Goal: Task Accomplishment & Management: Complete application form

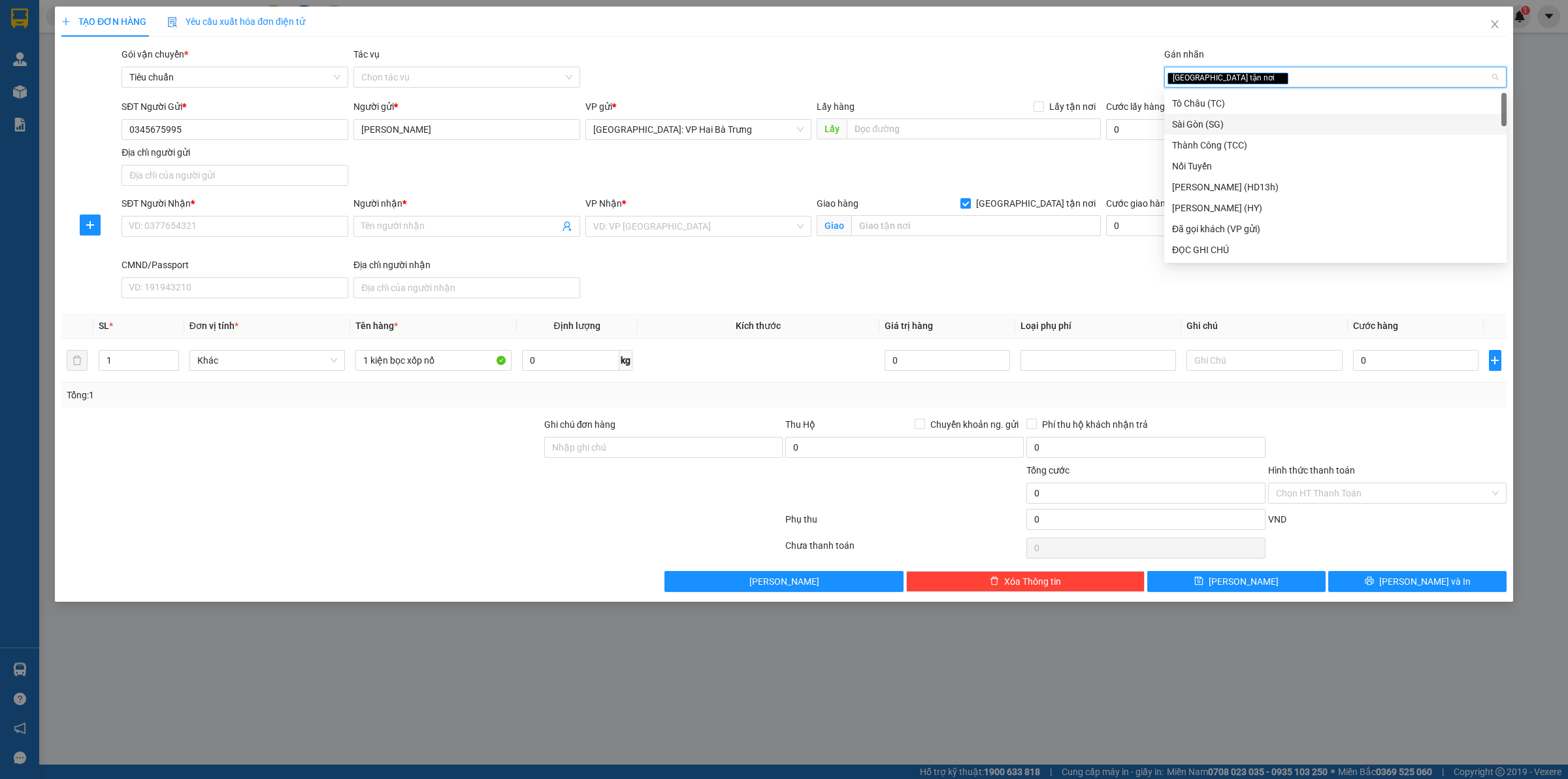
scroll to position [74, 0]
click at [687, 305] on div "Transit Pickup Surcharge Ids Transit Deliver Surcharge Ids Transit Deliver Surc…" at bounding box center [784, 320] width 1445 height 544
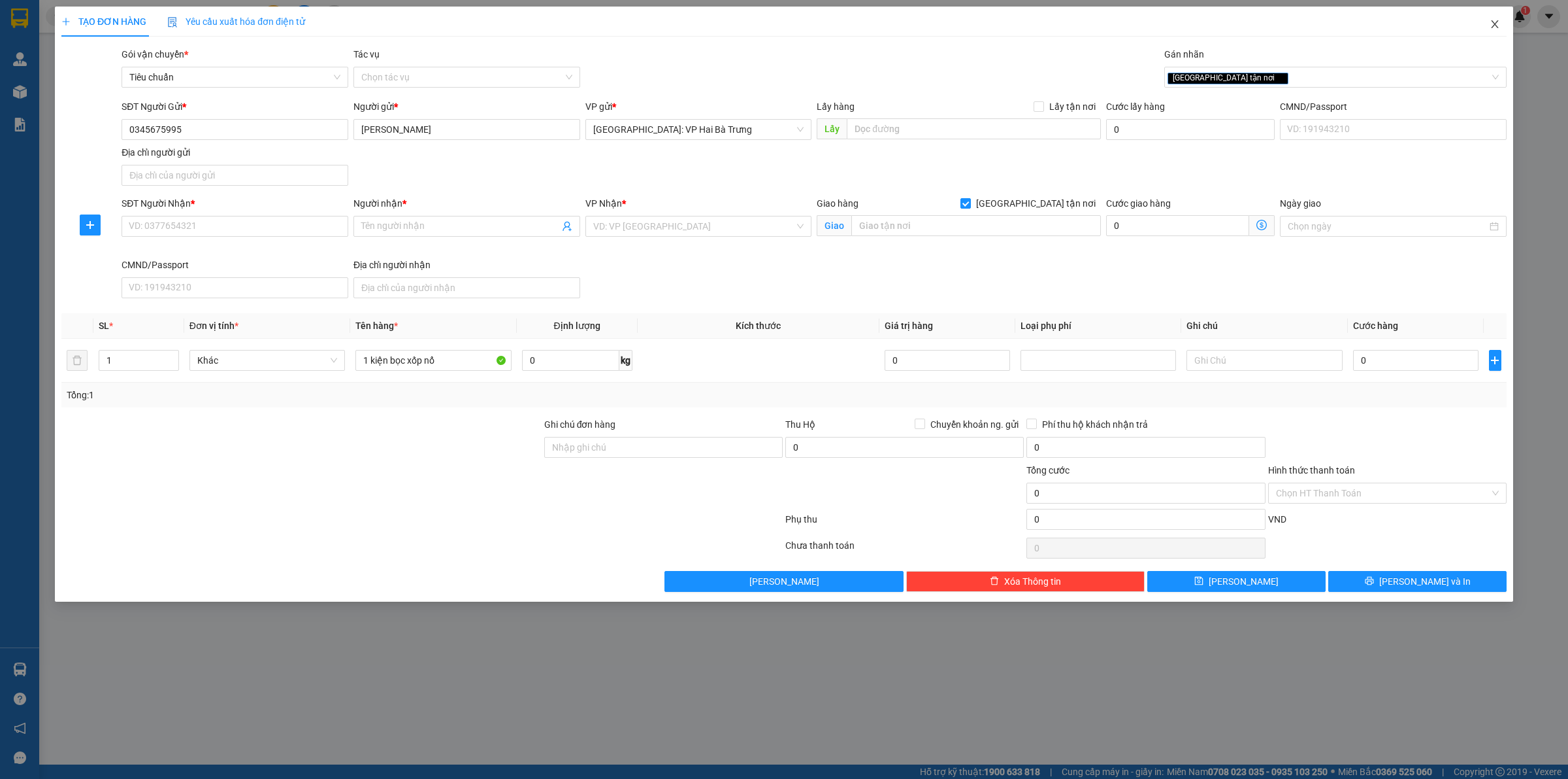
click at [1500, 30] on span "Close" at bounding box center [1495, 25] width 37 height 37
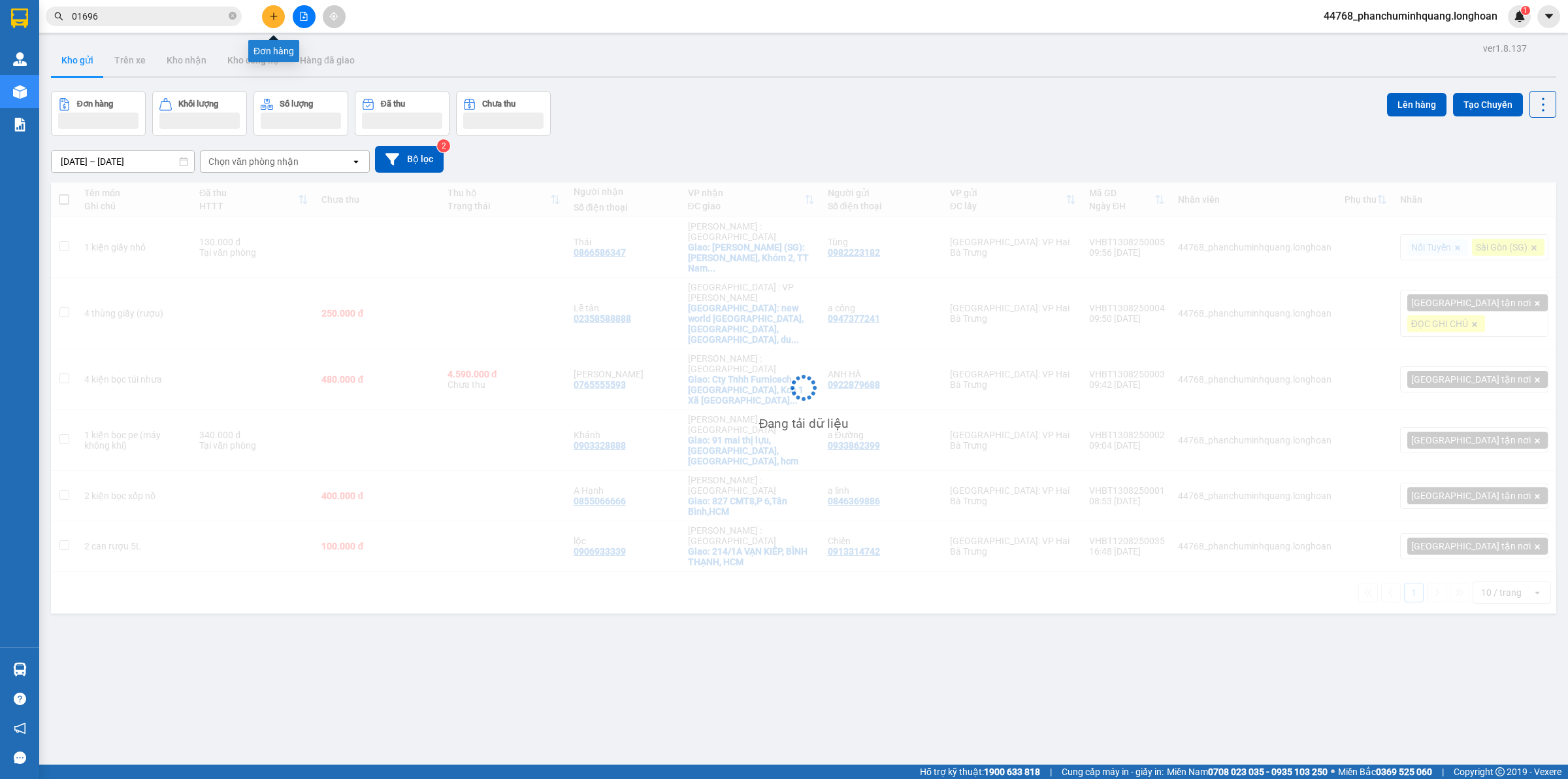
click at [276, 13] on icon "plus" at bounding box center [273, 16] width 9 height 9
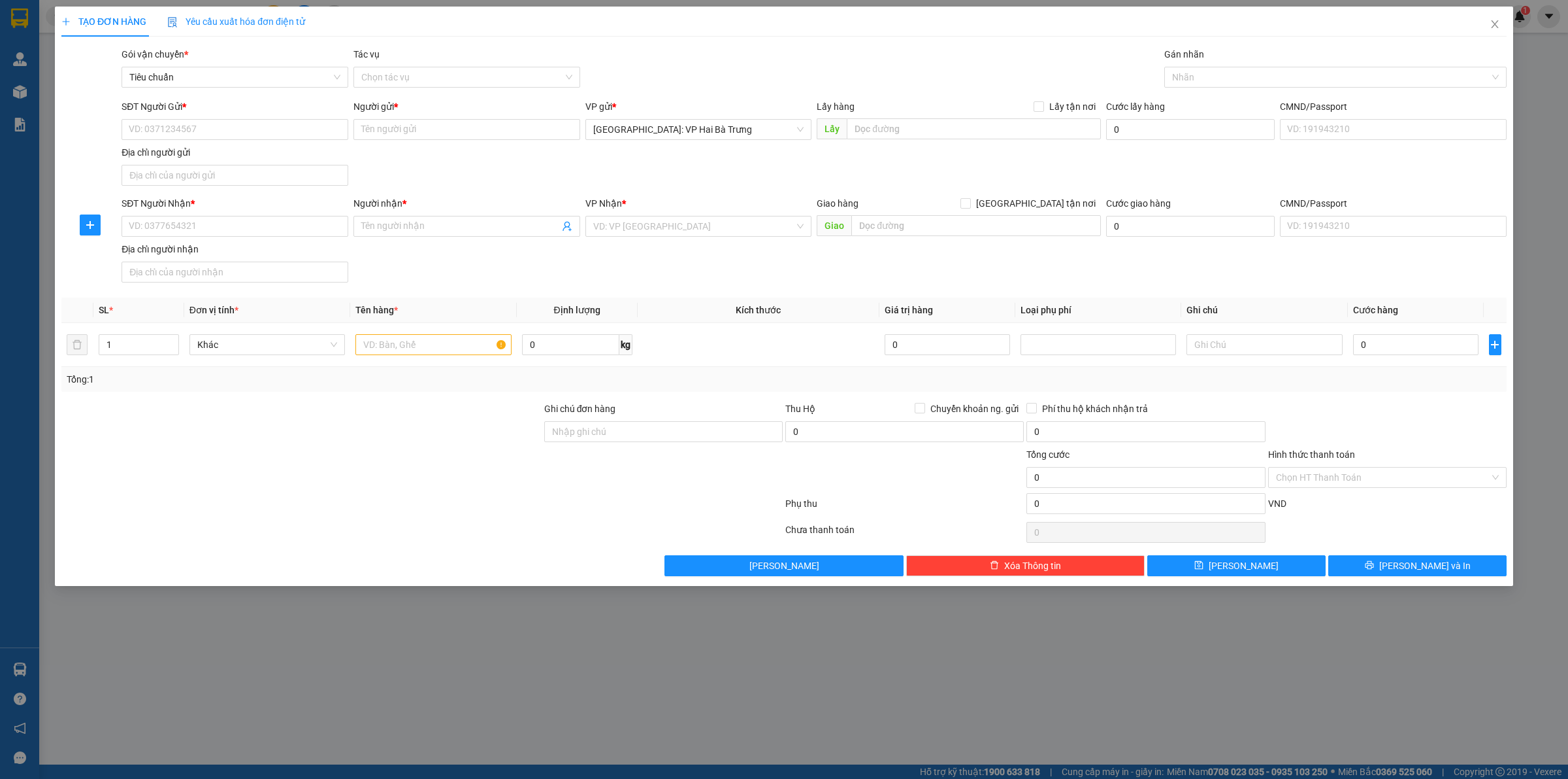
click at [288, 144] on div "SĐT Người Gửi * VD: 0371234567" at bounding box center [234, 122] width 227 height 46
click at [302, 130] on input "SĐT Người Gửi *" at bounding box center [234, 129] width 227 height 21
type input "0976704638"
click at [285, 158] on div "0976704638 - Kho Genta" at bounding box center [234, 156] width 211 height 15
type input "Kho Genta"
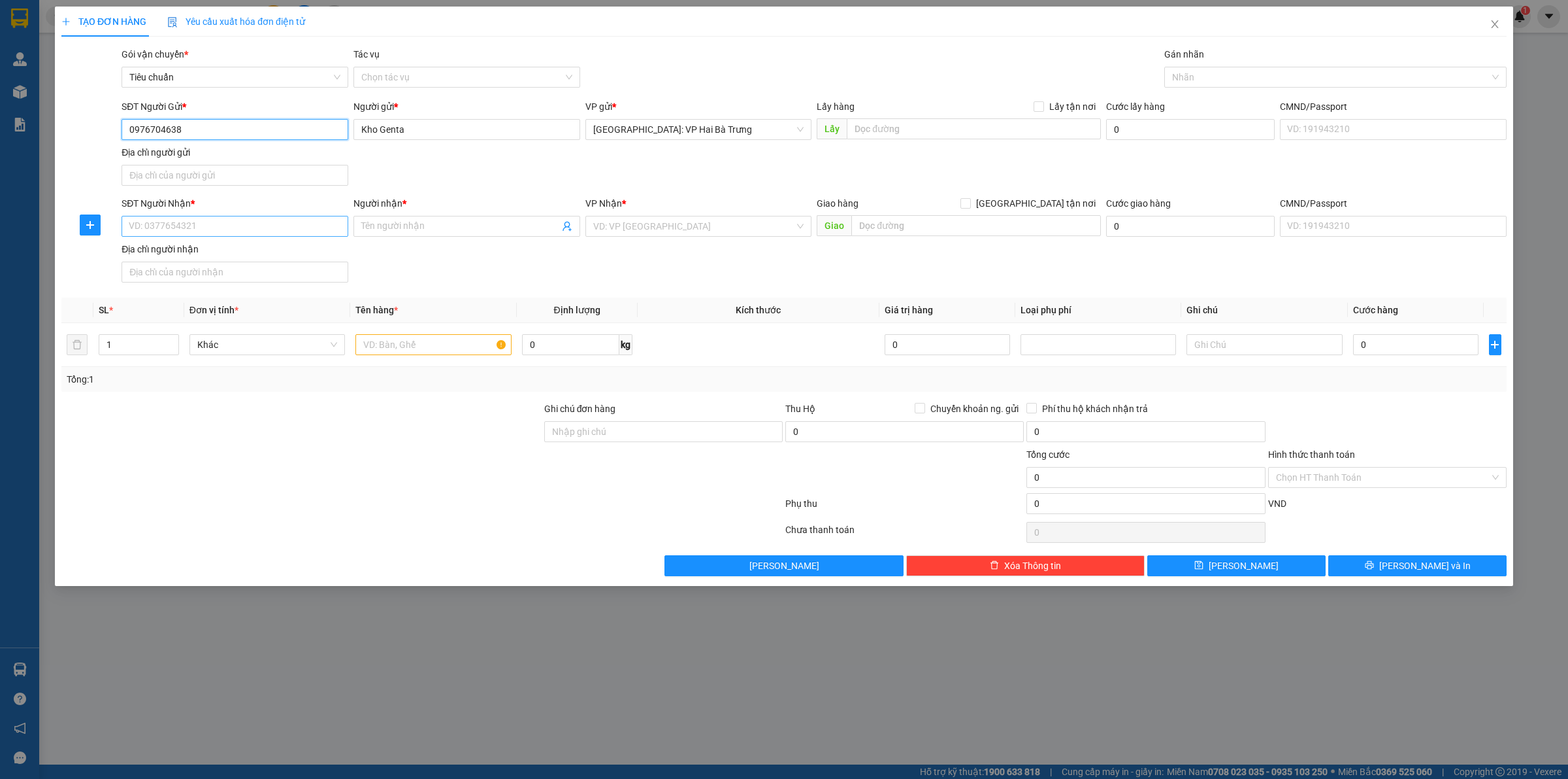
type input "0976704638"
click at [296, 221] on input "SĐT Người Nhận *" at bounding box center [234, 226] width 227 height 21
type input "0986997907"
click at [439, 224] on input "Người nhận *" at bounding box center [460, 226] width 198 height 15
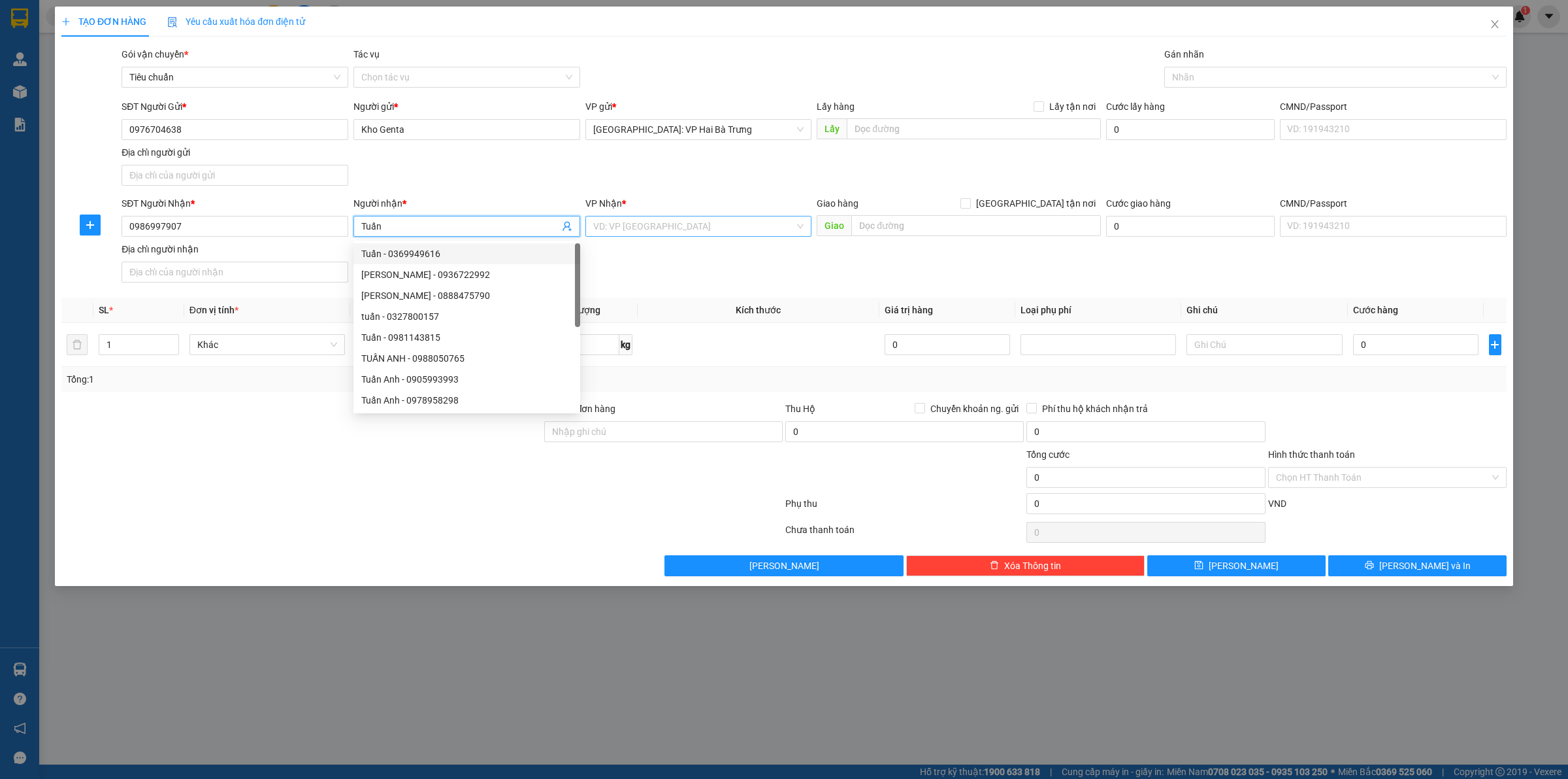
type input "Tuấn"
click at [685, 221] on input "search" at bounding box center [694, 227] width 202 height 20
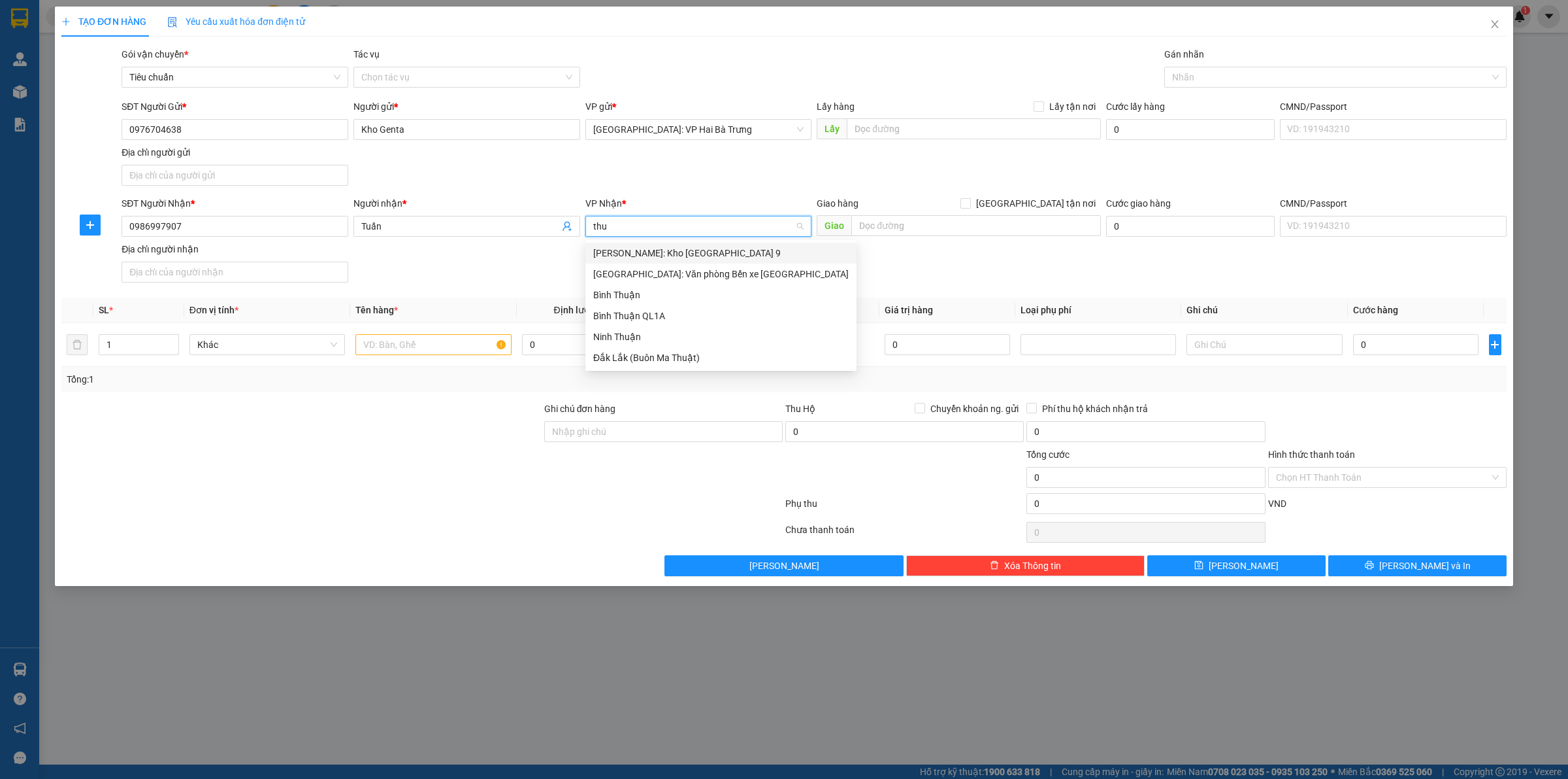
type input "thuo"
drag, startPoint x: 685, startPoint y: 256, endPoint x: 815, endPoint y: 258, distance: 130.0
click at [685, 257] on div "[GEOGRAPHIC_DATA]: Văn phòng Bến xe [GEOGRAPHIC_DATA]" at bounding box center [721, 252] width 255 height 15
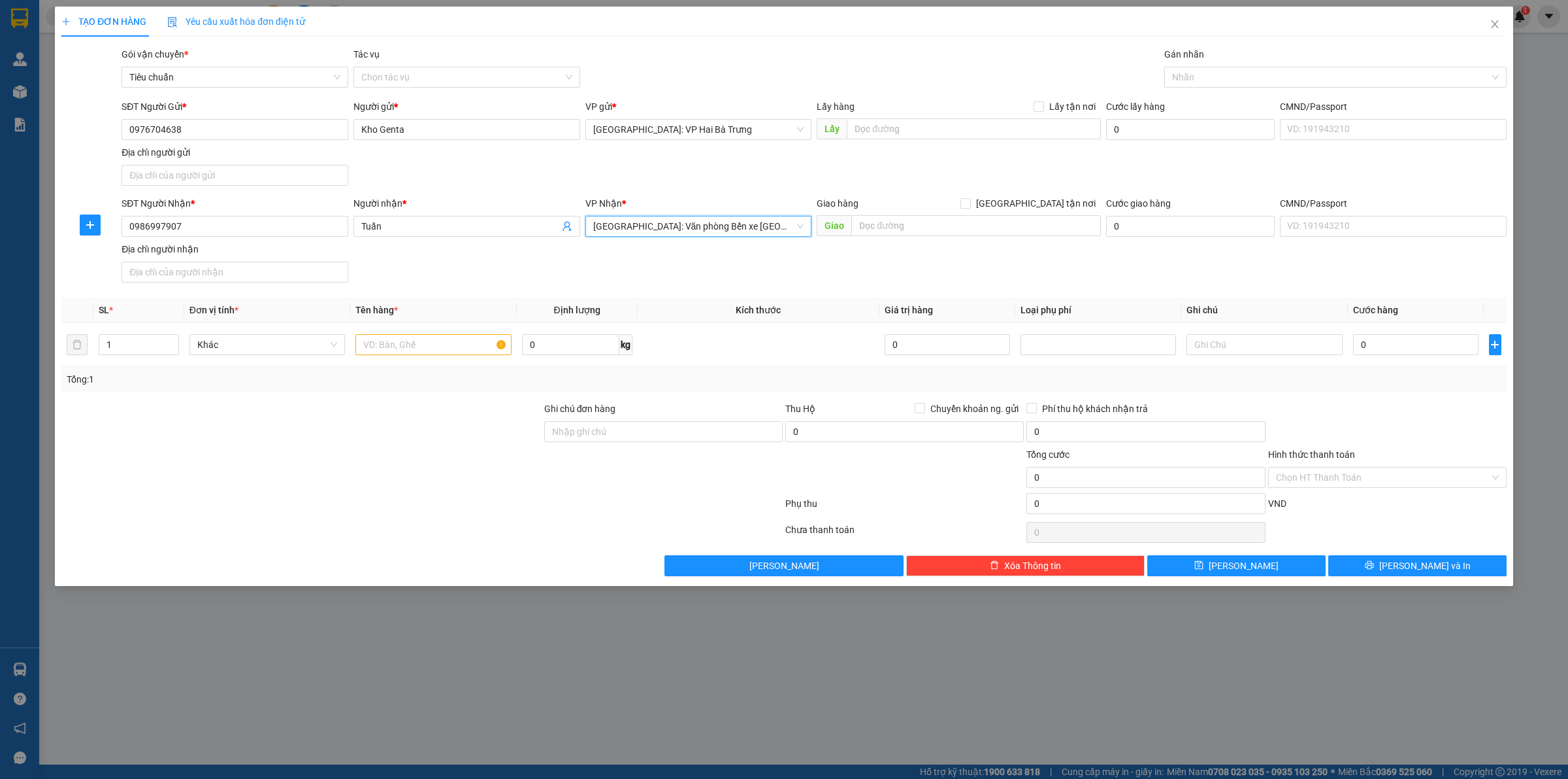
click at [921, 239] on div "Giao hàng [GEOGRAPHIC_DATA] tận nơi [GEOGRAPHIC_DATA]" at bounding box center [959, 219] width 284 height 46
click at [948, 227] on input "text" at bounding box center [976, 225] width 249 height 21
type input "[PERSON_NAME], [PERSON_NAME], [GEOGRAPHIC_DATA], [GEOGRAPHIC_DATA]"
click at [1052, 200] on span "[GEOGRAPHIC_DATA] tận nơi" at bounding box center [1036, 203] width 130 height 15
click at [969, 200] on input "[GEOGRAPHIC_DATA] tận nơi" at bounding box center [965, 202] width 9 height 9
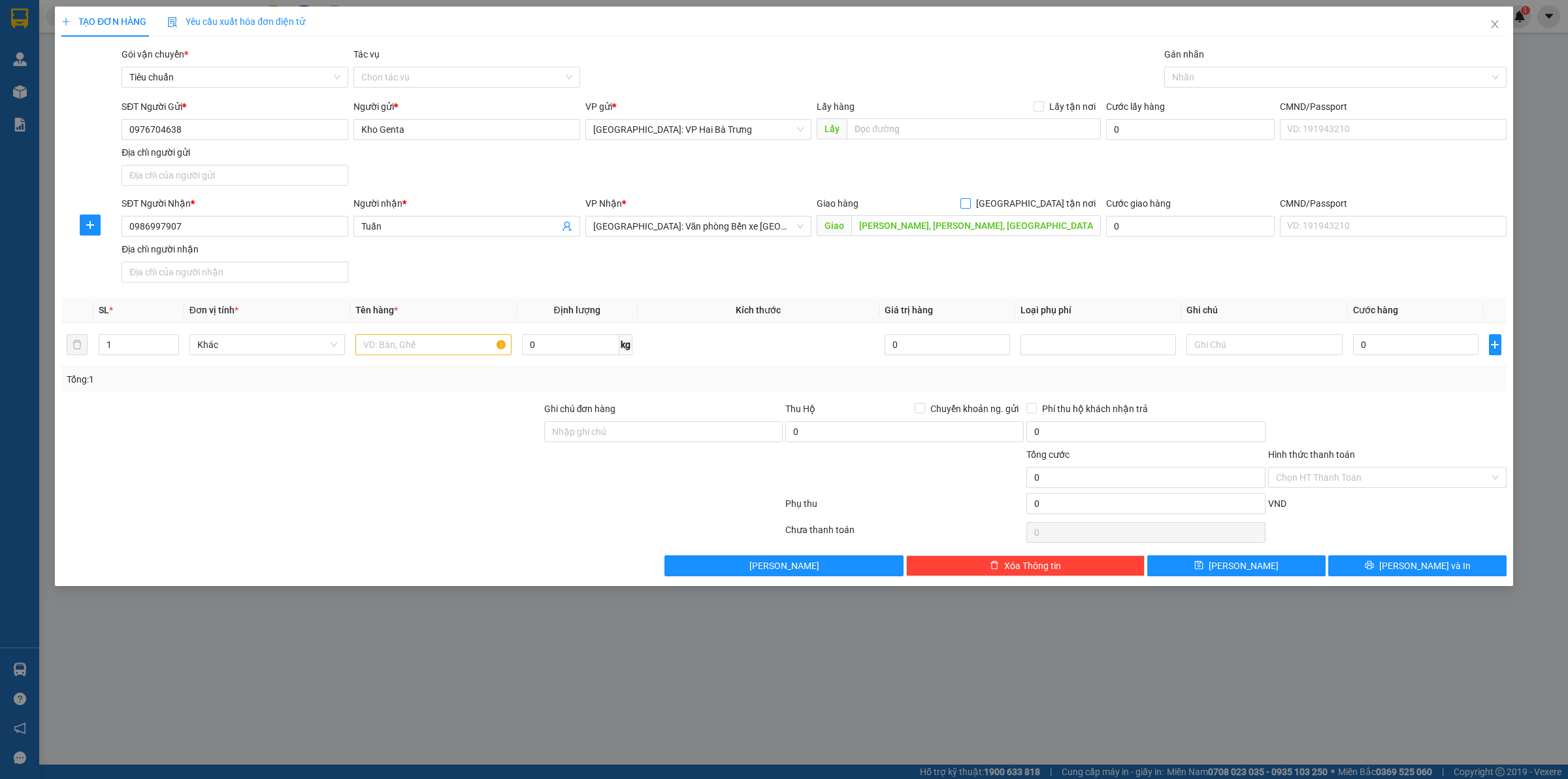
checkbox input "true"
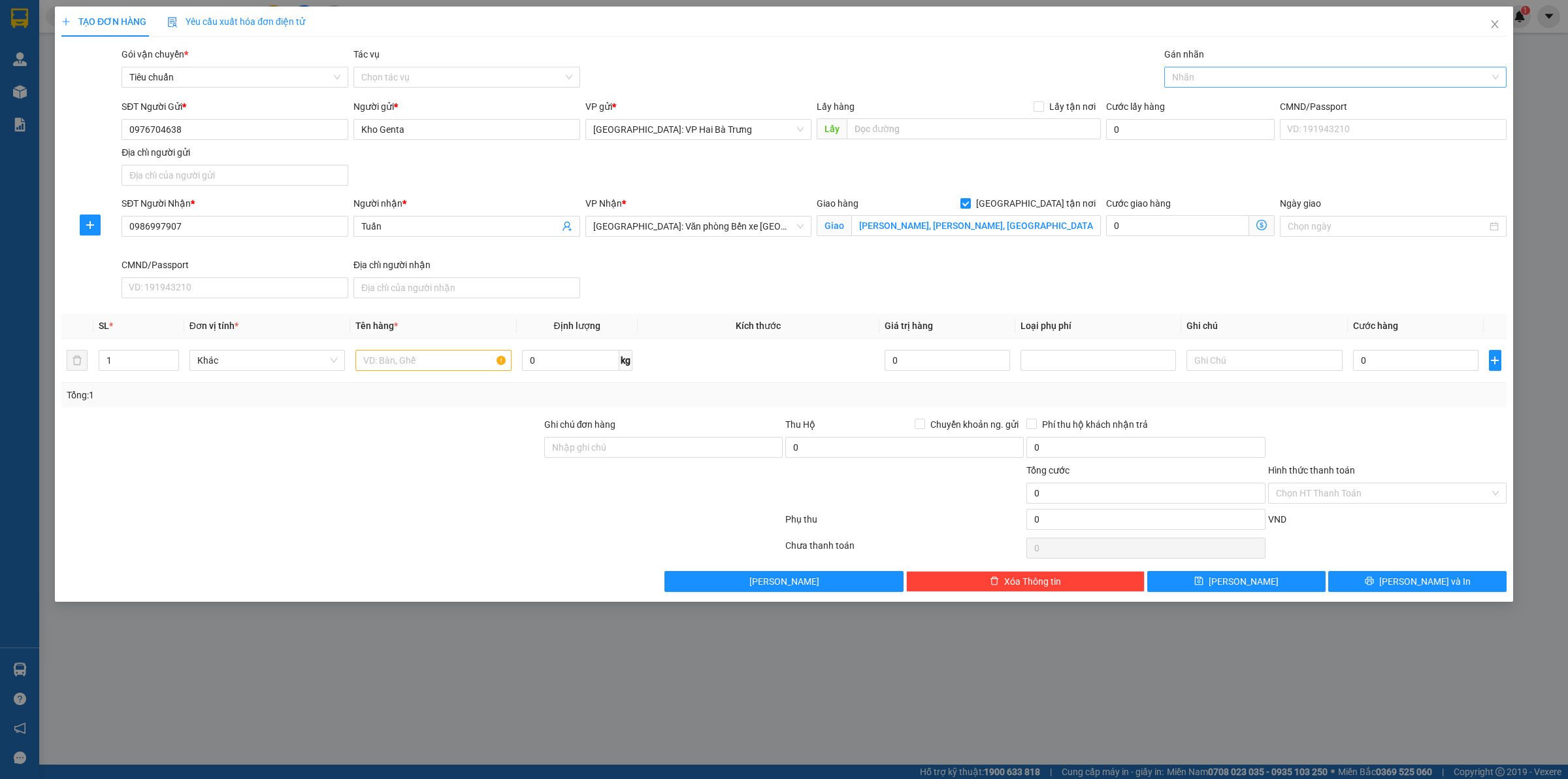
click at [1214, 72] on div at bounding box center [1329, 77] width 323 height 16
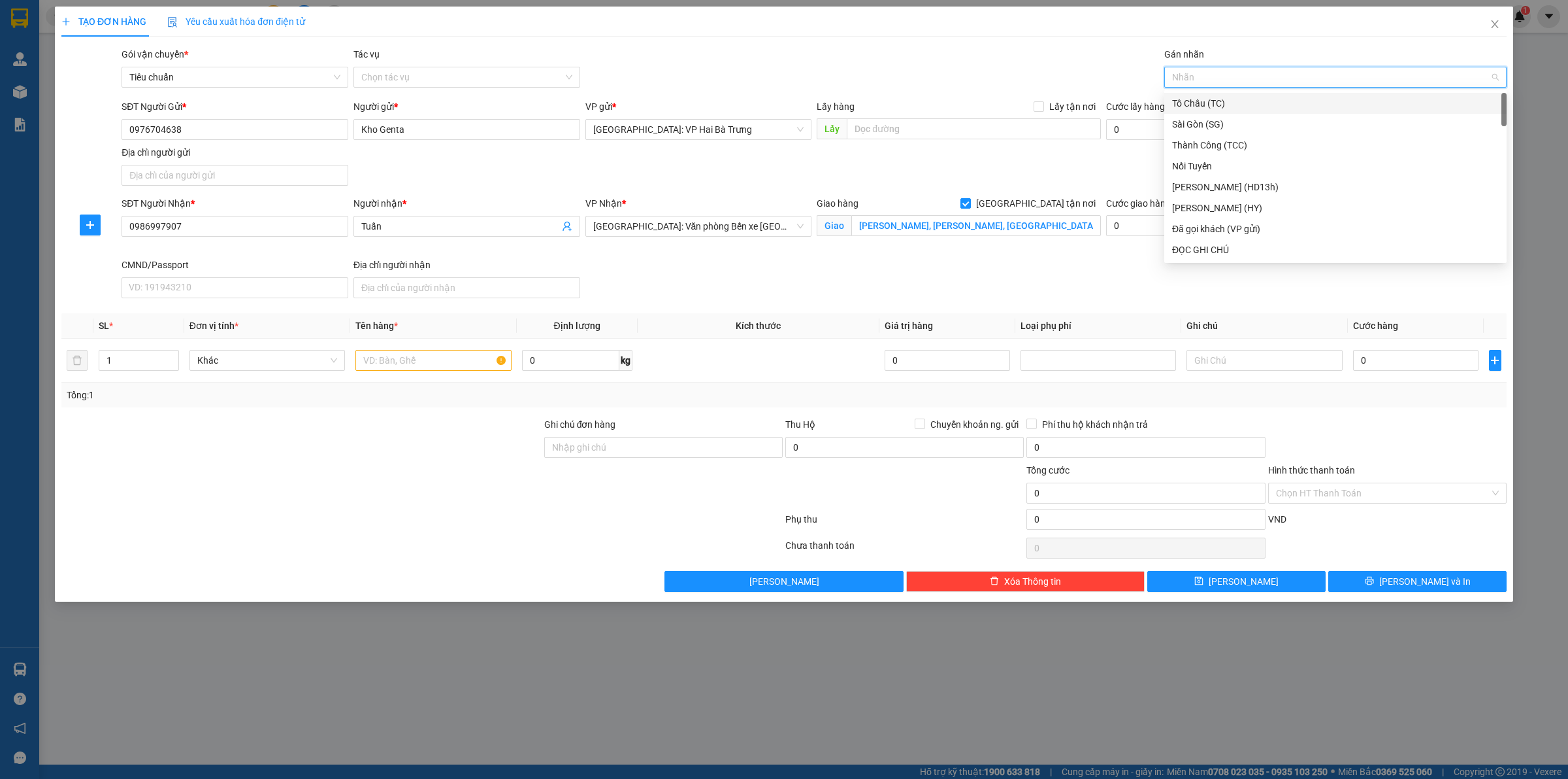
type input "G"
click at [1241, 251] on div "[GEOGRAPHIC_DATA] tận nơi" at bounding box center [1336, 249] width 326 height 15
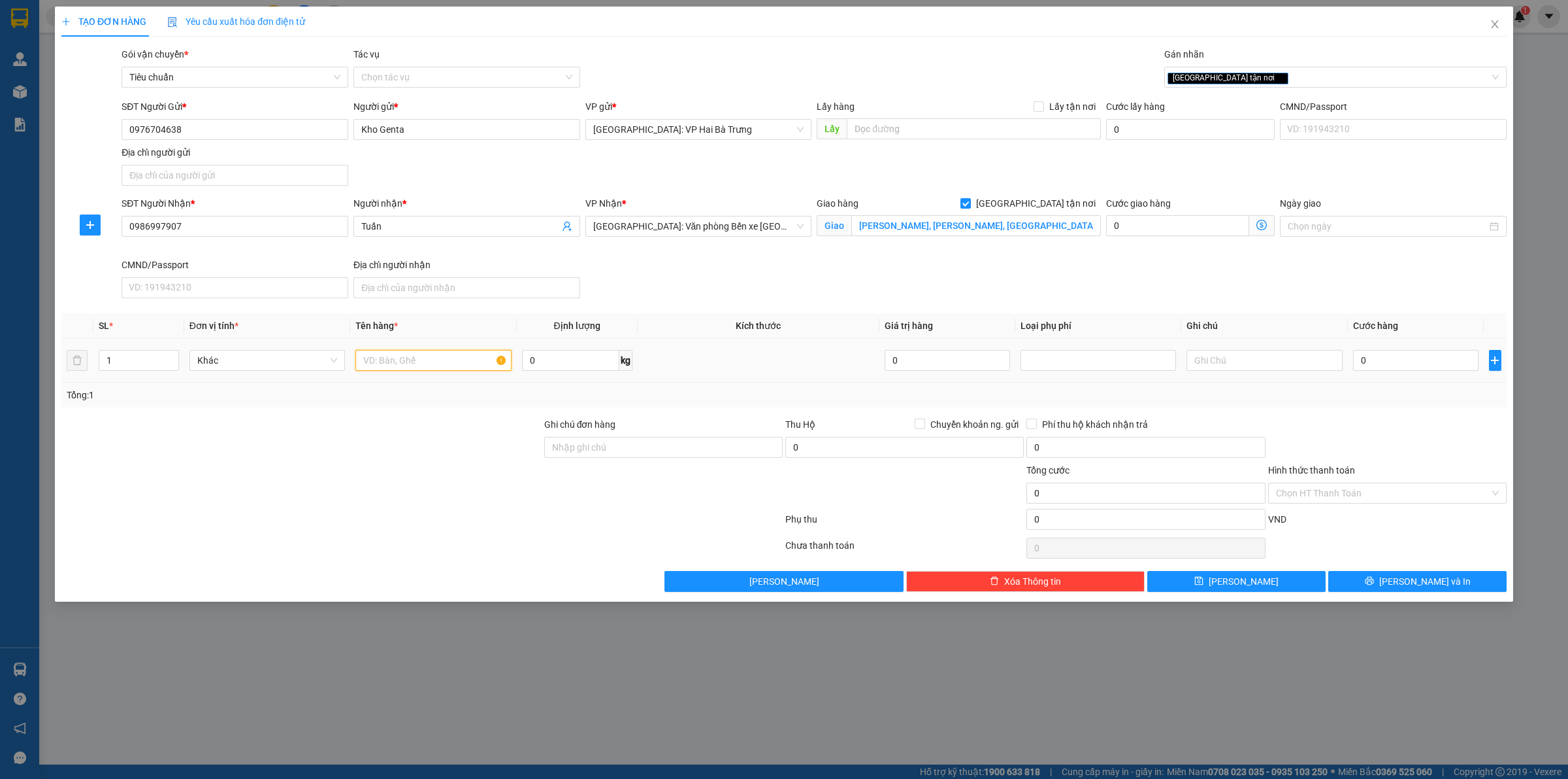
click at [386, 365] on input "text" at bounding box center [432, 359] width 155 height 21
click at [392, 363] on input "1 kiện dài bọc pe" at bounding box center [432, 359] width 155 height 21
type input "1 kiện dài bọc pe"
click at [1415, 367] on input "0" at bounding box center [1416, 359] width 126 height 21
type input "1"
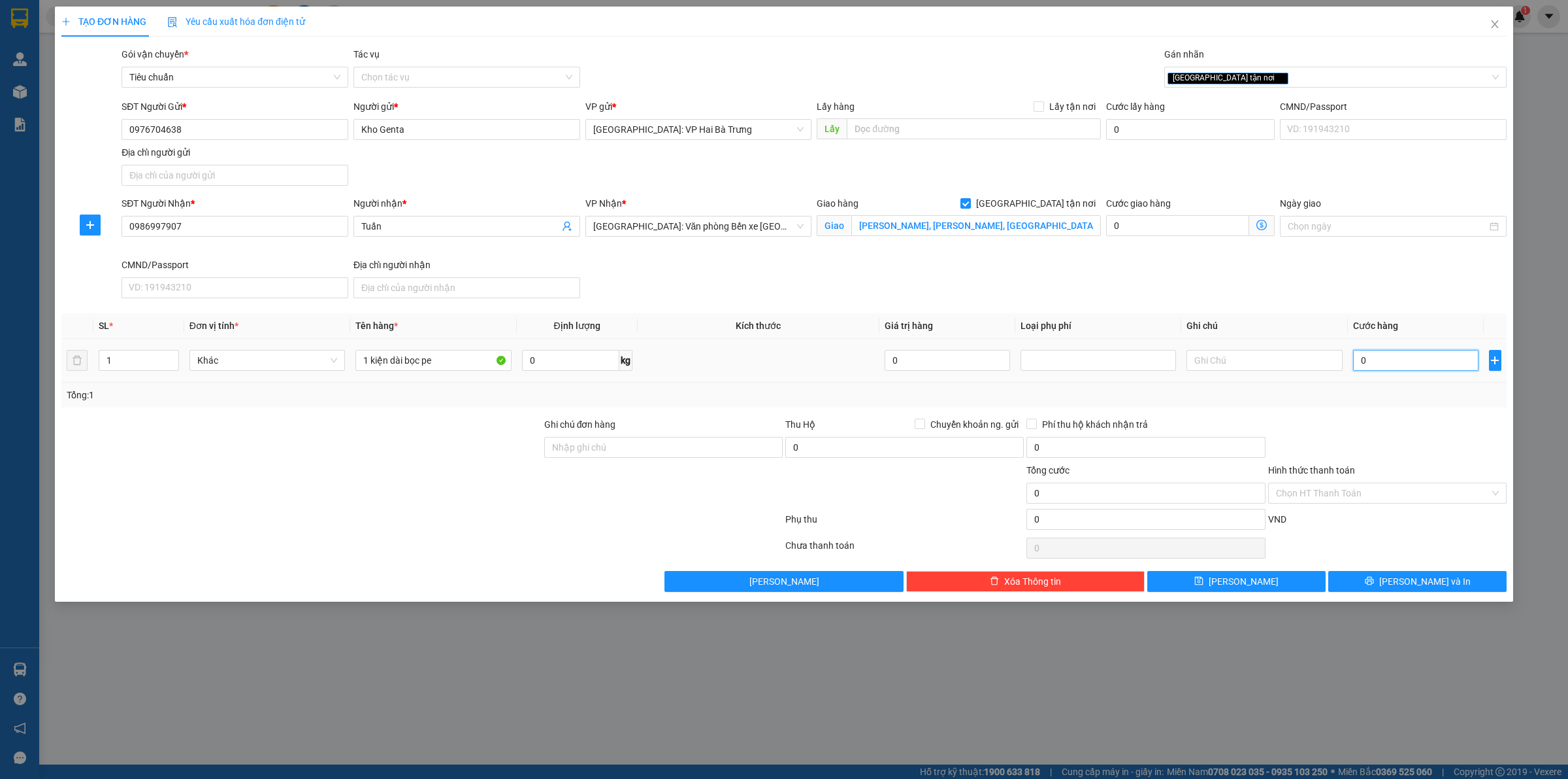
type input "1"
type input "15"
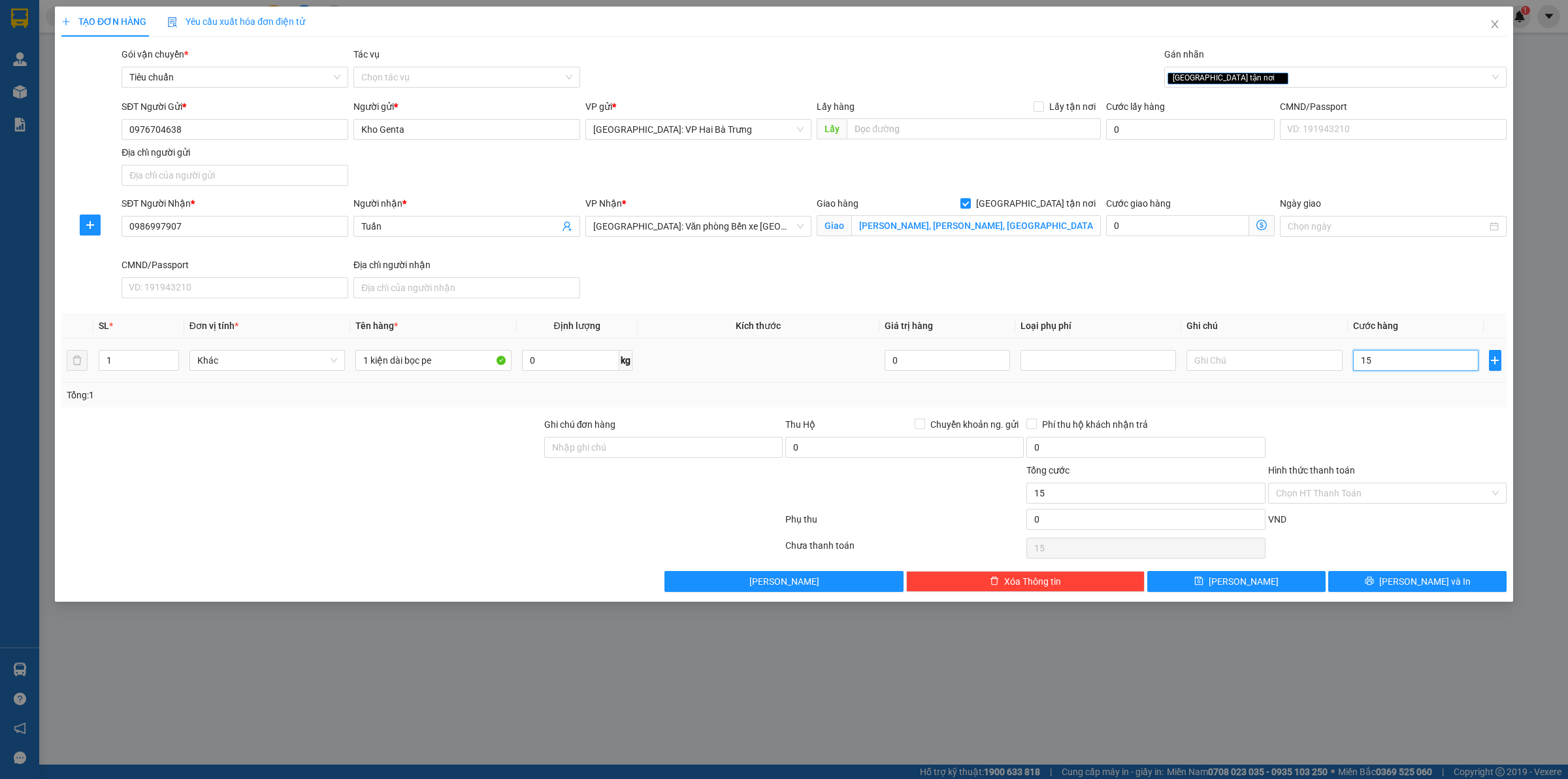
type input "150"
type input "1.500"
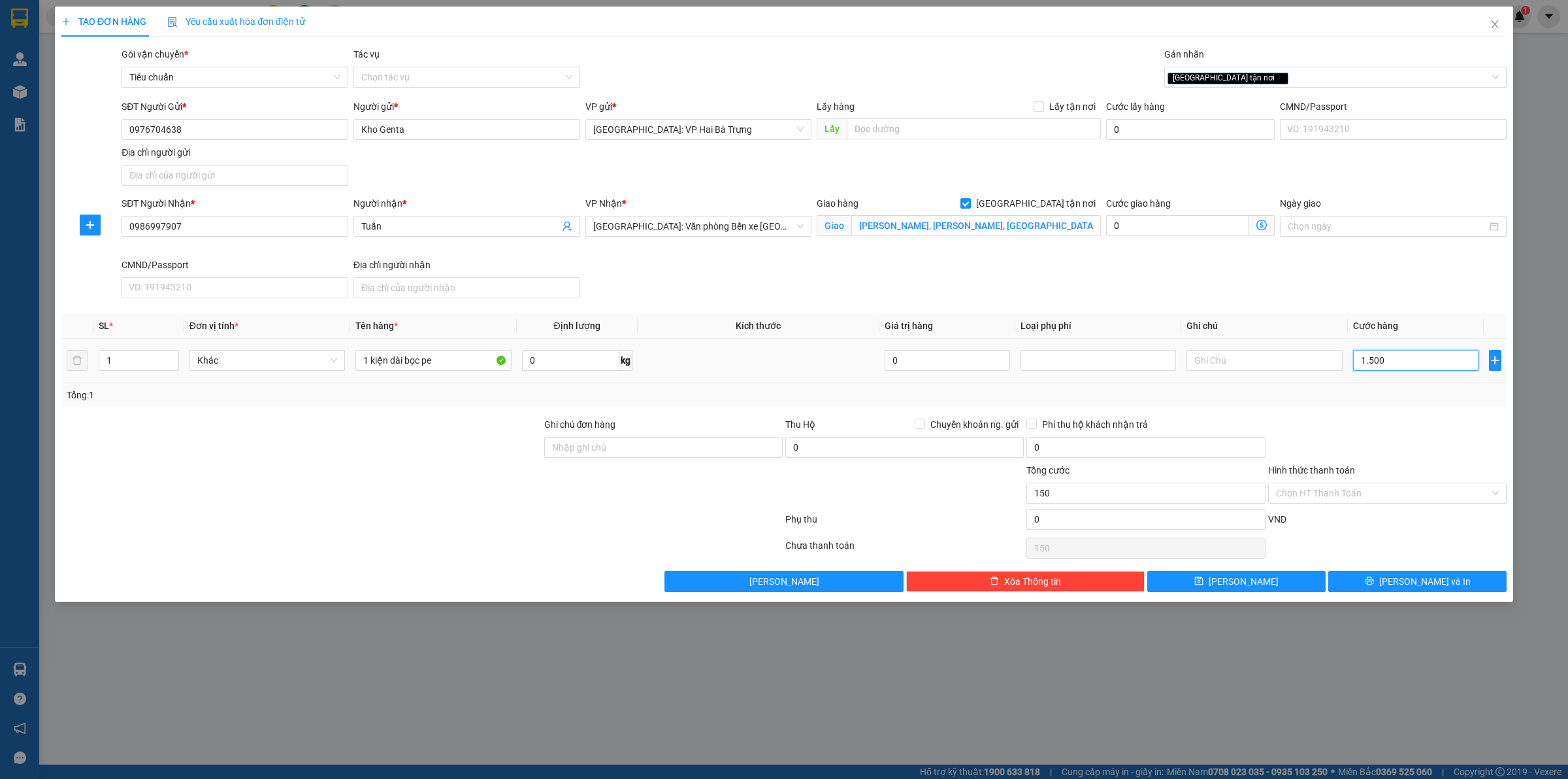
type input "1.500"
type input "15.000"
type input "150.000"
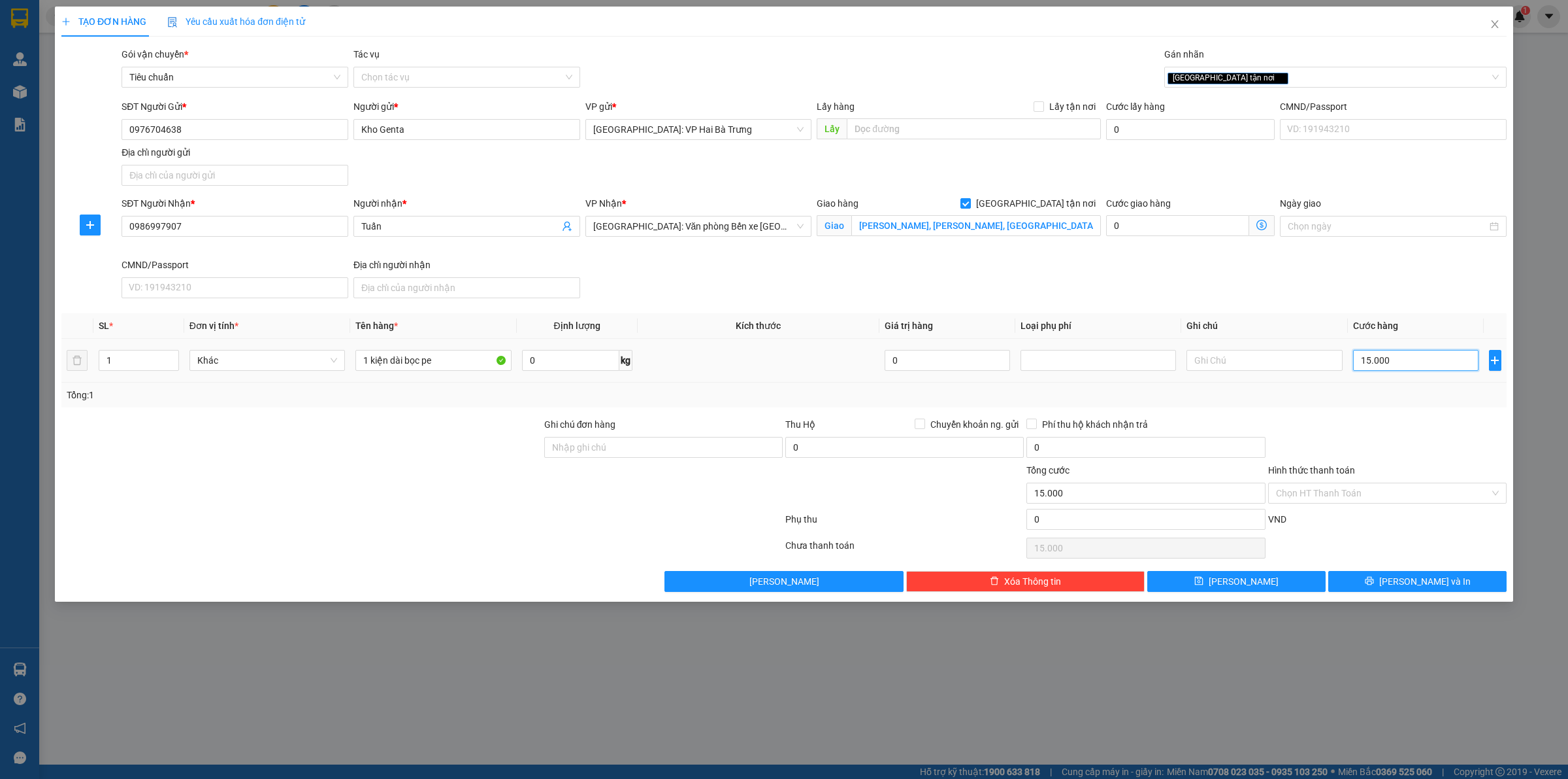
type input "150.000"
click at [1356, 494] on input "Hình thức thanh toán" at bounding box center [1383, 493] width 214 height 20
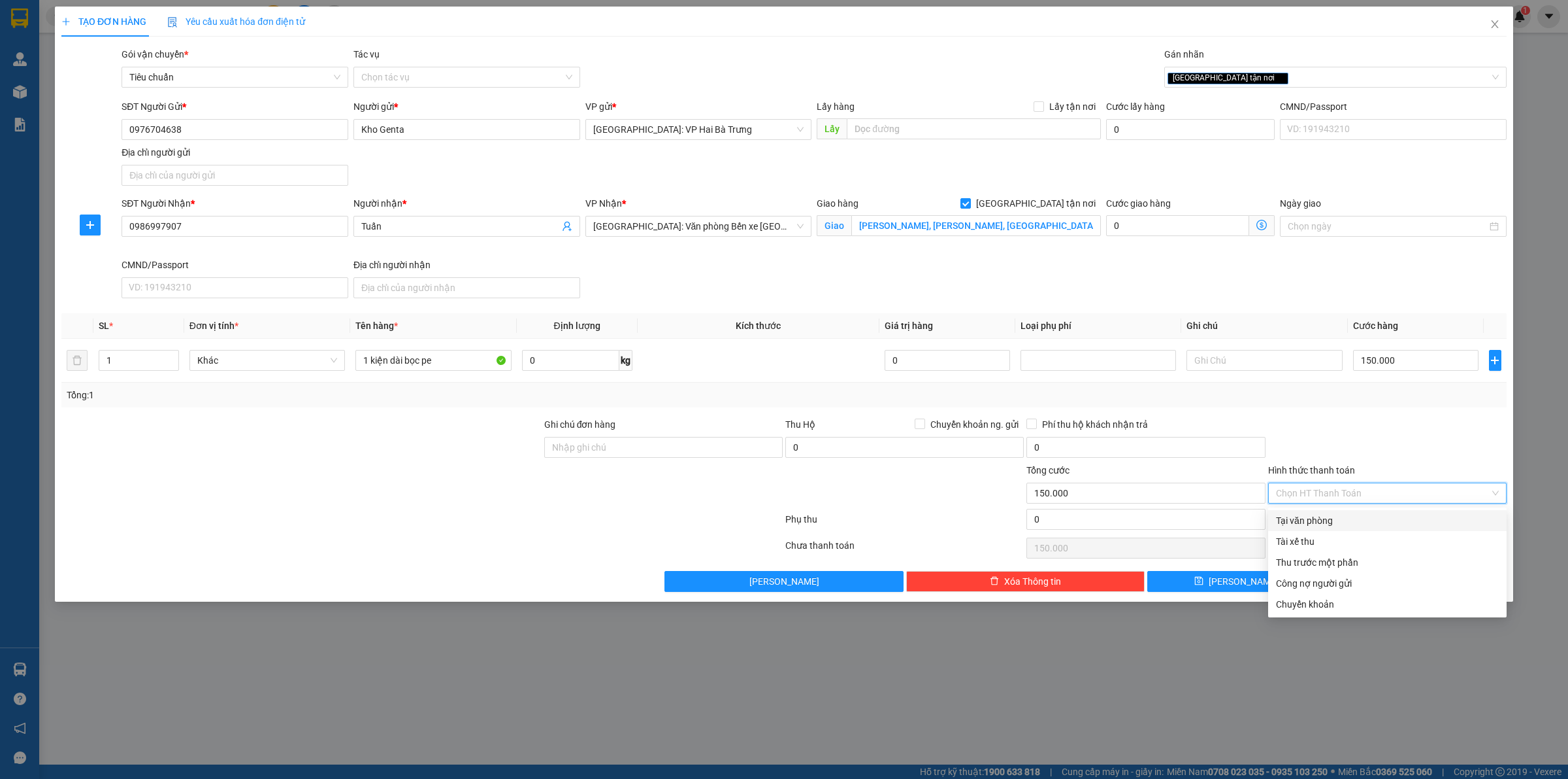
drag, startPoint x: 1320, startPoint y: 522, endPoint x: 1384, endPoint y: 549, distance: 69.5
click at [1322, 523] on div "Tại văn phòng" at bounding box center [1387, 521] width 223 height 15
type input "0"
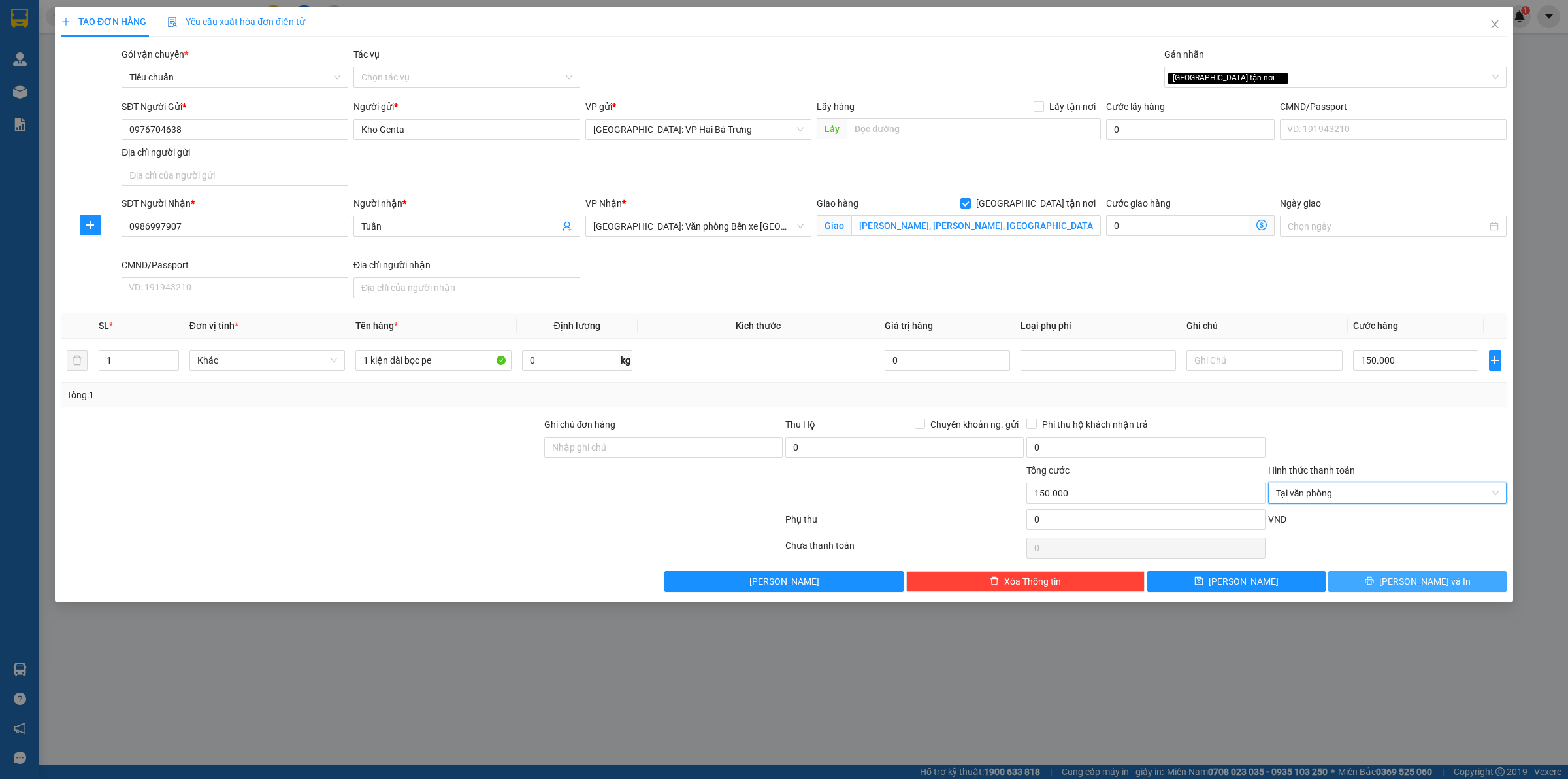
click at [1386, 576] on button "[PERSON_NAME] và In" at bounding box center [1418, 581] width 178 height 21
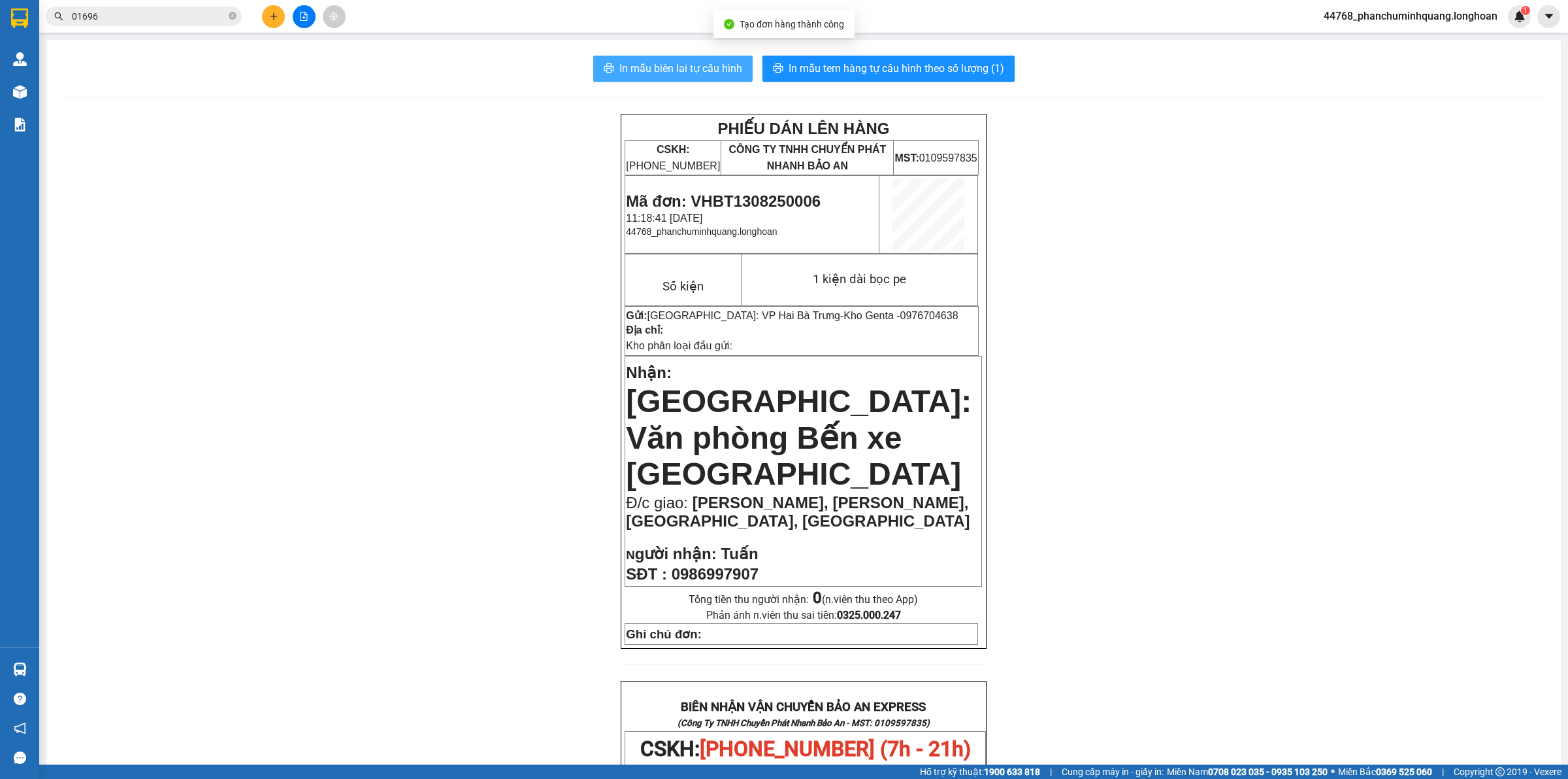
click at [654, 69] on span "In mẫu biên lai tự cấu hình" at bounding box center [681, 68] width 123 height 17
click at [274, 28] on div "Kết quả tìm kiếm ( 27 ) Bộ lọc Mã ĐH Trạng thái Món hàng Thu hộ Tổng cước Chưa …" at bounding box center [784, 16] width 1568 height 33
click at [278, 18] on button at bounding box center [273, 16] width 23 height 23
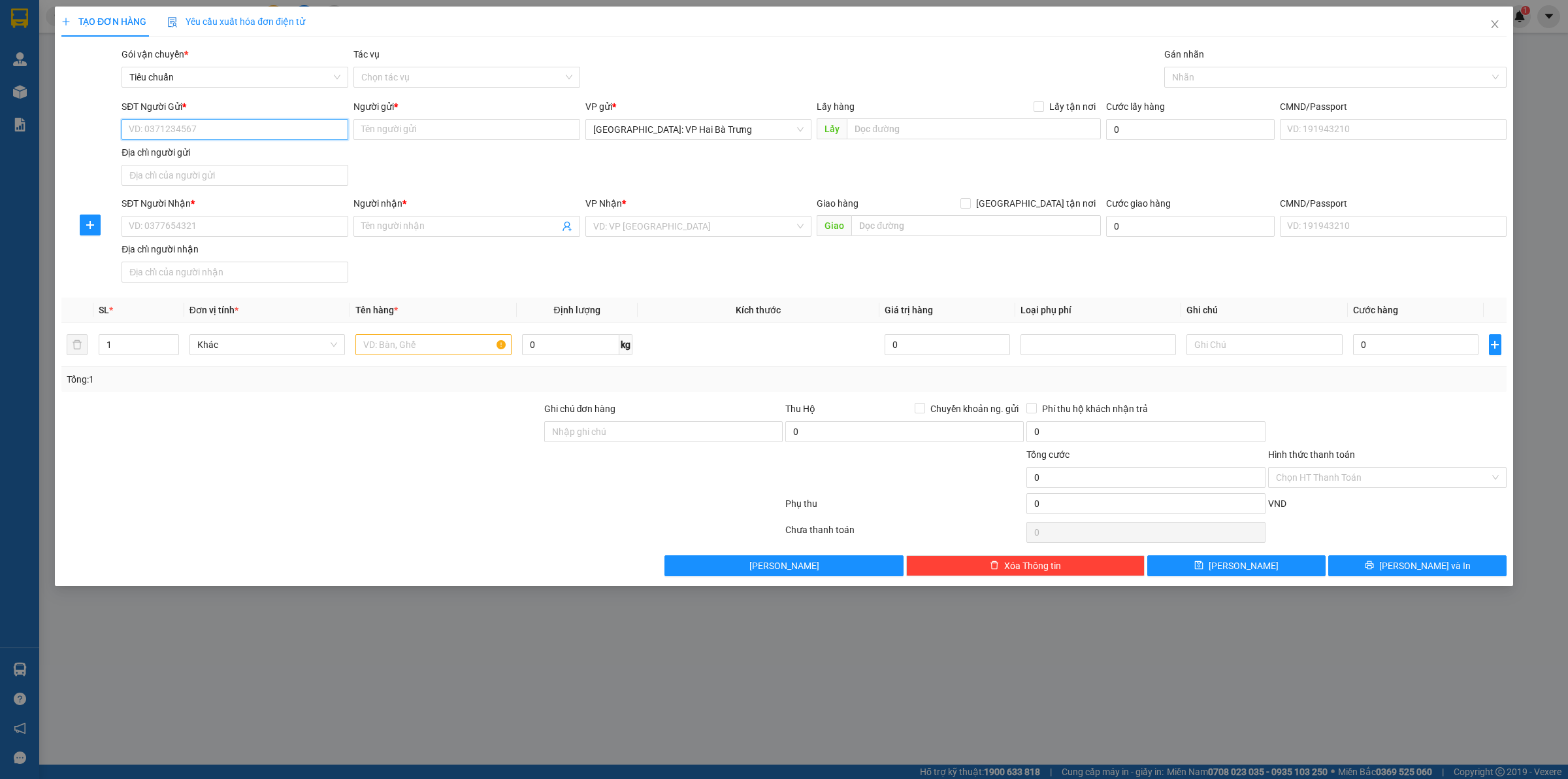
click at [305, 134] on input "SĐT Người Gửi *" at bounding box center [234, 129] width 227 height 21
click at [275, 133] on input "SĐT Người Gửi *" at bounding box center [234, 129] width 227 height 21
click at [281, 131] on input "SĐT Người Gửi *" at bounding box center [234, 129] width 227 height 21
type input "0348907511"
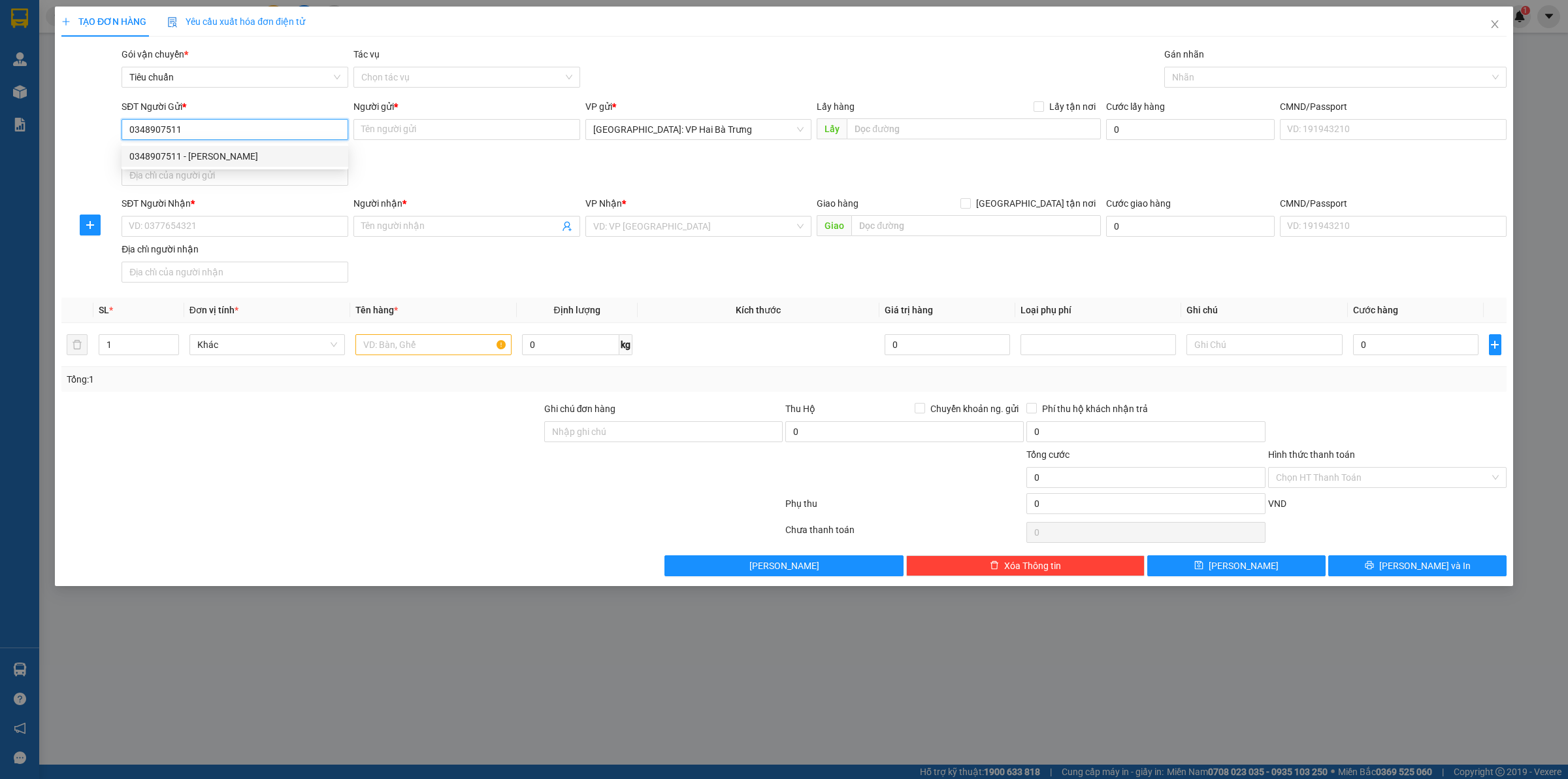
click at [312, 155] on div "0348907511 - [PERSON_NAME]" at bounding box center [234, 156] width 211 height 15
type input "Khánh"
checkbox input "true"
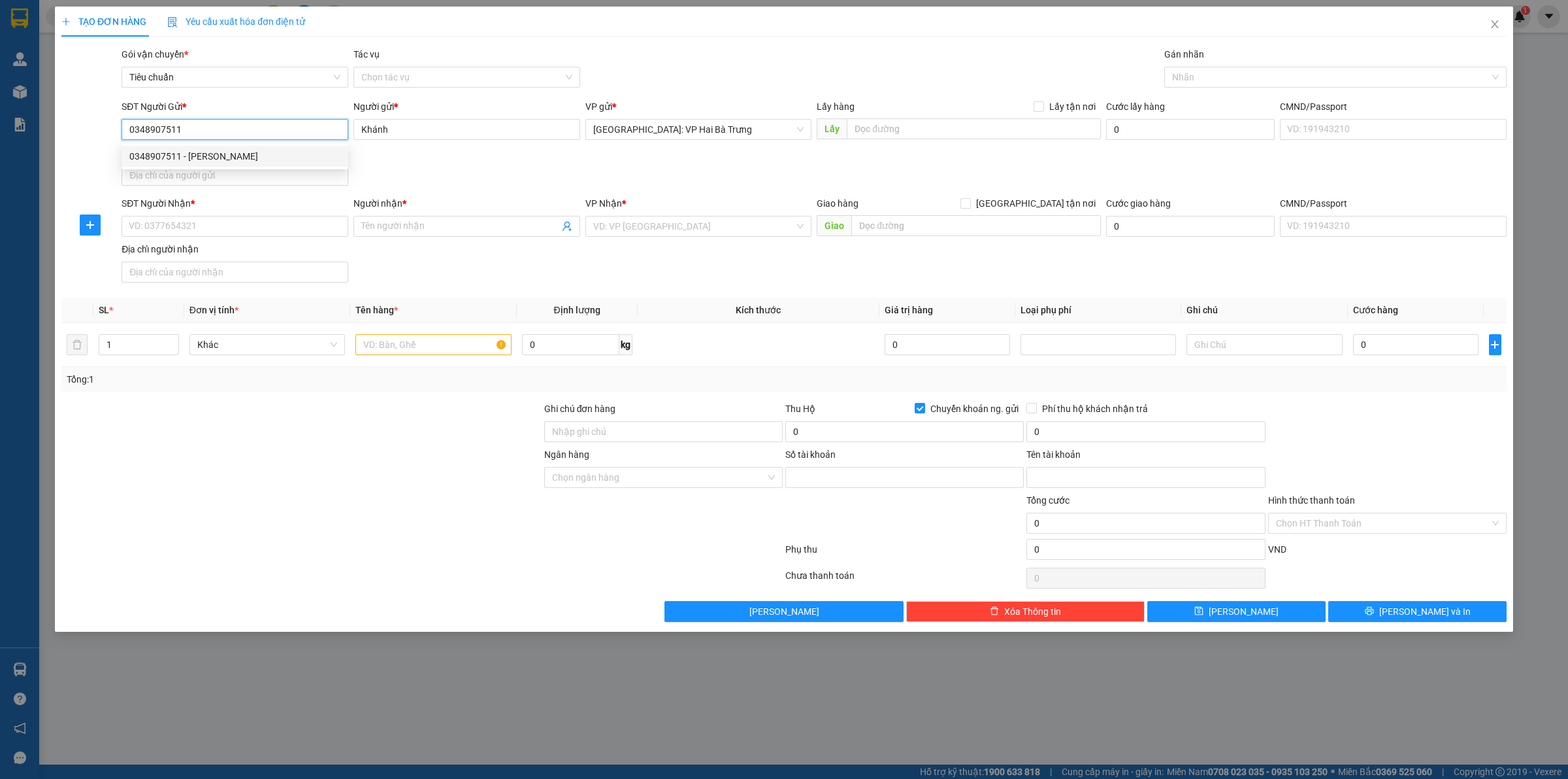
type input "307704070000378"
type input "[PERSON_NAME]"
type input "0348907511"
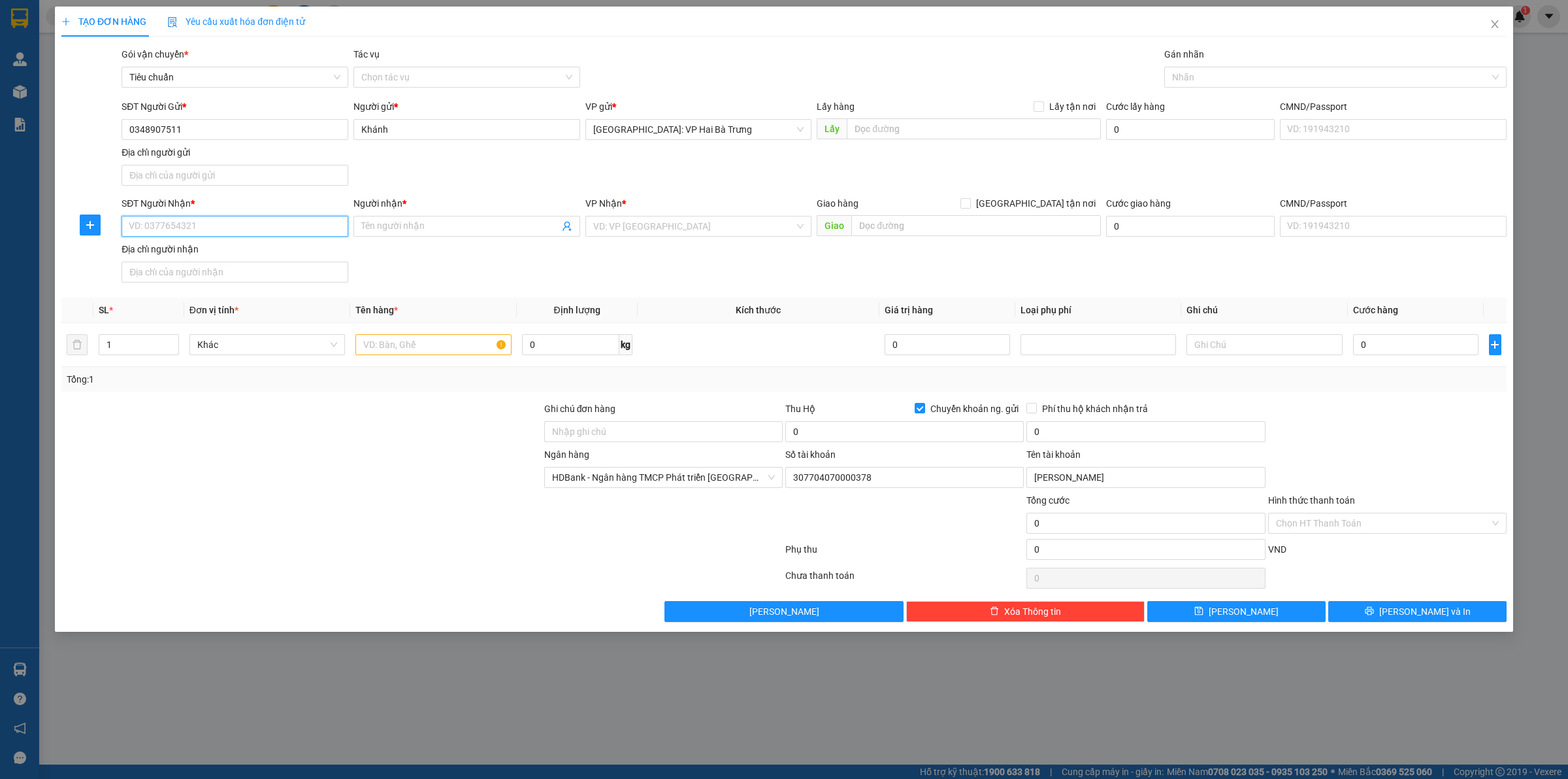
click at [295, 221] on input "SĐT Người Nhận *" at bounding box center [234, 226] width 227 height 21
click at [467, 265] on div "SĐT Người Nhận * VD: 0377654321 Người nhận * Tên người nhận VP Nhận * VD: VP [G…" at bounding box center [814, 242] width 1391 height 91
click at [439, 353] on input "text" at bounding box center [432, 344] width 155 height 21
type input "1"
click at [232, 126] on input "0348907511" at bounding box center [234, 129] width 227 height 21
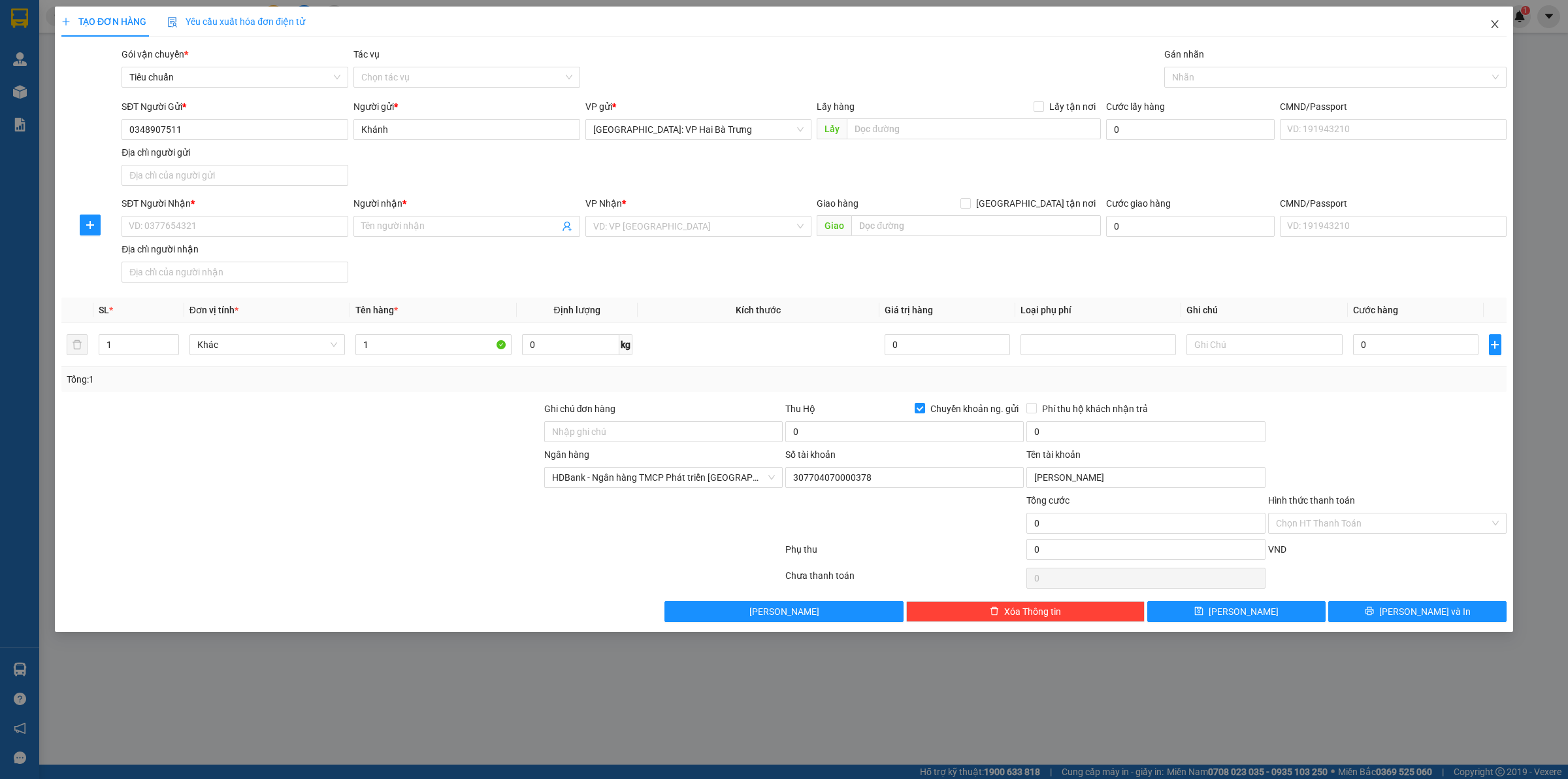
click at [1497, 25] on icon "close" at bounding box center [1495, 24] width 11 height 11
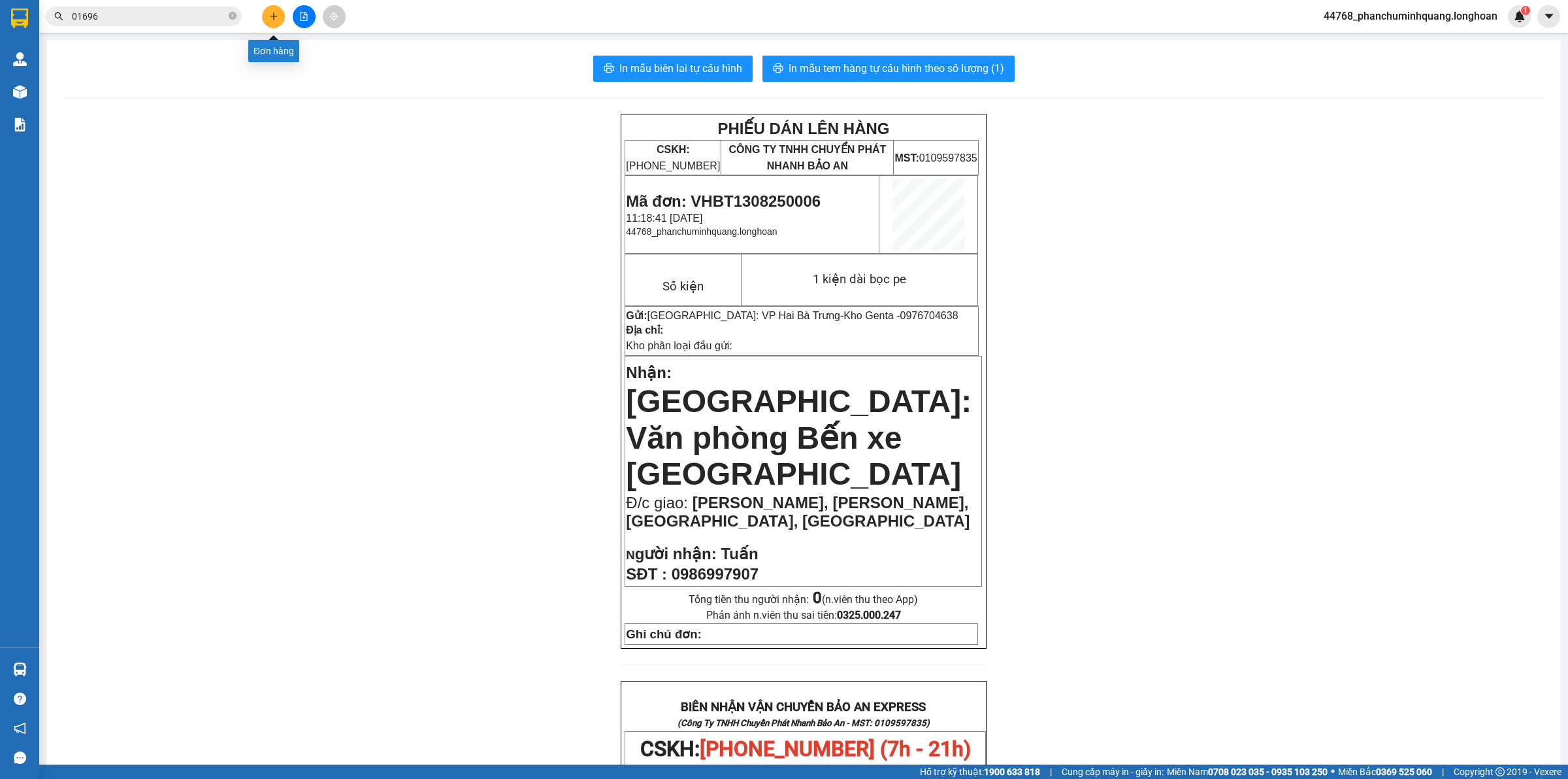
click at [276, 14] on icon "plus" at bounding box center [273, 16] width 9 height 9
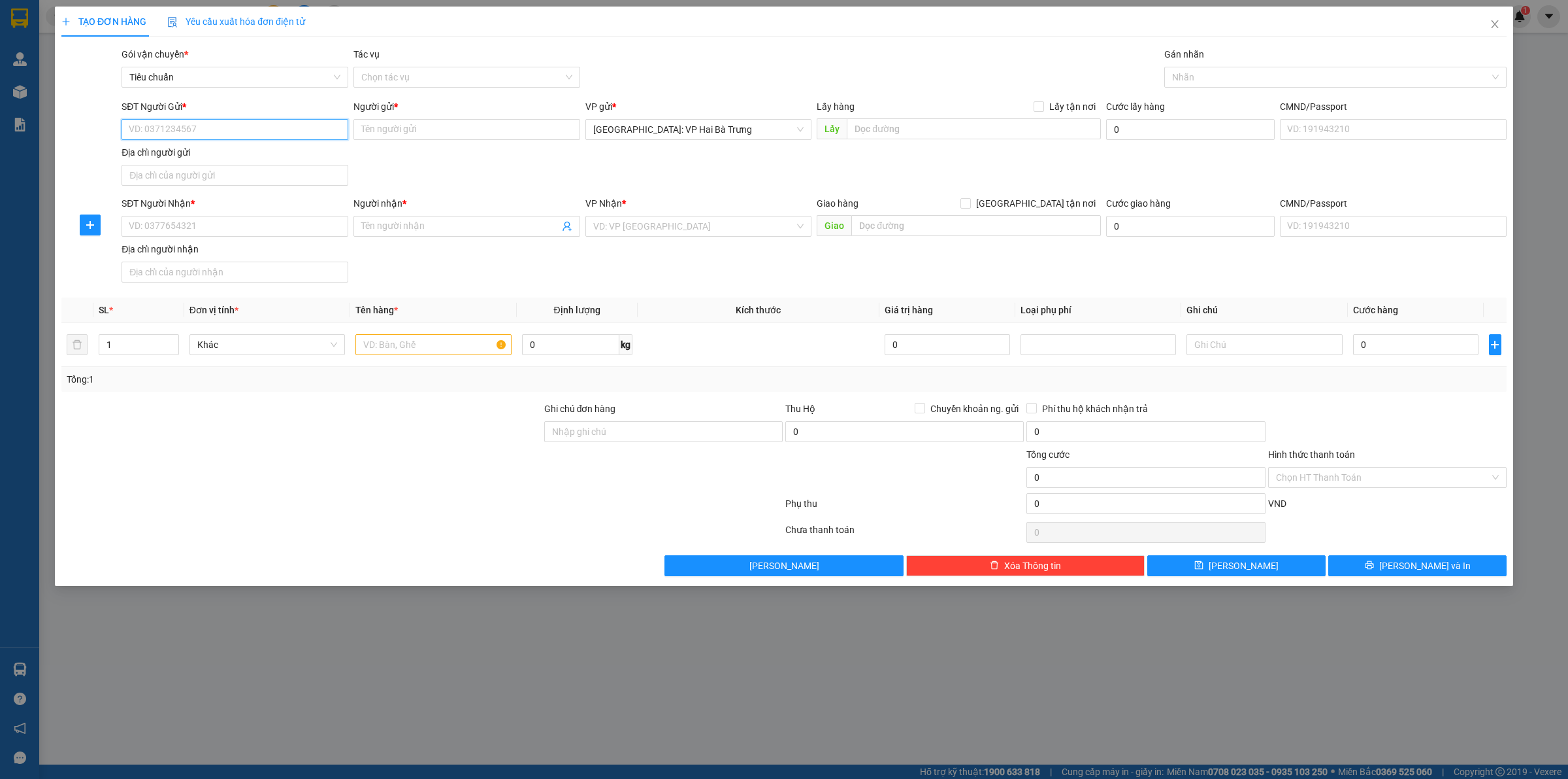
click at [281, 119] on input "SĐT Người Gửi *" at bounding box center [234, 129] width 227 height 21
click at [288, 125] on input "SĐT Người Gửi *" at bounding box center [234, 129] width 227 height 21
type input "0345675995"
click at [286, 154] on div "0345675995 - [PERSON_NAME]" at bounding box center [234, 156] width 211 height 15
type input "[PERSON_NAME]"
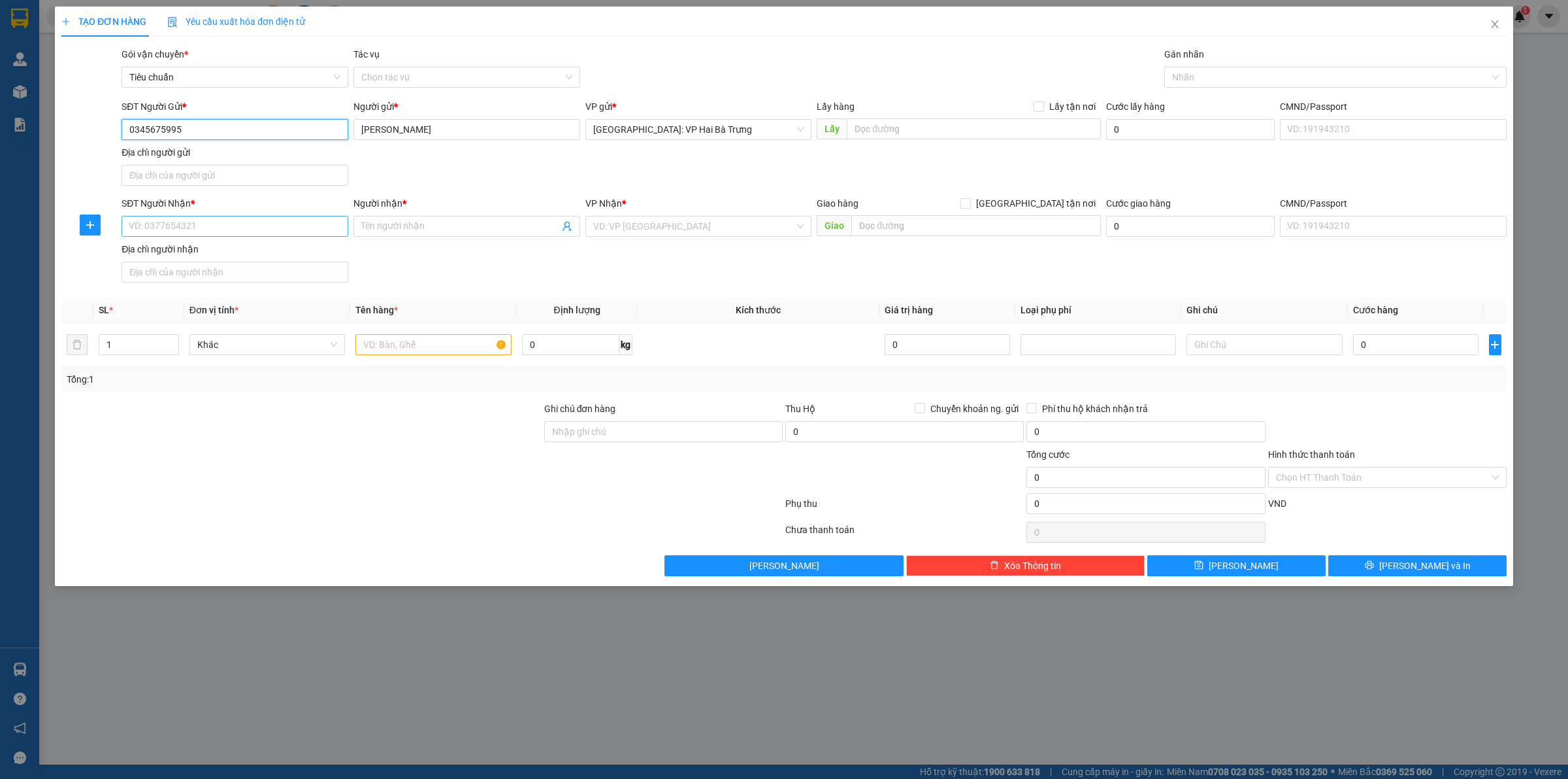
type input "0345675995"
click at [284, 234] on input "SĐT Người Nhận *" at bounding box center [234, 226] width 227 height 21
type input "0366595313"
click at [409, 227] on input "Người nhận *" at bounding box center [460, 226] width 198 height 15
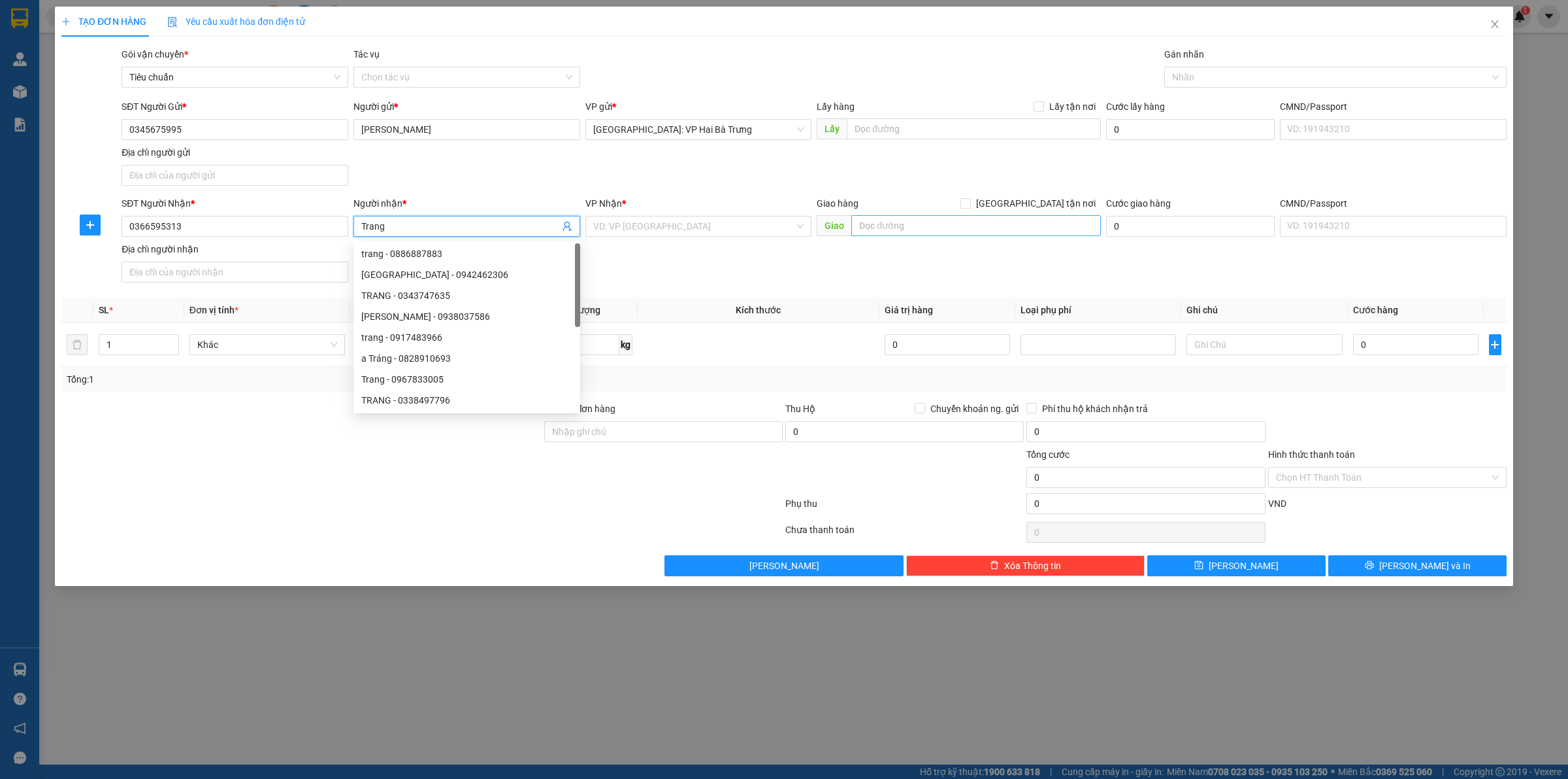
type input "Trang"
click at [931, 230] on input "text" at bounding box center [976, 225] width 249 height 21
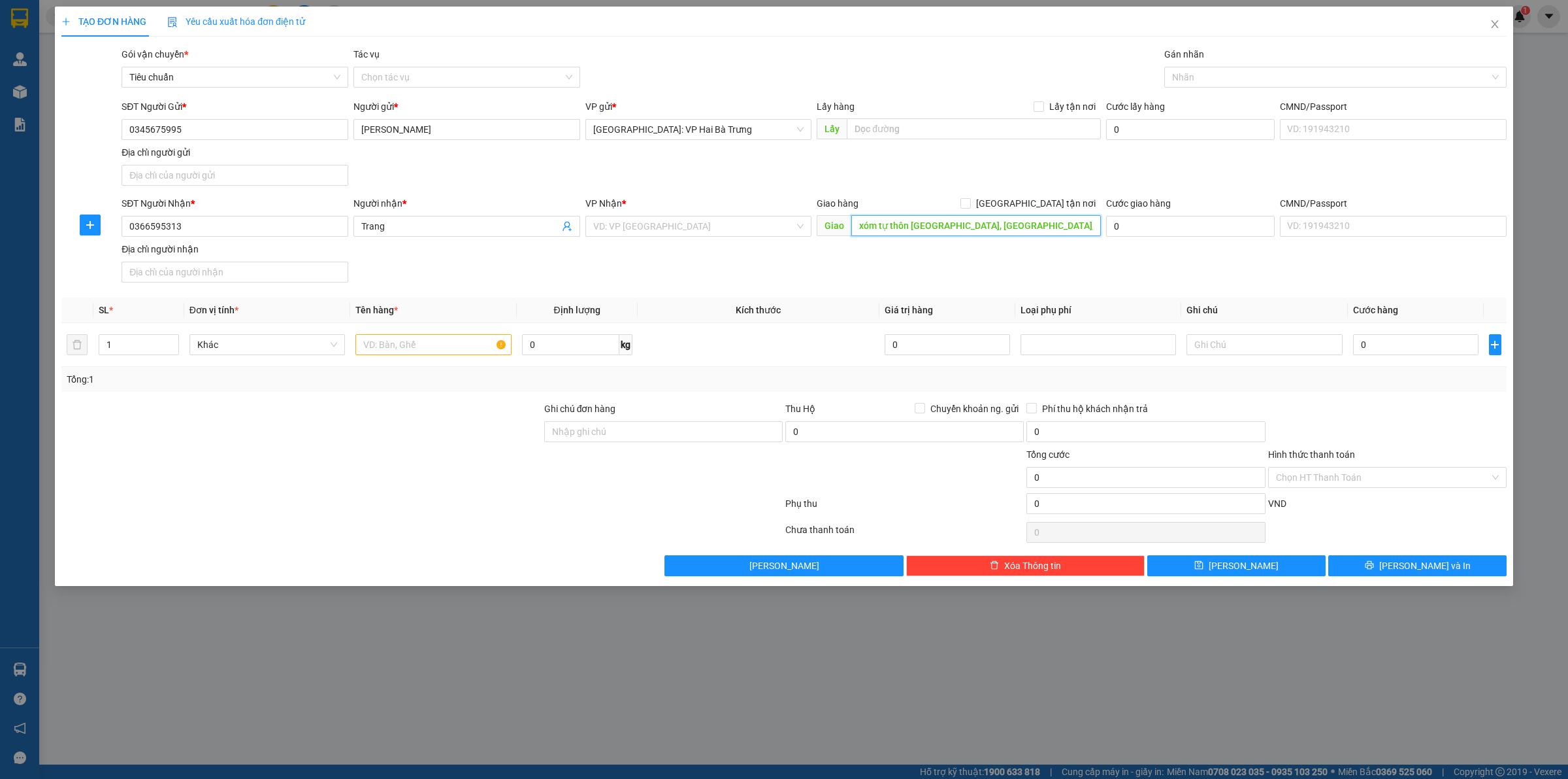
type input "xóm tự thôn [GEOGRAPHIC_DATA], [GEOGRAPHIC_DATA], [GEOGRAPHIC_DATA], [GEOGRAPHI…"
click at [727, 237] on div "VP Nhận * VD: VP [GEOGRAPHIC_DATA]" at bounding box center [698, 219] width 227 height 46
click at [727, 227] on input "search" at bounding box center [694, 227] width 202 height 20
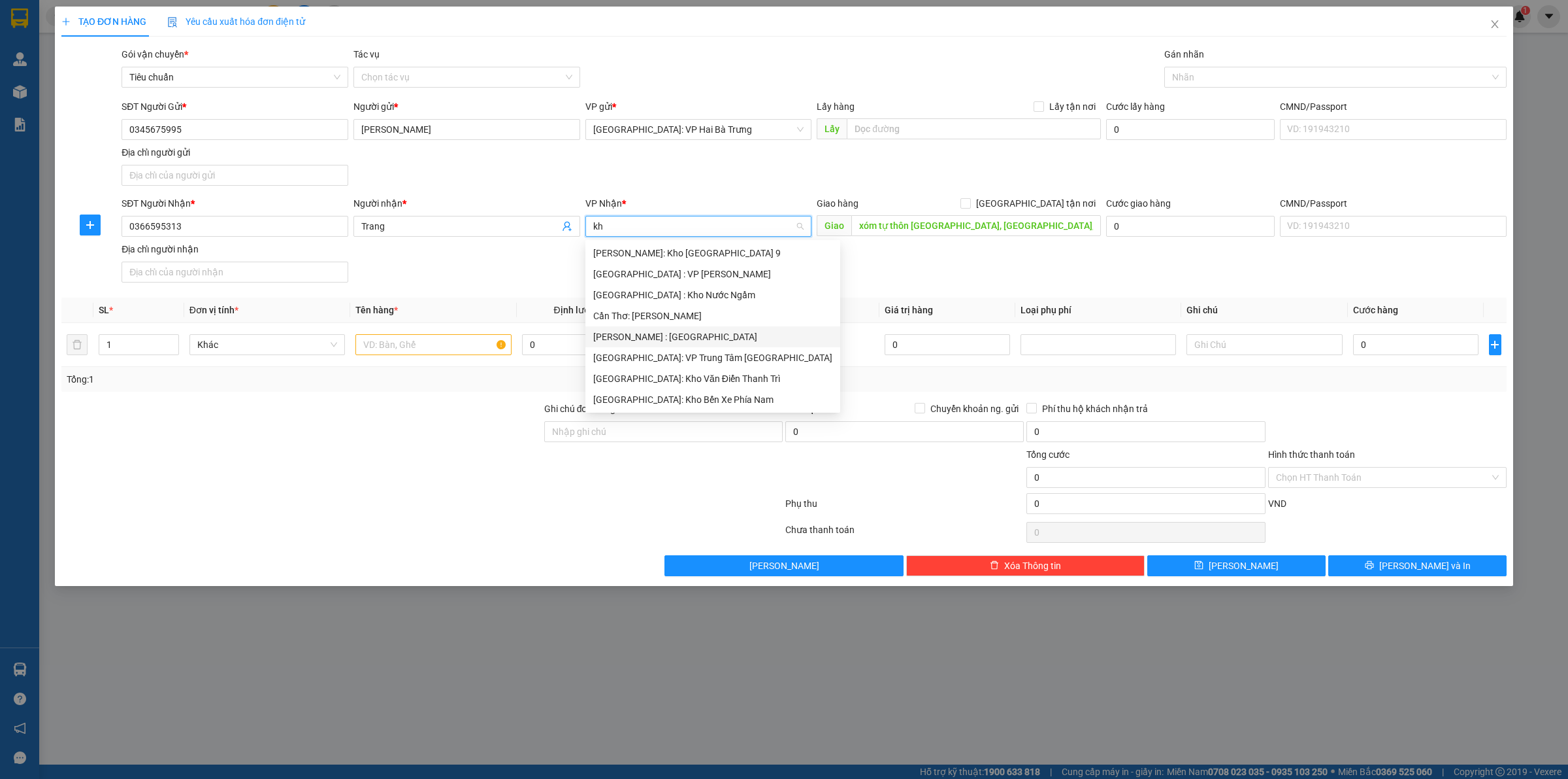
type input "kho"
click at [713, 331] on div "[GEOGRAPHIC_DATA]: Kho Văn Điển Thanh Trì" at bounding box center [698, 337] width 211 height 15
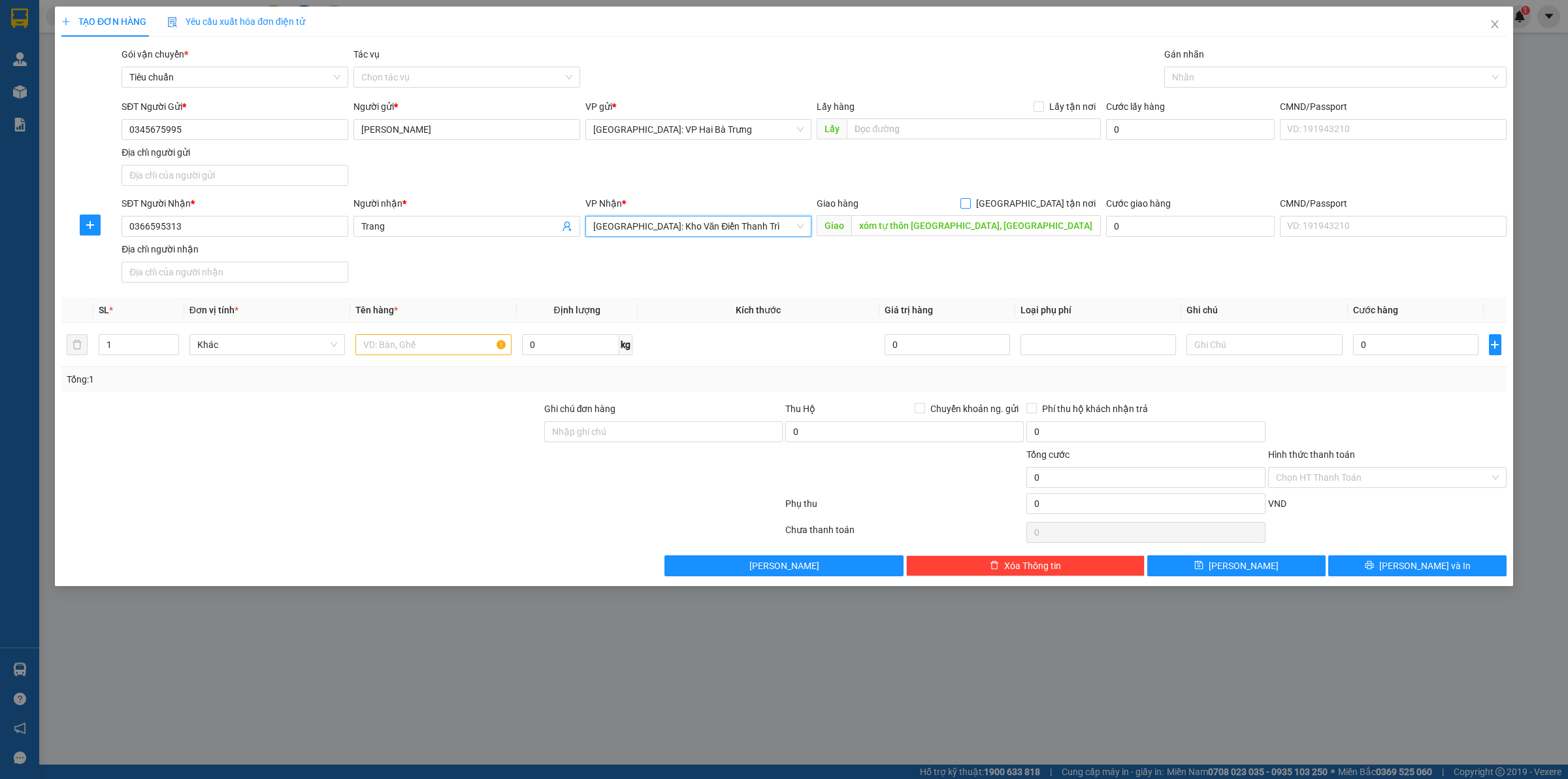
click at [969, 203] on input "[GEOGRAPHIC_DATA] tận nơi" at bounding box center [965, 202] width 9 height 9
checkbox input "true"
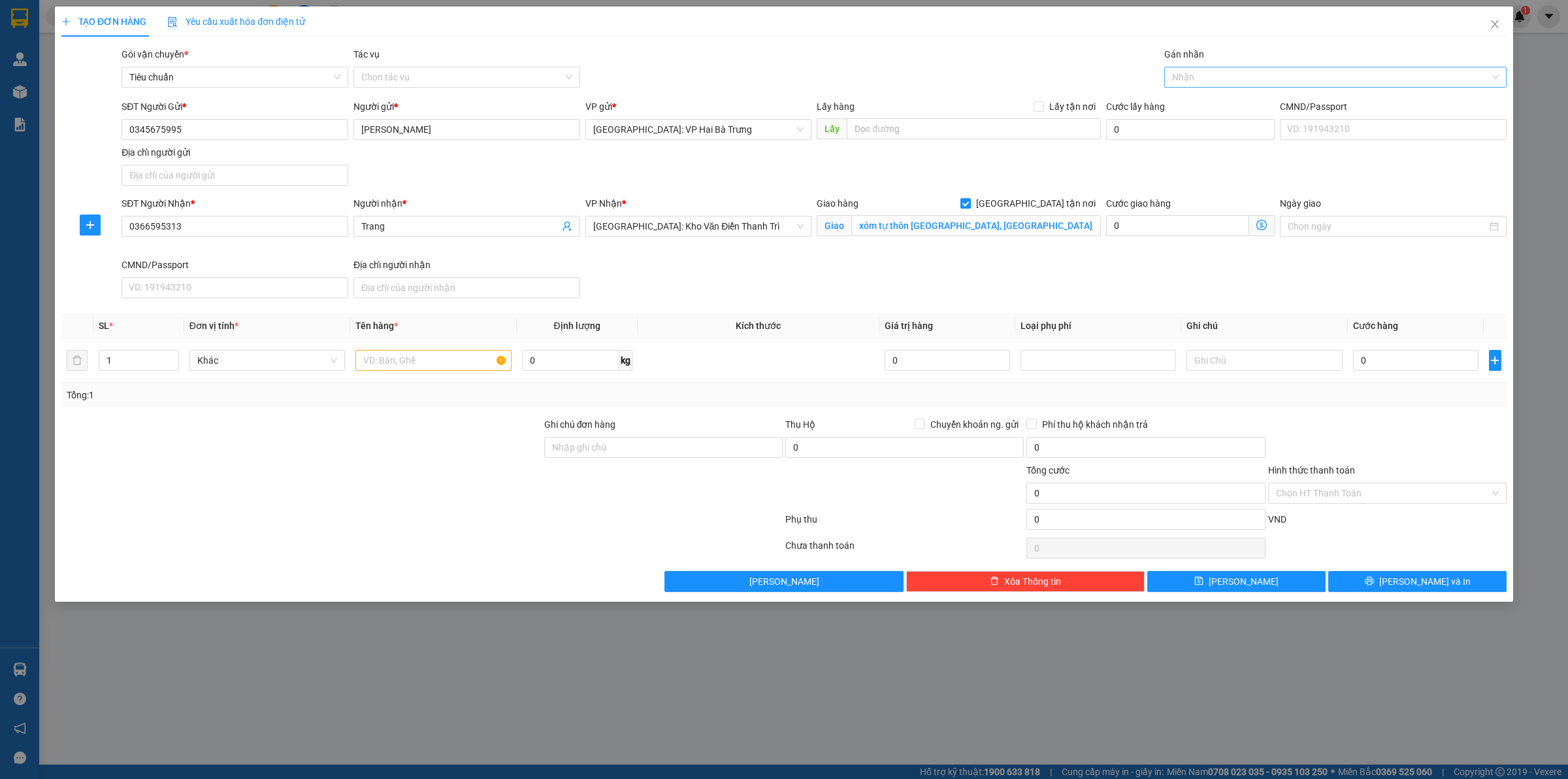
click at [1208, 78] on div at bounding box center [1329, 77] width 323 height 16
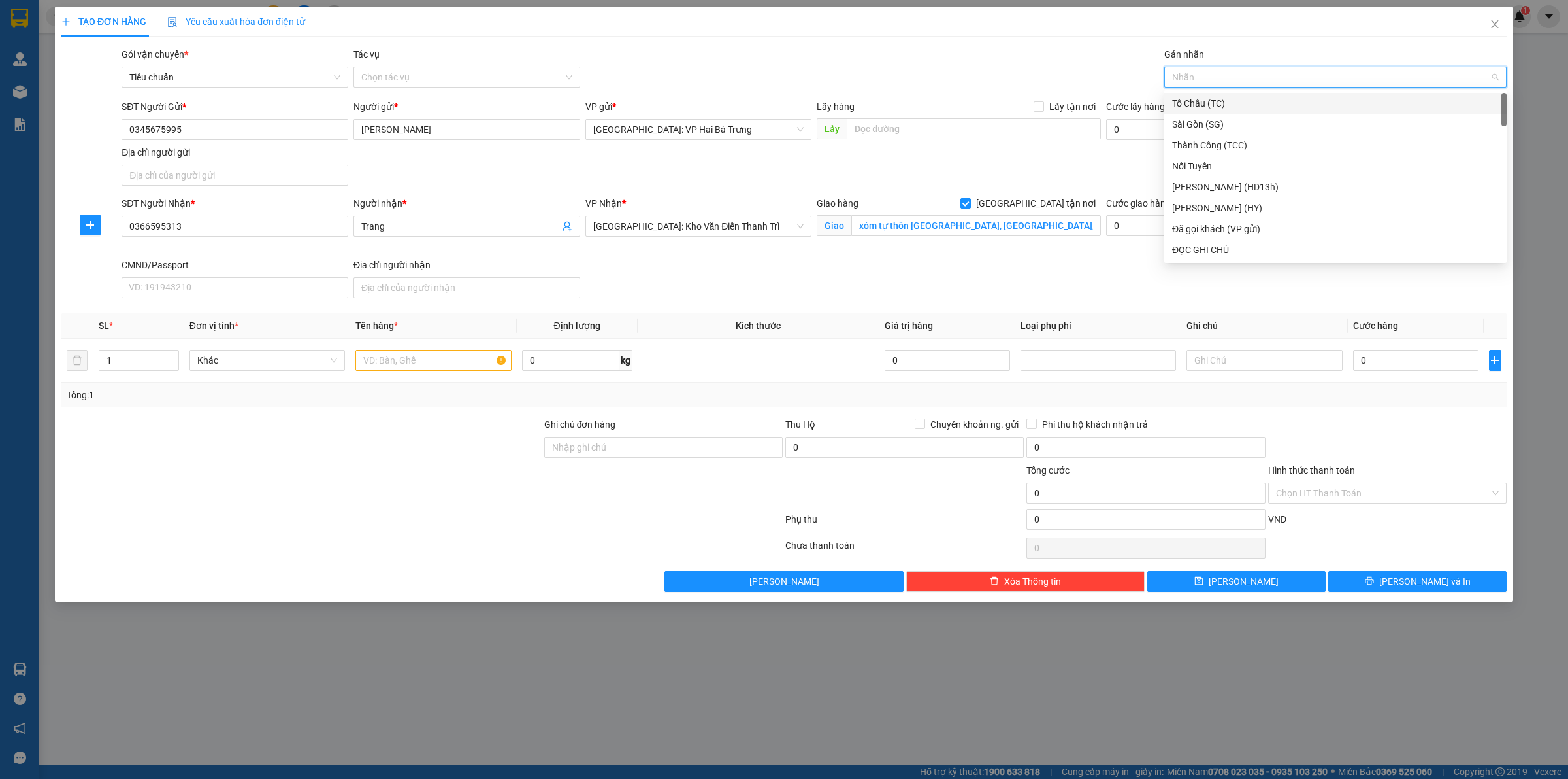
type input "G"
click at [1210, 248] on div "[GEOGRAPHIC_DATA] tận nơi" at bounding box center [1336, 249] width 326 height 15
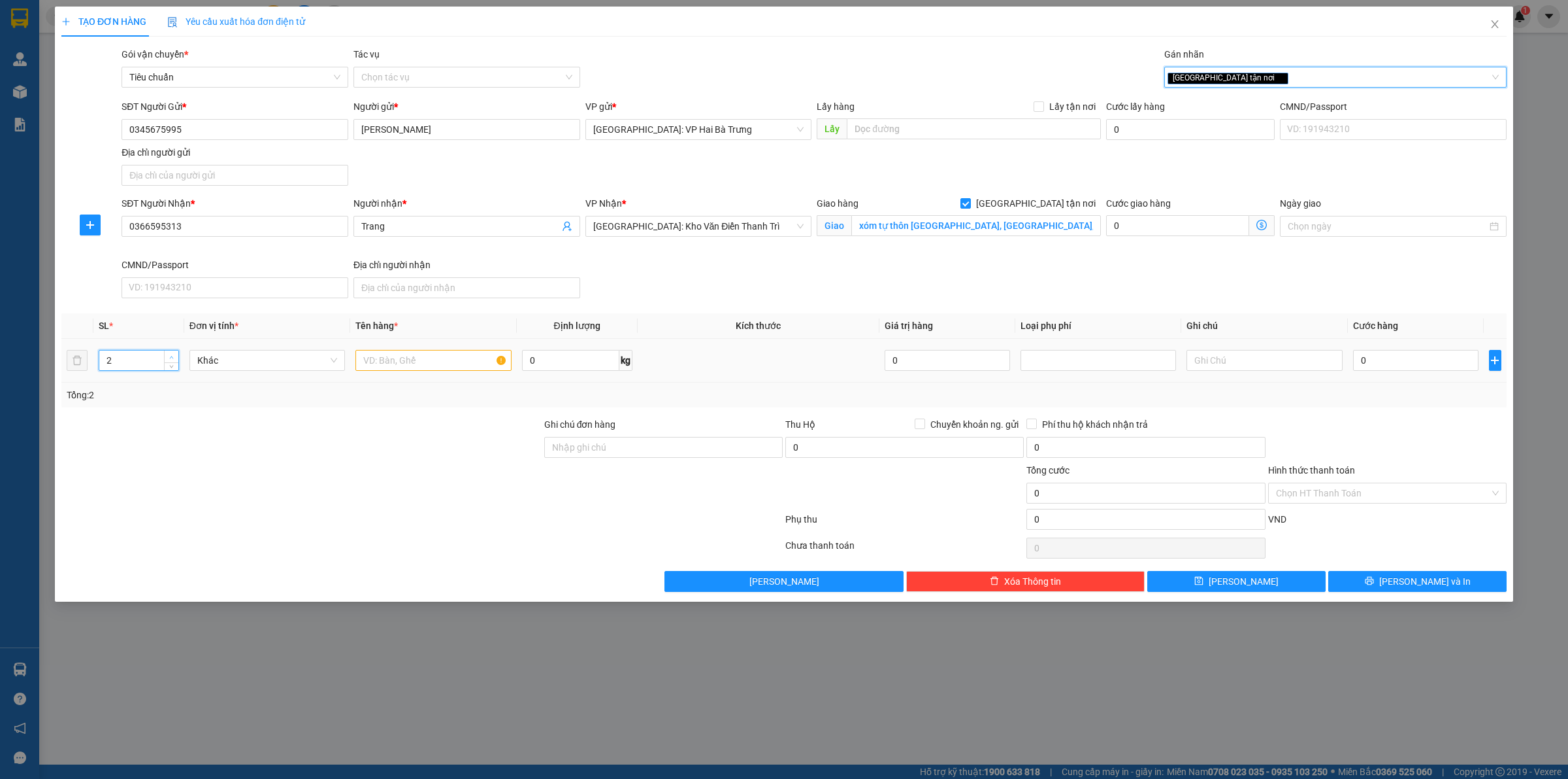
click at [169, 359] on icon "up" at bounding box center [171, 357] width 5 height 5
click at [440, 367] on input "text" at bounding box center [432, 359] width 155 height 21
type input "1"
click at [170, 368] on span "down" at bounding box center [172, 365] width 8 height 8
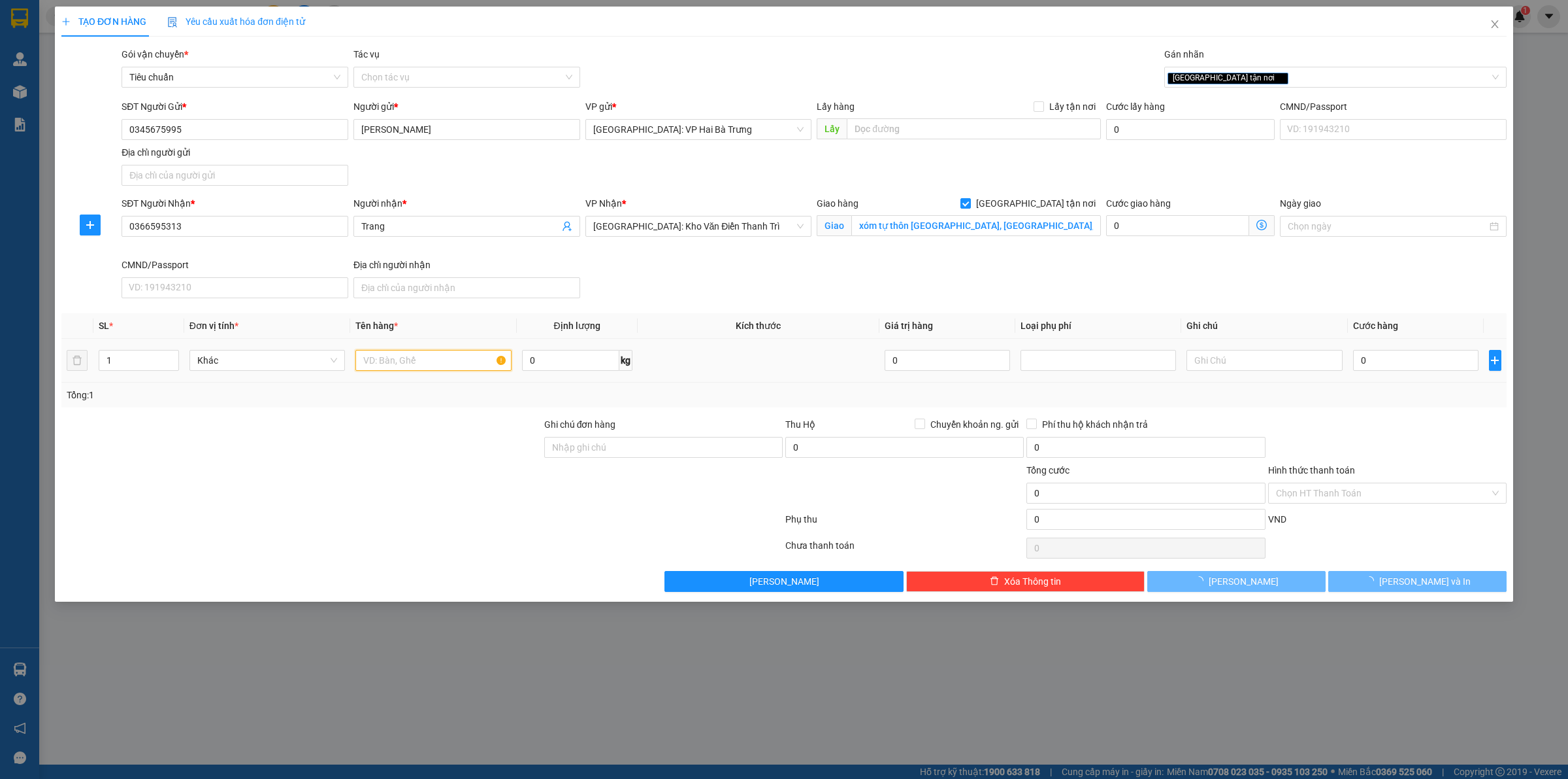
click at [406, 366] on input "text" at bounding box center [432, 359] width 155 height 21
type input "1 kiện bọc xốp nổ"
click at [1412, 361] on input "0" at bounding box center [1416, 359] width 126 height 21
type input "8"
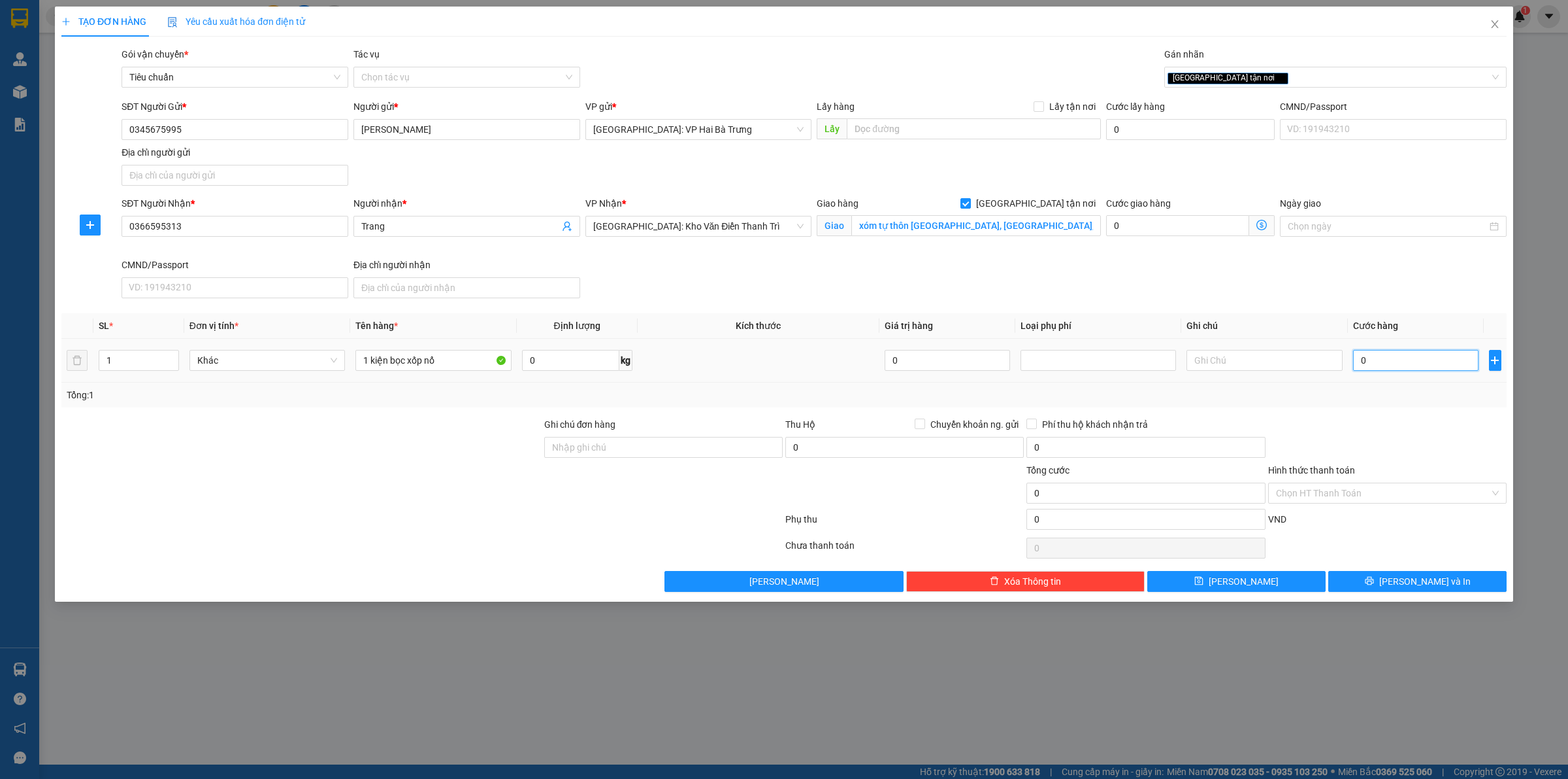
type input "8"
type input "80"
type input "800"
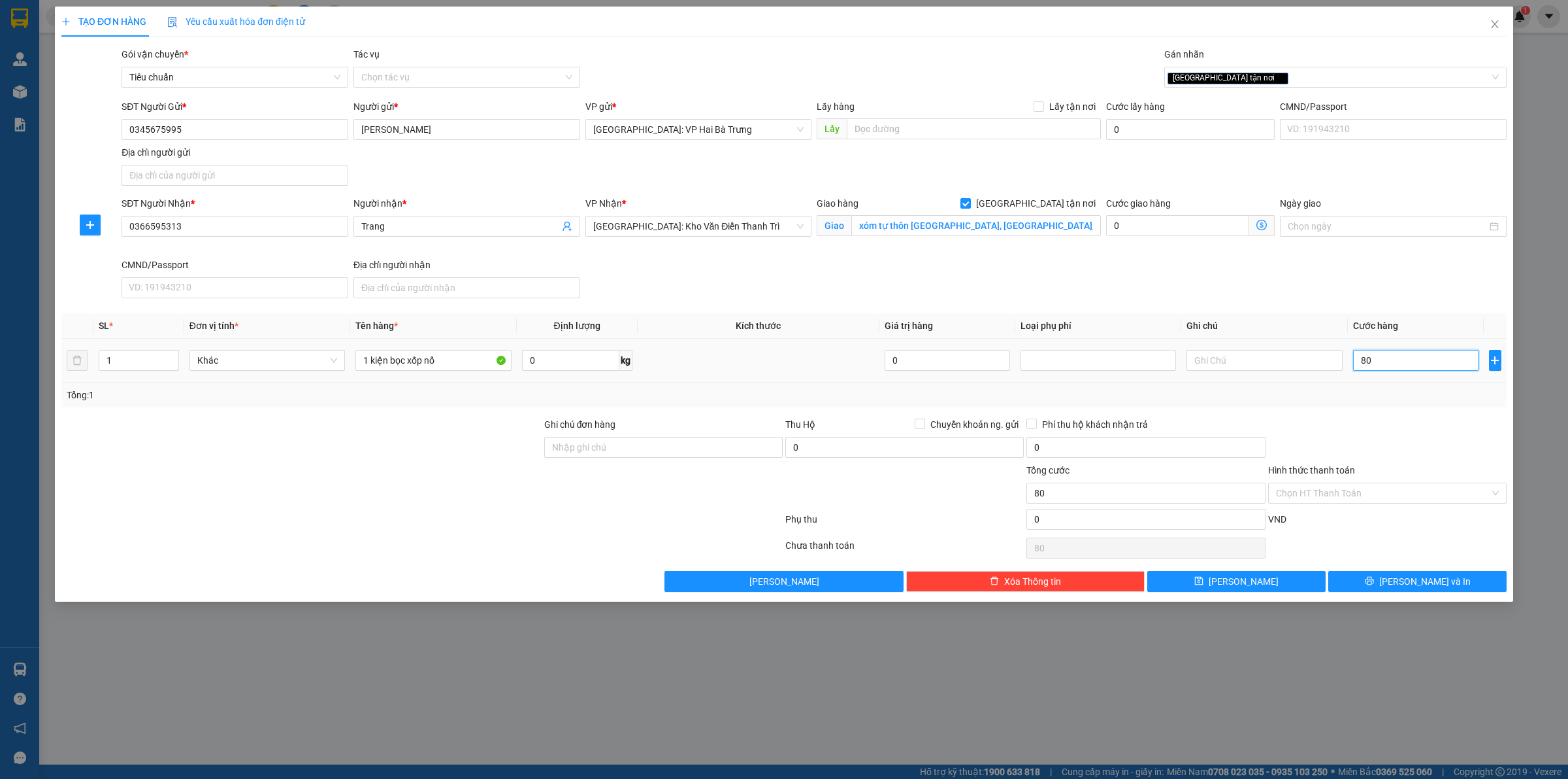
type input "800"
type input "8.000"
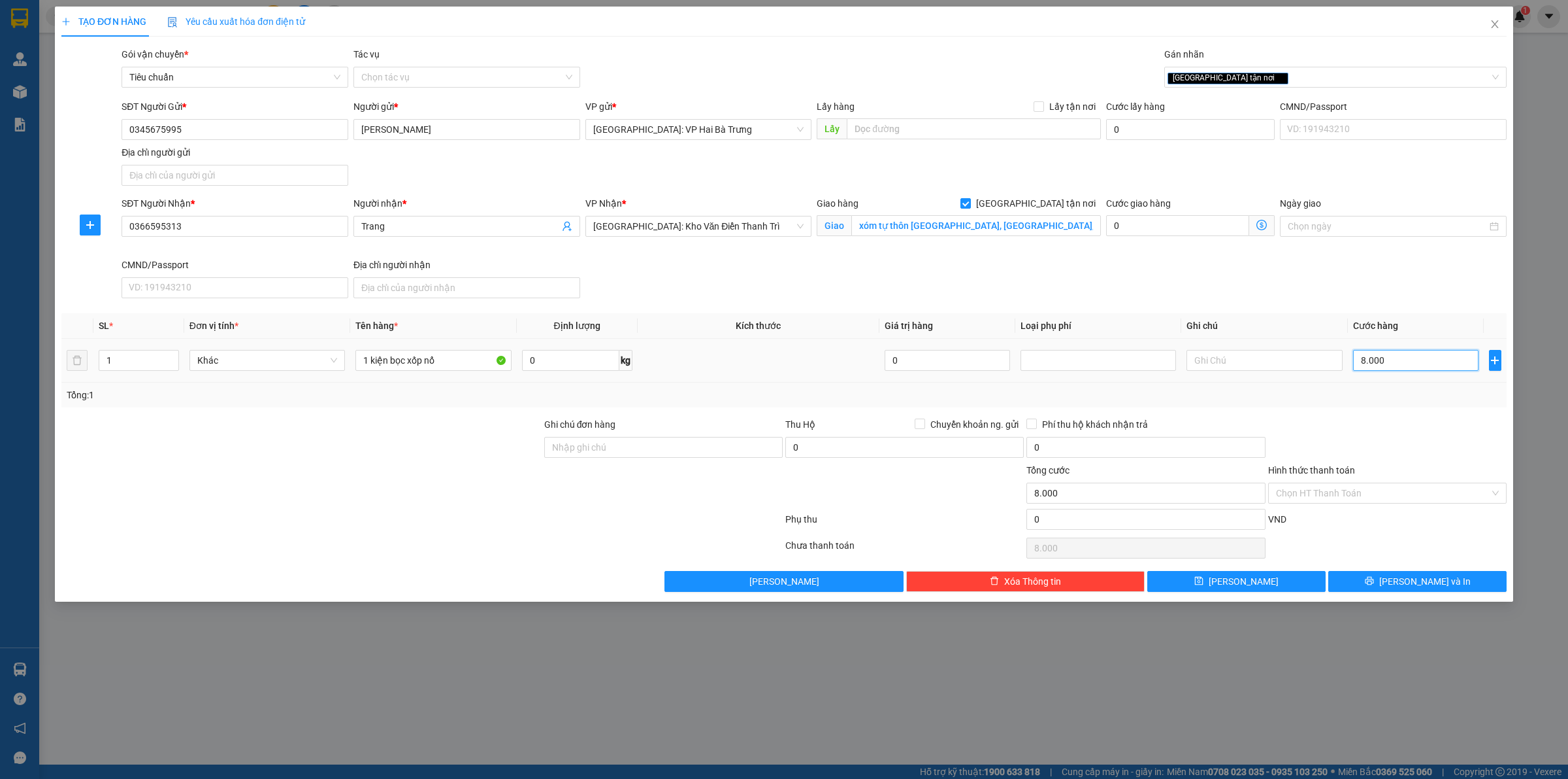
type input "80.000"
click at [1374, 579] on icon "printer" at bounding box center [1369, 580] width 9 height 9
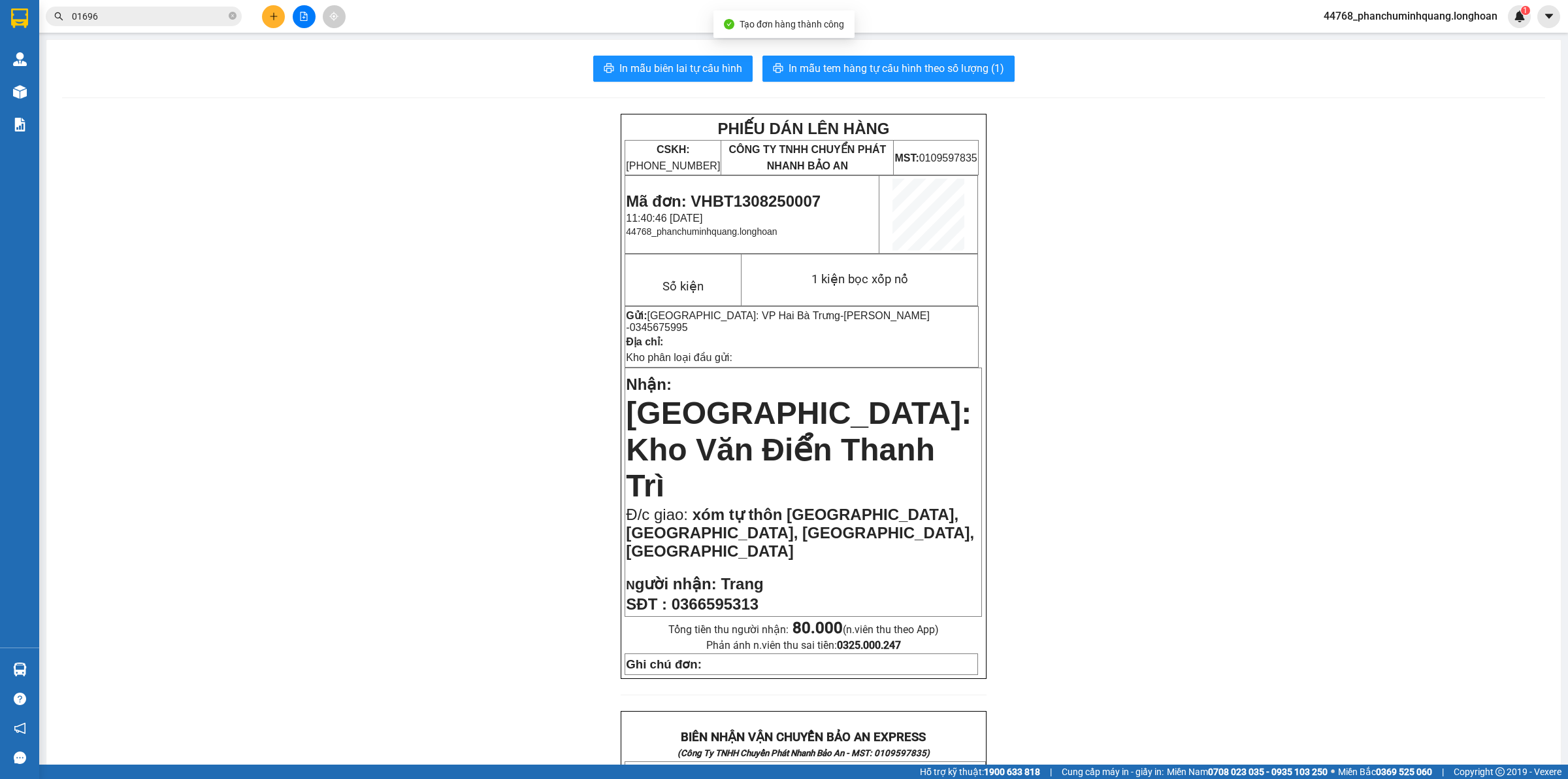
click at [652, 53] on div "In mẫu biên lai tự cấu hình In mẫu tem hàng tự cấu hình theo số lượng (1) PHIẾU…" at bounding box center [803, 728] width 1515 height 1376
click at [657, 62] on span "In mẫu biên lai tự cấu hình" at bounding box center [681, 68] width 123 height 17
drag, startPoint x: 844, startPoint y: 316, endPoint x: 917, endPoint y: 315, distance: 73.0
click at [917, 315] on p "Gửi: [GEOGRAPHIC_DATA]: VP Hai Bà Trưng - VÂN HOÀNG - 0345675995" at bounding box center [801, 321] width 351 height 24
copy span "0345675995"
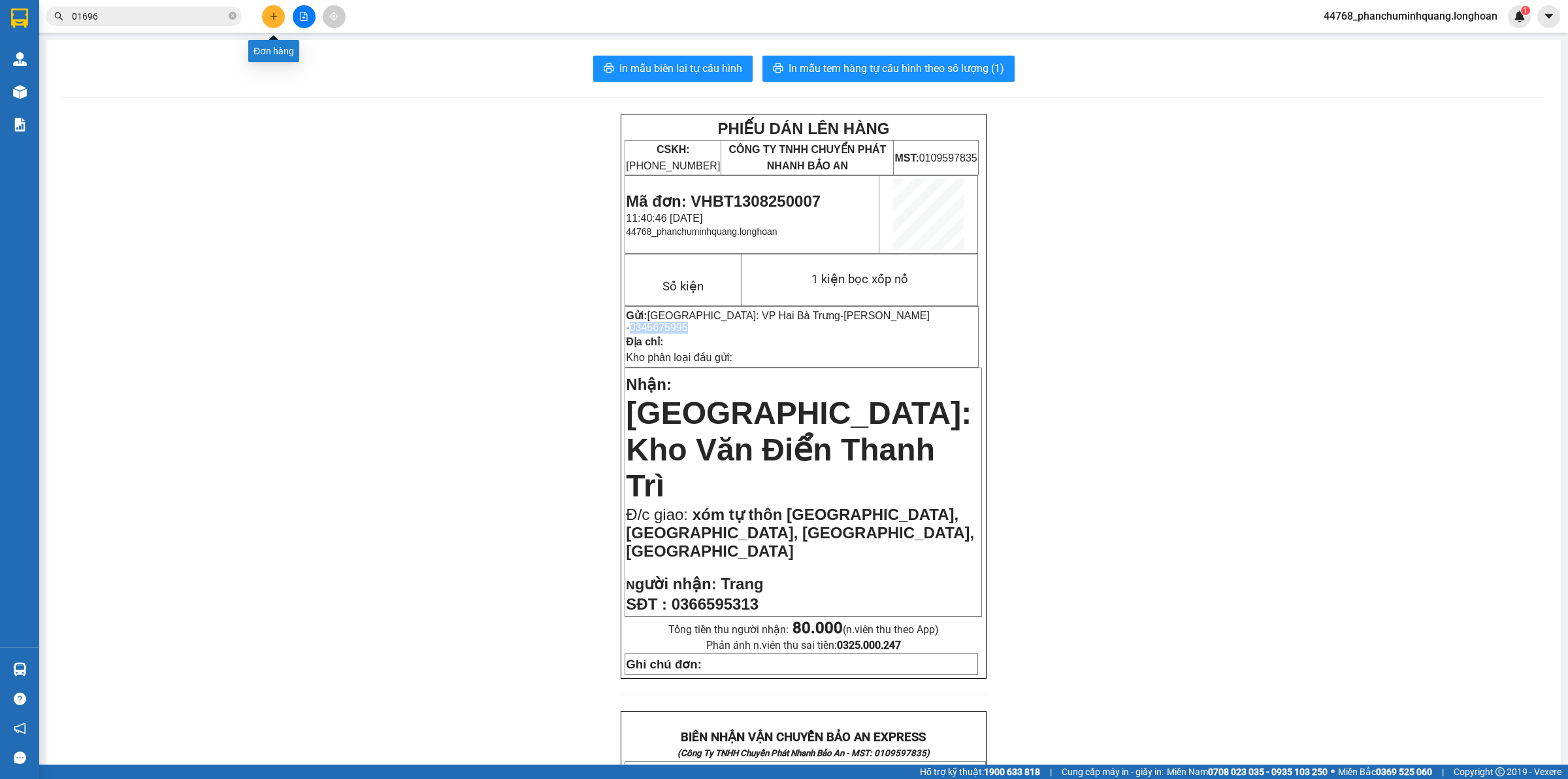
click at [272, 18] on icon "plus" at bounding box center [273, 16] width 9 height 9
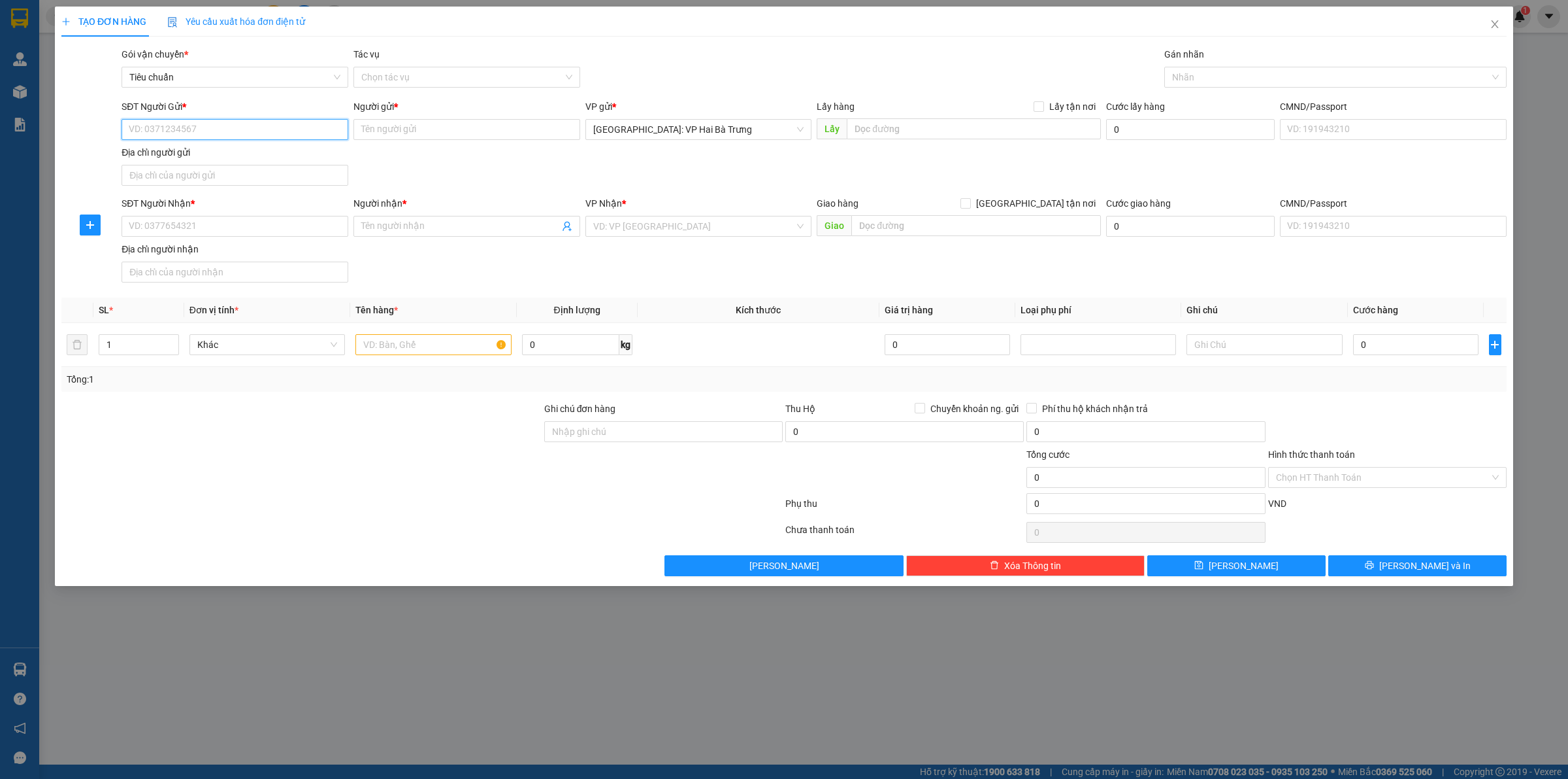
click at [321, 130] on input "SĐT Người Gửi *" at bounding box center [234, 129] width 227 height 21
paste input "0345675995"
type input "0345675995"
click at [298, 147] on div "0345675995 - [PERSON_NAME]" at bounding box center [234, 155] width 227 height 21
type input "[PERSON_NAME]"
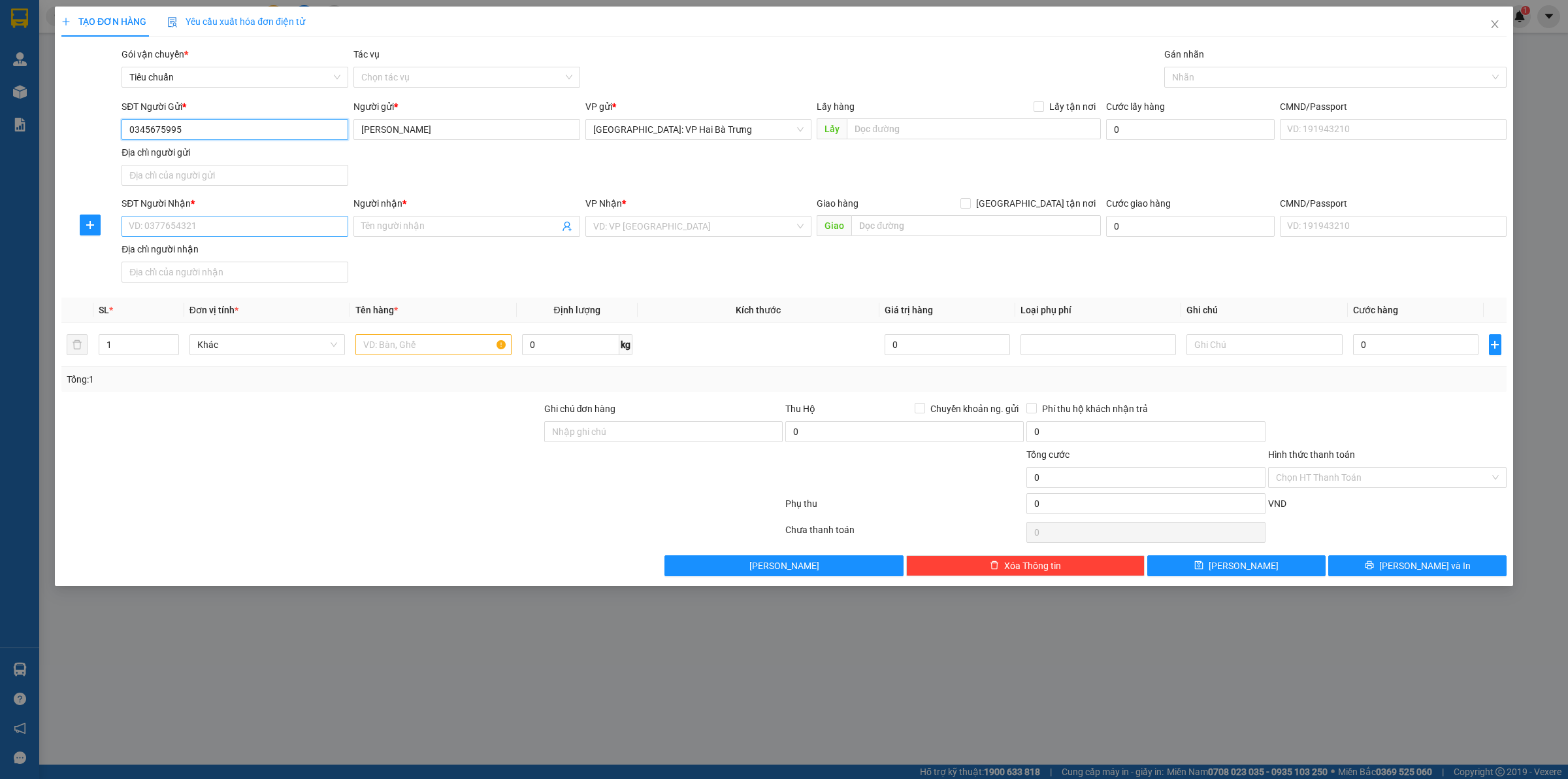
type input "0345675995"
click at [299, 221] on input "SĐT Người Nhận *" at bounding box center [234, 226] width 227 height 21
type input "0903613157"
click at [302, 258] on div "0903613157 - C hạnh" at bounding box center [234, 253] width 211 height 15
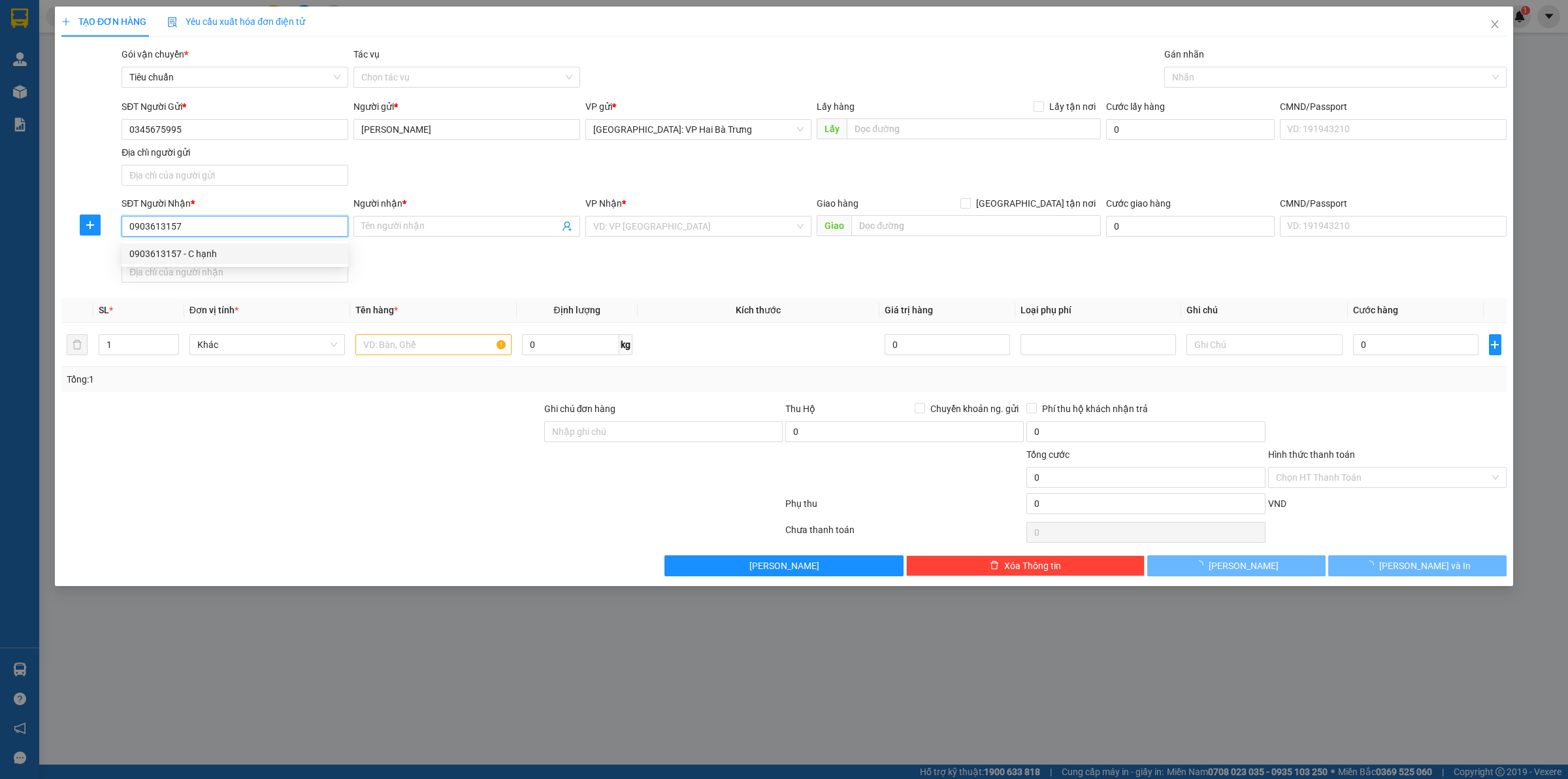
type input "C hạnh"
checkbox input "true"
type input "24 Hưng Thái,[GEOGRAPHIC_DATA],Q7,HCM"
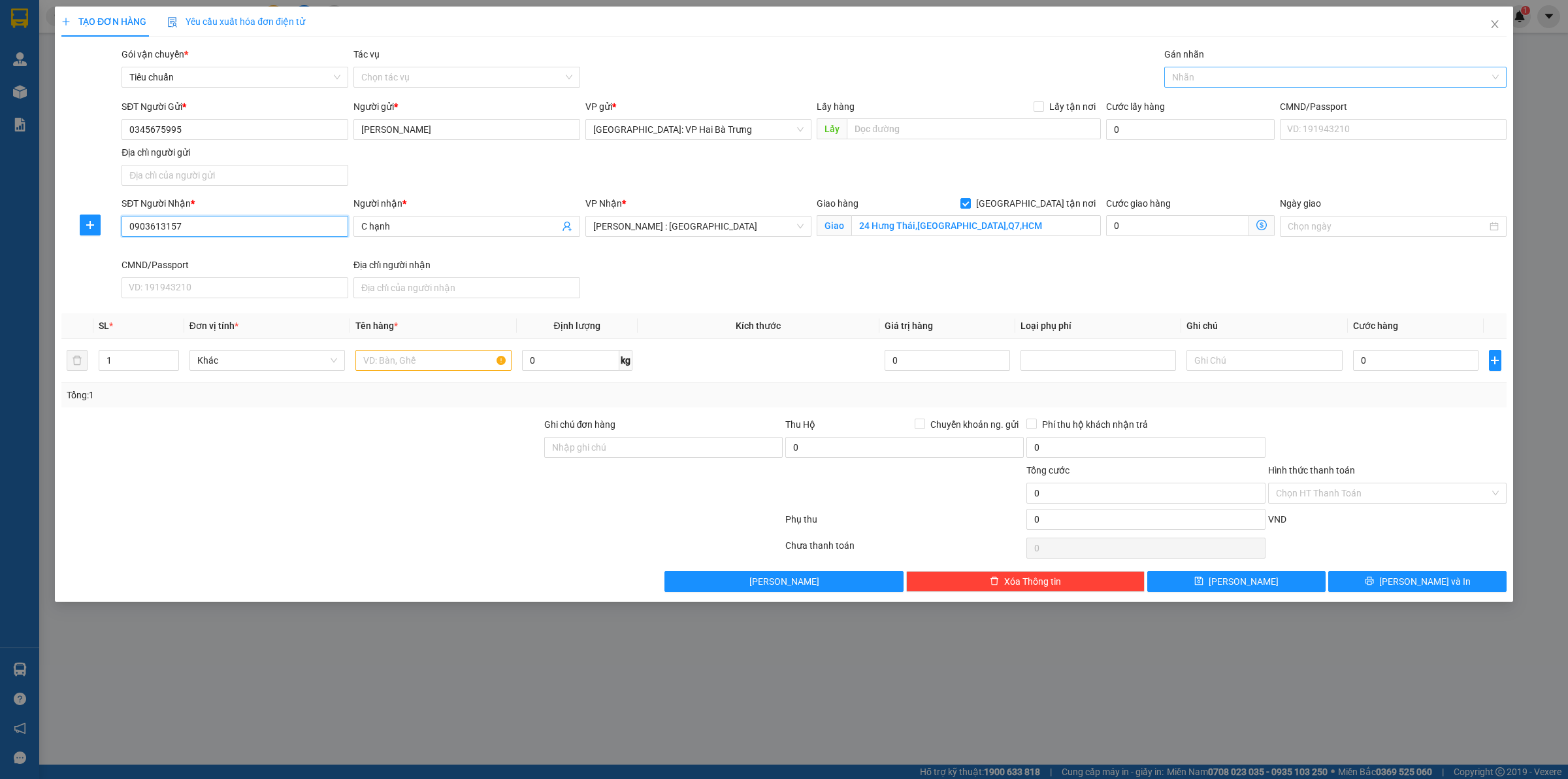
click at [1221, 82] on div at bounding box center [1329, 77] width 323 height 16
type input "0903613157"
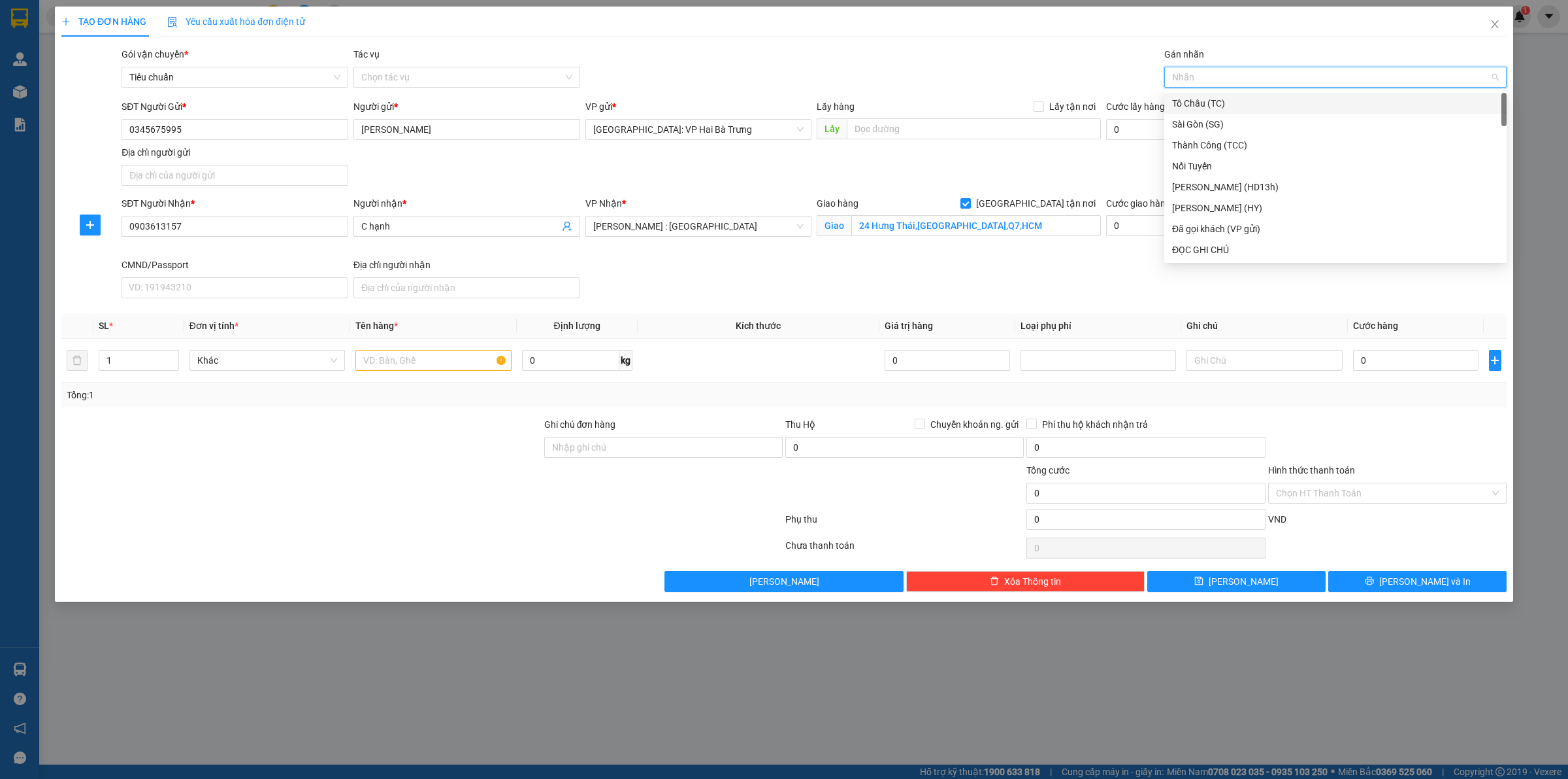
type input "G"
click at [1211, 248] on div "[GEOGRAPHIC_DATA] tận nơi" at bounding box center [1336, 249] width 326 height 15
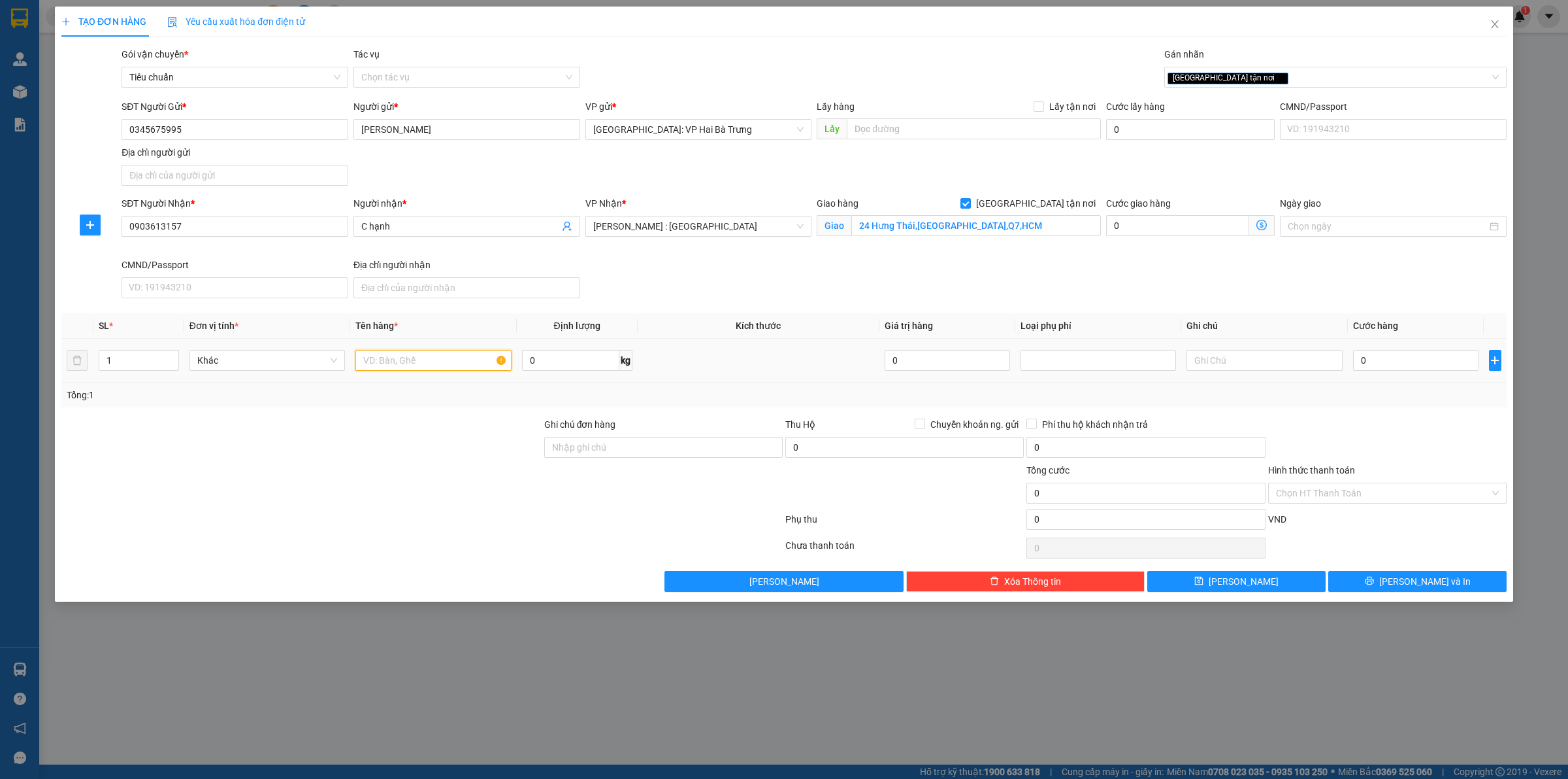
click at [409, 355] on input "text" at bounding box center [432, 359] width 155 height 21
type input "1 kiện bọc xốp nổ"
click at [1371, 364] on input "0" at bounding box center [1416, 359] width 126 height 21
type input "2"
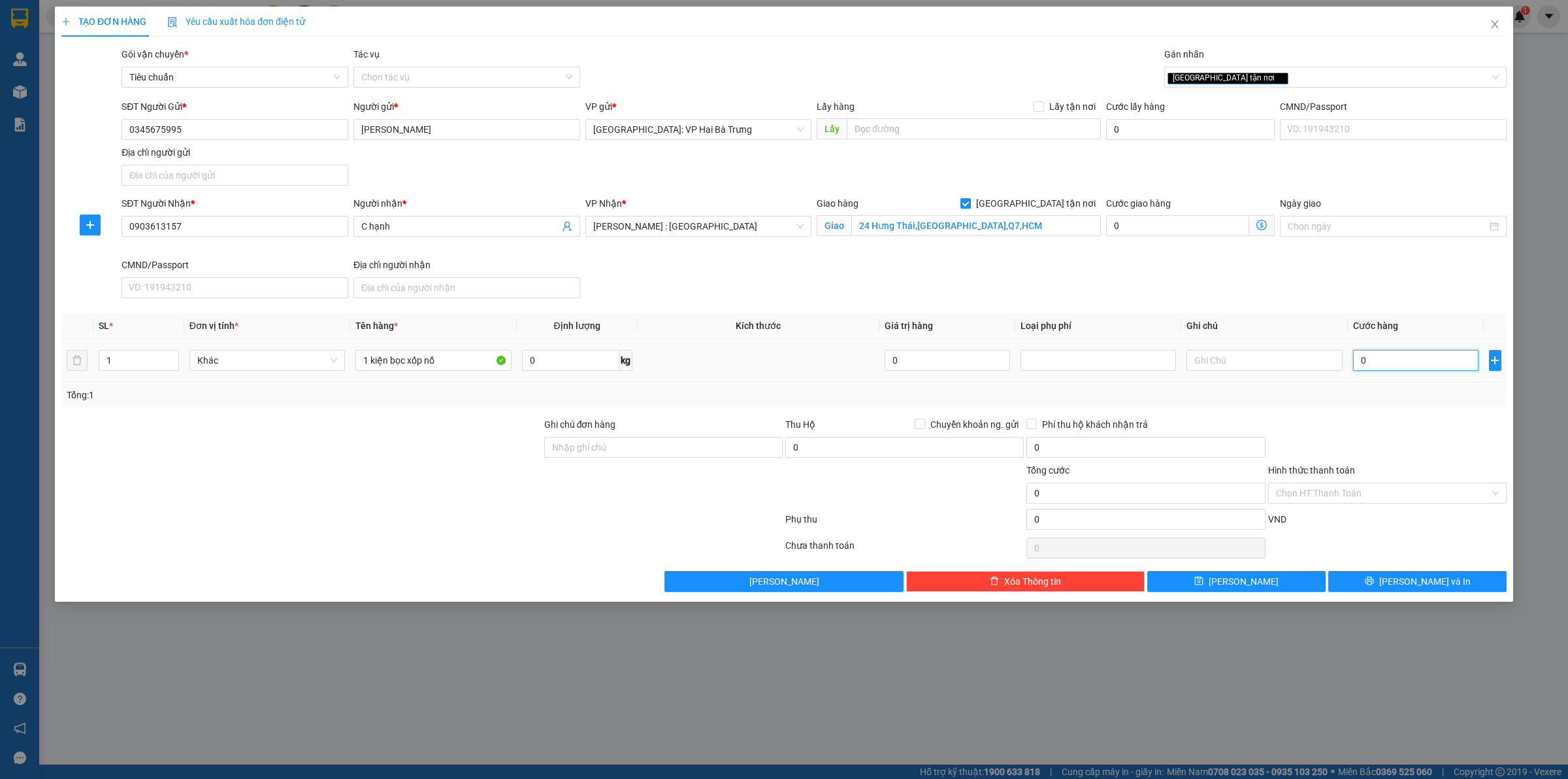
type input "2"
type input "29"
type input "295"
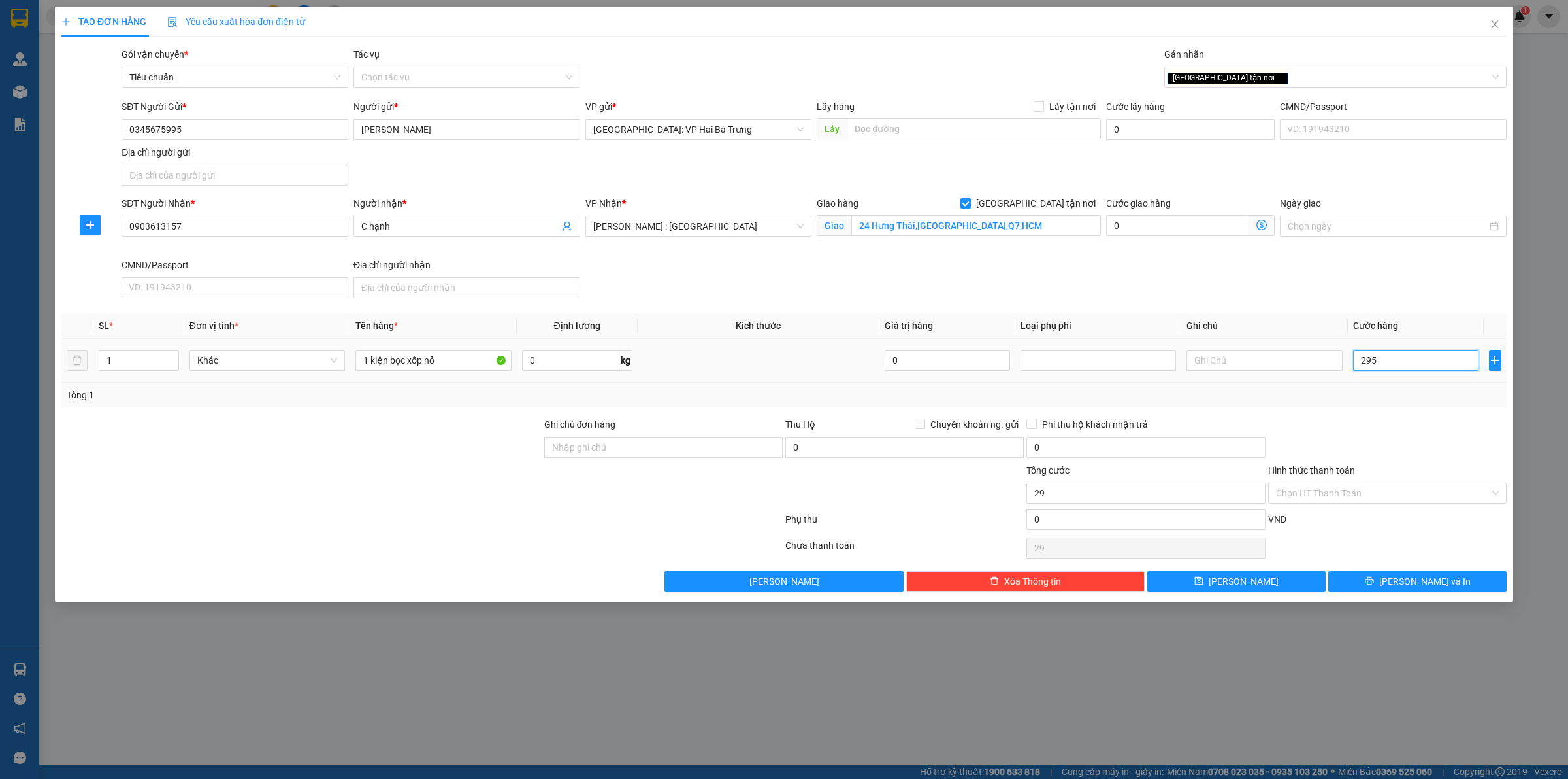
type input "295"
type input "2.950"
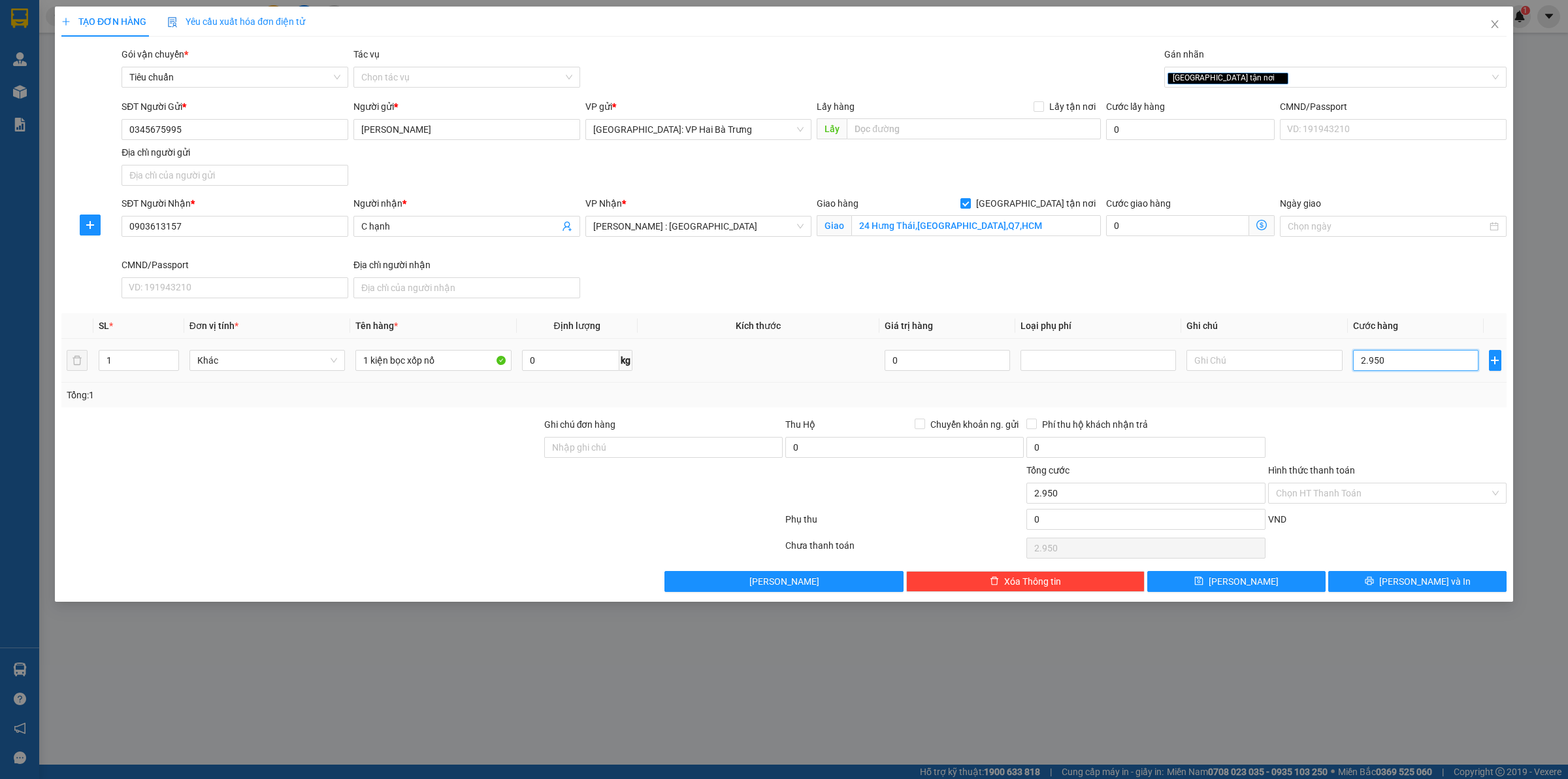
type input "29.500"
type input "295.000"
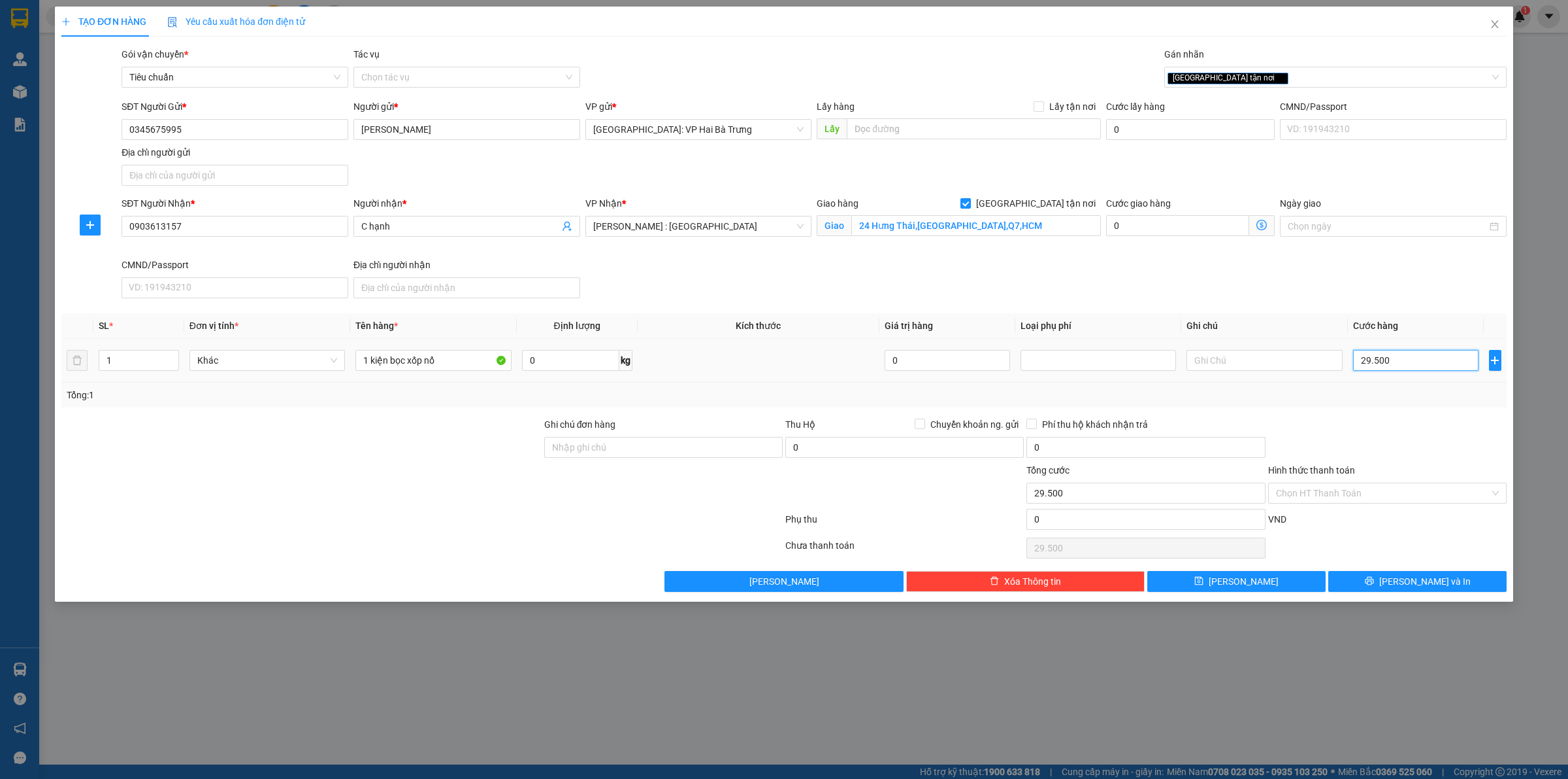
type input "295.000"
click at [1414, 586] on span "[PERSON_NAME] và In" at bounding box center [1425, 581] width 91 height 15
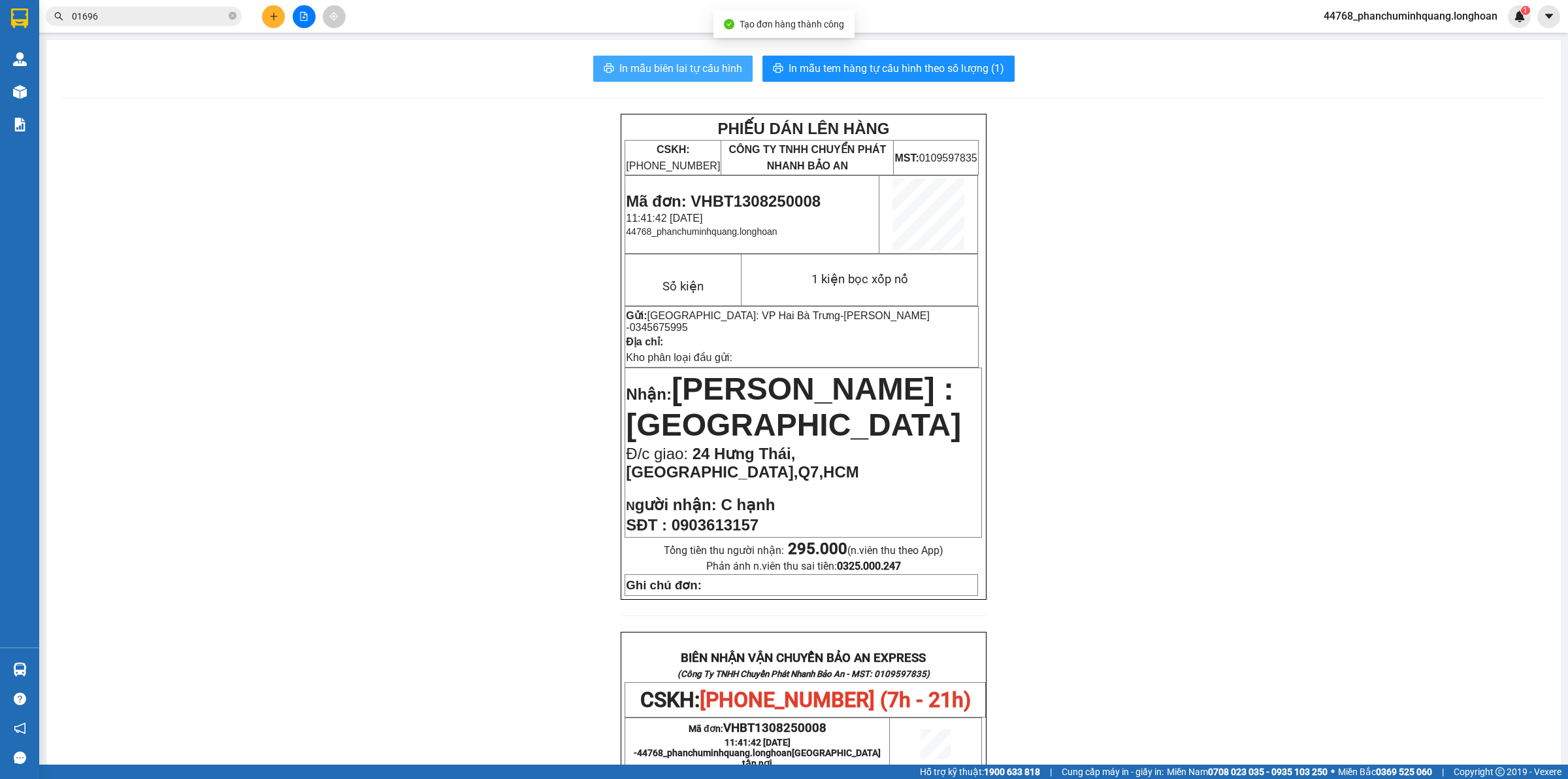
drag, startPoint x: 692, startPoint y: 69, endPoint x: 681, endPoint y: 73, distance: 11.7
click at [691, 72] on span "In mẫu biên lai tự cấu hình" at bounding box center [681, 68] width 123 height 17
click at [915, 73] on span "In mẫu tem hàng tự cấu hình theo số lượng (1)" at bounding box center [896, 68] width 216 height 17
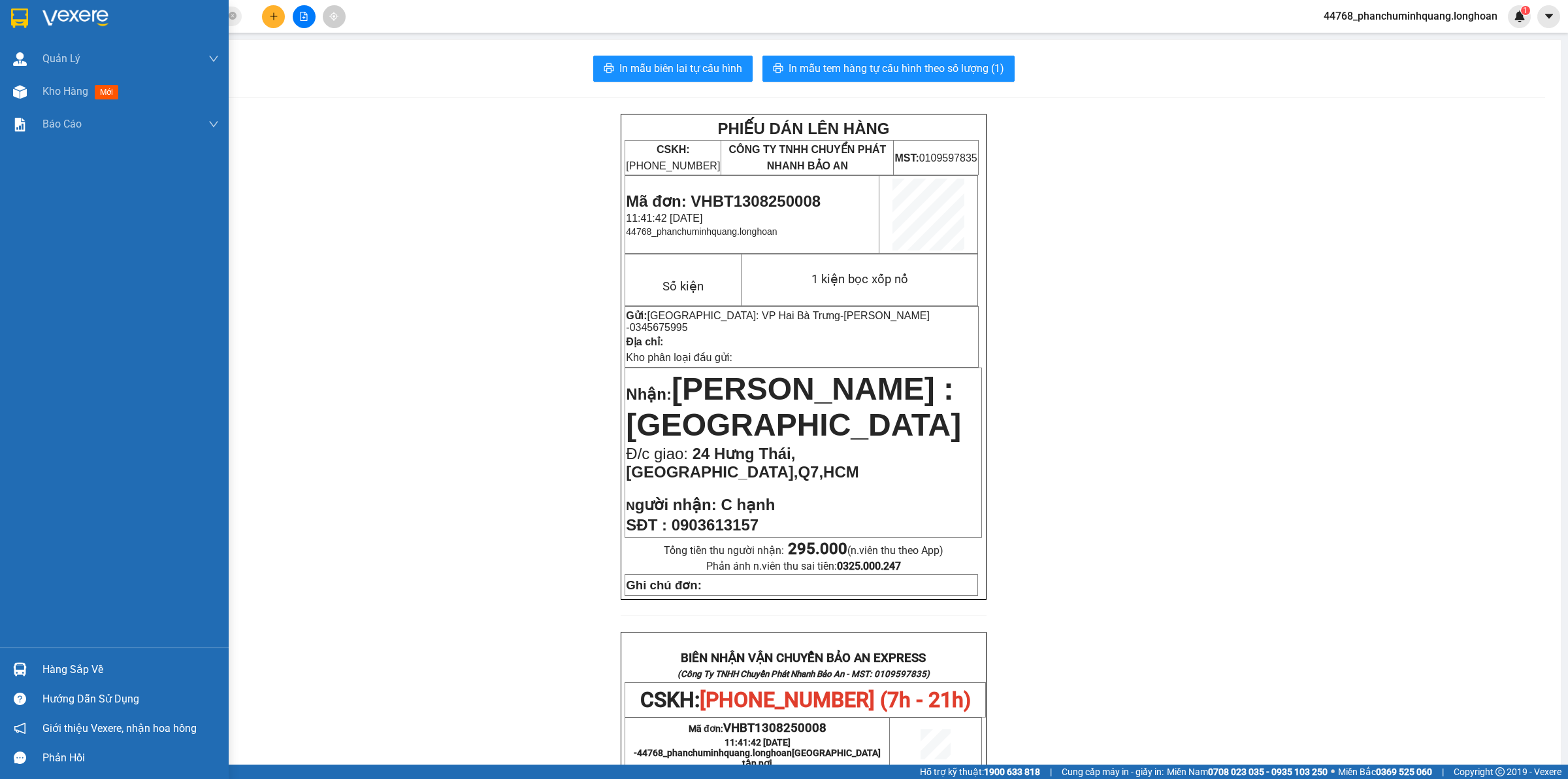
click at [21, 7] on div at bounding box center [20, 18] width 23 height 23
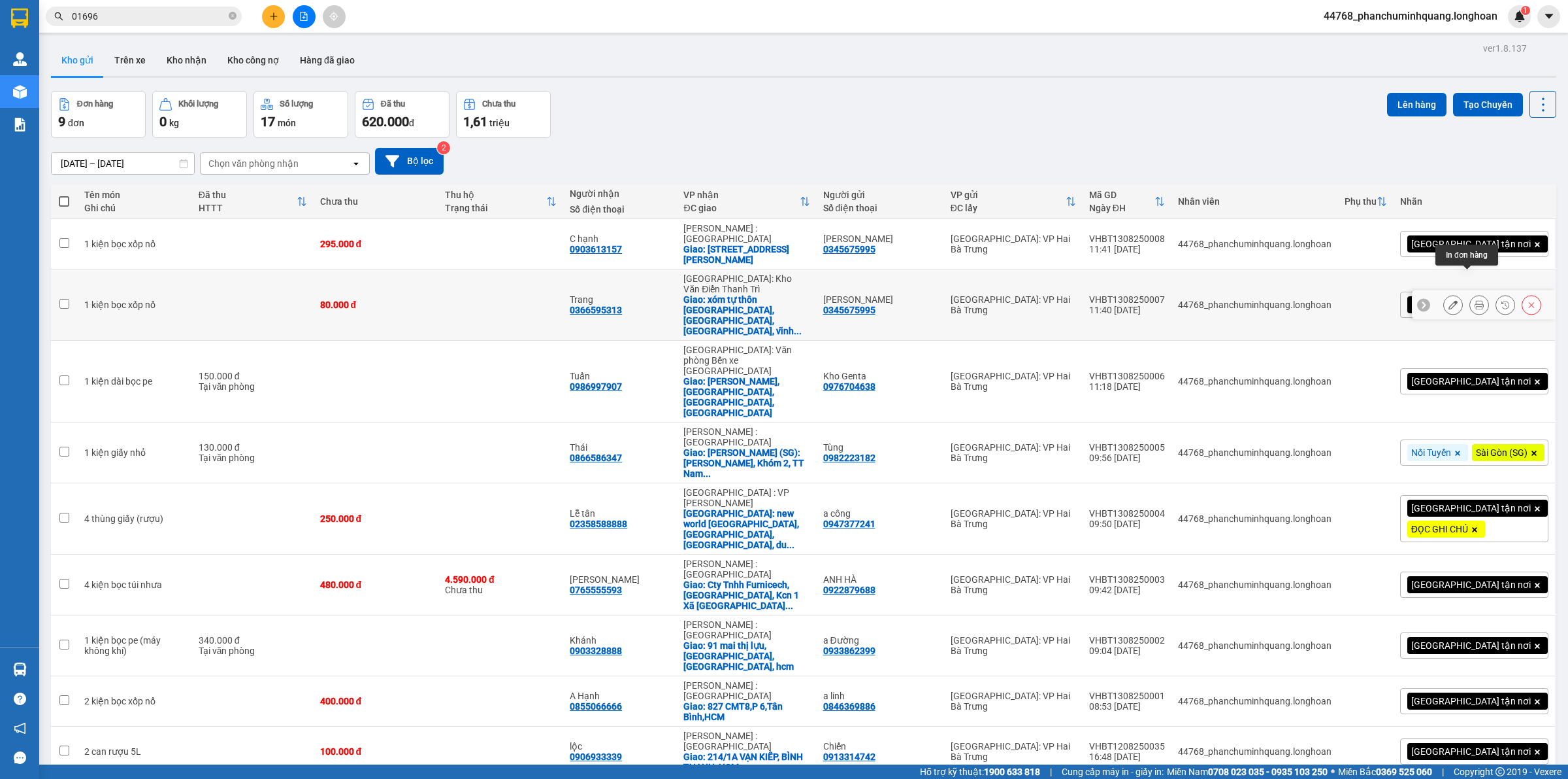
click at [1473, 294] on button at bounding box center [1479, 305] width 18 height 23
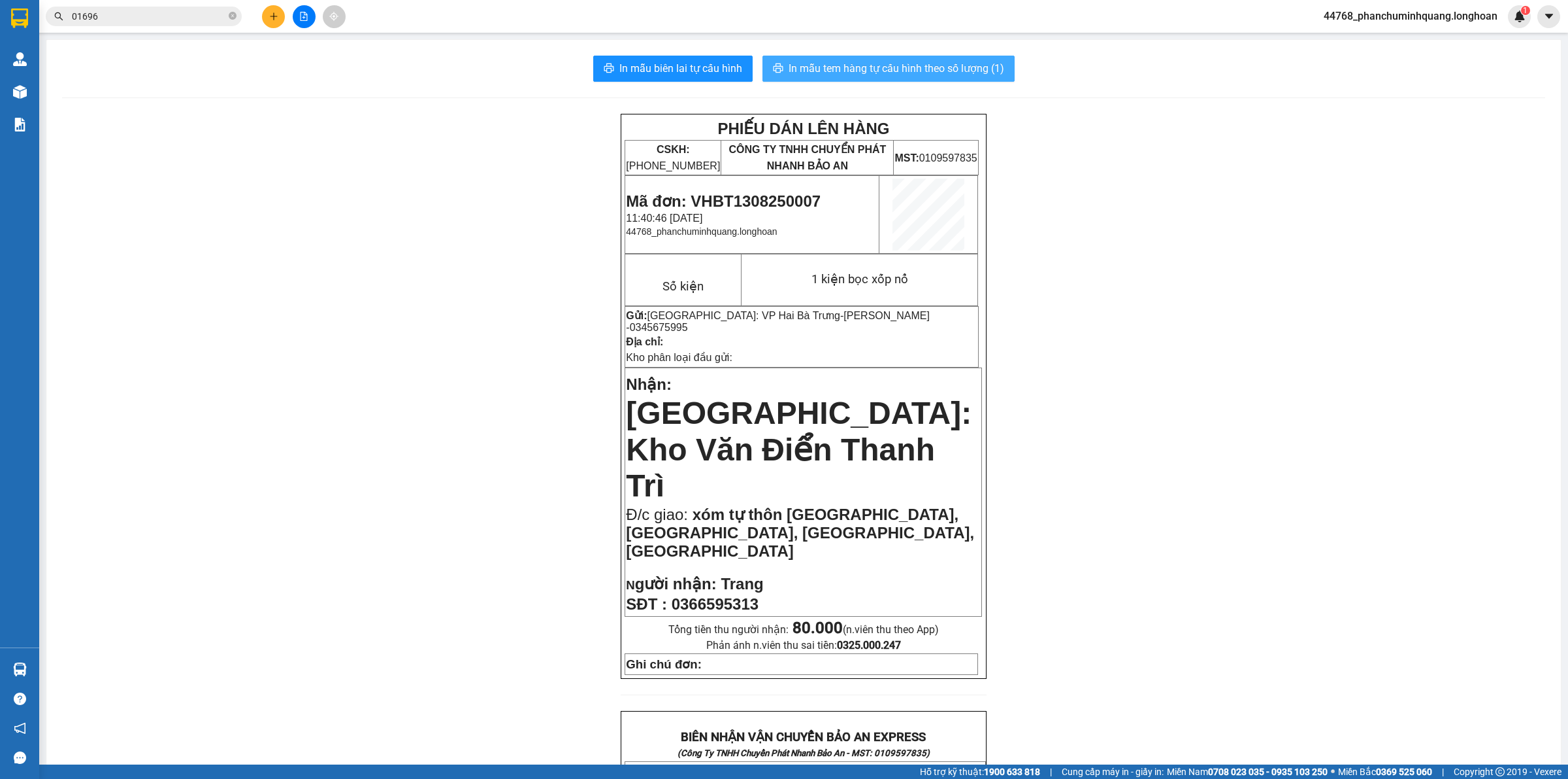
click at [815, 72] on span "In mẫu tem hàng tự cấu hình theo số lượng (1)" at bounding box center [896, 68] width 216 height 17
click at [410, 136] on div "PHIẾU DÁN LÊN HÀNG CSKH: [PHONE_NUMBER] CÔNG TY TNHH CHUYỂN PHÁT NHANH BẢO AN M…" at bounding box center [803, 757] width 1483 height 1287
click at [269, 23] on button at bounding box center [273, 16] width 23 height 23
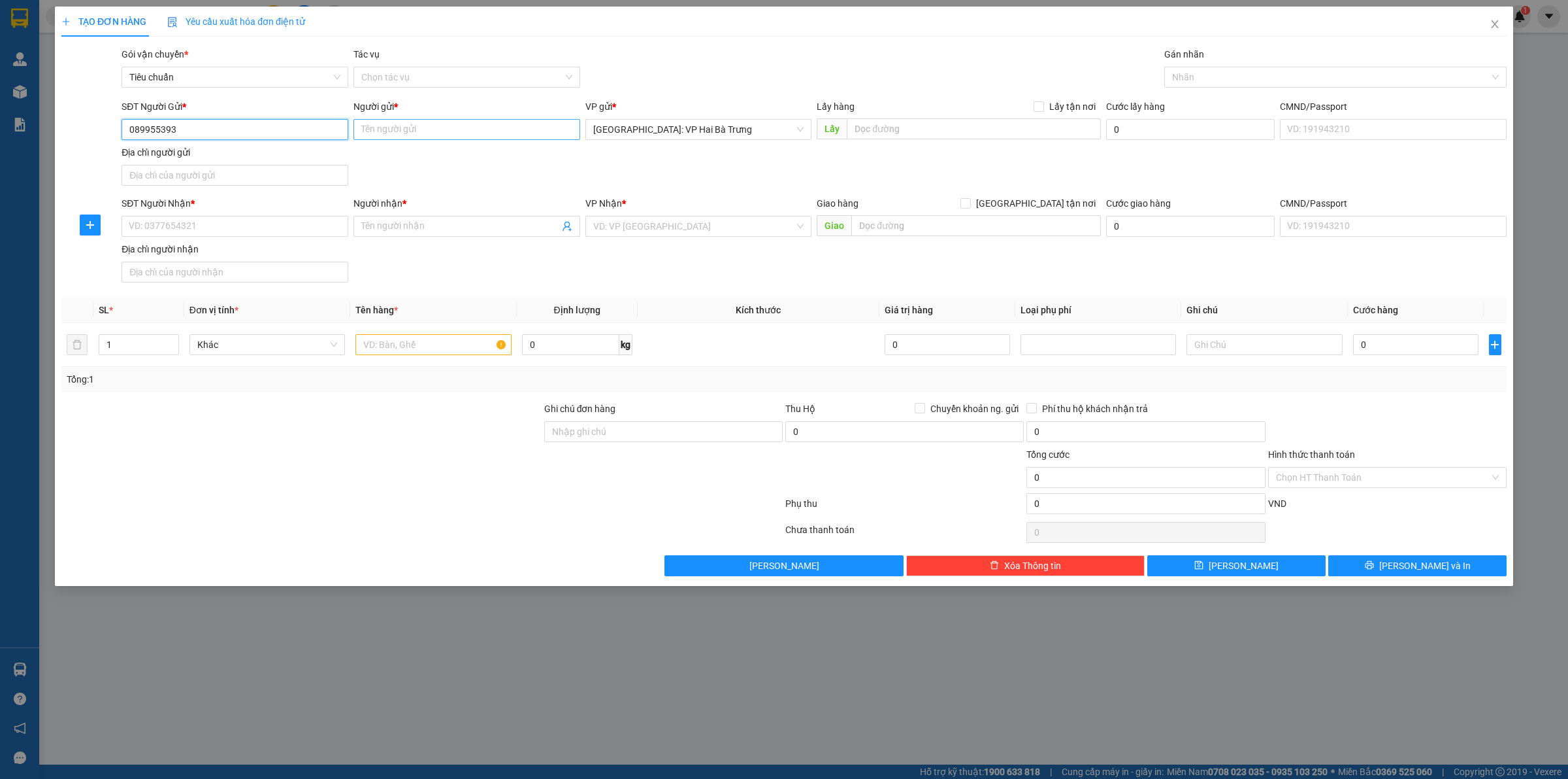
type input "0899553939"
click at [281, 151] on div "0899553939 - [GEOGRAPHIC_DATA]" at bounding box center [234, 156] width 211 height 15
type input "[PERSON_NAME]"
type input "0899553939"
click at [292, 227] on input "SĐT Người Nhận *" at bounding box center [234, 226] width 227 height 21
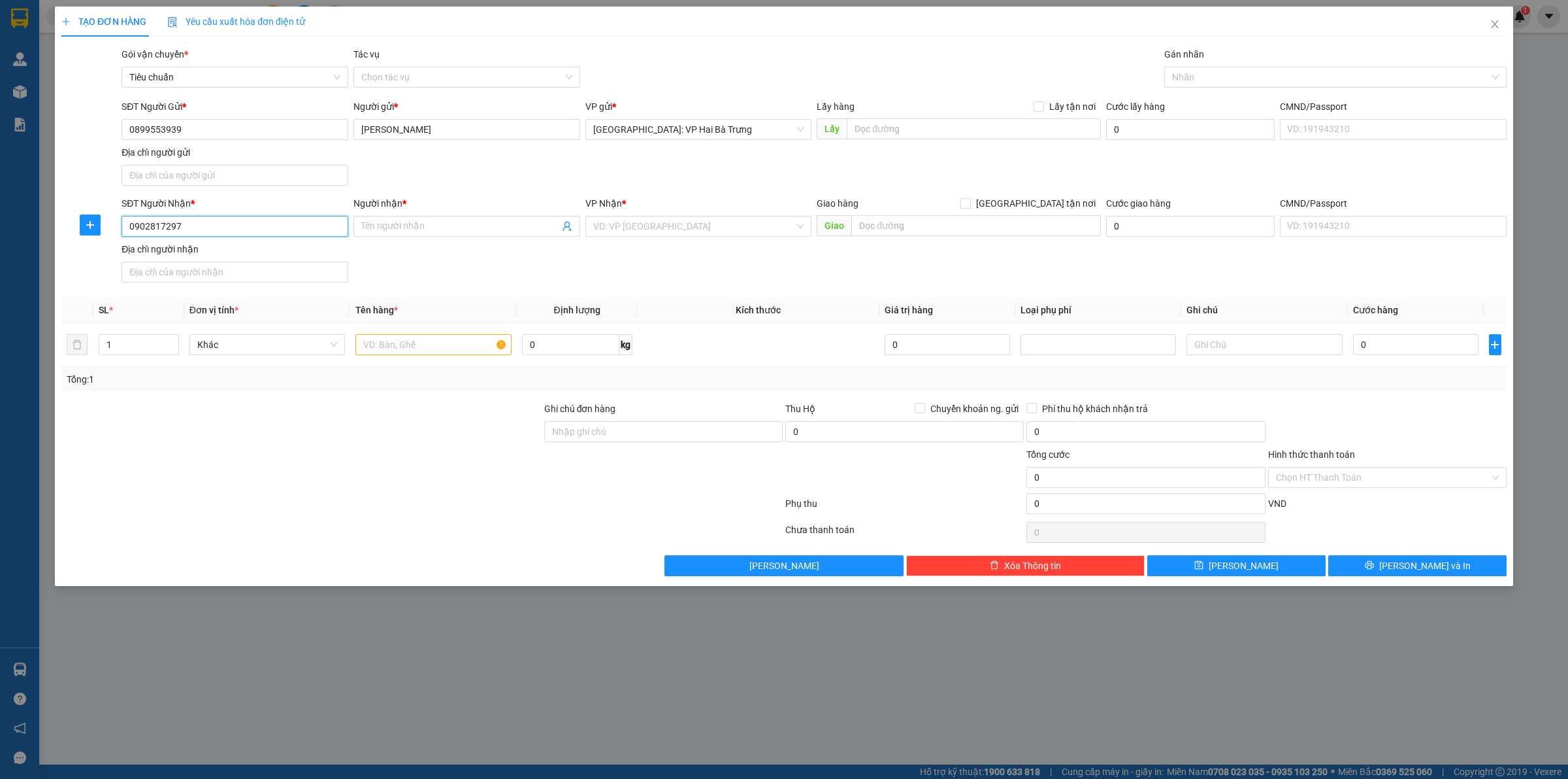
click at [198, 226] on input "0902817297" at bounding box center [234, 226] width 227 height 21
type input "0902817297"
click at [456, 226] on input "Người nhận *" at bounding box center [460, 226] width 198 height 15
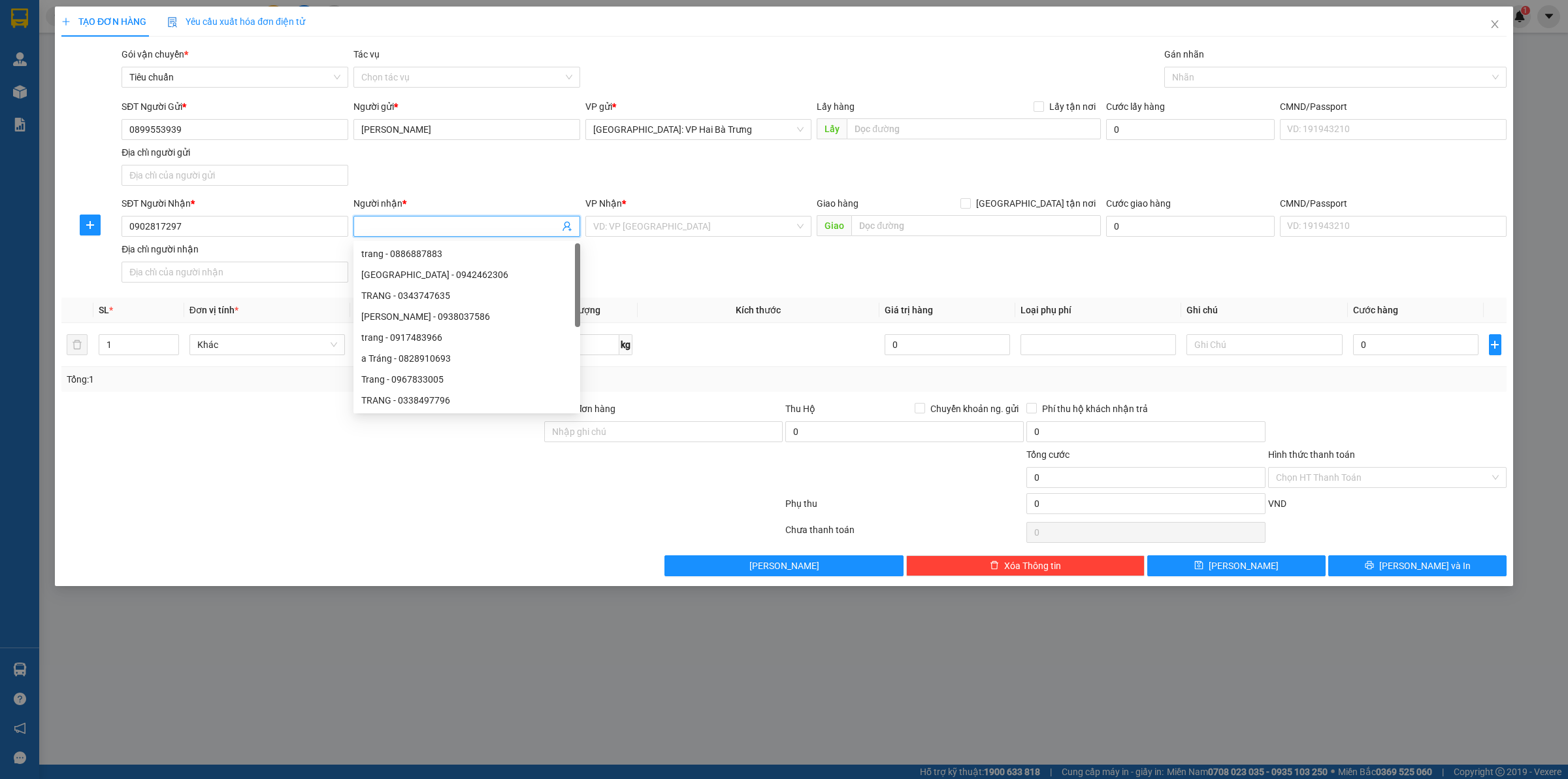
click at [476, 225] on input "Người nhận *" at bounding box center [460, 226] width 198 height 15
click at [638, 245] on div "SĐT Người Nhận * 0902817297 Người nhận * Tên người nhận VP Nhận * VD: VP [GEOGR…" at bounding box center [814, 242] width 1391 height 91
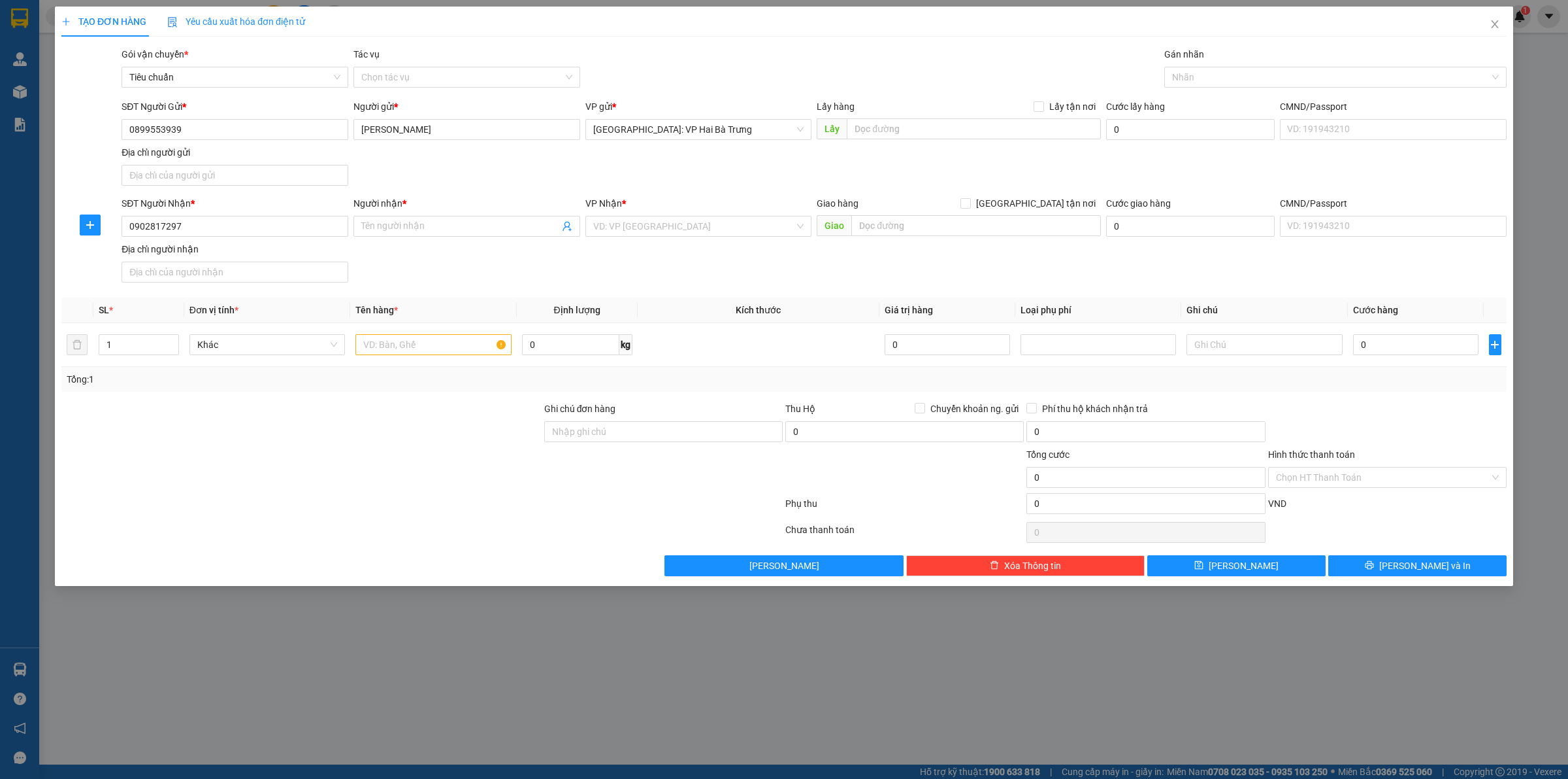
click at [750, 248] on div "SĐT Người Nhận * 0902817297 Người nhận * Tên người nhận VP Nhận * VD: VP [GEOGR…" at bounding box center [814, 242] width 1391 height 91
click at [664, 255] on div "SĐT Người Nhận * 0902817297 Người nhận * Tên người nhận VP Nhận * VD: VP [GEOGR…" at bounding box center [814, 242] width 1391 height 91
click at [469, 214] on div "Người nhận *" at bounding box center [466, 206] width 227 height 20
click at [484, 225] on input "Người nhận *" at bounding box center [460, 226] width 198 height 15
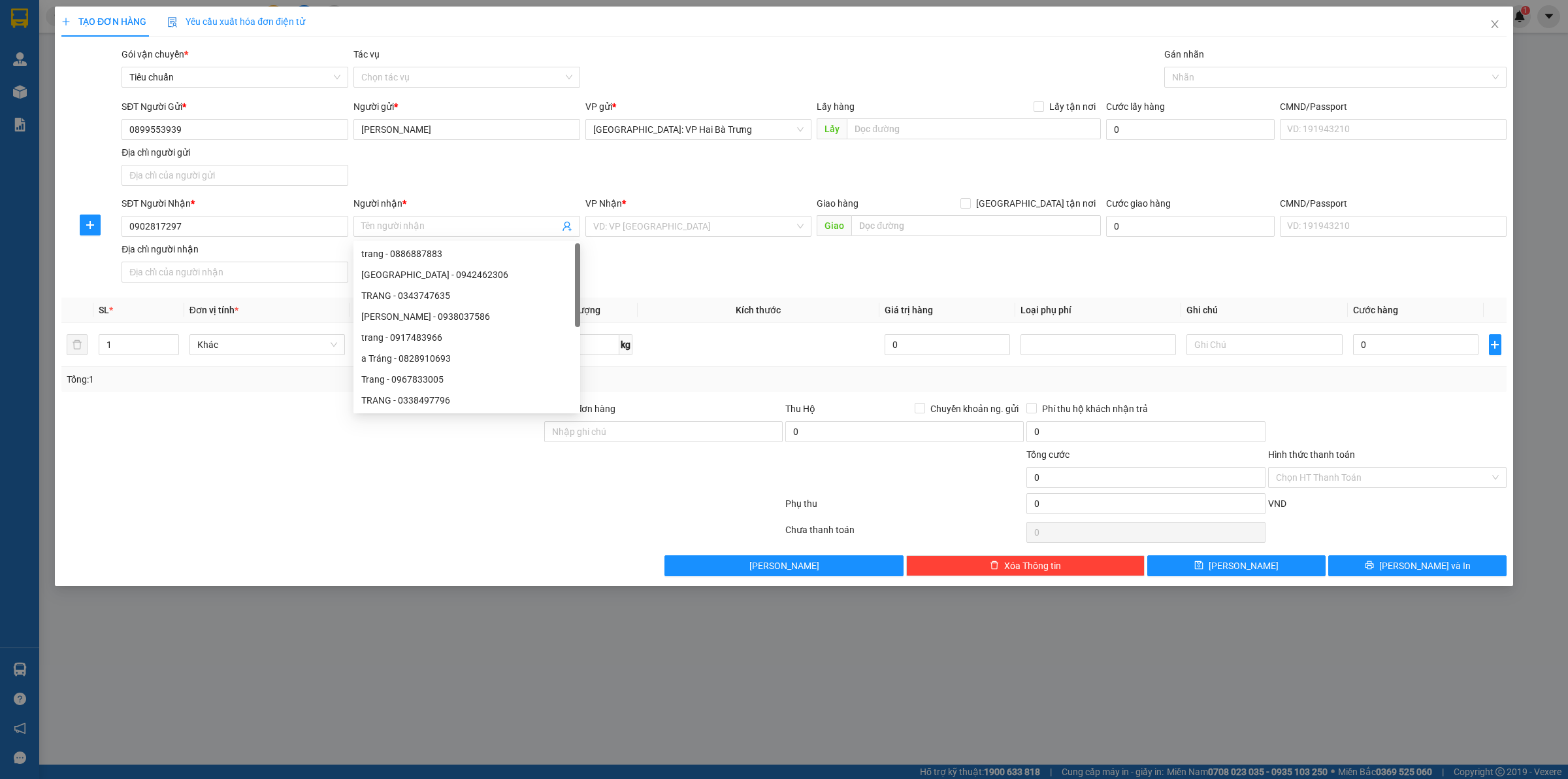
click at [804, 278] on div "SĐT Người Nhận * 0902817297 Người nhận * Tên người nhận VP Nhận * VD: VP [GEOGR…" at bounding box center [814, 242] width 1391 height 91
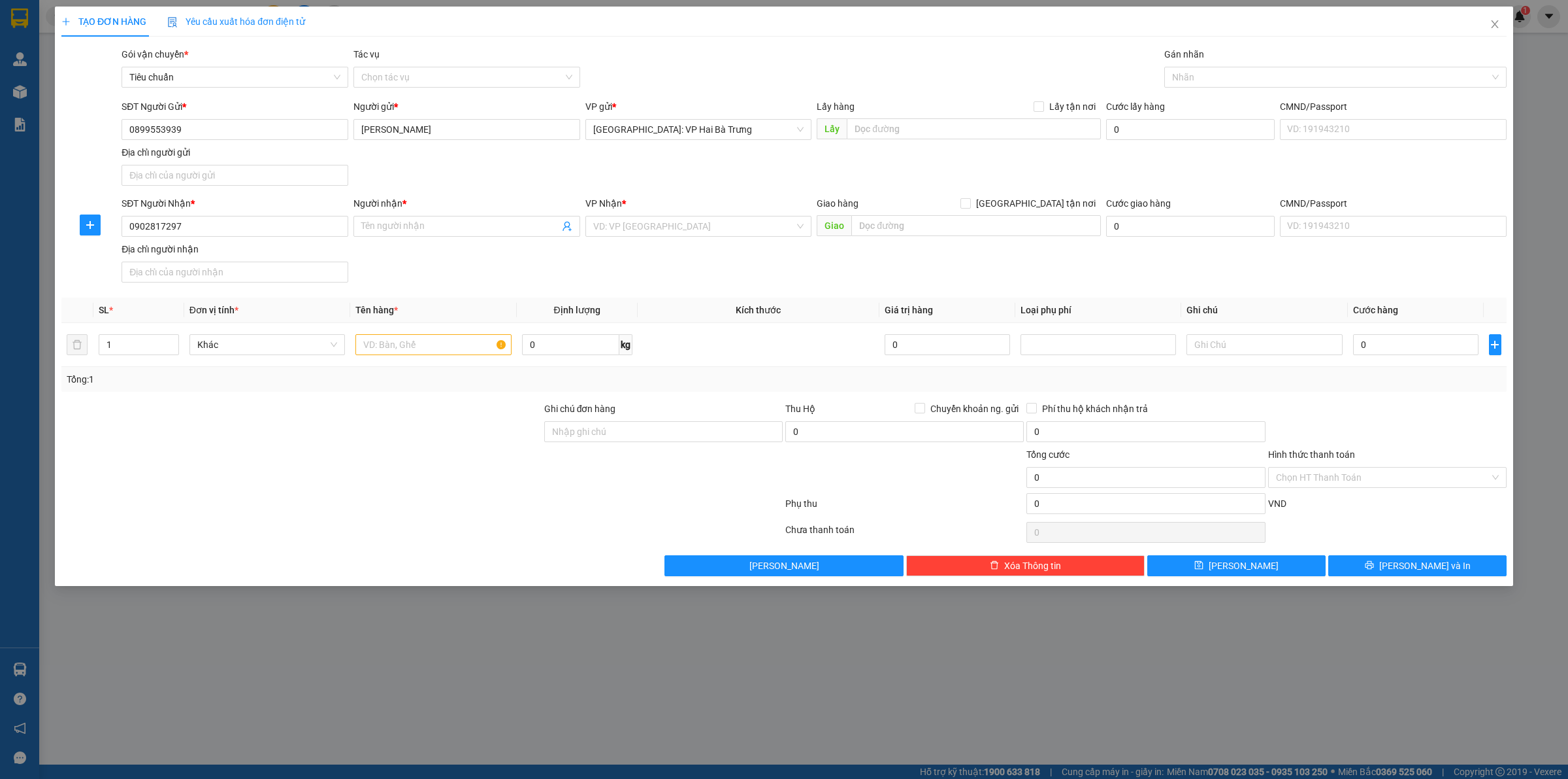
click at [701, 278] on div "SĐT Người Nhận * 0902817297 Người nhận * Tên người nhận VP Nhận * VD: VP [GEOGR…" at bounding box center [814, 242] width 1391 height 91
click at [507, 226] on input "Người nhận *" at bounding box center [460, 226] width 198 height 15
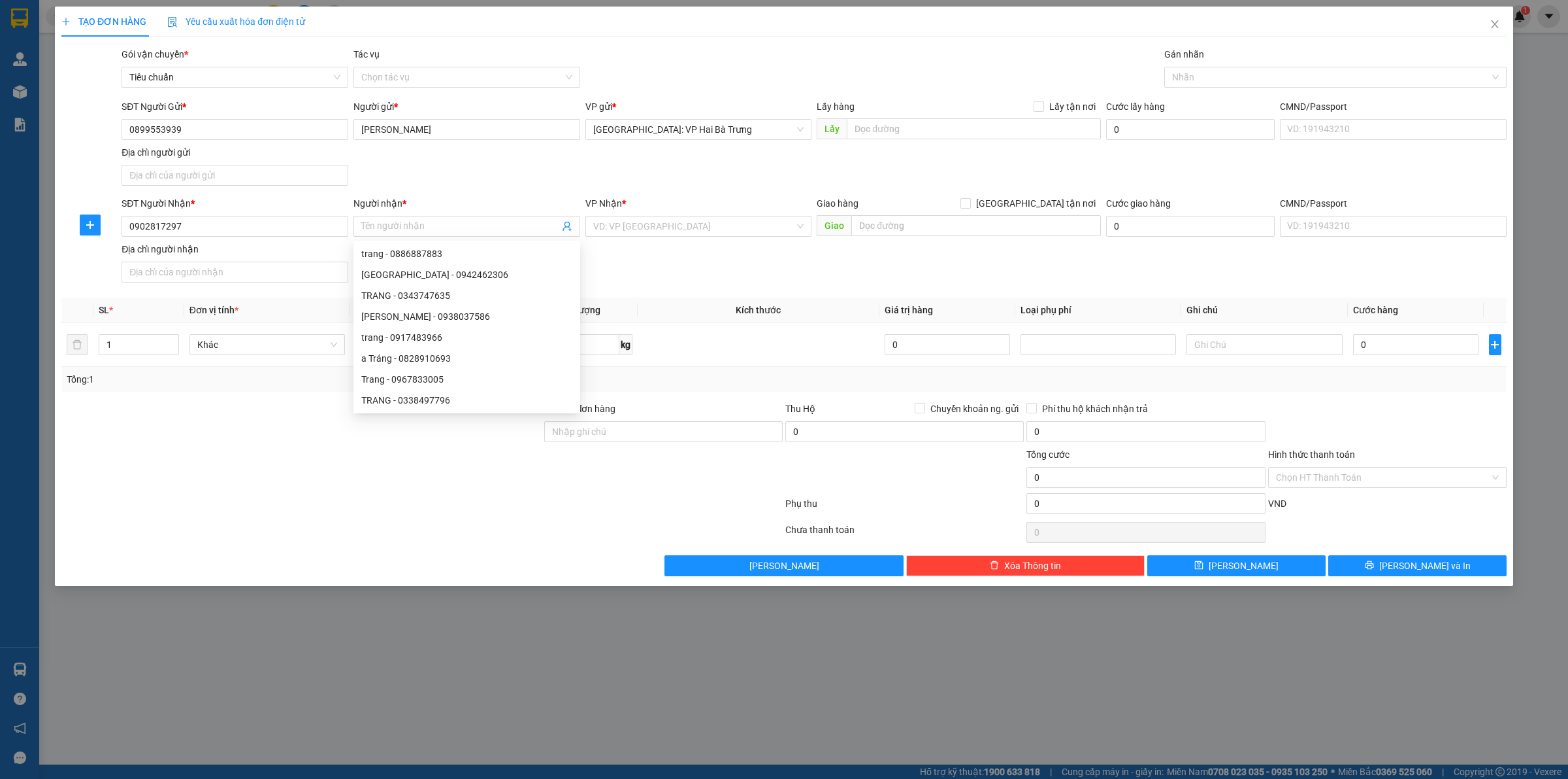
click at [713, 255] on div "SĐT Người Nhận * 0902817297 Người nhận * Tên người nhận VP Nhận * VD: VP [GEOGR…" at bounding box center [814, 242] width 1391 height 91
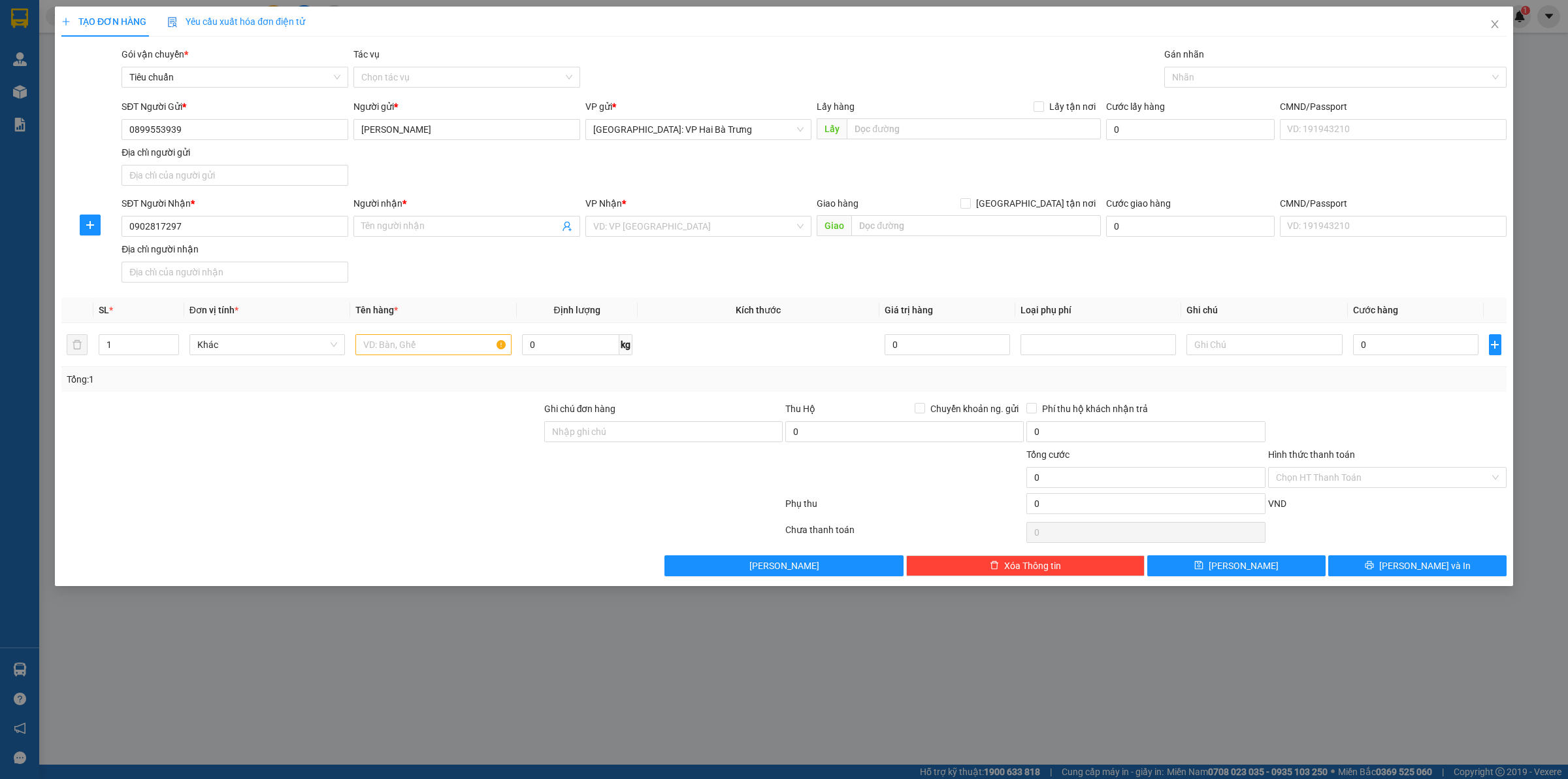
click at [522, 249] on div "SĐT Người Nhận * 0902817297 Người nhận * Tên người nhận VP Nhận * VD: VP [GEOGR…" at bounding box center [814, 242] width 1391 height 91
click at [402, 227] on input "Người nhận *" at bounding box center [460, 226] width 198 height 15
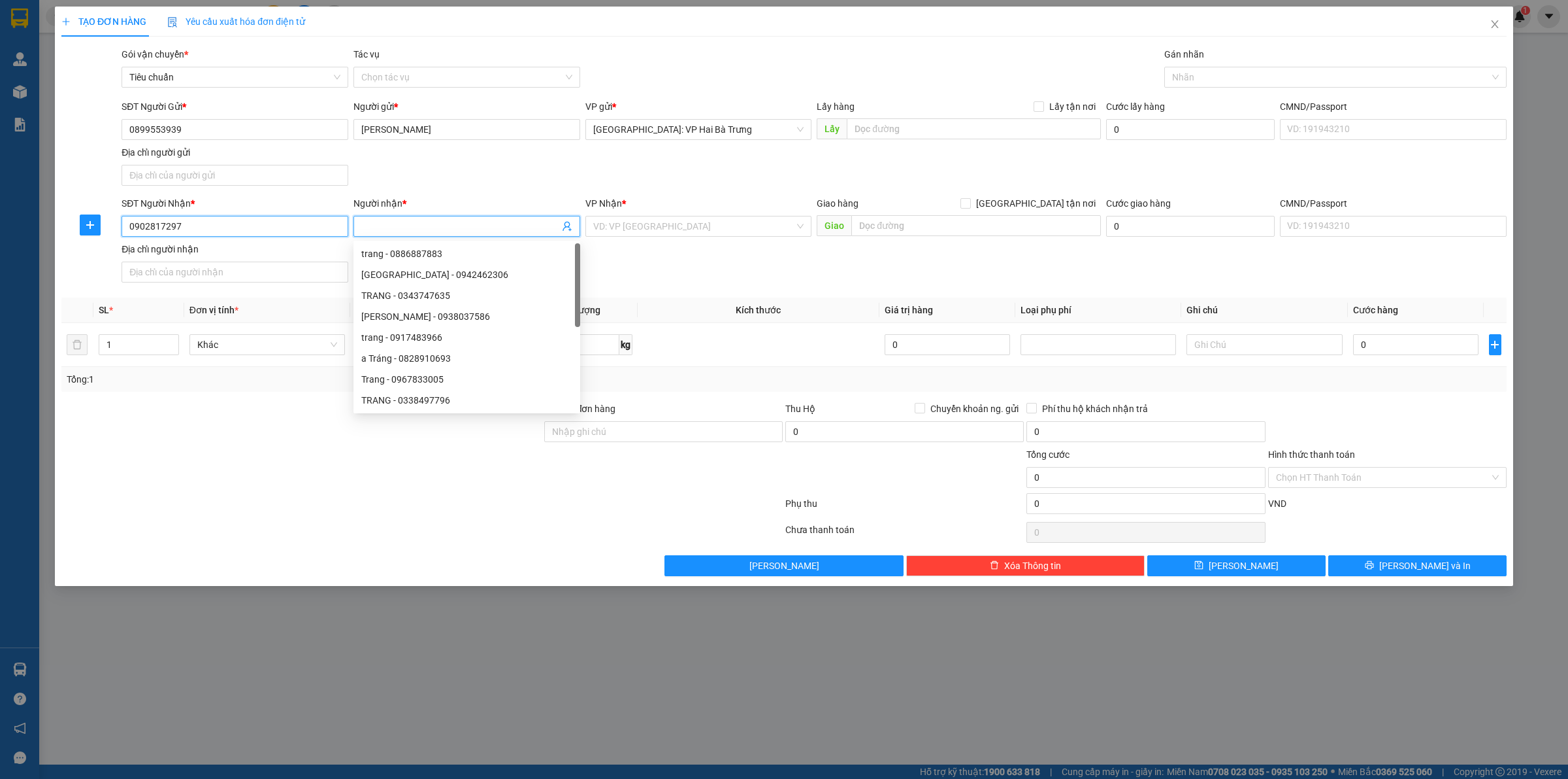
click at [268, 227] on input "0902817297" at bounding box center [234, 226] width 227 height 21
click at [272, 227] on input "0902817297" at bounding box center [234, 226] width 227 height 21
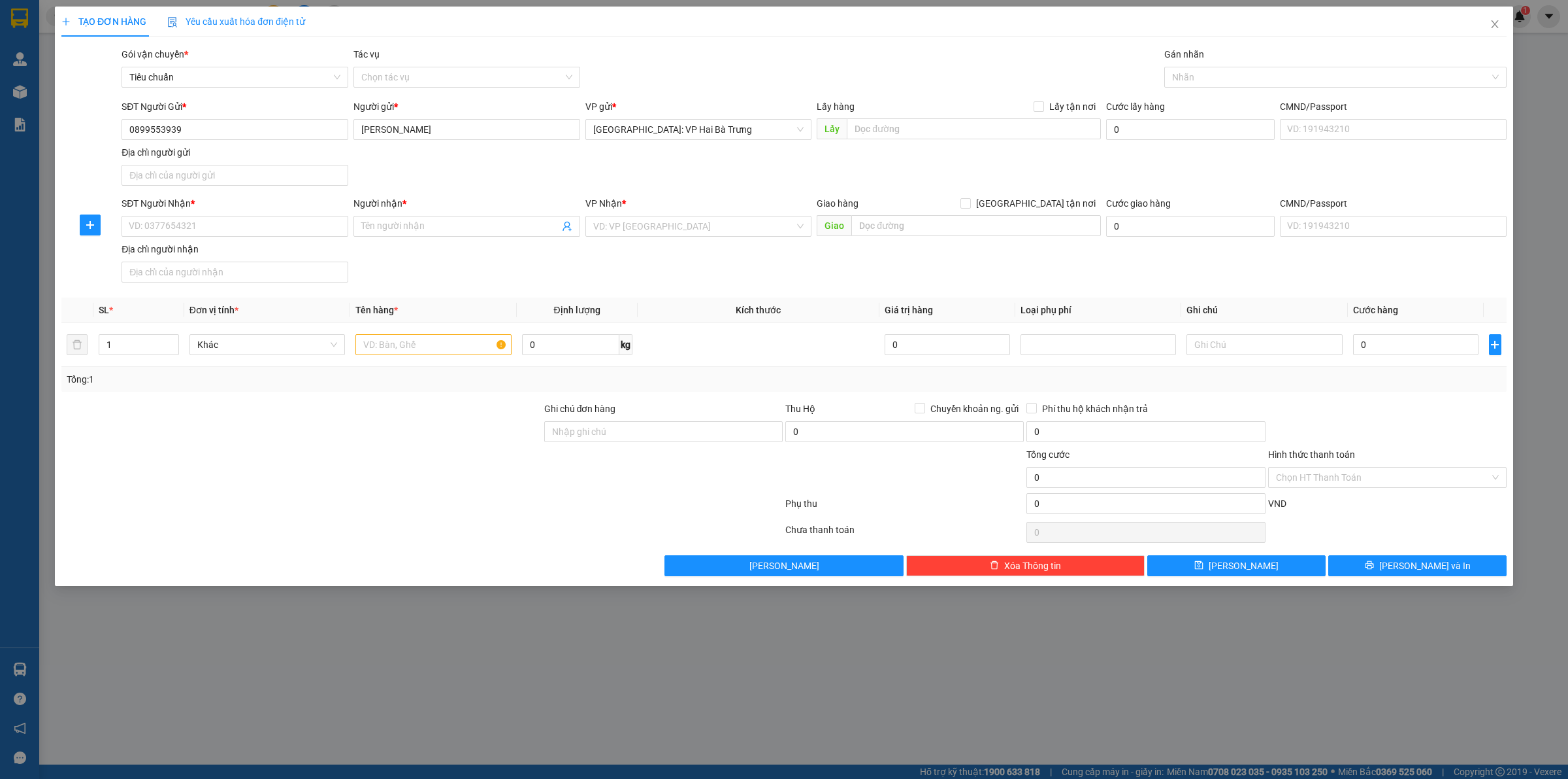
click at [476, 281] on div "SĐT Người Nhận * VD: 0377654321 Người nhận * Tên người nhận VP Nhận * VD: VP [G…" at bounding box center [814, 242] width 1391 height 91
click at [291, 225] on input "SĐT Người Nhận *" at bounding box center [234, 226] width 227 height 21
click at [293, 226] on input "SĐT Người Nhận *" at bounding box center [234, 226] width 227 height 21
click at [305, 122] on input "0899553939" at bounding box center [234, 129] width 227 height 21
click at [309, 225] on input "SĐT Người Nhận *" at bounding box center [234, 226] width 227 height 21
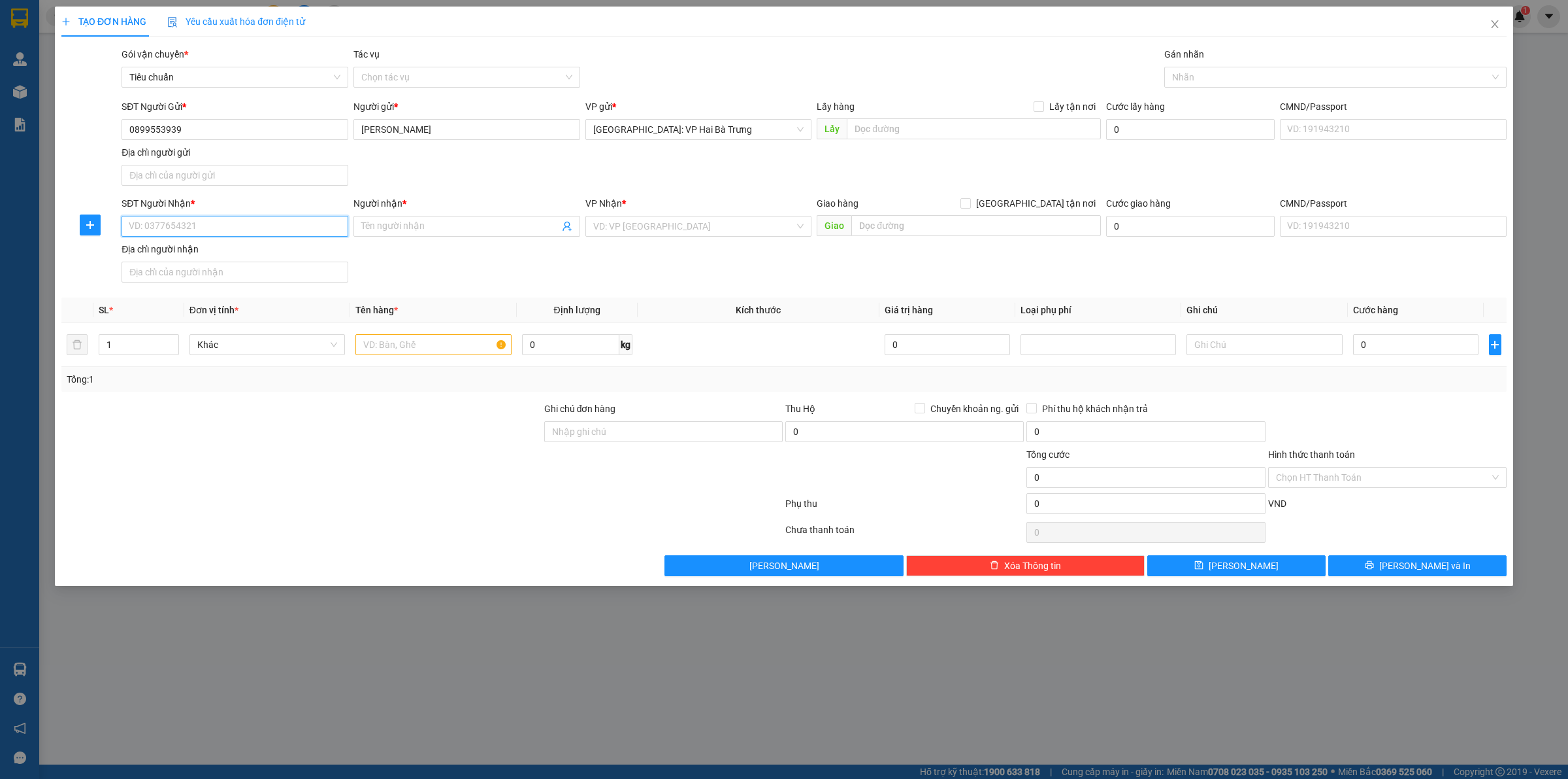
paste input "0902817297"
type input "0902817297"
click at [432, 231] on input "Người nhận *" at bounding box center [460, 226] width 198 height 15
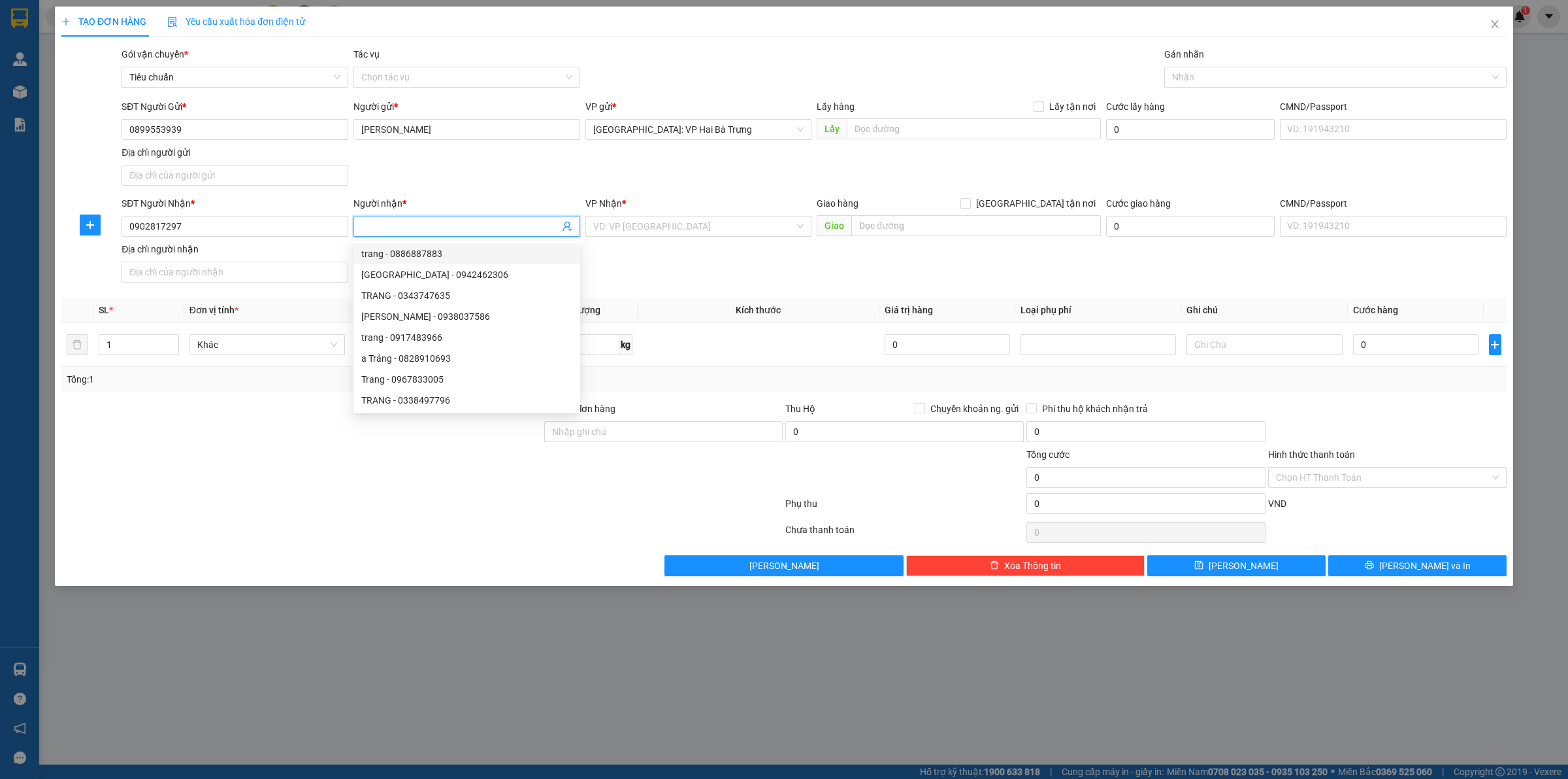
click at [489, 218] on span at bounding box center [466, 226] width 227 height 21
click at [657, 259] on div "SĐT Người Nhận * 0902817297 Người nhận * Tên người nhận VP Nhận * VD: VP [GEOGR…" at bounding box center [814, 242] width 1391 height 91
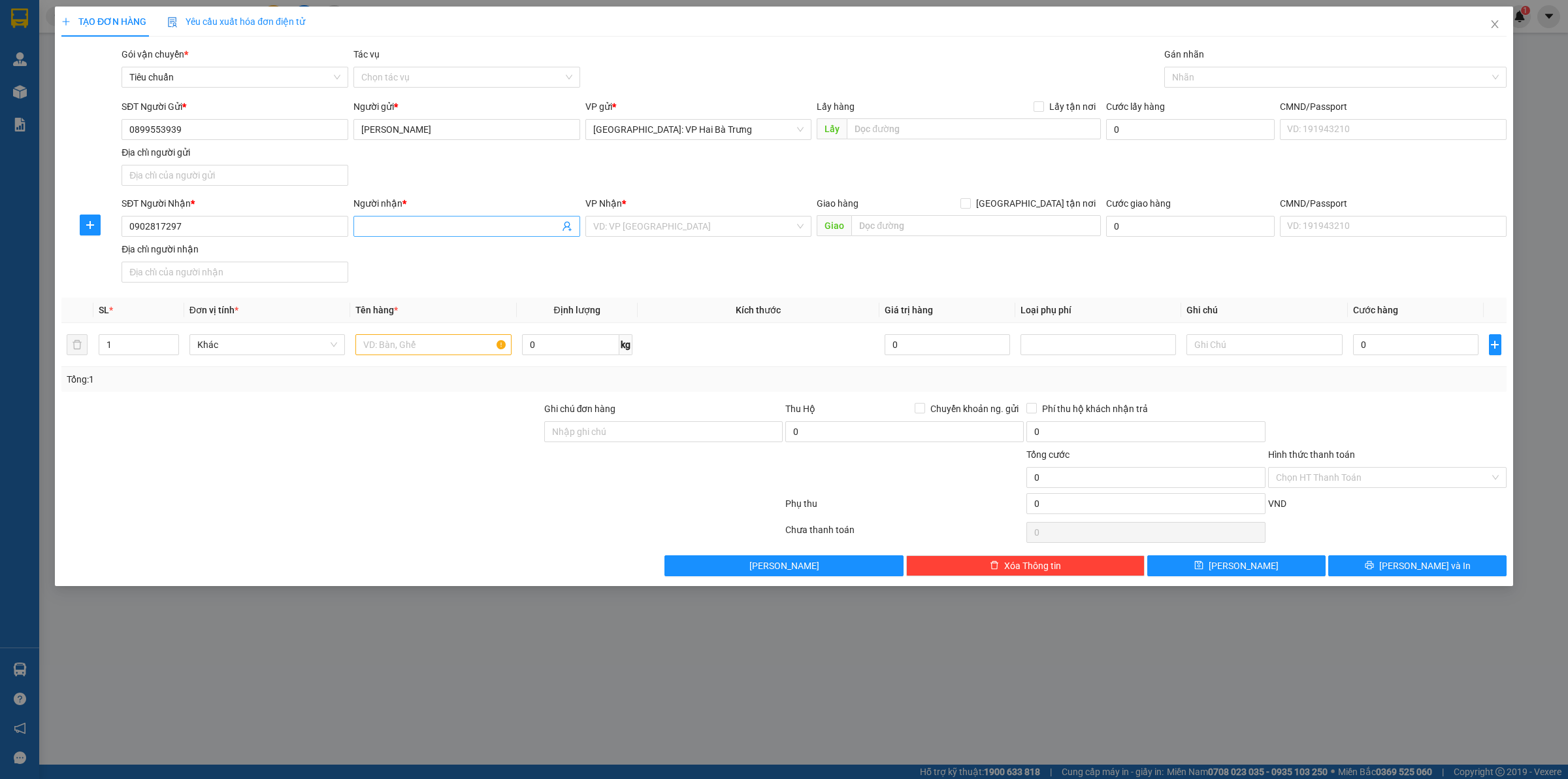
click at [484, 227] on input "Người nhận *" at bounding box center [460, 226] width 198 height 15
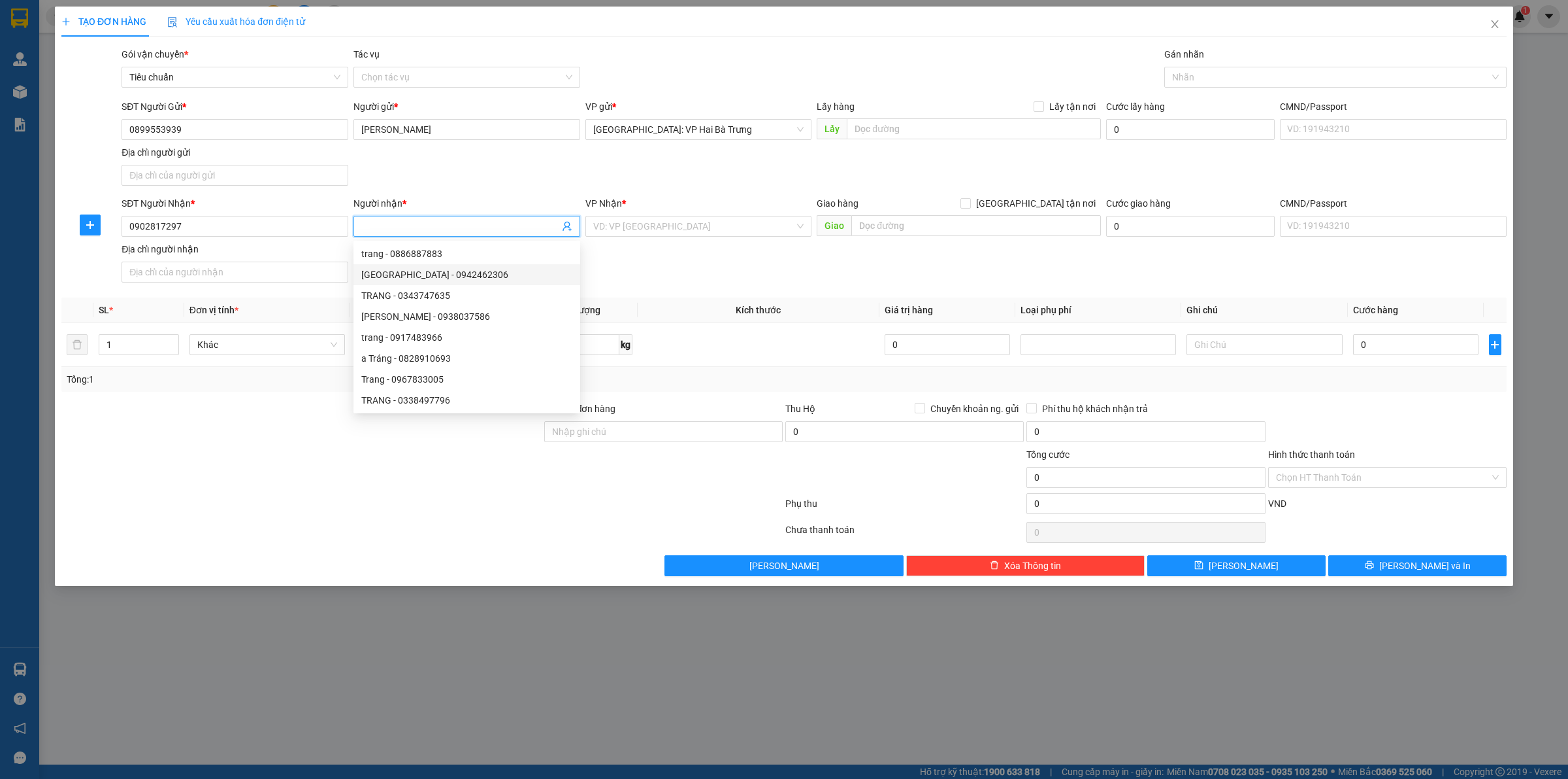
click at [619, 276] on div "SĐT Người Nhận * 0902817297 Người nhận * Tên người nhận VP Nhận * VD: VP [GEOGR…" at bounding box center [814, 242] width 1391 height 91
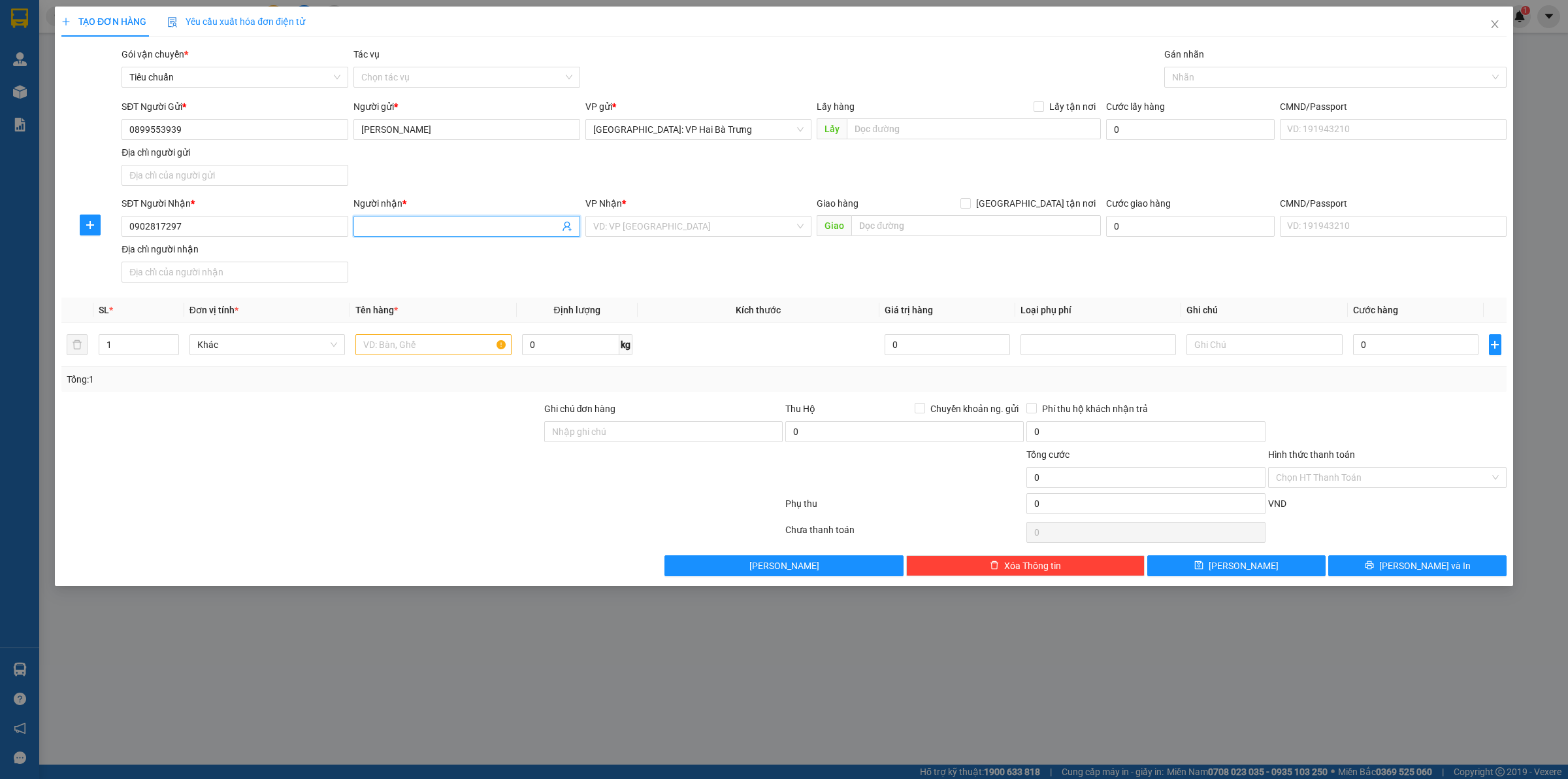
click at [501, 224] on input "Người nhận *" at bounding box center [460, 226] width 198 height 15
type input "Konni39 đồng nai- [GEOGRAPHIC_DATA]"
drag, startPoint x: 667, startPoint y: 238, endPoint x: 680, endPoint y: 231, distance: 14.8
click at [674, 234] on div "VP Nhận * VD: VP [GEOGRAPHIC_DATA]" at bounding box center [698, 219] width 227 height 46
click at [685, 229] on input "search" at bounding box center [694, 227] width 202 height 20
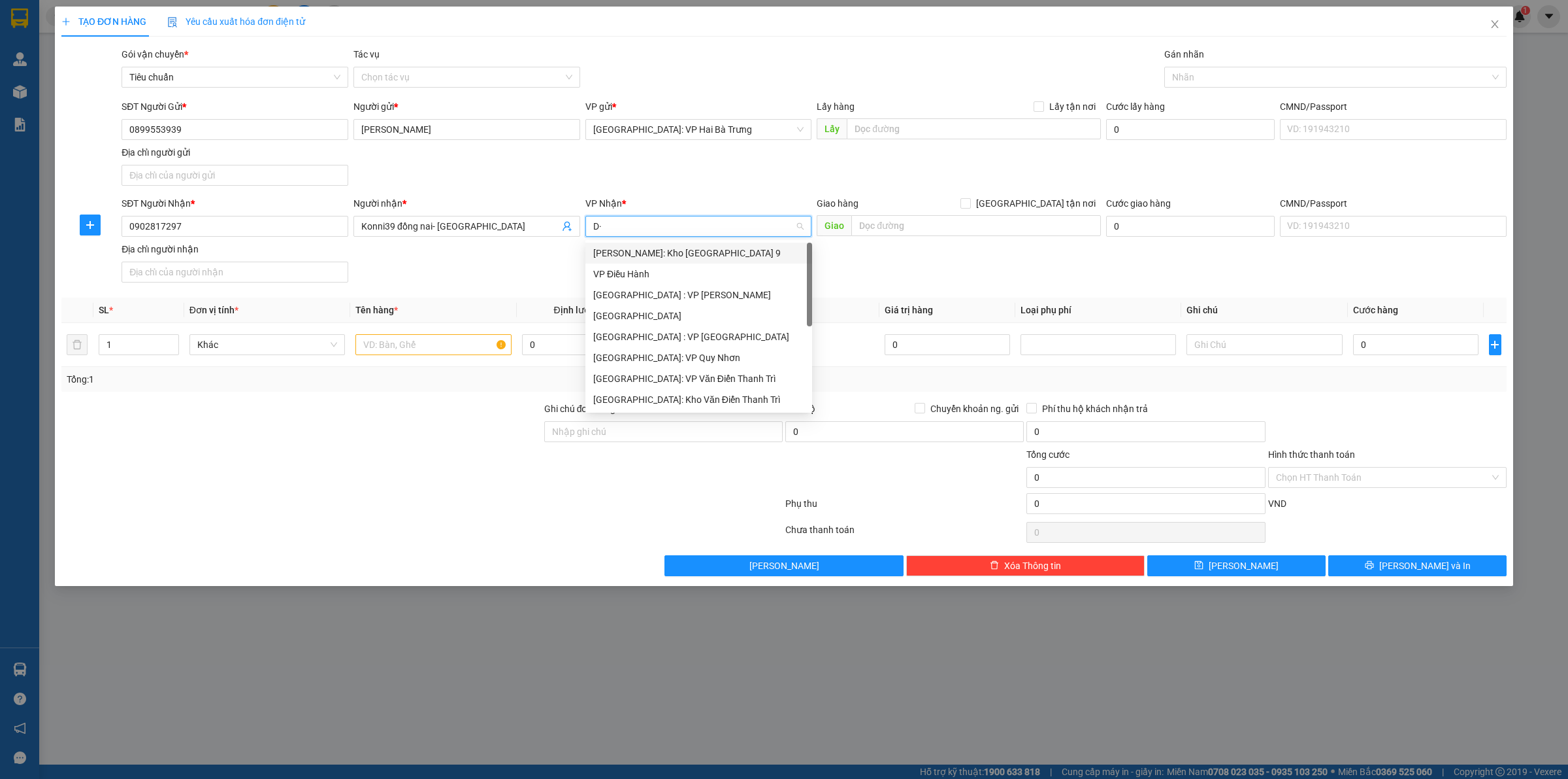
type input "D"
type input "Đô"
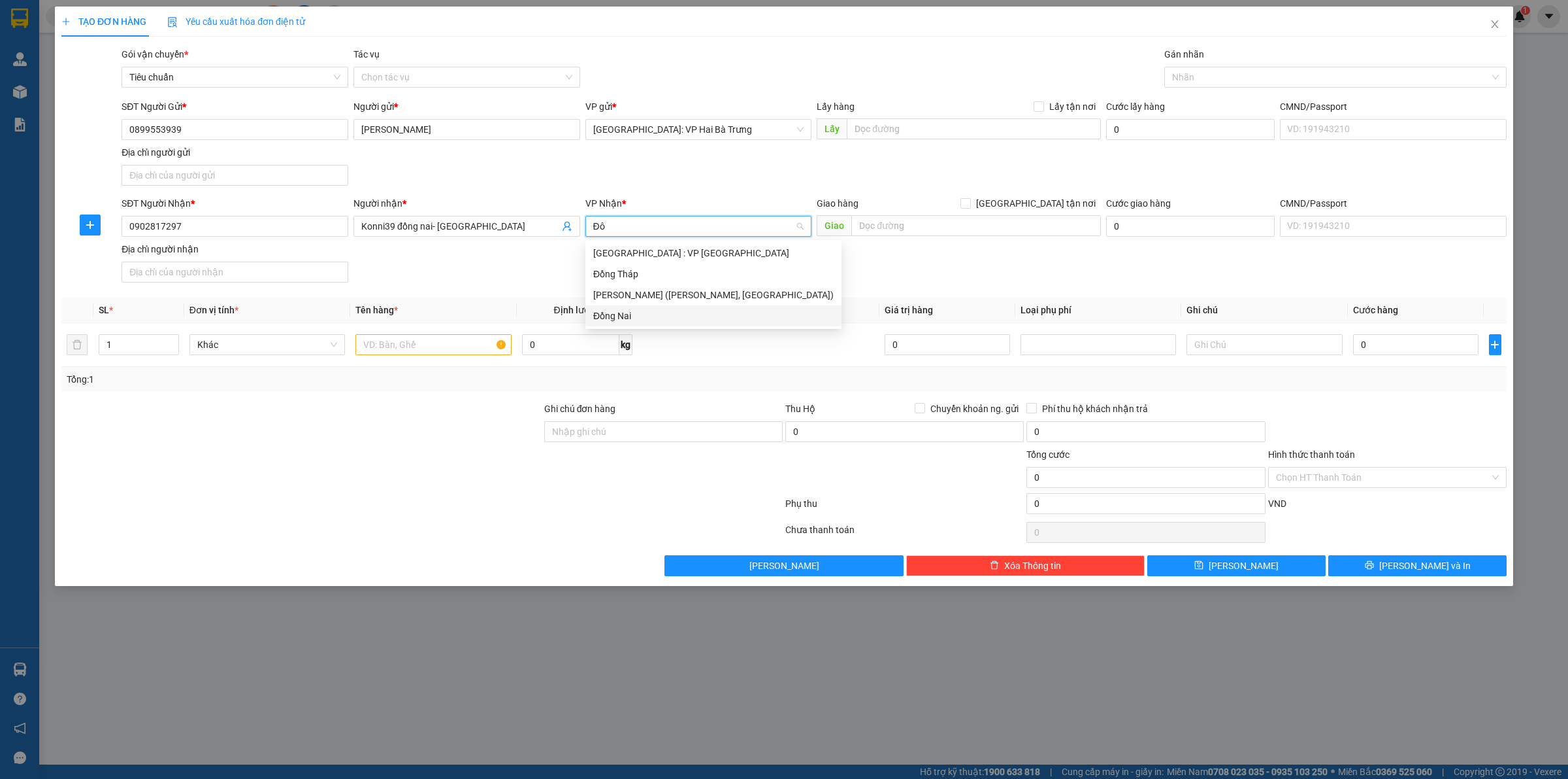
click at [645, 321] on div "Đồng Nai" at bounding box center [713, 316] width 240 height 15
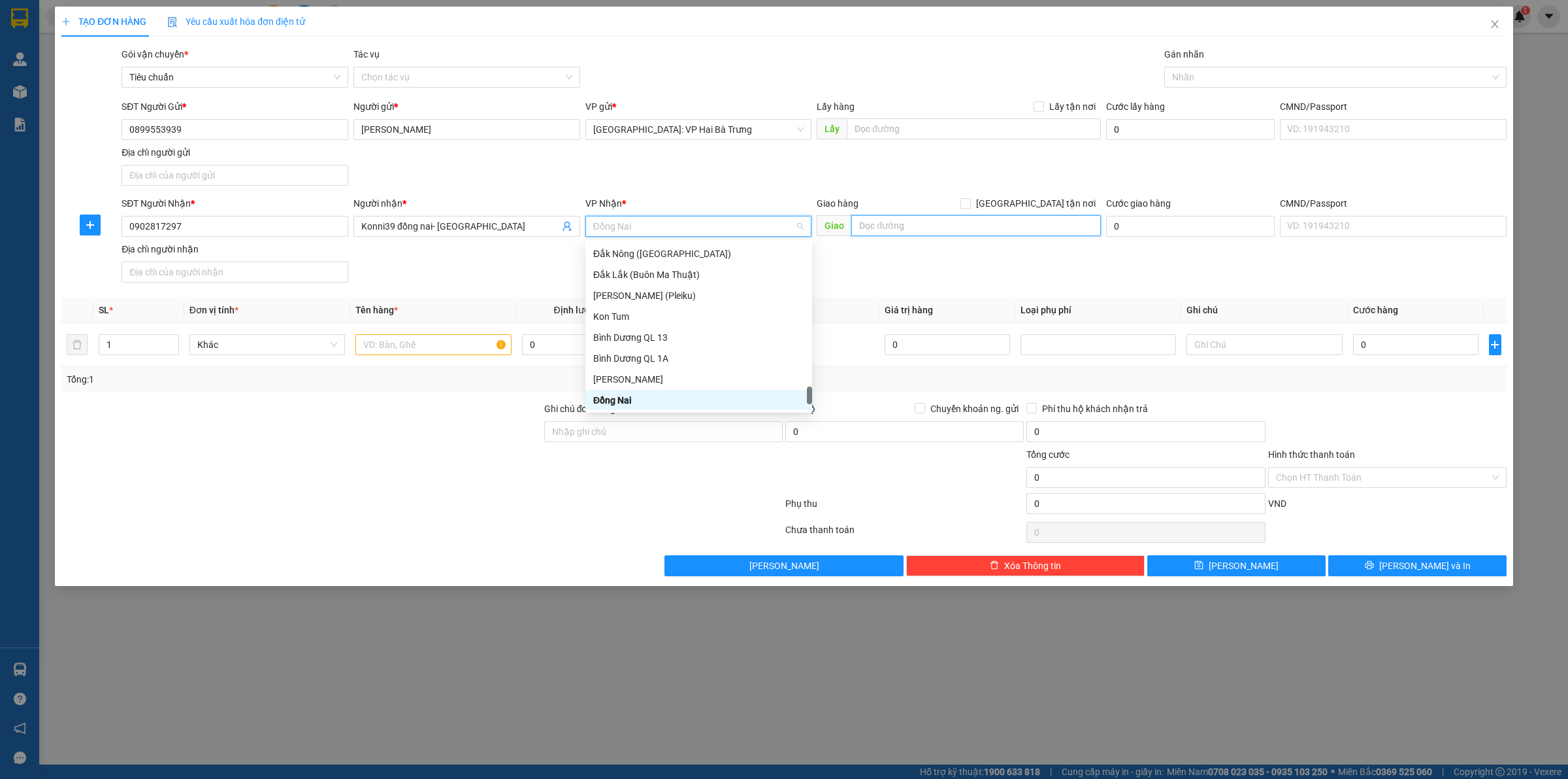
click at [942, 231] on input "text" at bounding box center [976, 225] width 249 height 21
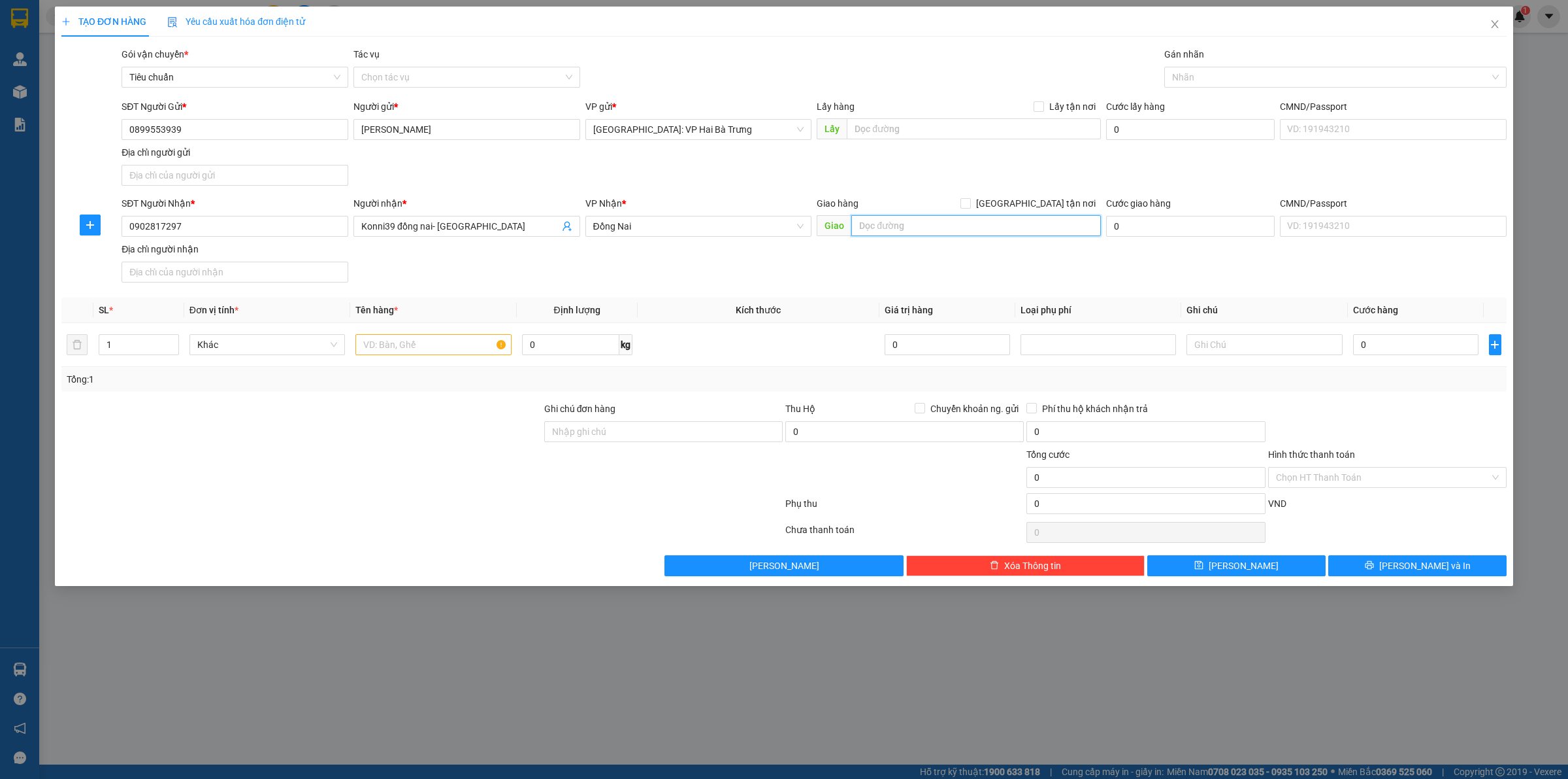
paste input "Xe [PERSON_NAME]"
click at [973, 228] on input "Xe [PERSON_NAME]," at bounding box center [976, 225] width 249 height 21
paste input "QL1A, [GEOGRAPHIC_DATA], [GEOGRAPHIC_DATA], [GEOGRAPHIC_DATA], [GEOGRAPHIC_DATA]"
drag, startPoint x: 1052, startPoint y: 227, endPoint x: 1102, endPoint y: 237, distance: 51.0
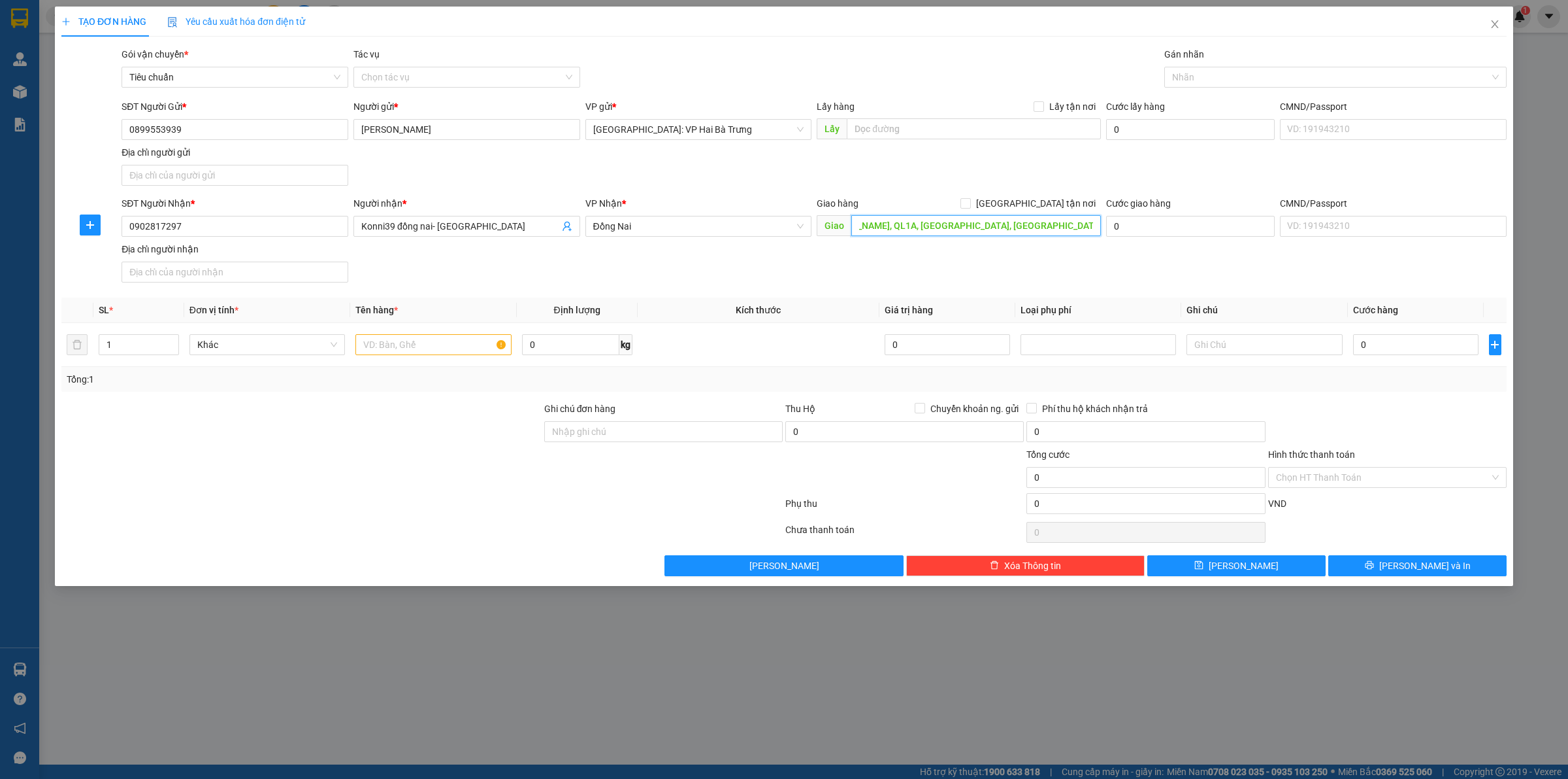
click at [1102, 237] on div "Giao hàng [GEOGRAPHIC_DATA] tận nơi Giao Xe [PERSON_NAME], [GEOGRAPHIC_DATA], […" at bounding box center [959, 219] width 290 height 46
drag, startPoint x: 962, startPoint y: 225, endPoint x: 935, endPoint y: 227, distance: 27.1
click at [935, 227] on input "Xe [PERSON_NAME], QL1A, [GEOGRAPHIC_DATA], [GEOGRAPHIC_DATA], [GEOGRAPHIC_DATA]," at bounding box center [976, 225] width 249 height 21
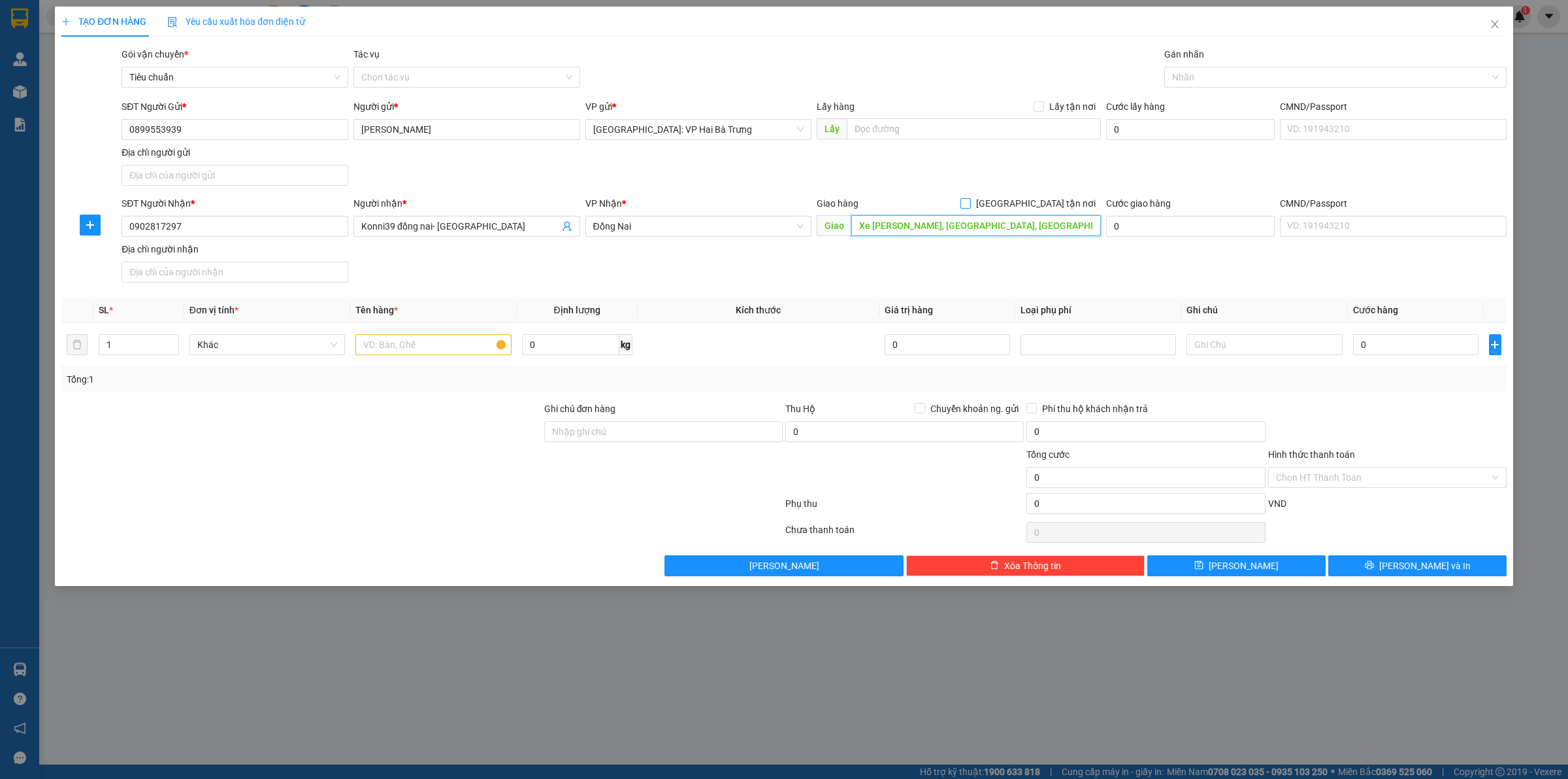
type input "Xe [PERSON_NAME], [GEOGRAPHIC_DATA], [GEOGRAPHIC_DATA], [GEOGRAPHIC_DATA],"
click at [1075, 204] on span "[GEOGRAPHIC_DATA] tận nơi" at bounding box center [1036, 203] width 130 height 15
click at [969, 204] on input "[GEOGRAPHIC_DATA] tận nơi" at bounding box center [965, 202] width 9 height 9
checkbox input "true"
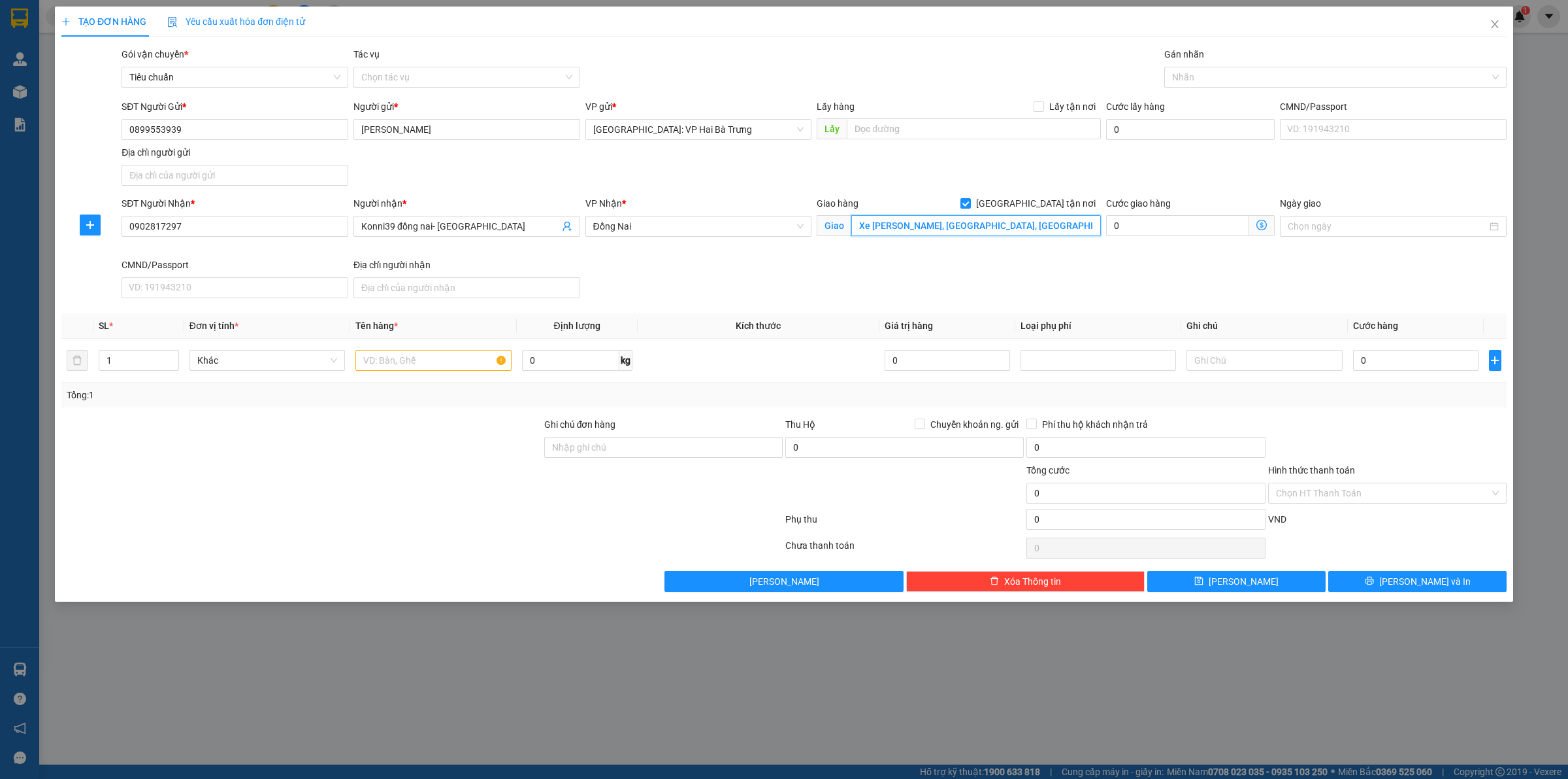
click at [1088, 229] on input "Xe [PERSON_NAME], [GEOGRAPHIC_DATA], [GEOGRAPHIC_DATA], [GEOGRAPHIC_DATA]," at bounding box center [976, 225] width 249 height 21
click at [1185, 74] on div at bounding box center [1329, 77] width 323 height 16
type input "Xe [PERSON_NAME], [GEOGRAPHIC_DATA], [GEOGRAPHIC_DATA], [GEOGRAPHIC_DATA]"
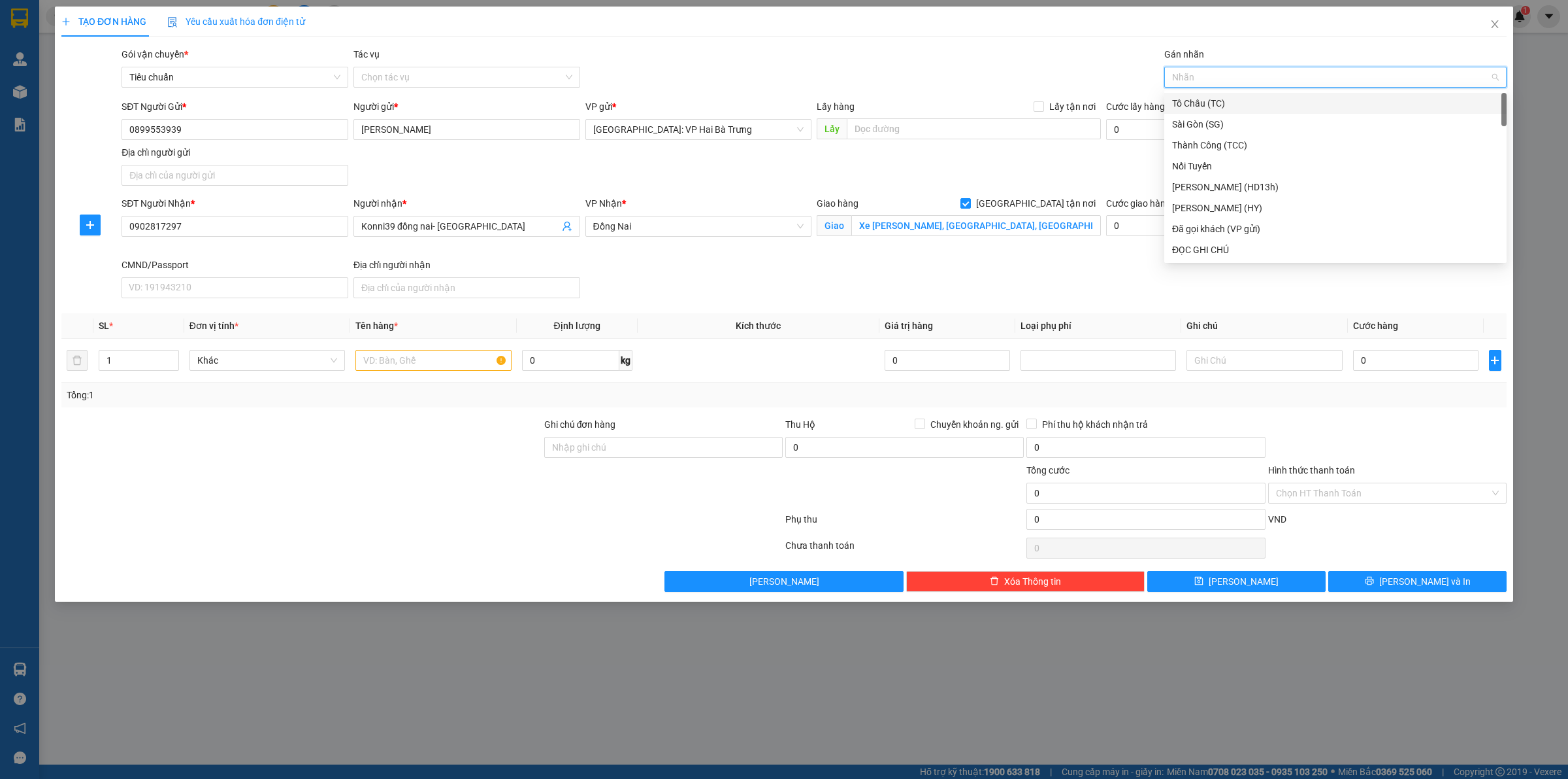
type input "G"
click at [1204, 258] on div "[GEOGRAPHIC_DATA] tận nơi" at bounding box center [1336, 249] width 342 height 21
type input "2"
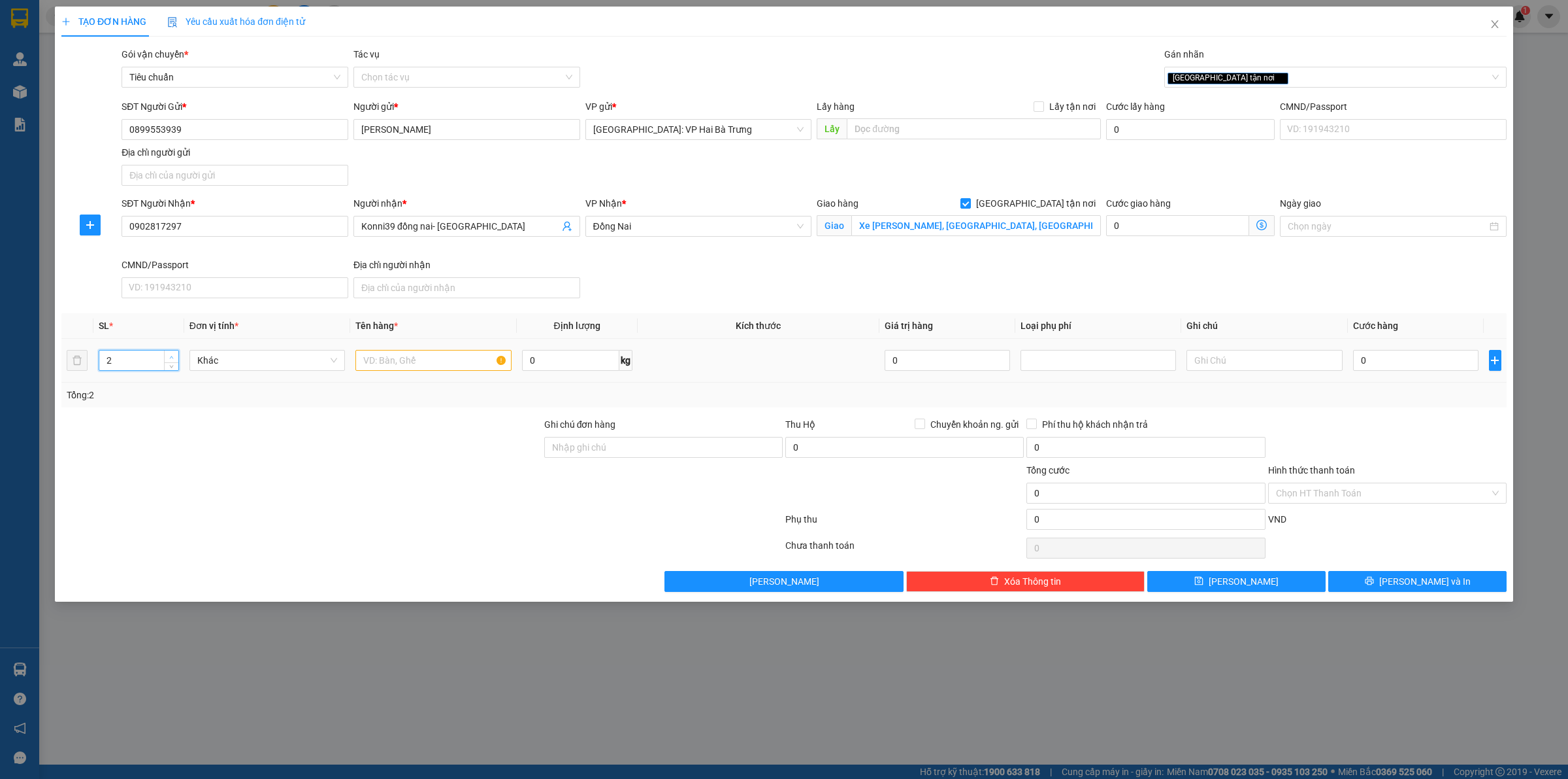
drag, startPoint x: 168, startPoint y: 353, endPoint x: 295, endPoint y: 353, distance: 127.0
click at [170, 353] on span "up" at bounding box center [172, 357] width 8 height 8
drag, startPoint x: 422, startPoint y: 354, endPoint x: 428, endPoint y: 347, distance: 9.2
click at [423, 353] on input "text" at bounding box center [432, 359] width 155 height 21
type input "2 thùng giấy"
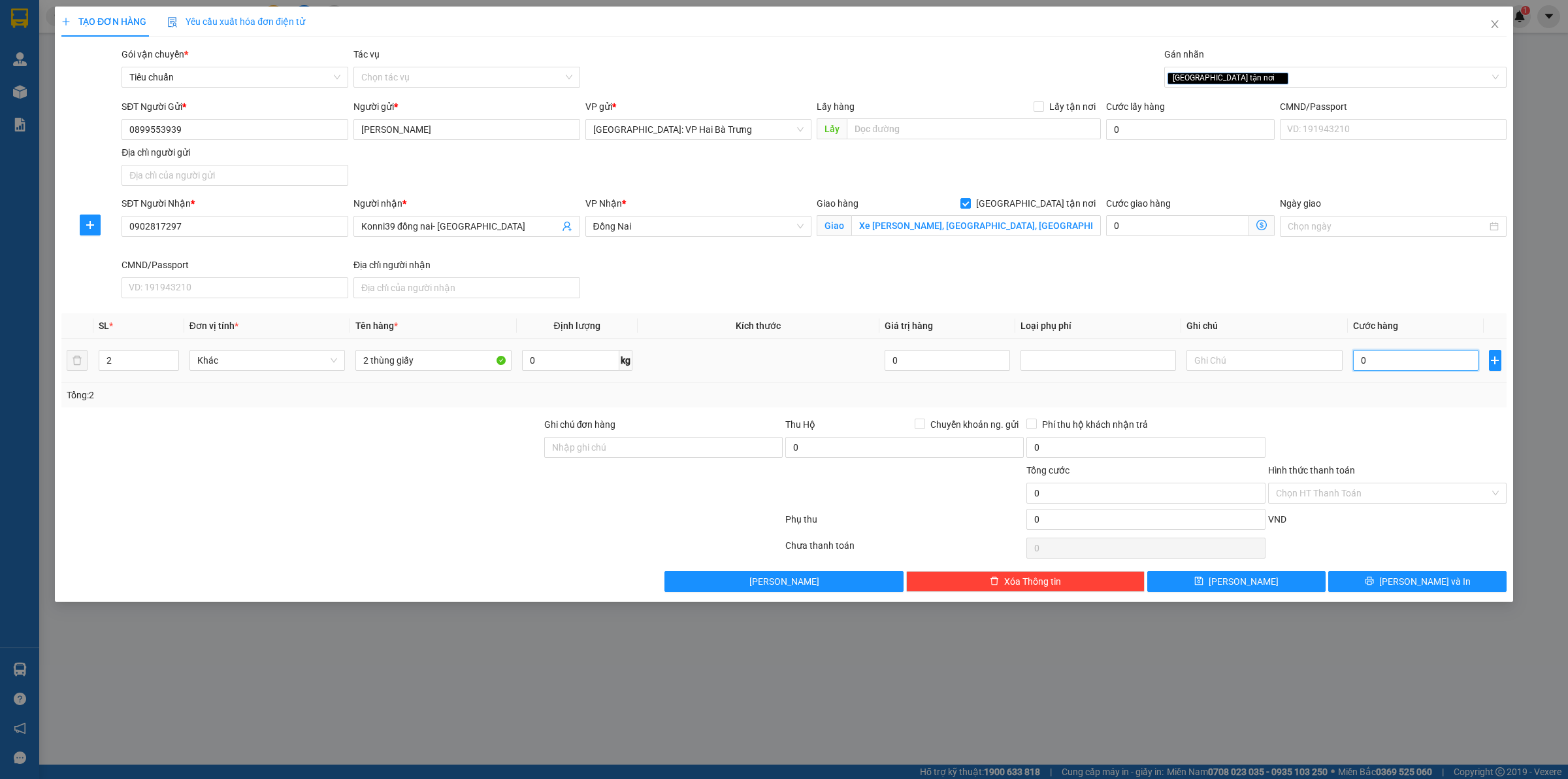
click at [1422, 367] on input "0" at bounding box center [1416, 359] width 126 height 21
type input "23"
type input "230"
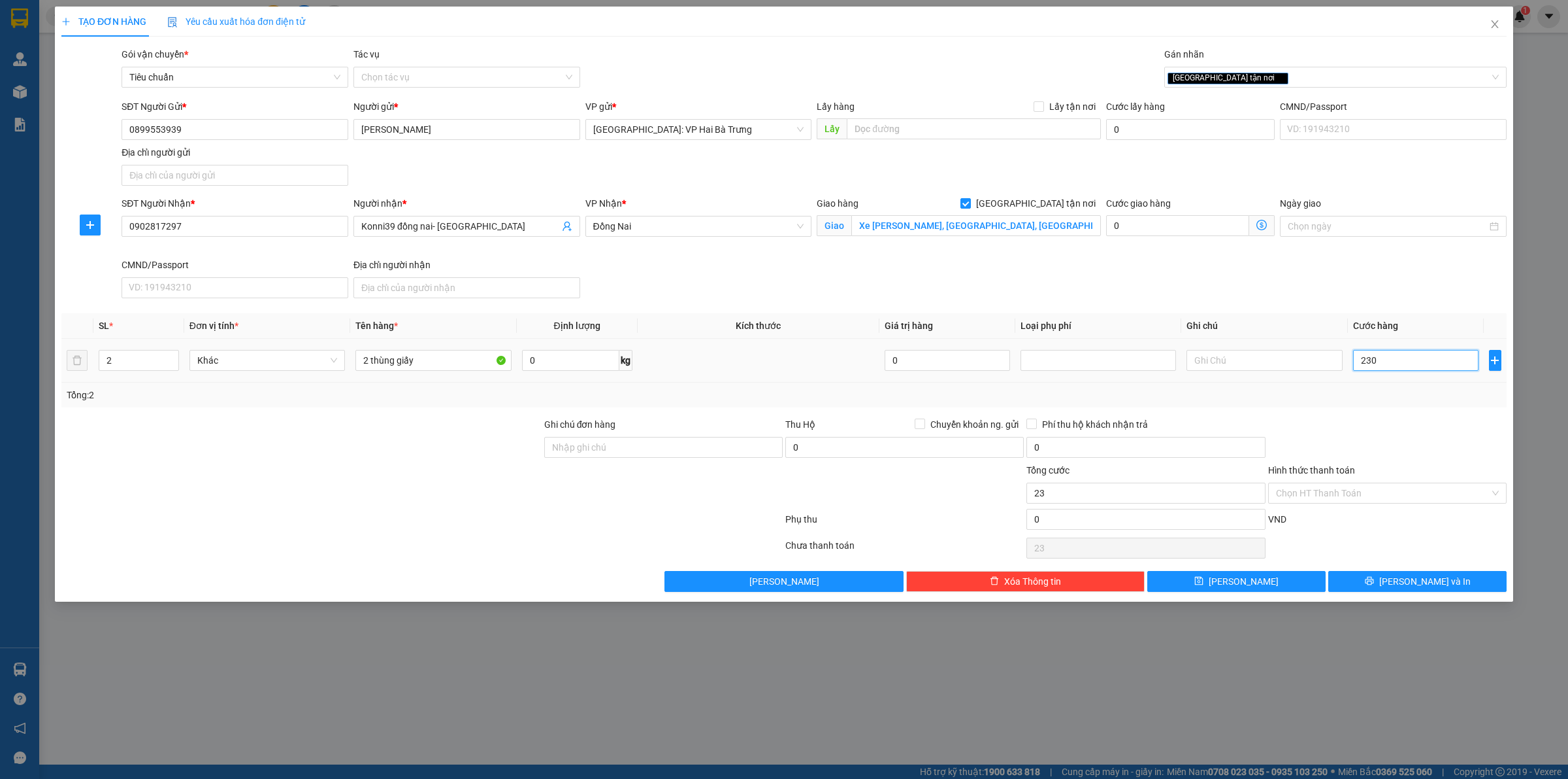
type input "230"
type input "2.300"
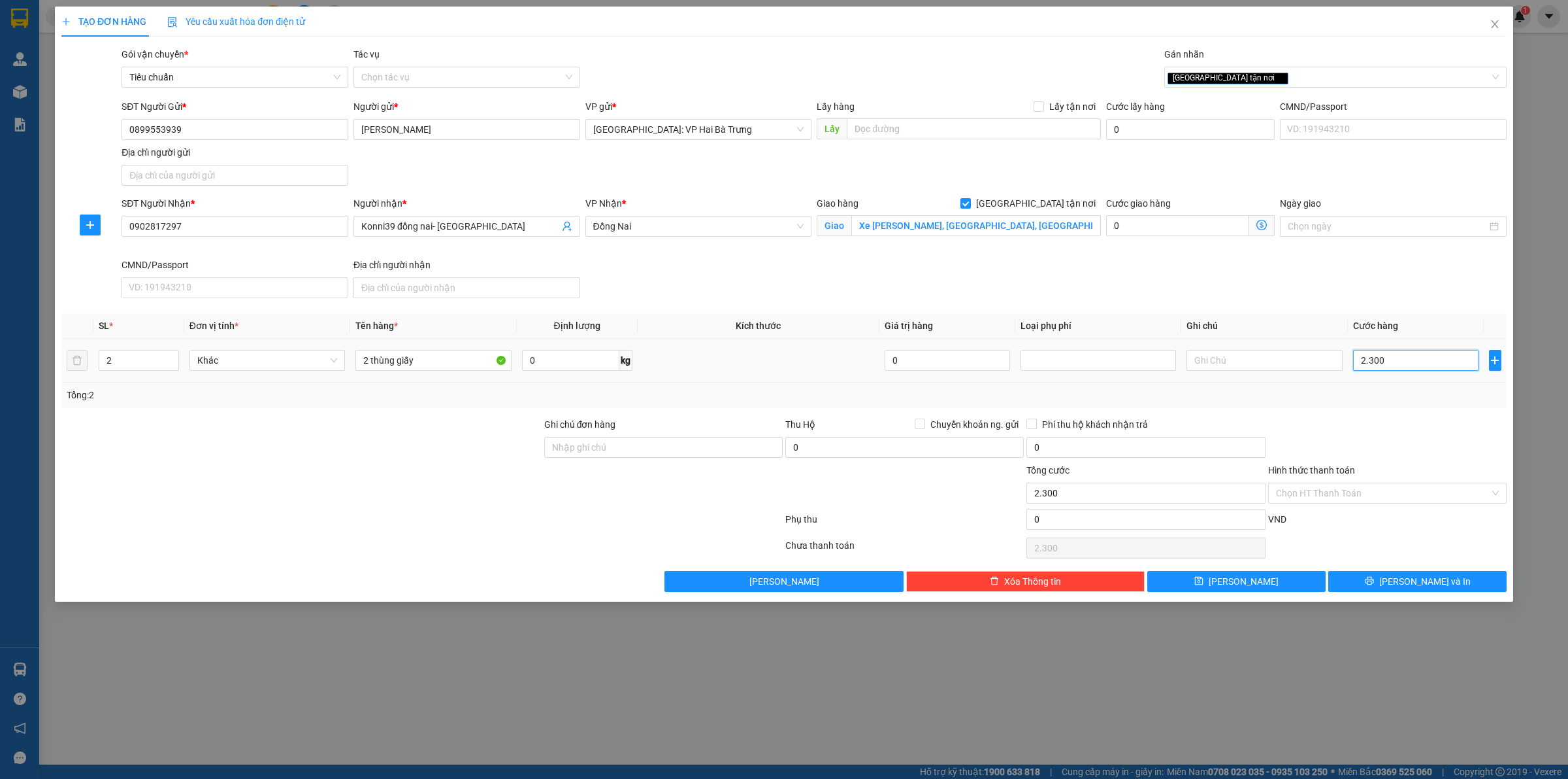
type input "23.000"
type input "230.000"
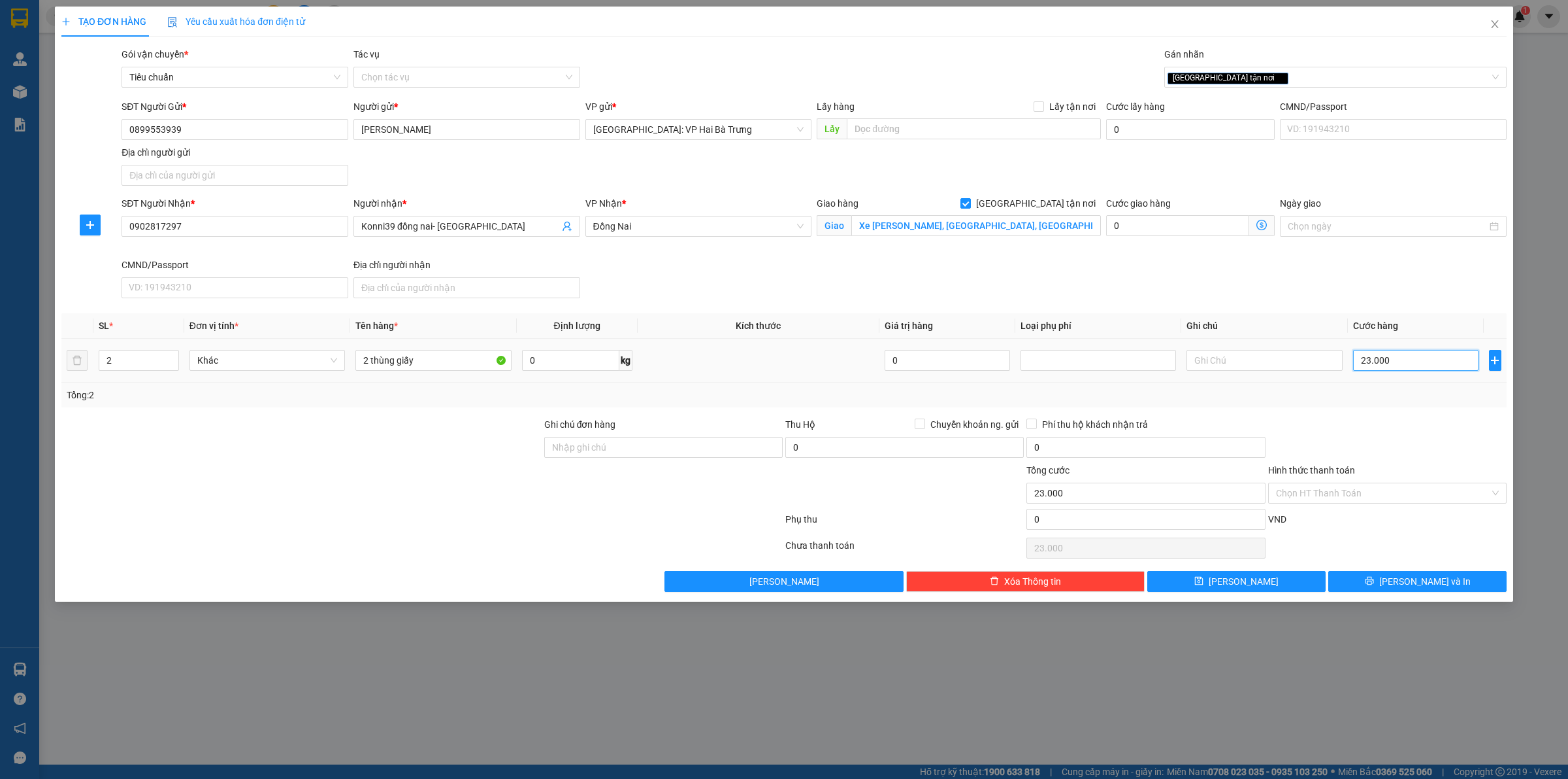
type input "230.000"
click at [723, 441] on input "Ghi chú đơn hàng" at bounding box center [663, 446] width 238 height 21
type input "Gọi khách trước 1 tiếng"
click at [703, 439] on input "Gọi khách trước 1 tiếng" at bounding box center [663, 446] width 238 height 21
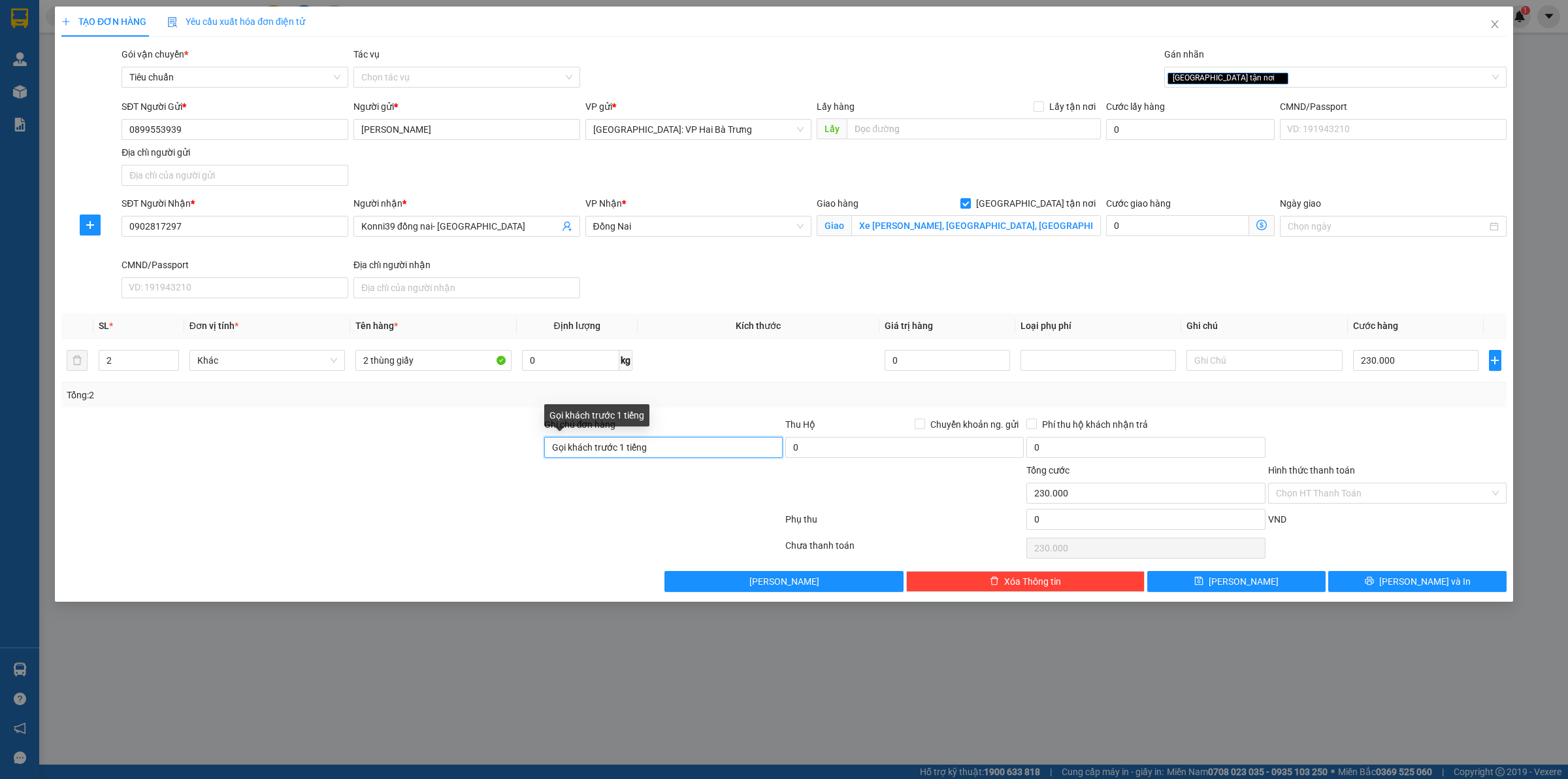
click at [703, 439] on input "Gọi khách trước 1 tiếng" at bounding box center [663, 446] width 238 height 21
click at [442, 361] on input "2 thùng giấy" at bounding box center [432, 359] width 155 height 21
paste input "Gọi khách trước 1 tiếng"
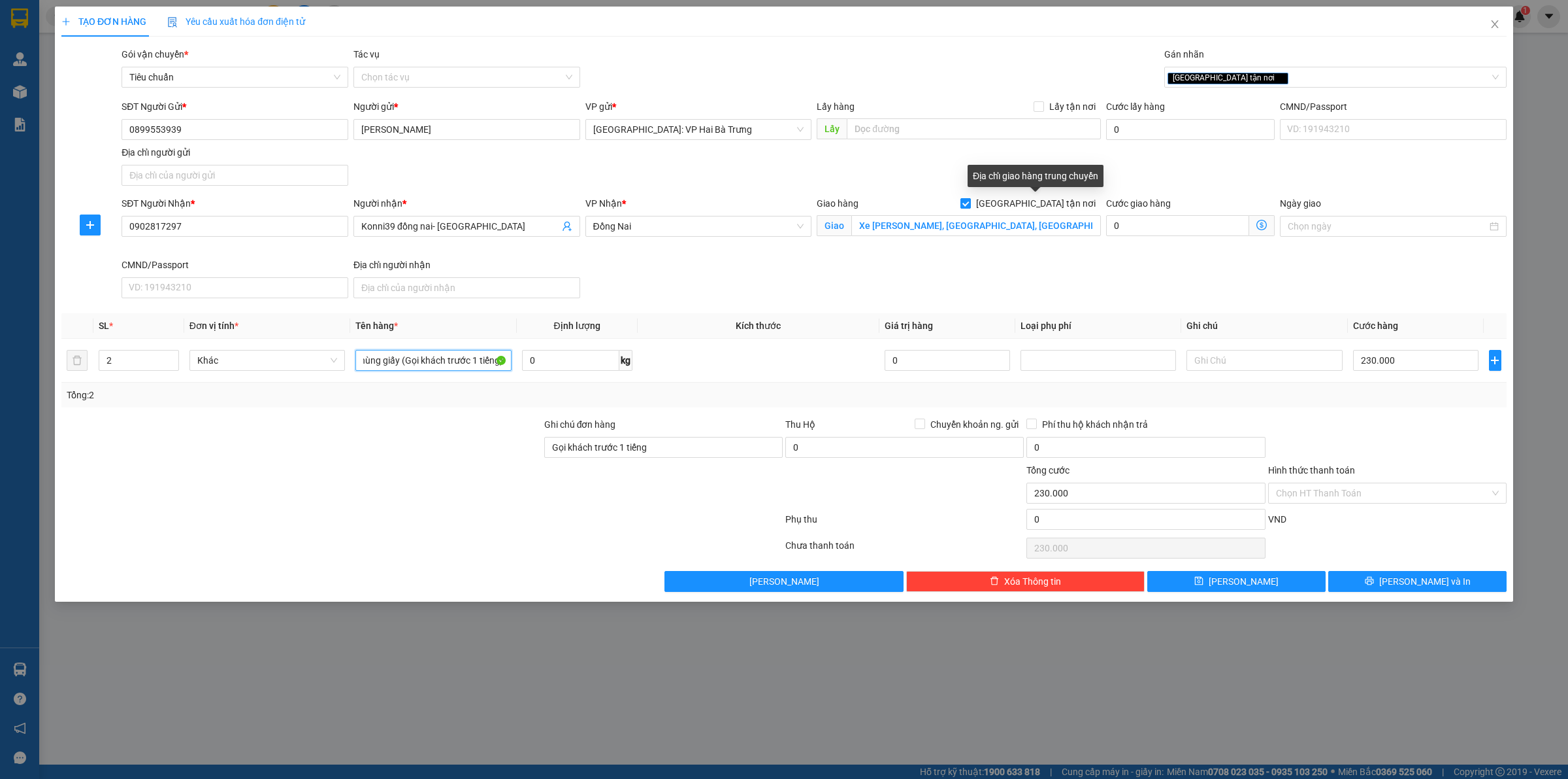
type input "2 thùng giấy (Gọi khách trước 1 tiếng)"
click at [1044, 197] on span "[GEOGRAPHIC_DATA] tận nơi" at bounding box center [1036, 203] width 130 height 15
click at [969, 198] on input "[GEOGRAPHIC_DATA] tận nơi" at bounding box center [965, 202] width 9 height 9
checkbox input "false"
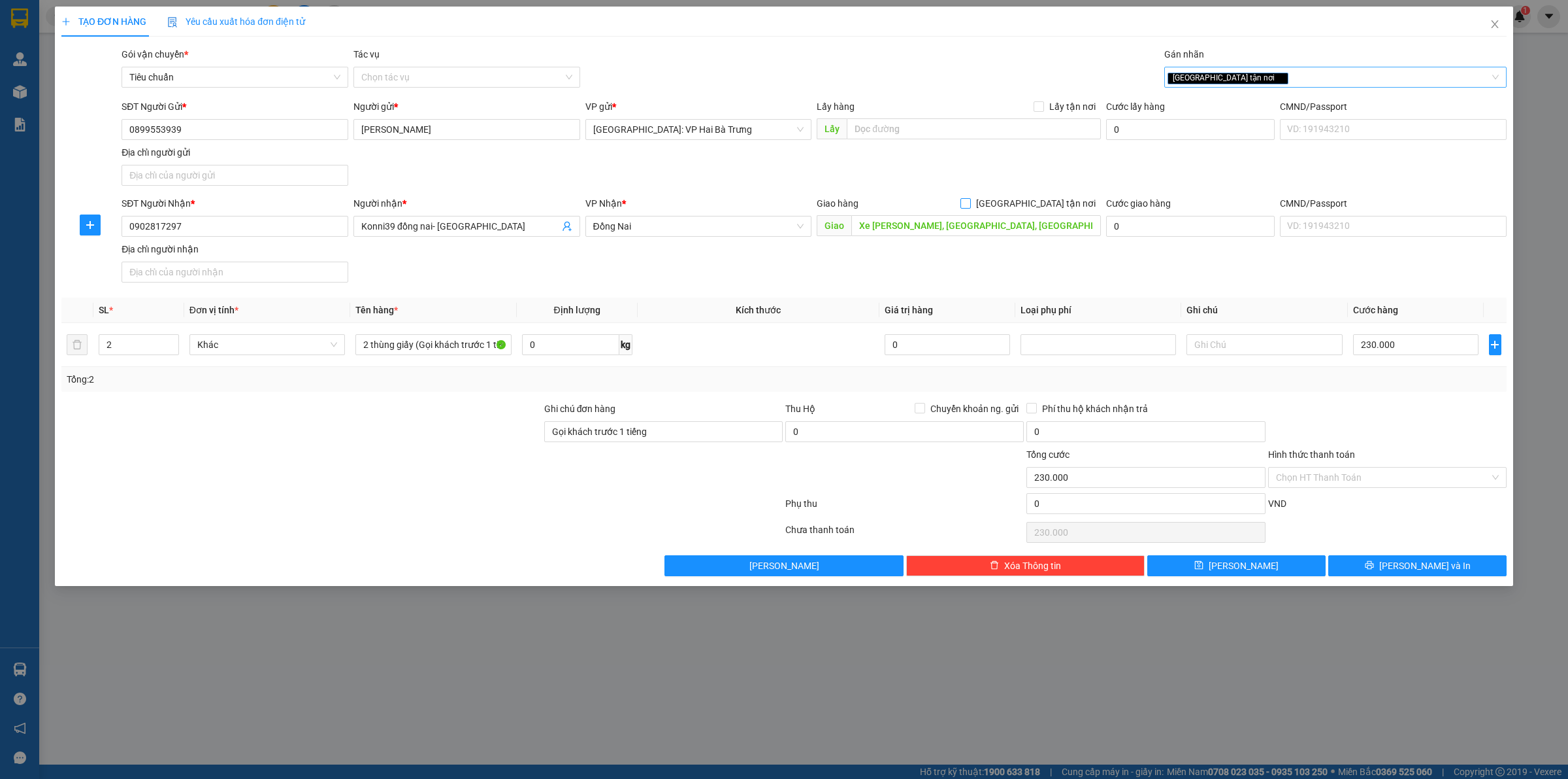
click at [1277, 77] on icon "close" at bounding box center [1280, 77] width 7 height 7
click at [1224, 77] on div at bounding box center [1329, 77] width 323 height 16
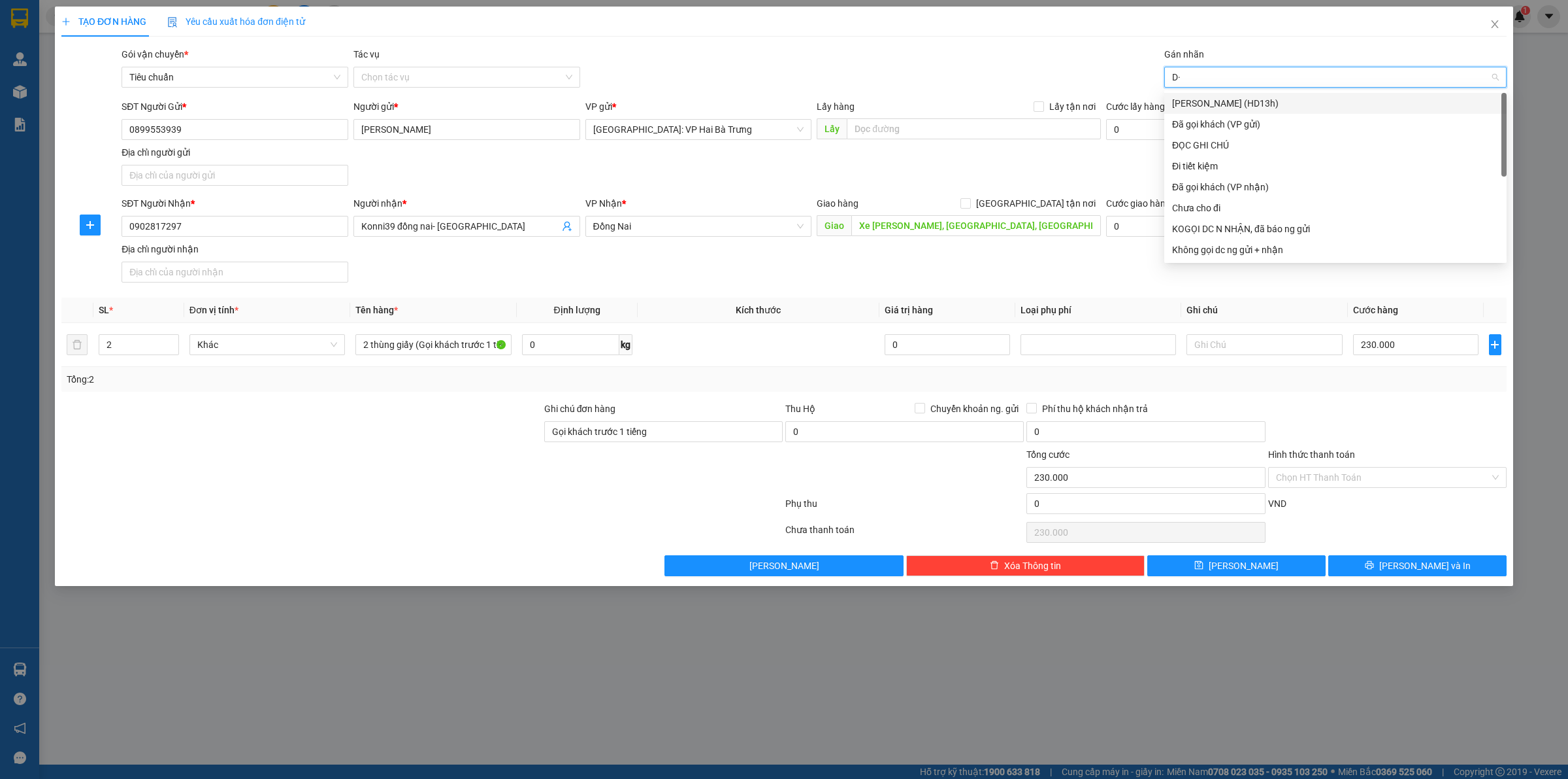
type input "D"
type input "Đ"
click at [1213, 142] on div "ĐỌC GHI CHÚ" at bounding box center [1336, 145] width 326 height 15
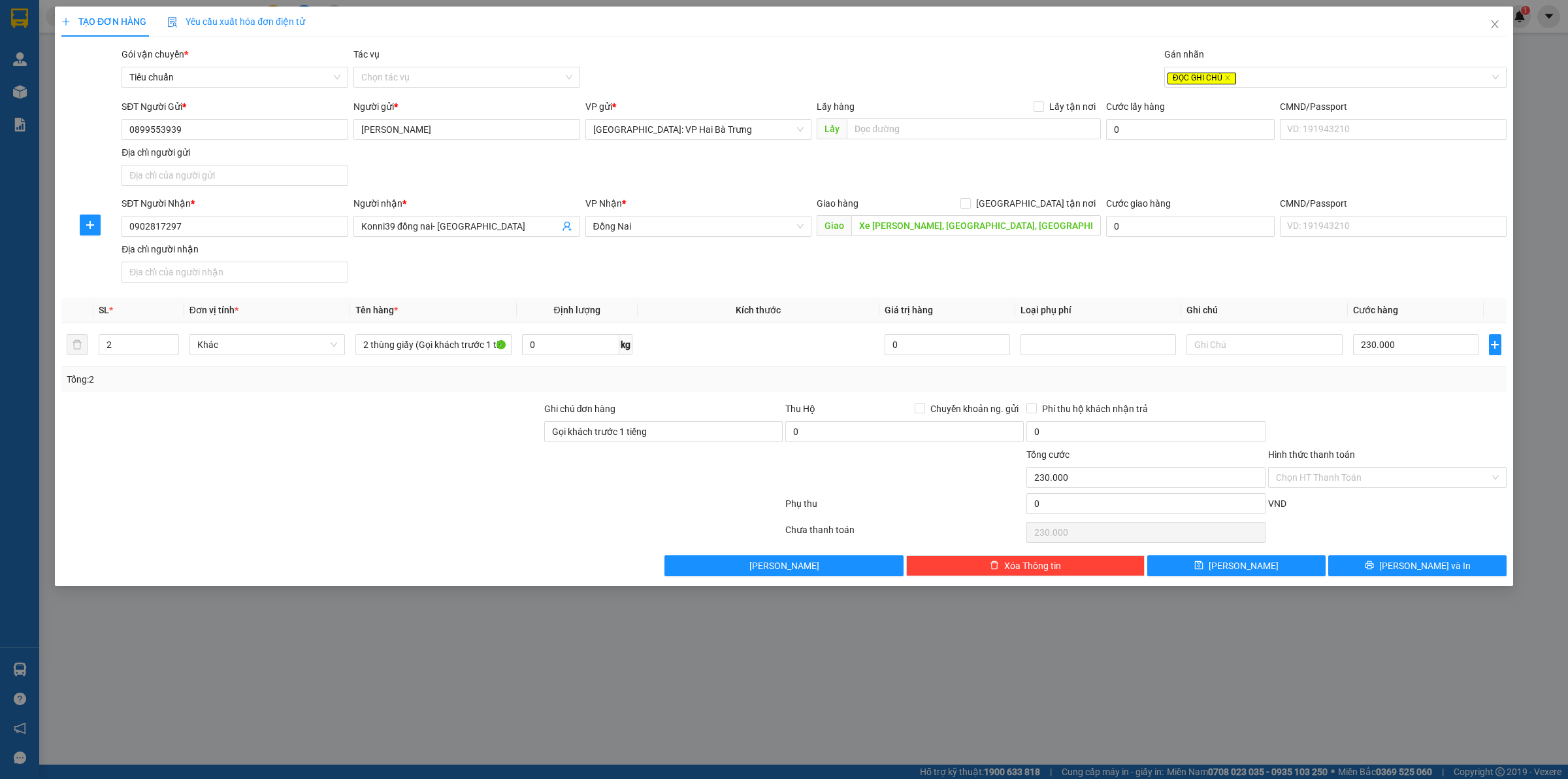
click at [1347, 401] on div "Transit Pickup Surcharge Ids Transit Deliver Surcharge Ids Transit Deliver Surc…" at bounding box center [784, 312] width 1445 height 529
click at [1362, 563] on button "[PERSON_NAME] và In" at bounding box center [1418, 565] width 178 height 21
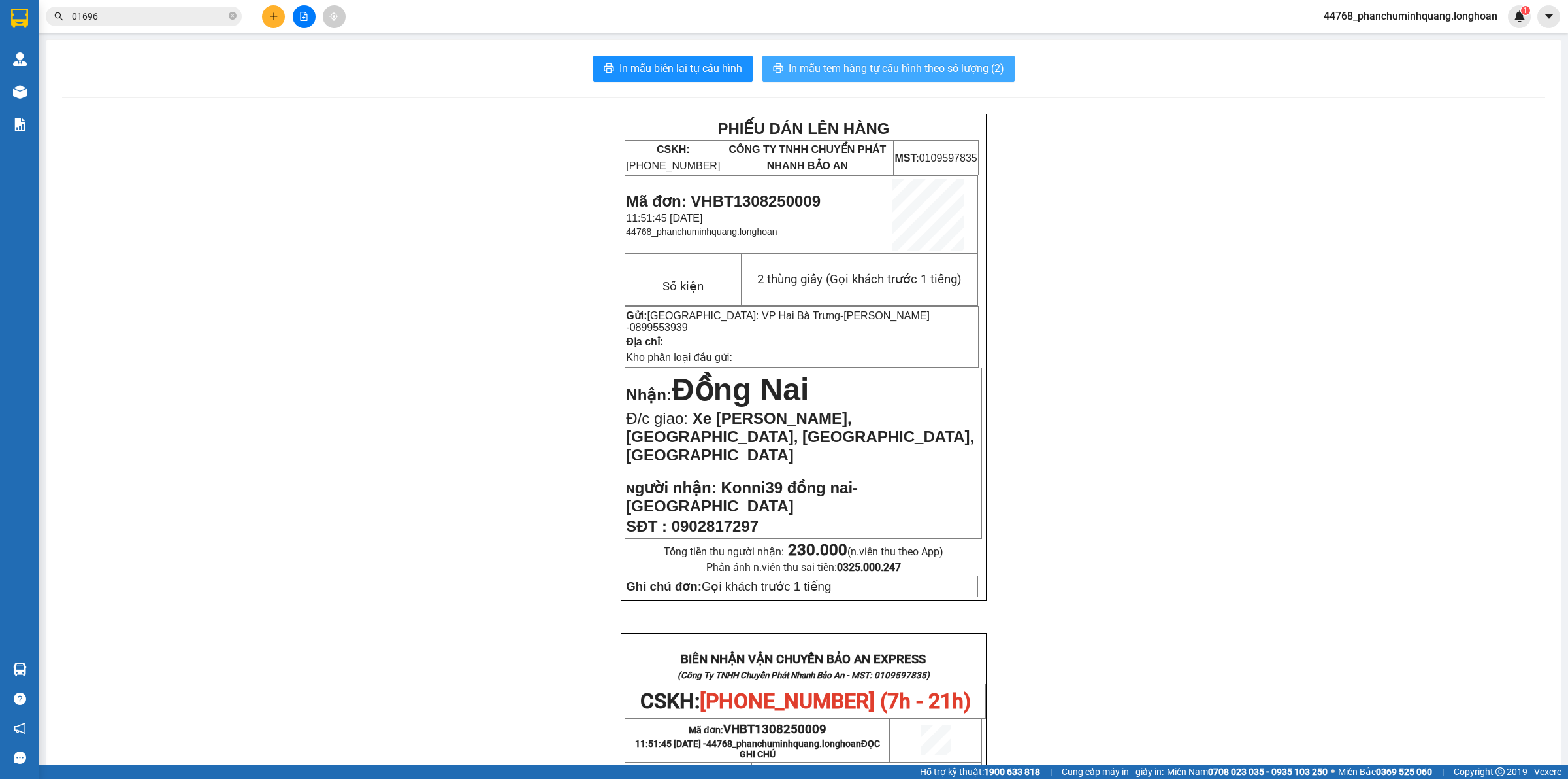
click at [807, 65] on span "In mẫu tem hàng tự cấu hình theo số lượng (2)" at bounding box center [896, 68] width 216 height 17
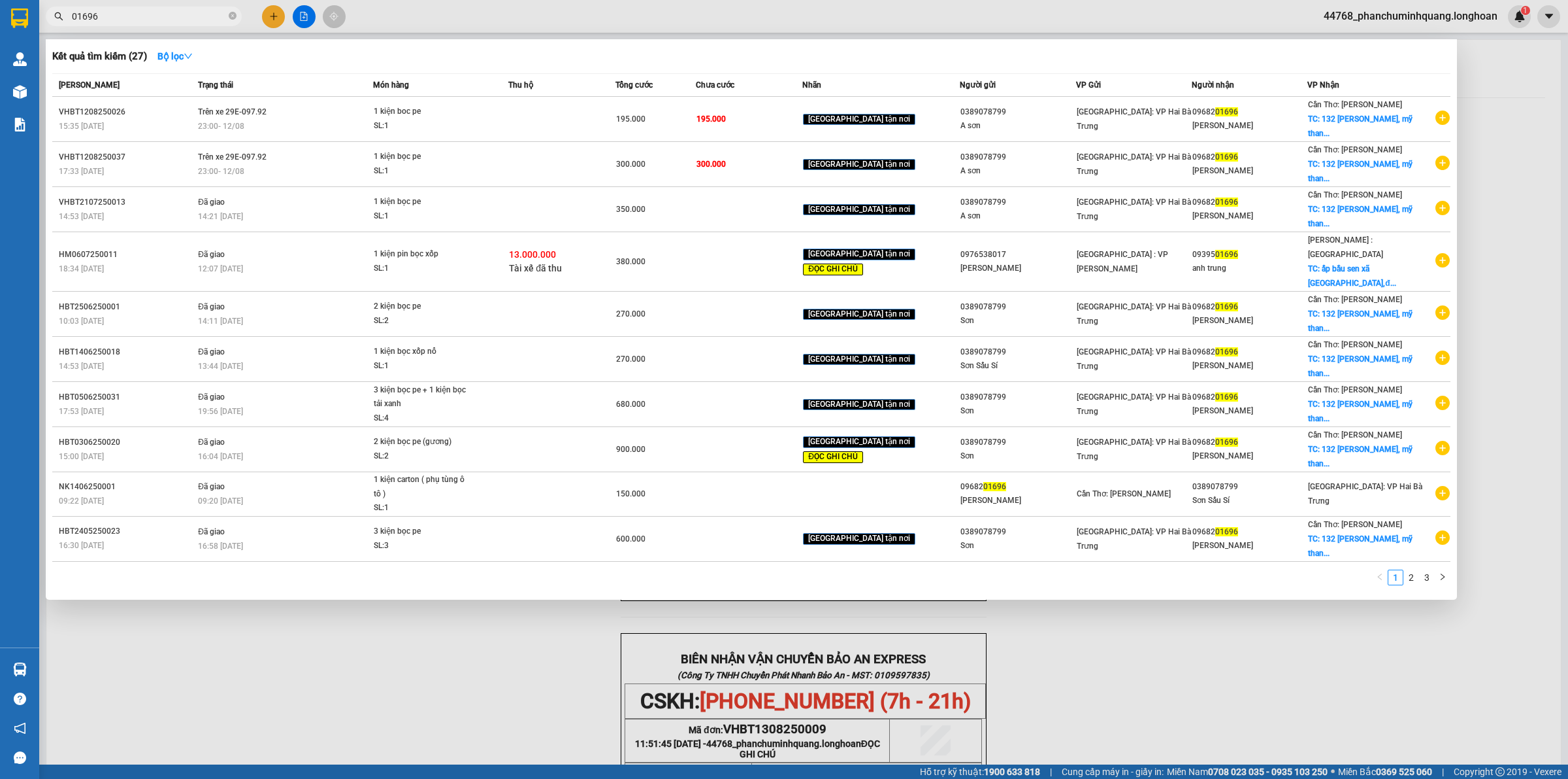
click at [147, 11] on input "01696" at bounding box center [149, 16] width 154 height 15
click at [269, 25] on div at bounding box center [784, 389] width 1568 height 779
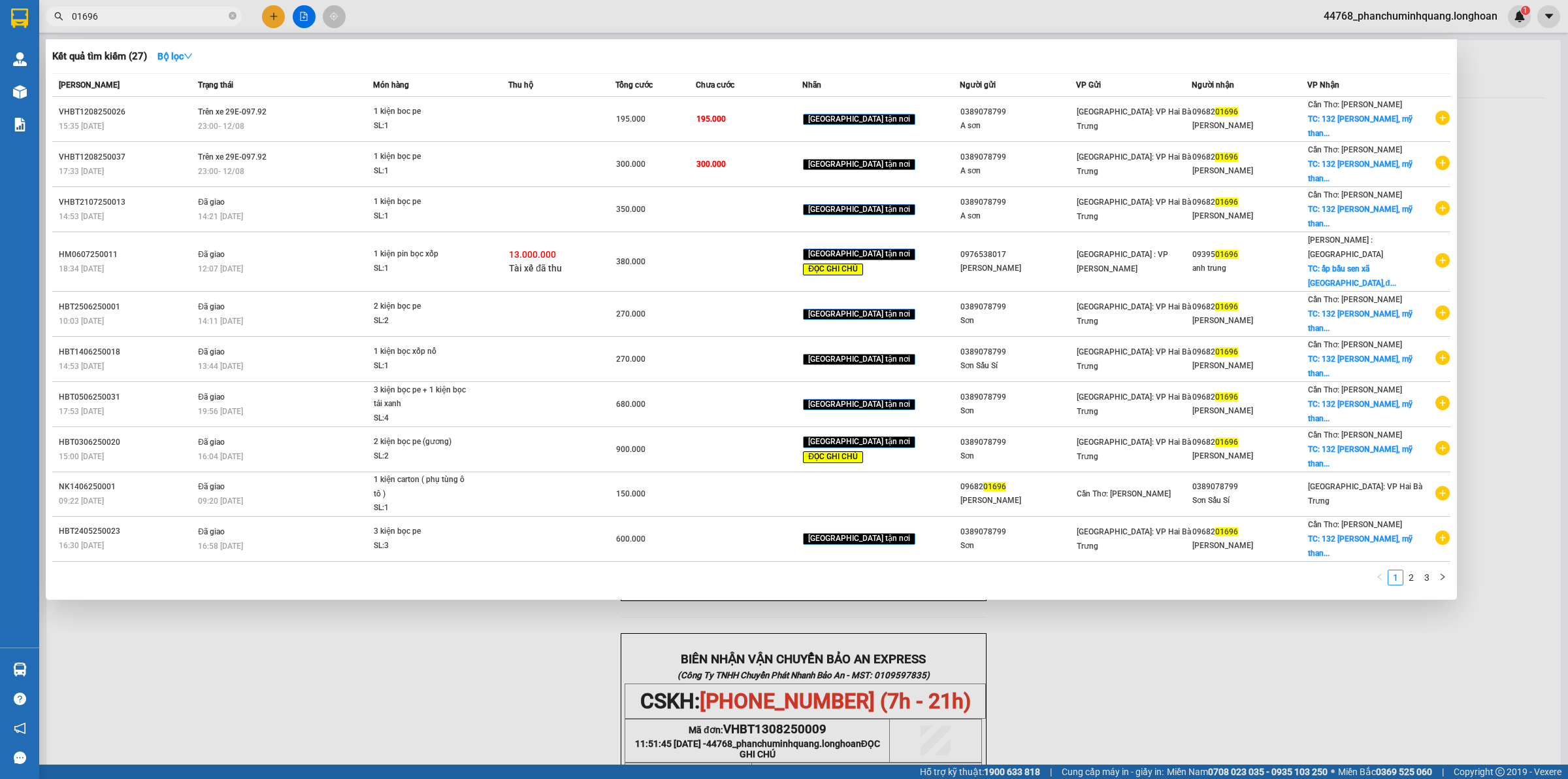
click at [193, 15] on input "01696" at bounding box center [149, 16] width 154 height 15
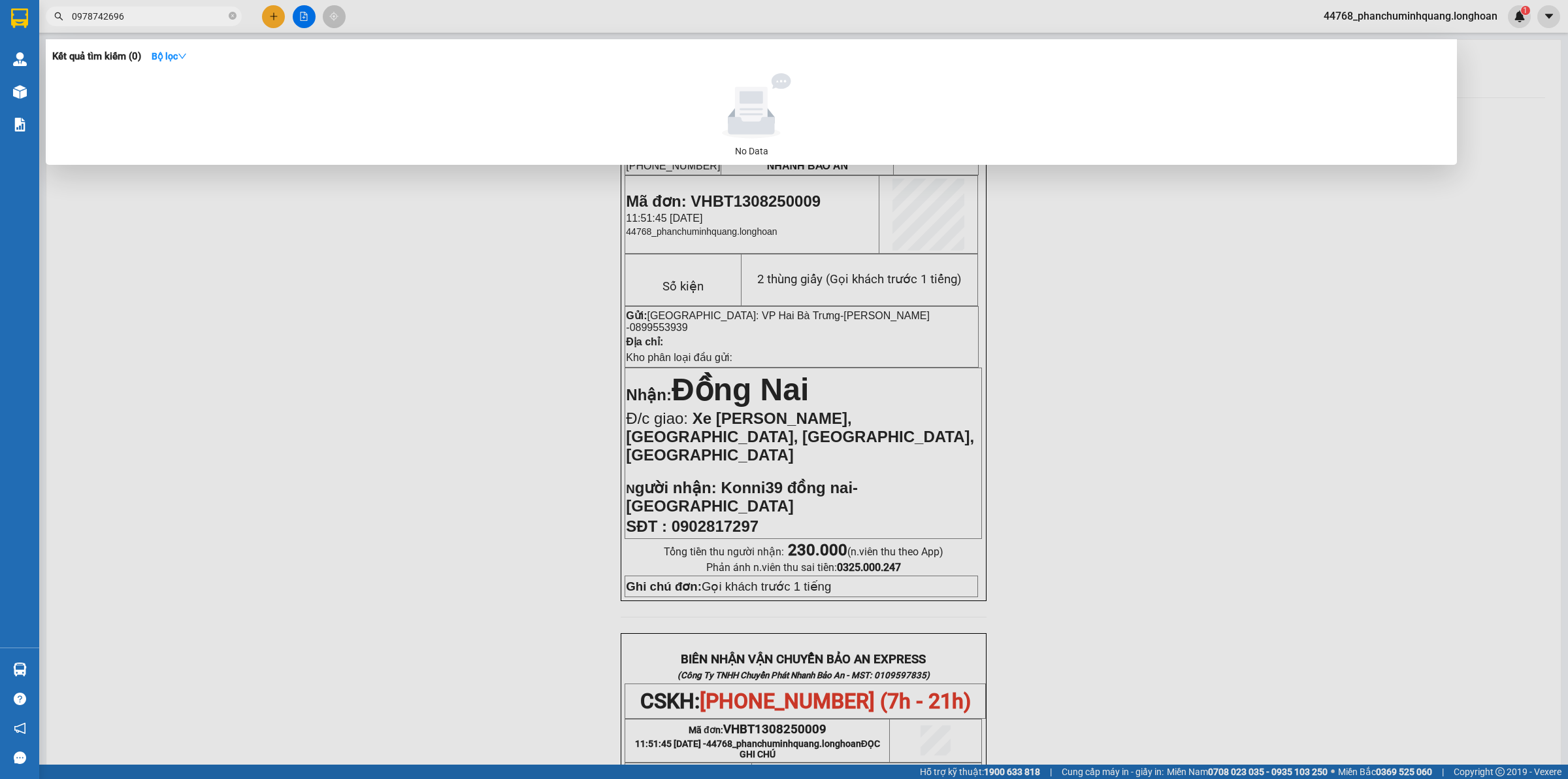
type input "0978742696"
click at [273, 20] on div at bounding box center [784, 389] width 1568 height 779
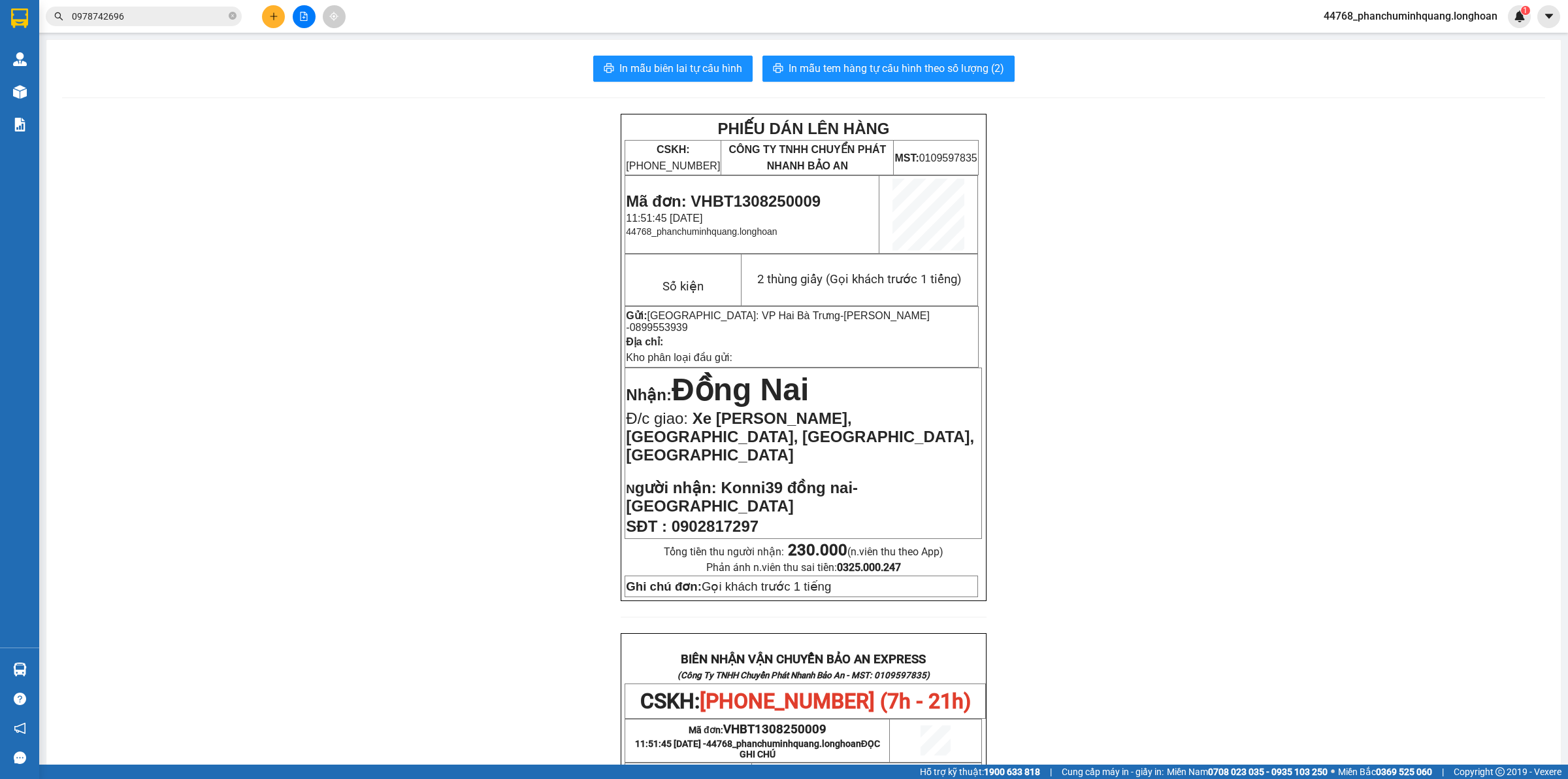
click at [192, 21] on input "0978742696" at bounding box center [149, 16] width 154 height 15
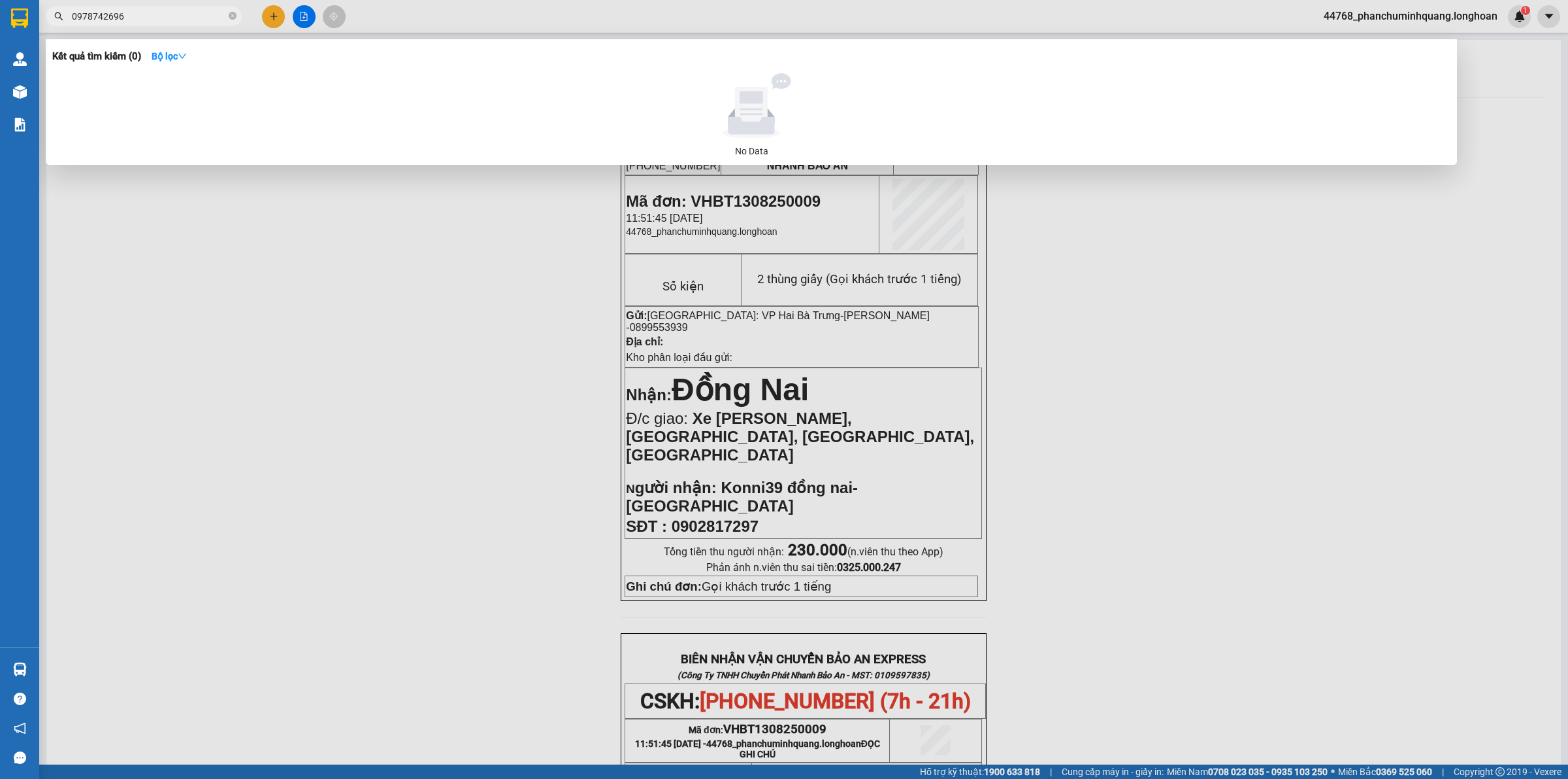
click at [192, 21] on input "0978742696" at bounding box center [149, 16] width 154 height 15
click at [271, 13] on div at bounding box center [784, 389] width 1568 height 779
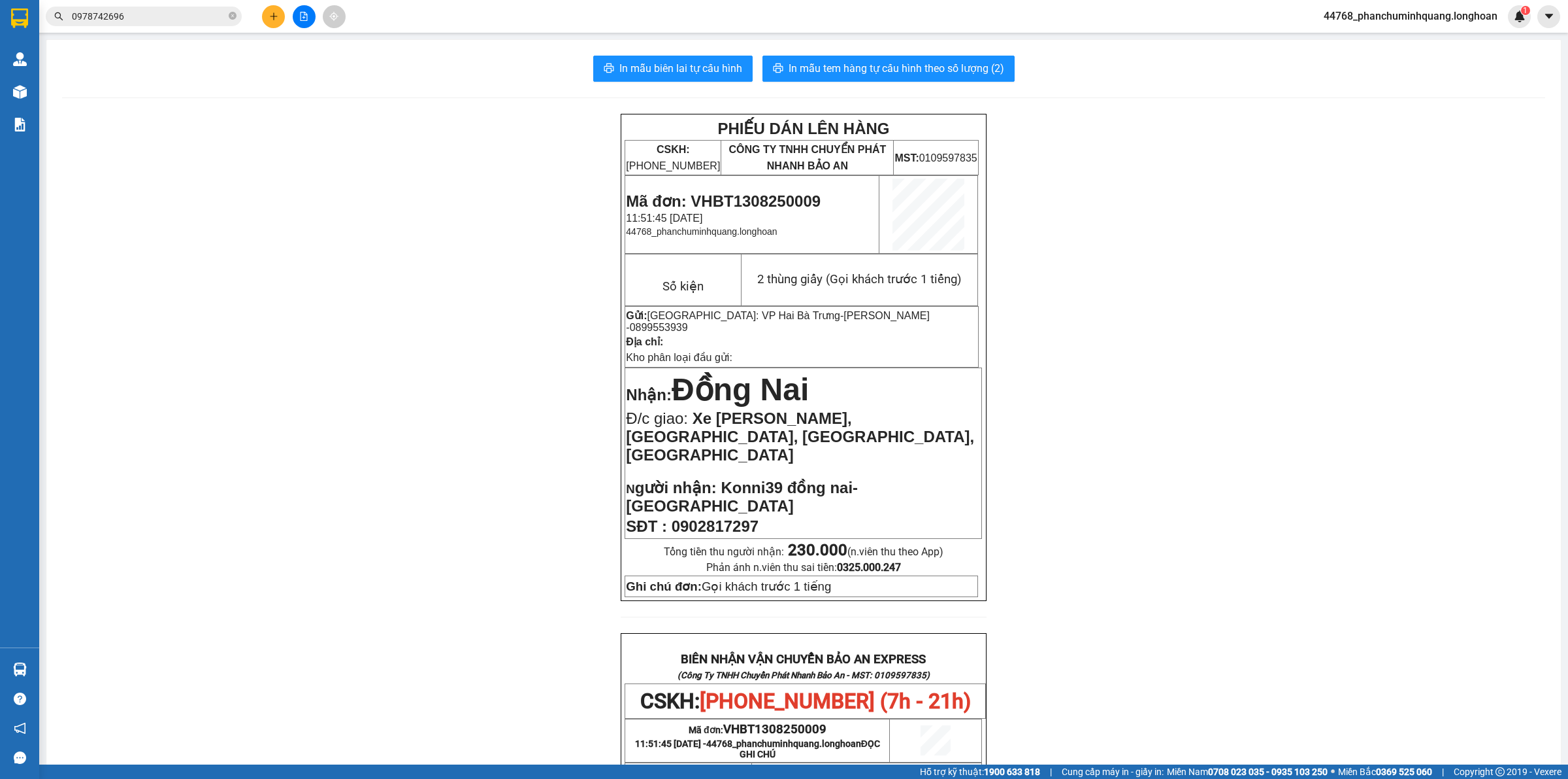
click at [272, 14] on icon "plus" at bounding box center [273, 16] width 9 height 9
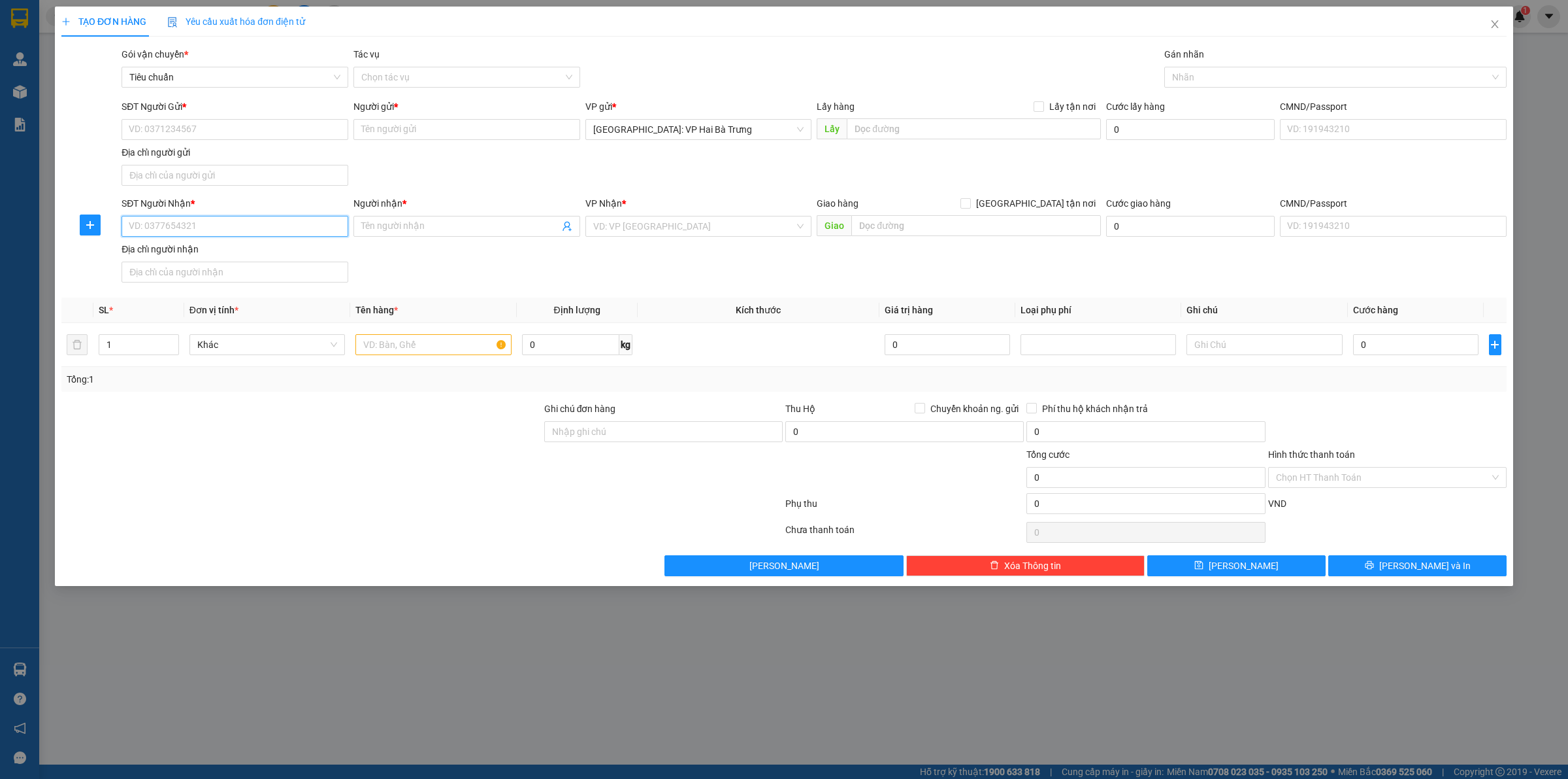
click at [221, 237] on input "SĐT Người Nhận *" at bounding box center [234, 226] width 227 height 21
paste input "0978742696"
type input "0978742696"
click at [514, 220] on input "Người nhận *" at bounding box center [460, 226] width 198 height 15
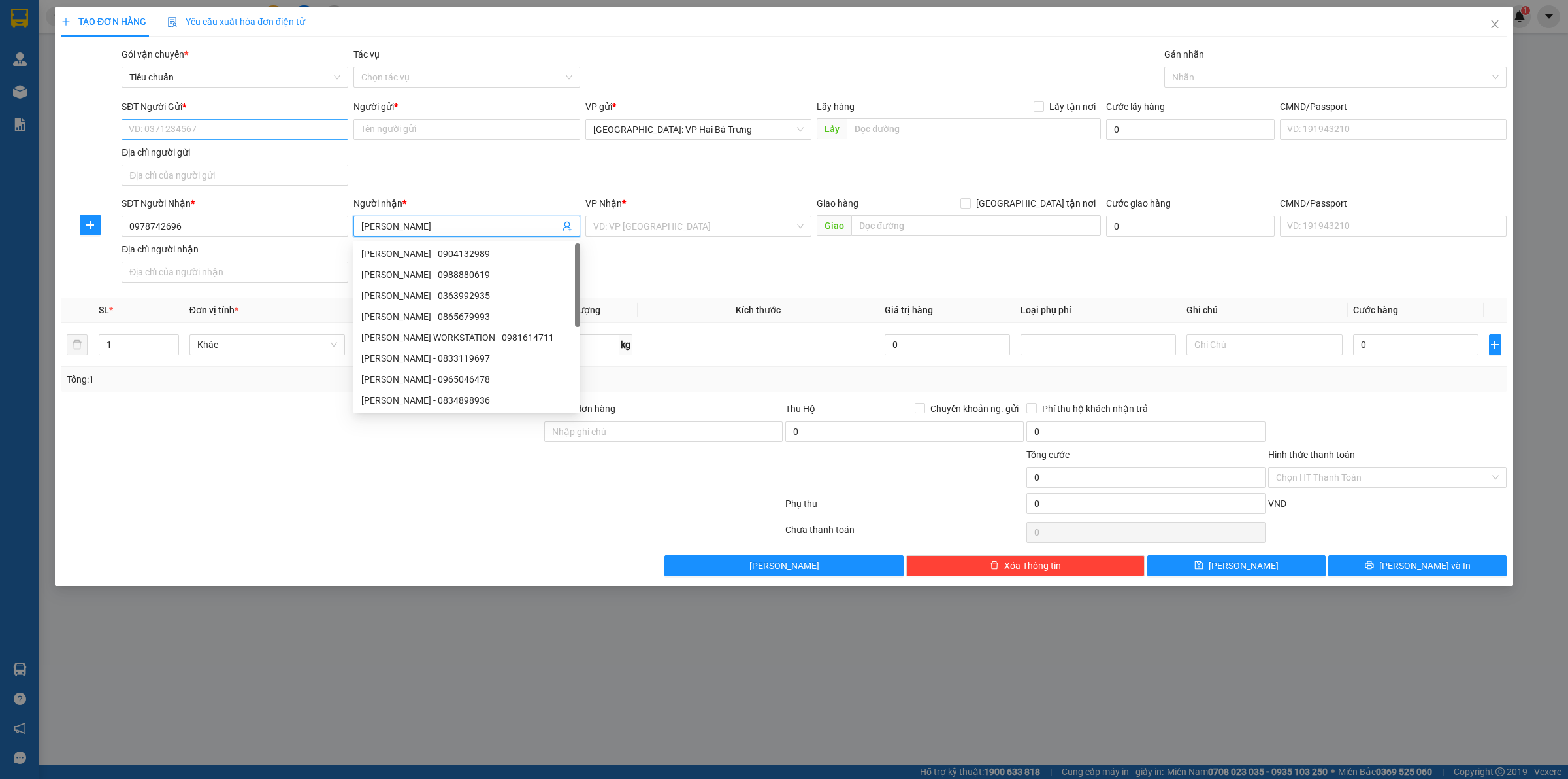
type input "[PERSON_NAME]"
click at [276, 125] on input "SĐT Người Gửi *" at bounding box center [234, 129] width 227 height 21
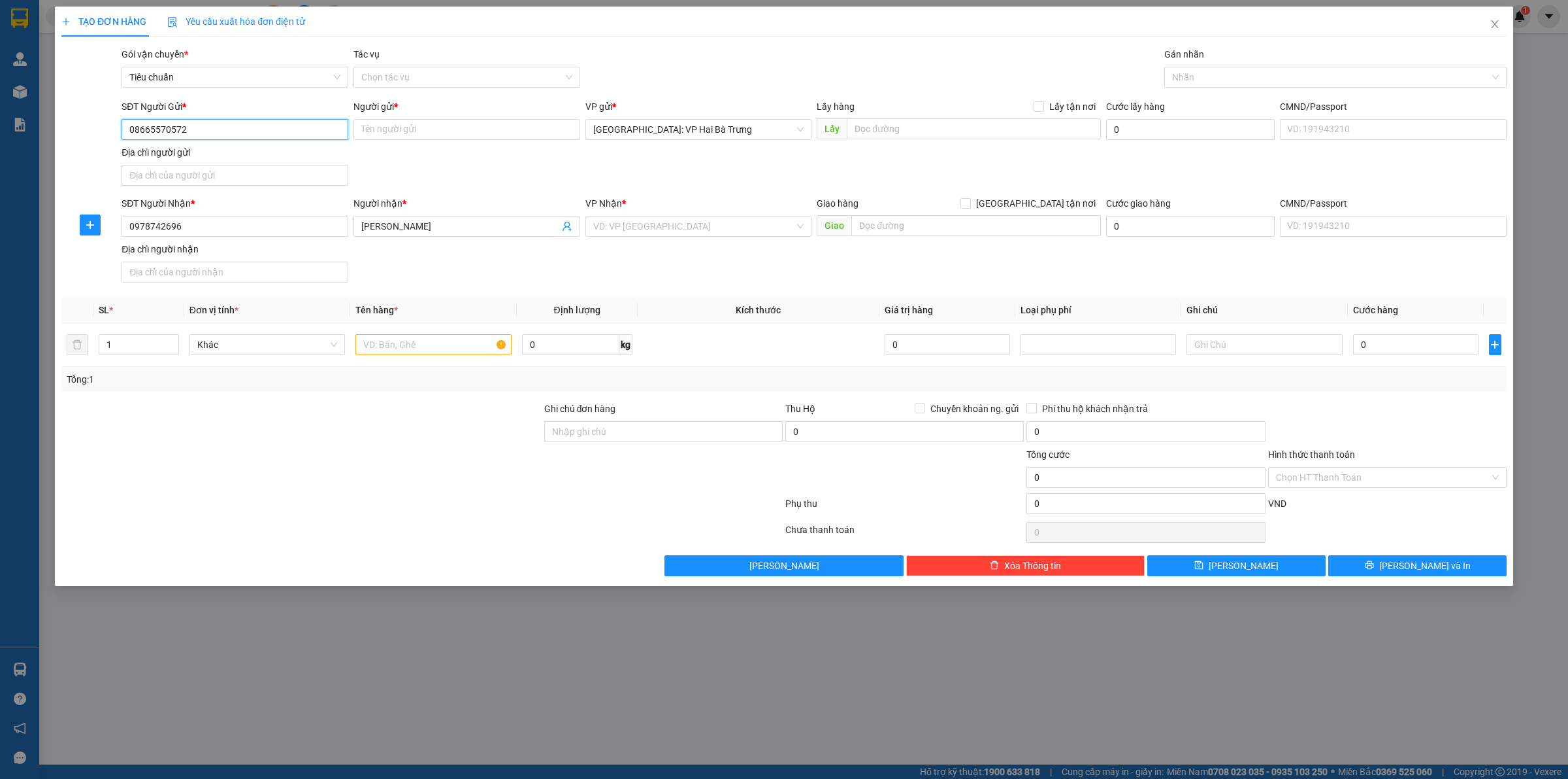
click at [308, 125] on input "08665570572" at bounding box center [234, 129] width 227 height 21
click at [147, 131] on input "08665570572" at bounding box center [234, 129] width 227 height 21
type input "0865570572"
click at [276, 155] on div "0865570572 - Solaled" at bounding box center [234, 156] width 211 height 15
type input "Solaled"
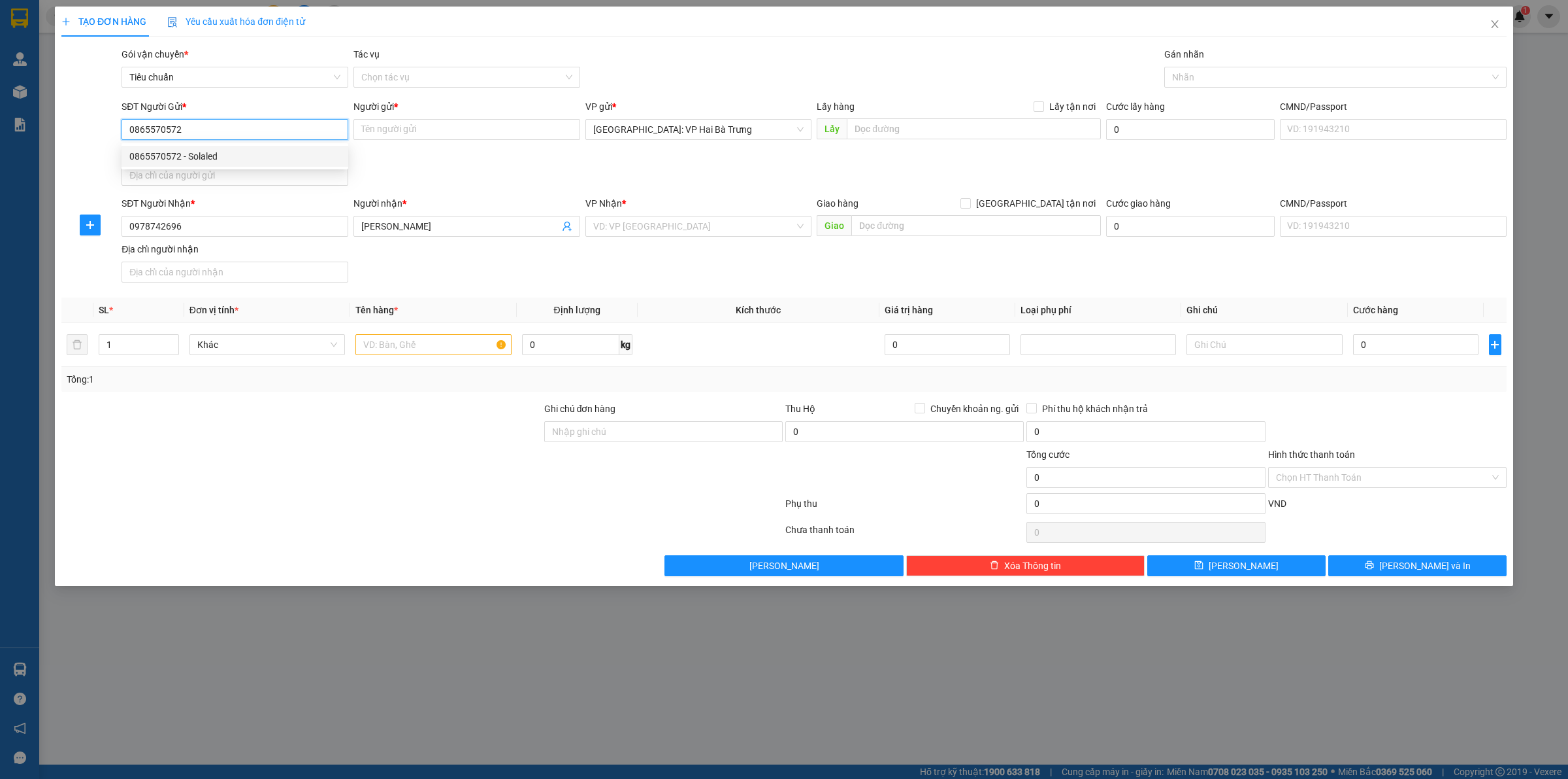
checkbox input "true"
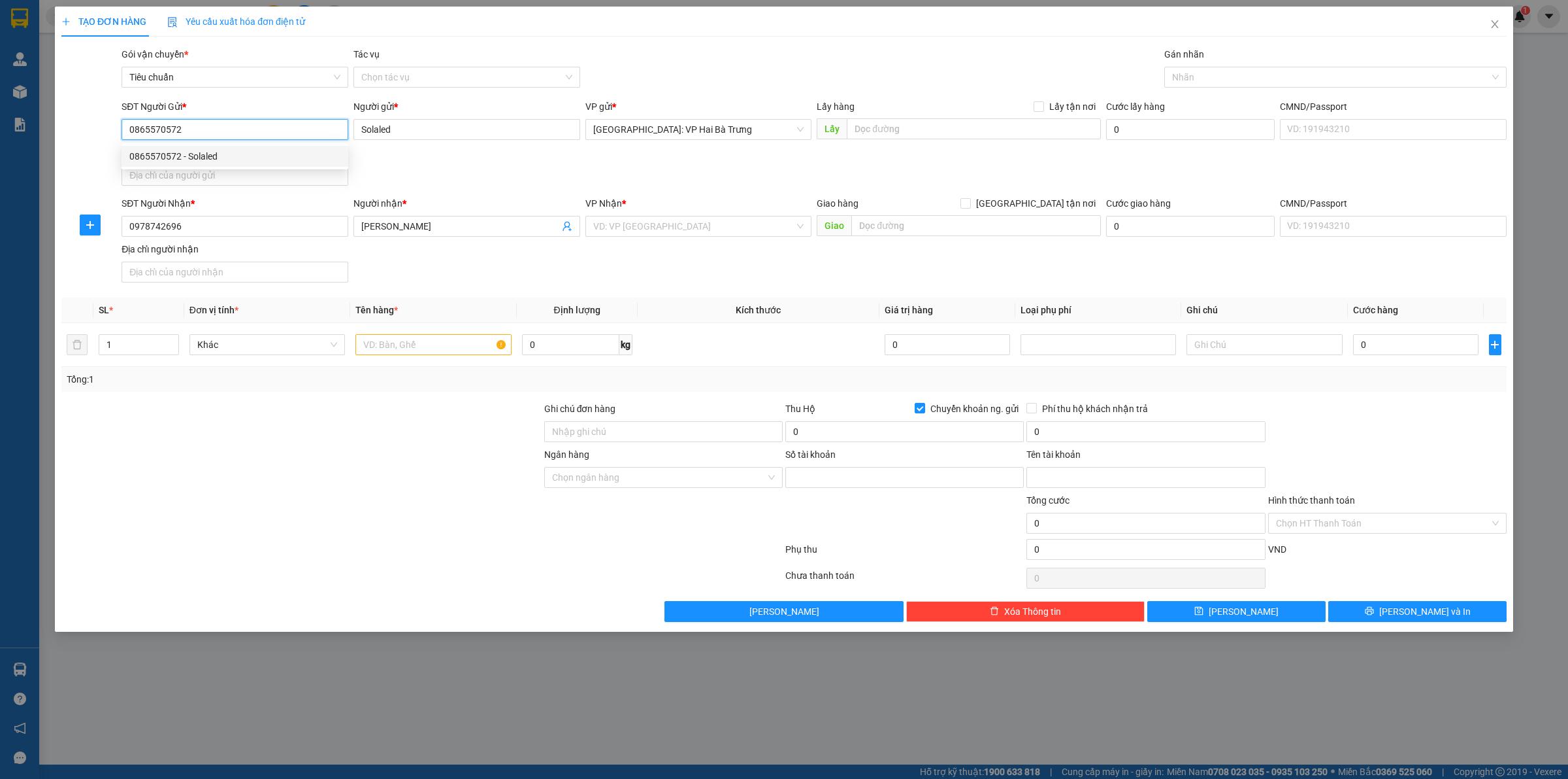
type input "87275388"
type input "[PERSON_NAME]"
type input "0865570572"
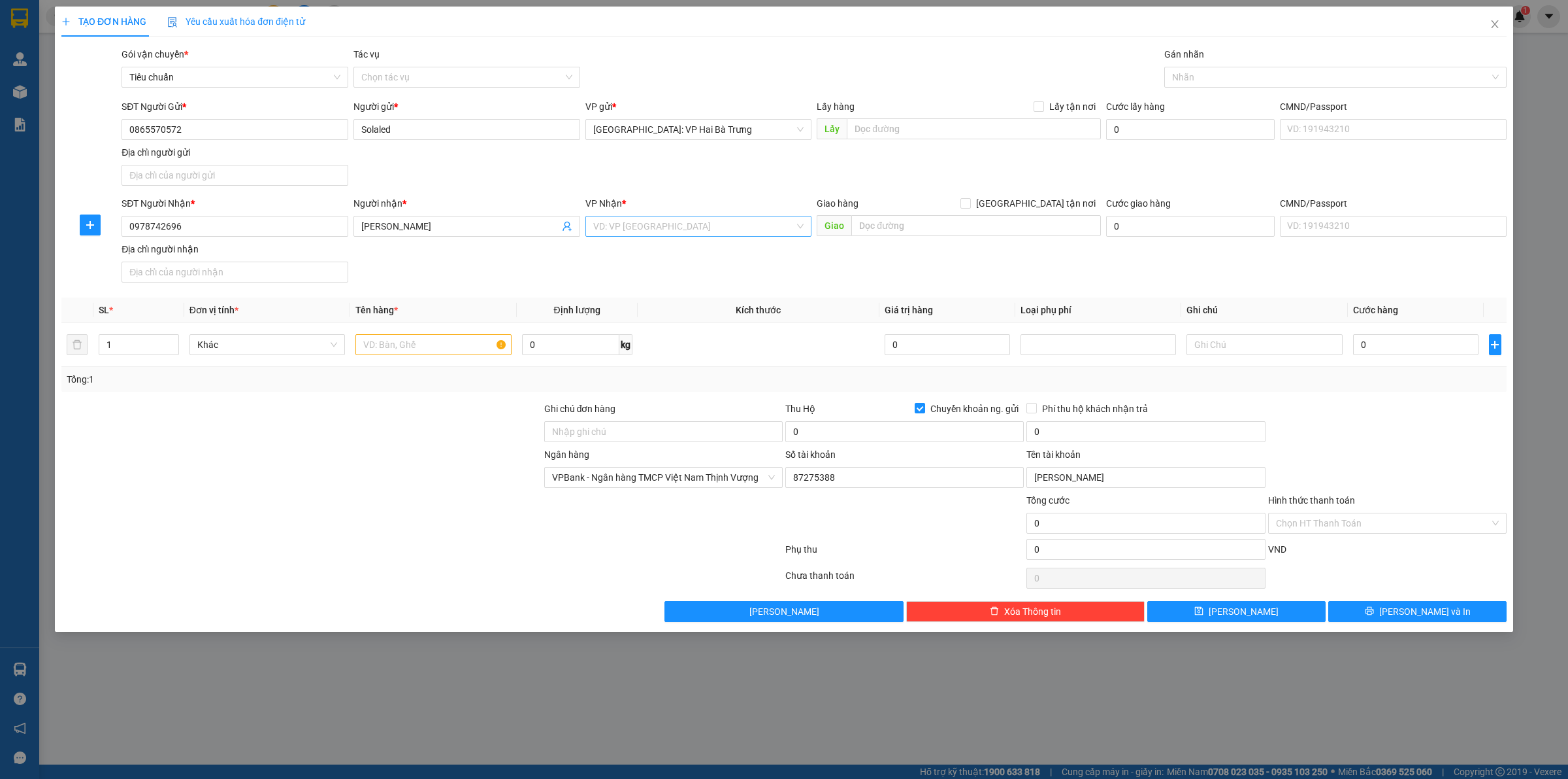
click at [725, 234] on input "search" at bounding box center [694, 227] width 202 height 20
type input "Khánh Hoà"
click at [752, 276] on div "[GEOGRAPHIC_DATA]" at bounding box center [713, 273] width 239 height 15
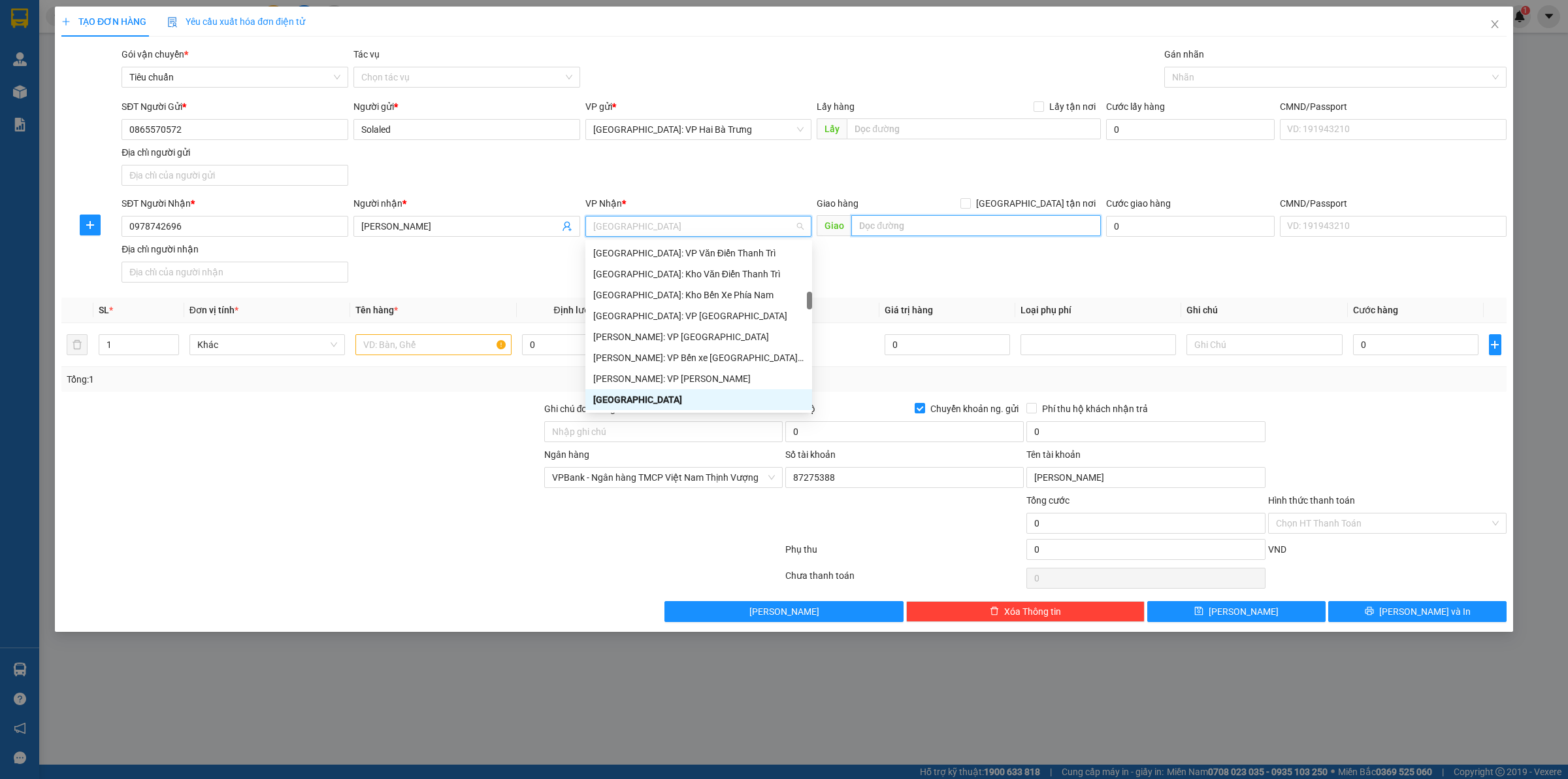
click at [909, 231] on input "text" at bounding box center [976, 225] width 249 height 21
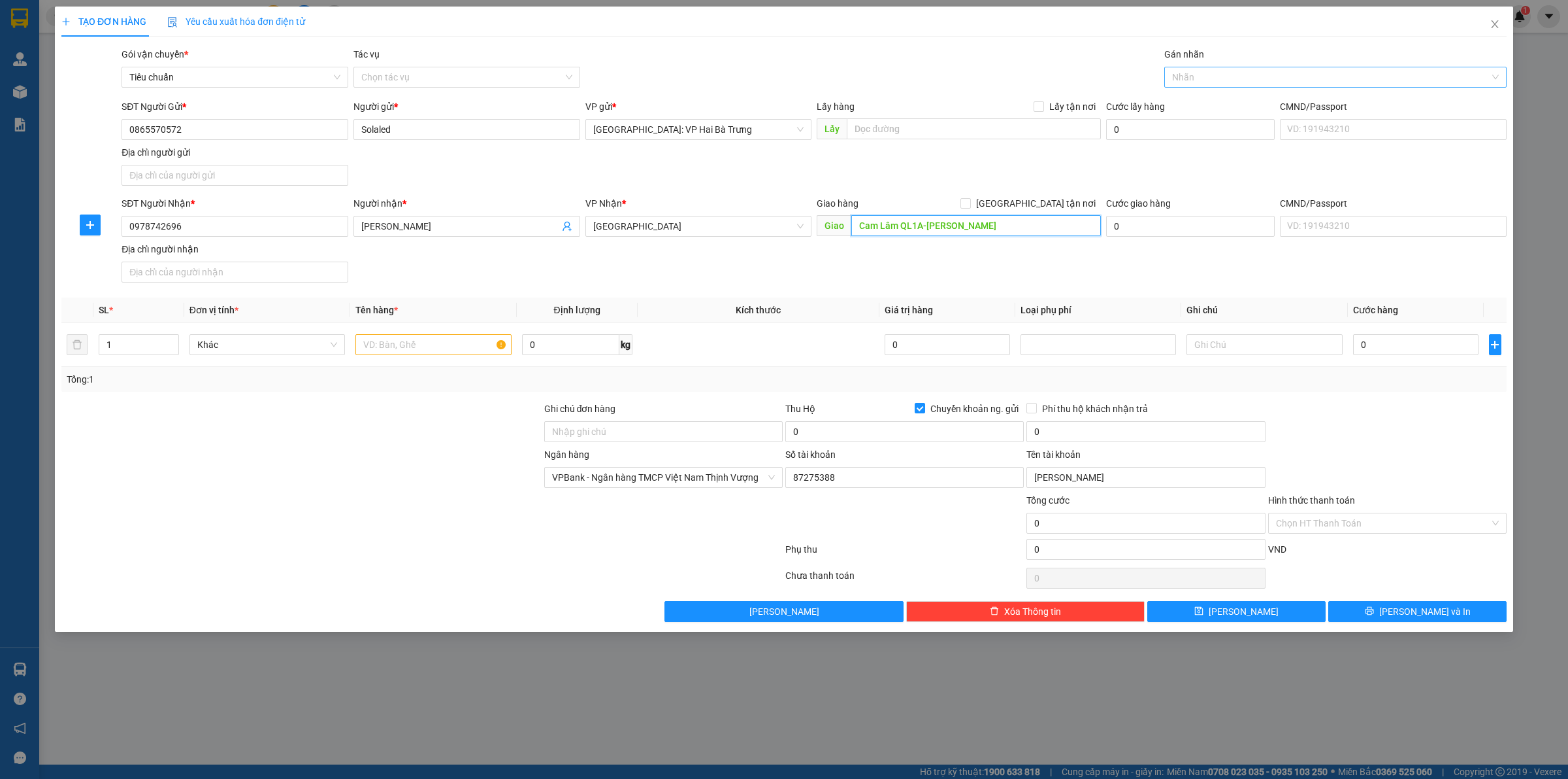
drag, startPoint x: 1216, startPoint y: 72, endPoint x: 1200, endPoint y: 72, distance: 16.0
click at [1216, 72] on div at bounding box center [1329, 77] width 323 height 16
type input "Cam Lâm QL1A-[PERSON_NAME]"
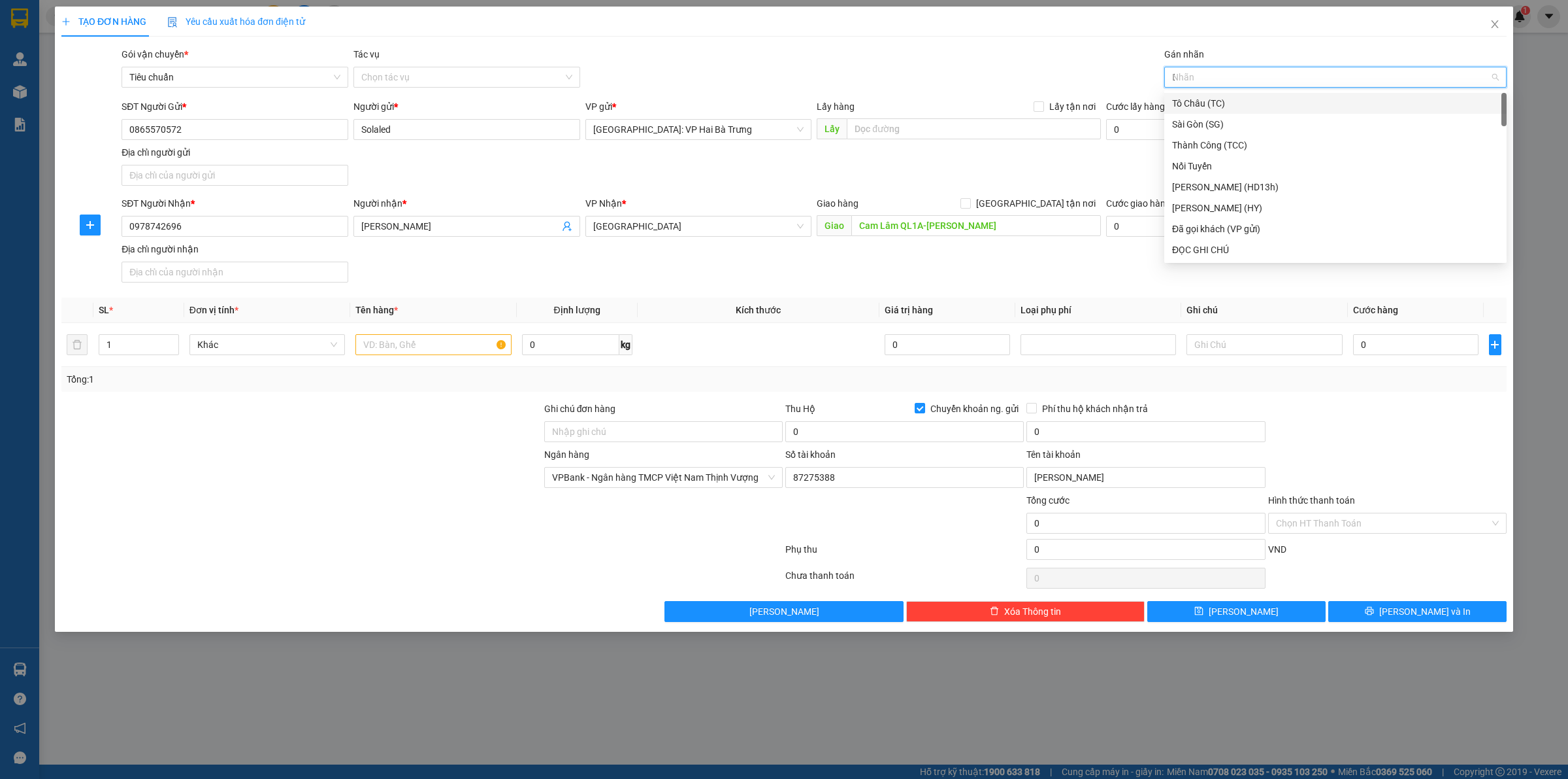
type input "D"
type input "Đ"
click at [1267, 140] on div "ĐỌC GHI CHÚ" at bounding box center [1336, 145] width 326 height 15
click at [393, 338] on input "text" at bounding box center [432, 344] width 155 height 21
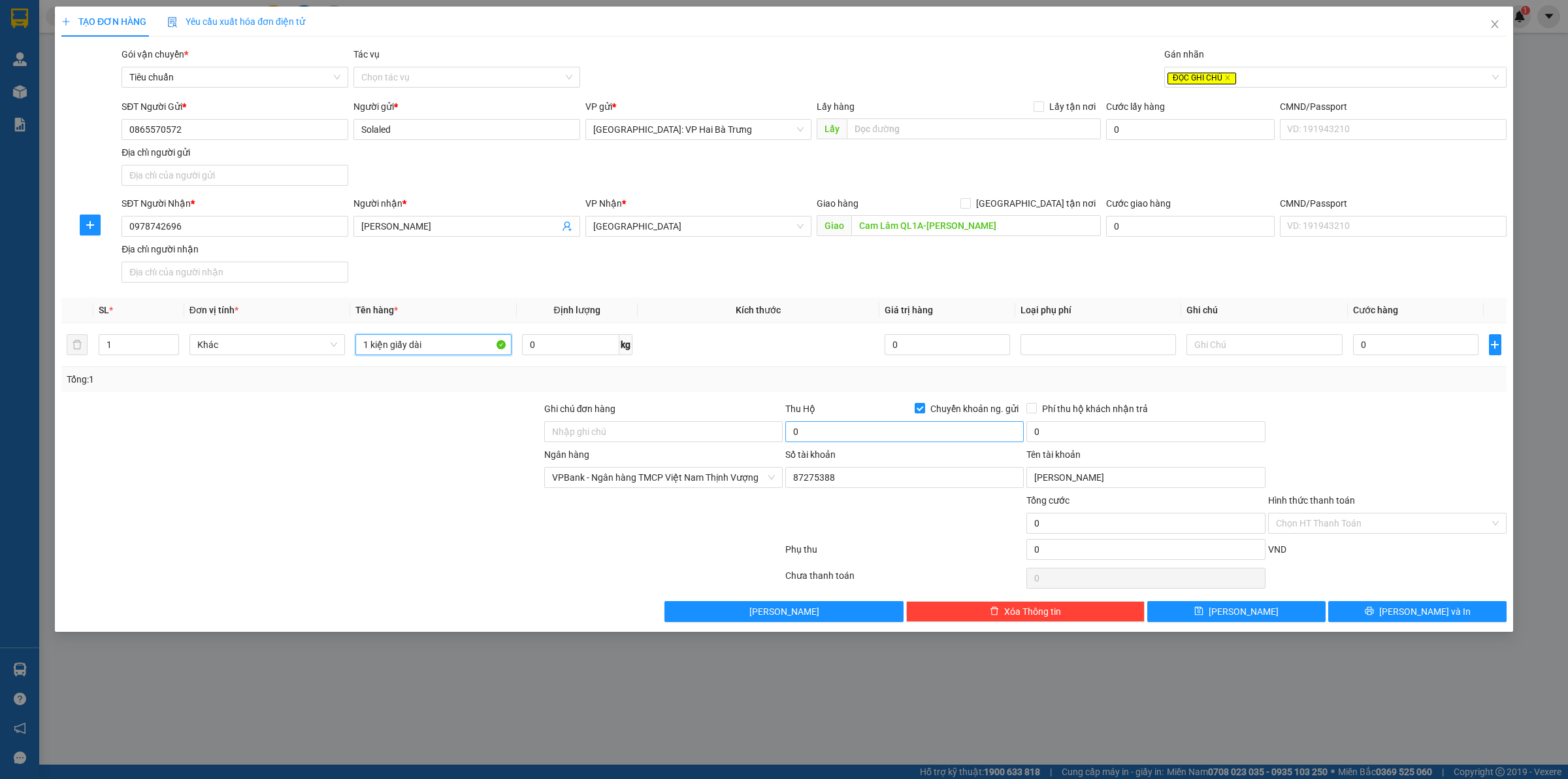
type input "1 kiện giấy dài"
click at [883, 427] on input "0" at bounding box center [904, 431] width 238 height 21
type input "1.375.000"
click at [315, 132] on input "0865570572" at bounding box center [234, 129] width 227 height 21
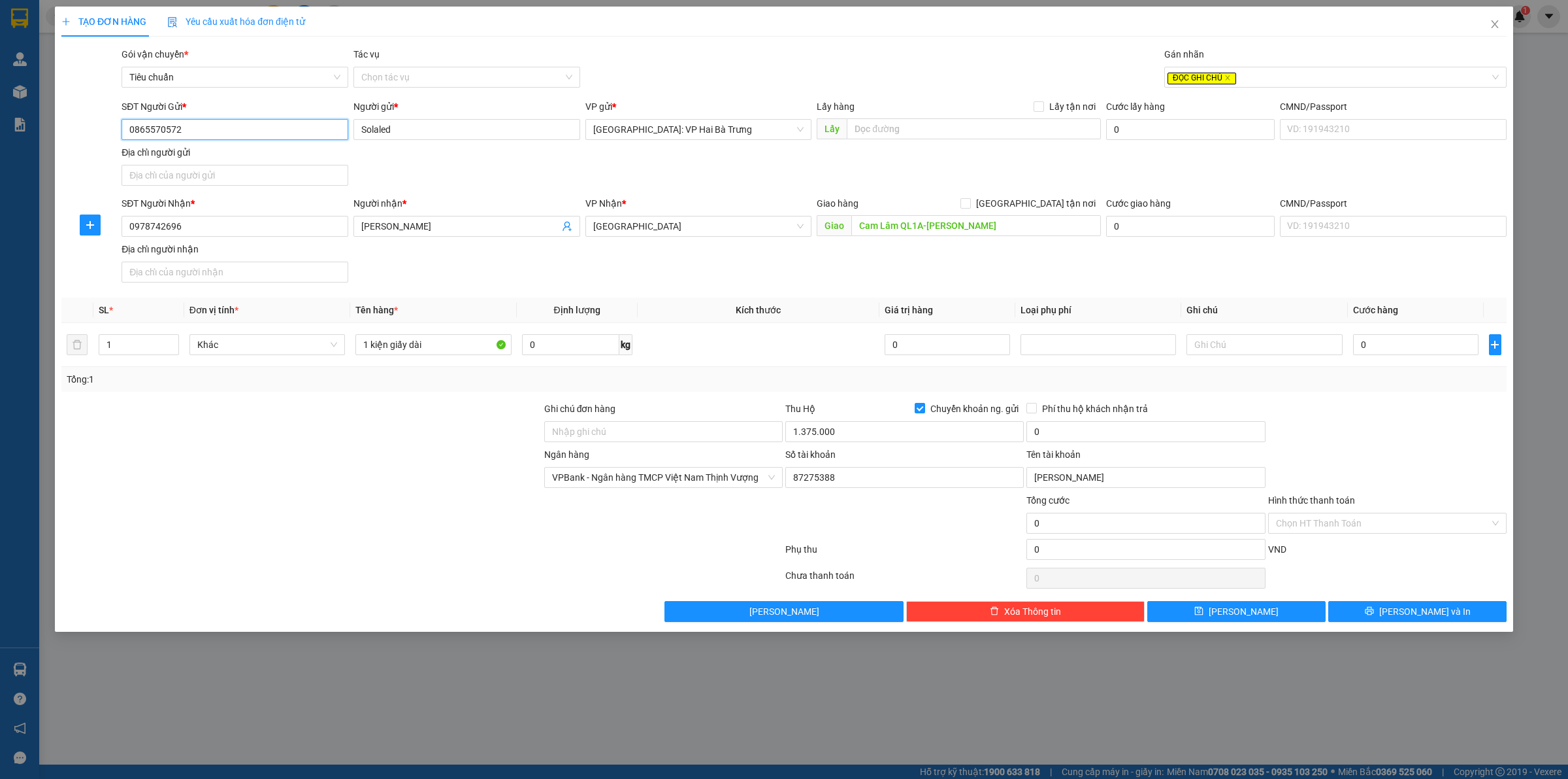
click at [315, 132] on input "0865570572" at bounding box center [234, 129] width 227 height 21
click at [1044, 425] on input "0" at bounding box center [1146, 431] width 238 height 21
type input "10.000"
click at [744, 436] on input "Ghi chú đơn hàng" at bounding box center [663, 431] width 238 height 21
type input "Gọi khách trước 1 tiếng"
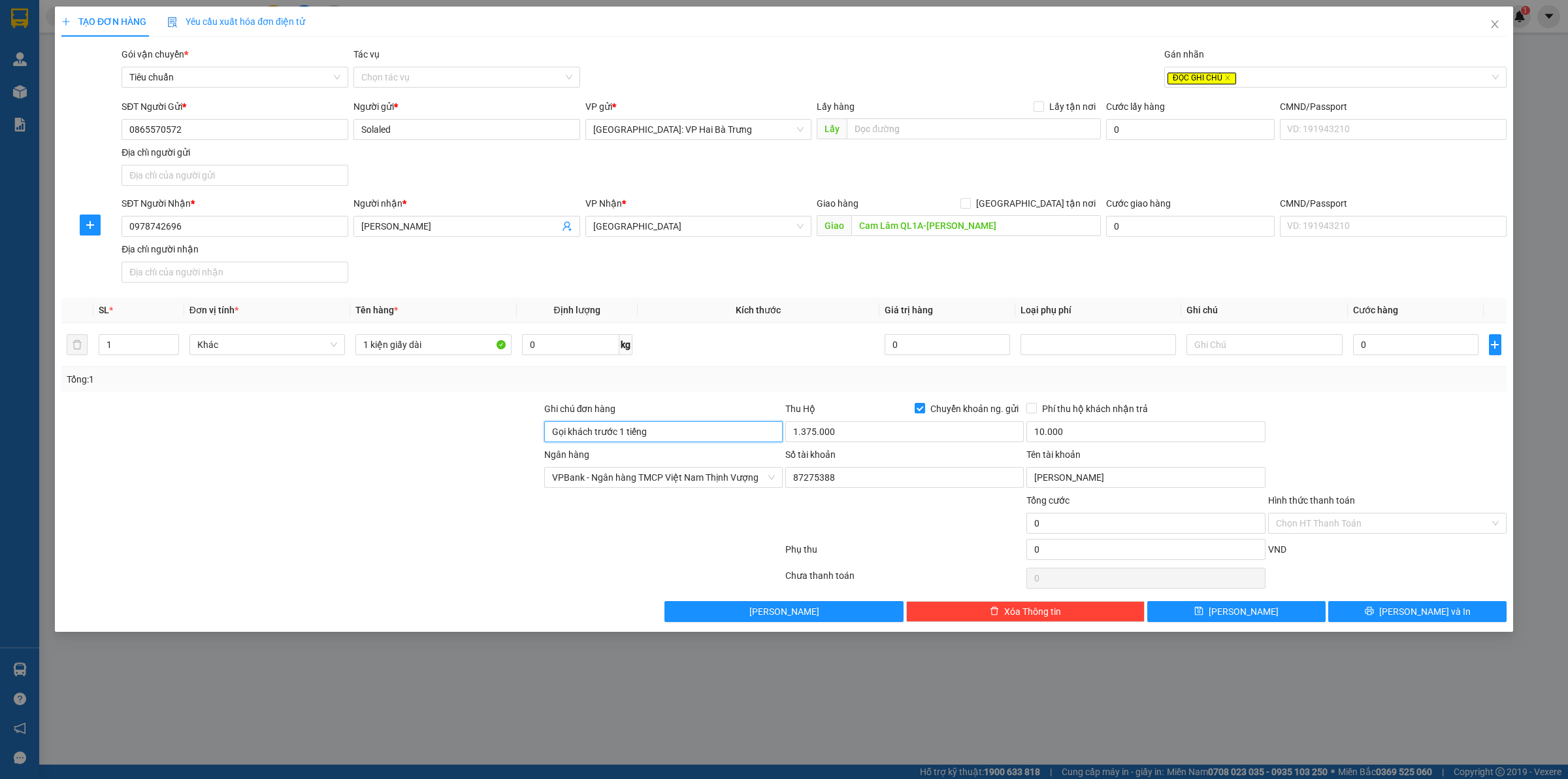
click at [693, 437] on input "Gọi khách trước 1 tiếng" at bounding box center [663, 431] width 238 height 21
click at [459, 346] on input "1 kiện giấy dài" at bounding box center [432, 344] width 155 height 21
paste input "Gọi khách trước 1 tiếng"
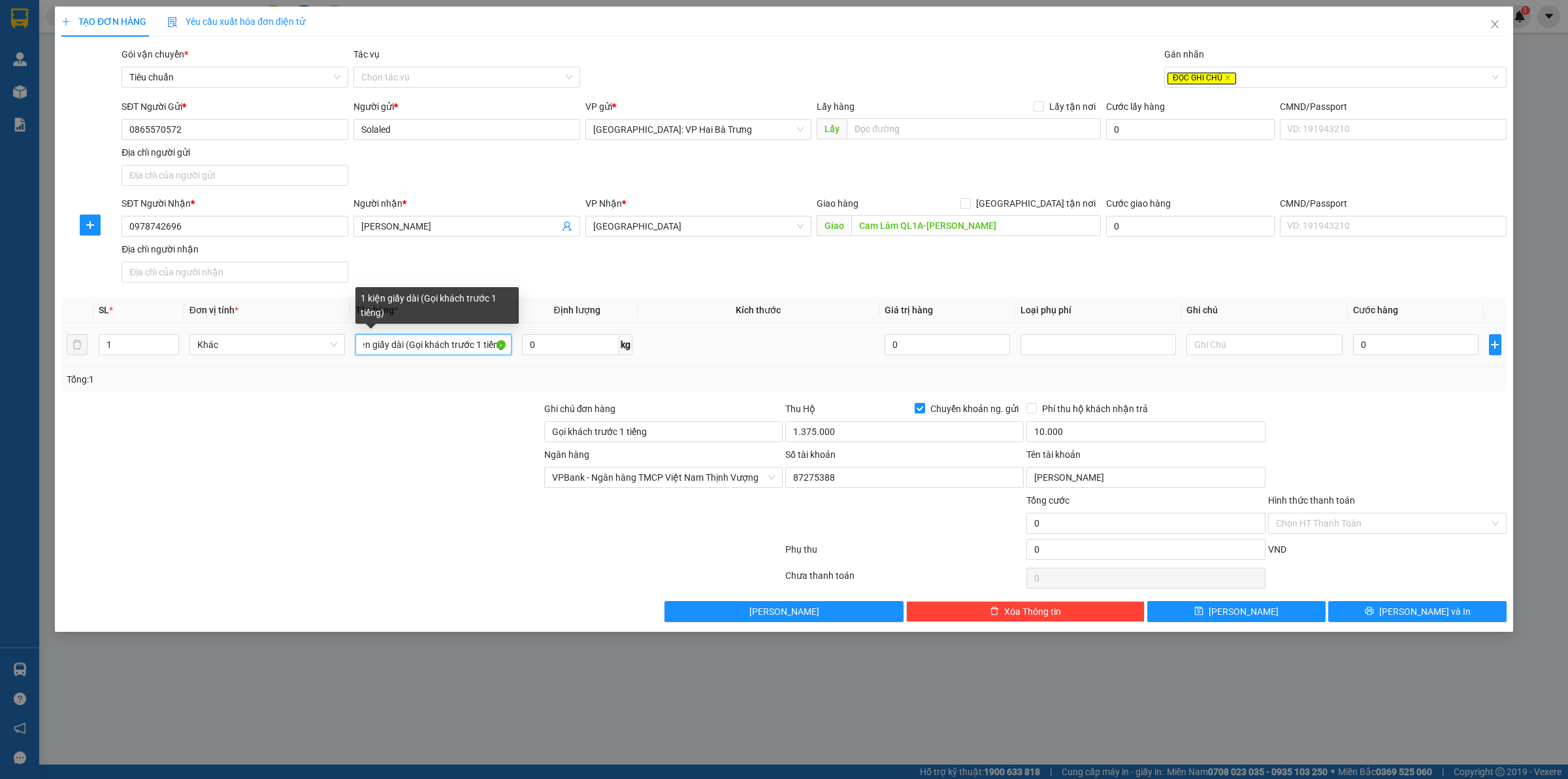
scroll to position [0, 21]
type input "1 kiện giấy dài (Gọi khách trước 1 tiếng)"
click at [1429, 341] on input "0" at bounding box center [1416, 344] width 126 height 21
type input "13"
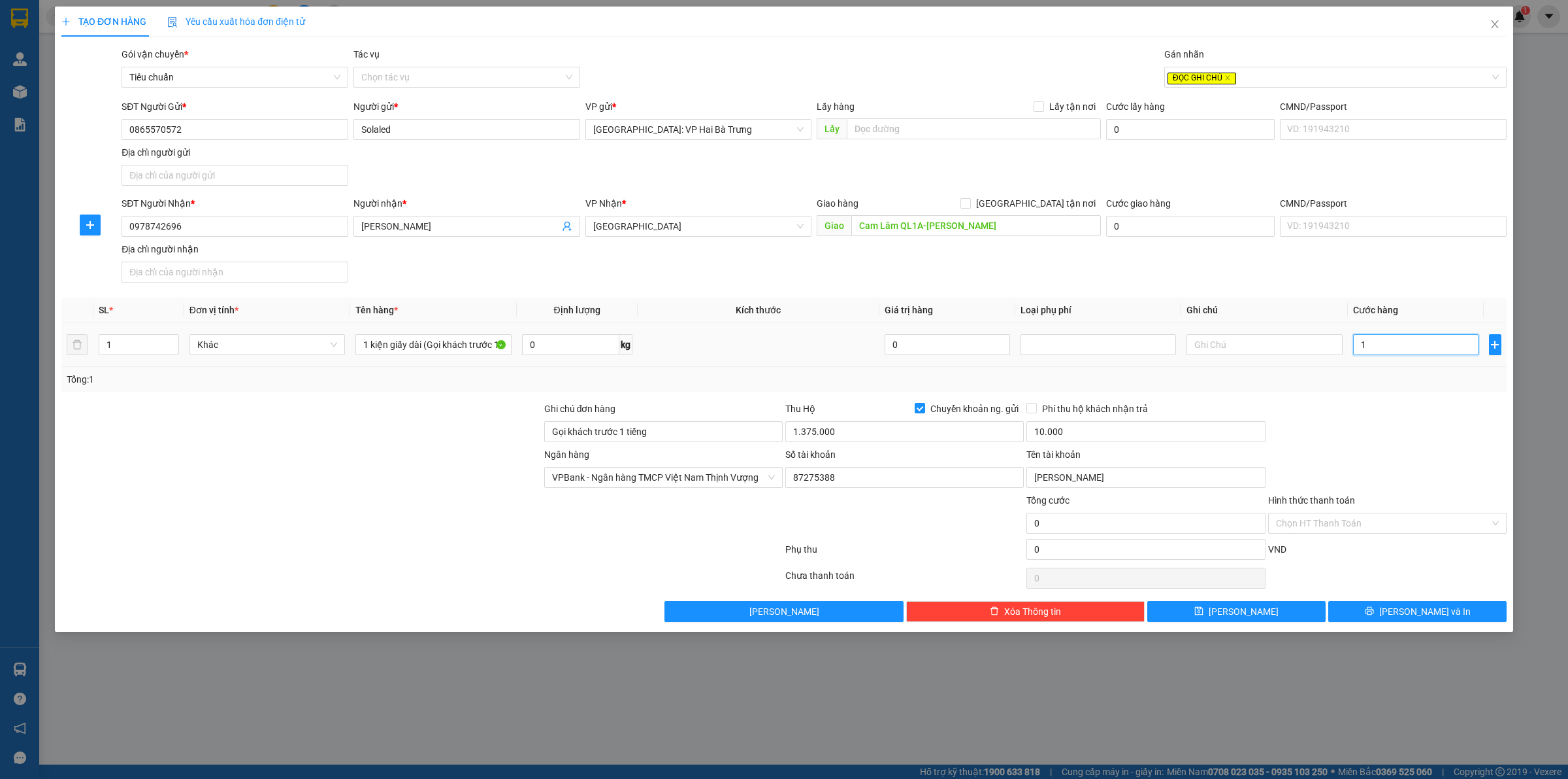
type input "13"
type input "135"
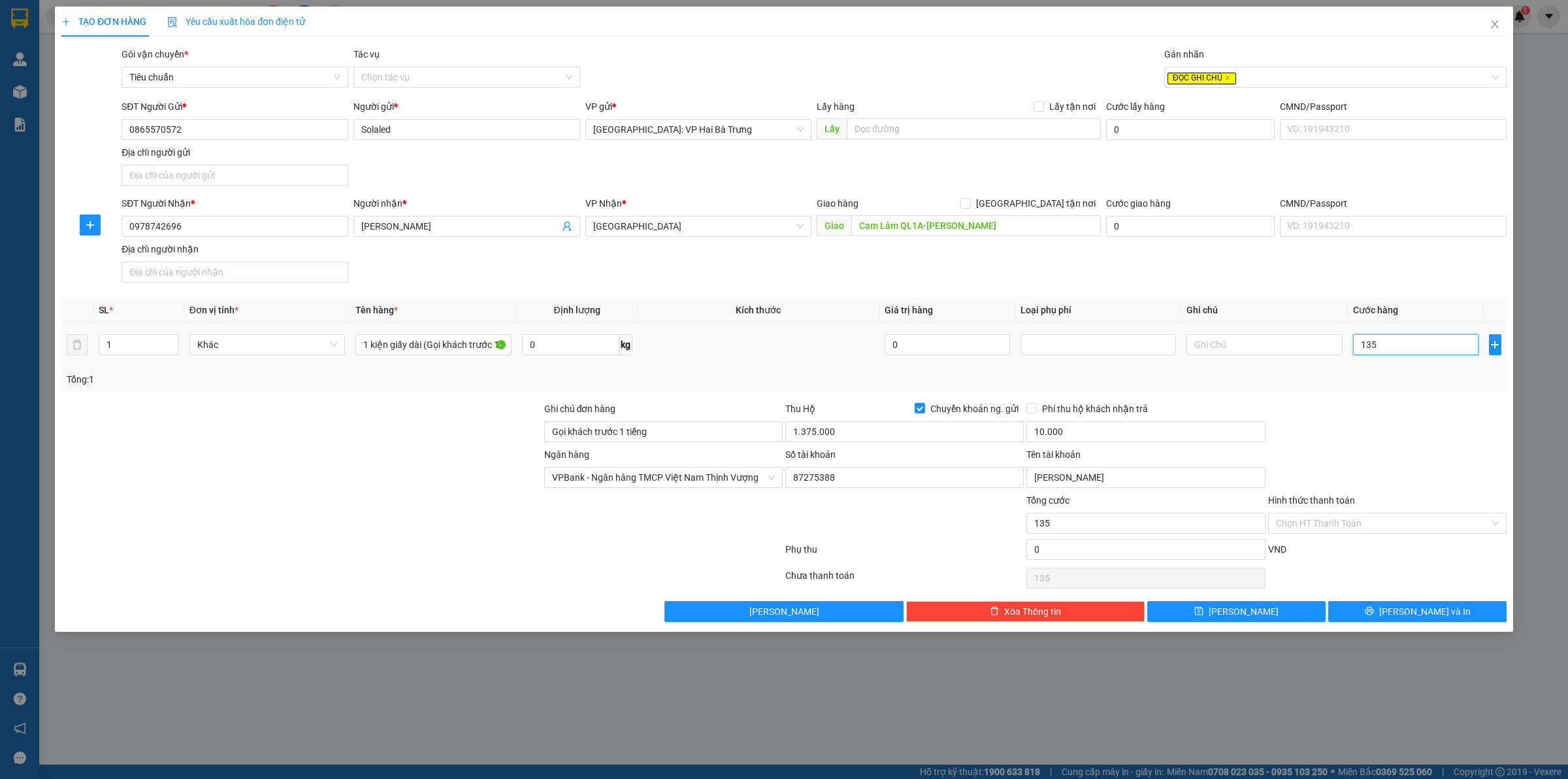
type input "1.350"
type input "13.500"
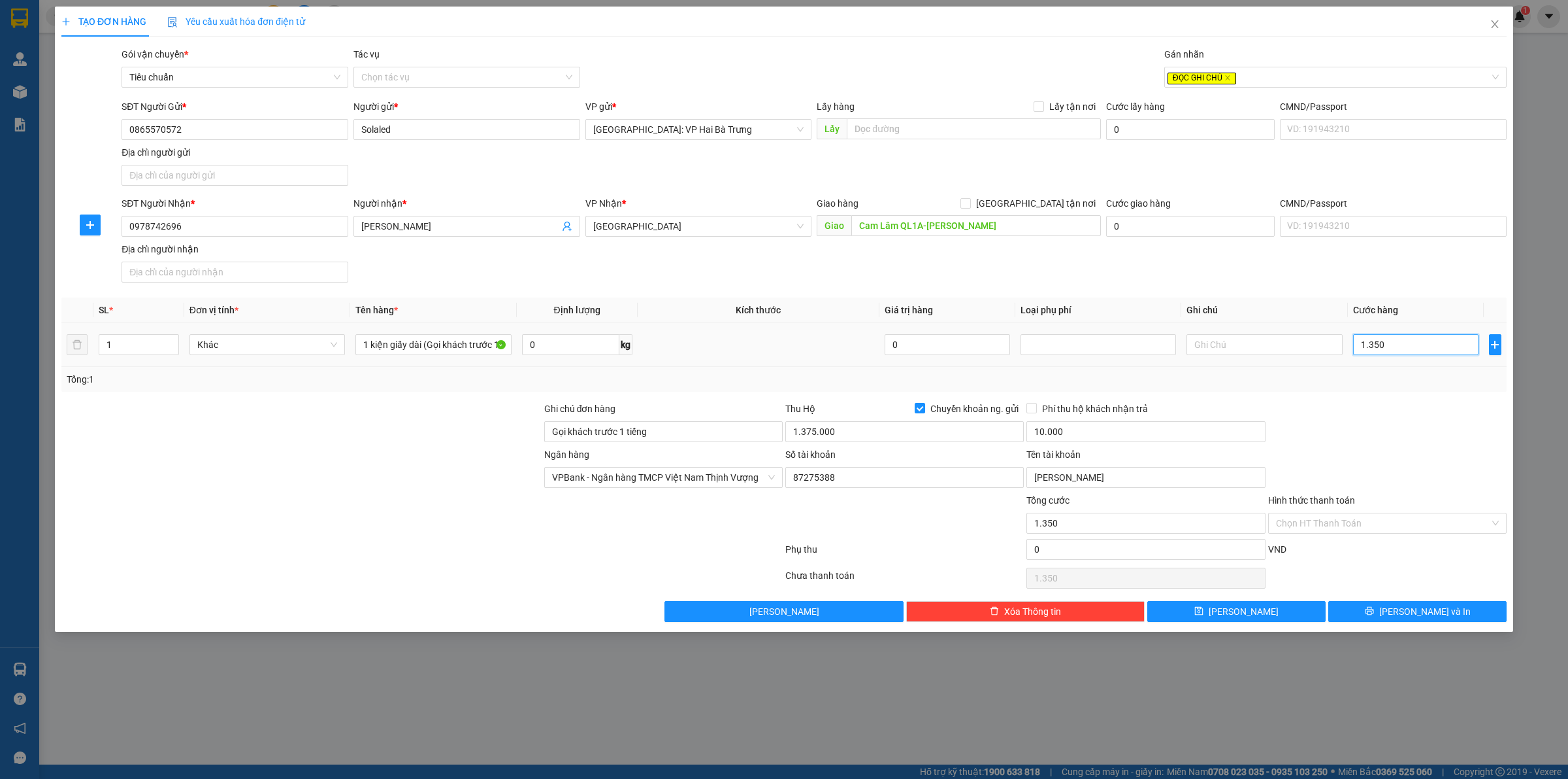
type input "13.500"
type input "135.000"
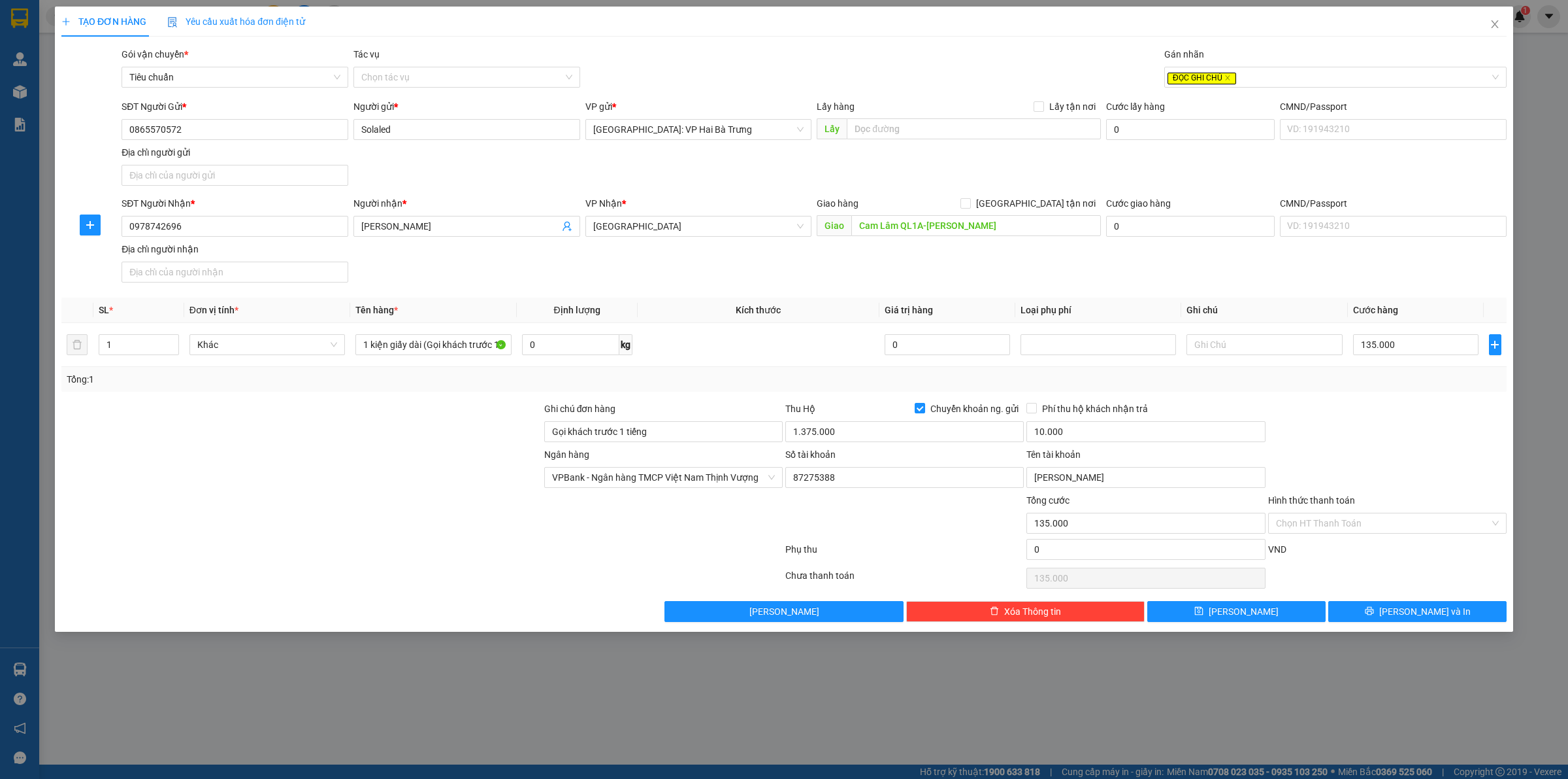
click at [1361, 625] on div "TẠO ĐƠN HÀNG Yêu cầu xuất hóa đơn điện tử Transit Pickup Surcharge Ids Transit …" at bounding box center [784, 319] width 1458 height 625
click at [1376, 619] on button "[PERSON_NAME] và In" at bounding box center [1418, 611] width 178 height 21
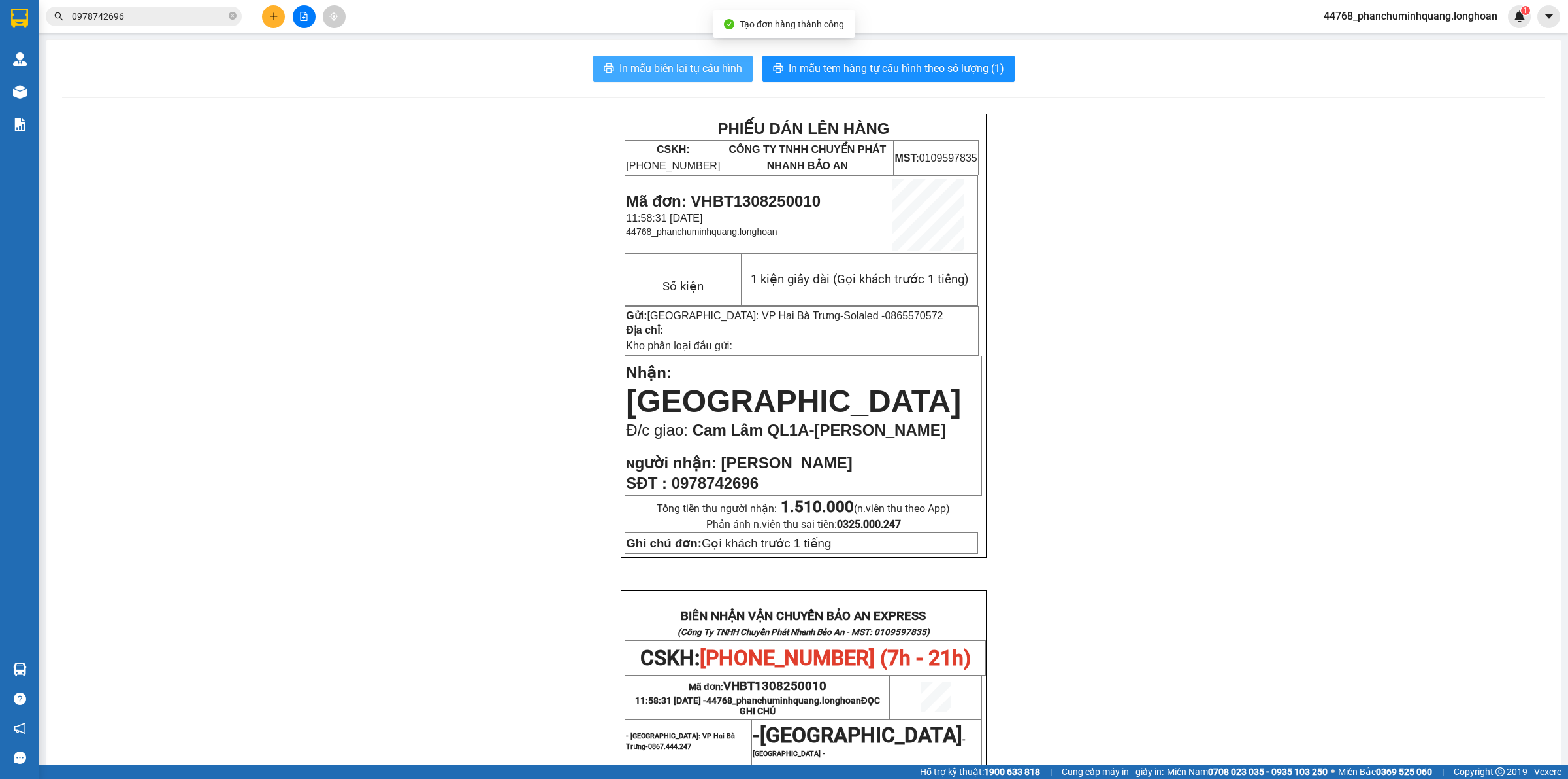
click at [707, 66] on span "In mẫu biên lai tự cấu hình" at bounding box center [681, 68] width 123 height 17
click at [801, 60] on span "In mẫu tem hàng tự cấu hình theo số lượng (1)" at bounding box center [896, 68] width 216 height 17
drag, startPoint x: 253, startPoint y: 18, endPoint x: 269, endPoint y: 15, distance: 16.3
click at [257, 17] on div "Kết quả tìm kiếm ( 0 ) Bộ lọc No Data 0978742696" at bounding box center [176, 16] width 353 height 23
click at [276, 15] on icon "plus" at bounding box center [273, 16] width 9 height 9
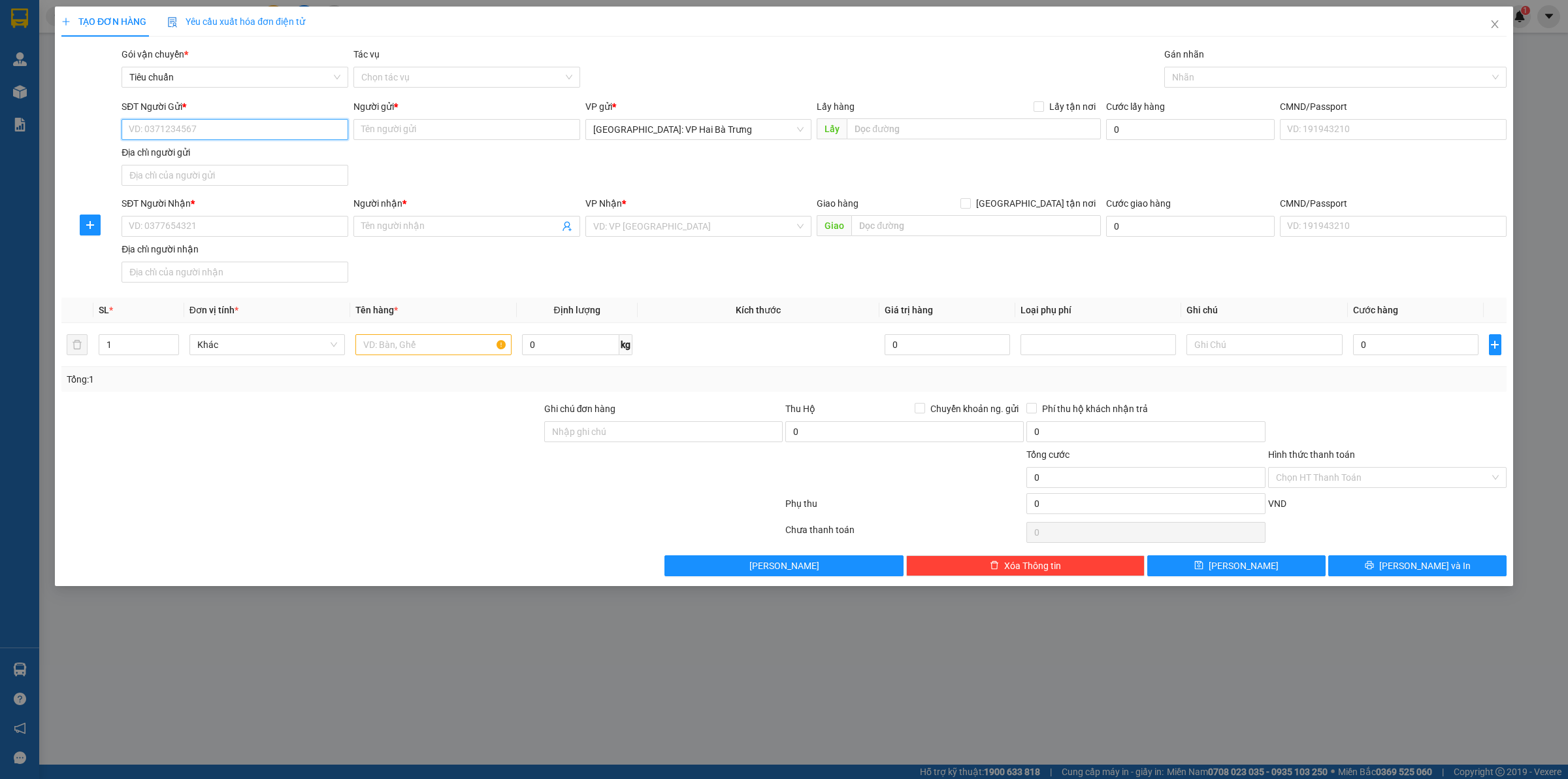
click at [328, 123] on input "SĐT Người Gửi *" at bounding box center [234, 129] width 227 height 21
type input "0923054234"
click at [398, 125] on input "Người gửi *" at bounding box center [466, 129] width 227 height 21
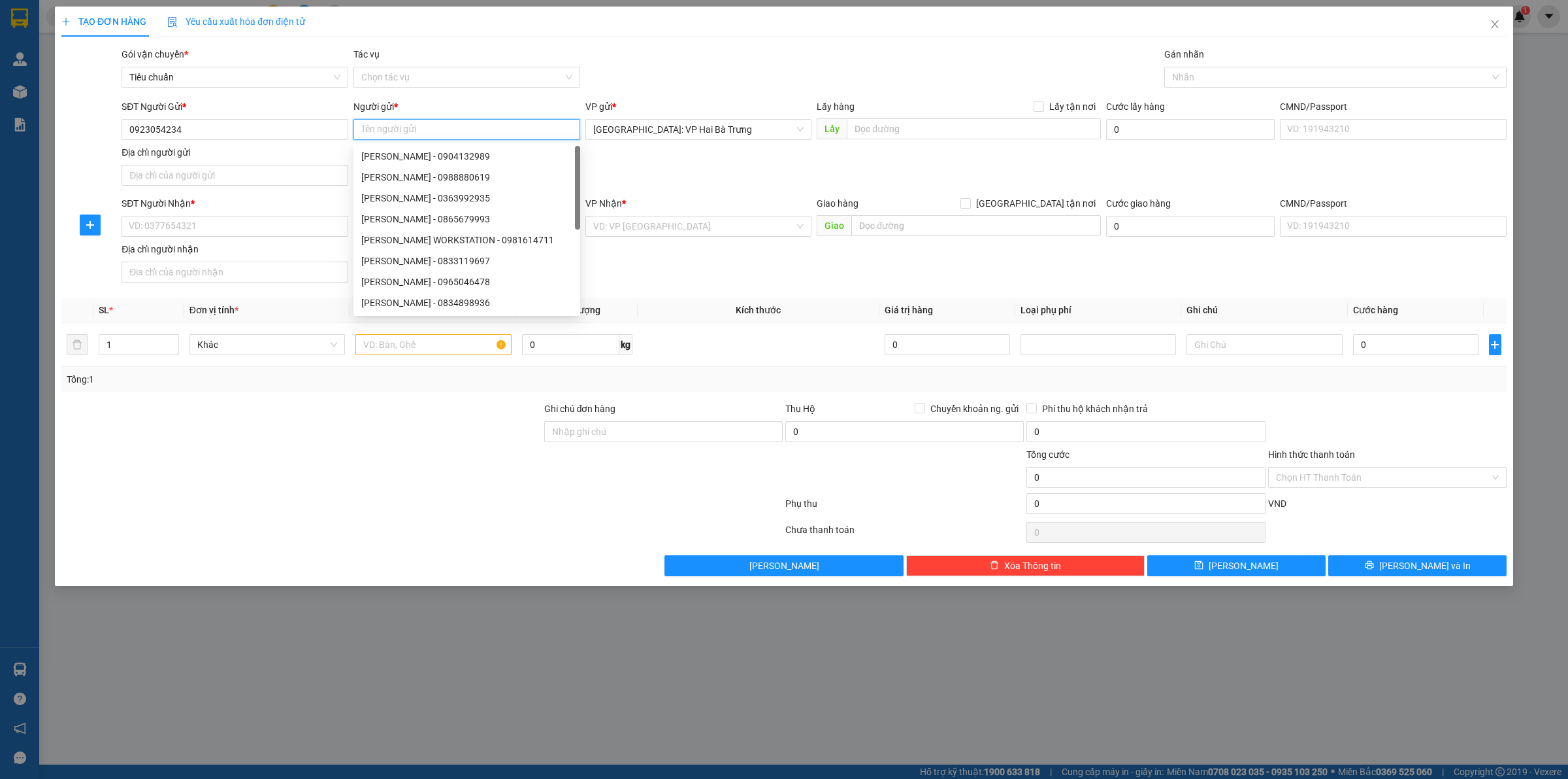
type input "M"
type input "N"
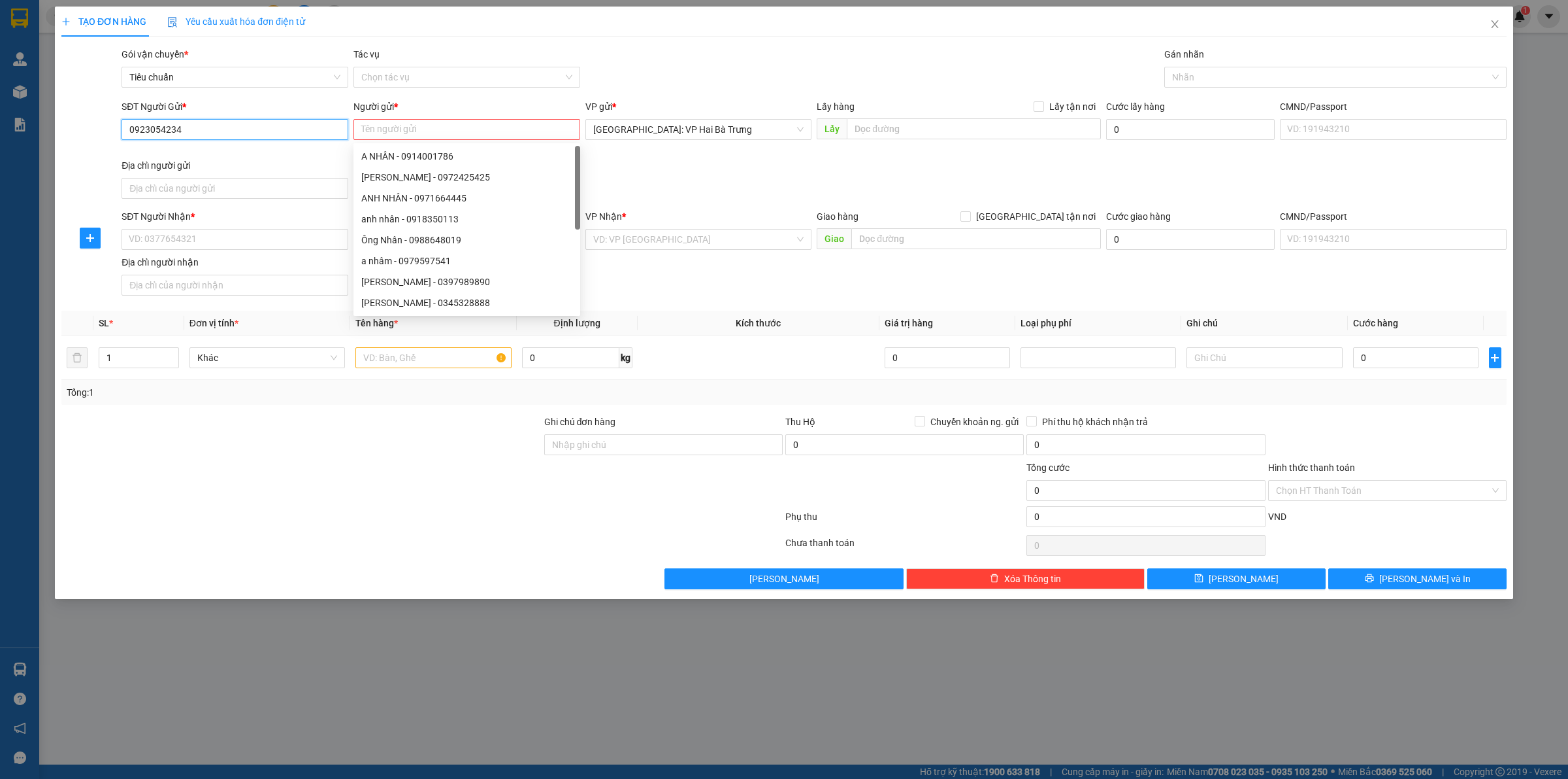
click at [321, 132] on input "0923054234" at bounding box center [234, 129] width 227 height 21
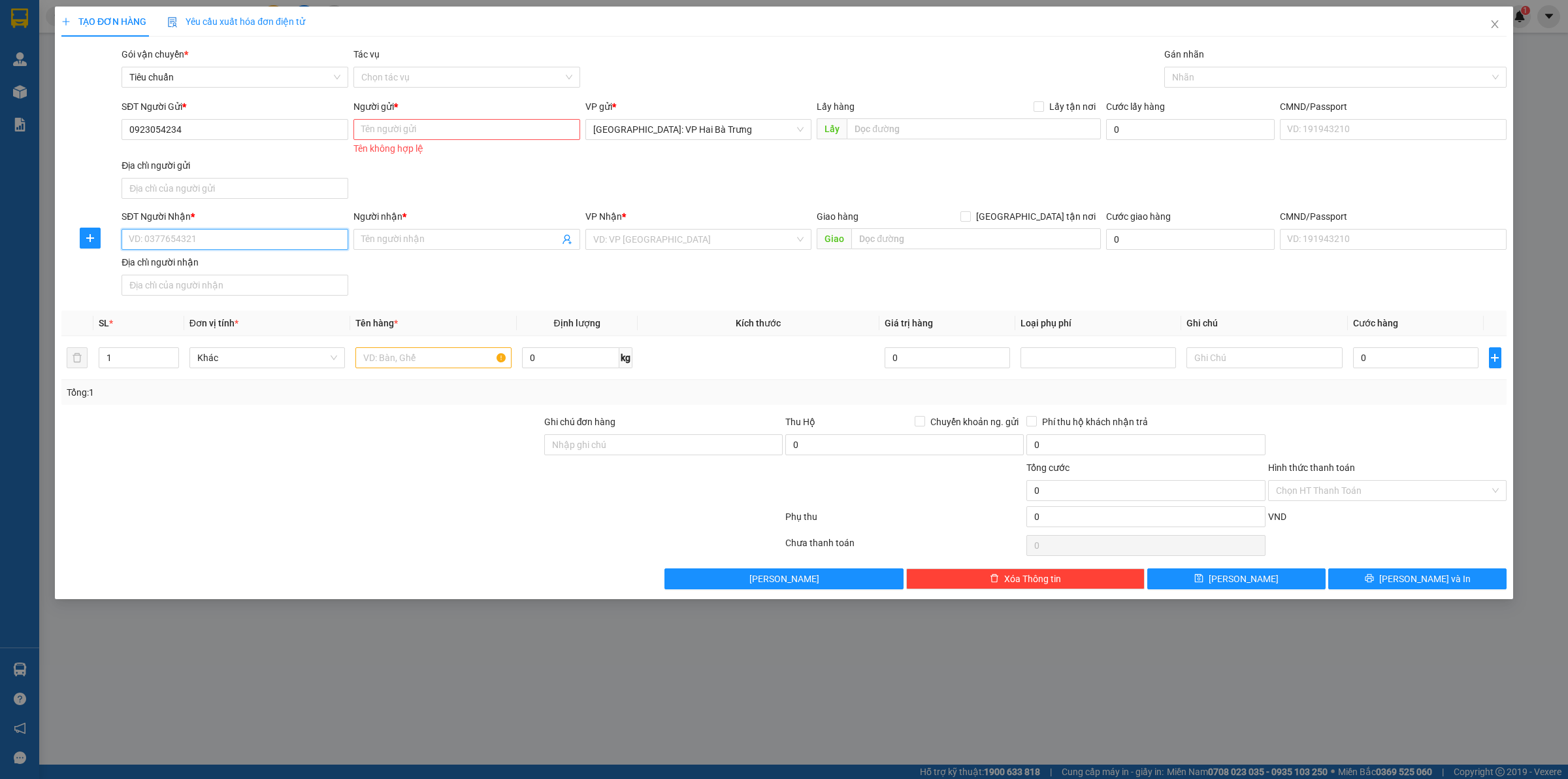
click at [282, 245] on input "SĐT Người Nhận *" at bounding box center [234, 239] width 227 height 21
paste input "0923054234"
type input "0923054234"
click at [275, 125] on input "0923054234" at bounding box center [234, 129] width 227 height 21
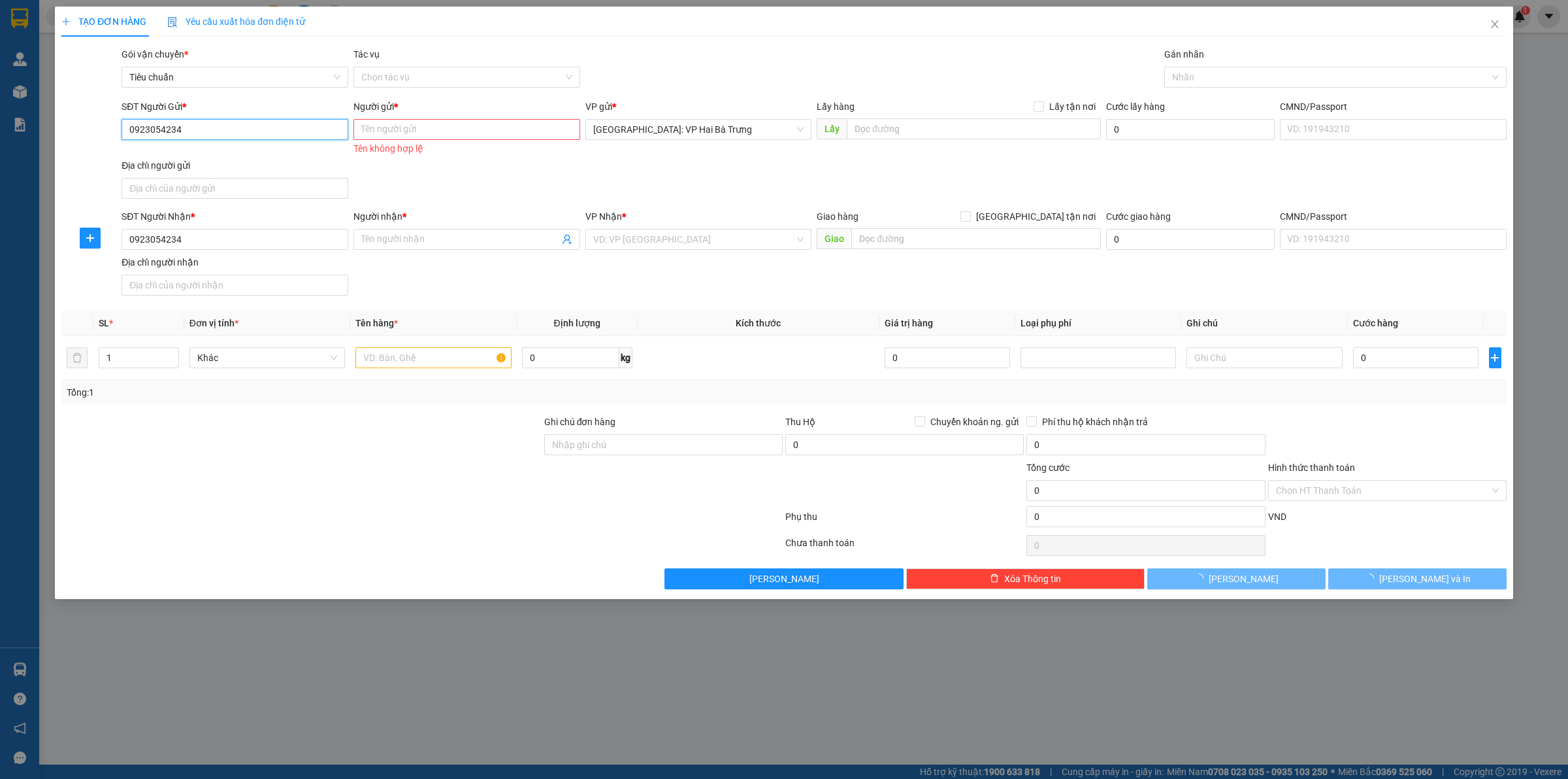
click at [275, 125] on input "0923054234" at bounding box center [234, 129] width 227 height 21
type input "0961997628"
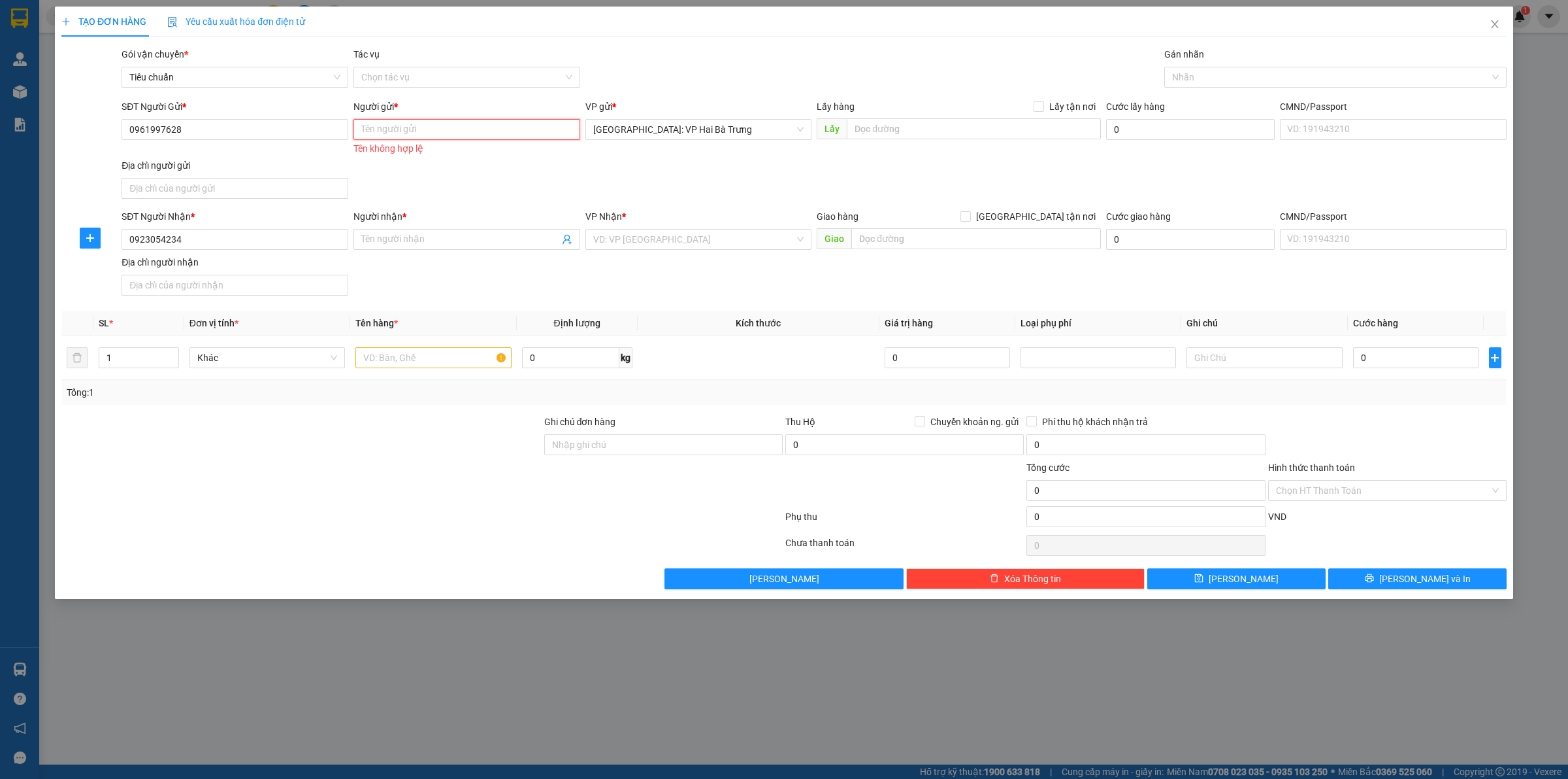
click at [381, 129] on input "Người gửi *" at bounding box center [466, 129] width 227 height 21
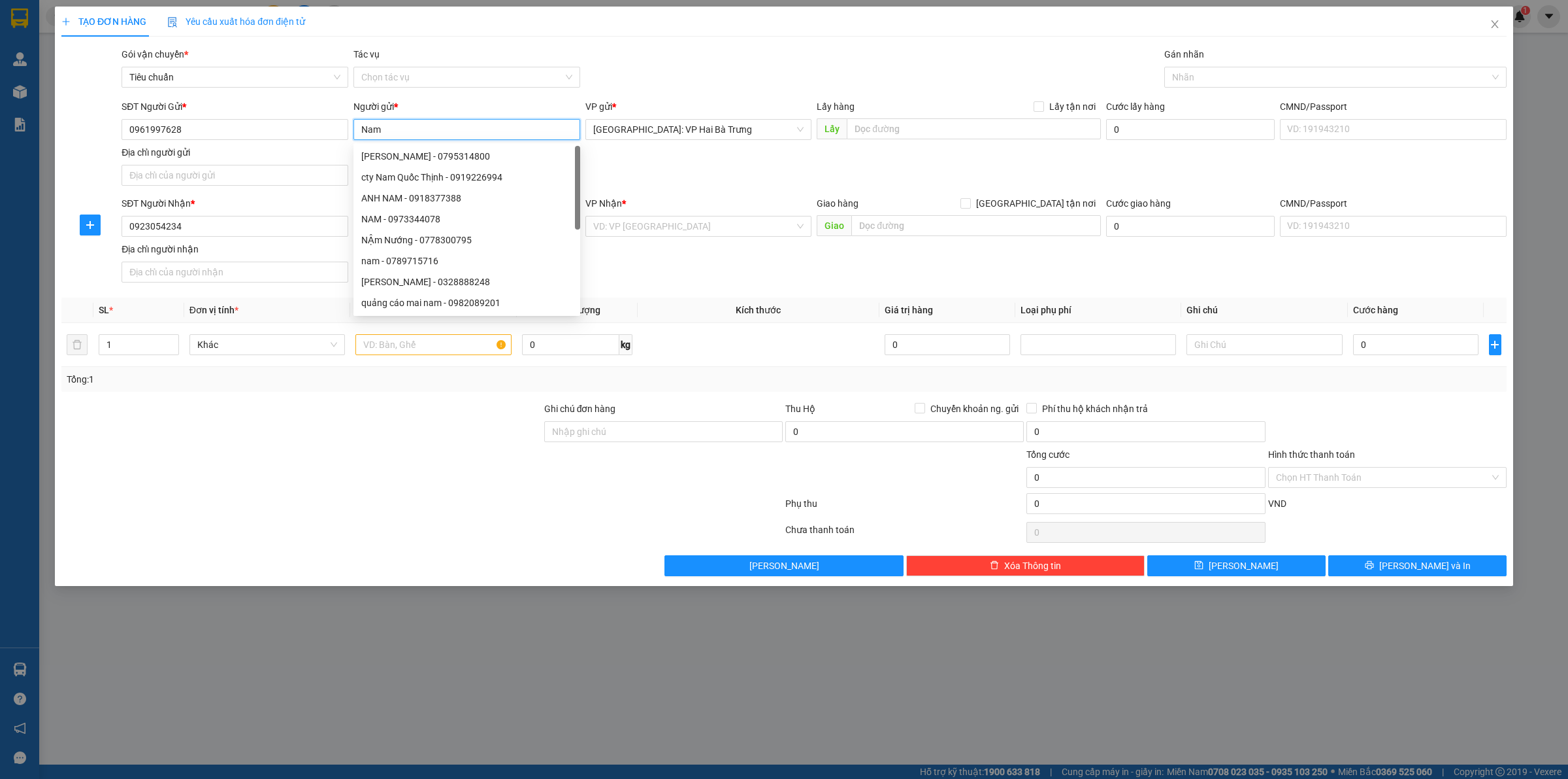
type input "Nam"
click at [696, 305] on th "Kích thước" at bounding box center [759, 311] width 241 height 26
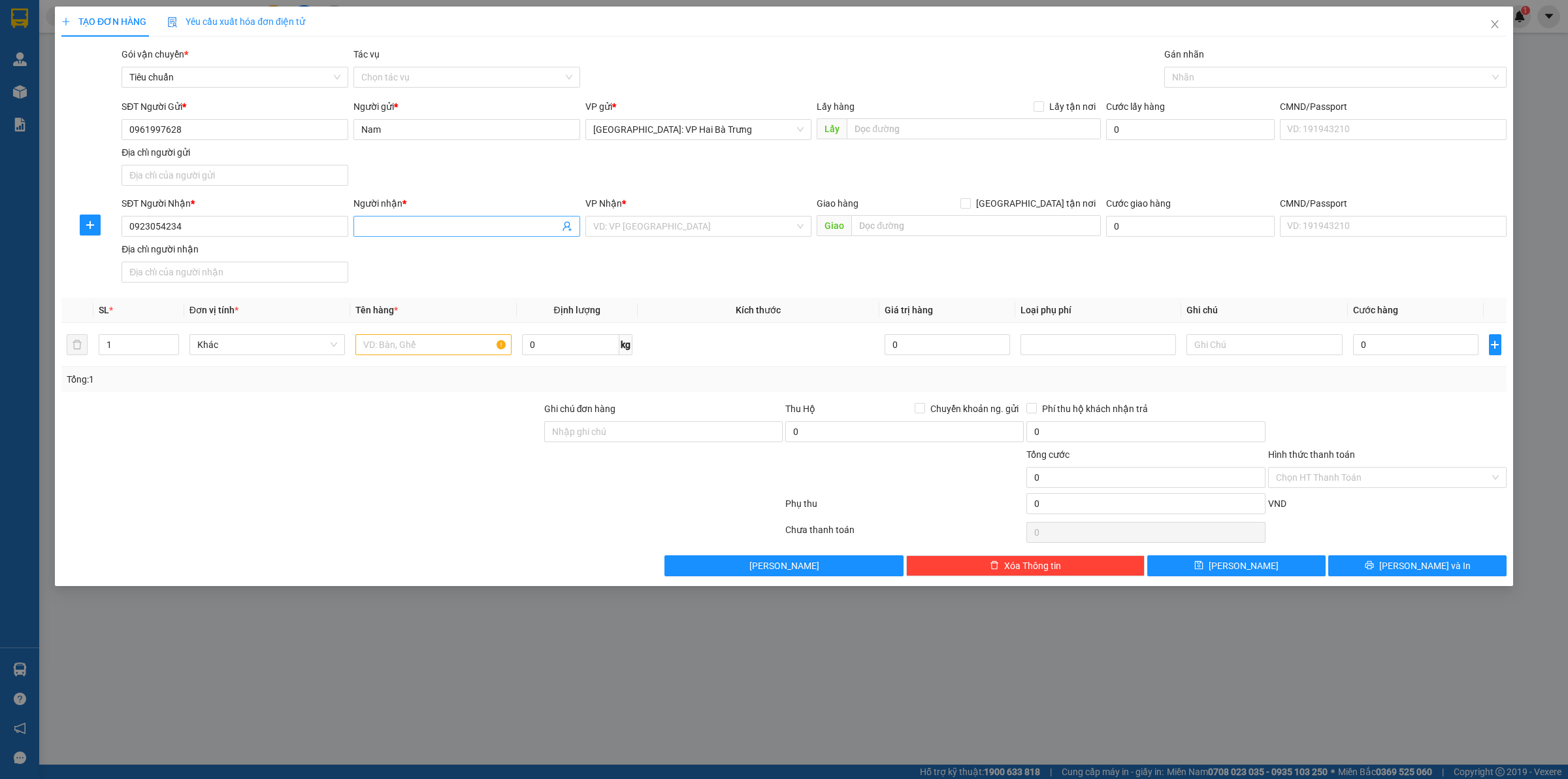
click at [484, 230] on input "Người nhận *" at bounding box center [460, 226] width 198 height 15
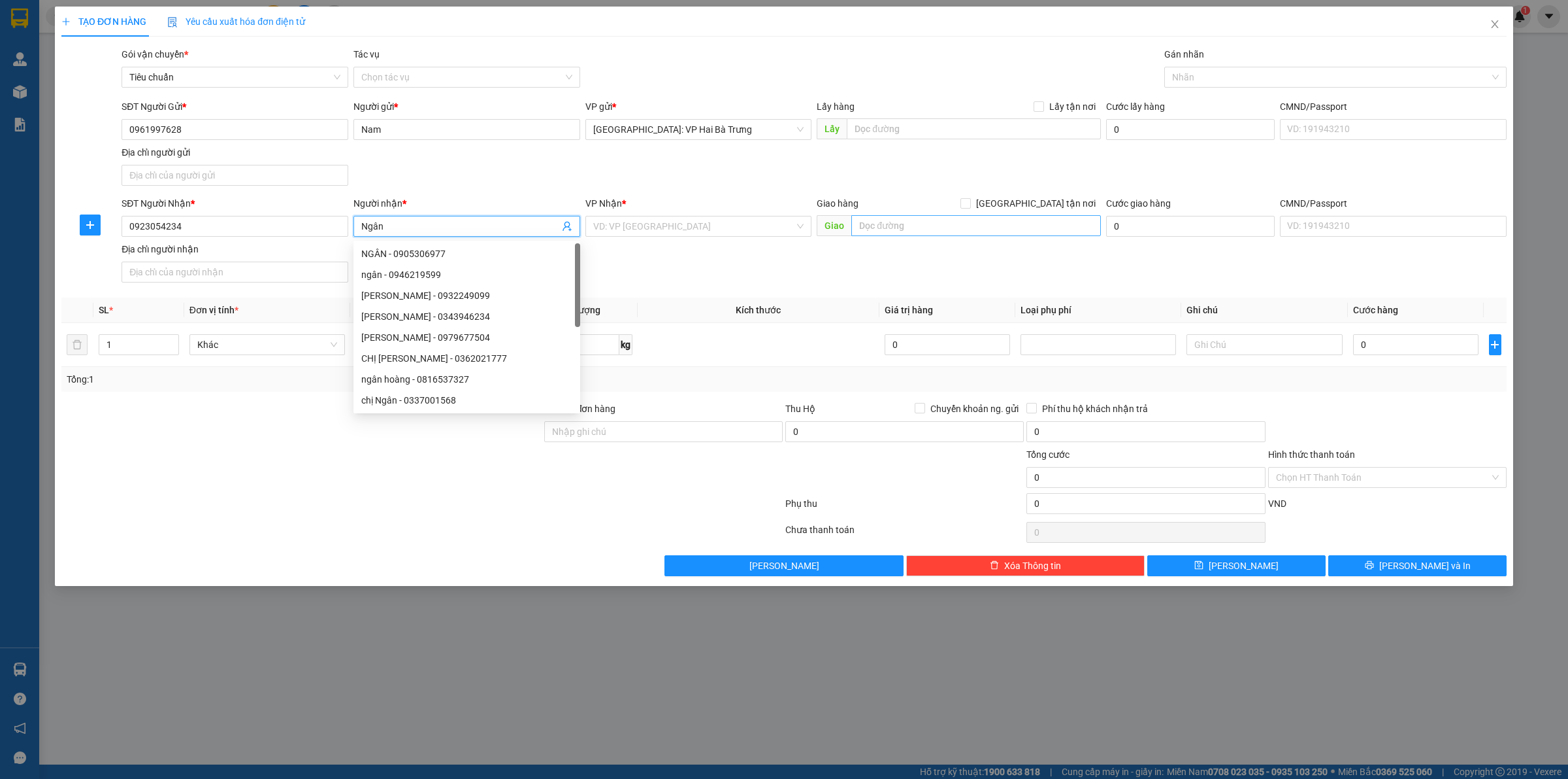
type input "Ngân"
click at [948, 223] on input "text" at bounding box center [976, 225] width 249 height 21
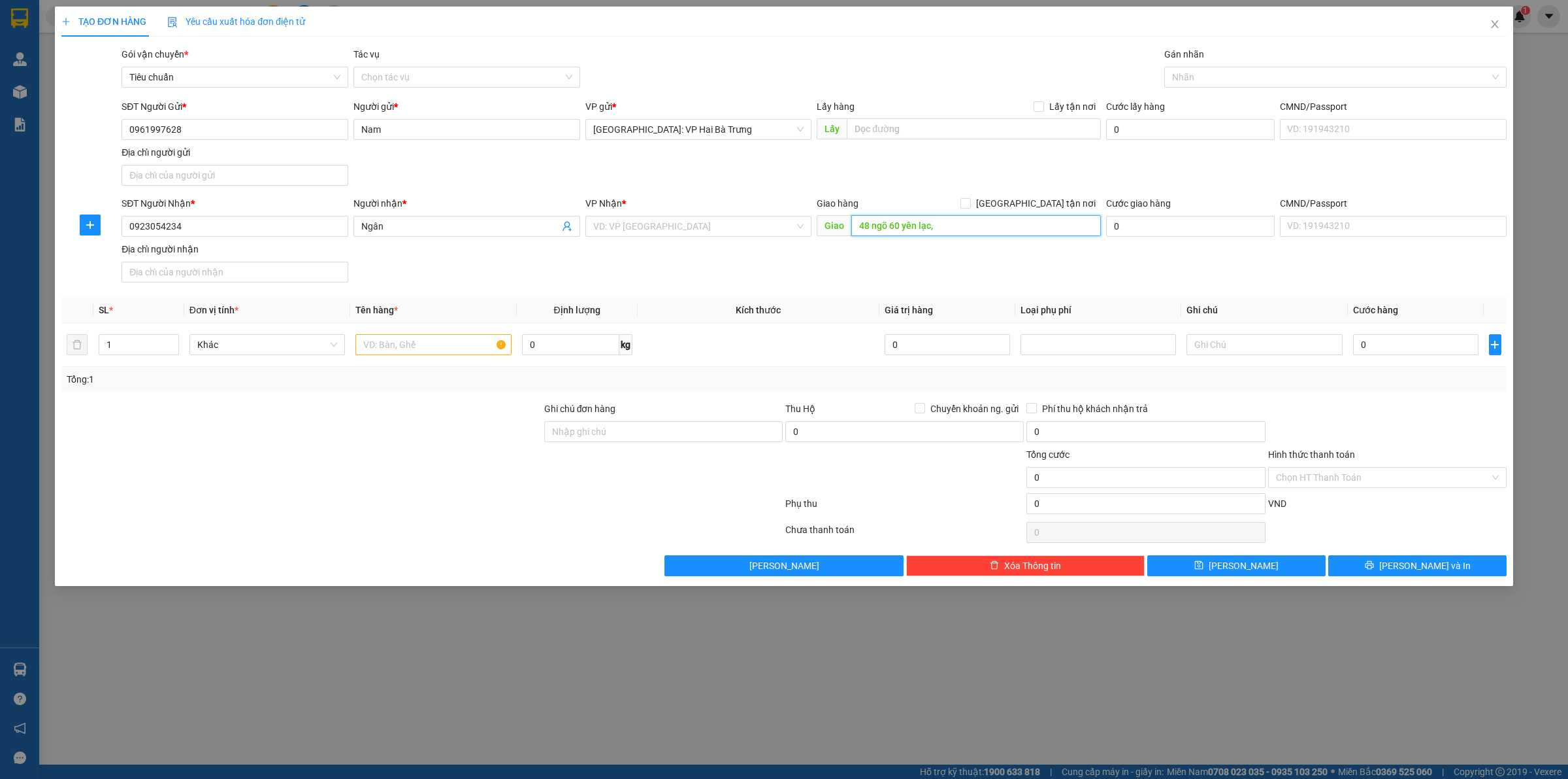
click at [948, 223] on input "48 ngõ 60 yên lạc," at bounding box center [976, 225] width 249 height 21
type input "134 bạch đằng, [GEOGRAPHIC_DATA], [GEOGRAPHIC_DATA]"
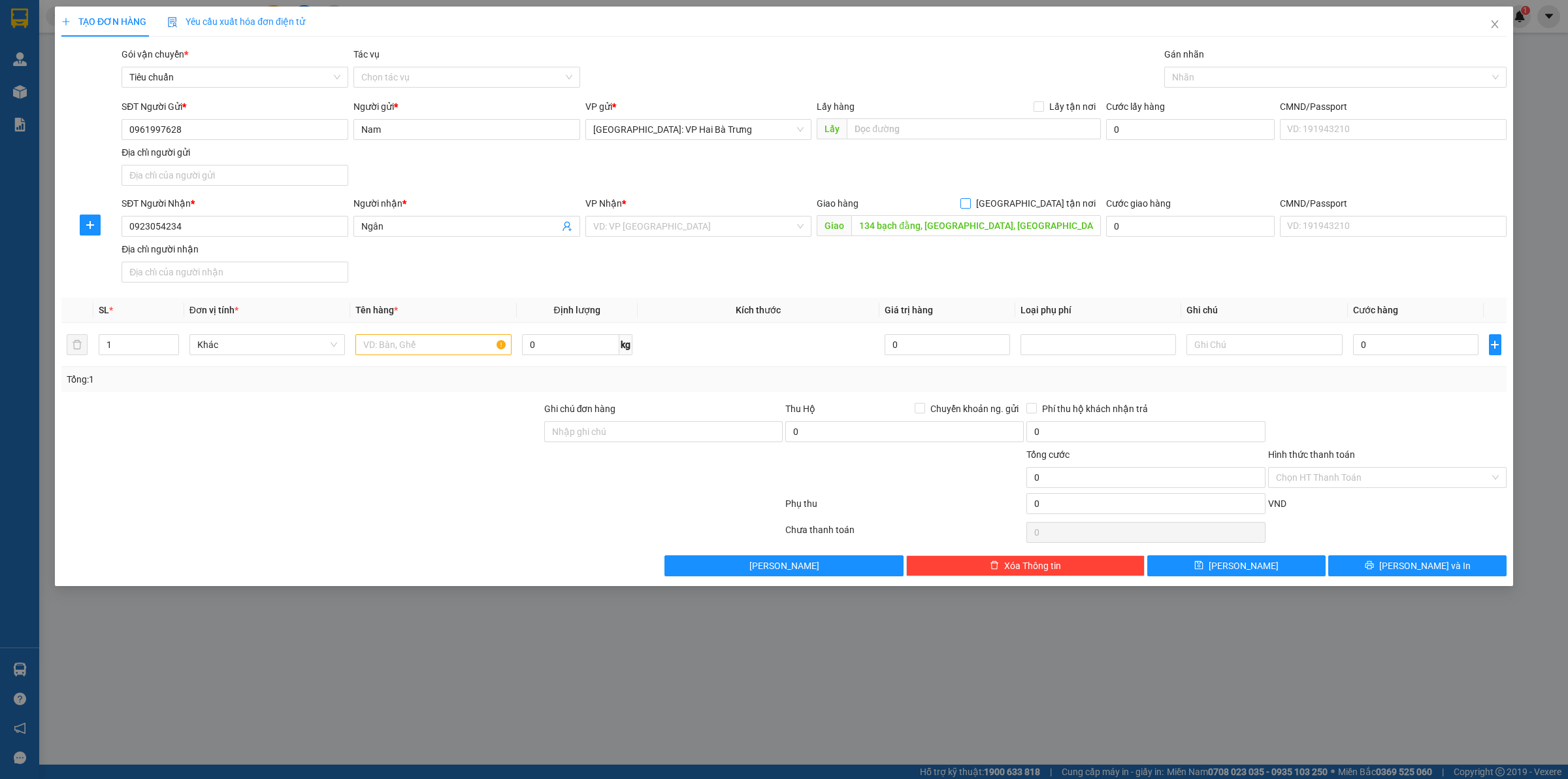
click at [969, 205] on input "[GEOGRAPHIC_DATA] tận nơi" at bounding box center [965, 202] width 9 height 9
checkbox input "true"
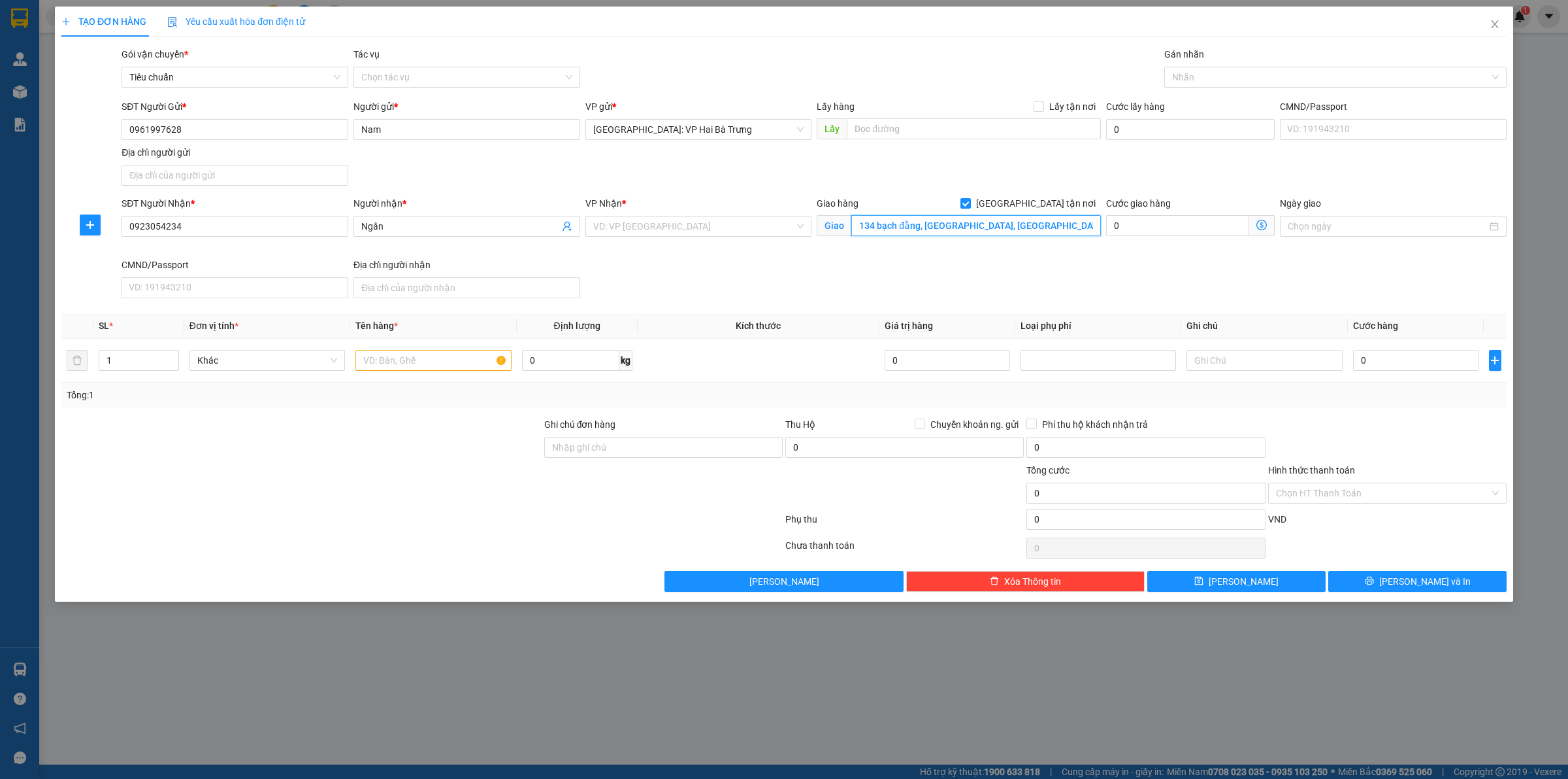
click at [1018, 234] on input "134 bạch đằng, [GEOGRAPHIC_DATA], [GEOGRAPHIC_DATA]" at bounding box center [976, 225] width 249 height 21
click at [1043, 228] on input "134 bạch đằng, [GEOGRAPHIC_DATA], [GEOGRAPHIC_DATA]" at bounding box center [976, 225] width 249 height 21
type input "134 bạch đằng, [GEOGRAPHIC_DATA], [GEOGRAPHIC_DATA], [GEOGRAPHIC_DATA]"
click at [710, 207] on div "VP Nhận *" at bounding box center [698, 203] width 227 height 15
click at [737, 220] on input "search" at bounding box center [694, 227] width 202 height 20
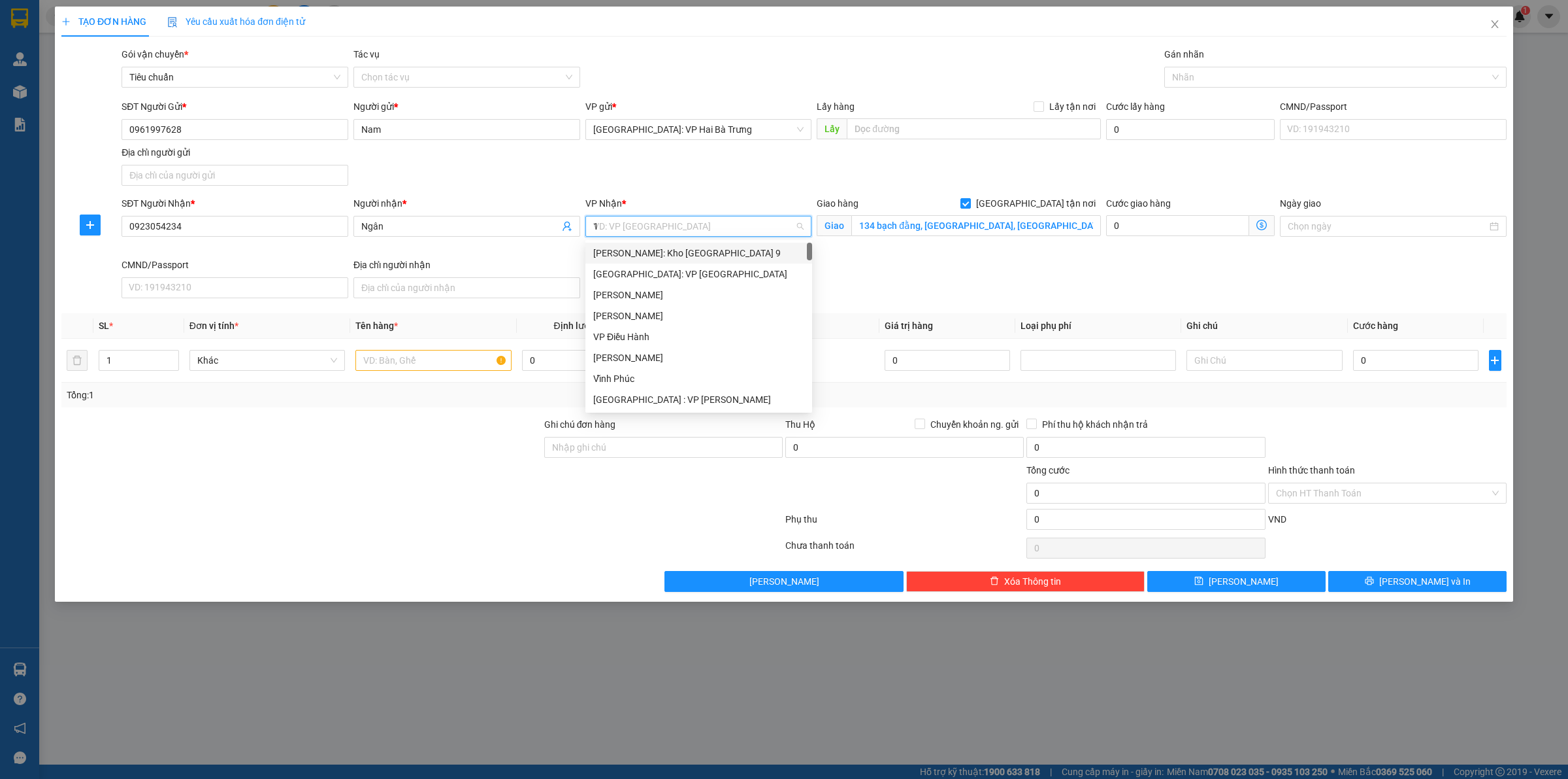
type input "12"
click at [746, 266] on div "[PERSON_NAME] : [GEOGRAPHIC_DATA]" at bounding box center [698, 273] width 211 height 15
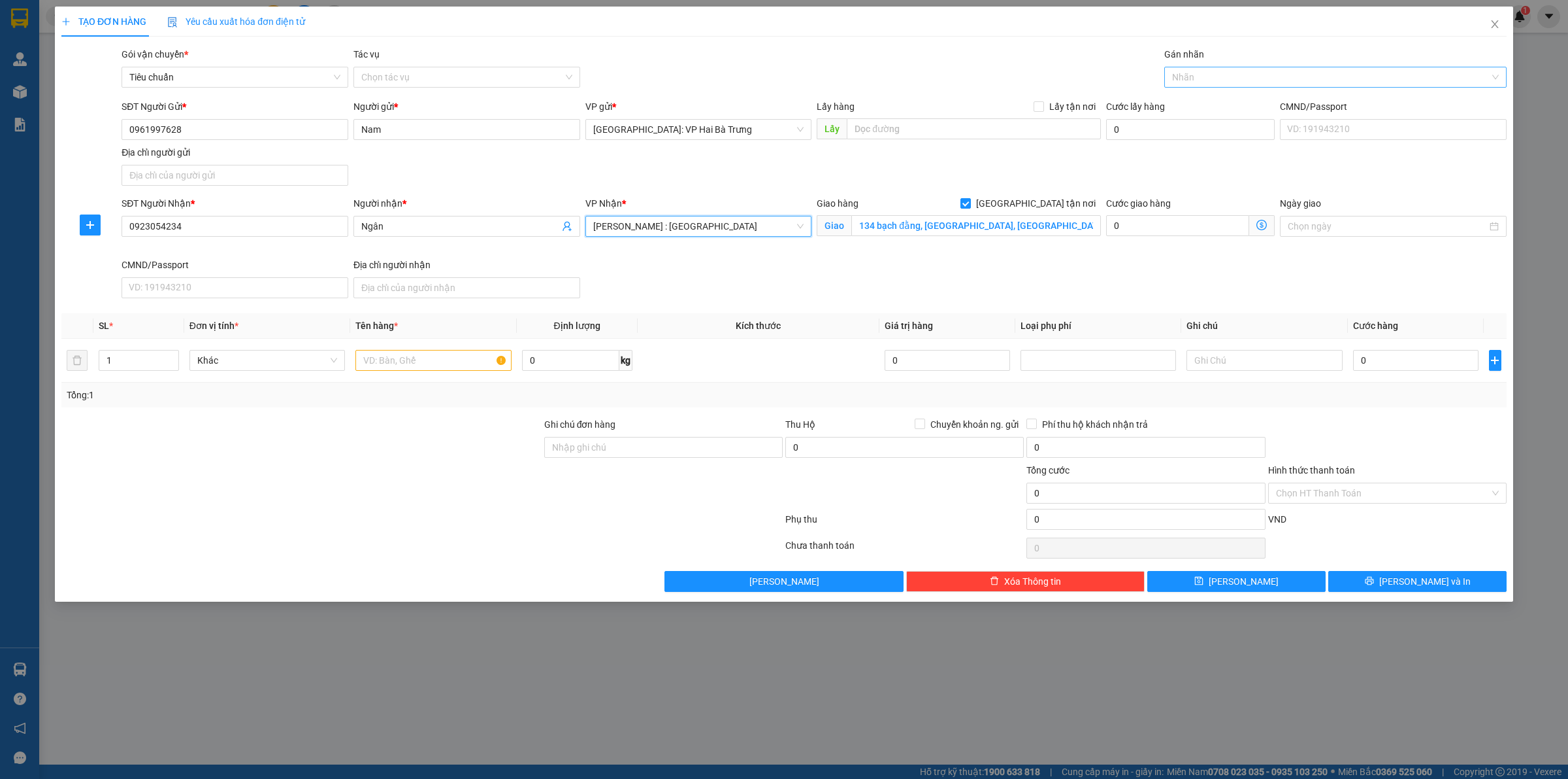
click at [1199, 86] on div "Nhãn" at bounding box center [1336, 76] width 342 height 21
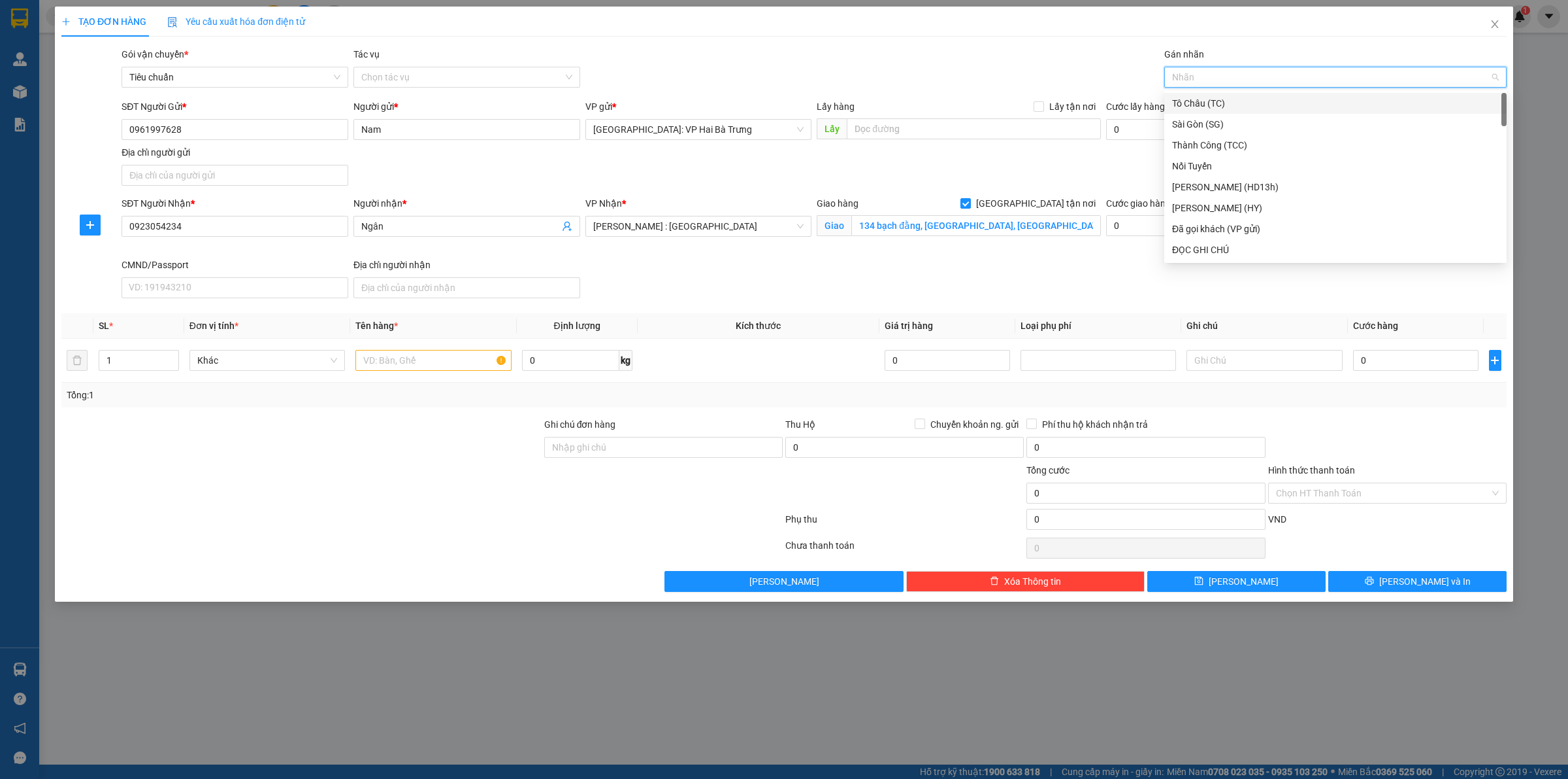
type input "G"
click at [1199, 246] on div "[GEOGRAPHIC_DATA] tận nơi" at bounding box center [1336, 249] width 326 height 15
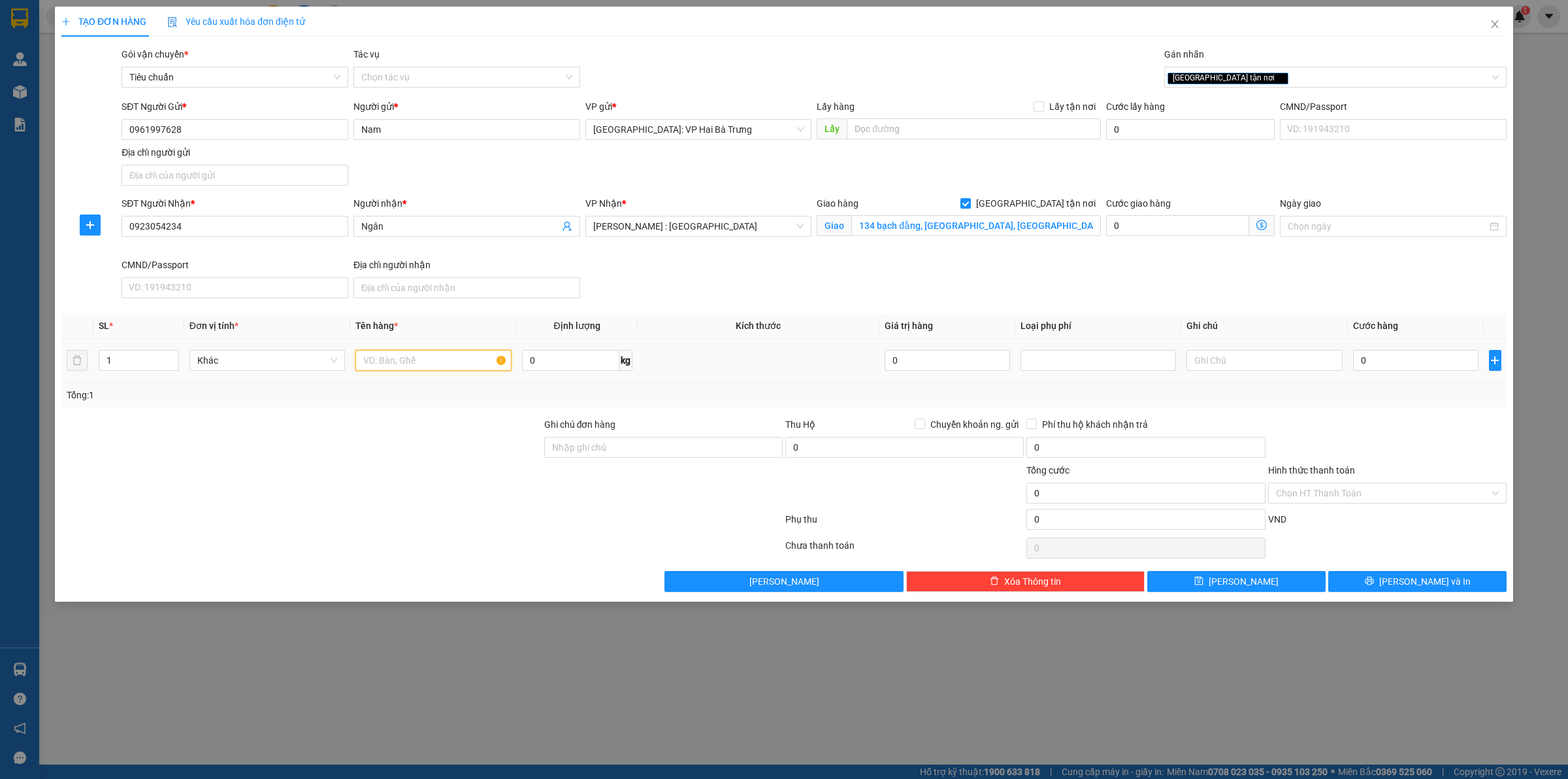
click at [451, 361] on input "text" at bounding box center [432, 359] width 155 height 21
type input "1 thùng xốp (tượng [DEMOGRAPHIC_DATA])"
click at [1446, 365] on input "0" at bounding box center [1416, 359] width 126 height 21
type input "1"
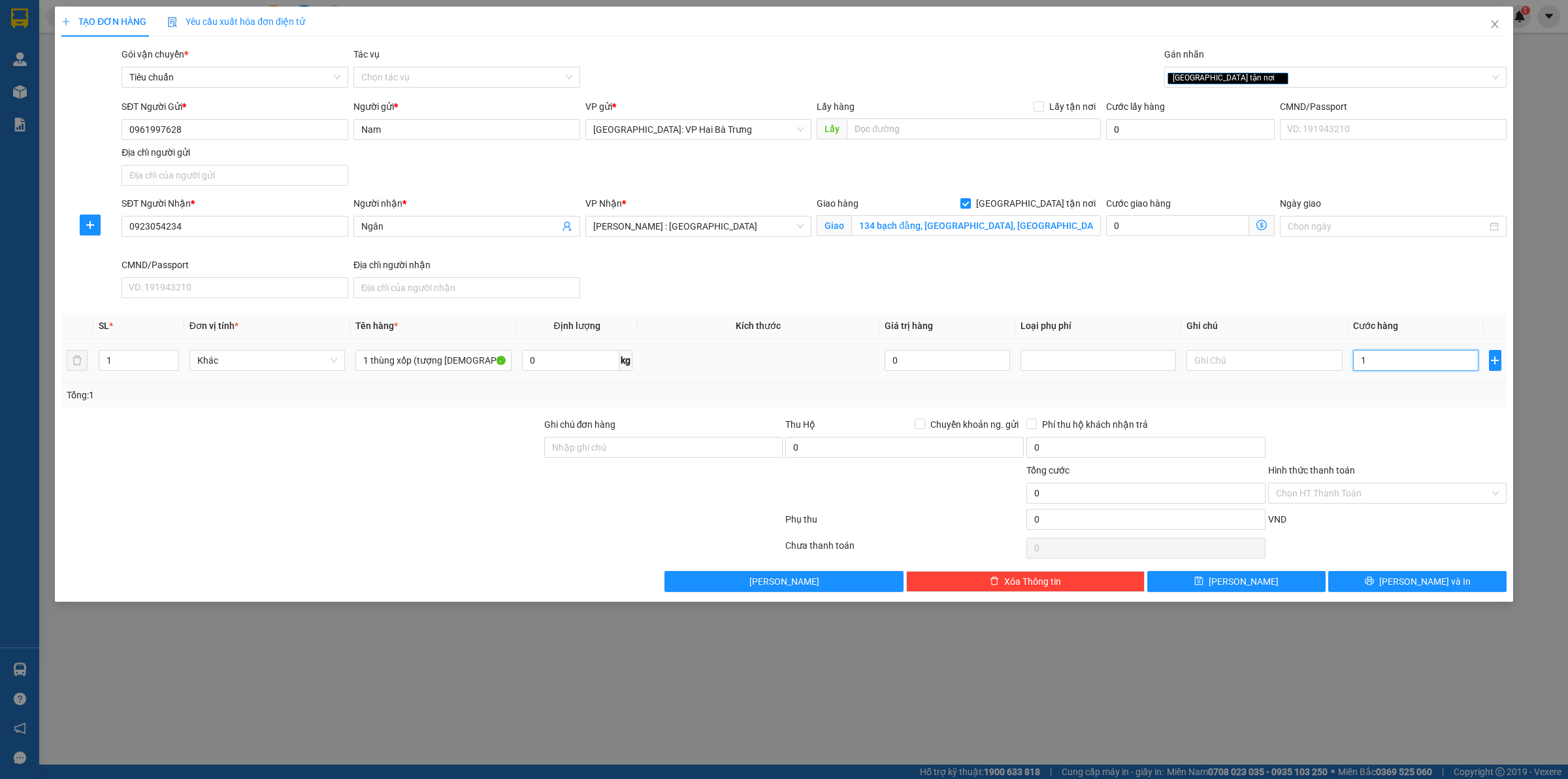
type input "1"
type input "10"
type input "100"
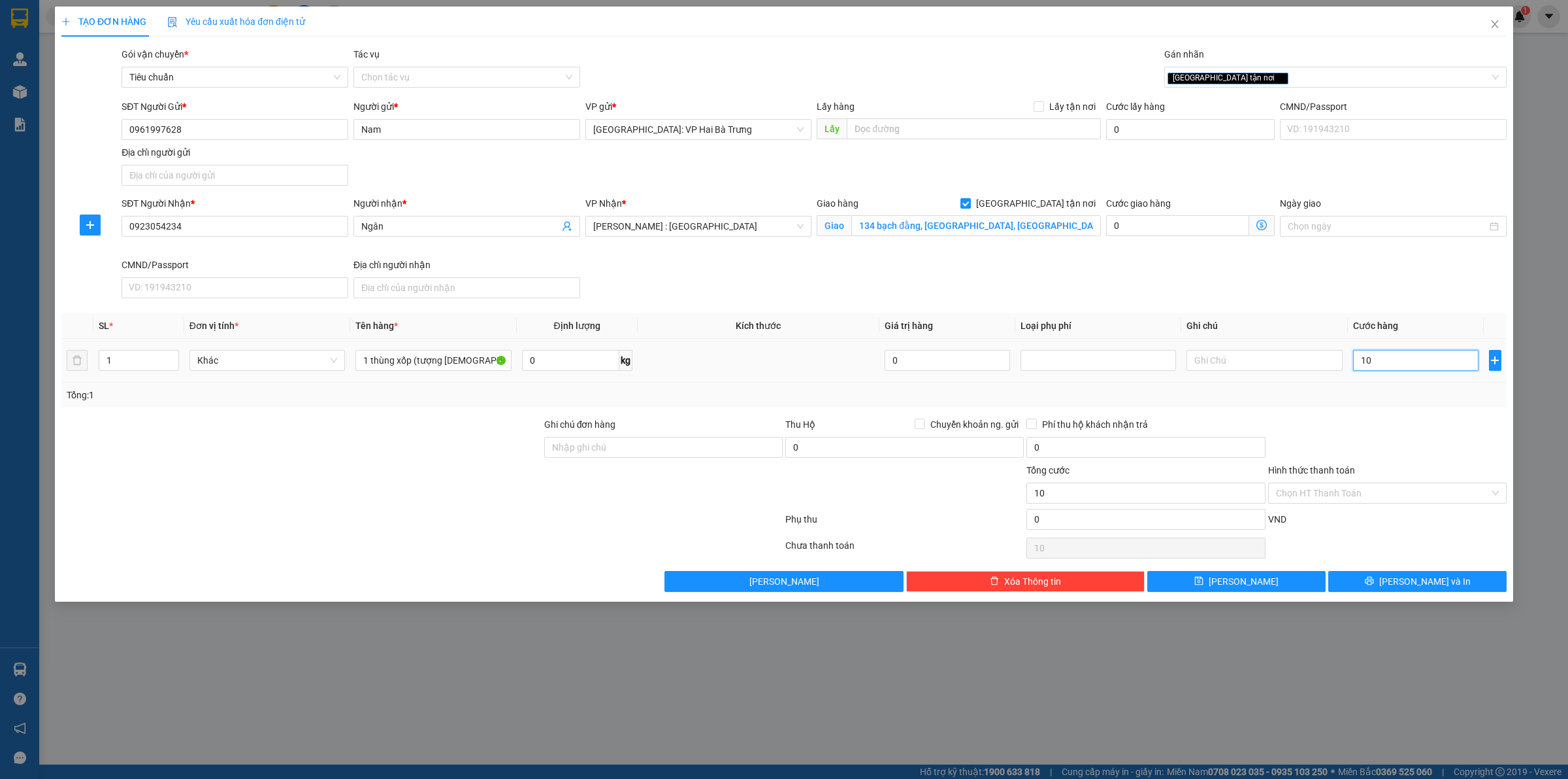
type input "100"
type input "1.000"
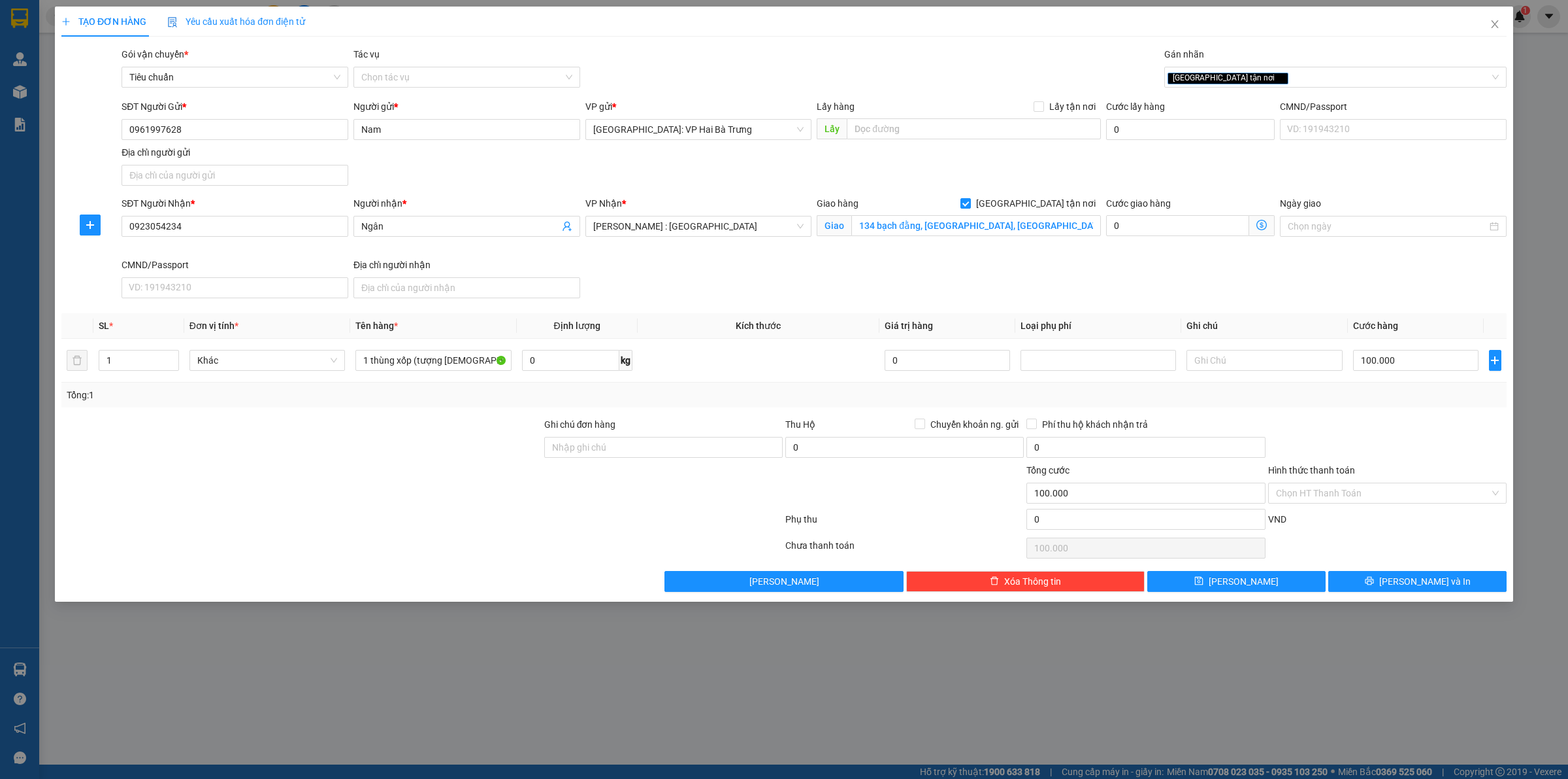
drag, startPoint x: 1440, startPoint y: 501, endPoint x: 1358, endPoint y: 512, distance: 82.7
click at [1438, 501] on input "Hình thức thanh toán" at bounding box center [1383, 493] width 214 height 20
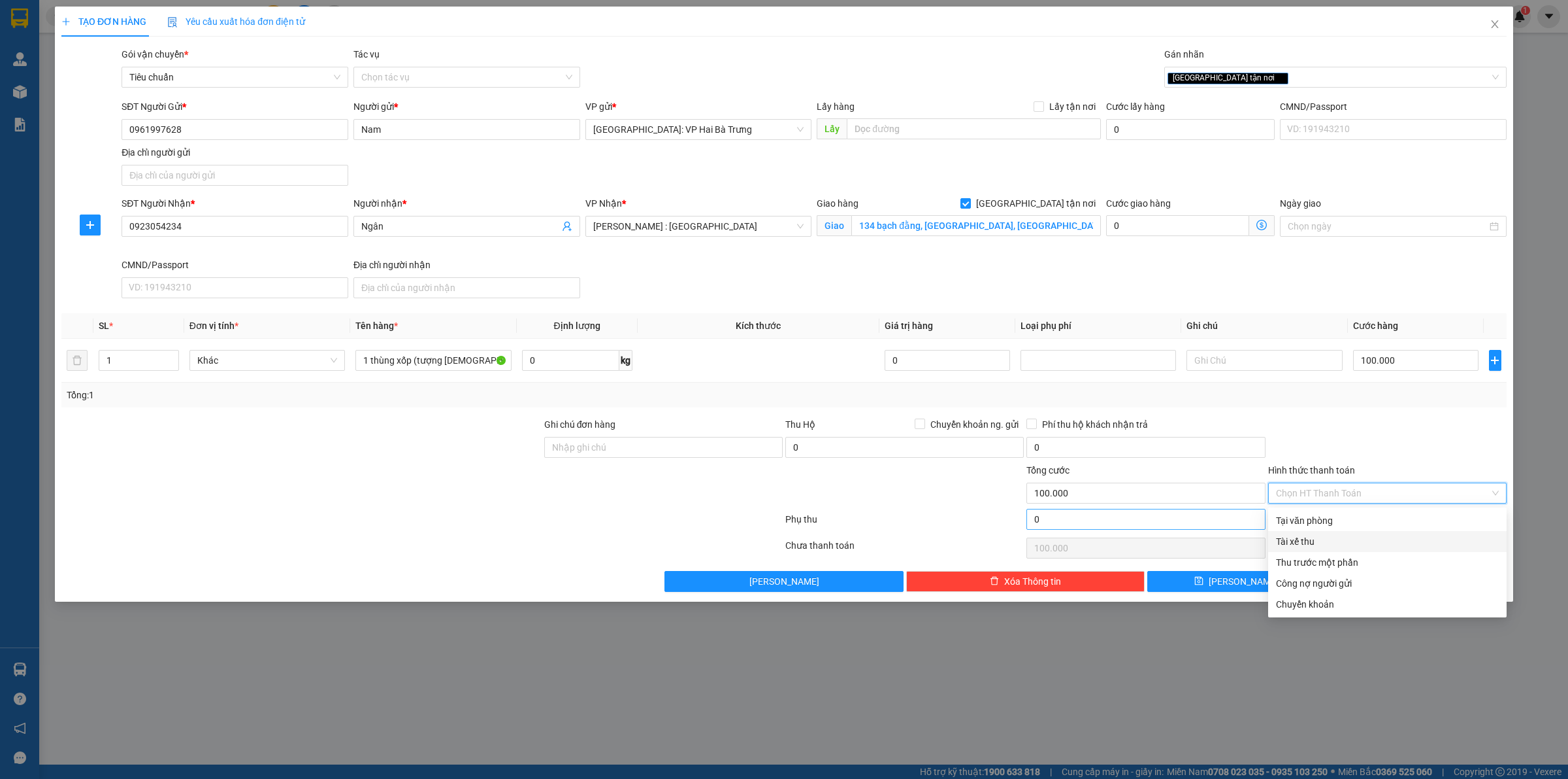
drag, startPoint x: 1343, startPoint y: 532, endPoint x: 1222, endPoint y: 512, distance: 122.6
click at [1341, 533] on div "Tài xế thu" at bounding box center [1387, 540] width 238 height 21
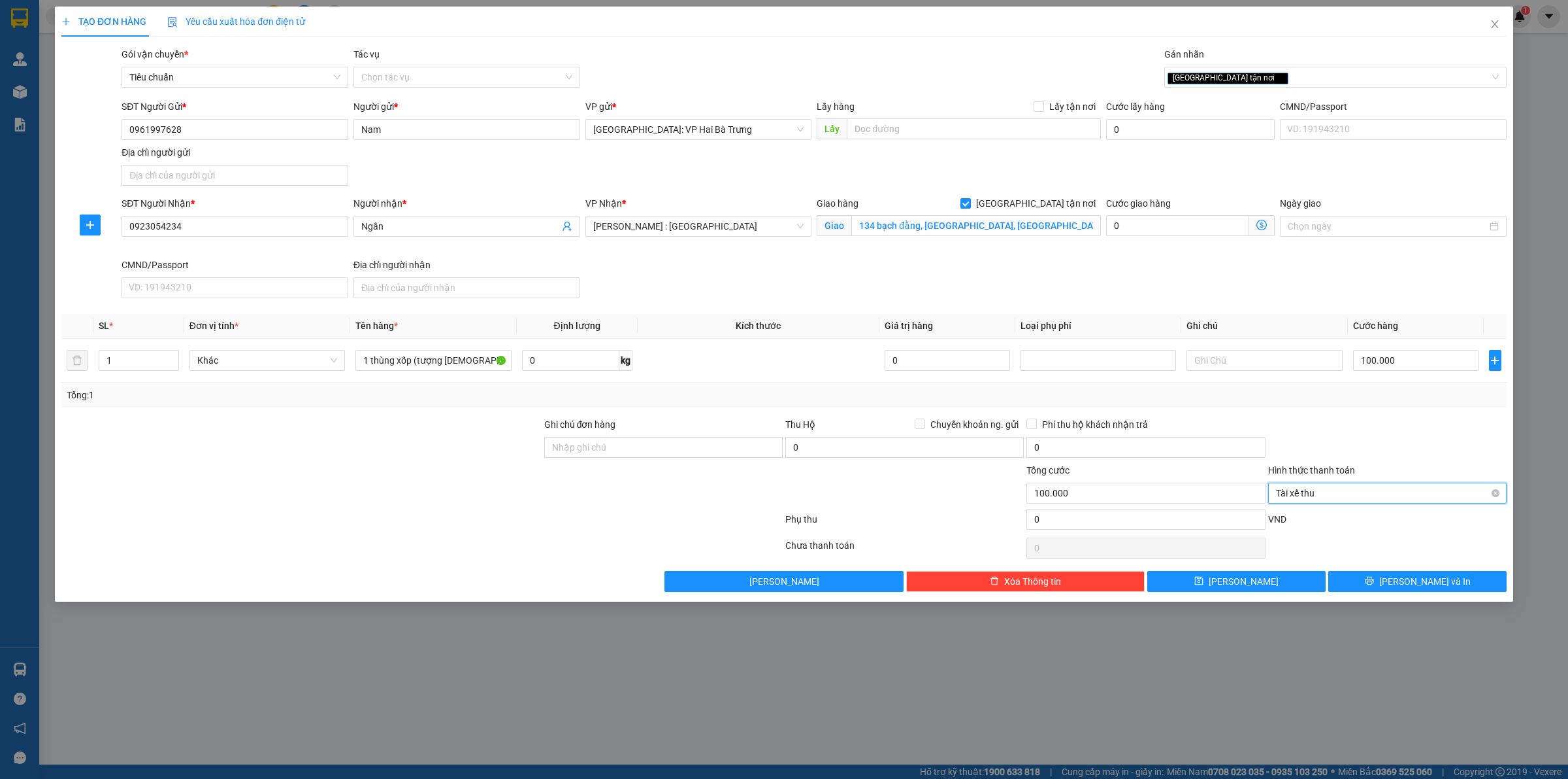
click at [1358, 494] on span "Tài xế thu" at bounding box center [1387, 493] width 223 height 20
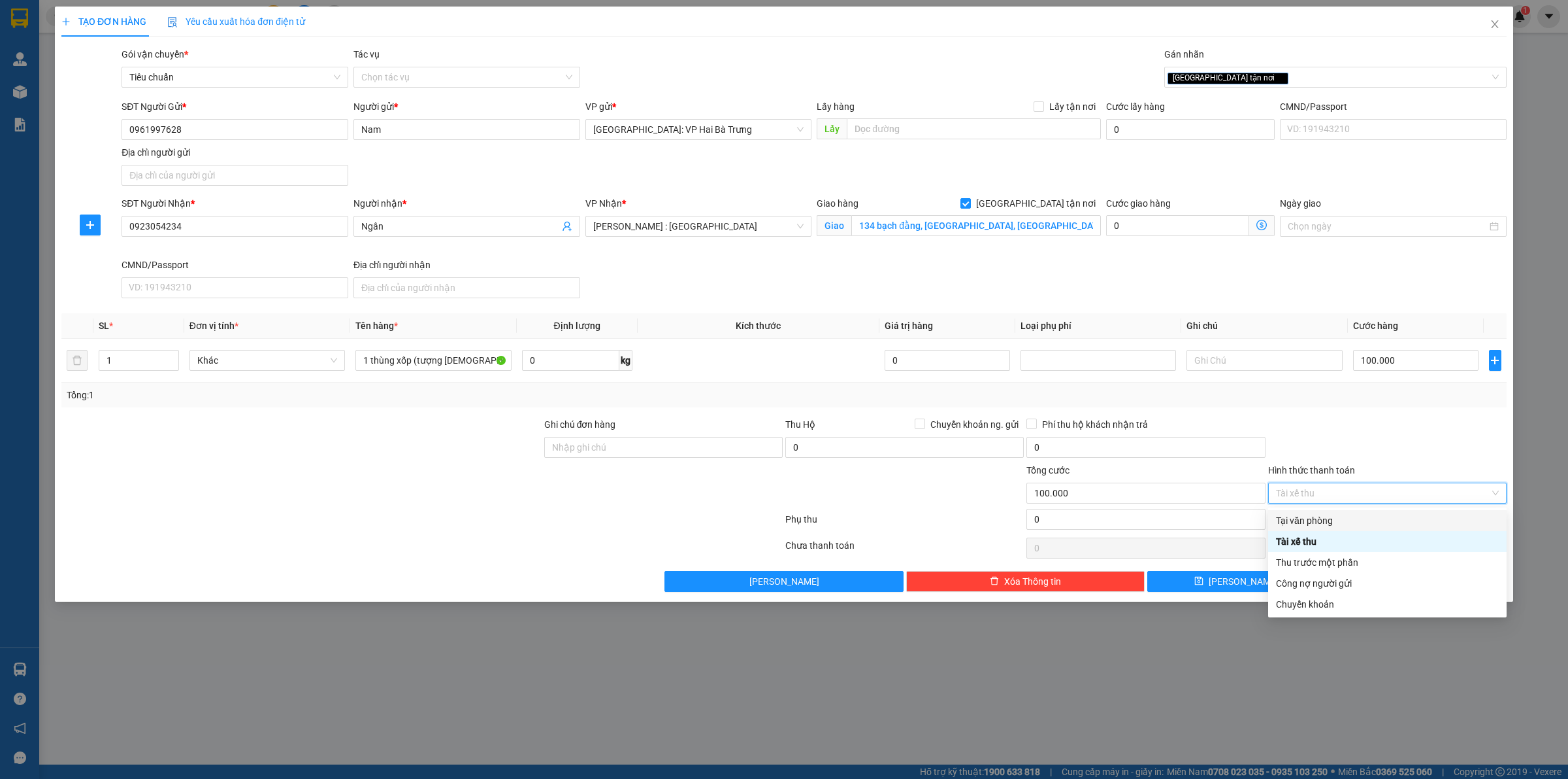
click at [1362, 521] on div "Tại văn phòng" at bounding box center [1387, 521] width 223 height 15
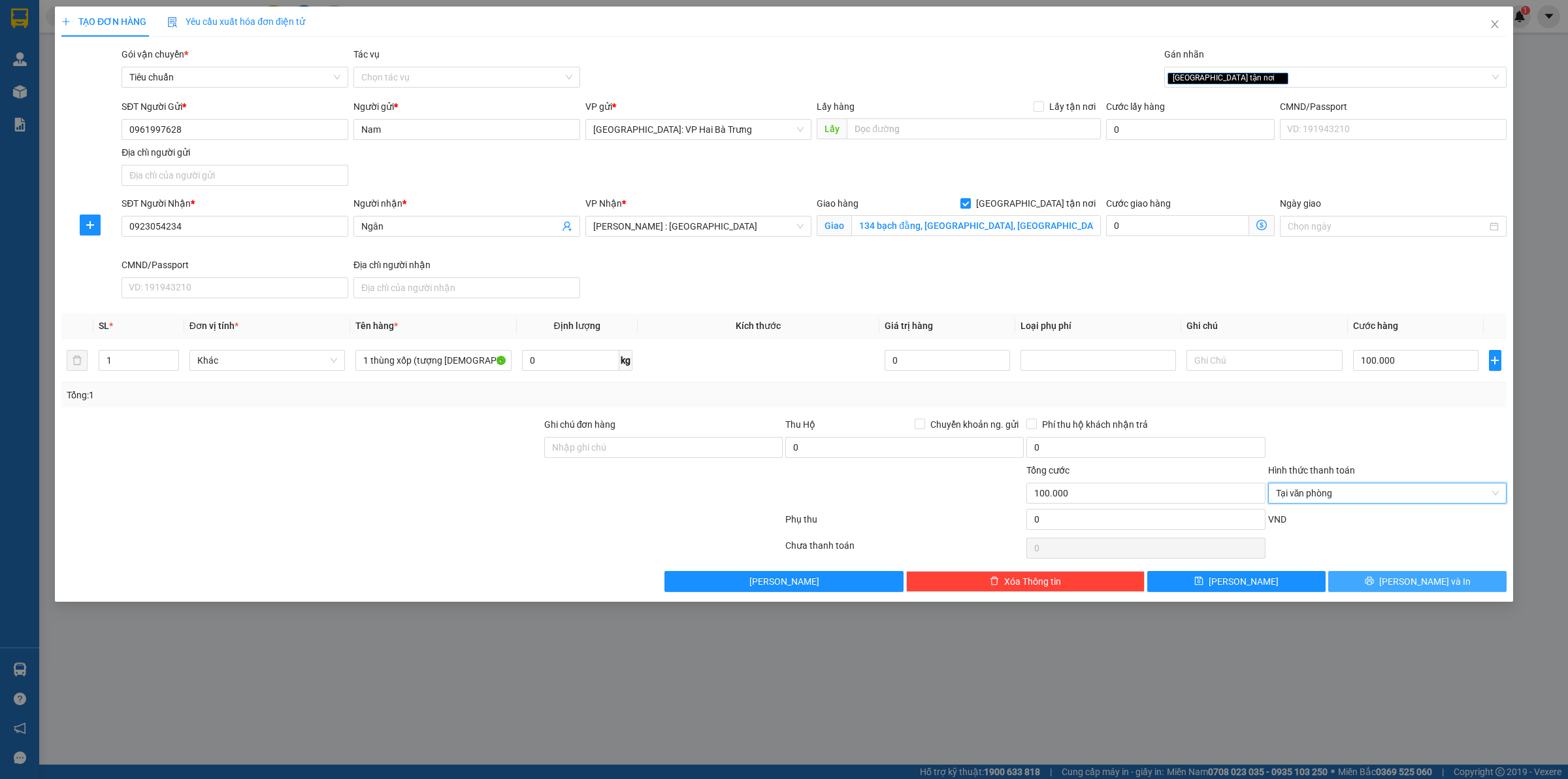
click at [1373, 585] on icon "printer" at bounding box center [1369, 581] width 9 height 9
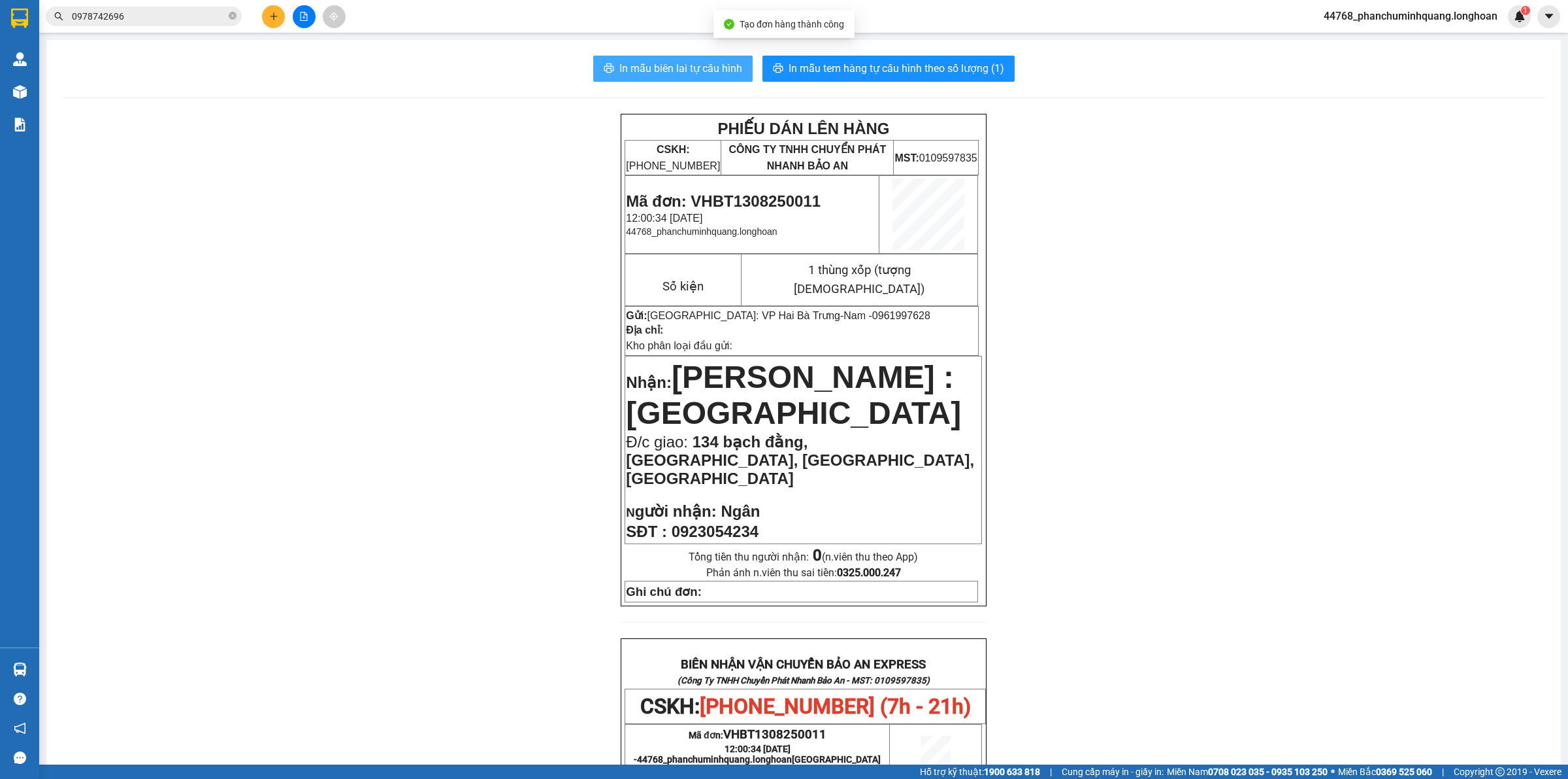
click at [712, 70] on span "In mẫu biên lai tự cấu hình" at bounding box center [681, 68] width 123 height 17
click at [922, 70] on span "In mẫu tem hàng tự cấu hình theo số lượng (1)" at bounding box center [896, 68] width 216 height 17
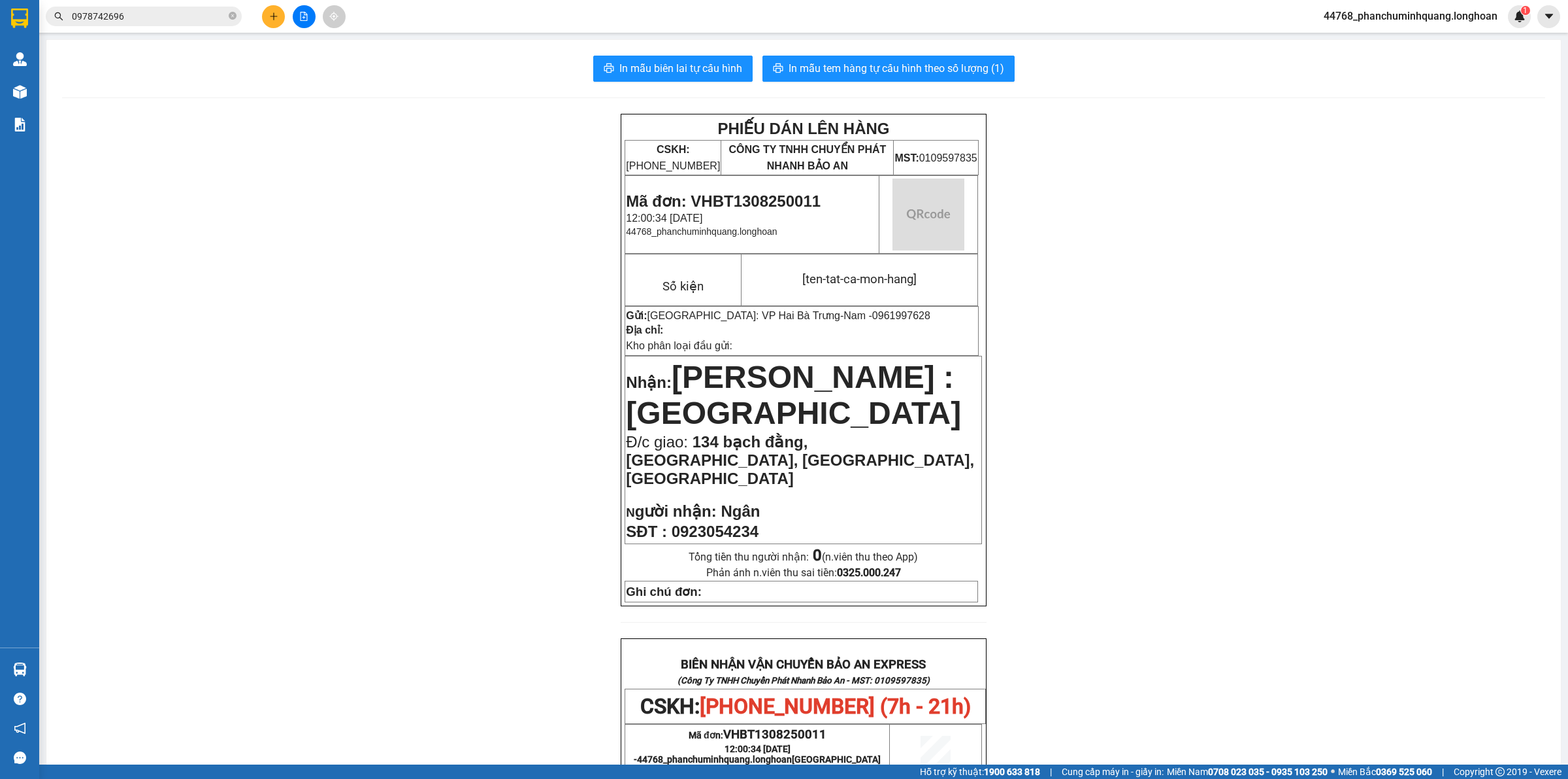
click at [451, 203] on div "PHIẾU DÁN LÊN HÀNG CSKH: [PHONE_NUMBER] CÔNG TY TNHH CHUYỂN PHÁT NHANH BẢO AN M…" at bounding box center [803, 721] width 1483 height 1215
click at [274, 18] on icon "plus" at bounding box center [273, 16] width 9 height 9
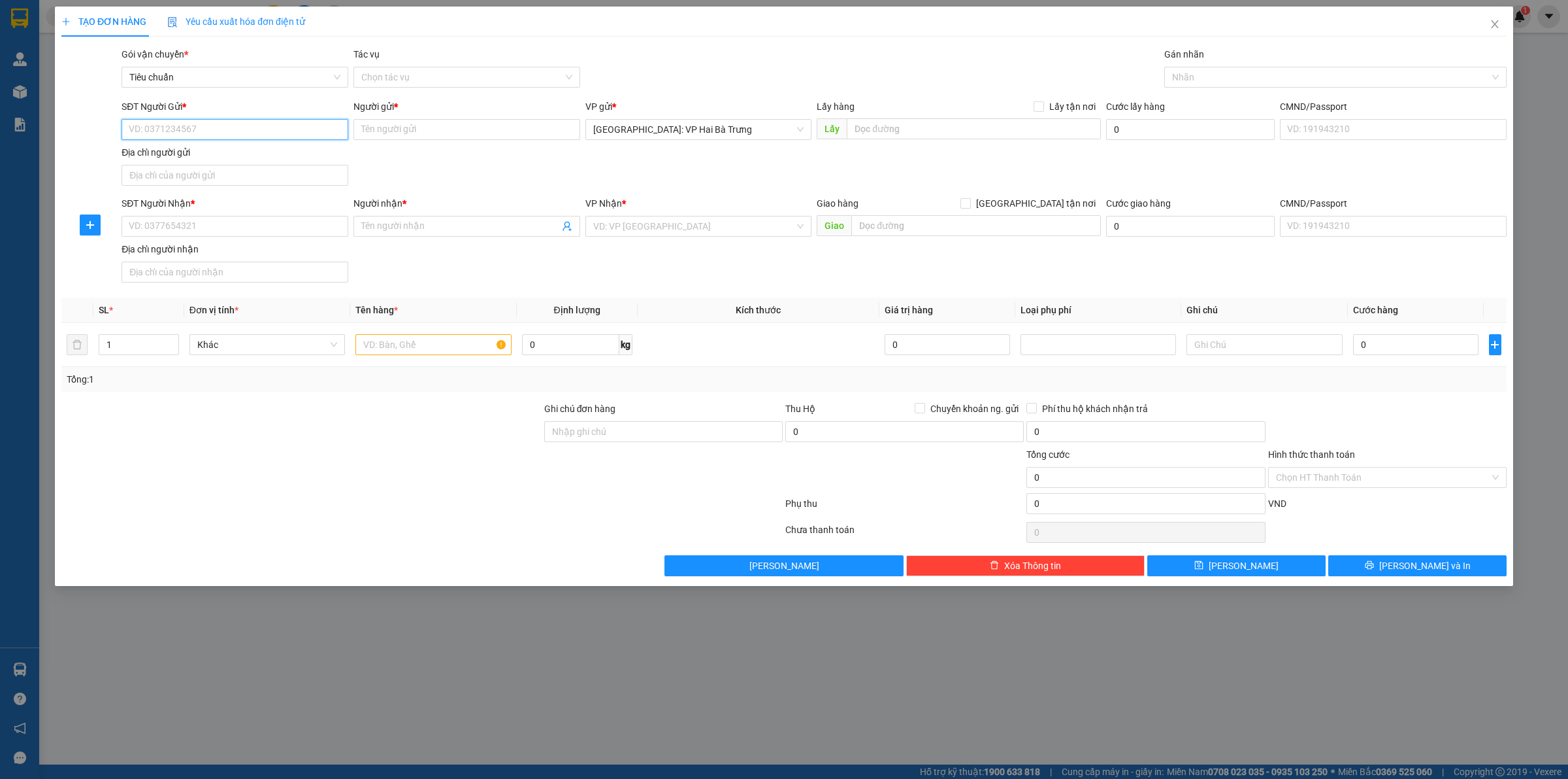
click at [249, 138] on input "SĐT Người Gửi *" at bounding box center [234, 129] width 227 height 21
click at [311, 120] on input "SĐT Người Gửi *" at bounding box center [234, 129] width 227 height 21
click at [550, 131] on input "Người gửi *" at bounding box center [466, 129] width 227 height 21
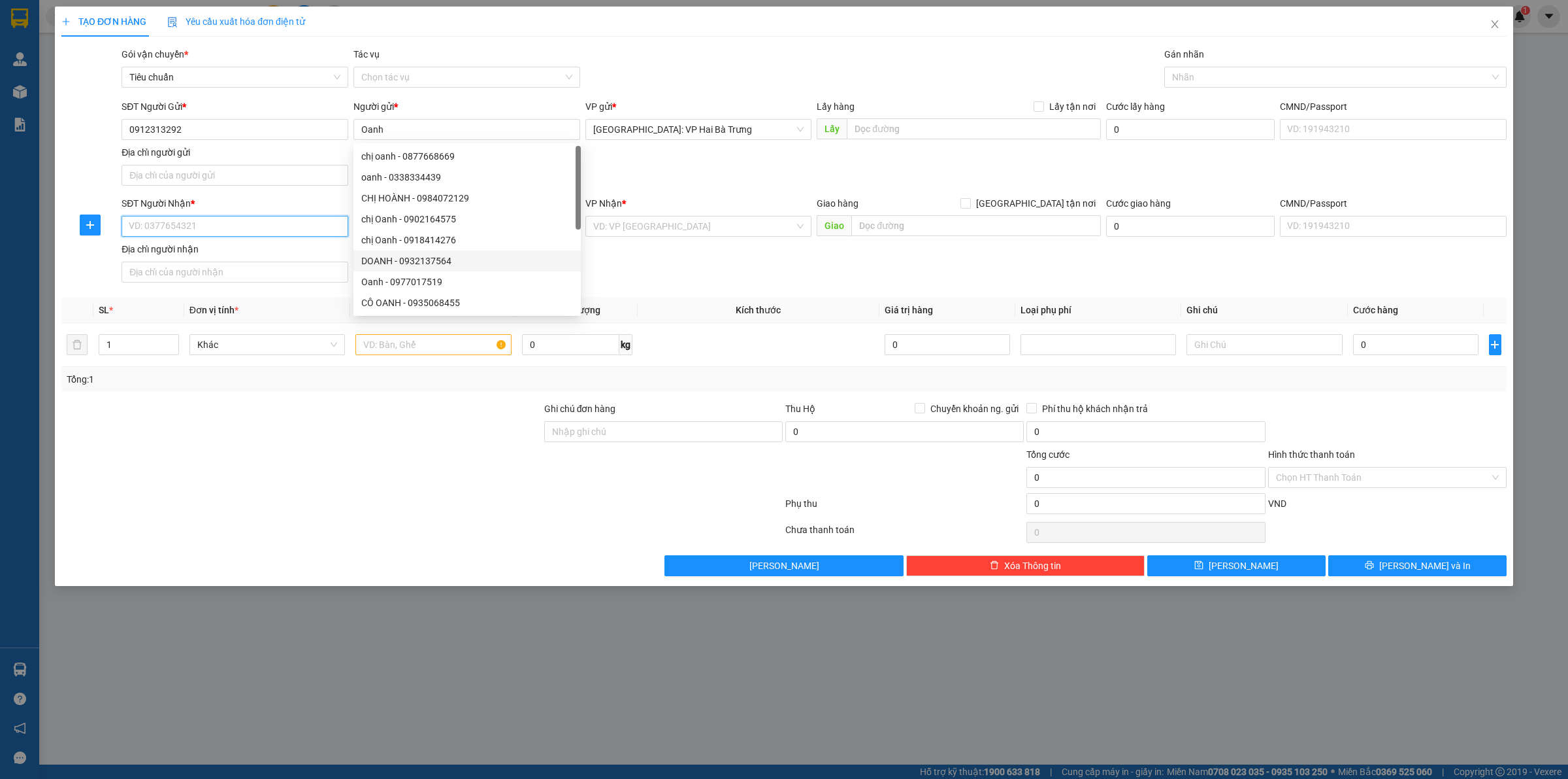
click at [302, 228] on input "SĐT Người Nhận *" at bounding box center [234, 226] width 227 height 21
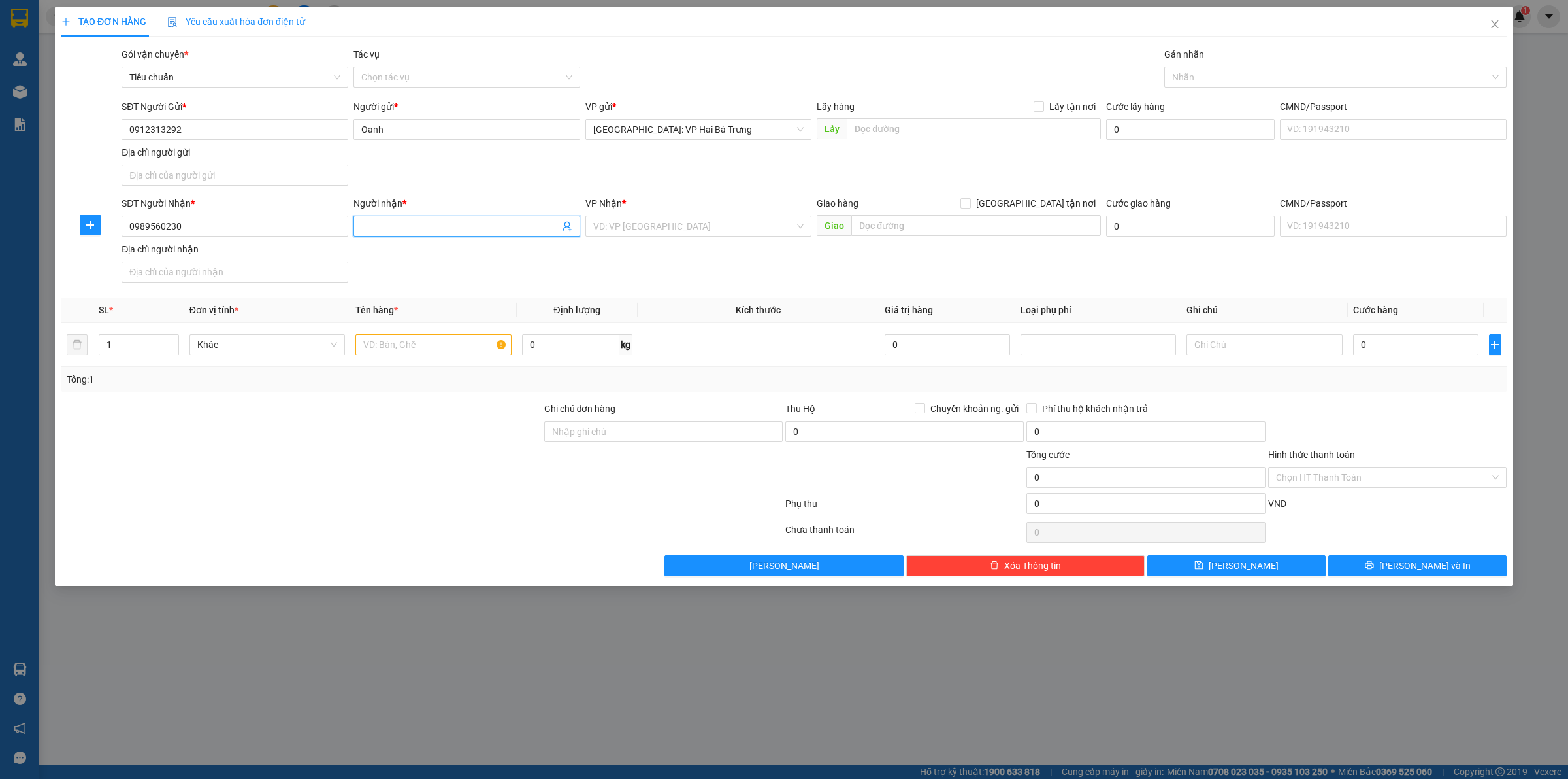
click at [491, 234] on input "Người nhận *" at bounding box center [460, 226] width 198 height 15
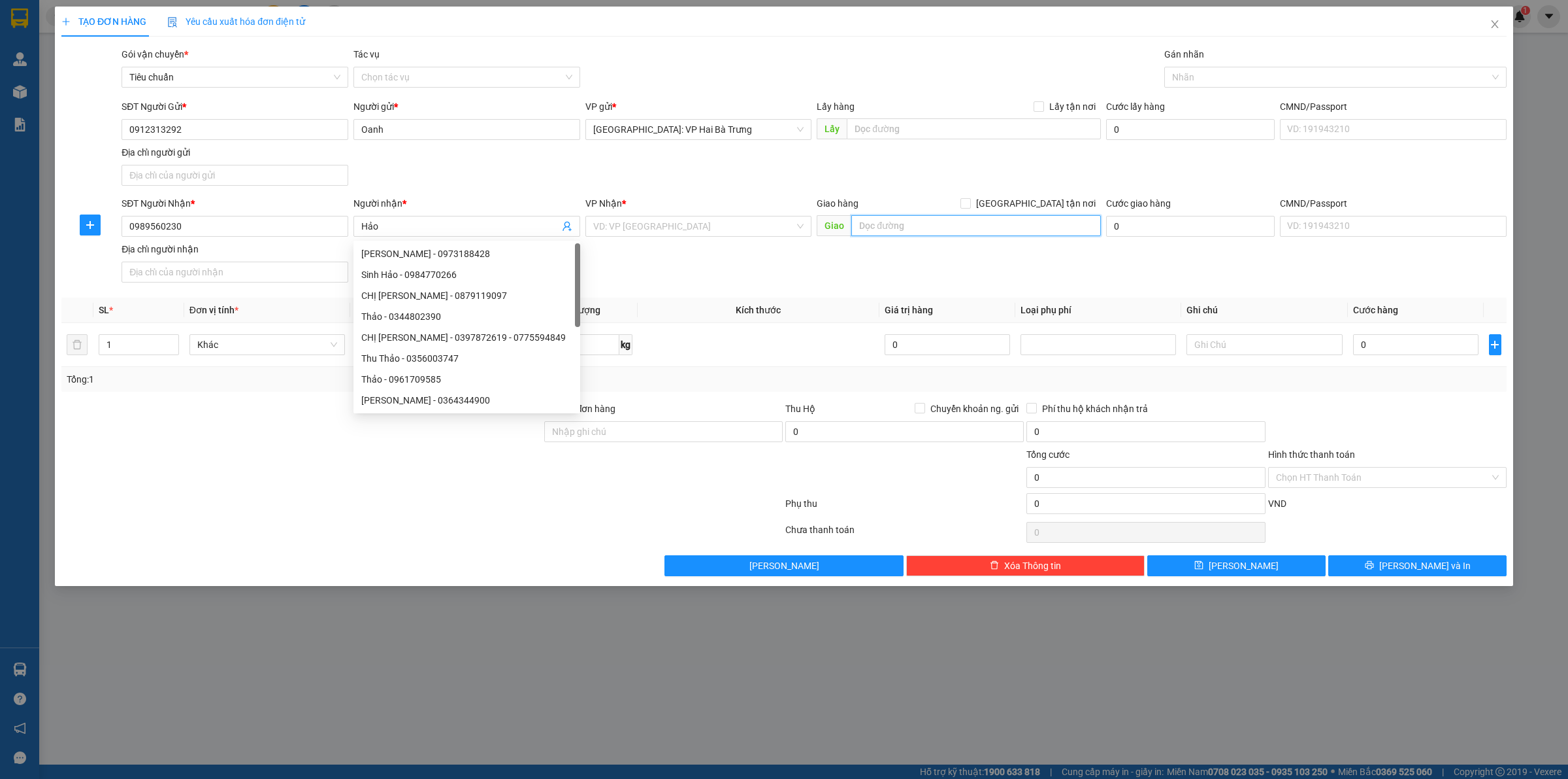
click at [962, 218] on input "text" at bounding box center [976, 225] width 249 height 21
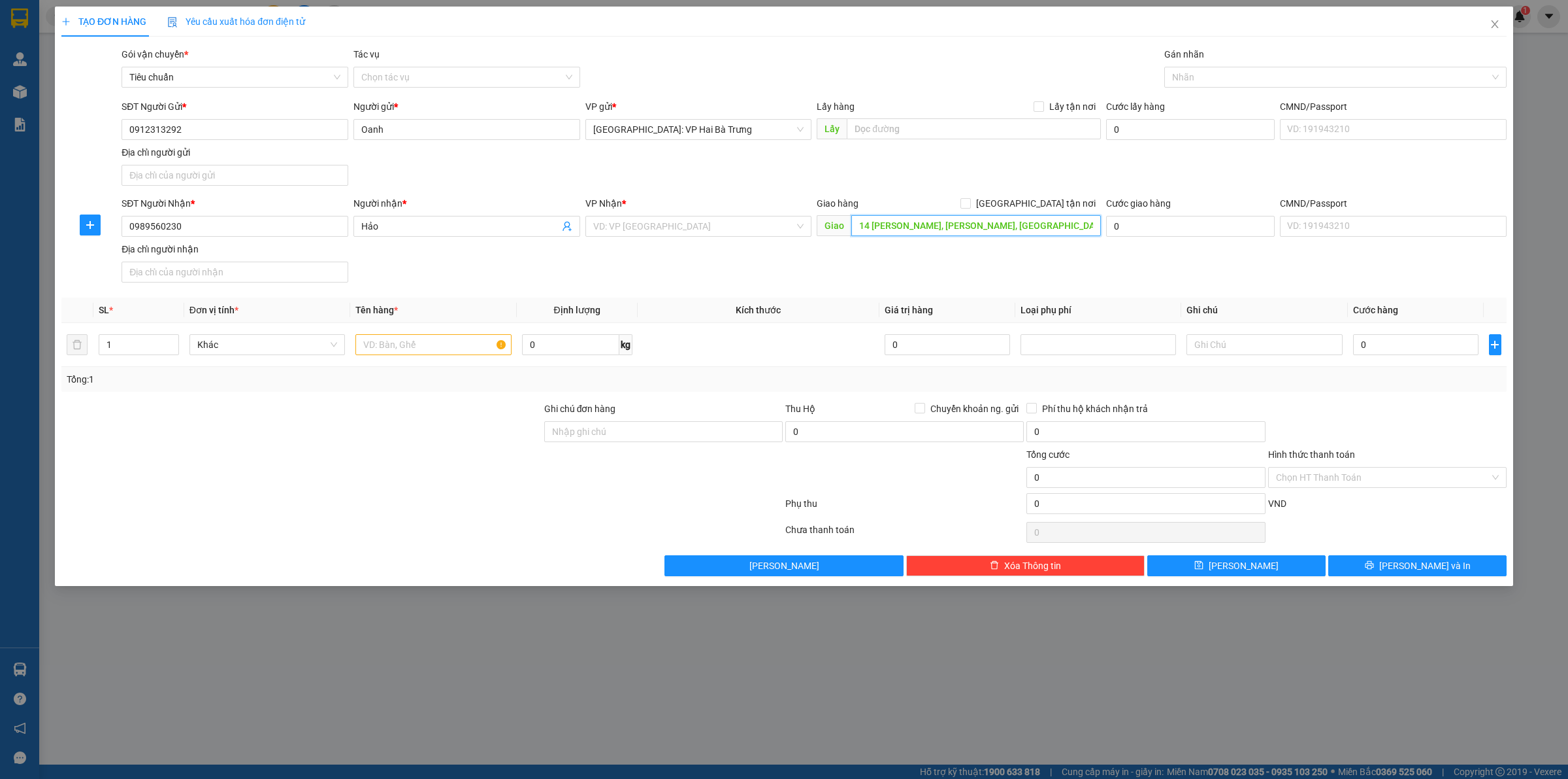
click at [903, 227] on input "14 [PERSON_NAME], [PERSON_NAME], [GEOGRAPHIC_DATA]" at bounding box center [976, 225] width 249 height 21
click at [747, 221] on input "search" at bounding box center [694, 227] width 202 height 20
drag, startPoint x: 727, startPoint y: 259, endPoint x: 732, endPoint y: 252, distance: 8.6
click at [727, 259] on div "[GEOGRAPHIC_DATA]: Văn phòng Bến xe [GEOGRAPHIC_DATA]" at bounding box center [721, 252] width 255 height 15
drag, startPoint x: 1046, startPoint y: 210, endPoint x: 1061, endPoint y: 197, distance: 19.8
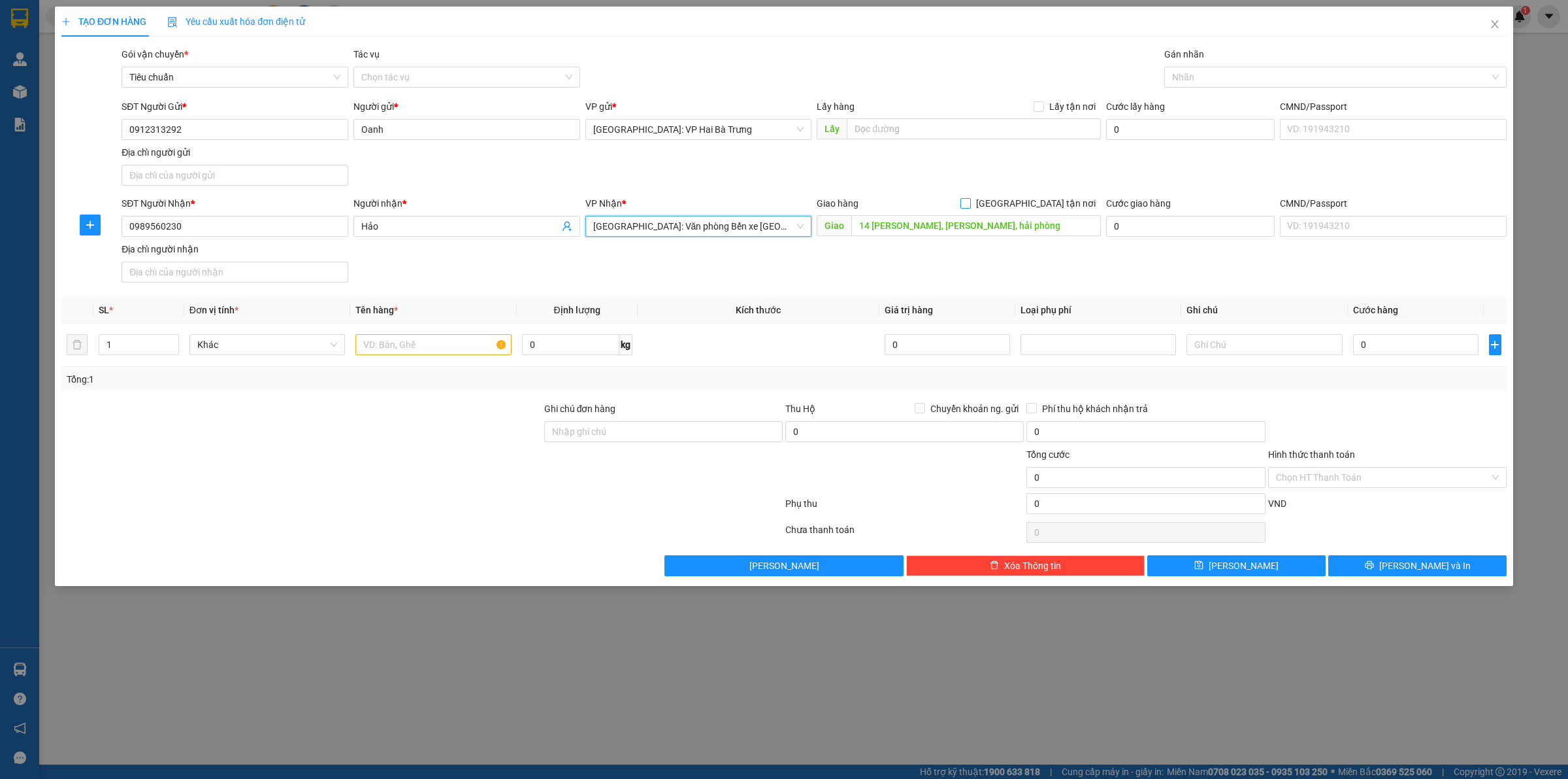
click at [1047, 209] on span "[GEOGRAPHIC_DATA] tận nơi" at bounding box center [1036, 203] width 130 height 15
click at [969, 207] on input "[GEOGRAPHIC_DATA] tận nơi" at bounding box center [965, 202] width 9 height 9
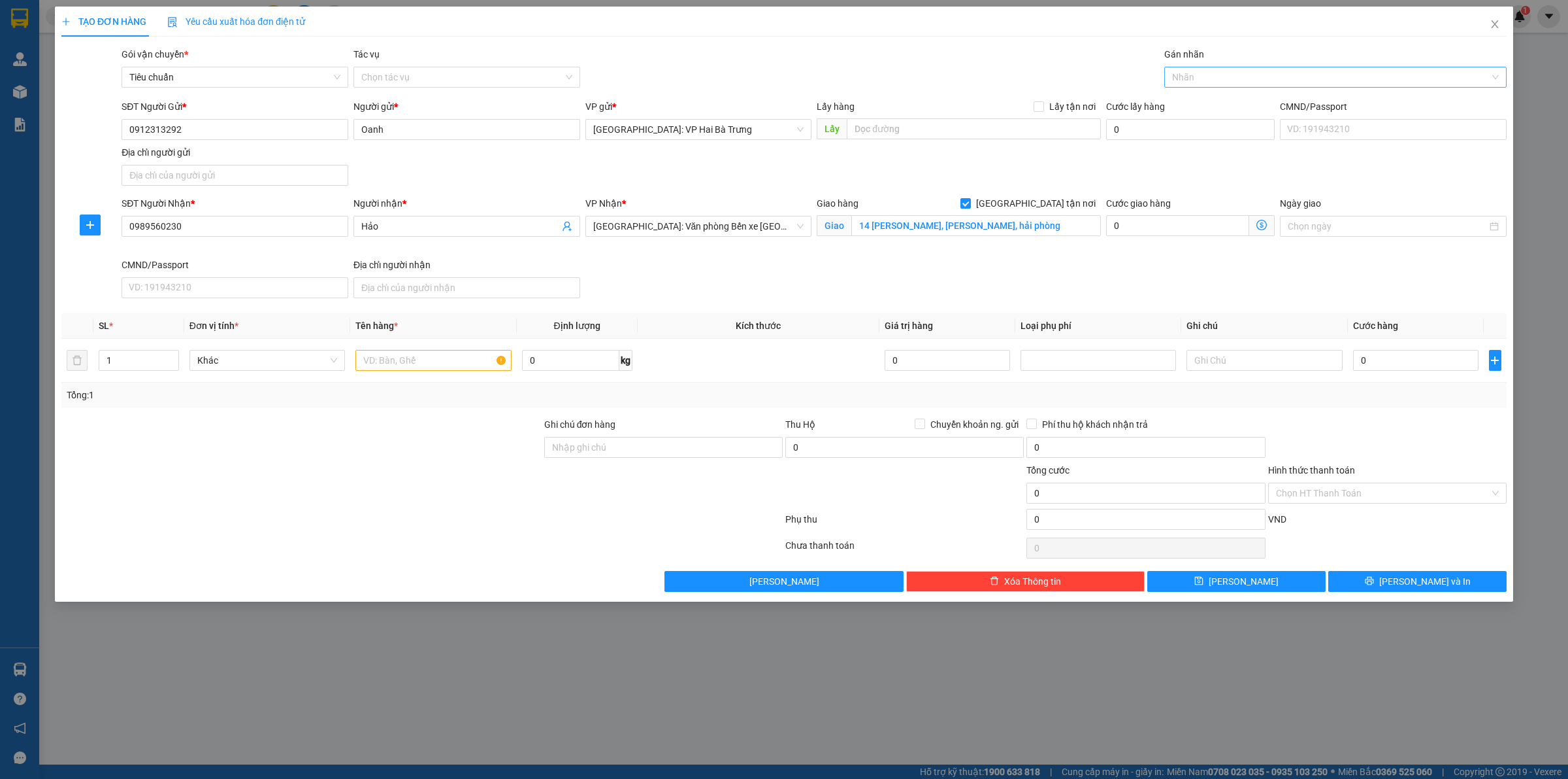
click at [1225, 76] on div at bounding box center [1329, 77] width 323 height 16
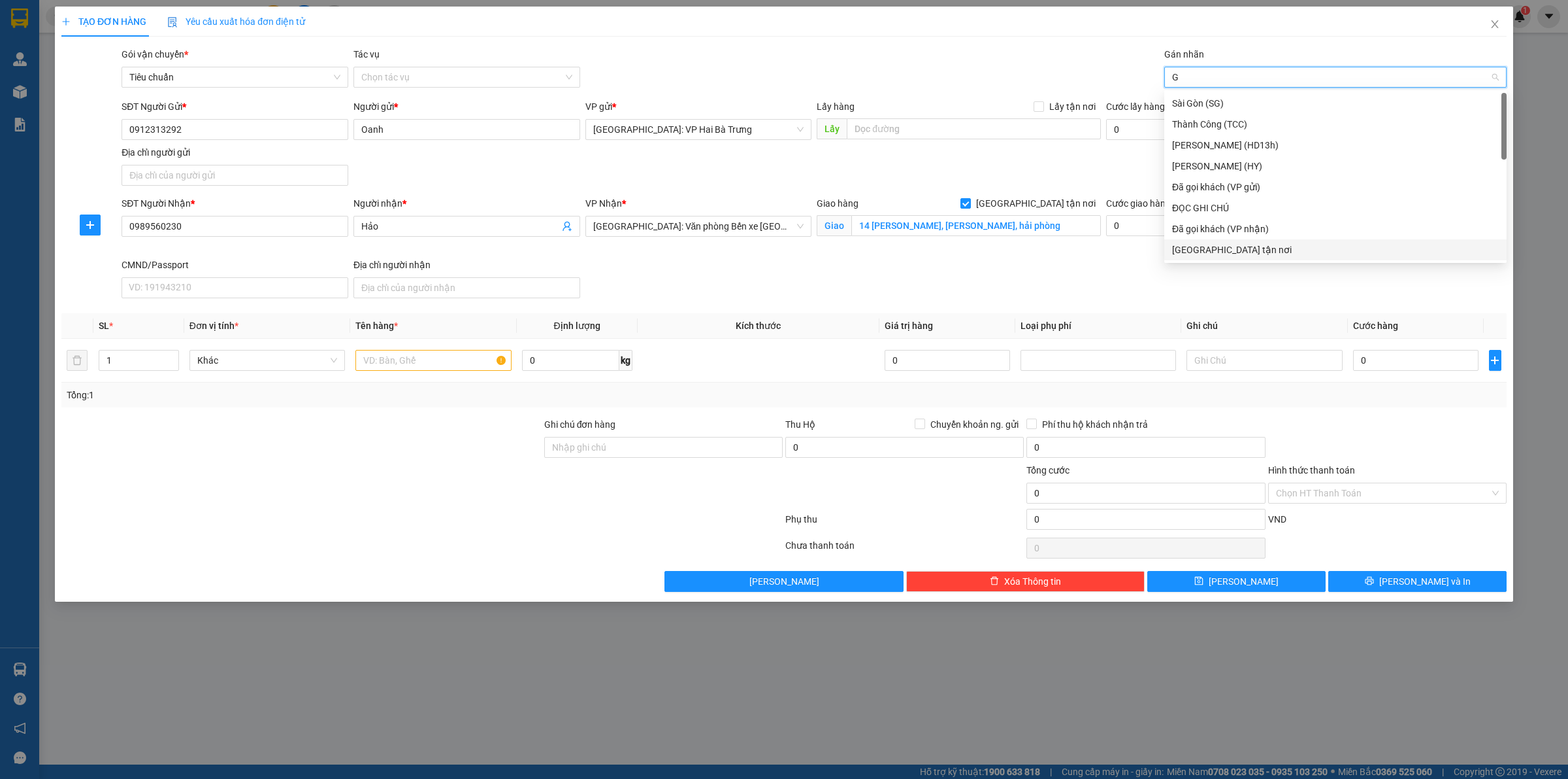
click at [1245, 246] on div "[GEOGRAPHIC_DATA] tận nơi" at bounding box center [1336, 249] width 326 height 15
click at [434, 361] on input "text" at bounding box center [432, 359] width 155 height 21
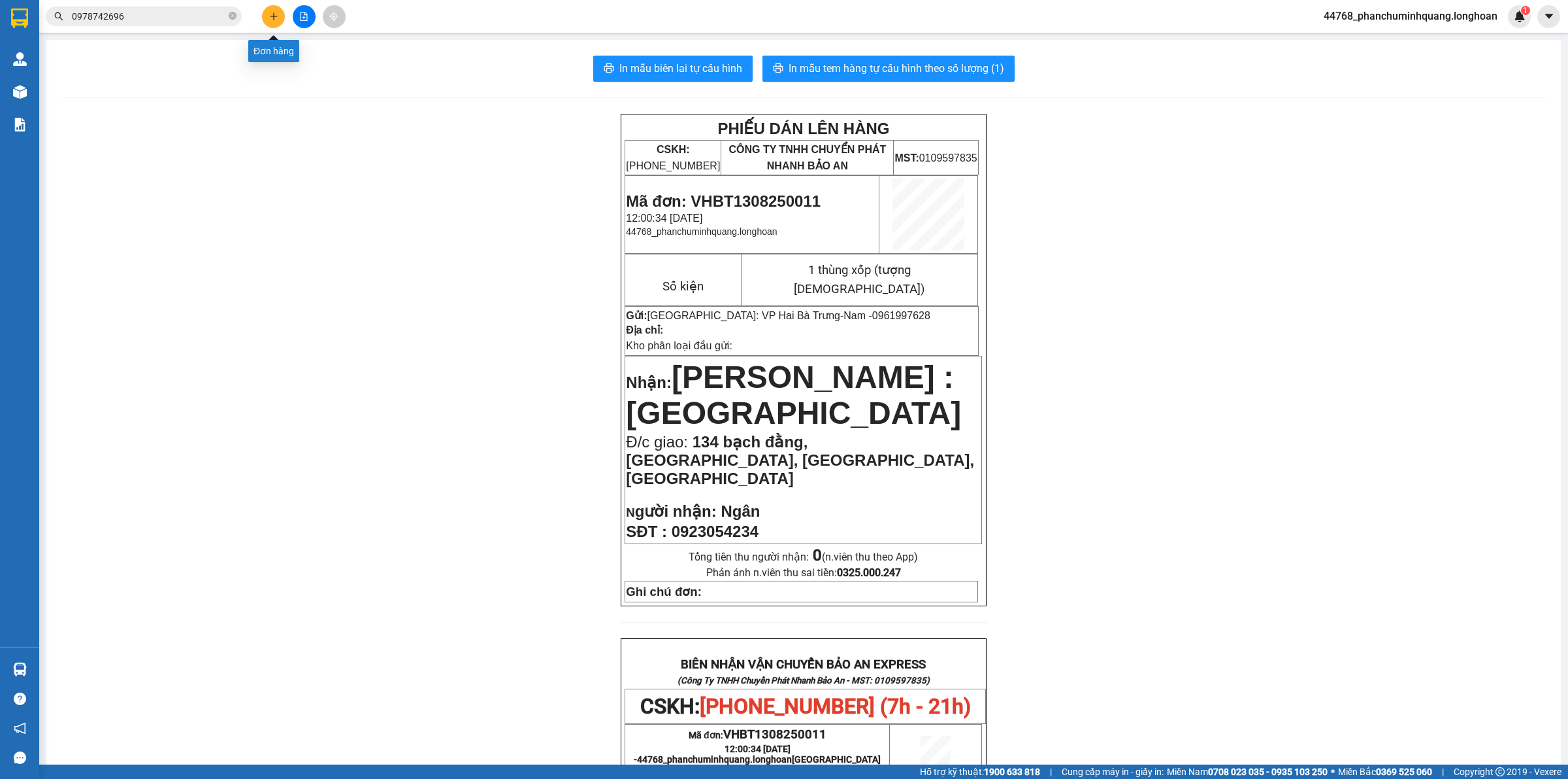
click at [266, 20] on button at bounding box center [273, 16] width 23 height 23
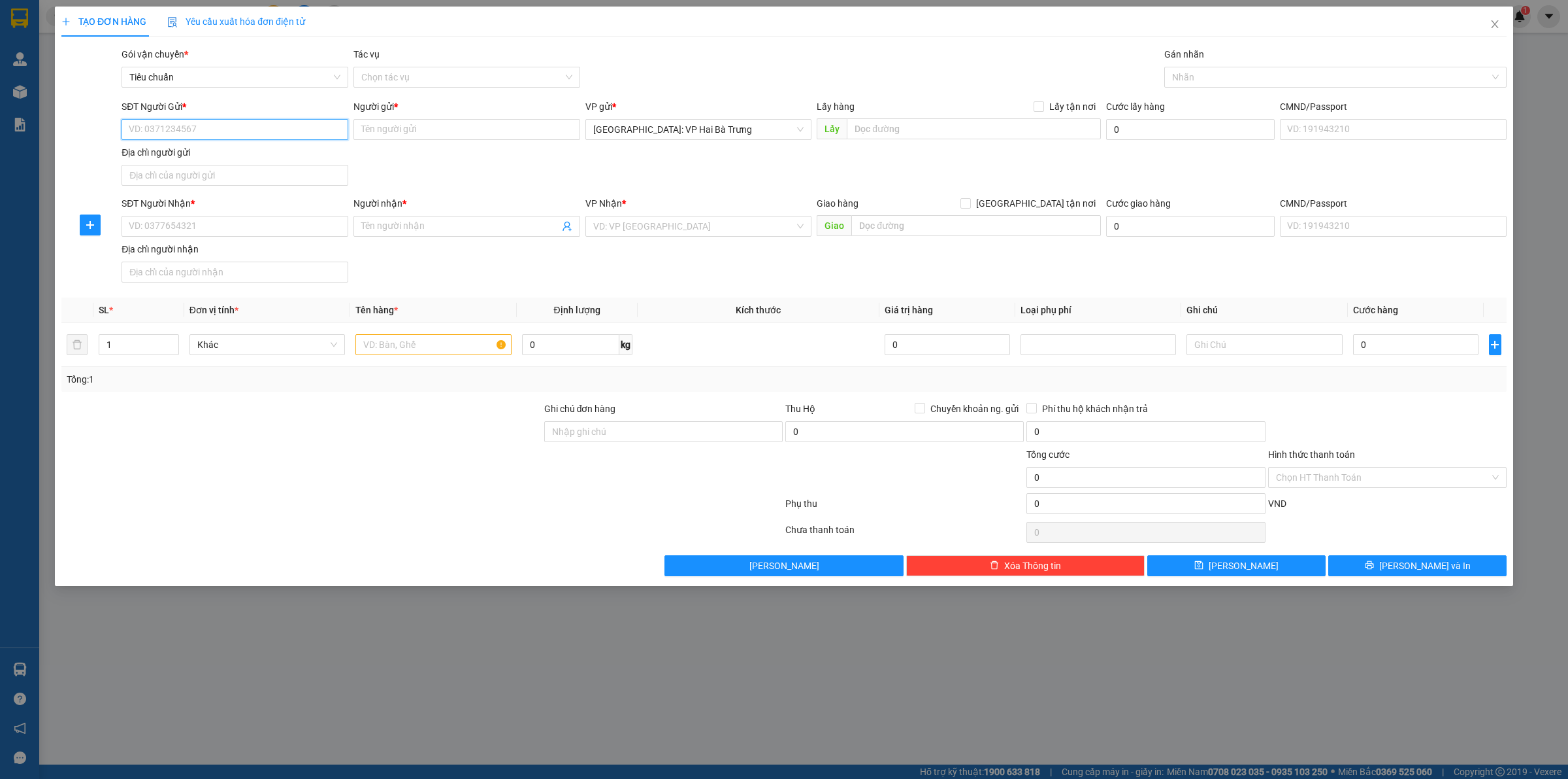
click at [278, 126] on input "SĐT Người Gửi *" at bounding box center [234, 129] width 227 height 21
click at [306, 118] on div "SĐT Người Gửi *" at bounding box center [234, 109] width 227 height 20
click at [305, 125] on input "SĐT Người Gửi *" at bounding box center [234, 129] width 227 height 21
click at [407, 134] on input "Người gửi *" at bounding box center [466, 129] width 227 height 21
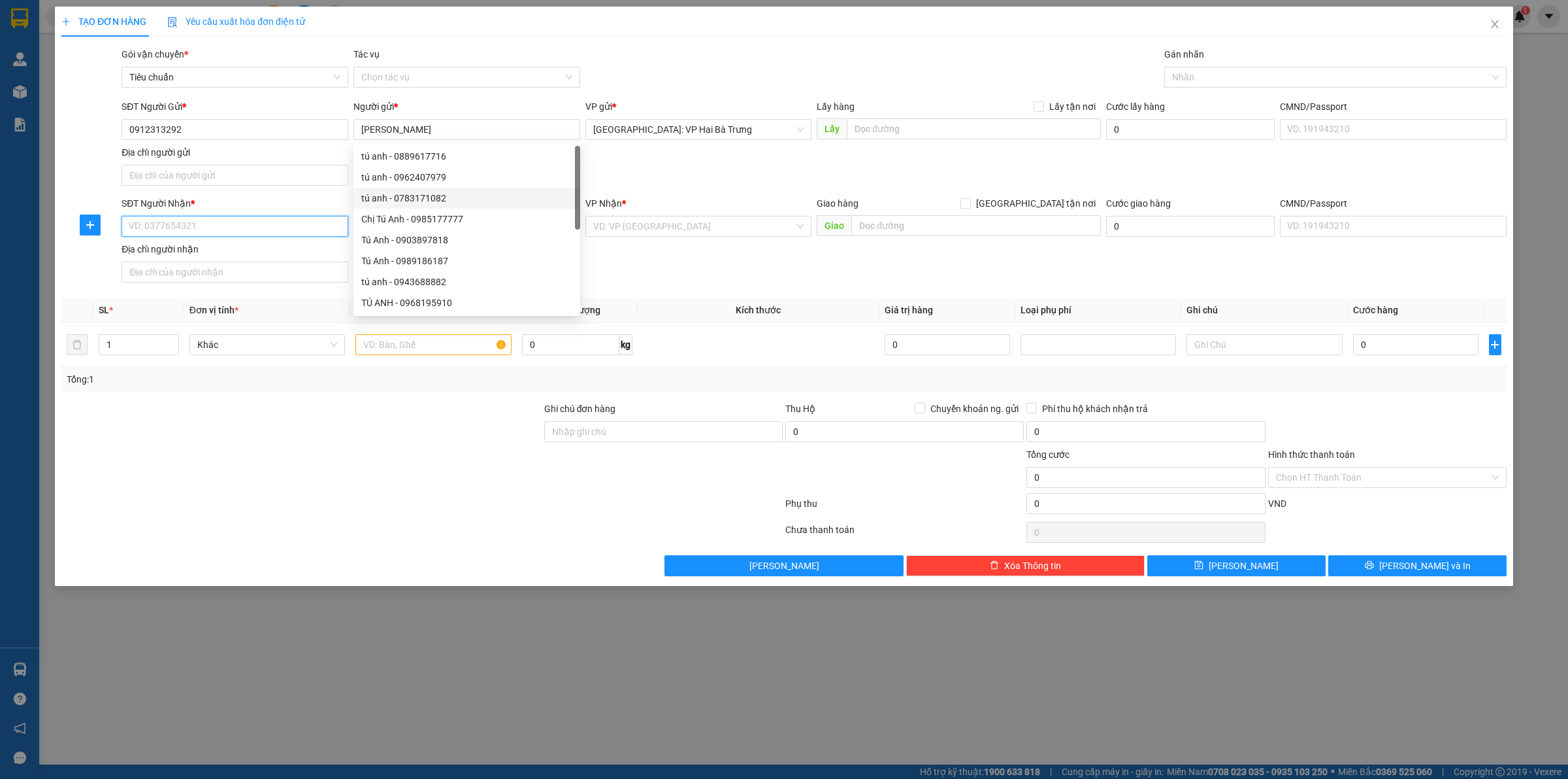
click at [319, 228] on input "SĐT Người Nhận *" at bounding box center [234, 226] width 227 height 21
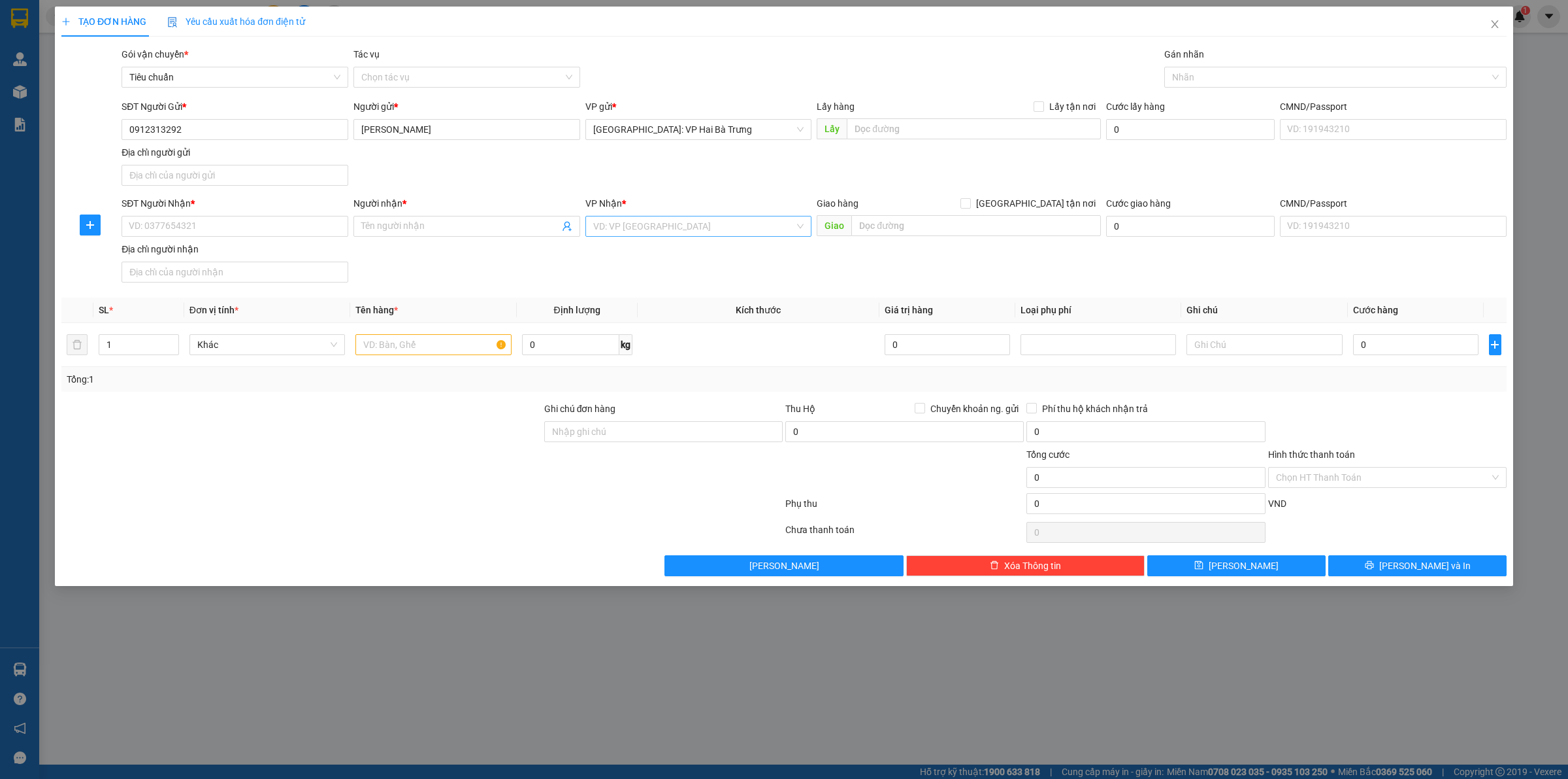
click at [629, 231] on input "search" at bounding box center [694, 227] width 202 height 20
click at [644, 255] on div "[GEOGRAPHIC_DATA]: Văn phòng Bến xe [GEOGRAPHIC_DATA]" at bounding box center [721, 252] width 255 height 15
click at [887, 221] on input "text" at bounding box center [976, 225] width 249 height 21
click at [302, 236] on input "SĐT Người Nhận *" at bounding box center [234, 226] width 227 height 21
click at [285, 228] on input "SĐT Người Nhận *" at bounding box center [234, 226] width 227 height 21
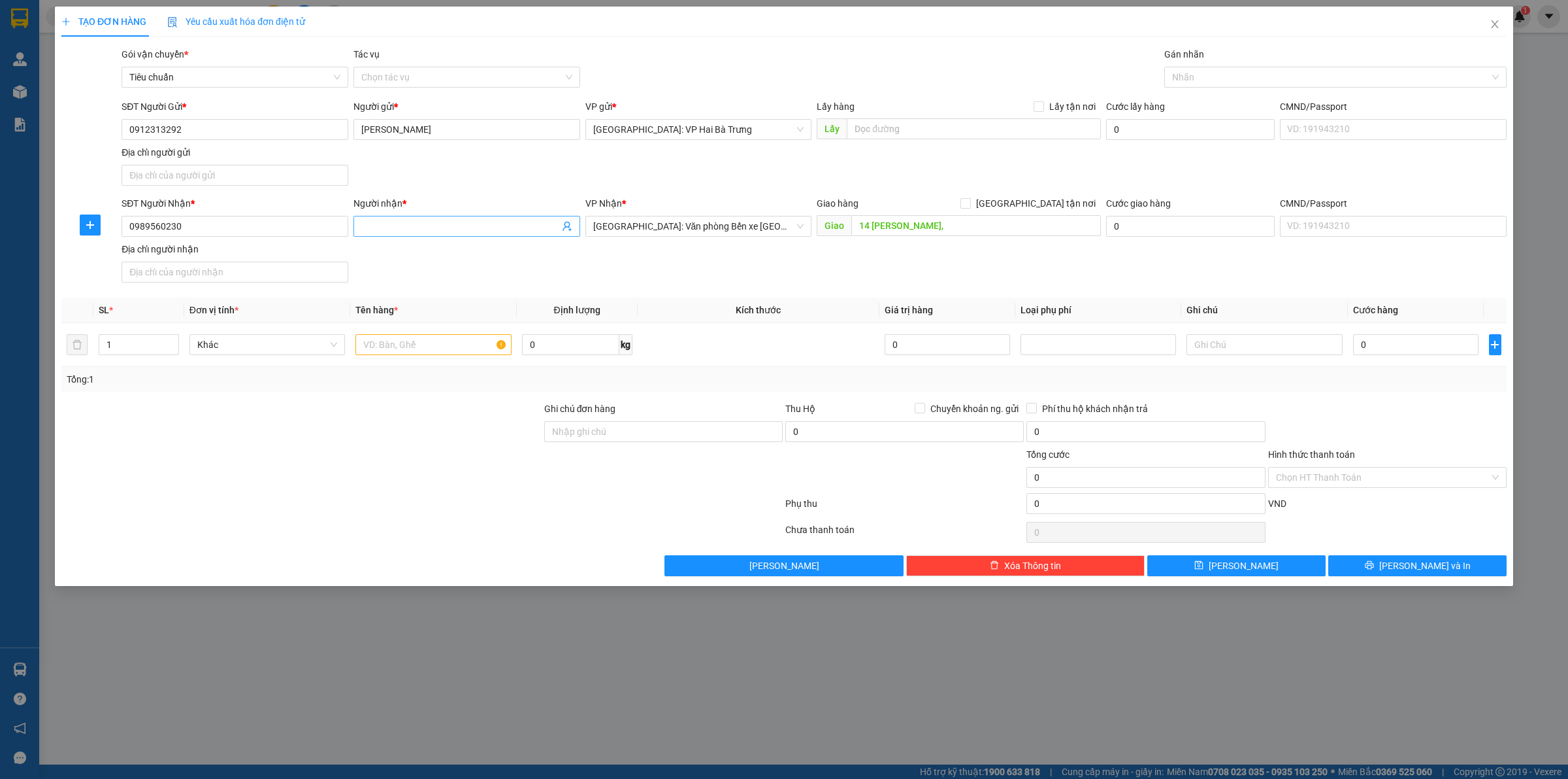
click at [442, 232] on input "Người nhận *" at bounding box center [460, 226] width 198 height 15
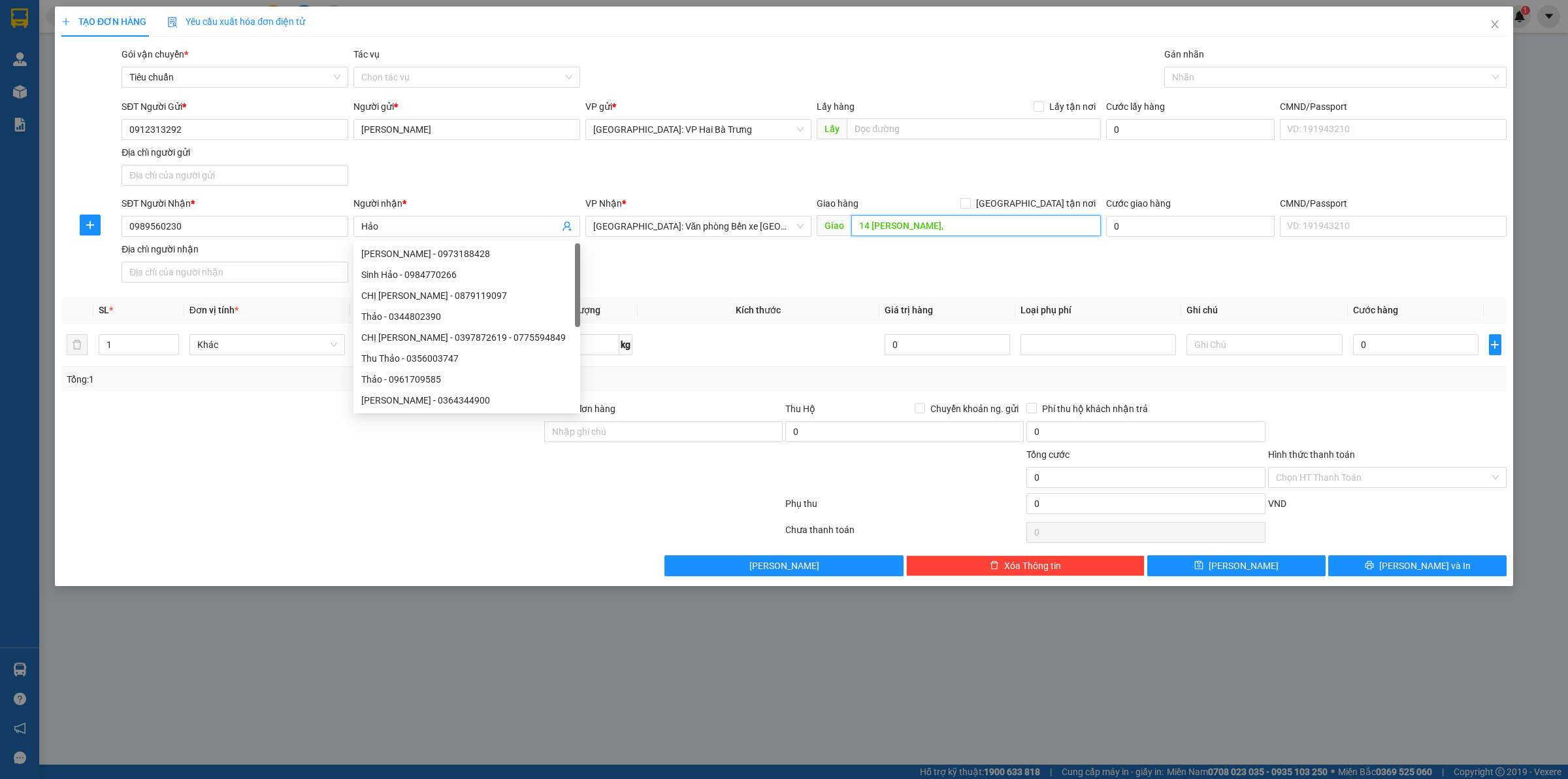
click at [971, 229] on input "14 [PERSON_NAME]," at bounding box center [976, 225] width 249 height 21
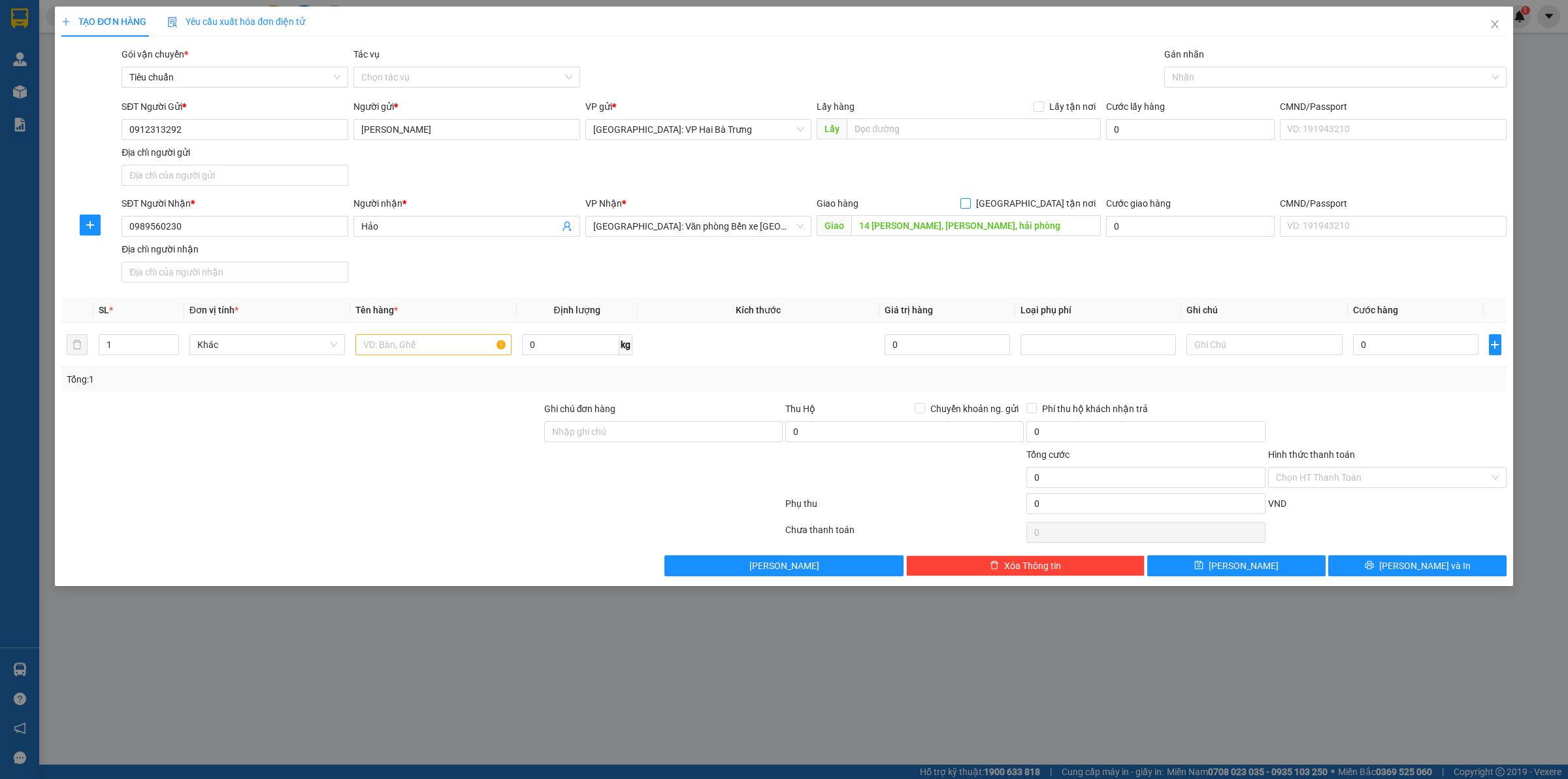
click at [1047, 207] on span "[GEOGRAPHIC_DATA] tận nơi" at bounding box center [1036, 203] width 130 height 15
click at [969, 207] on input "[GEOGRAPHIC_DATA] tận nơi" at bounding box center [965, 202] width 9 height 9
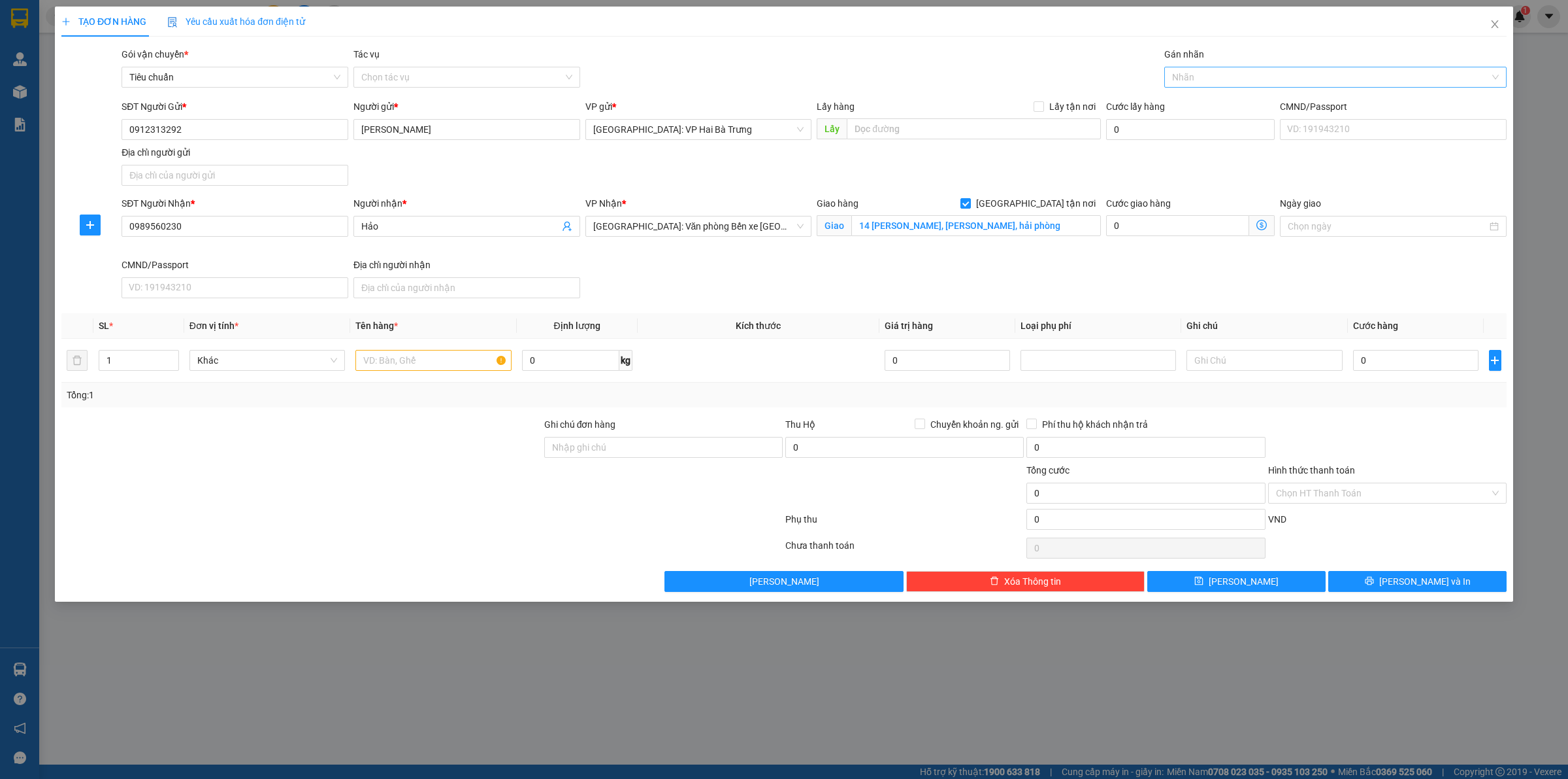
click at [1204, 76] on div at bounding box center [1329, 77] width 323 height 16
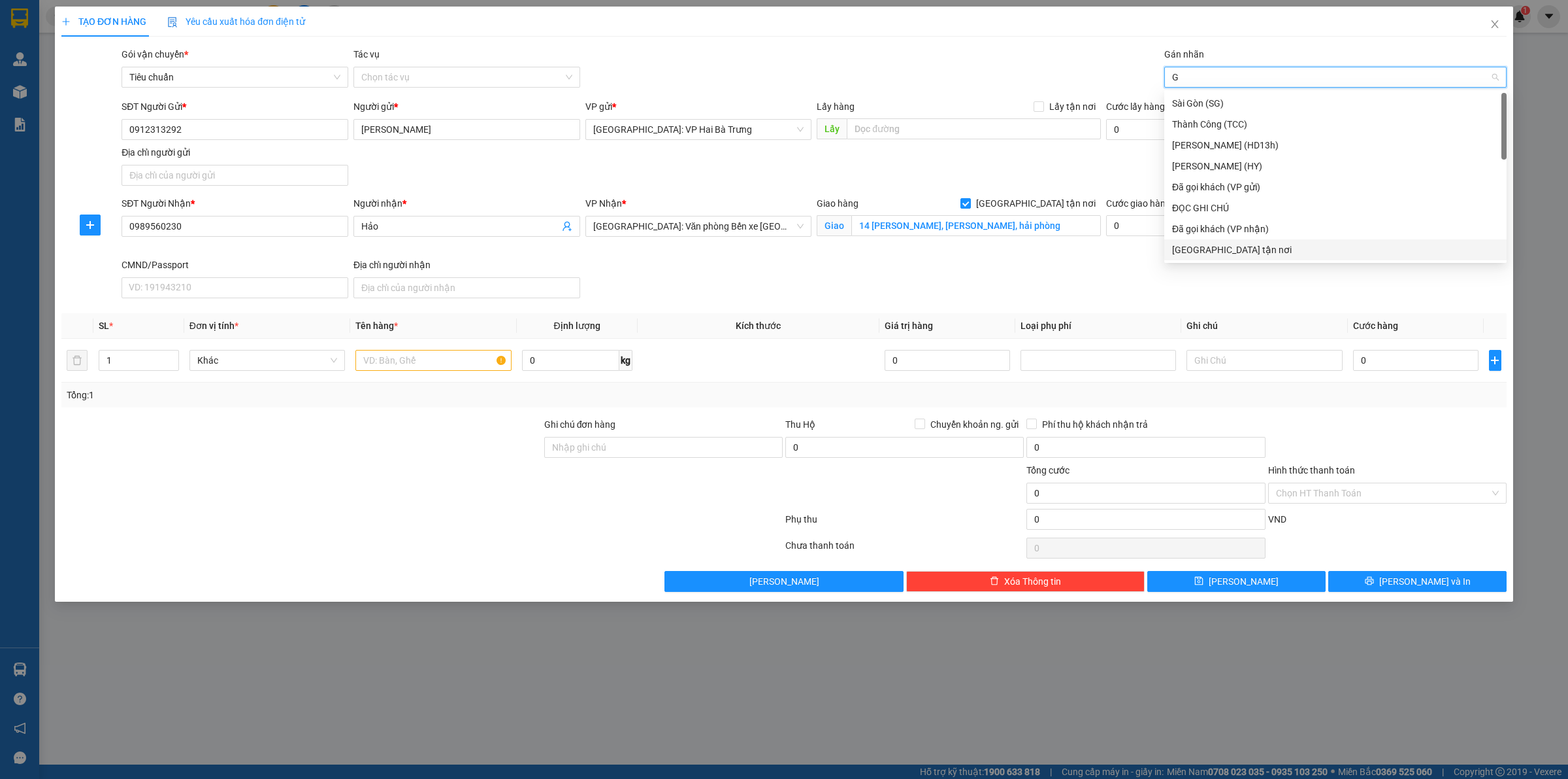
click at [1271, 249] on div "[GEOGRAPHIC_DATA] tận nơi" at bounding box center [1336, 249] width 326 height 15
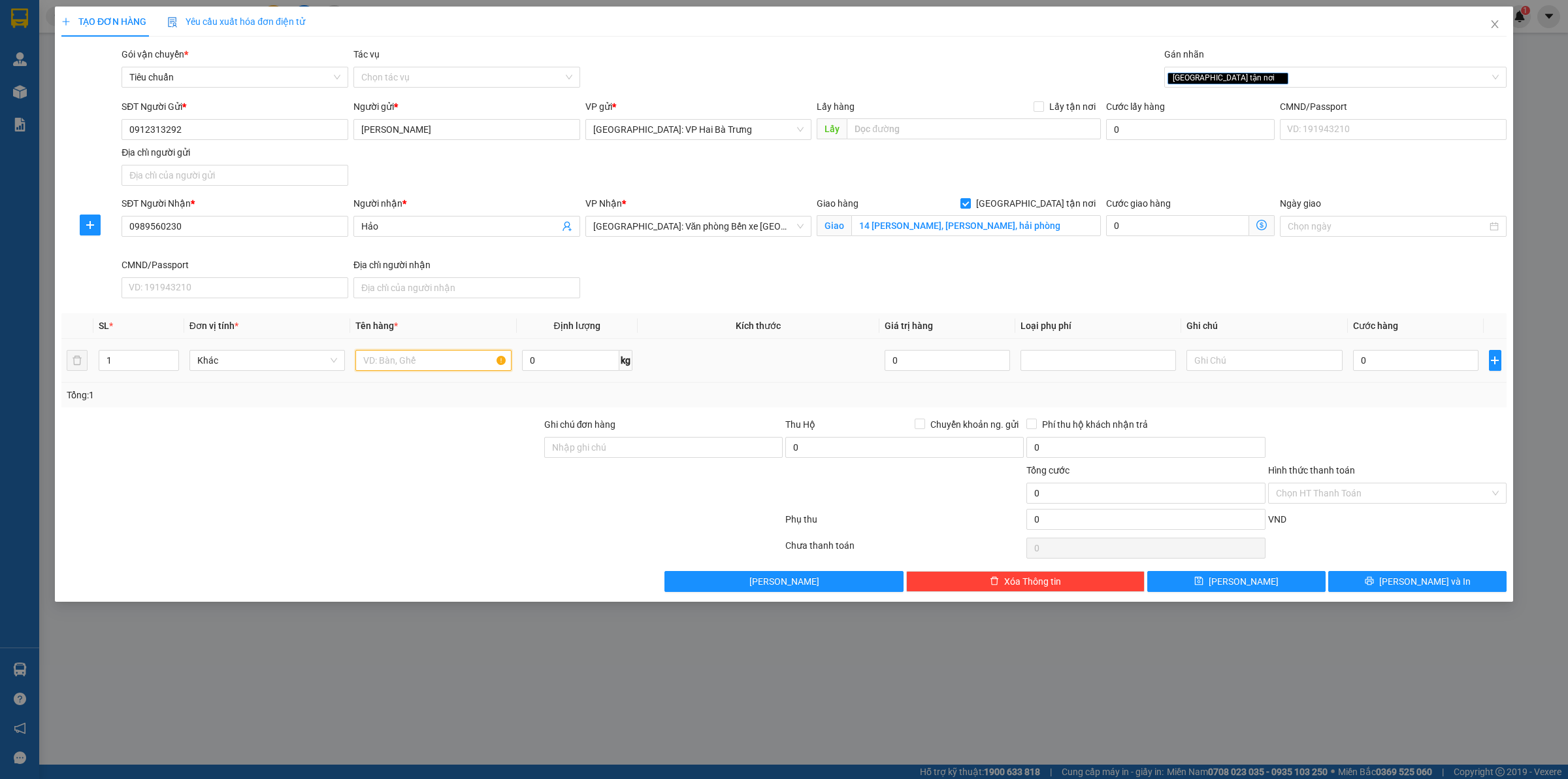
drag, startPoint x: 402, startPoint y: 365, endPoint x: 418, endPoint y: 363, distance: 16.1
click at [414, 363] on input "text" at bounding box center [432, 359] width 155 height 21
click at [1460, 371] on input "0" at bounding box center [1416, 359] width 126 height 21
click at [1416, 490] on input "Hình thức thanh toán" at bounding box center [1383, 493] width 214 height 20
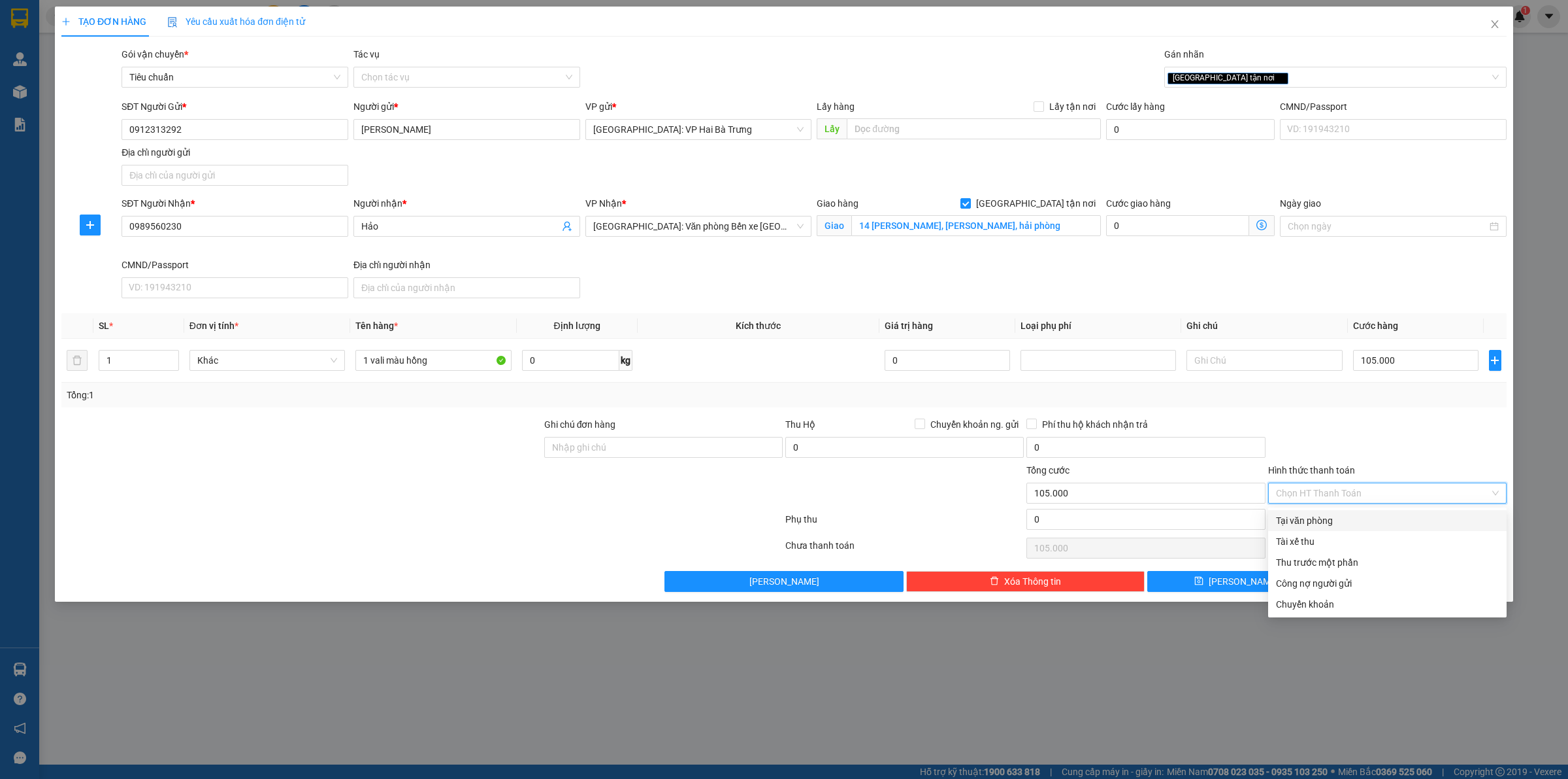
click at [1363, 517] on div "Tại văn phòng" at bounding box center [1387, 521] width 223 height 15
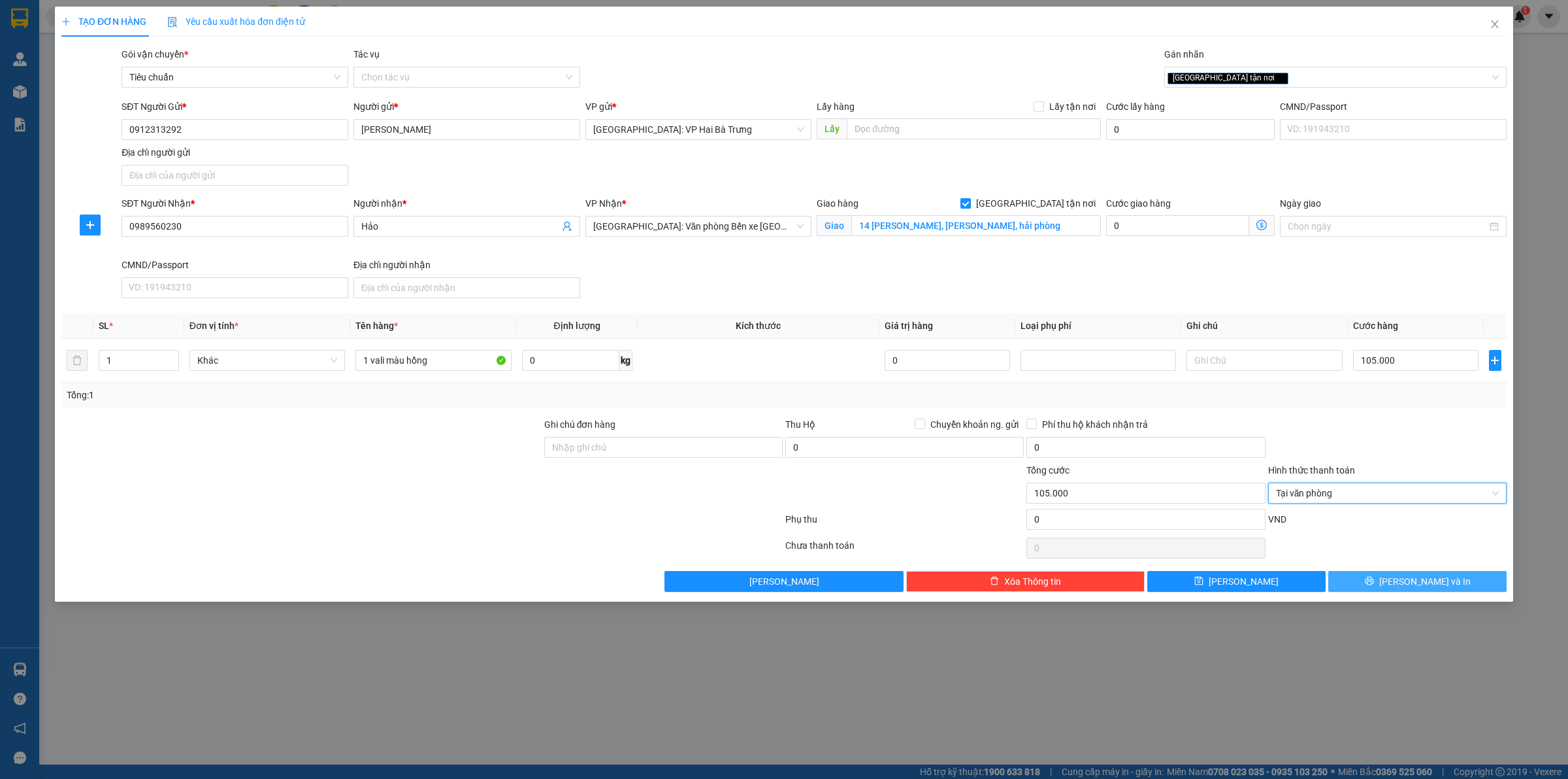
click at [1381, 588] on button "[PERSON_NAME] và In" at bounding box center [1418, 581] width 178 height 21
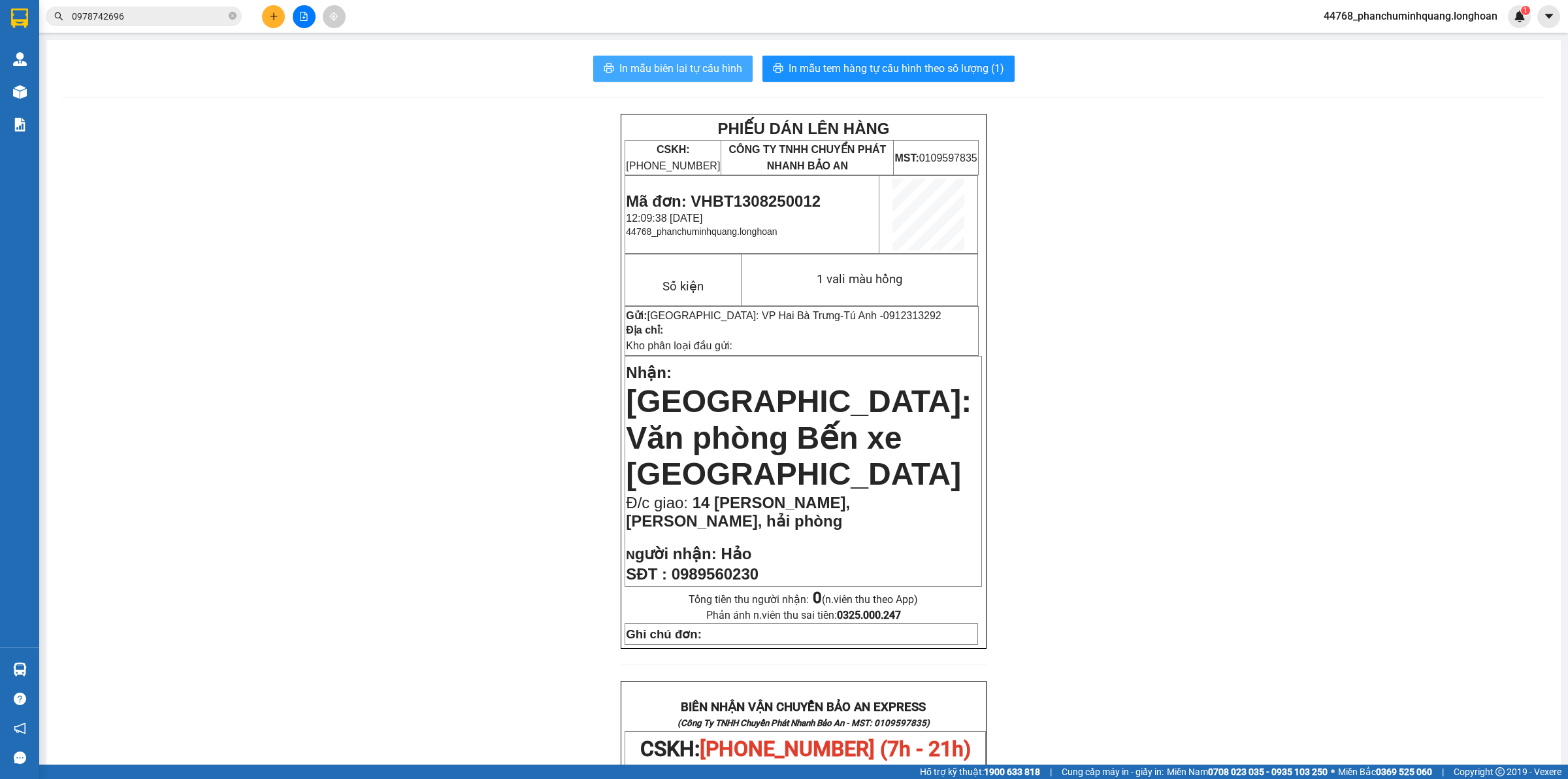
drag, startPoint x: 727, startPoint y: 69, endPoint x: 729, endPoint y: 56, distance: 13.2
click at [728, 68] on span "In mẫu biên lai tự cấu hình" at bounding box center [681, 68] width 123 height 17
click at [918, 65] on span "In mẫu tem hàng tự cấu hình theo số lượng (1)" at bounding box center [896, 68] width 216 height 17
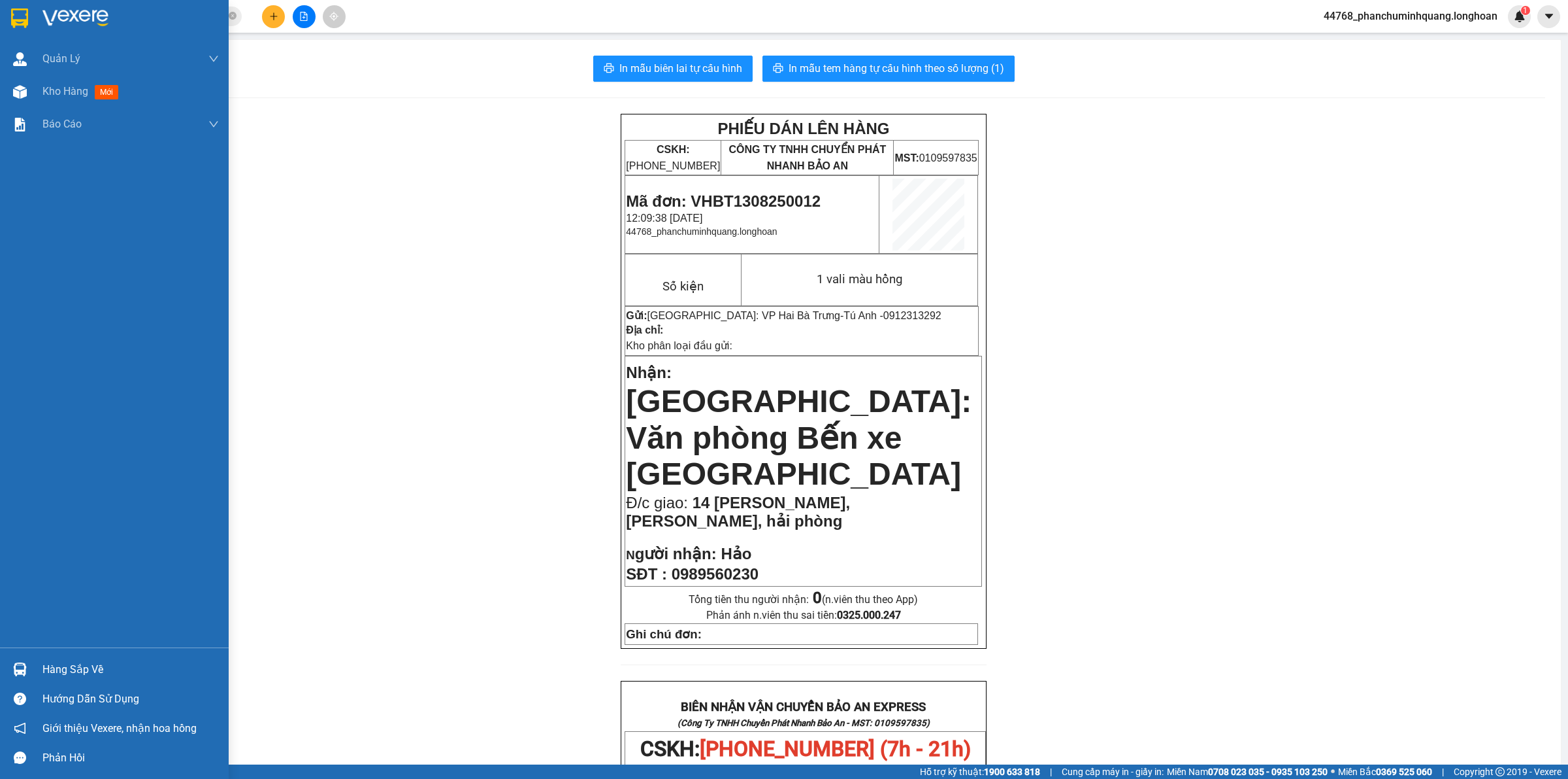
click at [15, 7] on div at bounding box center [20, 18] width 23 height 23
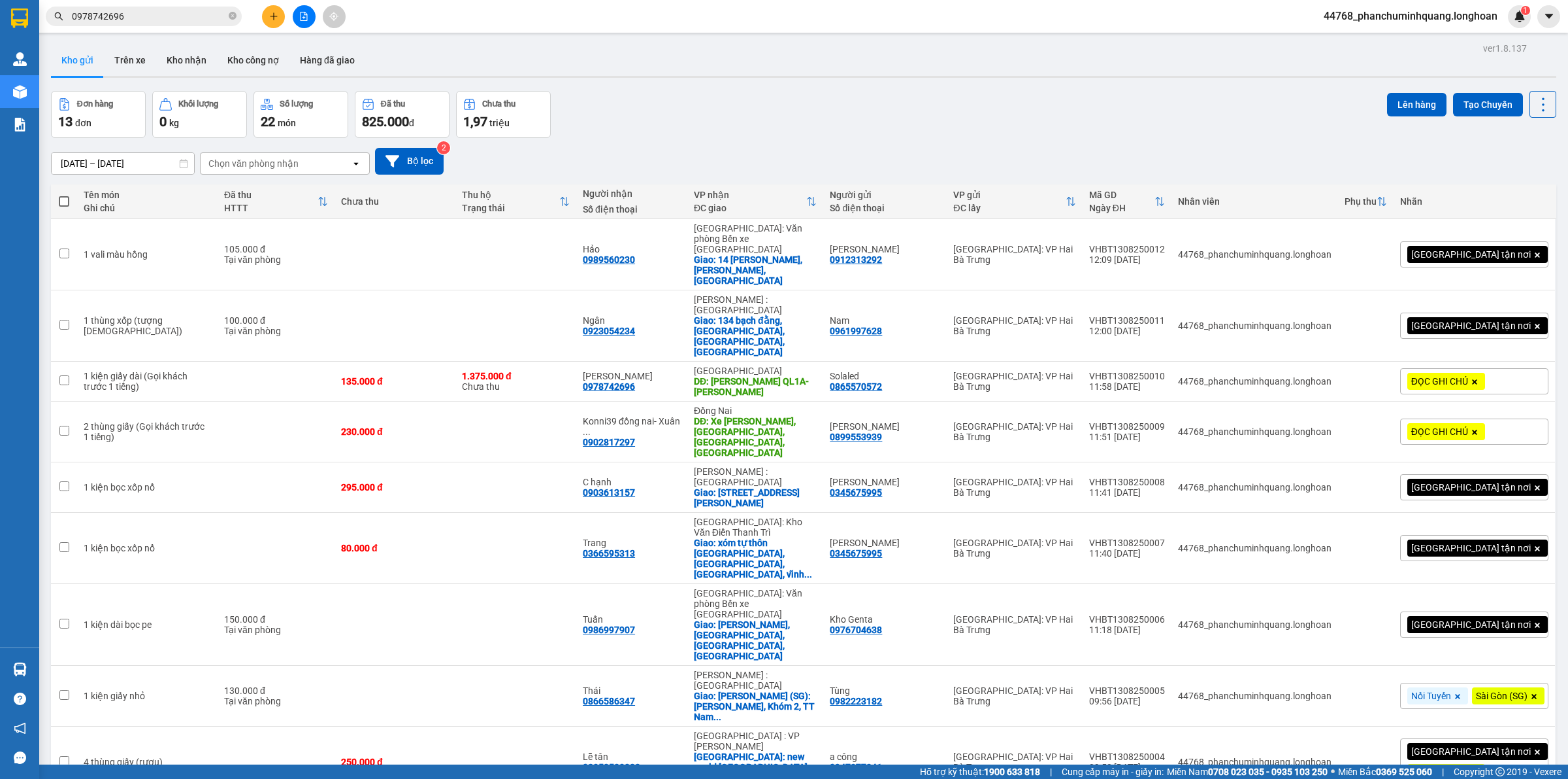
click at [1013, 123] on div "Đơn hàng 13 đơn Khối lượng 0 kg Số lượng 22 món Đã thu 825.000 đ Chưa thu 1,97 …" at bounding box center [804, 115] width 1506 height 48
click at [1060, 157] on div "[DATE] – [DATE] Press the down arrow key to interact with the calendar and sele…" at bounding box center [804, 160] width 1506 height 27
click at [1475, 321] on icon at bounding box center [1479, 325] width 9 height 9
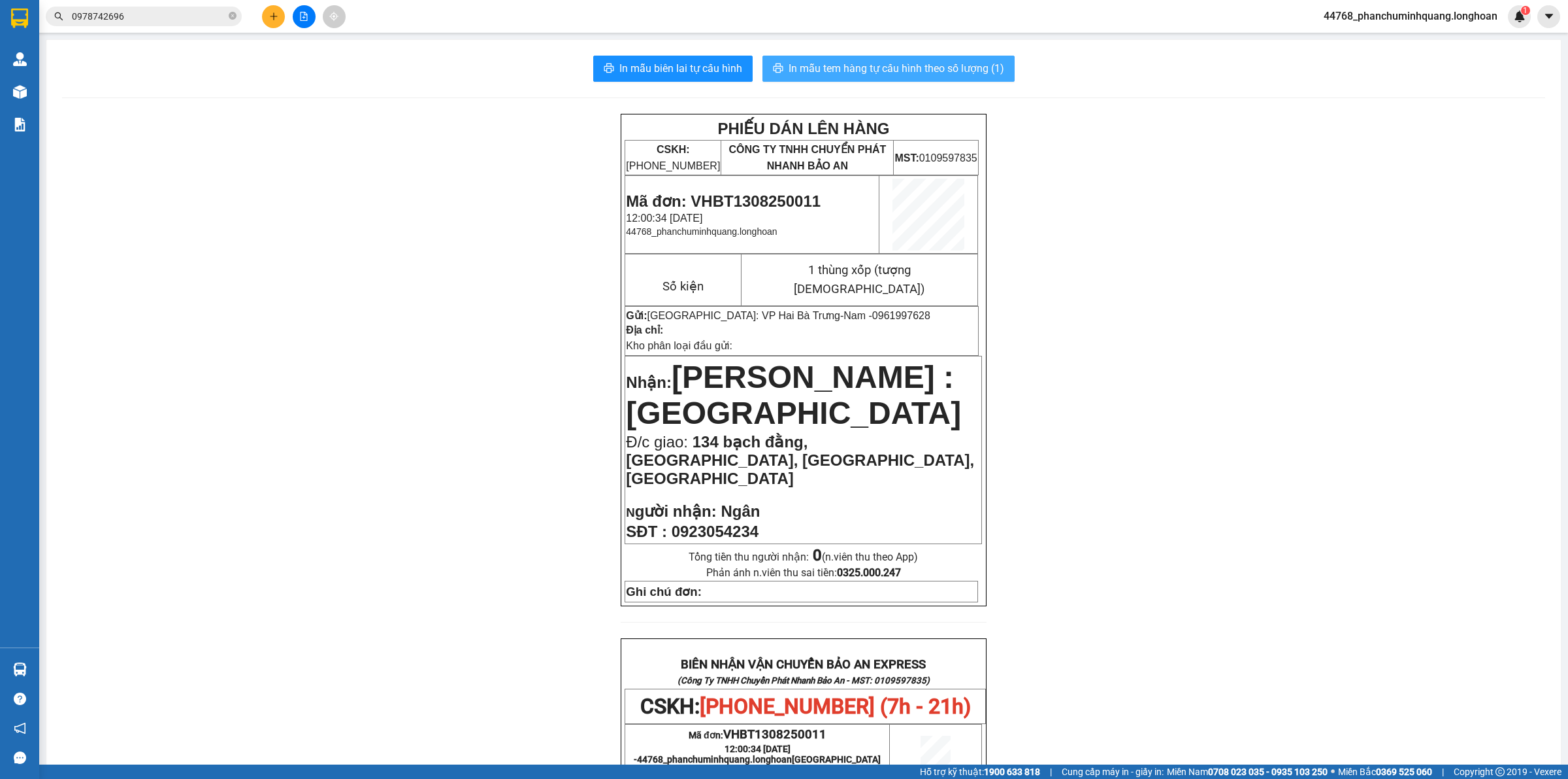
click at [861, 66] on span "In mẫu tem hàng tự cấu hình theo số lượng (1)" at bounding box center [896, 68] width 216 height 17
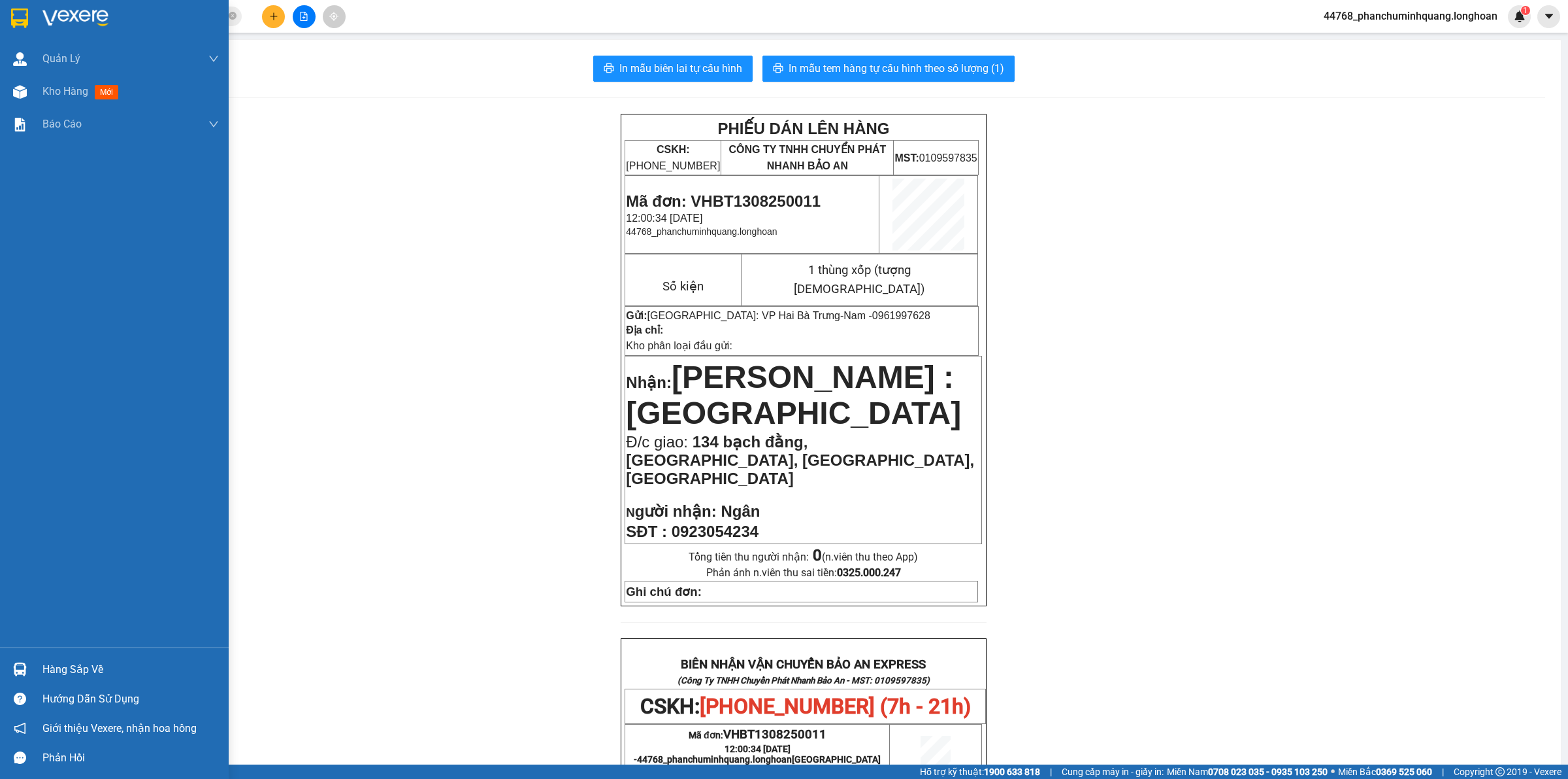
click at [17, 5] on div at bounding box center [114, 21] width 229 height 43
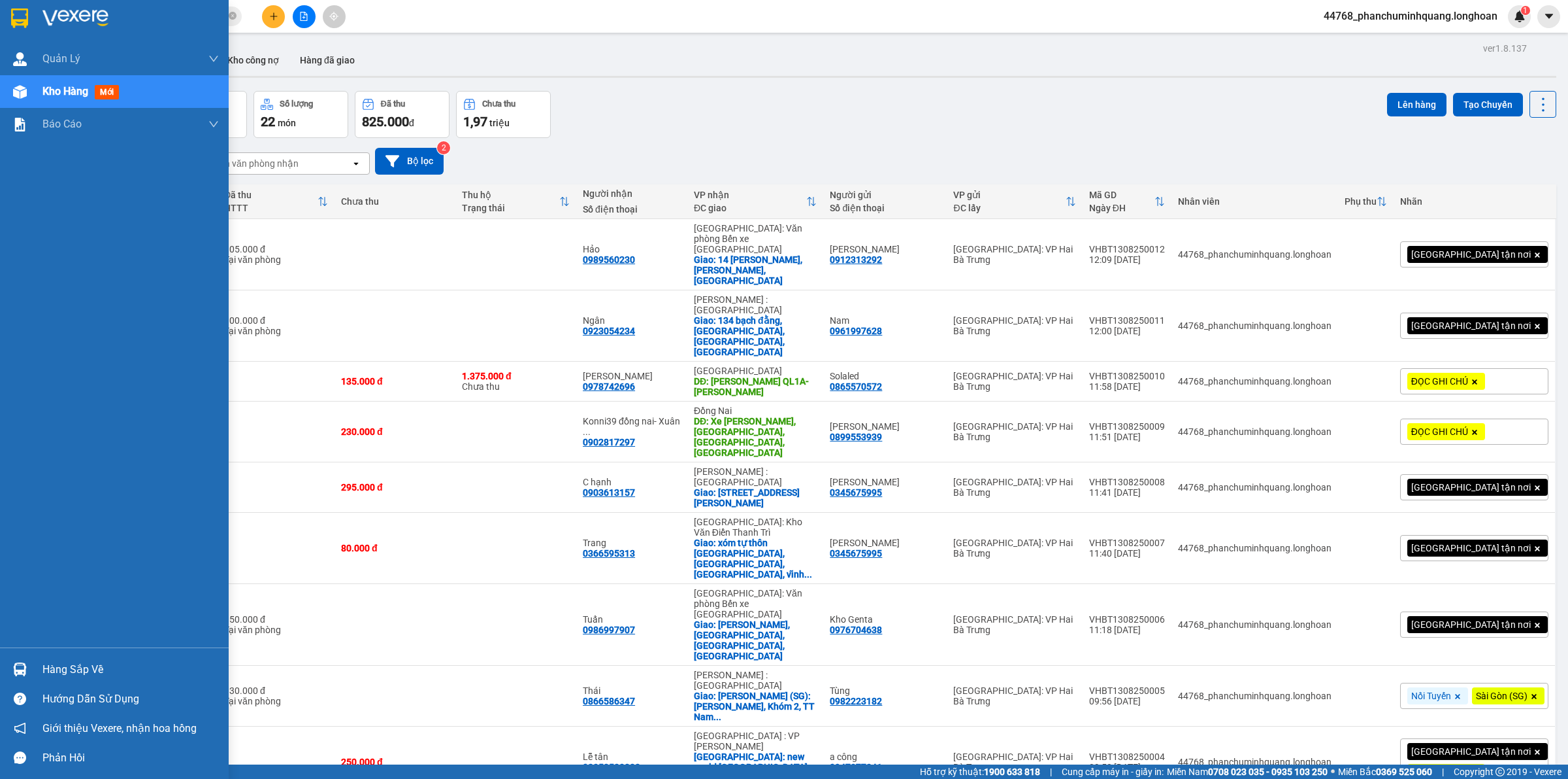
click at [18, 18] on img at bounding box center [19, 19] width 17 height 20
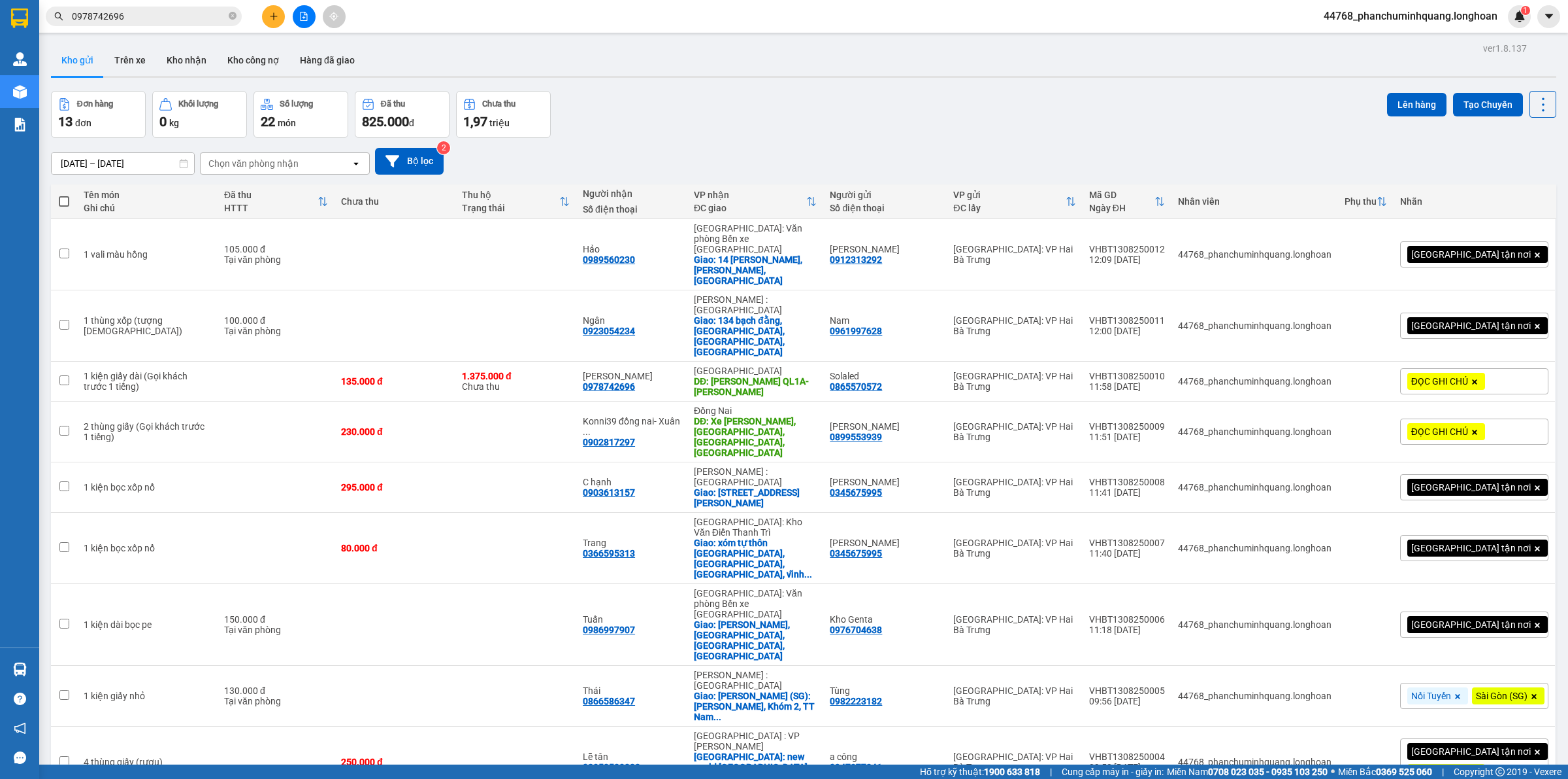
click at [1485, 658] on span "100 / trang" at bounding box center [1495, 662] width 47 height 13
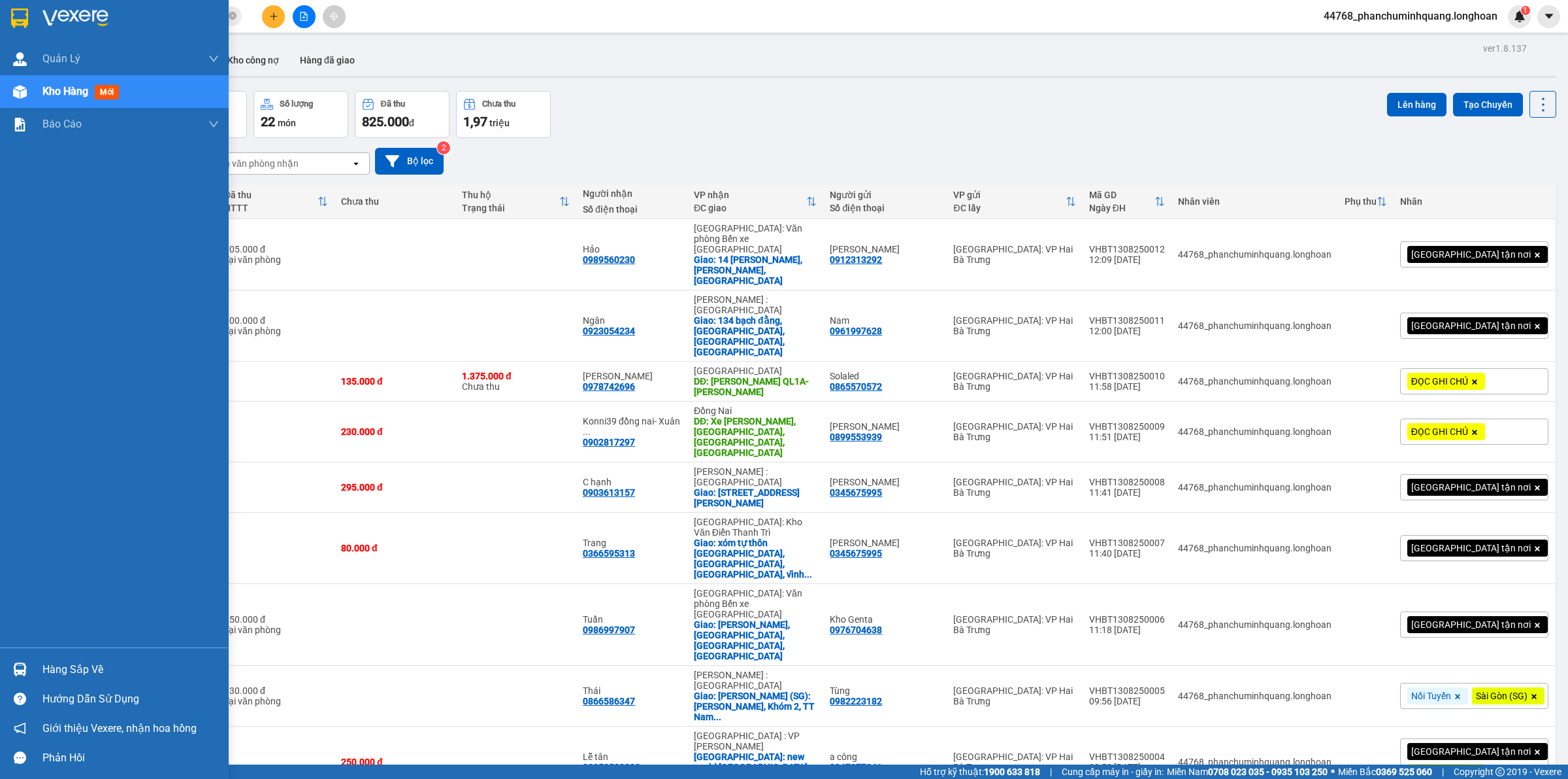
click at [28, 24] on img at bounding box center [19, 19] width 17 height 20
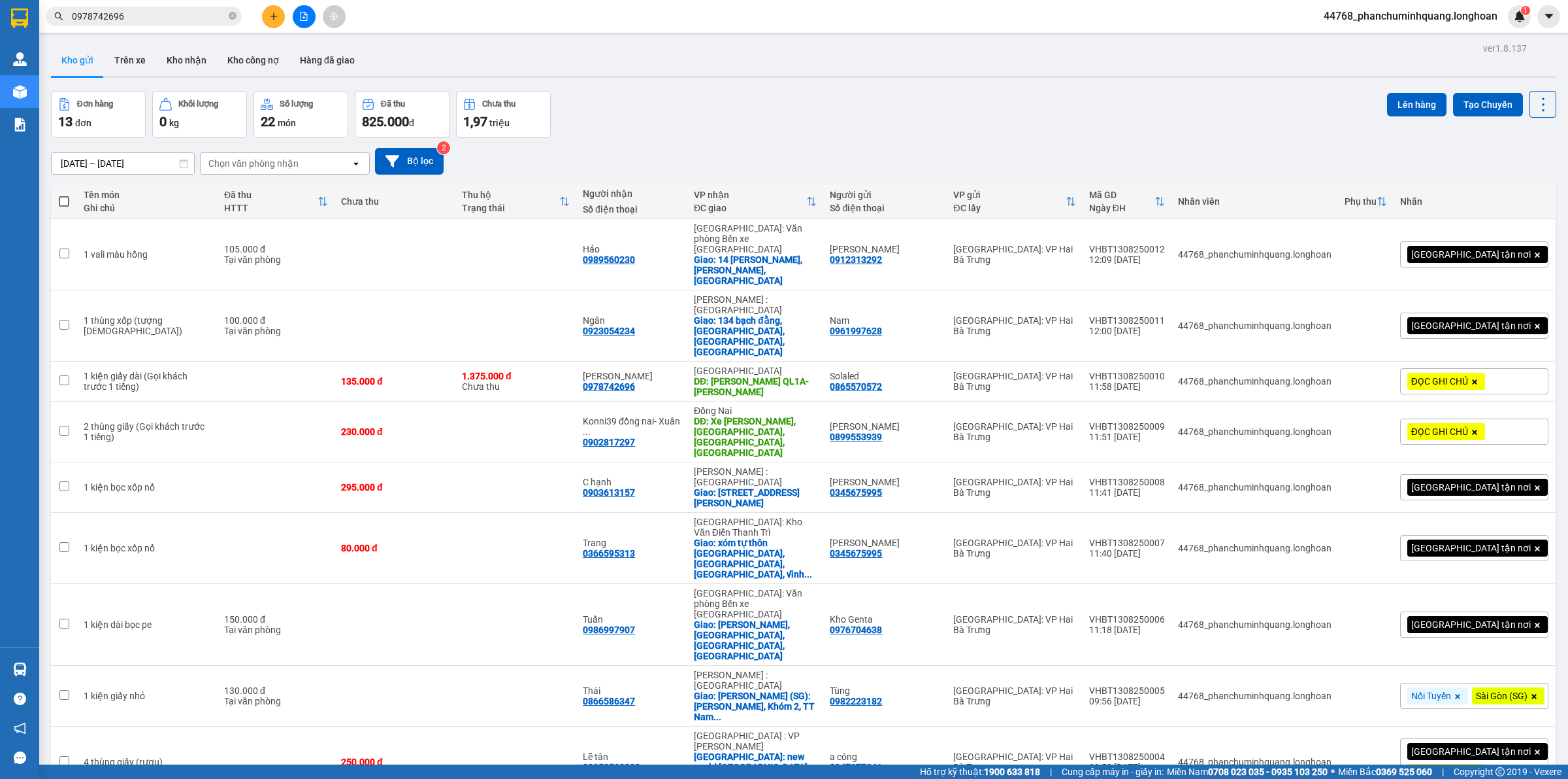
click at [276, 21] on button at bounding box center [273, 16] width 23 height 23
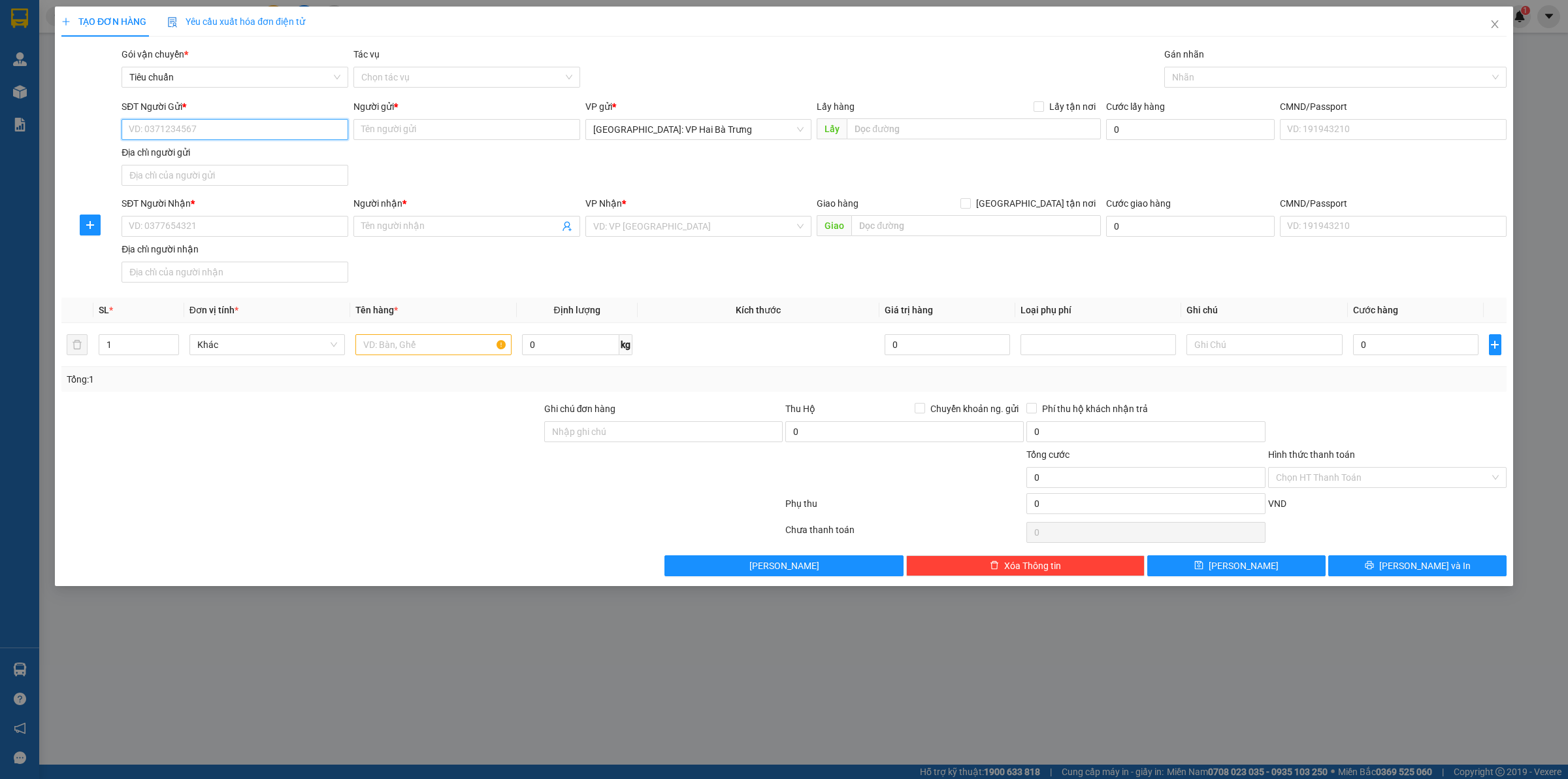
click at [296, 128] on input "SĐT Người Gửi *" at bounding box center [234, 129] width 227 height 21
click at [258, 151] on div "0355158100 - Khánh" at bounding box center [234, 156] width 211 height 15
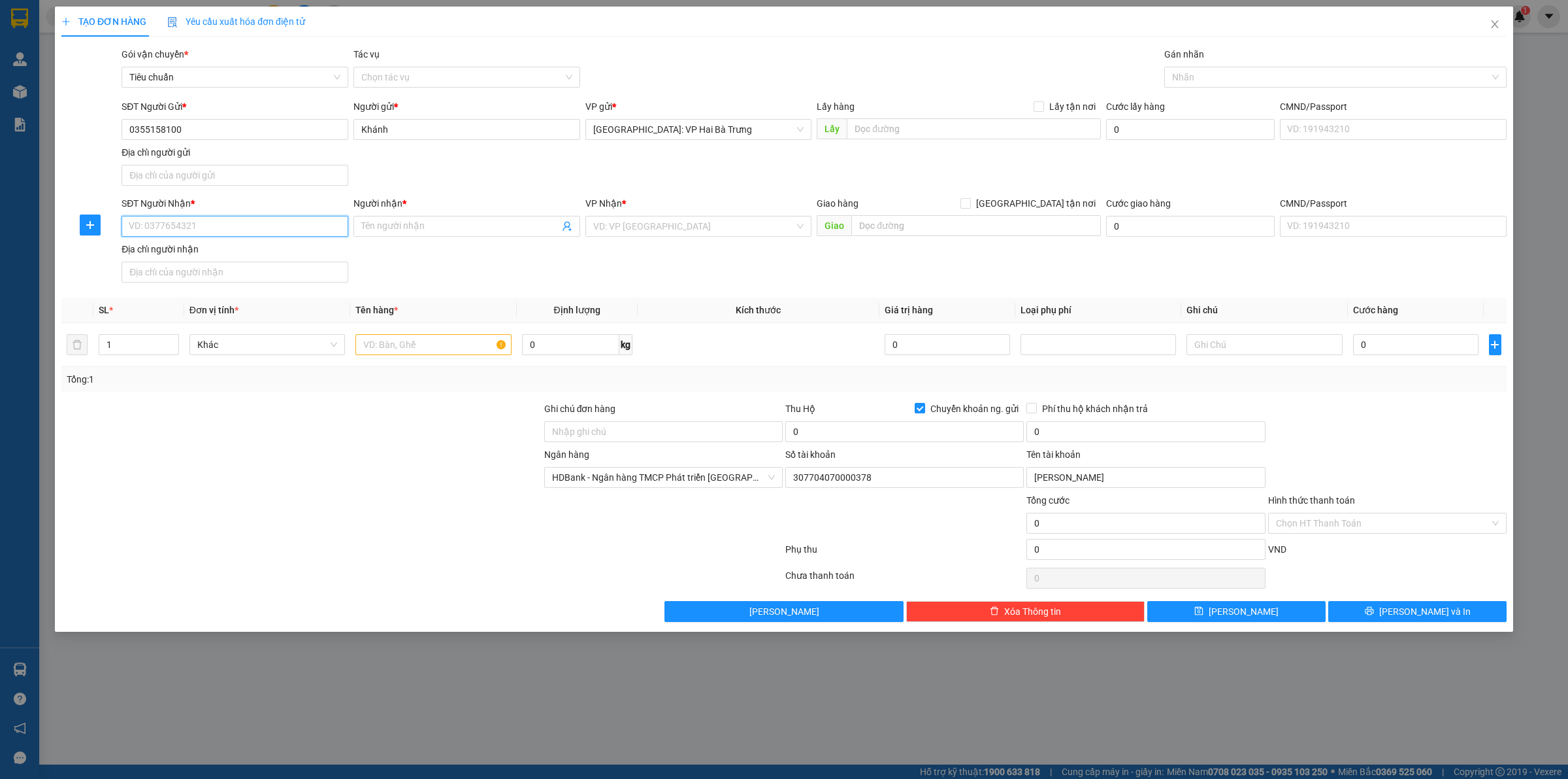
click at [302, 227] on input "SĐT Người Nhận *" at bounding box center [234, 226] width 227 height 21
click at [508, 270] on div "SĐT Người Nhận * 0942268996 0942268996 Người nhận * Tên người nhận VP Nhận * VD…" at bounding box center [814, 242] width 1391 height 91
click at [467, 217] on span at bounding box center [466, 226] width 227 height 21
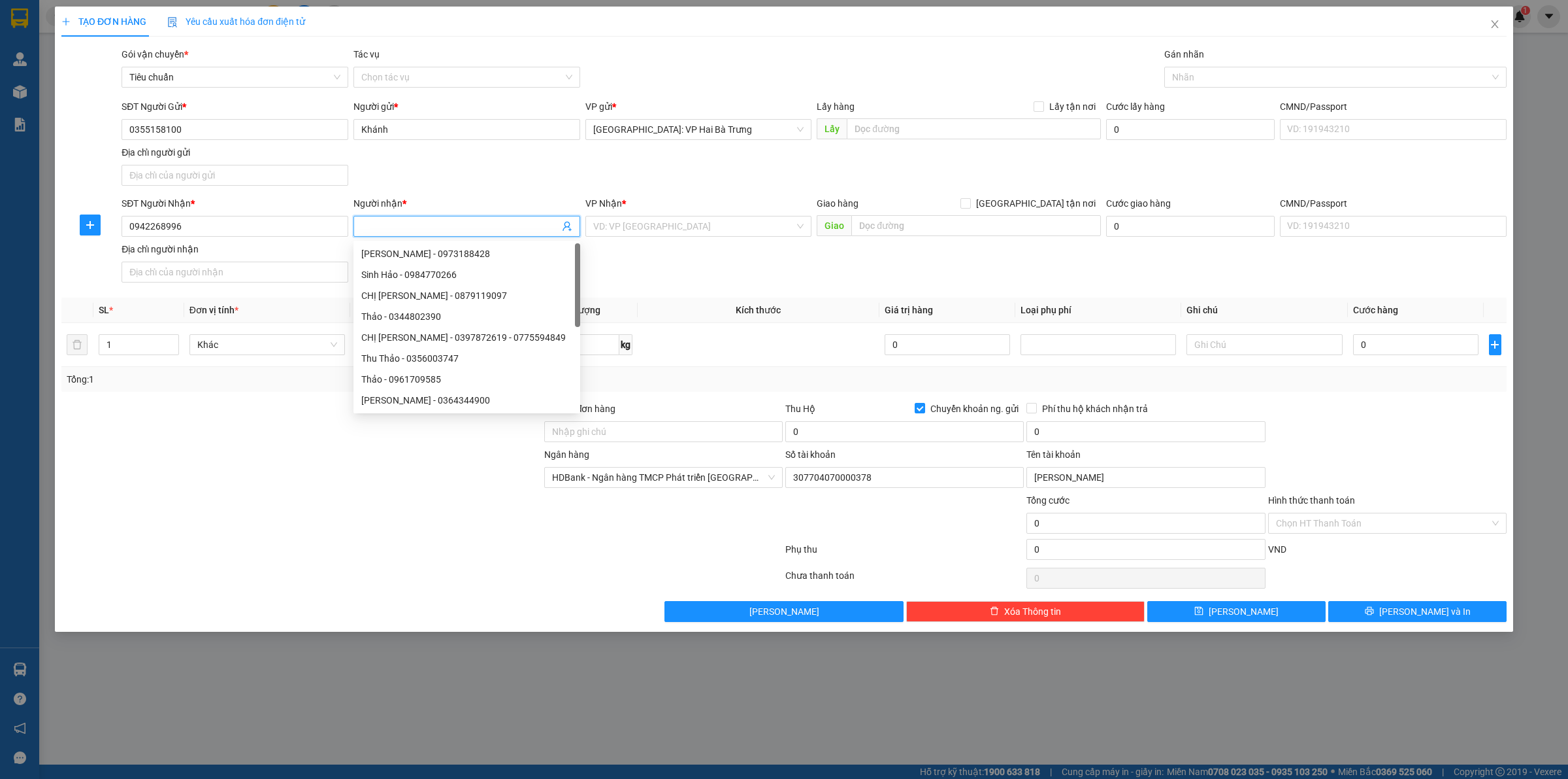
click at [465, 223] on input "Người nhận *" at bounding box center [460, 226] width 198 height 15
click at [661, 276] on div "SĐT Người Nhận * 0942268996 Người nhận * Tên người nhận VP Nhận * VD: VP [GEOGR…" at bounding box center [814, 242] width 1391 height 91
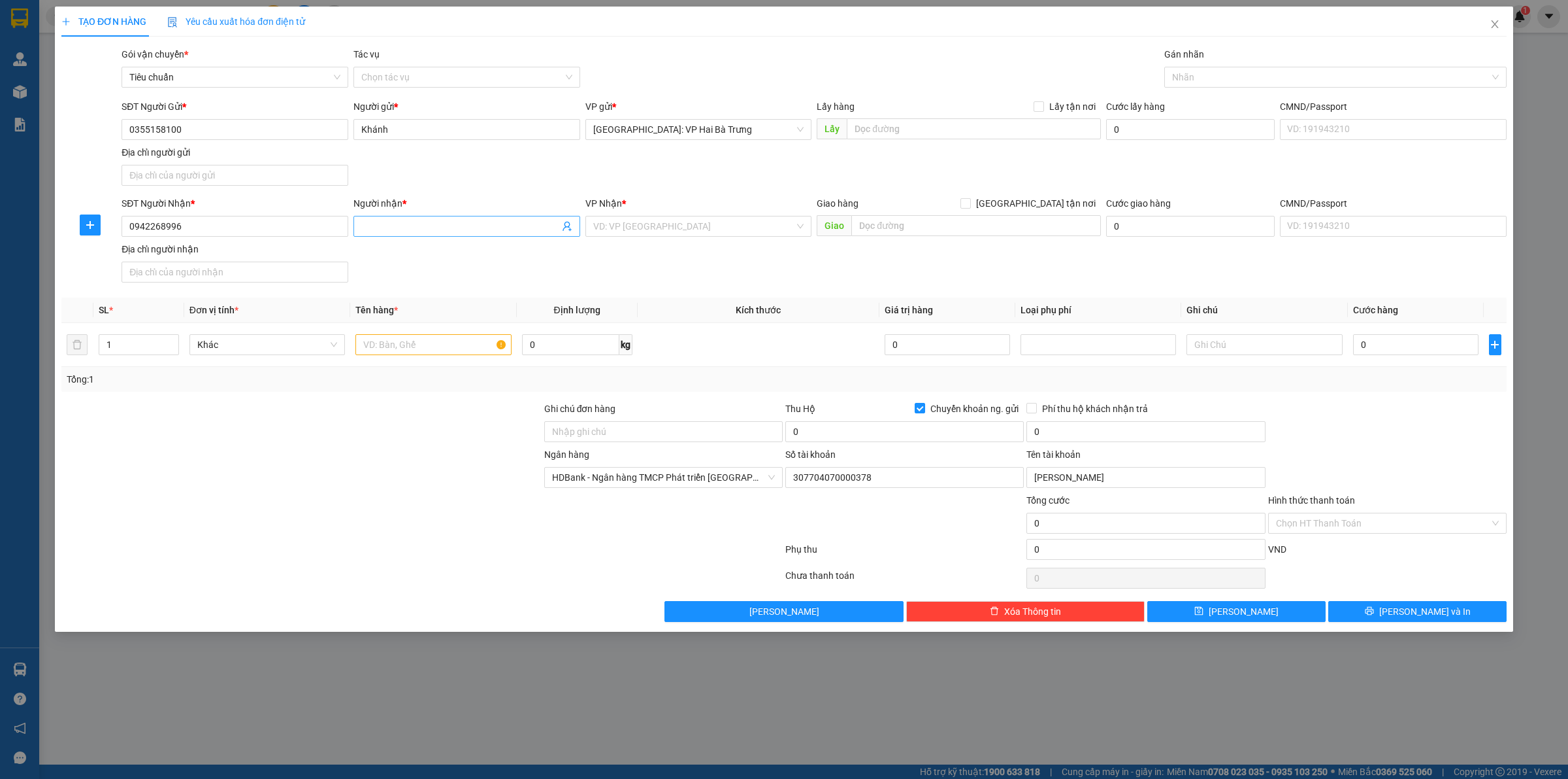
click at [500, 229] on input "Người nhận *" at bounding box center [460, 226] width 198 height 15
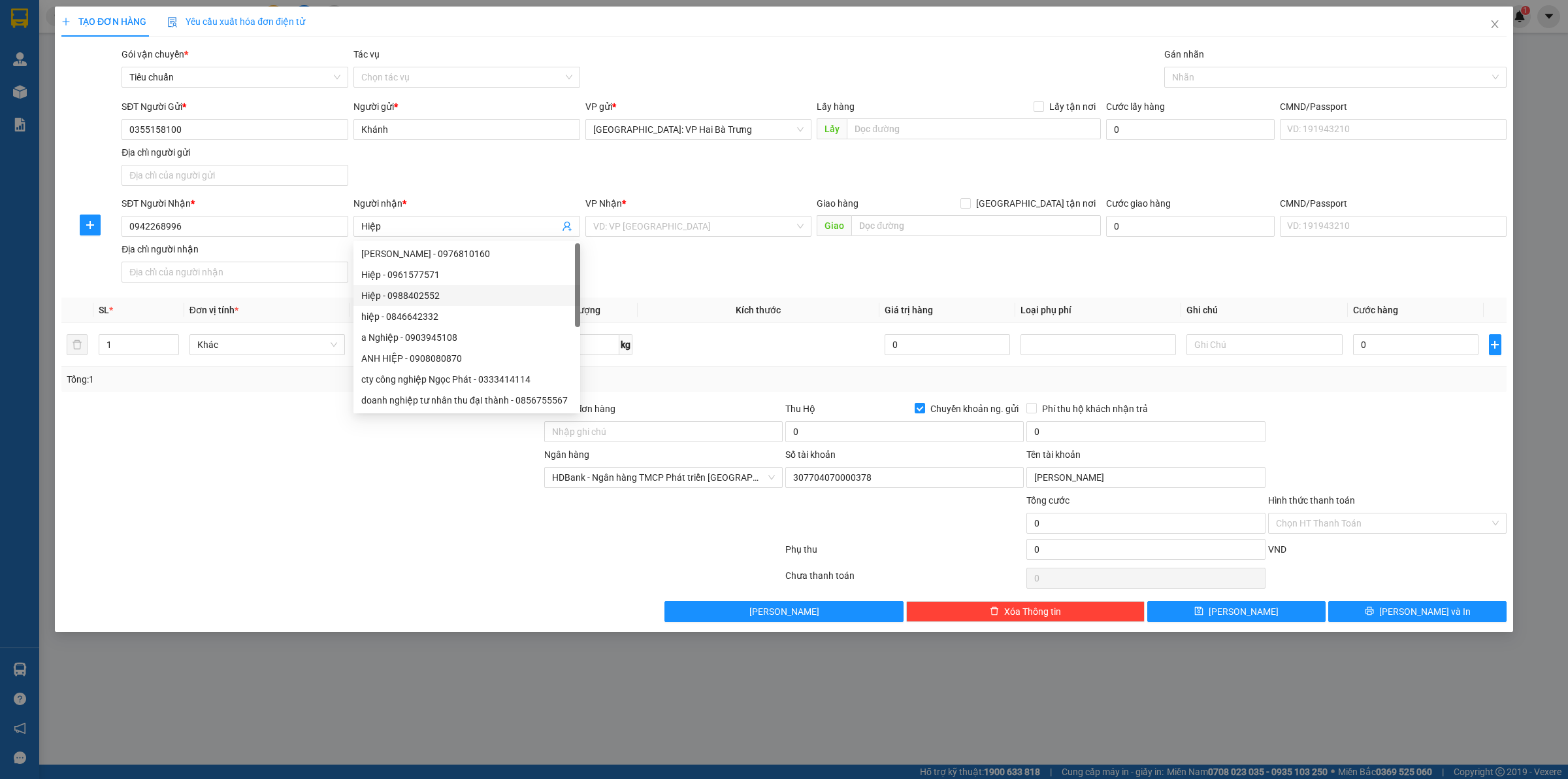
click at [705, 270] on div "SĐT Người Nhận * 0942268996 Người nhận * Hiệp VP Nhận * VD: VP [GEOGRAPHIC_DATA…" at bounding box center [814, 242] width 1391 height 91
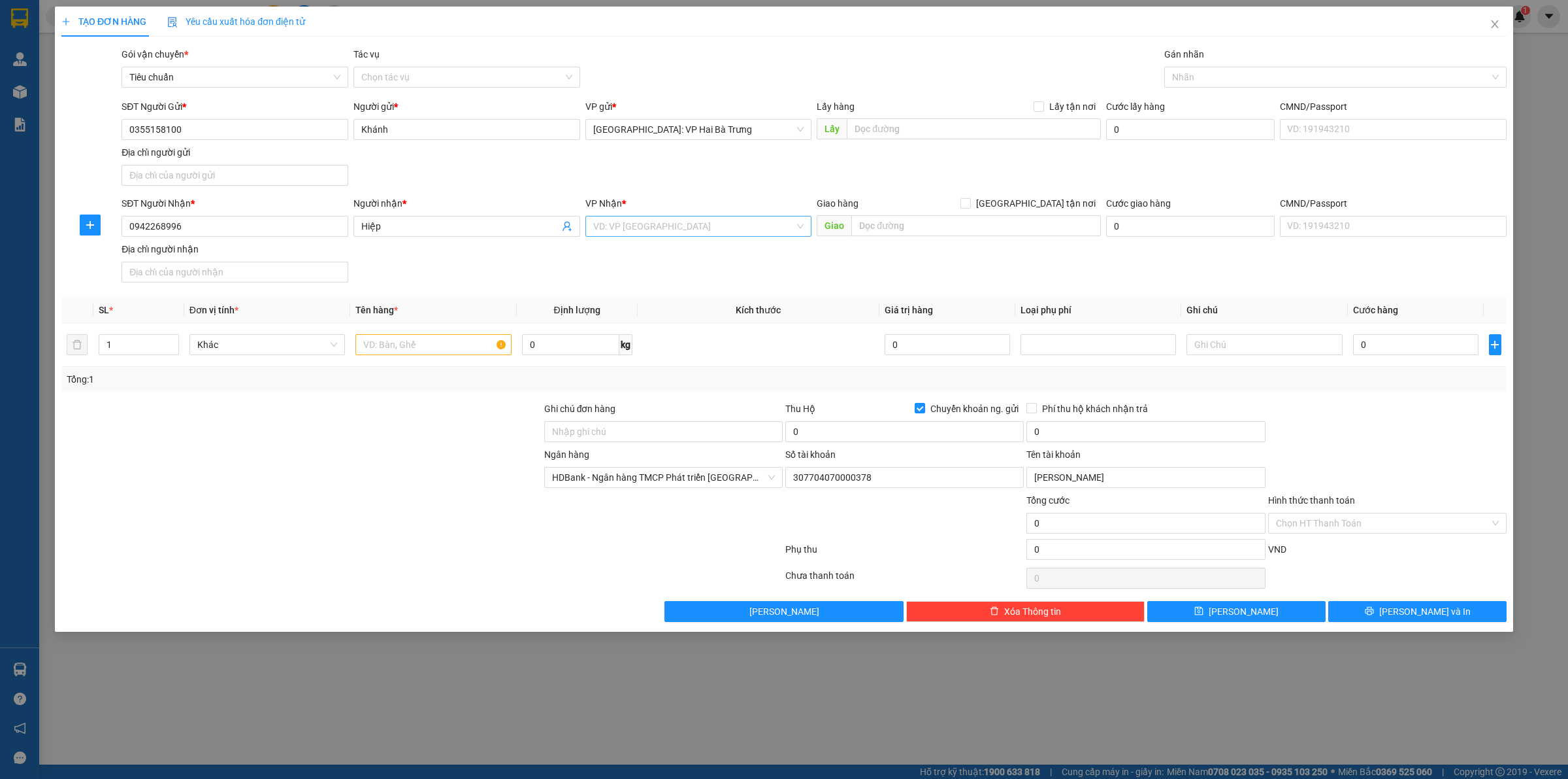
click at [754, 237] on div "VD: VP [GEOGRAPHIC_DATA]" at bounding box center [698, 226] width 227 height 21
click at [713, 236] on input "search" at bounding box center [694, 227] width 202 height 20
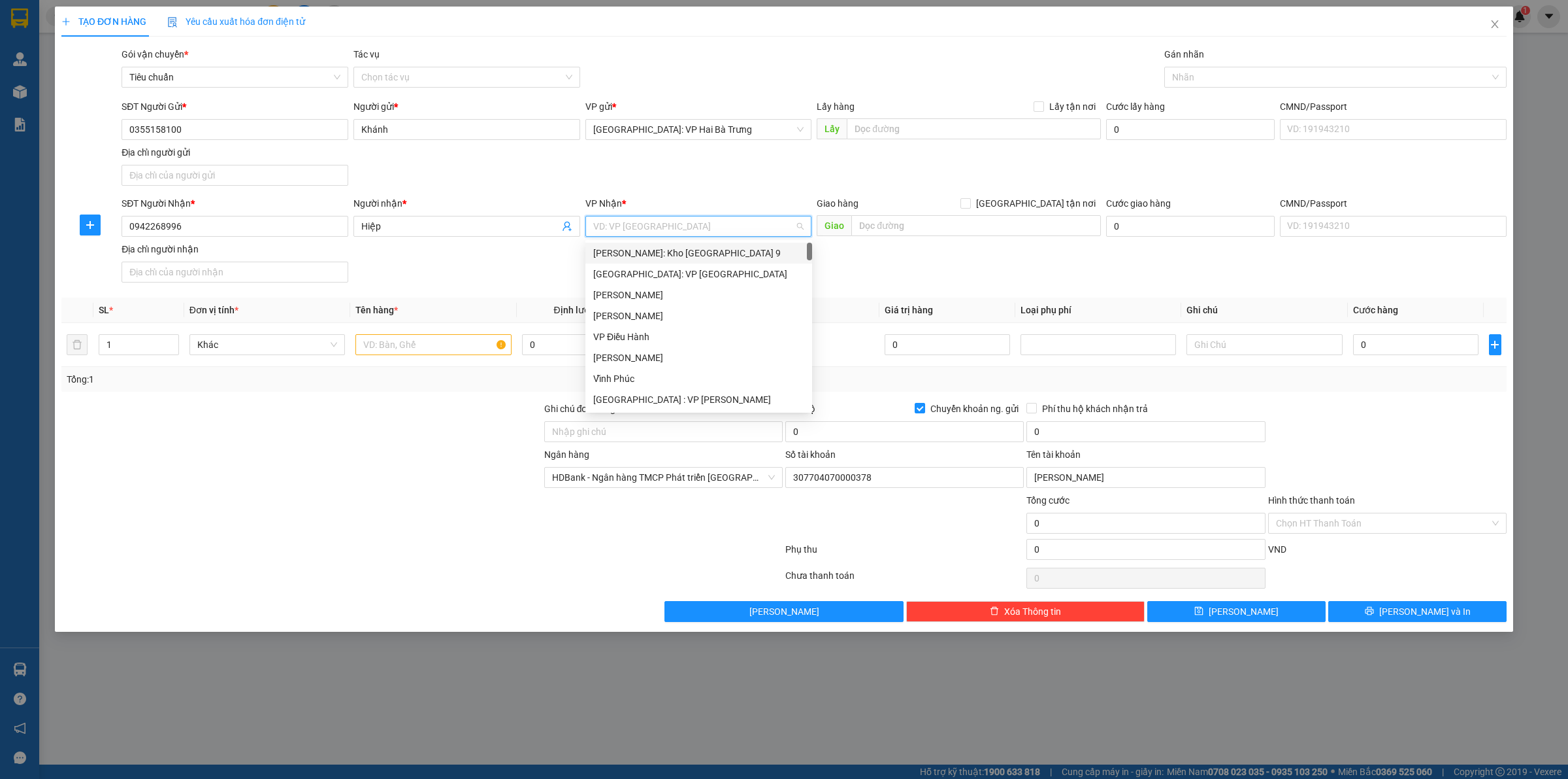
click at [725, 230] on input "search" at bounding box center [694, 227] width 202 height 20
click at [710, 260] on div "[GEOGRAPHIC_DATA]: Văn phòng Bến xe [GEOGRAPHIC_DATA]" at bounding box center [721, 252] width 271 height 21
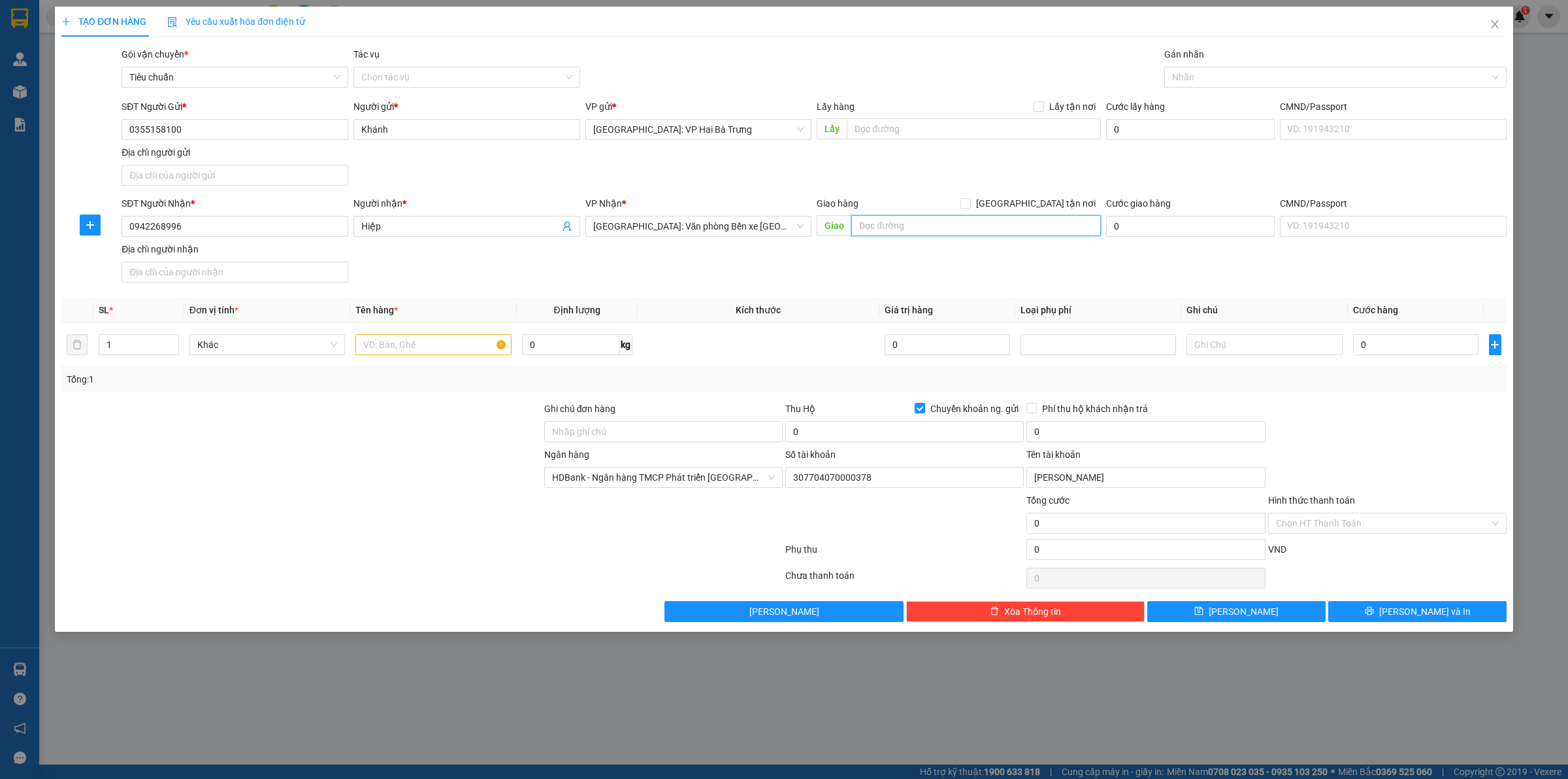
click at [928, 225] on input "text" at bounding box center [976, 225] width 249 height 21
click at [936, 230] on input "quyết thắng, tiên" at bounding box center [976, 225] width 249 height 21
click at [969, 207] on input "[GEOGRAPHIC_DATA] tận nơi" at bounding box center [965, 202] width 9 height 9
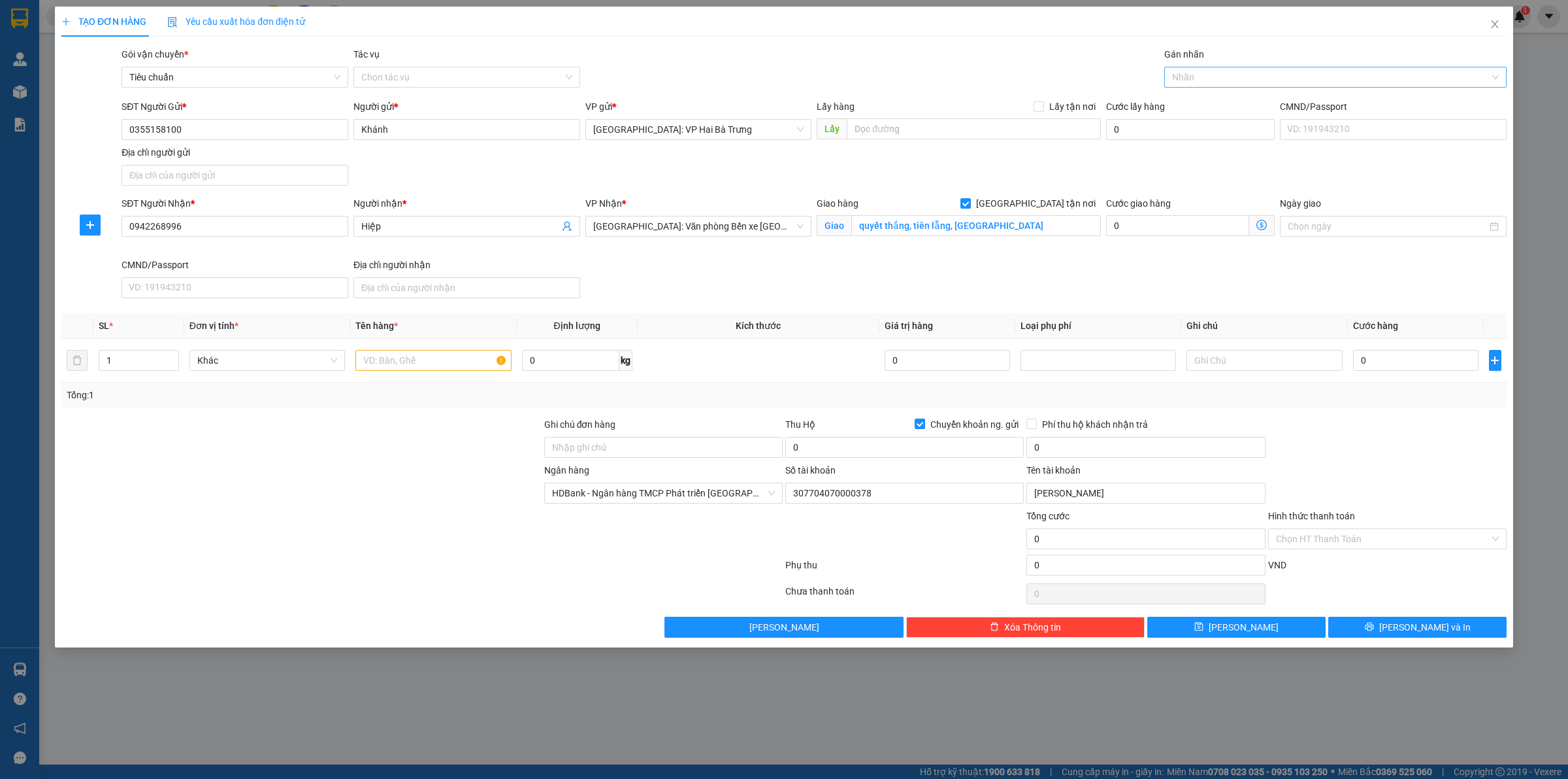
click at [1255, 78] on div at bounding box center [1329, 77] width 323 height 16
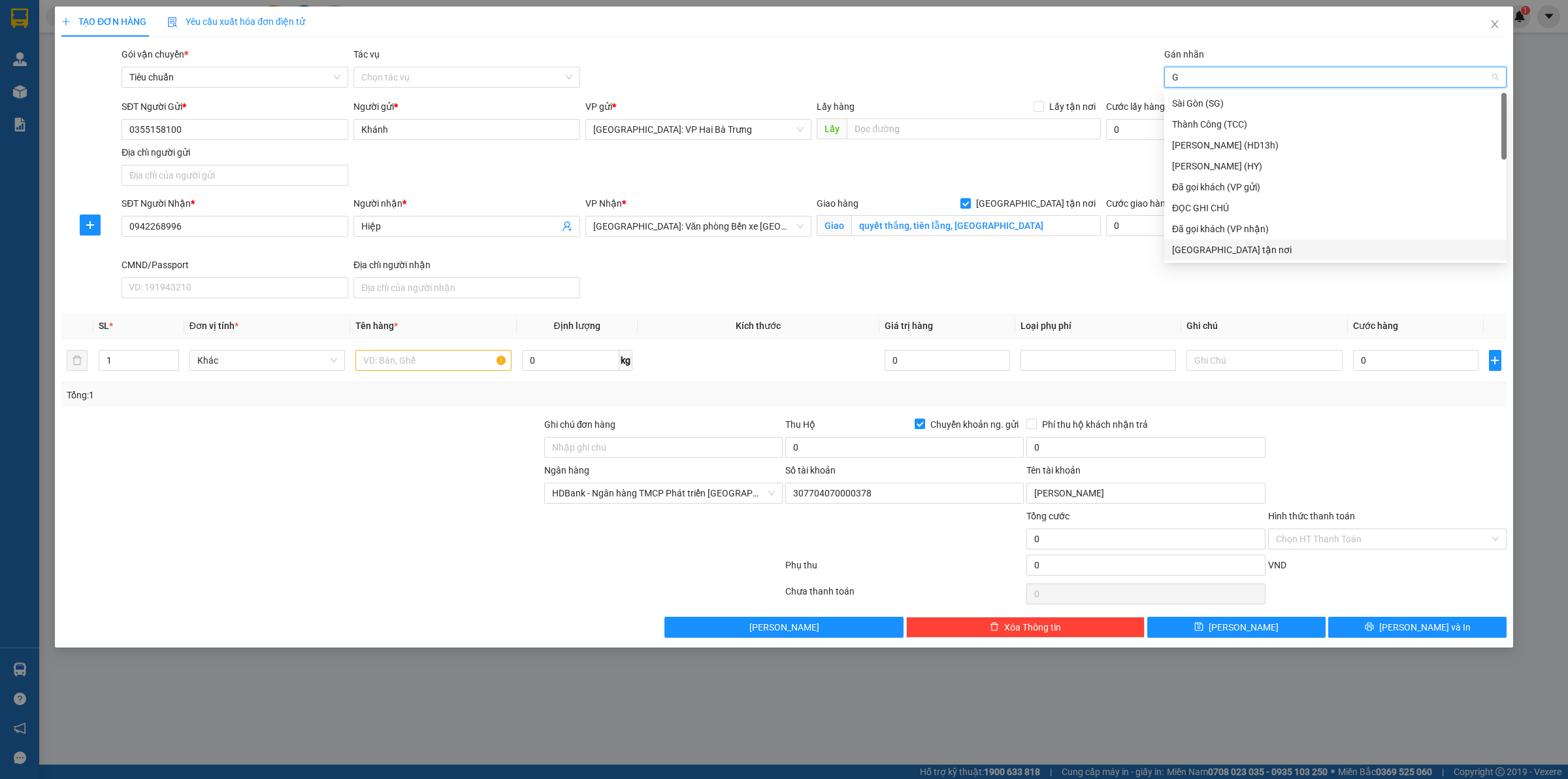
click at [1240, 248] on div "[GEOGRAPHIC_DATA] tận nơi" at bounding box center [1336, 249] width 326 height 15
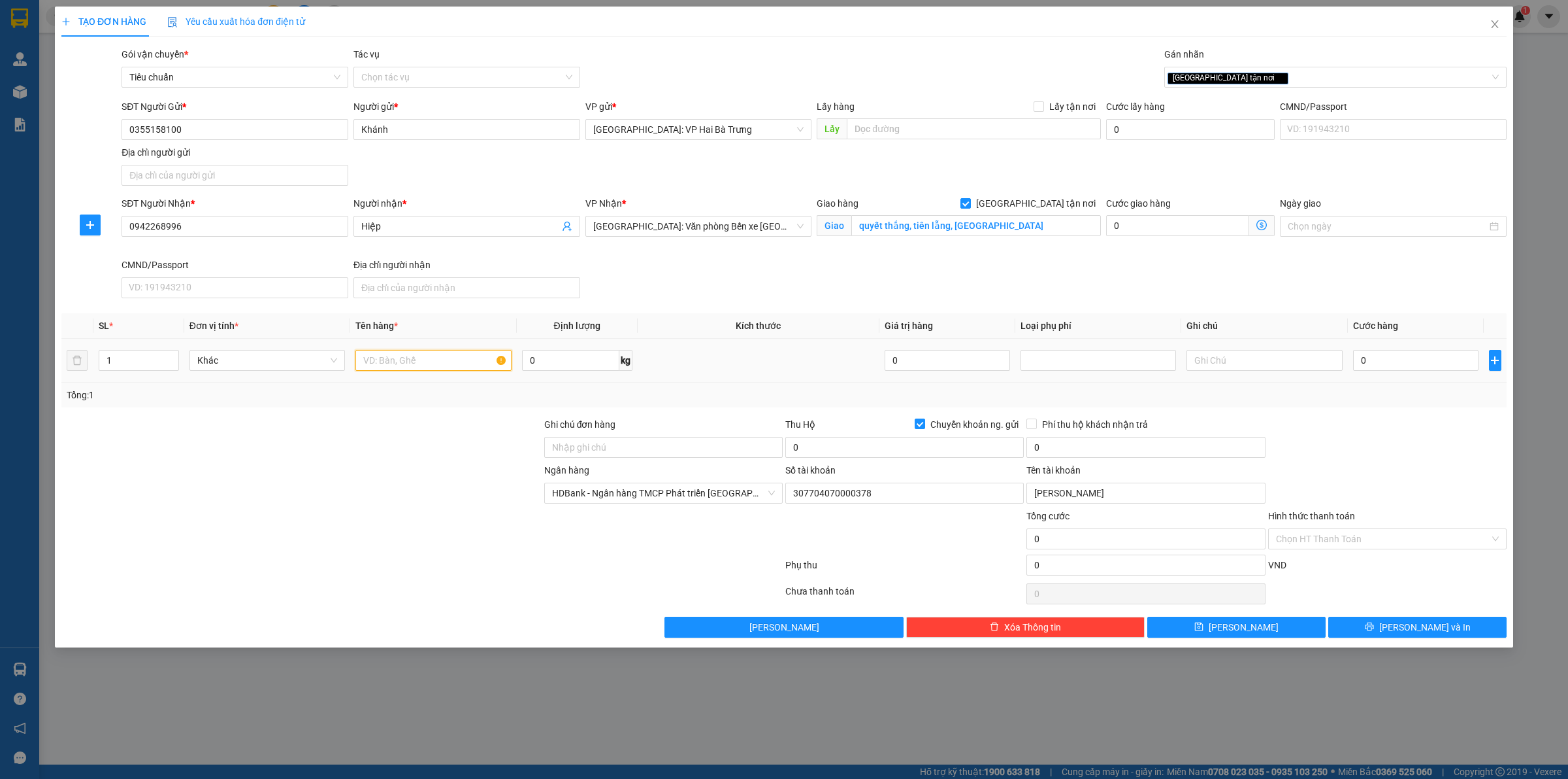
drag, startPoint x: 436, startPoint y: 366, endPoint x: 579, endPoint y: 366, distance: 143.0
click at [439, 366] on input "text" at bounding box center [432, 359] width 155 height 21
click at [932, 449] on input "0" at bounding box center [904, 446] width 238 height 21
click at [1090, 449] on input "0" at bounding box center [1146, 446] width 238 height 21
click at [1407, 370] on input "0" at bounding box center [1416, 359] width 126 height 21
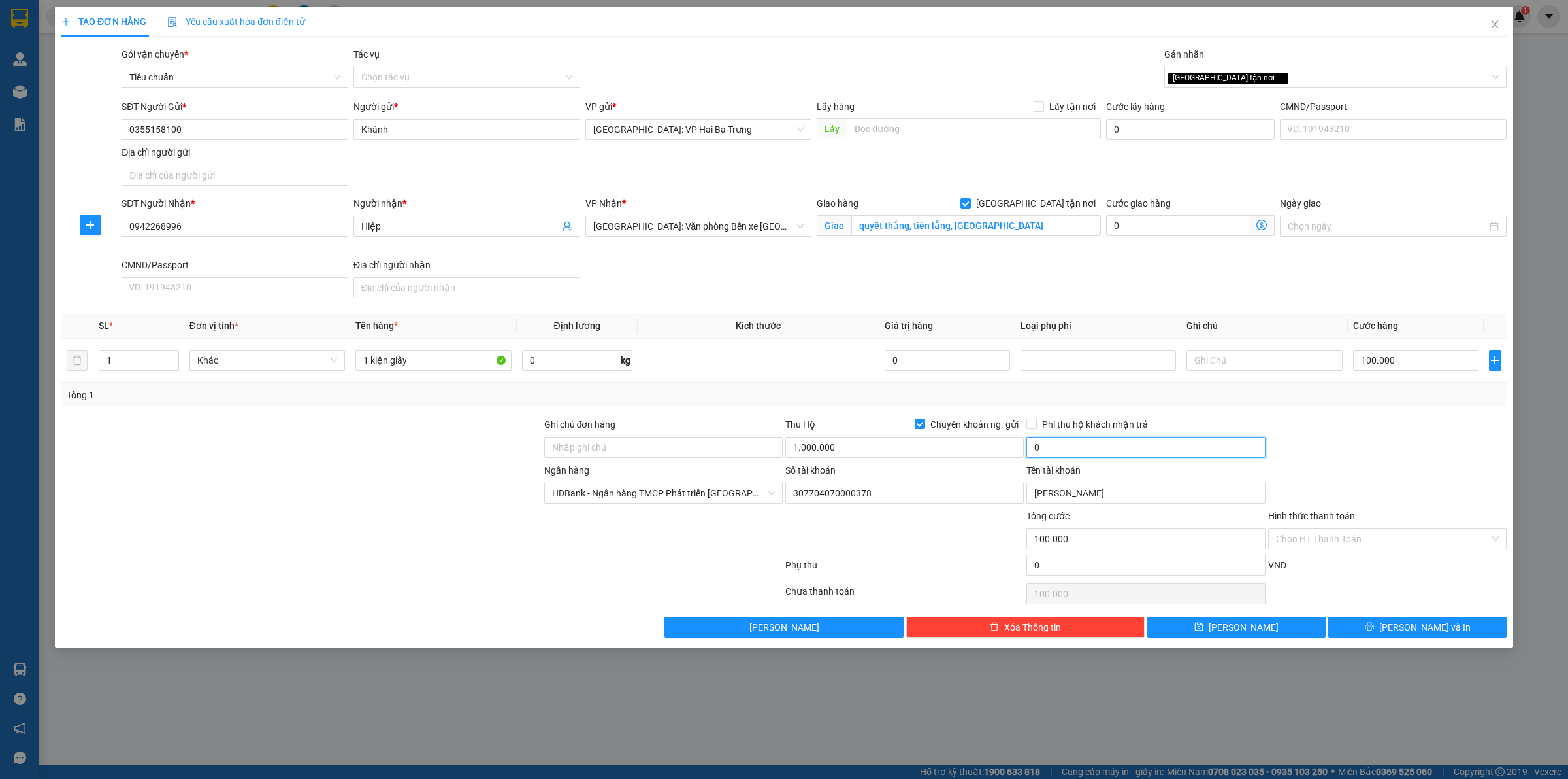
click at [1155, 449] on input "0" at bounding box center [1146, 446] width 238 height 21
click at [1383, 631] on button "[PERSON_NAME] và In" at bounding box center [1418, 627] width 178 height 21
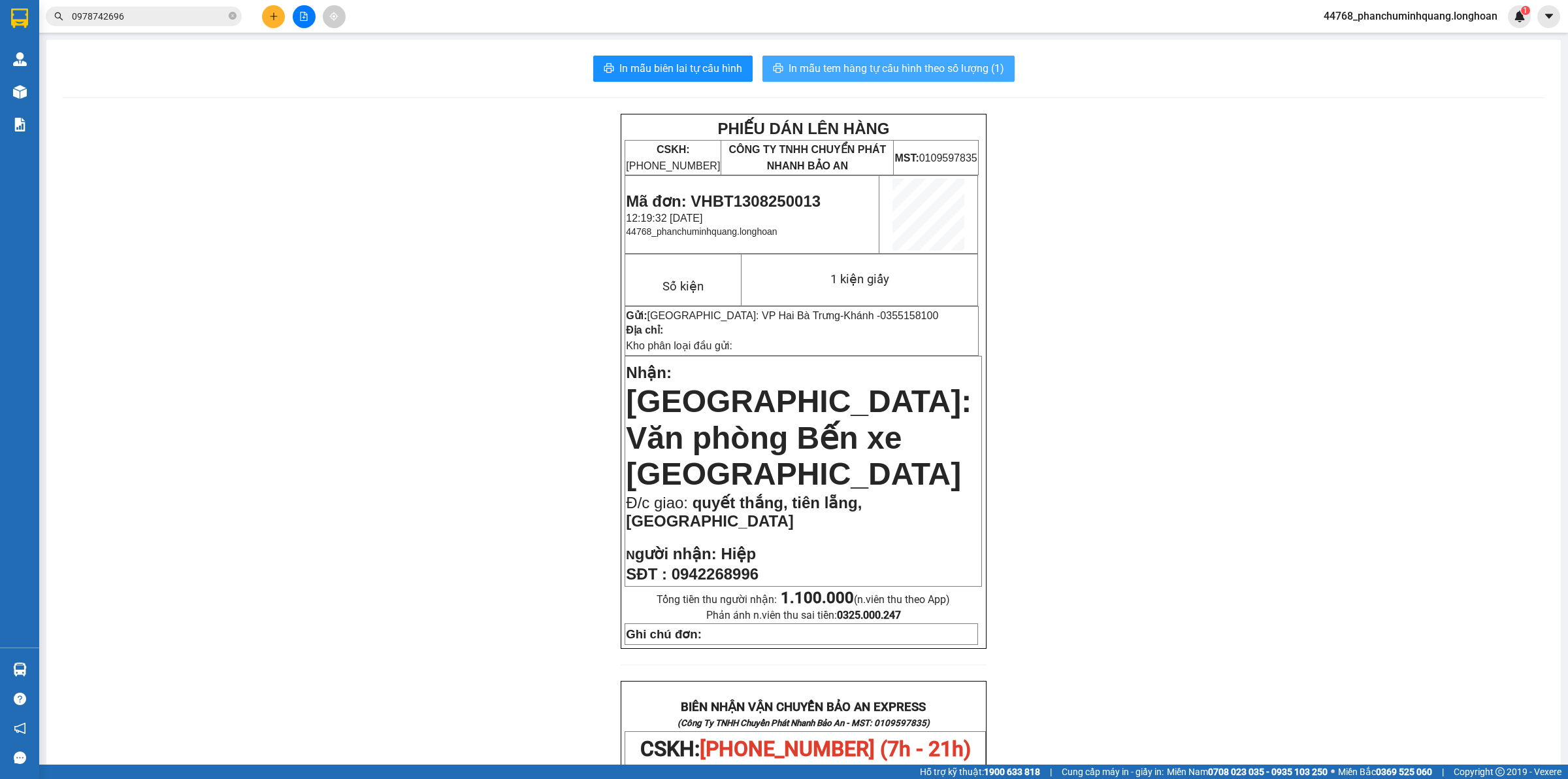
drag, startPoint x: 831, startPoint y: 72, endPoint x: 844, endPoint y: 73, distance: 13.0
click at [835, 72] on span "In mẫu tem hàng tự cấu hình theo số lượng (1)" at bounding box center [896, 68] width 216 height 17
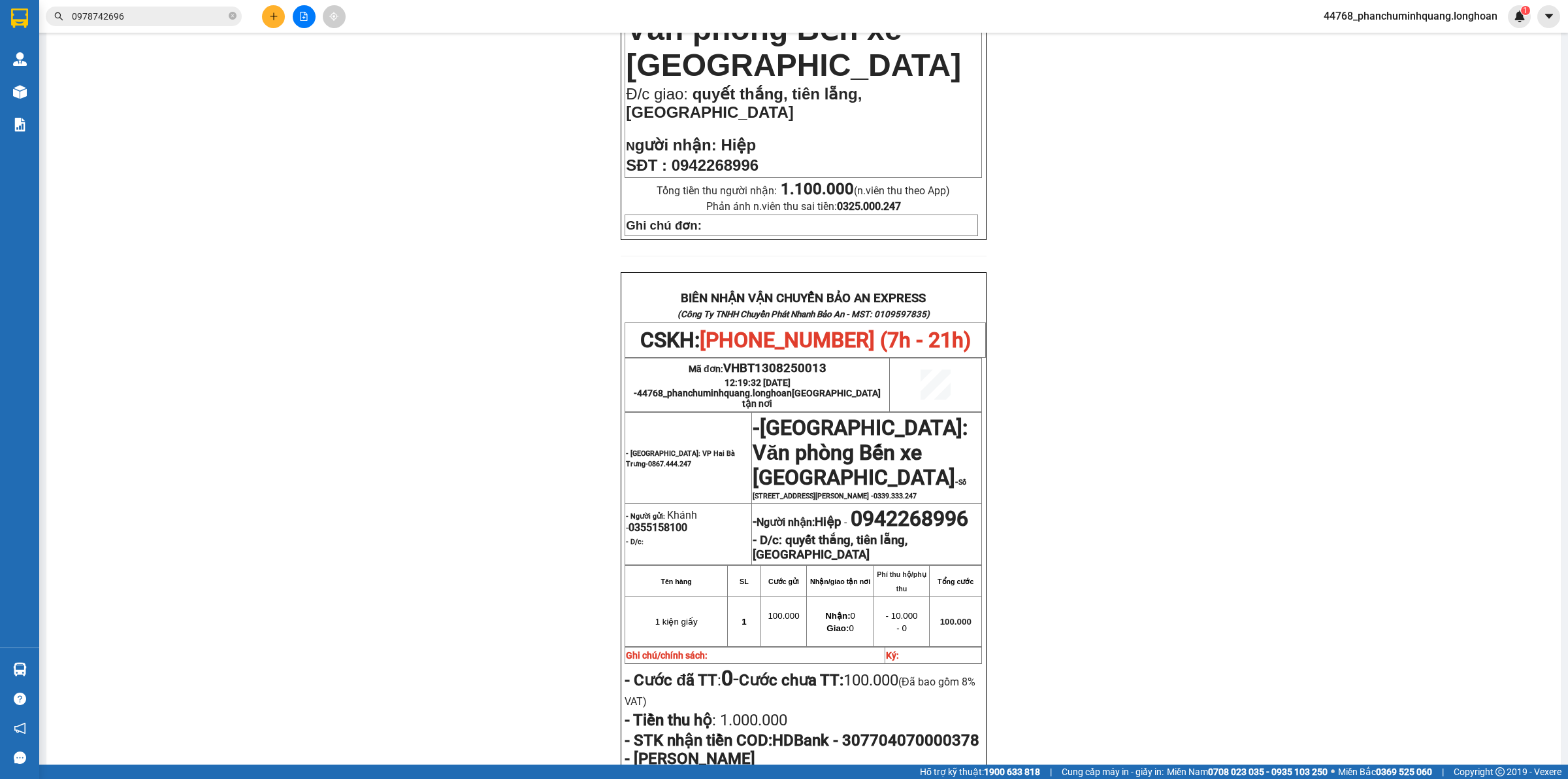
scroll to position [572, 0]
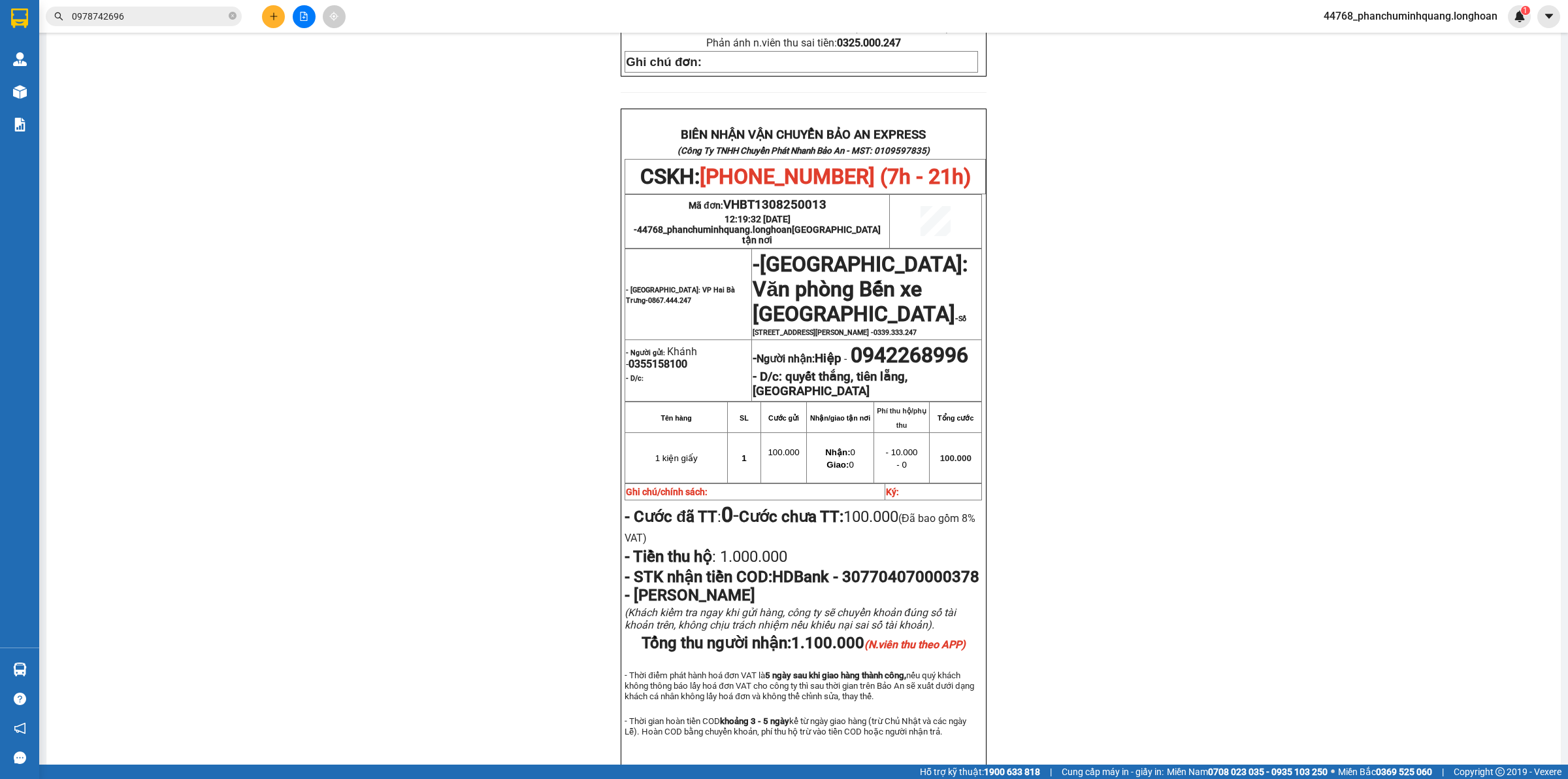
click at [270, 18] on icon "plus" at bounding box center [273, 16] width 9 height 9
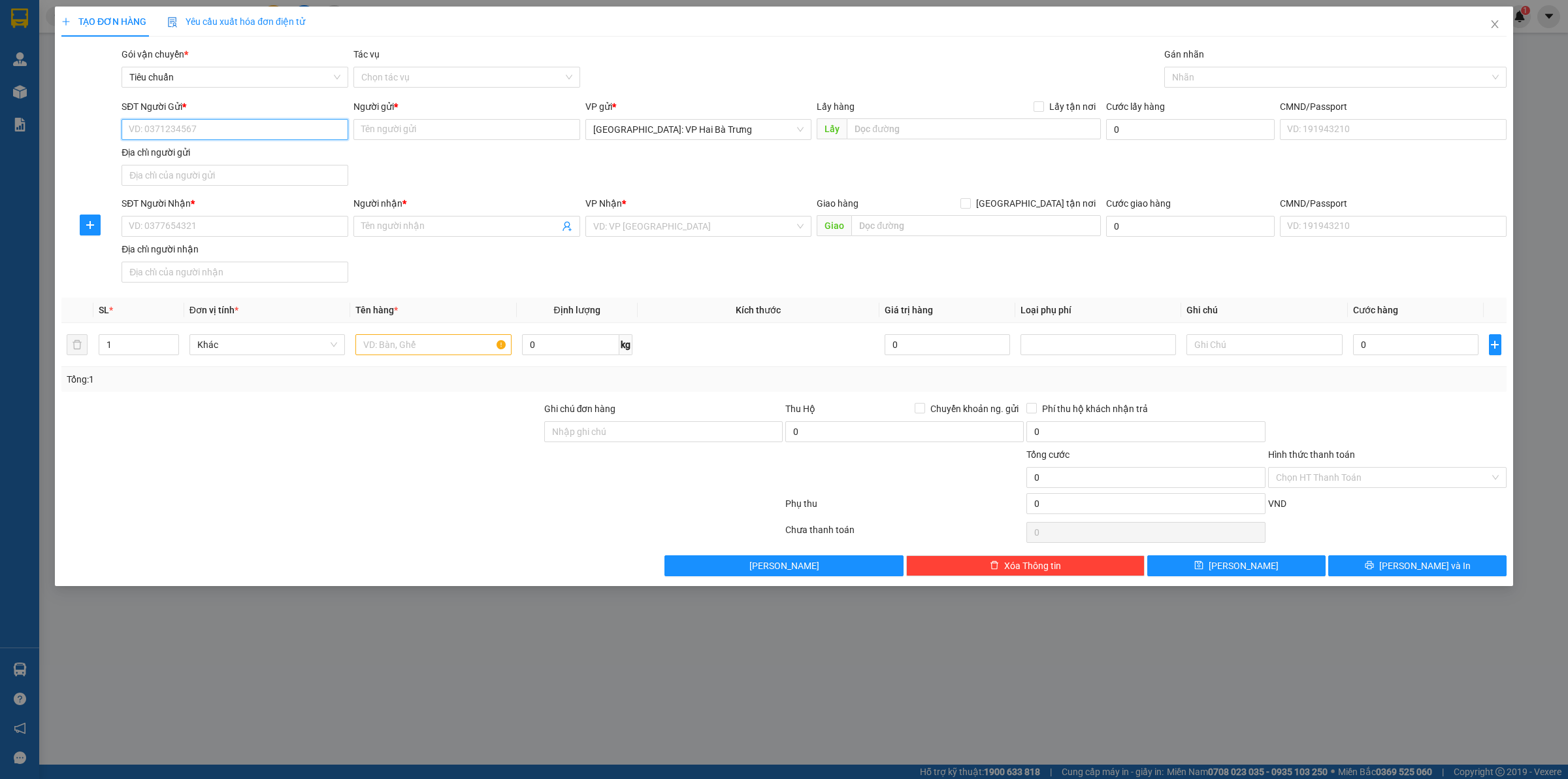
click at [274, 128] on input "SĐT Người Gửi *" at bounding box center [234, 129] width 227 height 21
click at [331, 133] on input "SĐT Người Gửi *" at bounding box center [234, 129] width 227 height 21
click at [403, 138] on input "Người gửi *" at bounding box center [466, 129] width 227 height 21
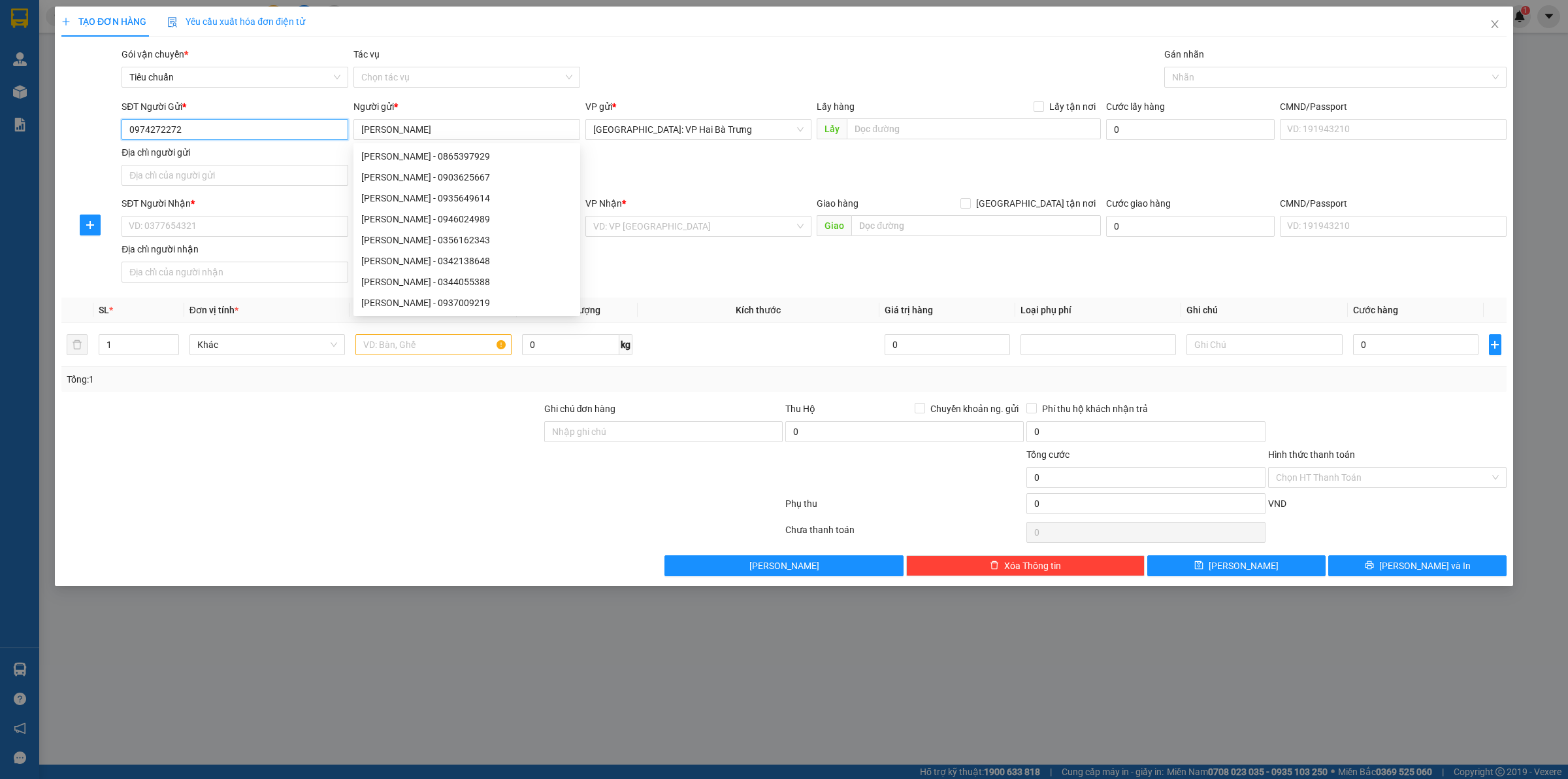
click at [203, 119] on input "0974272272" at bounding box center [234, 129] width 227 height 21
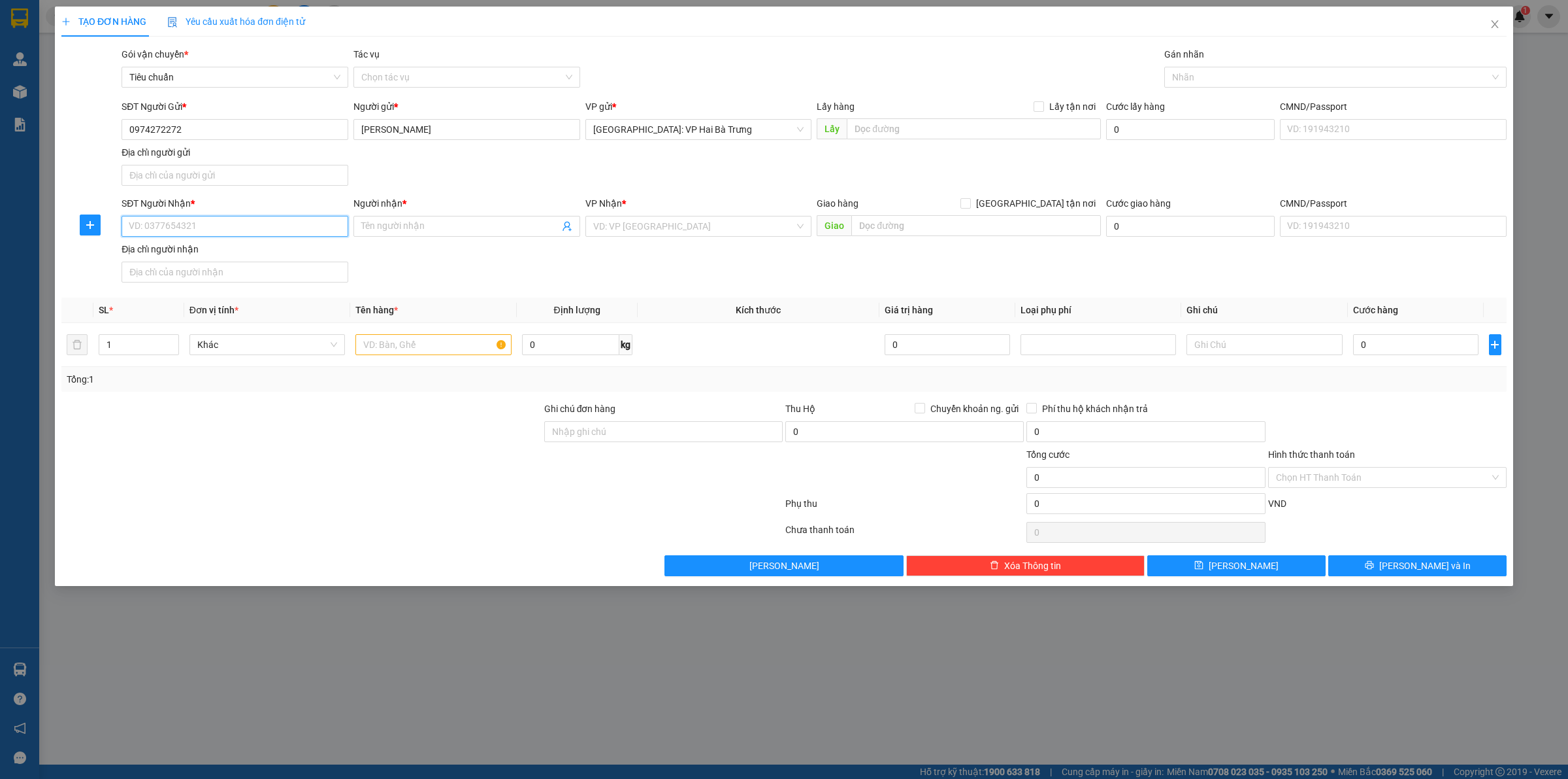
click at [215, 220] on input "SĐT Người Nhận *" at bounding box center [234, 226] width 227 height 21
paste input "0974272272"
click at [442, 125] on input "[PERSON_NAME]" at bounding box center [466, 129] width 227 height 21
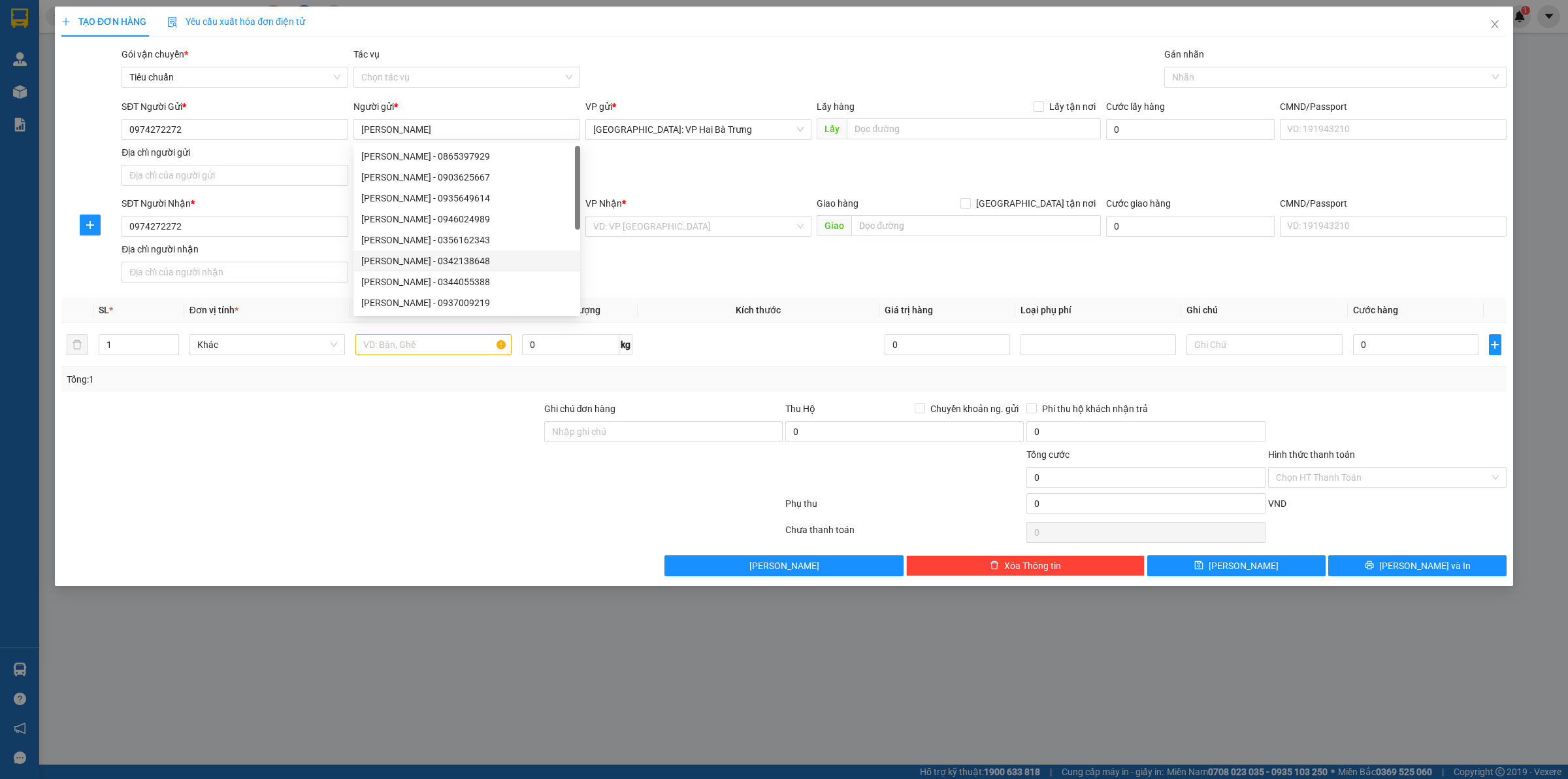
click at [744, 256] on div "SĐT Người Nhận * 0974272272 Người nhận * Tên người nhận VP Nhận * VD: VP [GEOGR…" at bounding box center [814, 242] width 1391 height 91
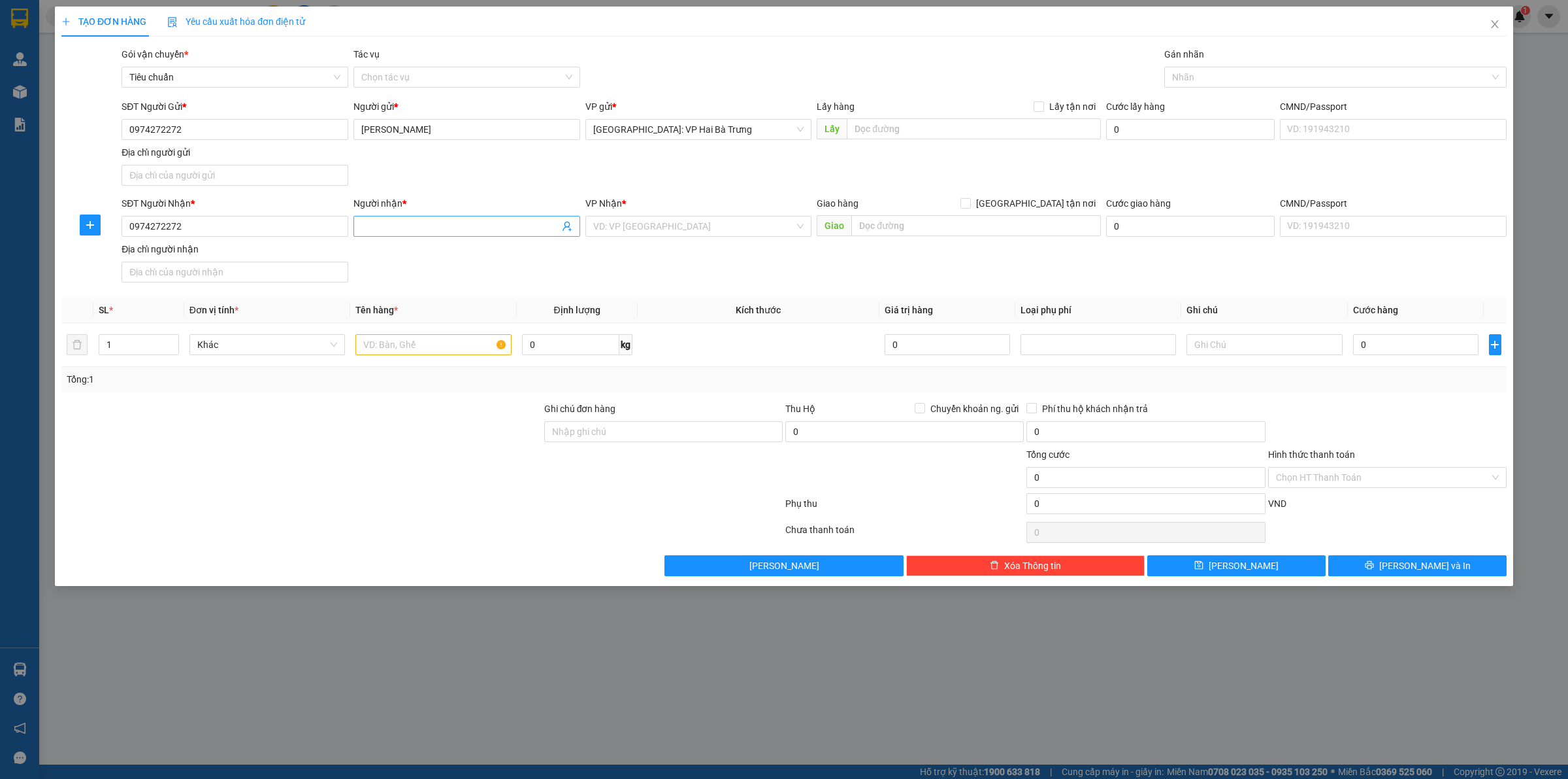
click at [451, 231] on input "Người nhận *" at bounding box center [460, 226] width 198 height 15
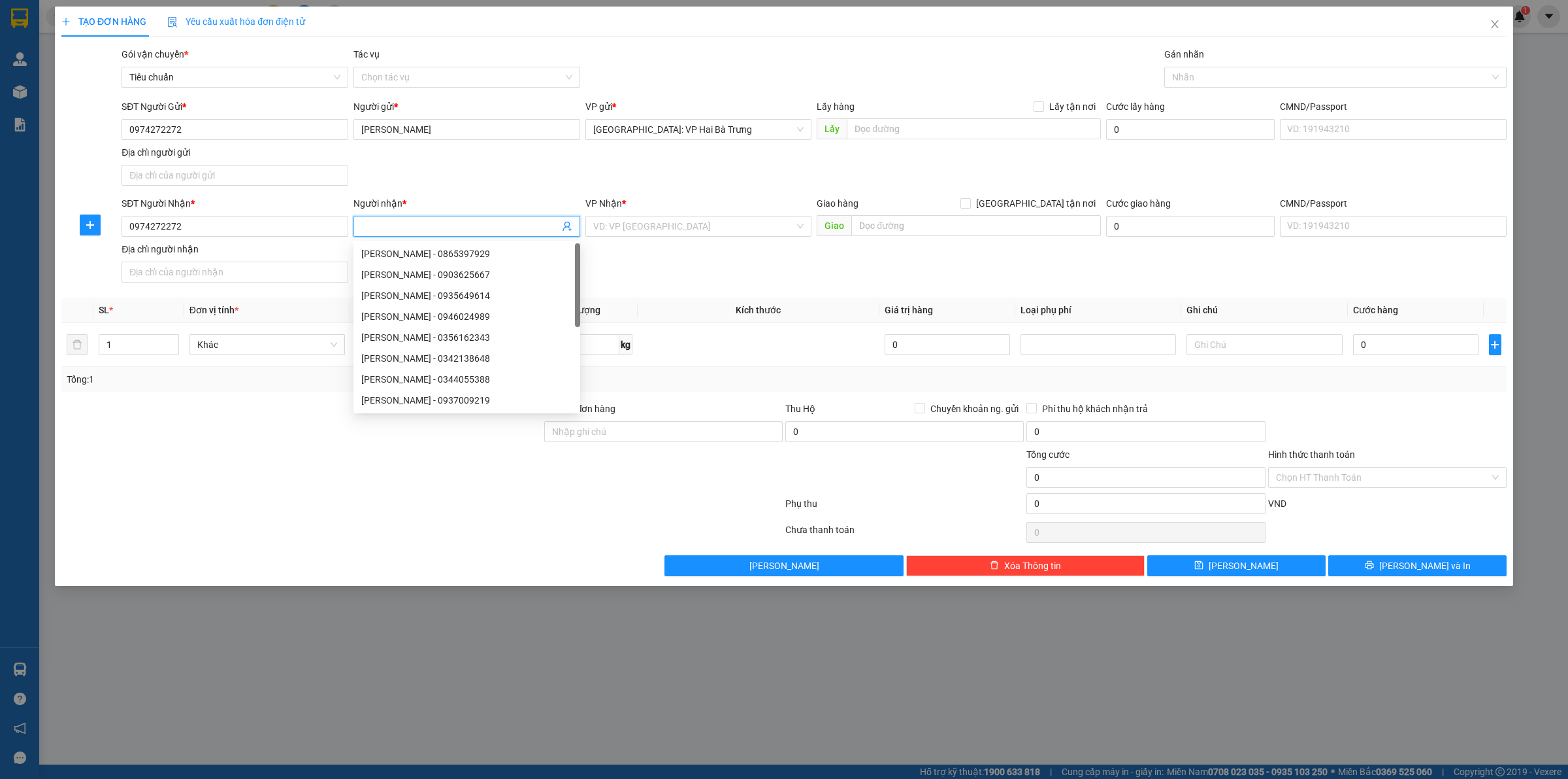
paste input "[PERSON_NAME]"
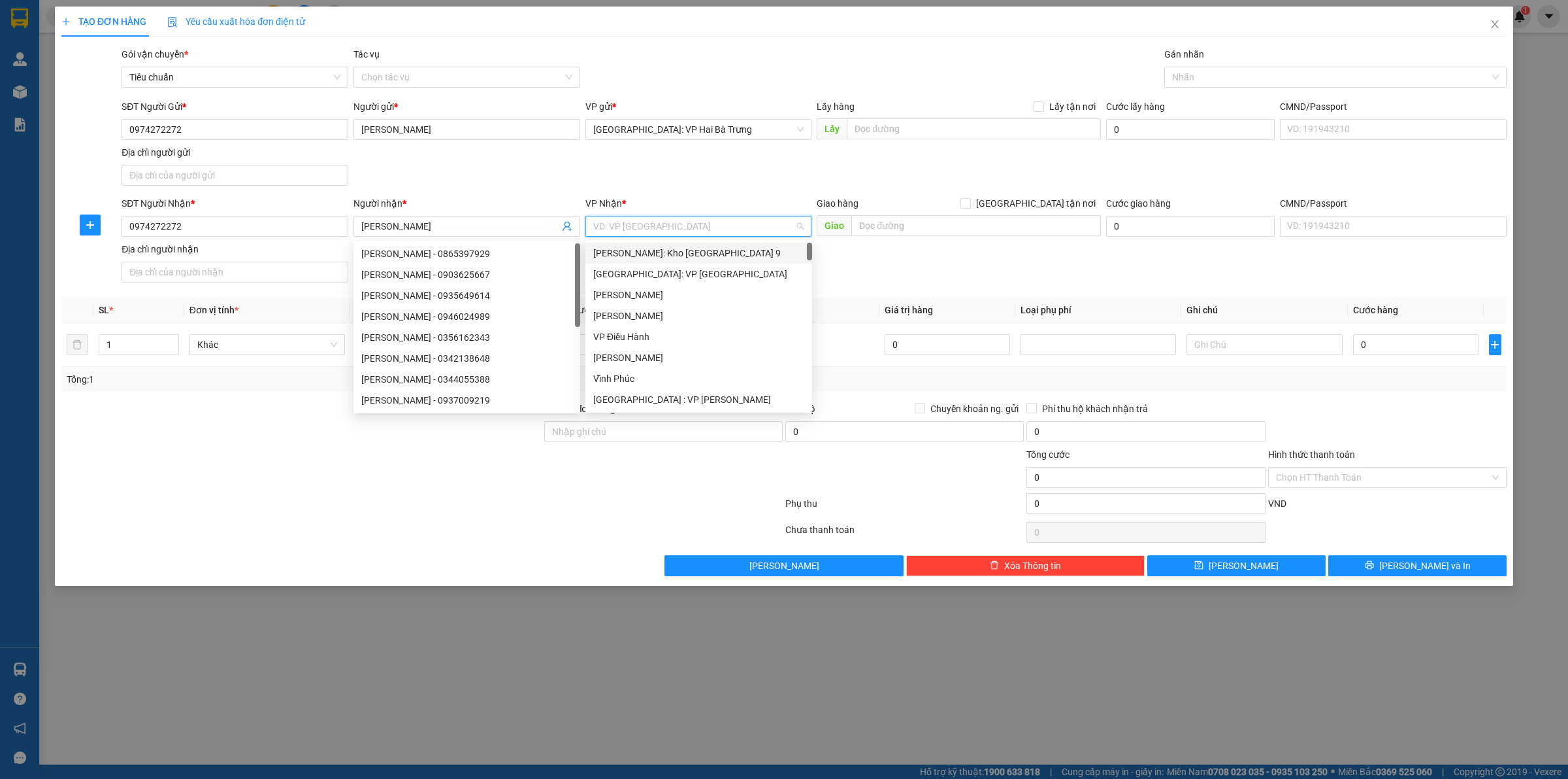
click at [615, 230] on input "search" at bounding box center [694, 227] width 202 height 20
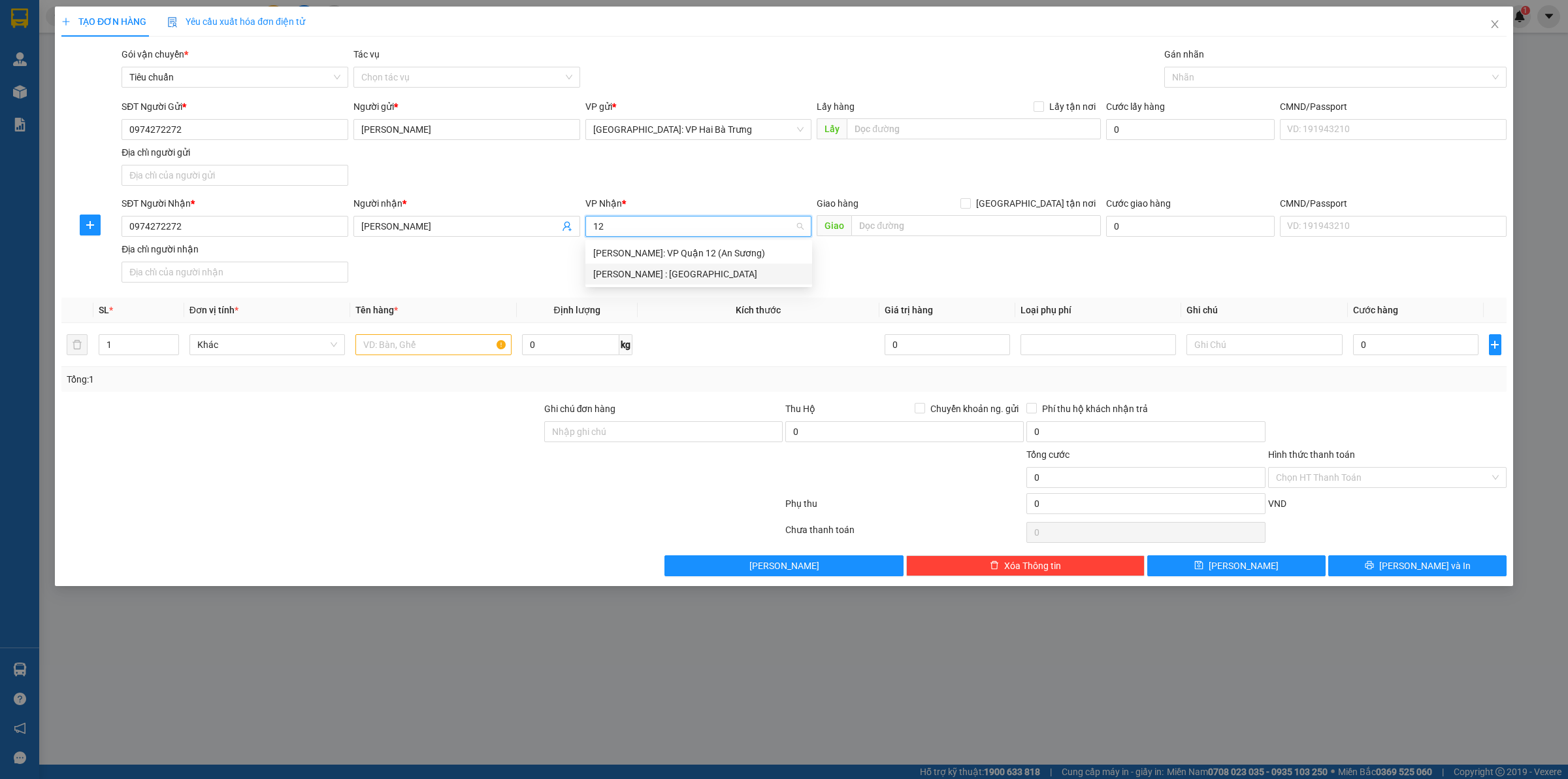
click at [647, 268] on div "[PERSON_NAME] : [GEOGRAPHIC_DATA]" at bounding box center [698, 273] width 211 height 15
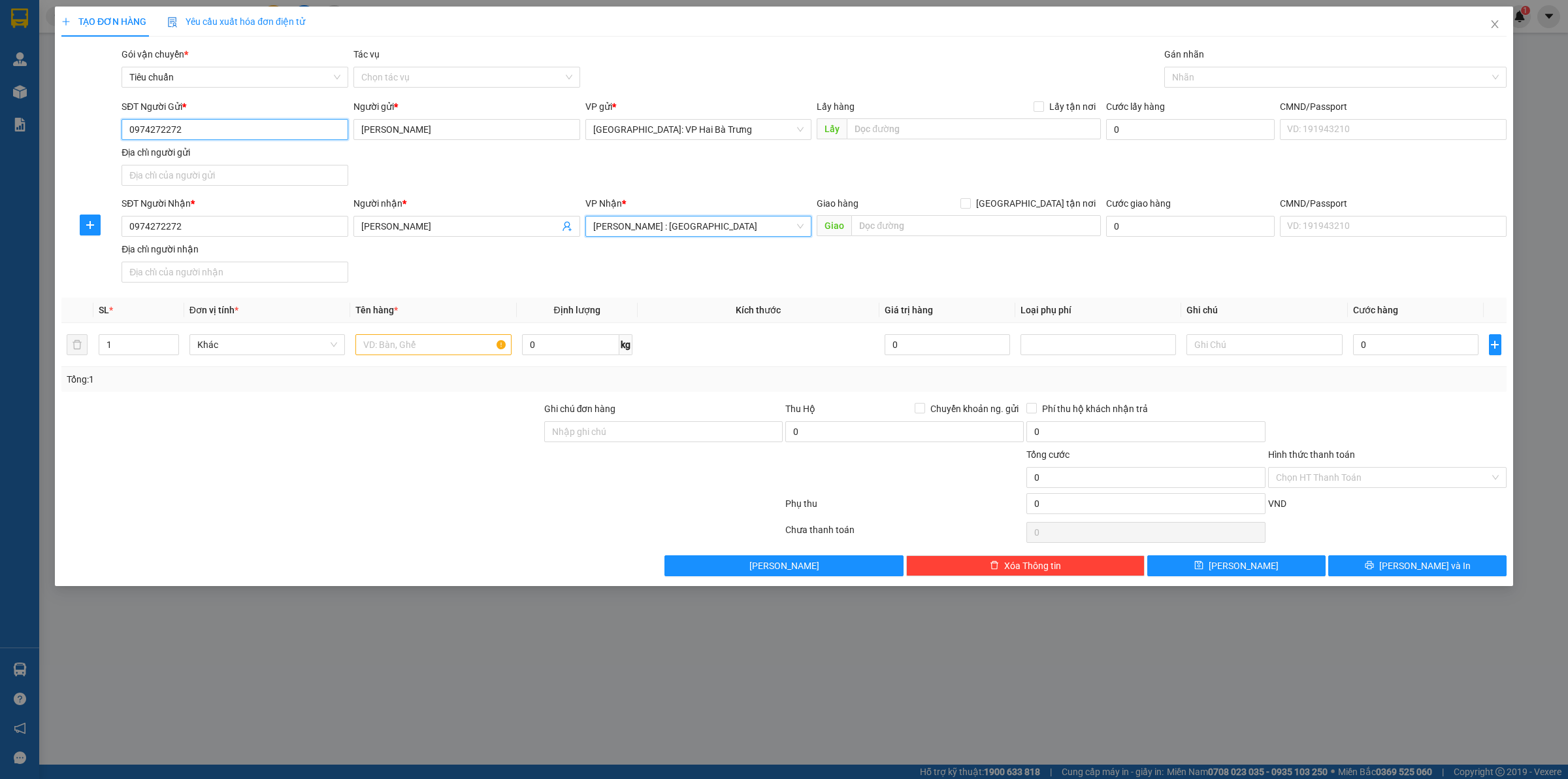
click at [228, 129] on input "0974272272" at bounding box center [234, 129] width 227 height 21
click at [513, 123] on input "[PERSON_NAME]" at bounding box center [466, 129] width 227 height 21
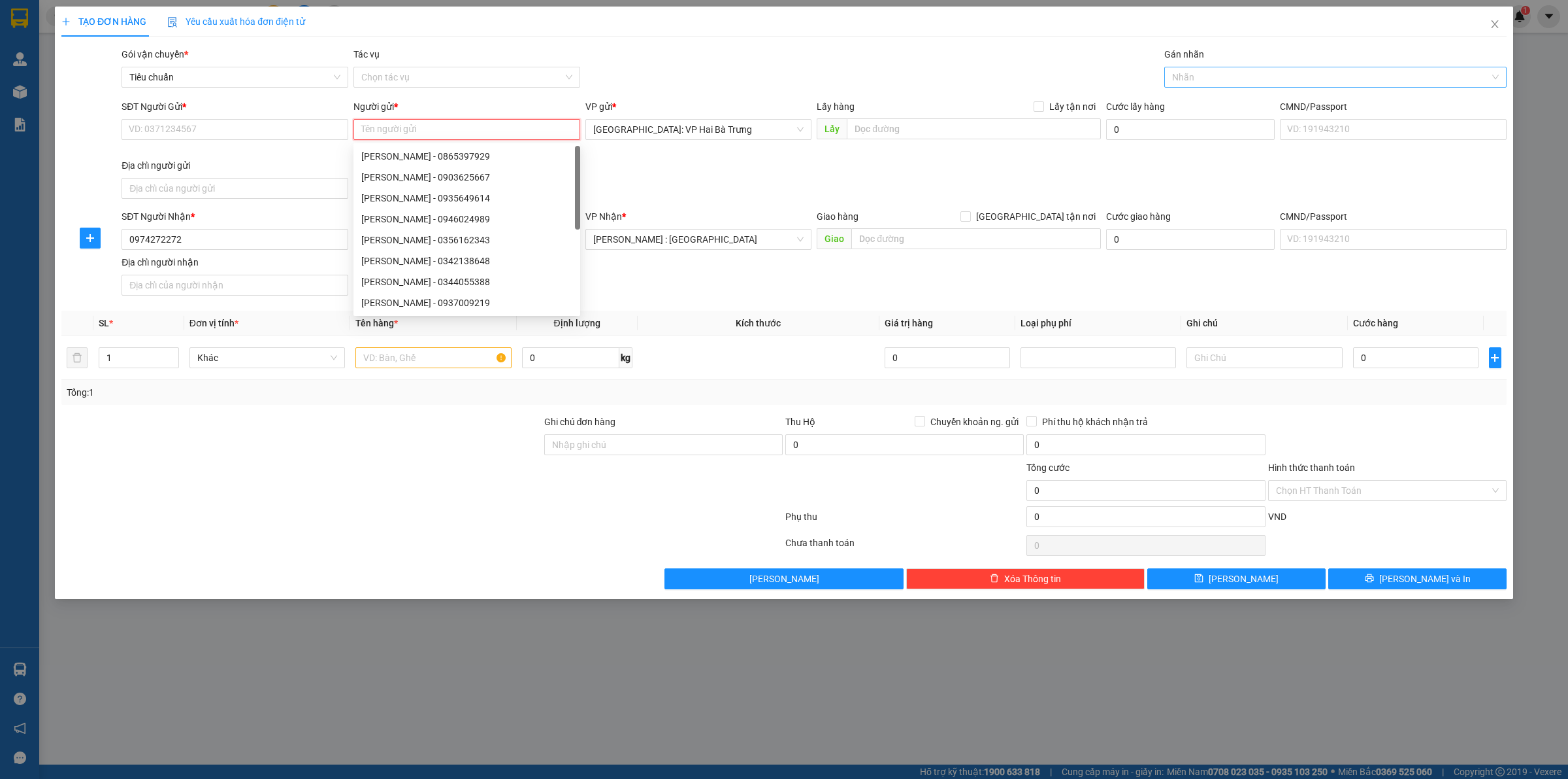
click at [1224, 82] on div at bounding box center [1329, 77] width 323 height 16
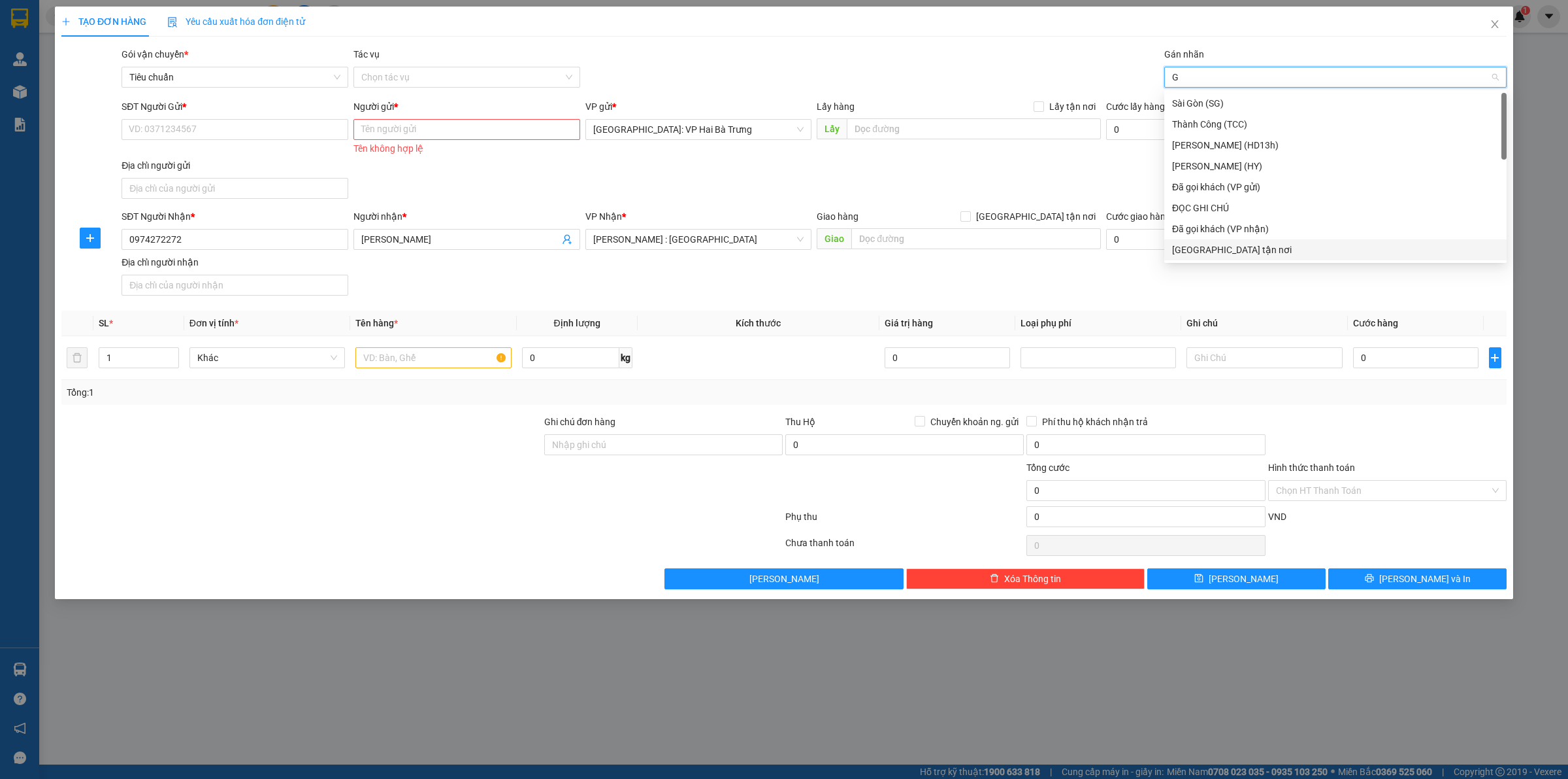
click at [1227, 243] on div "[GEOGRAPHIC_DATA] tận nơi" at bounding box center [1336, 249] width 326 height 15
click at [138, 353] on input "1" at bounding box center [138, 357] width 79 height 20
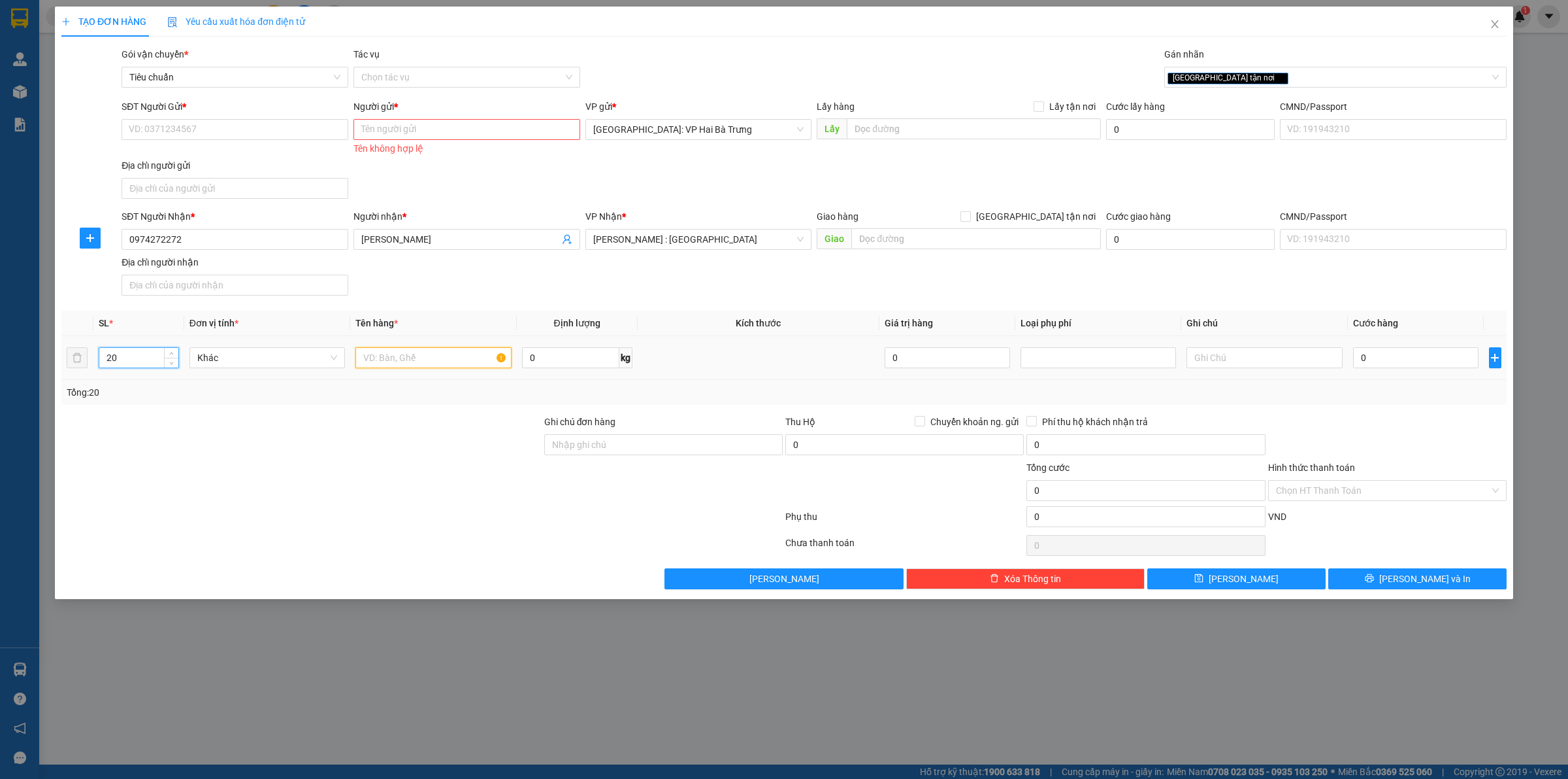
click at [446, 359] on input "text" at bounding box center [432, 357] width 155 height 21
click at [313, 128] on input "SĐT Người Gửi *" at bounding box center [234, 129] width 227 height 21
click at [424, 130] on input "Người gửi *" at bounding box center [466, 129] width 227 height 21
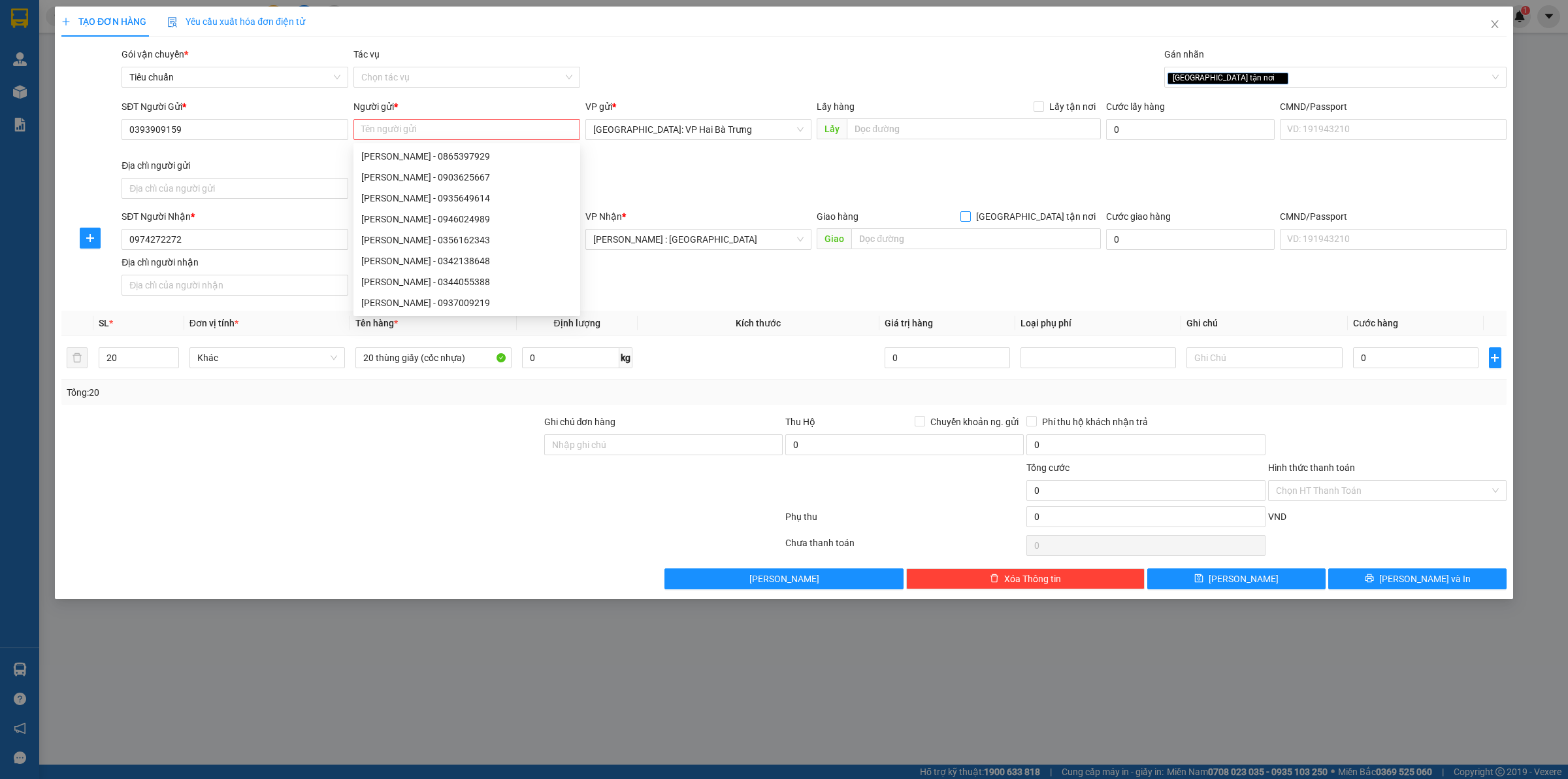
click at [969, 215] on input "[GEOGRAPHIC_DATA] tận nơi" at bounding box center [965, 215] width 9 height 9
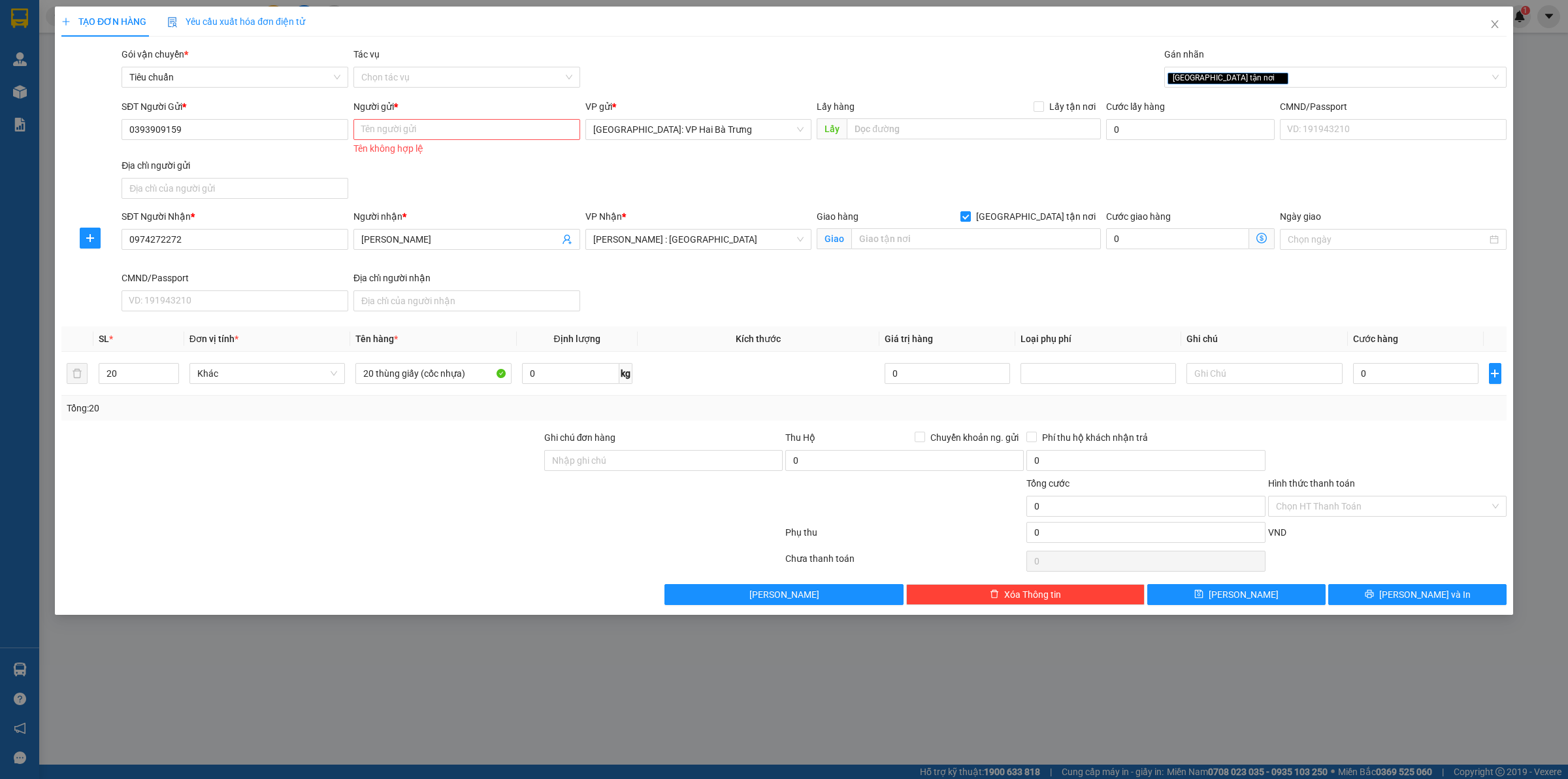
click at [779, 157] on div "VP gửi * [GEOGRAPHIC_DATA]: VP Hai Bà Trưng" at bounding box center [698, 128] width 231 height 58
click at [406, 120] on input "Người gửi *" at bounding box center [466, 129] width 227 height 21
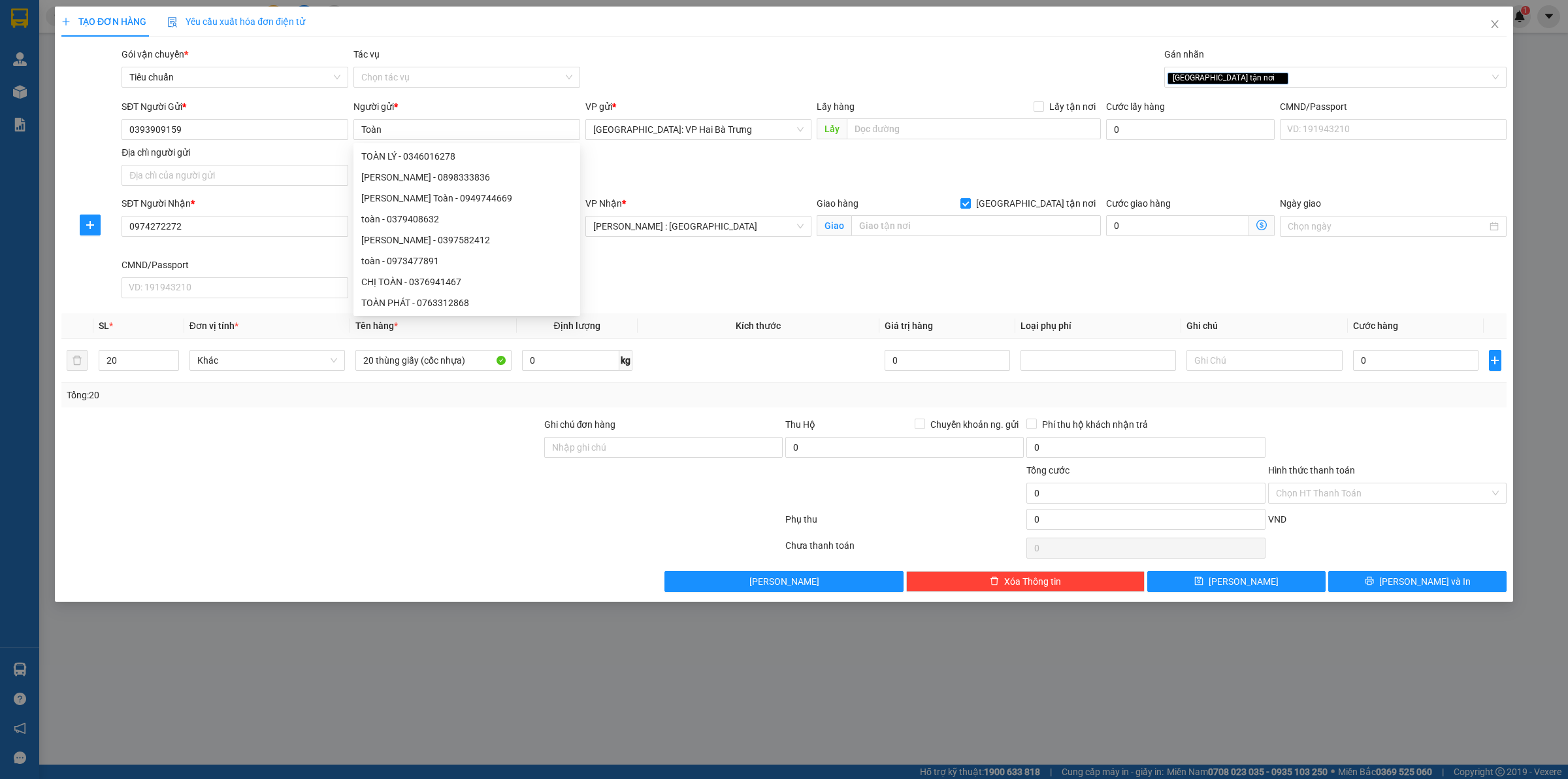
click at [945, 249] on div "Giao hàng [GEOGRAPHIC_DATA] tận nơi [GEOGRAPHIC_DATA]" at bounding box center [959, 227] width 290 height 61
click at [962, 227] on input "text" at bounding box center [976, 225] width 249 height 21
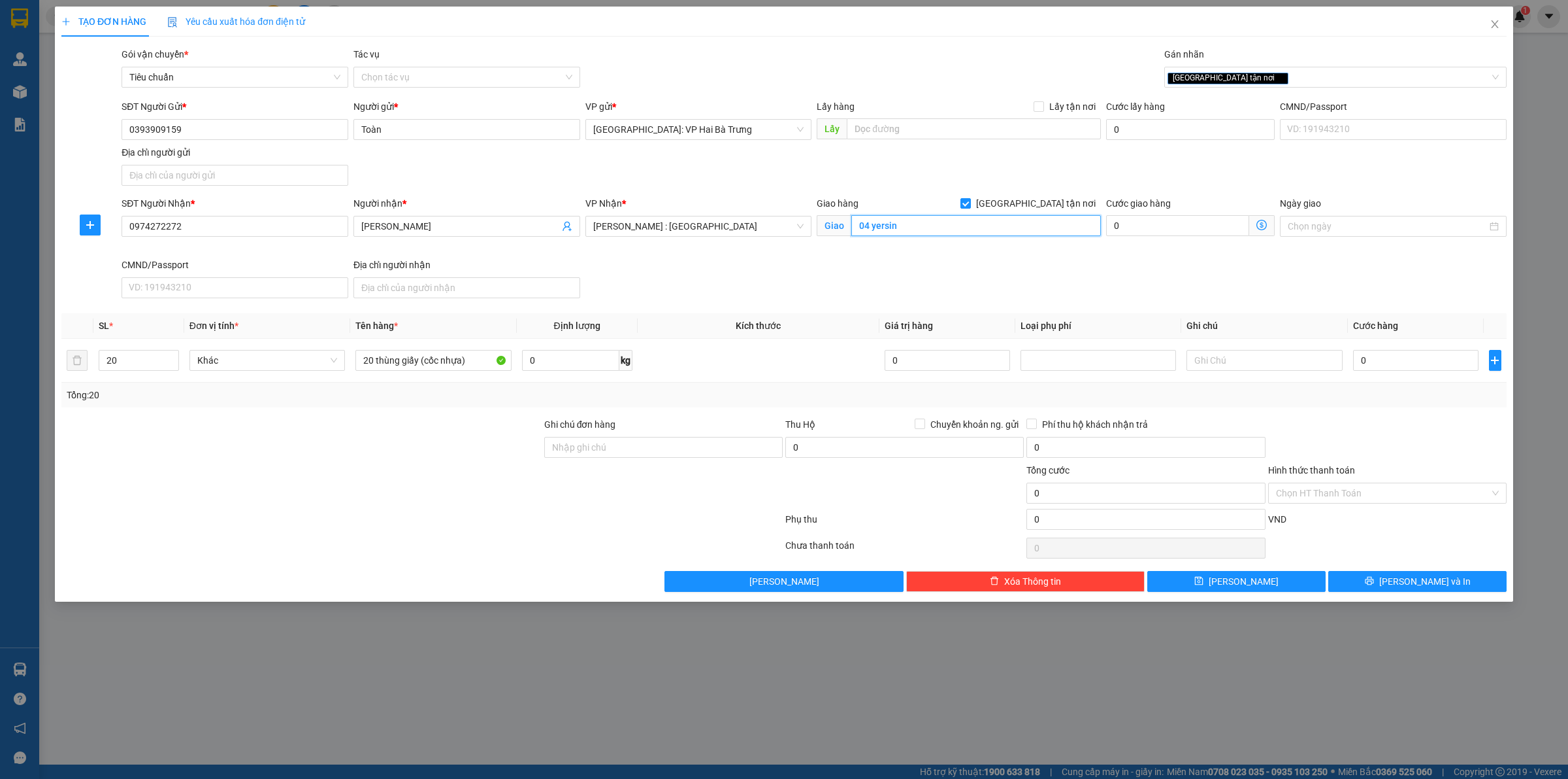
click at [921, 236] on input "04 yersin" at bounding box center [976, 225] width 249 height 21
drag, startPoint x: 1079, startPoint y: 269, endPoint x: 1060, endPoint y: 263, distance: 19.9
click at [1075, 269] on div "SĐT Người Nhận * 0974272272 Người nhận * [PERSON_NAME] VP Nhận * [GEOGRAPHIC_DA…" at bounding box center [814, 249] width 1391 height 107
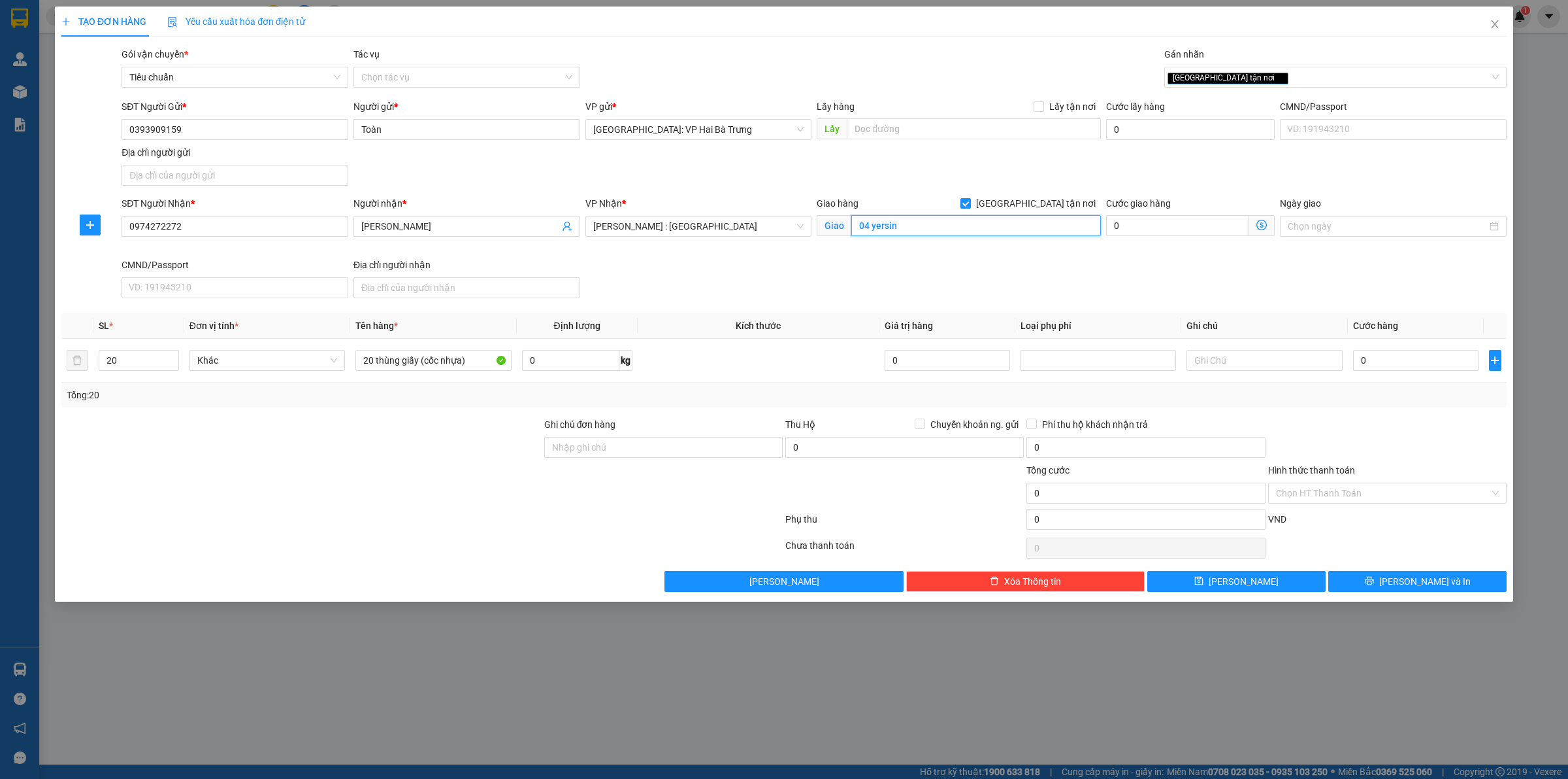
click at [954, 231] on input "04 yersin" at bounding box center [976, 225] width 249 height 21
click at [946, 233] on input "text" at bounding box center [976, 225] width 249 height 21
click at [758, 303] on div "SĐT Người Nhận * 0974272272 Người nhận * [PERSON_NAME] VP Nhận * [GEOGRAPHIC_DA…" at bounding box center [814, 249] width 1391 height 107
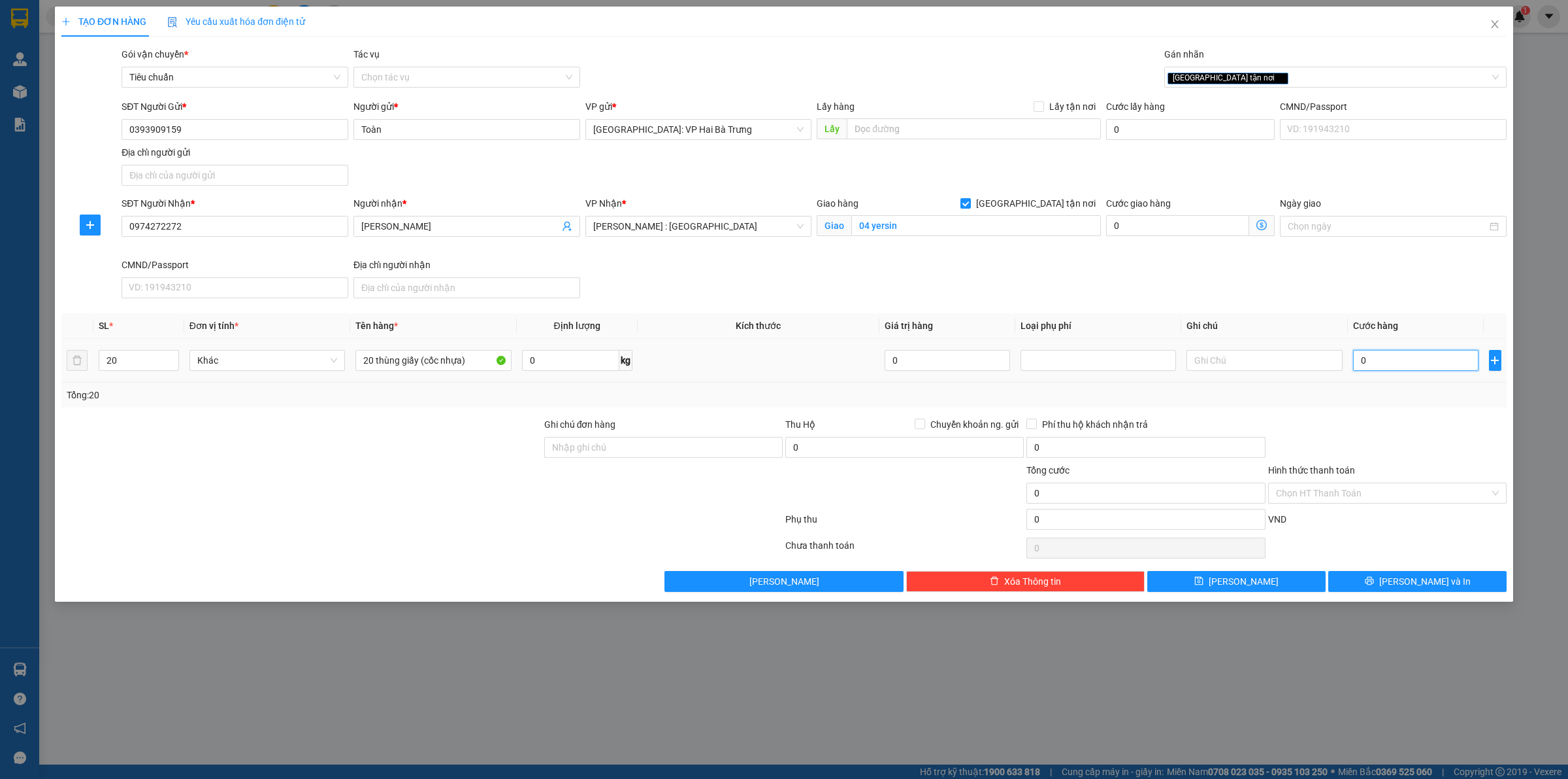
click at [1415, 363] on input "0" at bounding box center [1416, 359] width 126 height 21
click at [900, 227] on input "04 yersin" at bounding box center [976, 225] width 249 height 21
click at [904, 223] on input "04 yersin" at bounding box center [976, 225] width 249 height 21
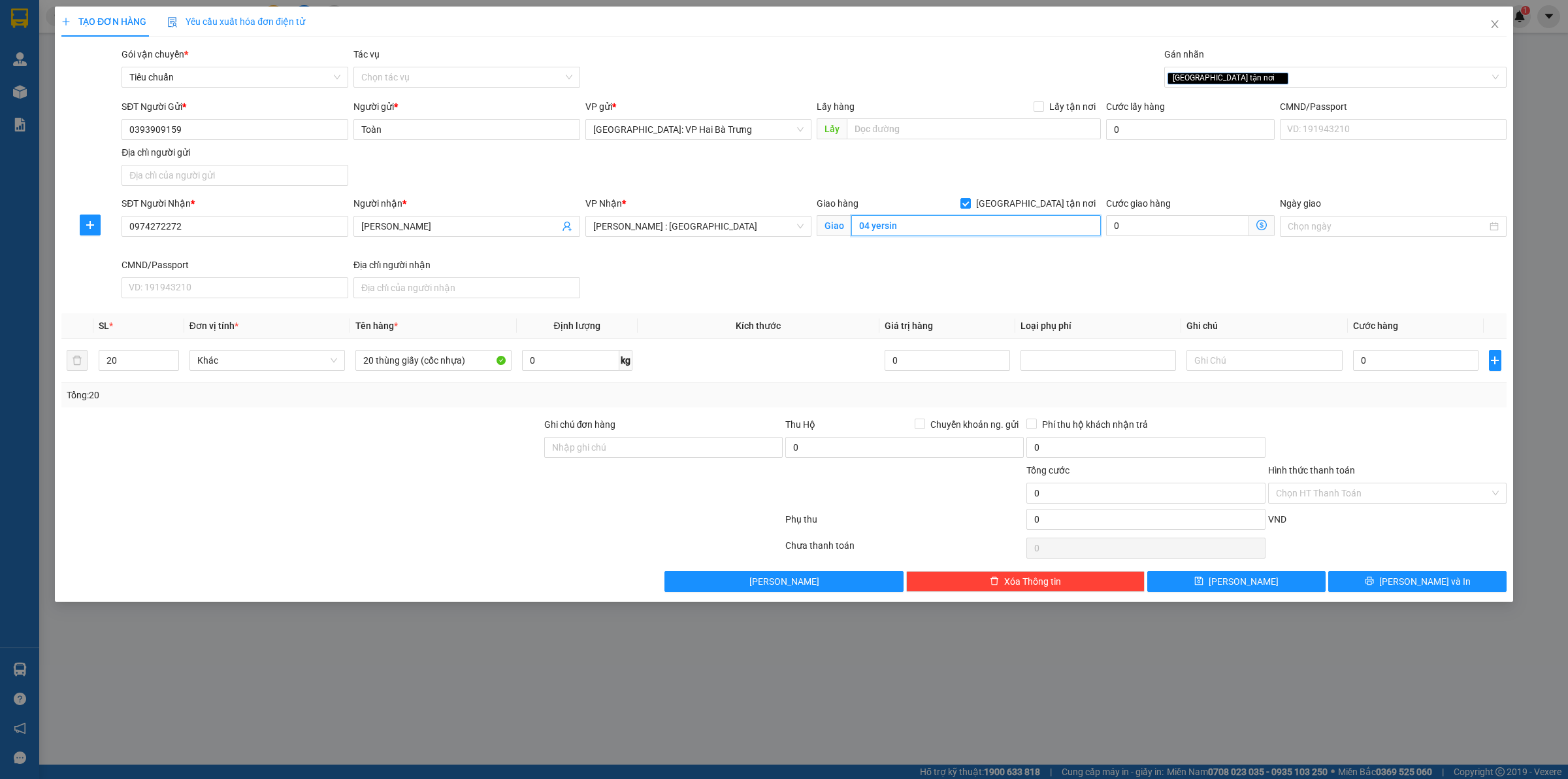
click at [904, 223] on input "04 yersin" at bounding box center [976, 225] width 249 height 21
click at [935, 236] on input "04 yersin" at bounding box center [976, 225] width 249 height 21
click at [940, 234] on input "04 yersin" at bounding box center [976, 225] width 249 height 21
click at [943, 230] on input "04 yersin" at bounding box center [976, 225] width 249 height 21
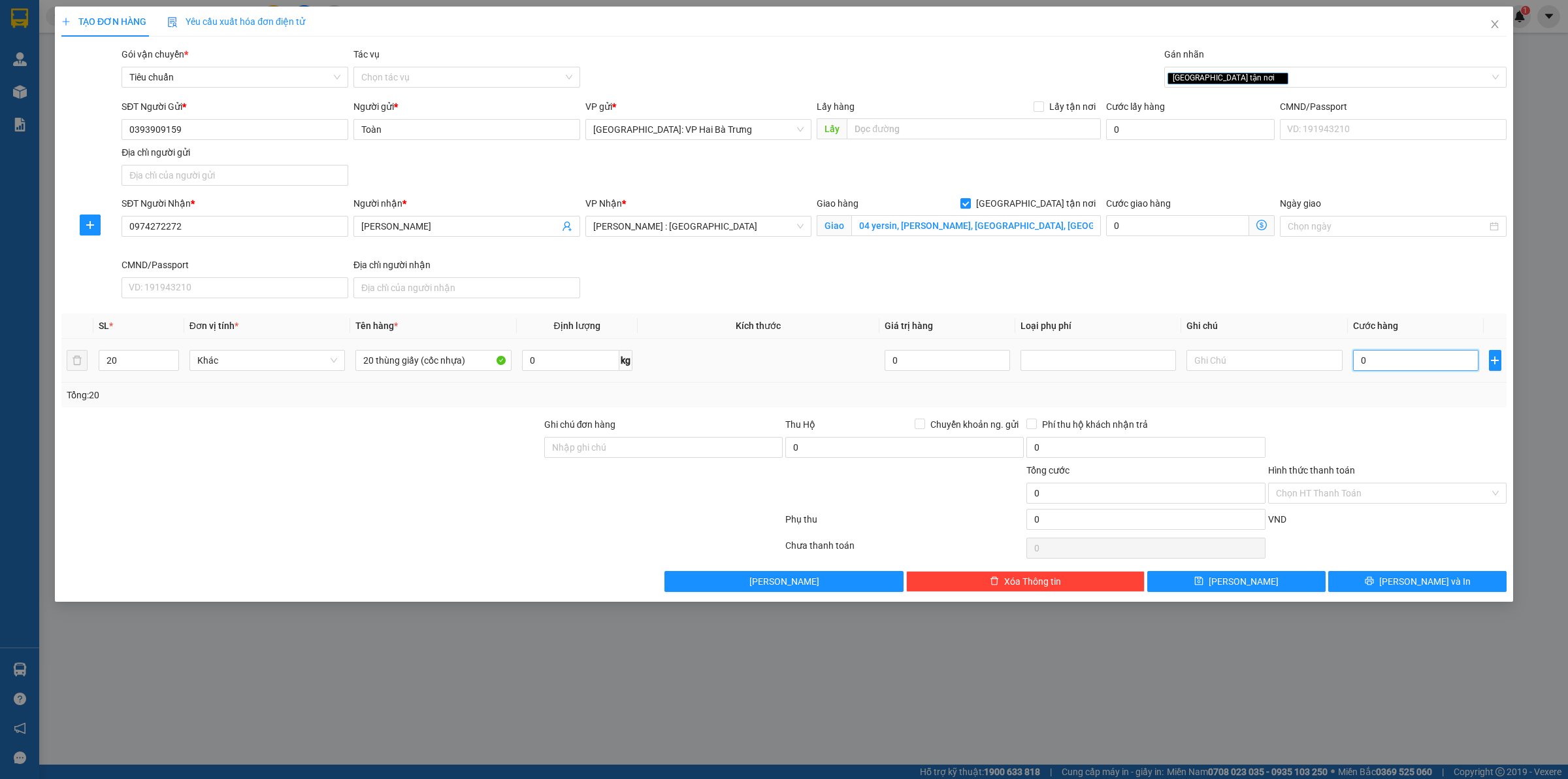
drag, startPoint x: 1382, startPoint y: 366, endPoint x: 1279, endPoint y: 314, distance: 115.4
click at [1380, 366] on input "0" at bounding box center [1416, 359] width 126 height 21
click at [1356, 583] on button "[PERSON_NAME] và In" at bounding box center [1418, 581] width 178 height 21
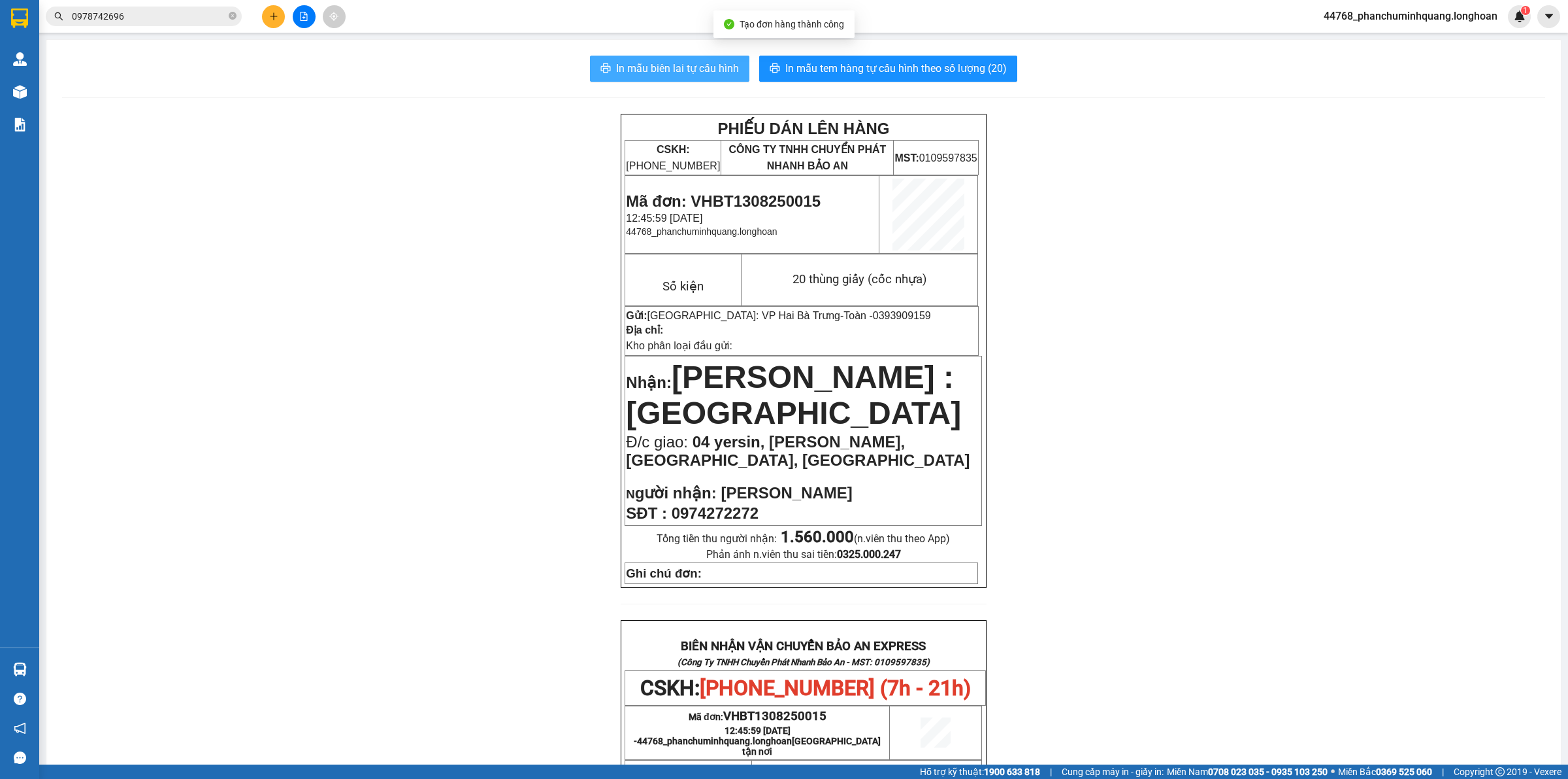
click at [649, 66] on span "In mẫu biên lai tự cấu hình" at bounding box center [678, 68] width 123 height 17
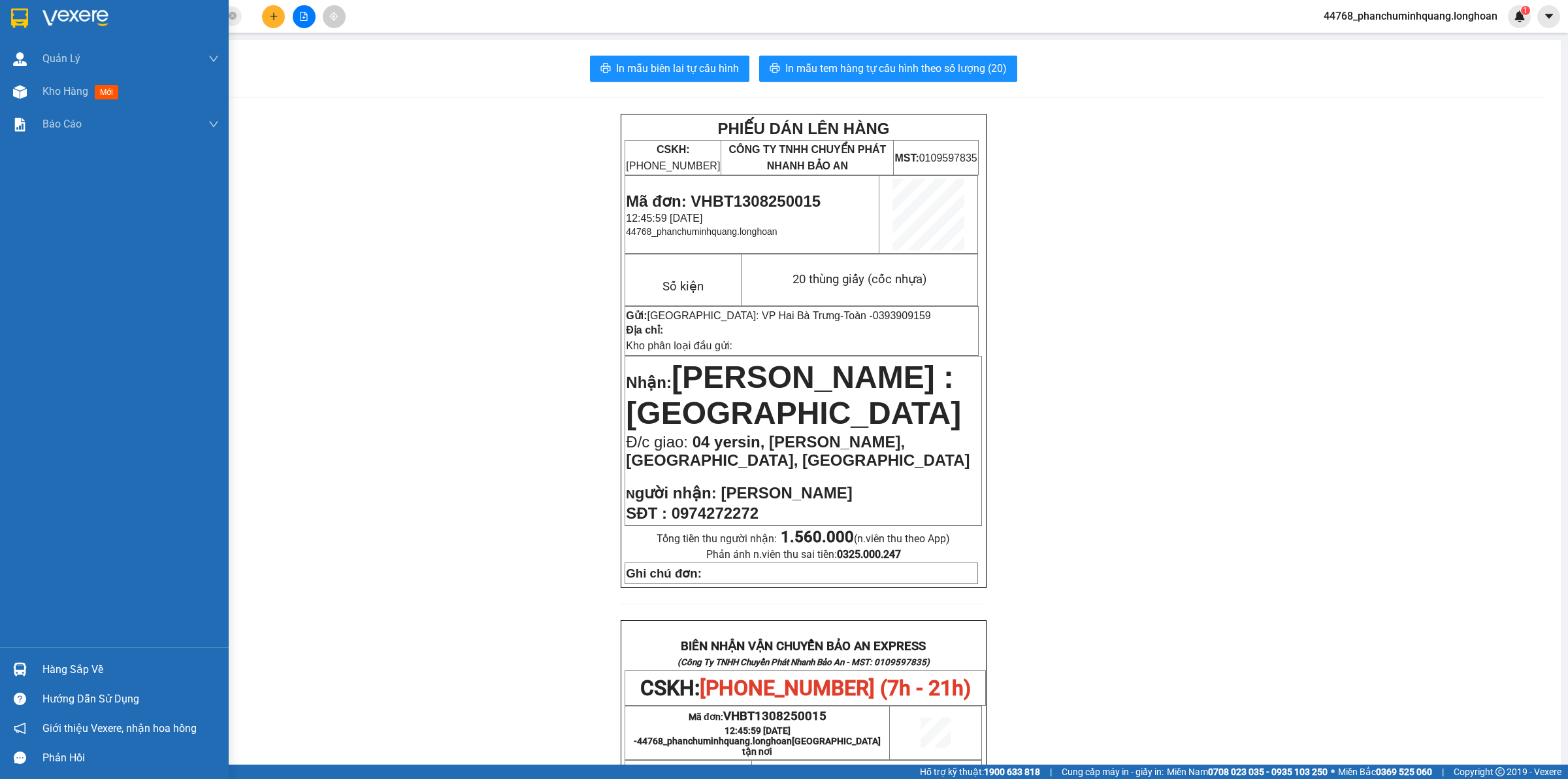
click at [24, 25] on img at bounding box center [19, 19] width 17 height 20
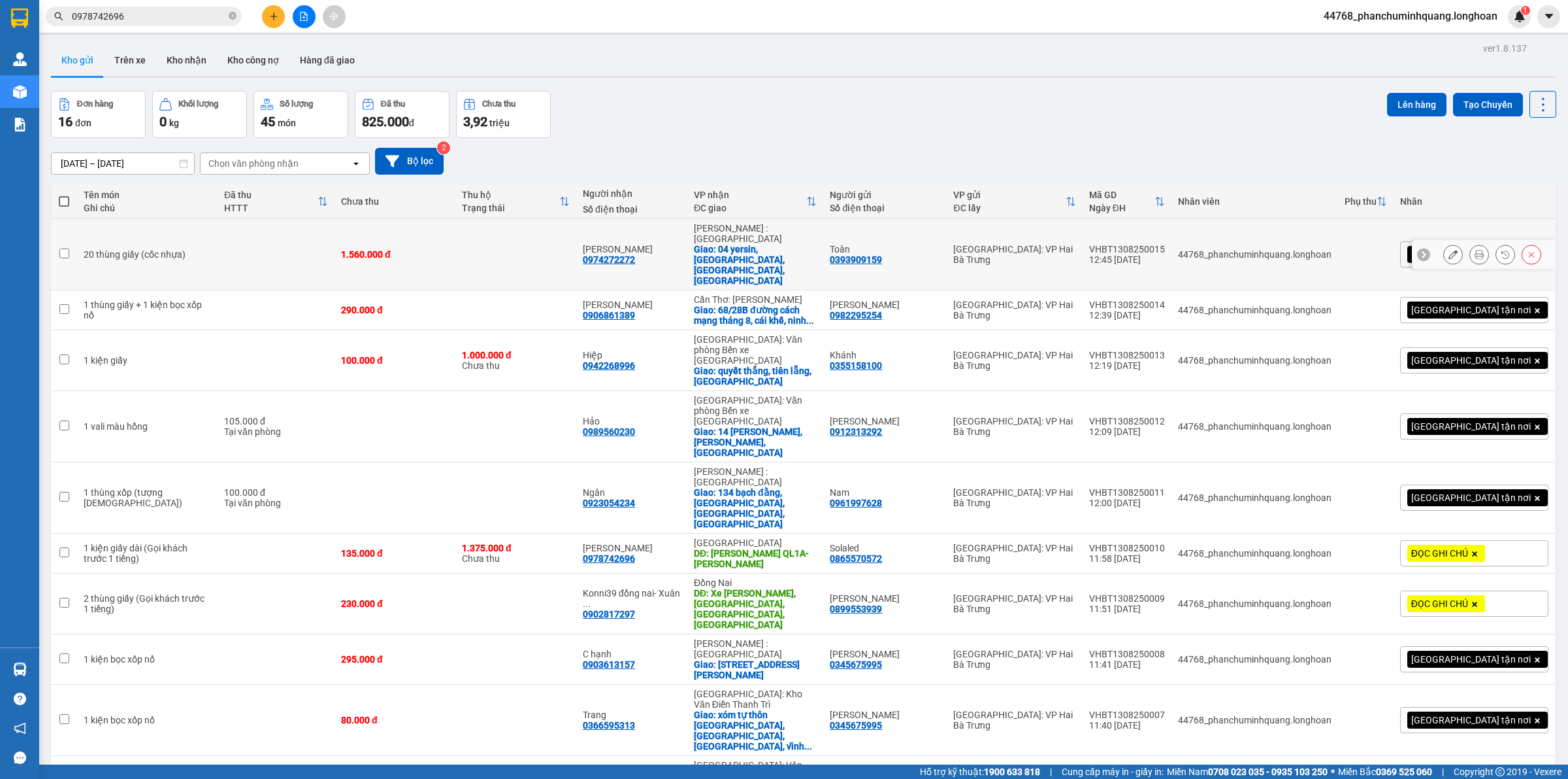
click at [1448, 249] on icon at bounding box center [1452, 253] width 9 height 9
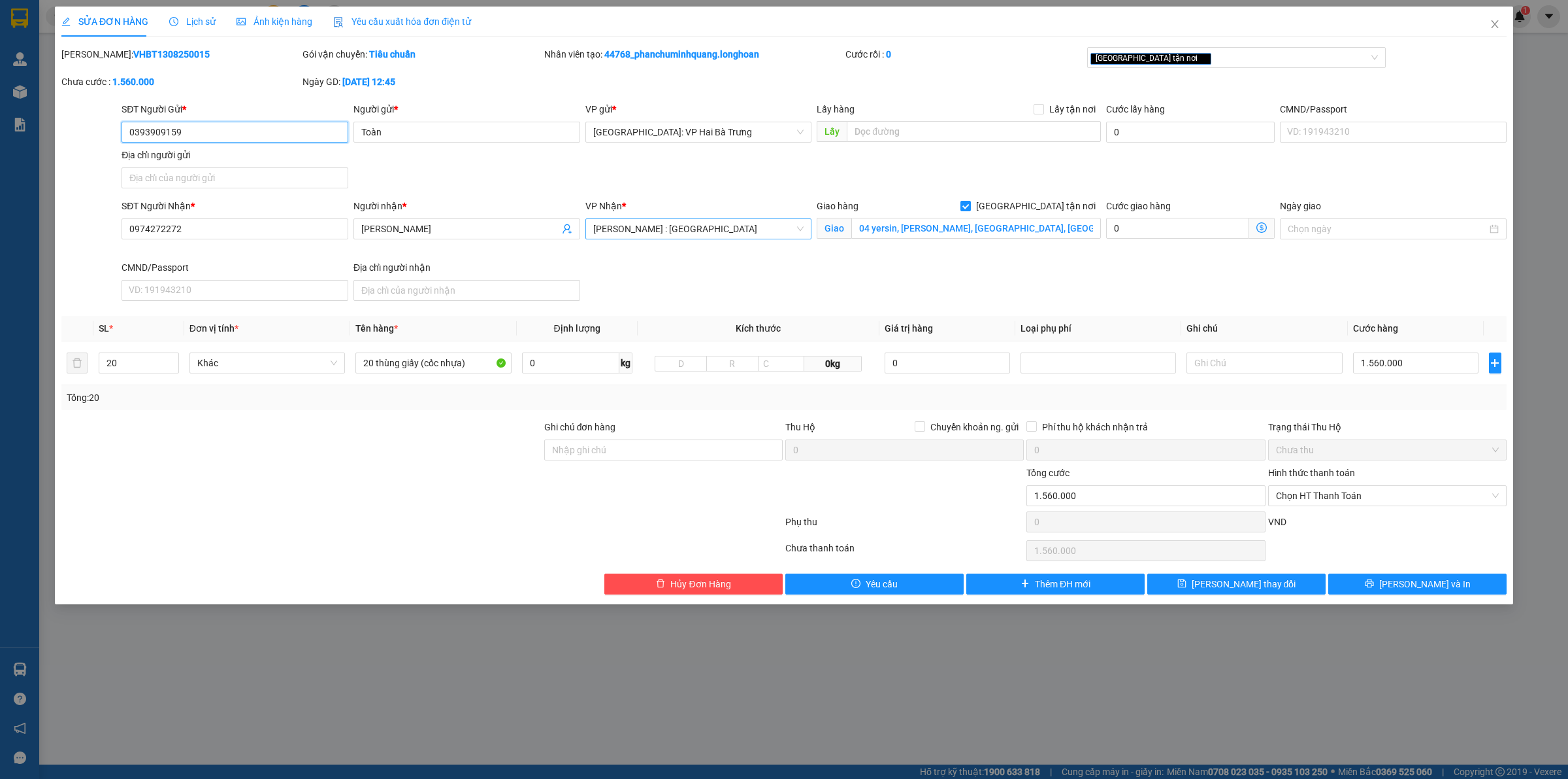
click at [756, 237] on span "[PERSON_NAME] : [GEOGRAPHIC_DATA]" at bounding box center [698, 229] width 211 height 20
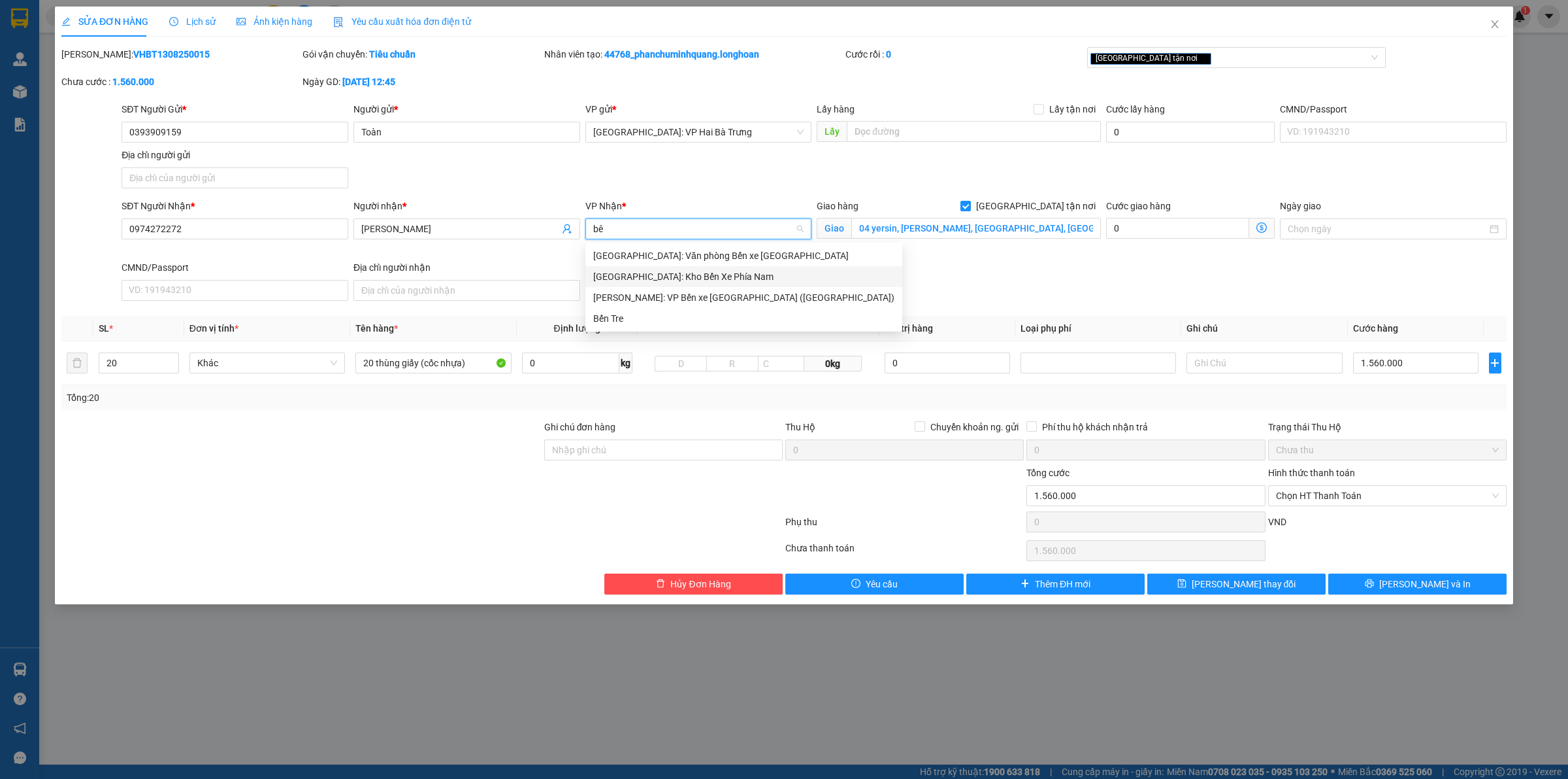
click at [710, 278] on div "[GEOGRAPHIC_DATA]: Kho Bến Xe Phía Nam" at bounding box center [744, 276] width 302 height 15
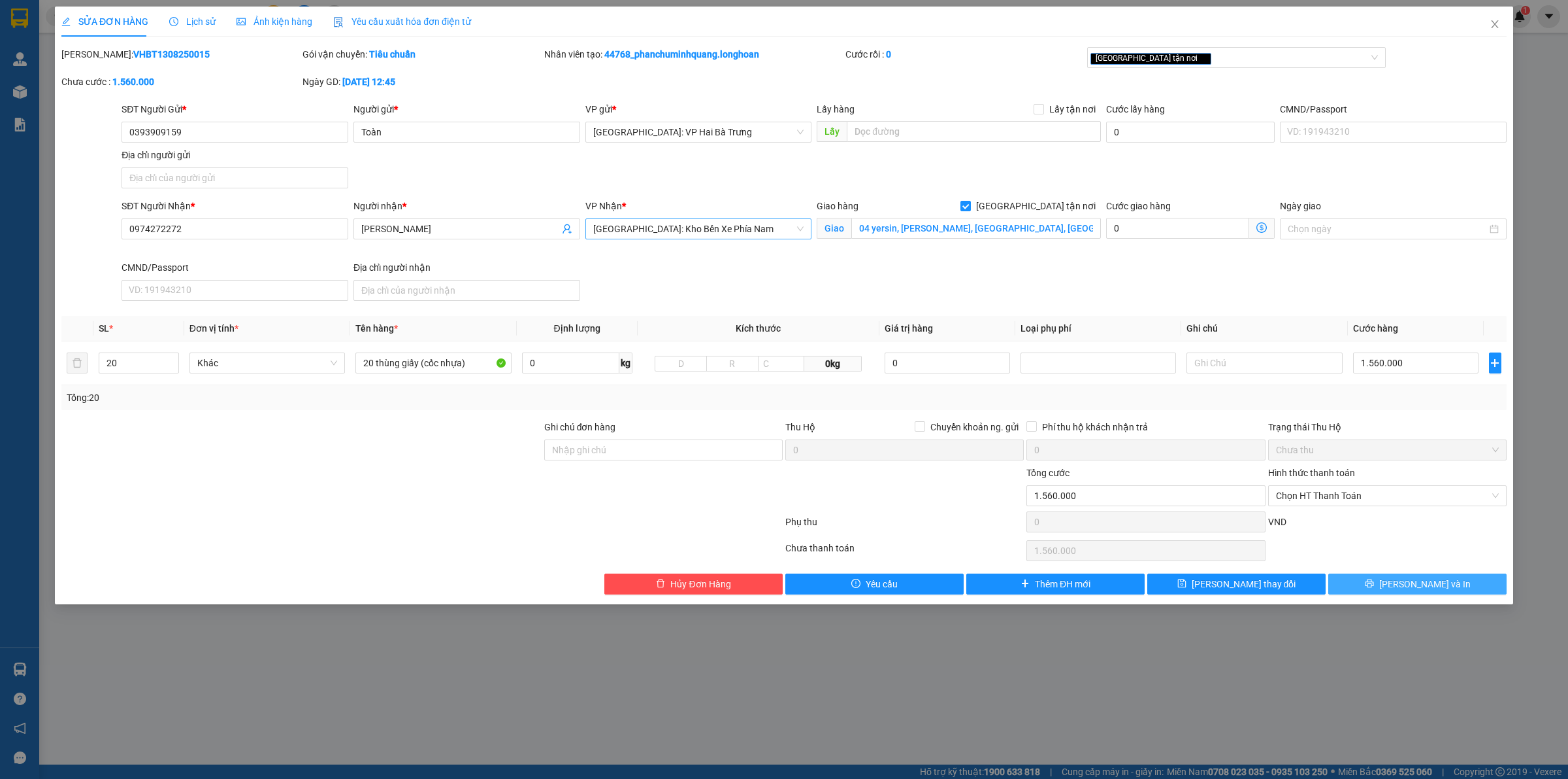
click at [1369, 579] on button "[PERSON_NAME] và In" at bounding box center [1418, 583] width 178 height 21
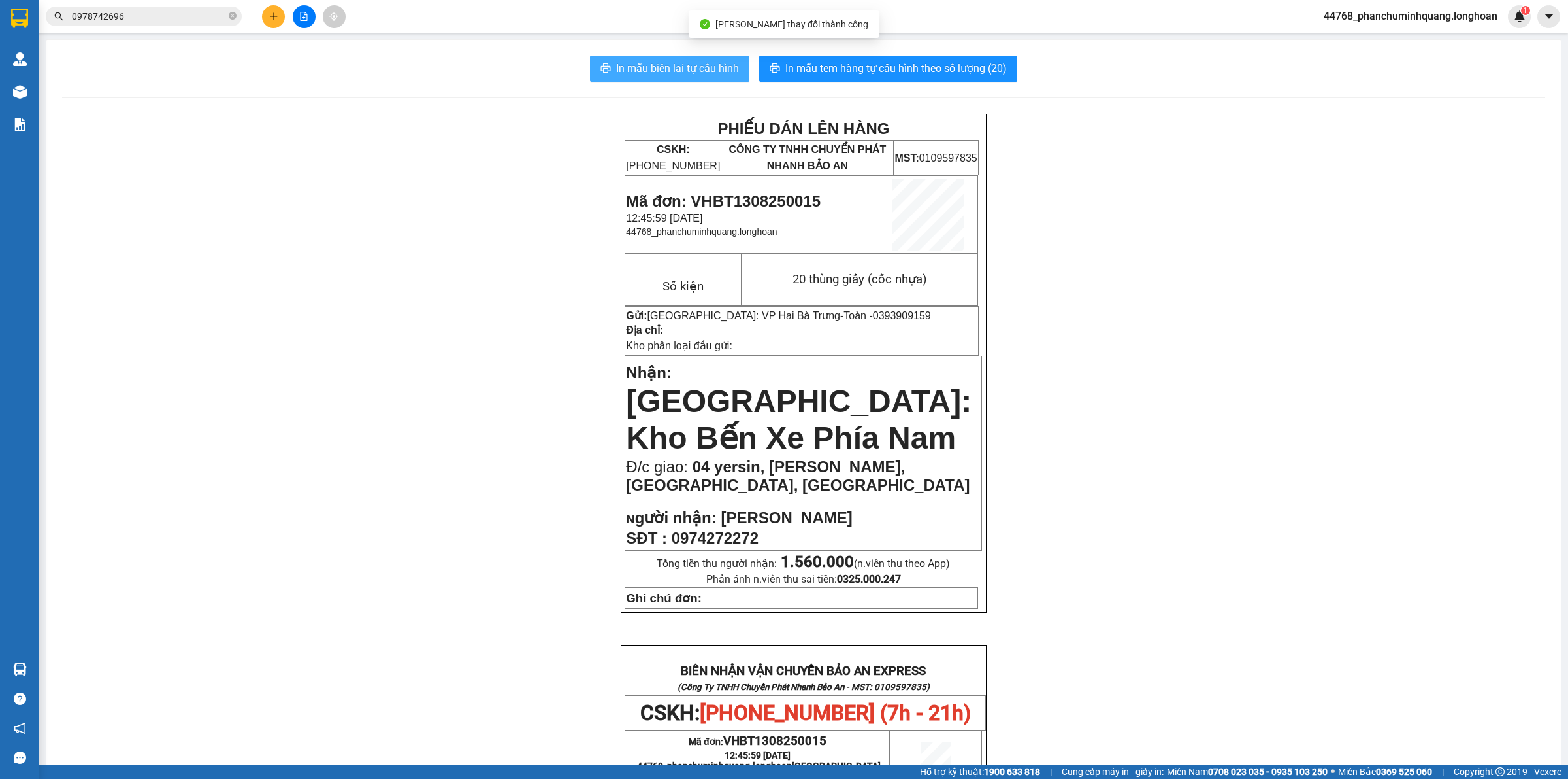
click at [685, 68] on span "In mẫu biên lai tự cấu hình" at bounding box center [678, 68] width 123 height 17
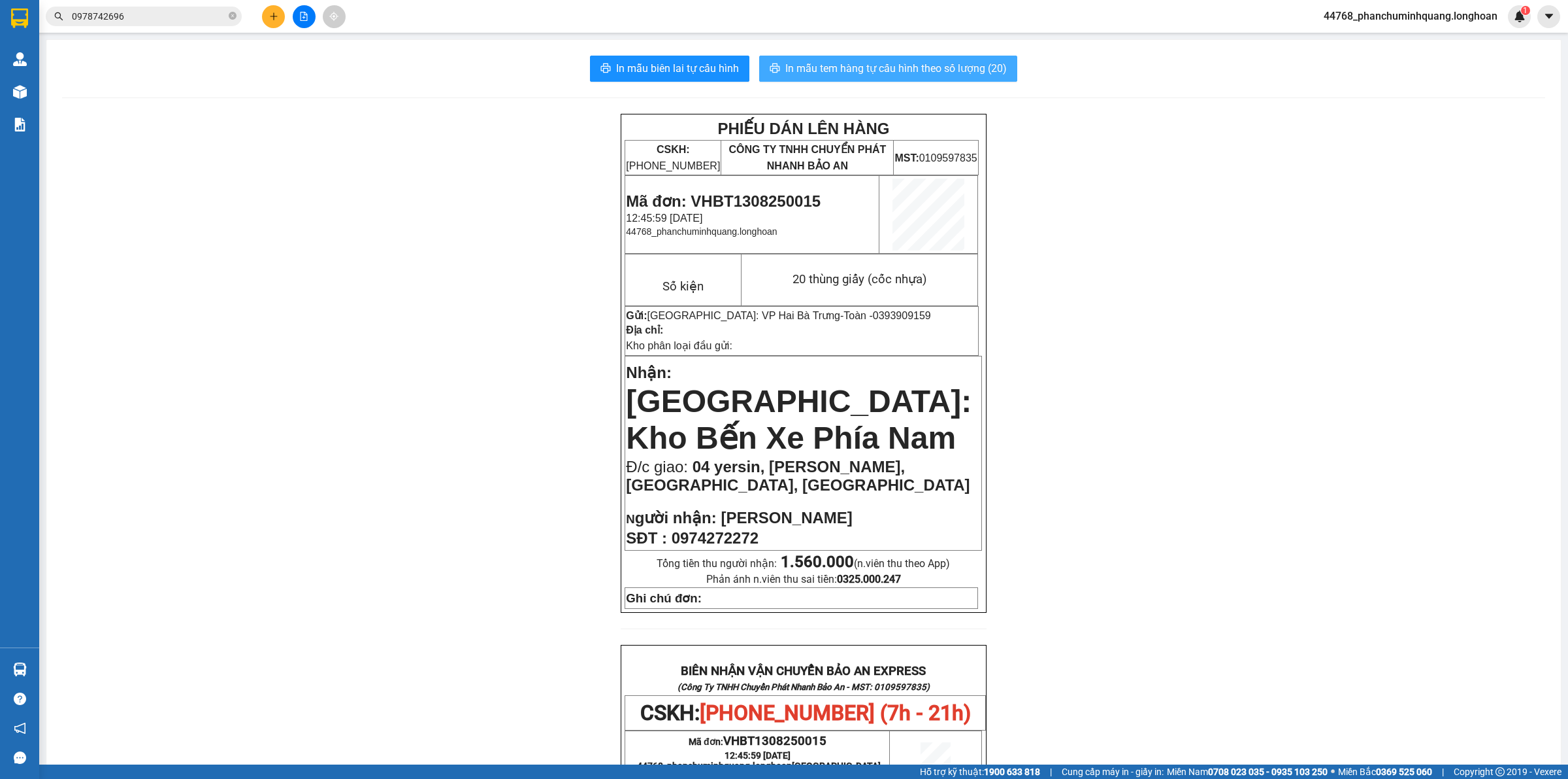
click at [942, 69] on span "In mẫu tem hàng tự cấu hình theo số lượng (20)" at bounding box center [896, 68] width 222 height 17
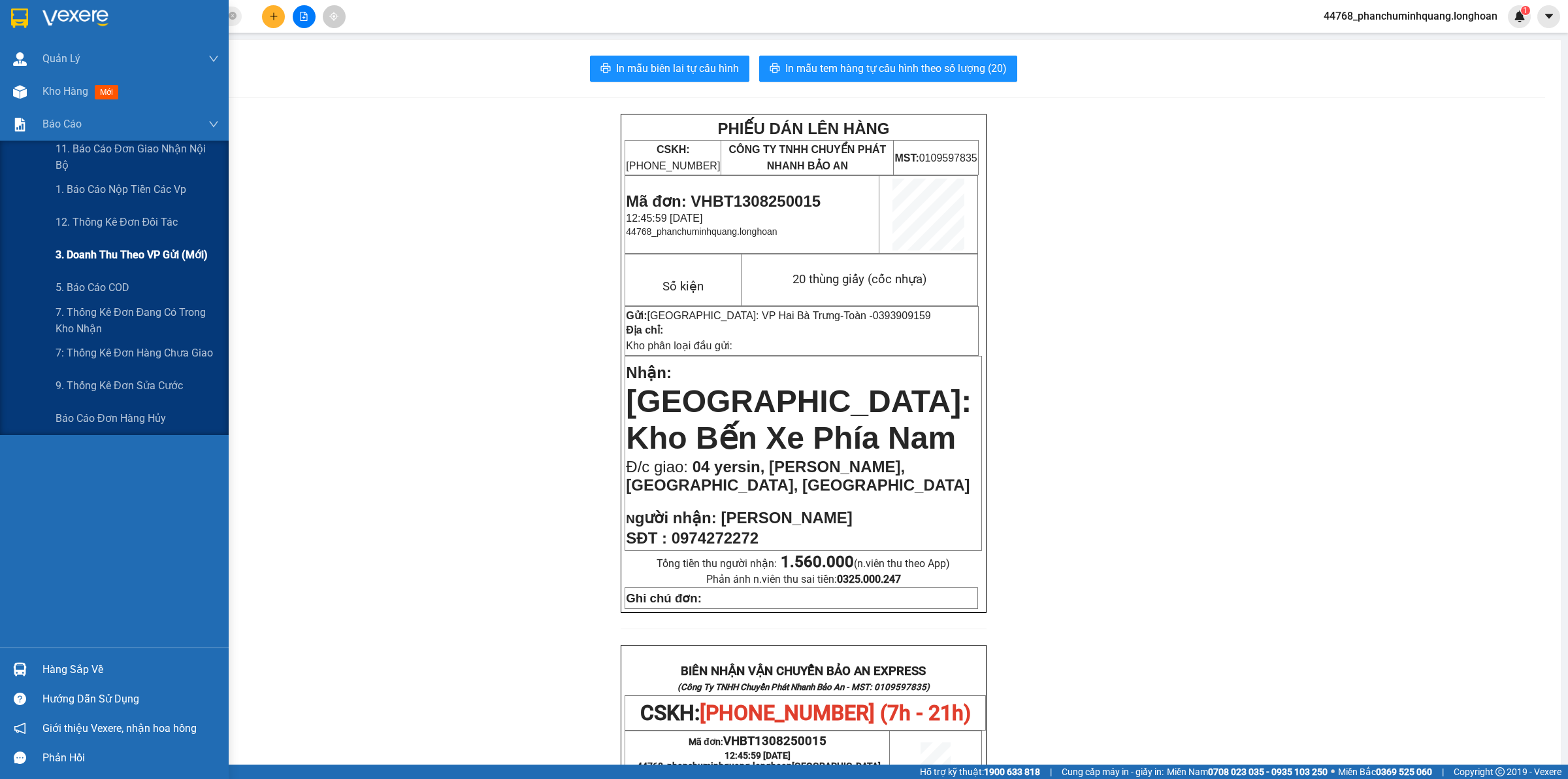
click at [115, 251] on span "3. Doanh Thu theo VP Gửi (mới)" at bounding box center [132, 254] width 152 height 17
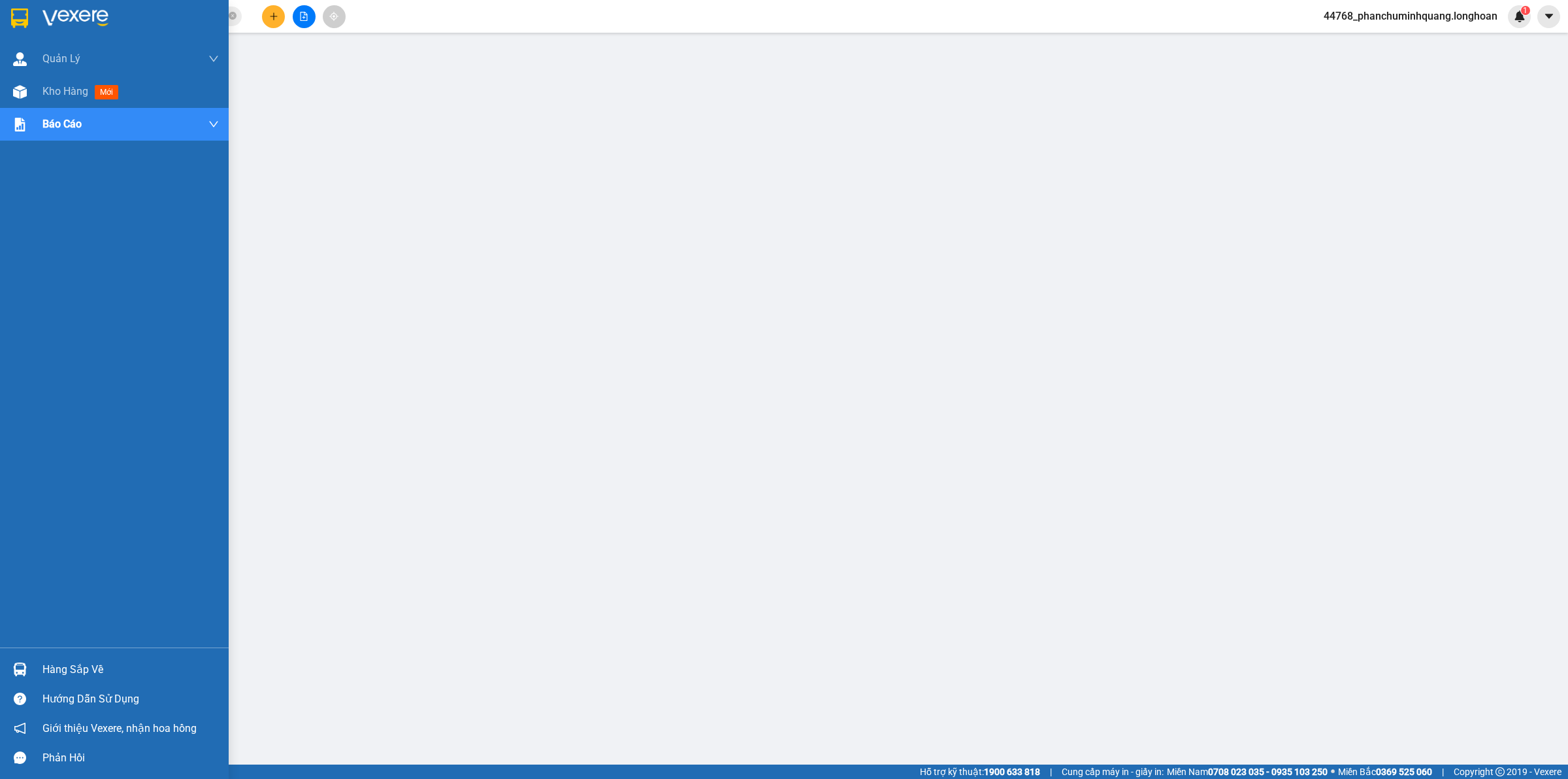
click at [21, 26] on img at bounding box center [19, 19] width 17 height 20
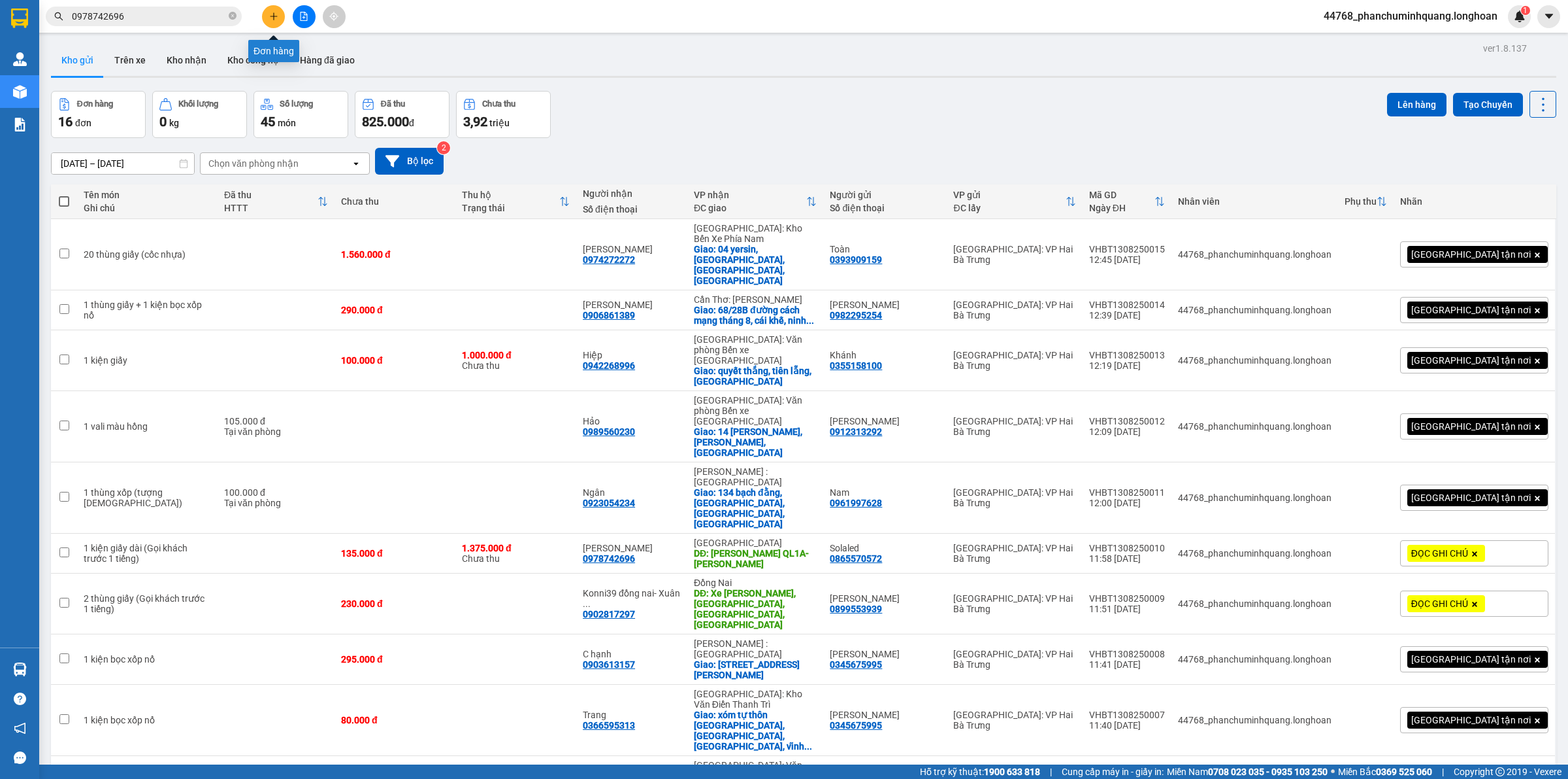
click at [274, 20] on icon "plus" at bounding box center [273, 16] width 9 height 9
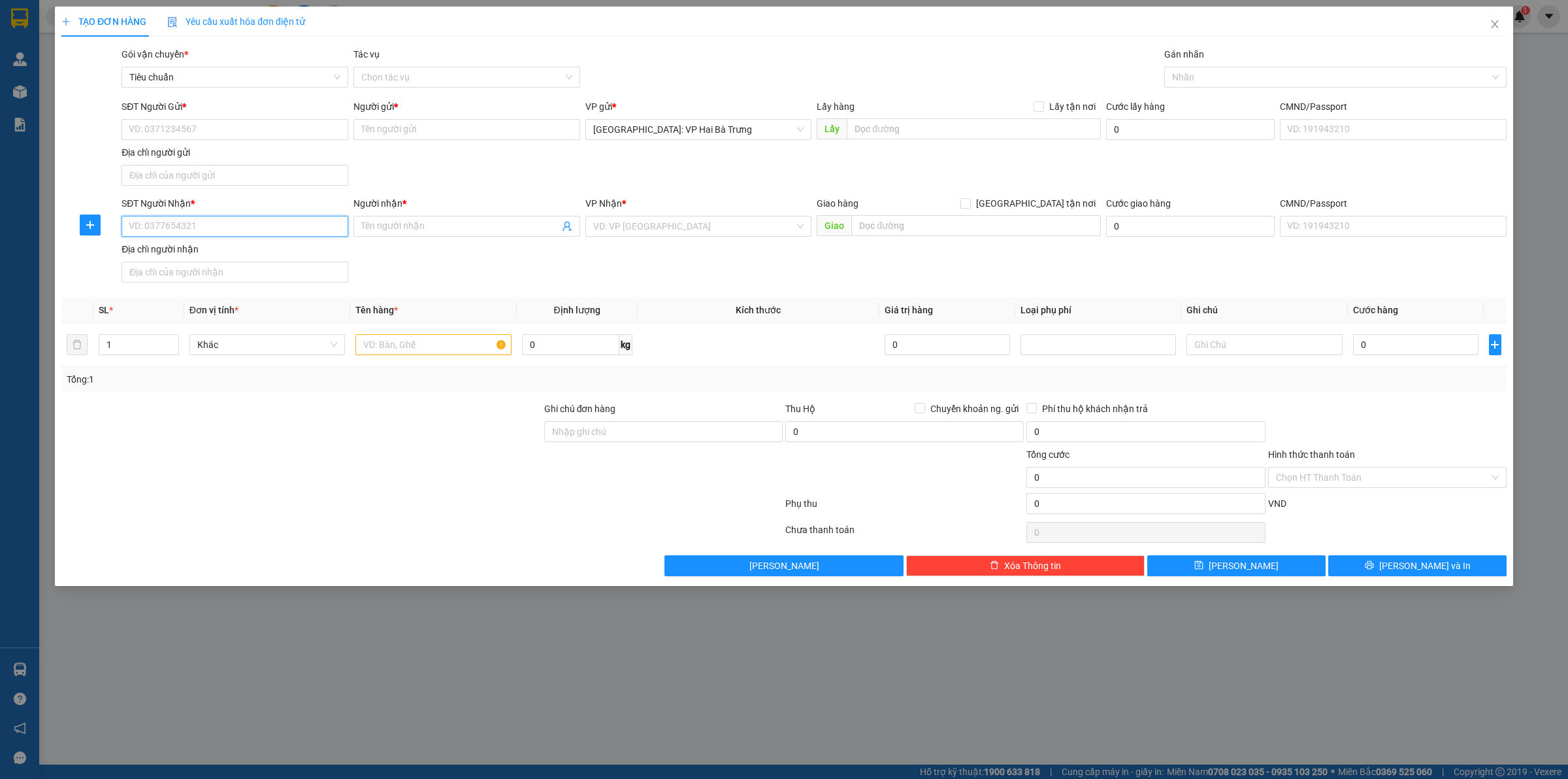
drag, startPoint x: 290, startPoint y: 227, endPoint x: 301, endPoint y: 227, distance: 11.0
click at [292, 227] on input "SĐT Người Nhận *" at bounding box center [234, 226] width 227 height 21
click at [431, 231] on input "Người nhận *" at bounding box center [460, 226] width 198 height 15
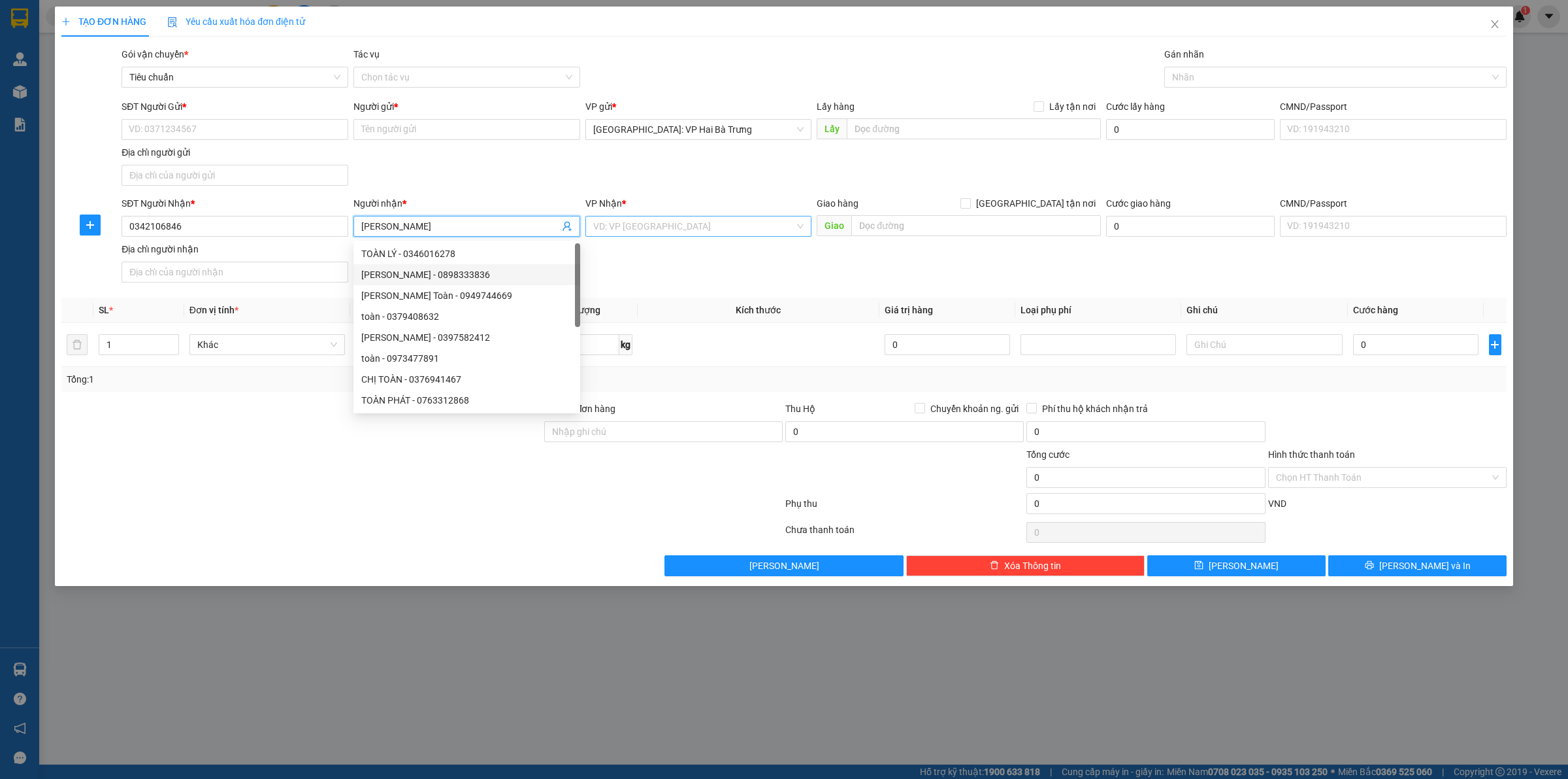
click at [649, 231] on input "search" at bounding box center [694, 227] width 202 height 20
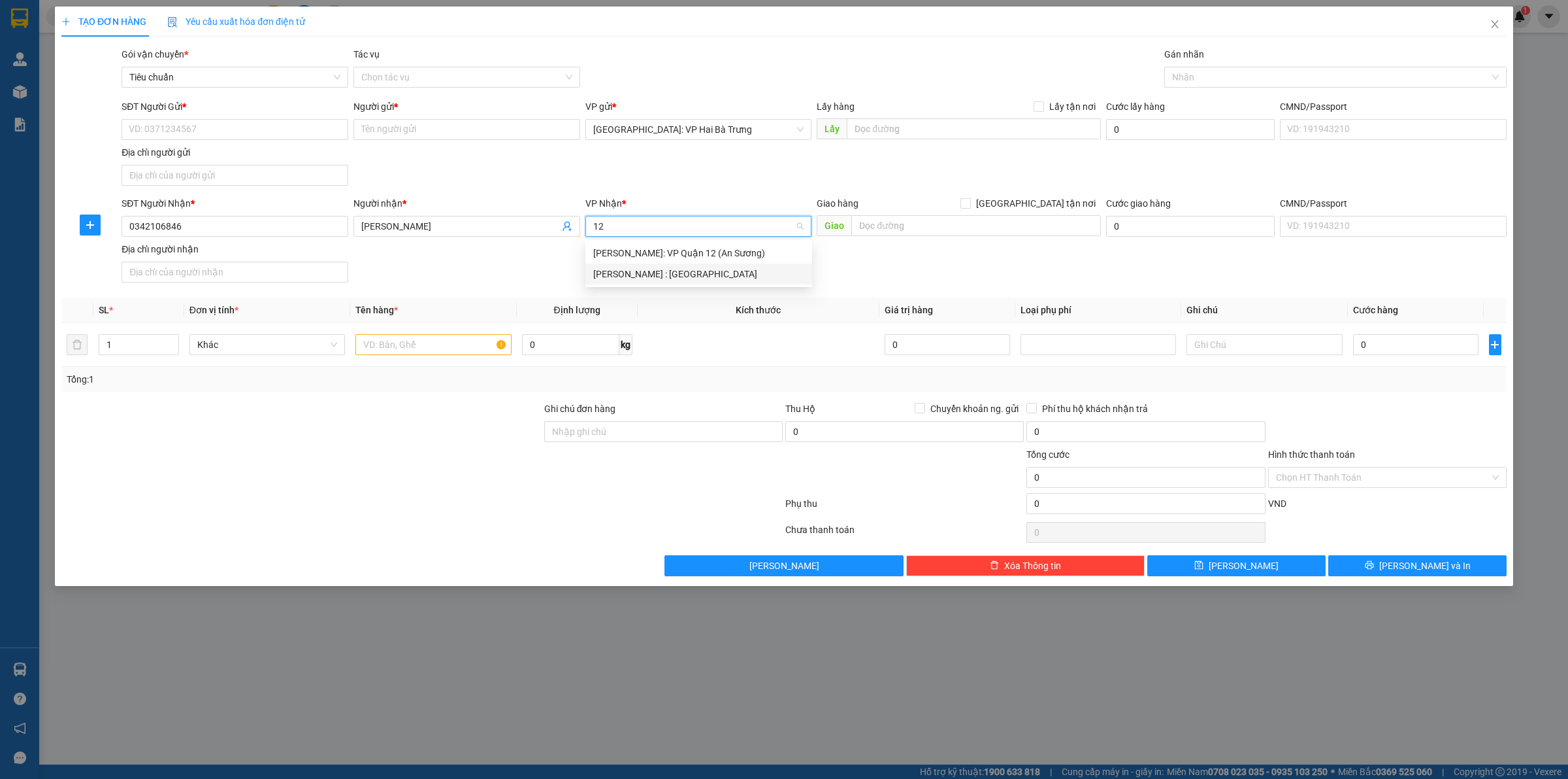
drag, startPoint x: 662, startPoint y: 272, endPoint x: 850, endPoint y: 240, distance: 190.7
click at [663, 272] on div "[PERSON_NAME] : [GEOGRAPHIC_DATA]" at bounding box center [698, 273] width 211 height 15
click at [909, 230] on input "text" at bounding box center [976, 225] width 249 height 21
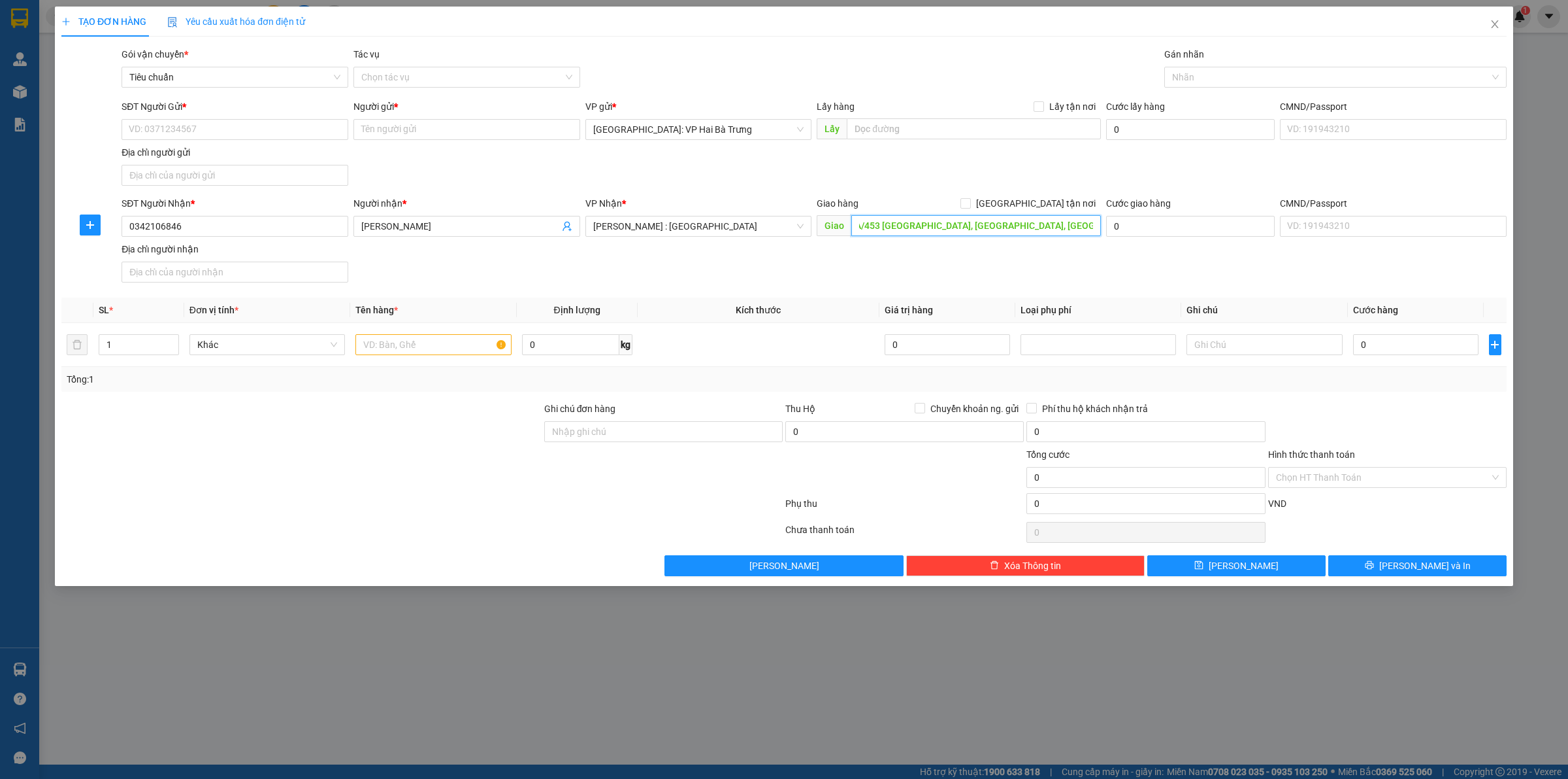
scroll to position [0, 20]
click at [1065, 190] on div "SĐT Người Gửi * VD: 0371234567 Người gửi * Tên người gửi VP gửi * [GEOGRAPHIC_D…" at bounding box center [814, 145] width 1391 height 91
click at [1050, 208] on span "[GEOGRAPHIC_DATA] tận nơi" at bounding box center [1036, 203] width 130 height 15
click at [969, 207] on input "[GEOGRAPHIC_DATA] tận nơi" at bounding box center [965, 202] width 9 height 9
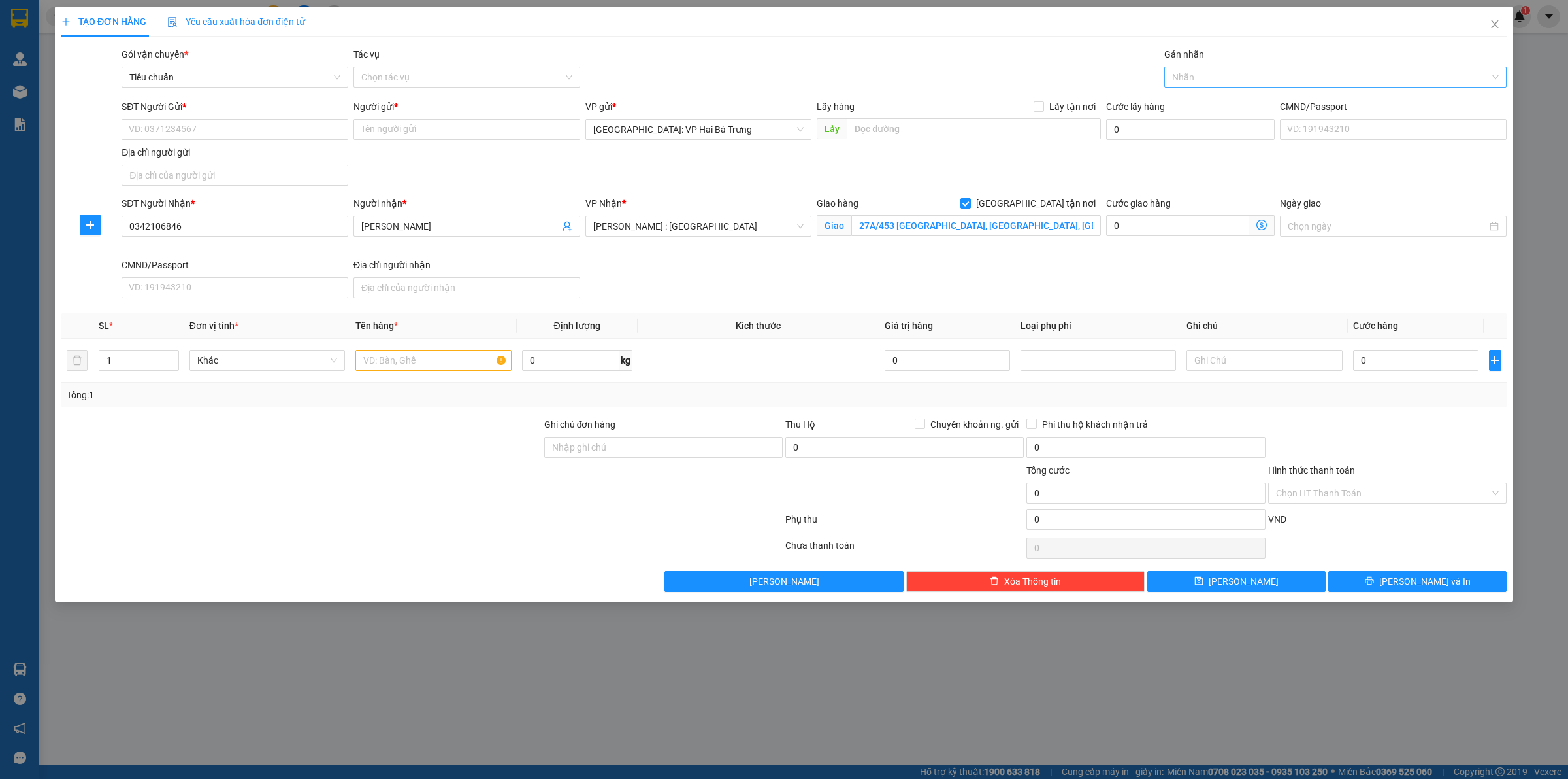
click at [1183, 85] on div at bounding box center [1329, 77] width 323 height 16
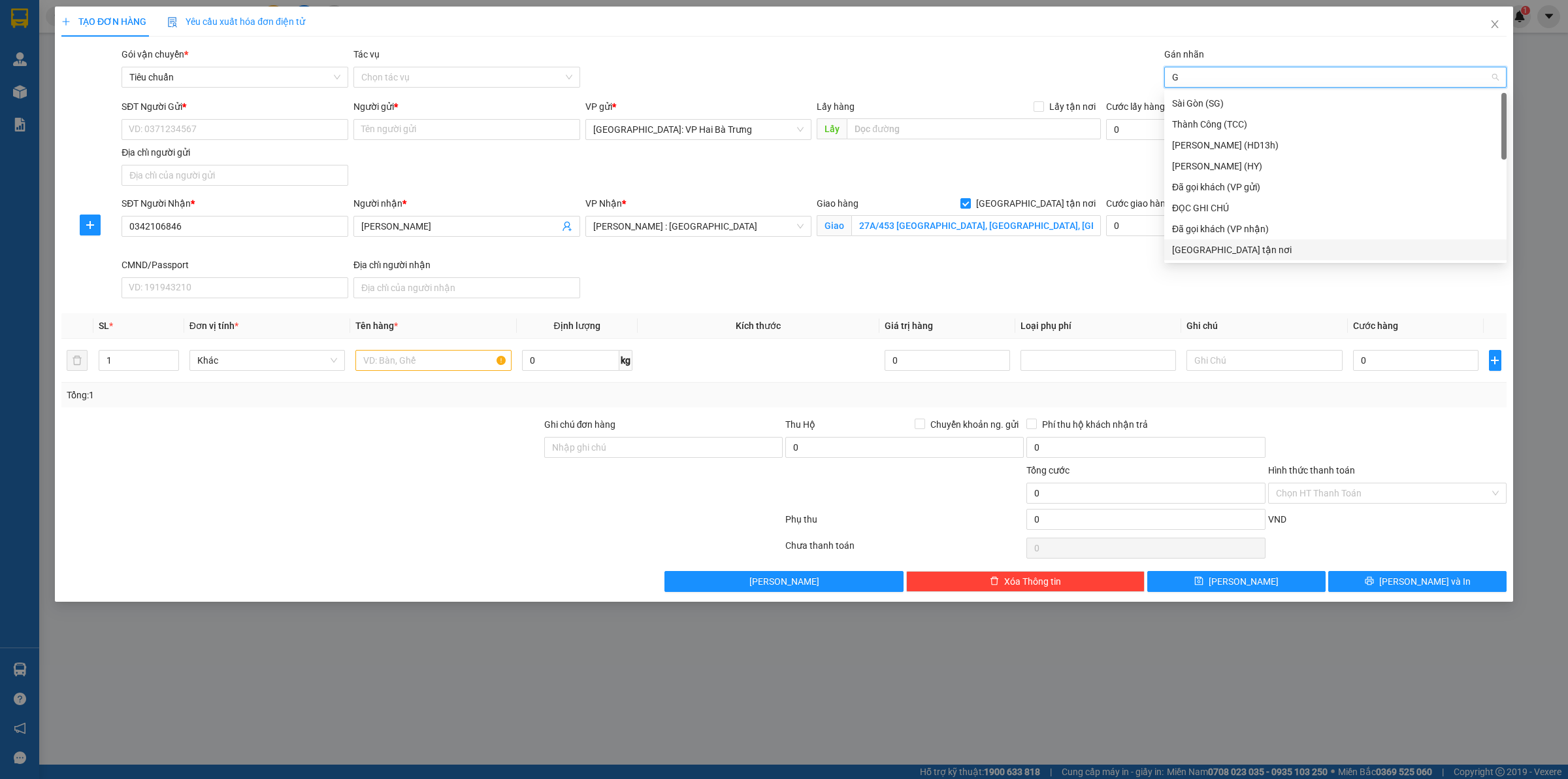
click at [1187, 251] on div "[GEOGRAPHIC_DATA] tận nơi" at bounding box center [1336, 249] width 326 height 15
drag, startPoint x: 173, startPoint y: 355, endPoint x: 262, endPoint y: 363, distance: 89.4
click at [173, 356] on icon "up" at bounding box center [171, 357] width 5 height 5
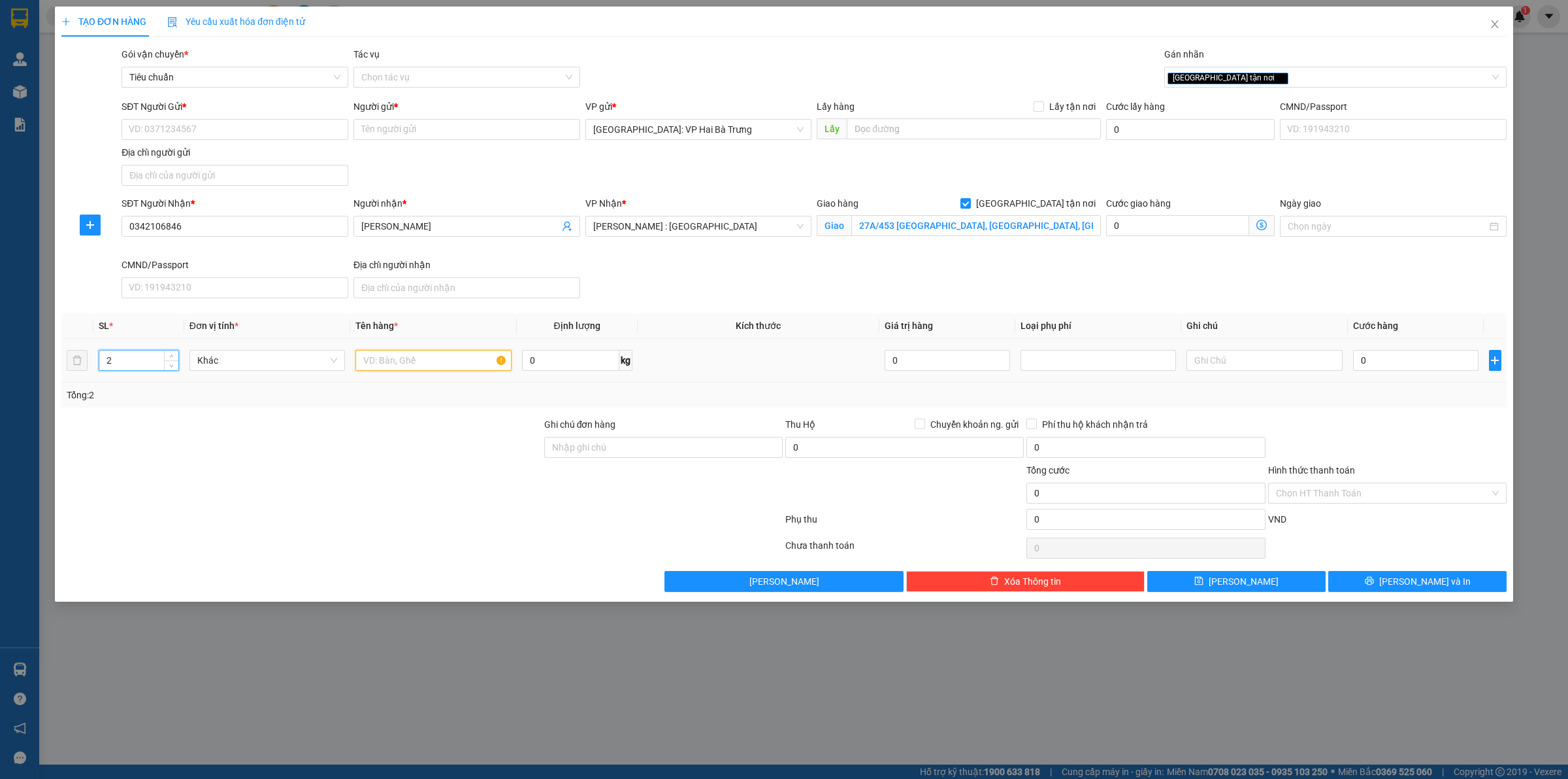
click at [399, 370] on input "text" at bounding box center [432, 359] width 155 height 21
click at [1425, 367] on input "0" at bounding box center [1416, 359] width 126 height 21
click at [203, 128] on input "SĐT Người Gửi *" at bounding box center [234, 129] width 227 height 21
click at [492, 119] on input "Người gửi *" at bounding box center [466, 129] width 227 height 21
click at [494, 125] on input "Người gửi *" at bounding box center [466, 129] width 227 height 21
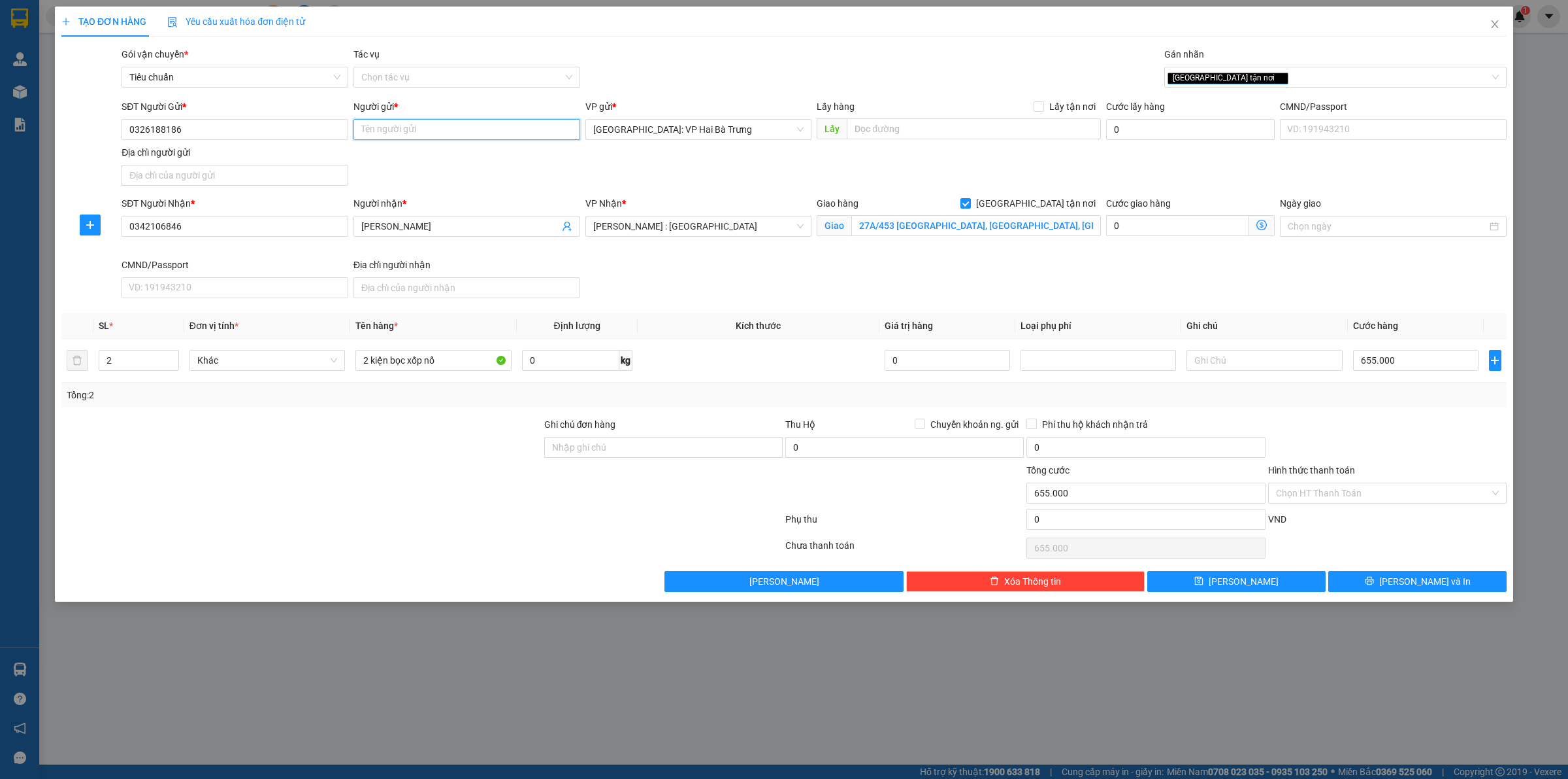
click at [496, 125] on input "Người gửi *" at bounding box center [466, 129] width 227 height 21
click at [496, 123] on input "Người gửi *" at bounding box center [466, 129] width 227 height 21
click at [497, 123] on input "Người gửi *" at bounding box center [466, 129] width 227 height 21
click at [1143, 302] on div "SĐT Người Nhận * 0342106846 Người nhận * [PERSON_NAME] VP Nhận * [GEOGRAPHIC_DA…" at bounding box center [814, 249] width 1391 height 107
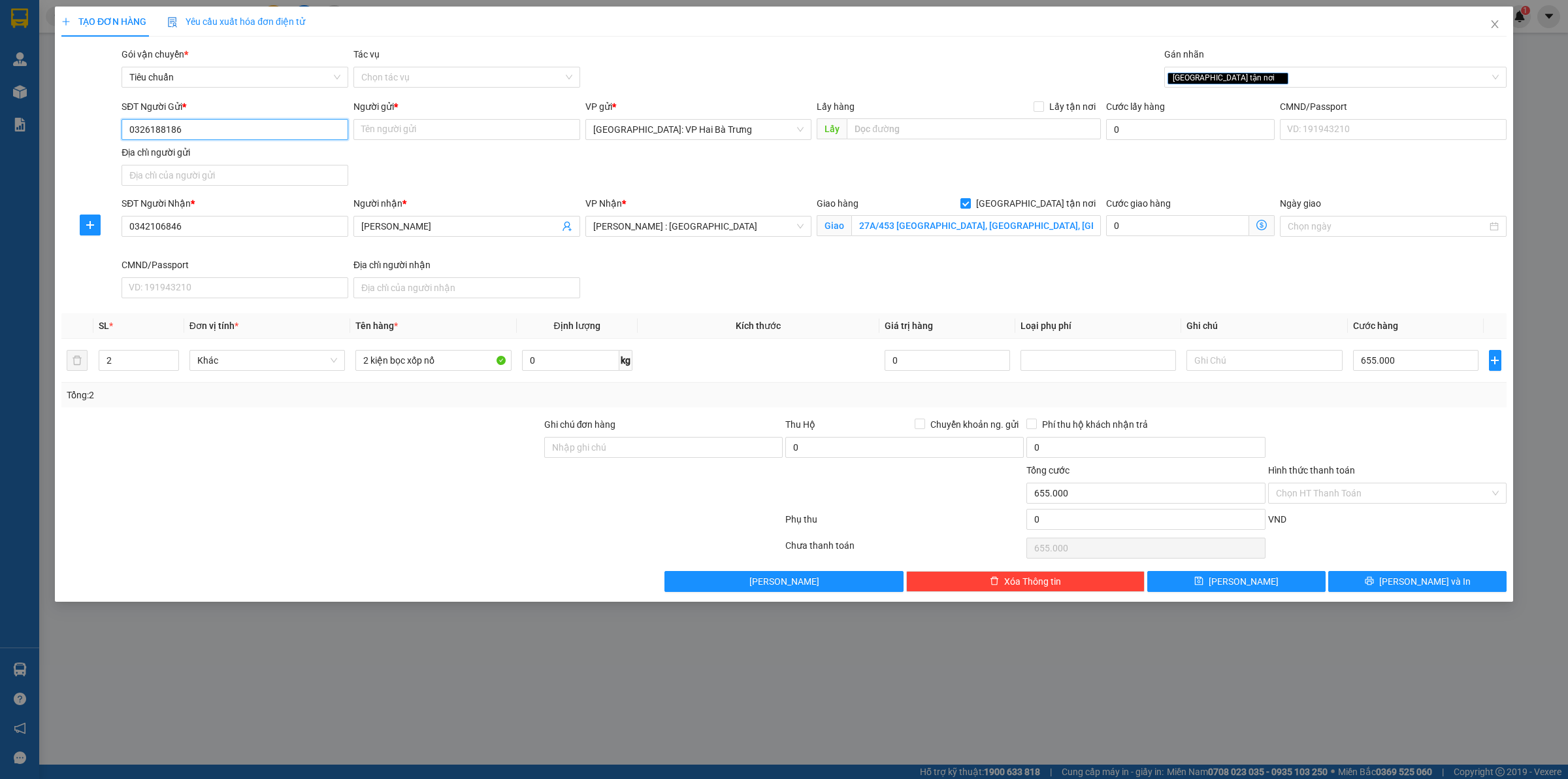
click at [280, 140] on input "0326188186" at bounding box center [234, 129] width 227 height 21
click at [440, 116] on div "Người gửi *" at bounding box center [466, 109] width 227 height 20
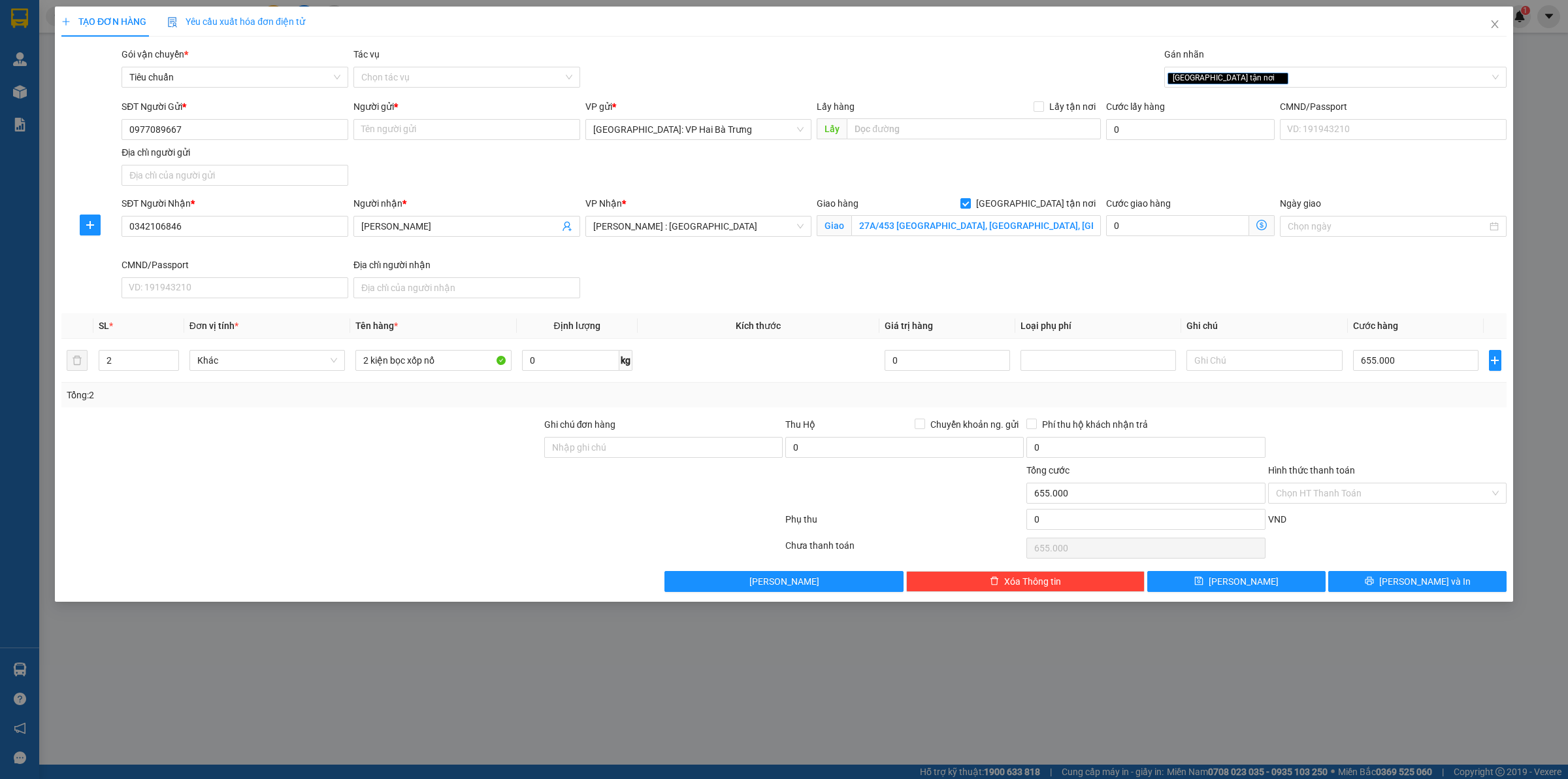
click at [440, 116] on div "Người gửi *" at bounding box center [466, 109] width 227 height 20
click at [445, 120] on input "Người gửi *" at bounding box center [466, 129] width 227 height 21
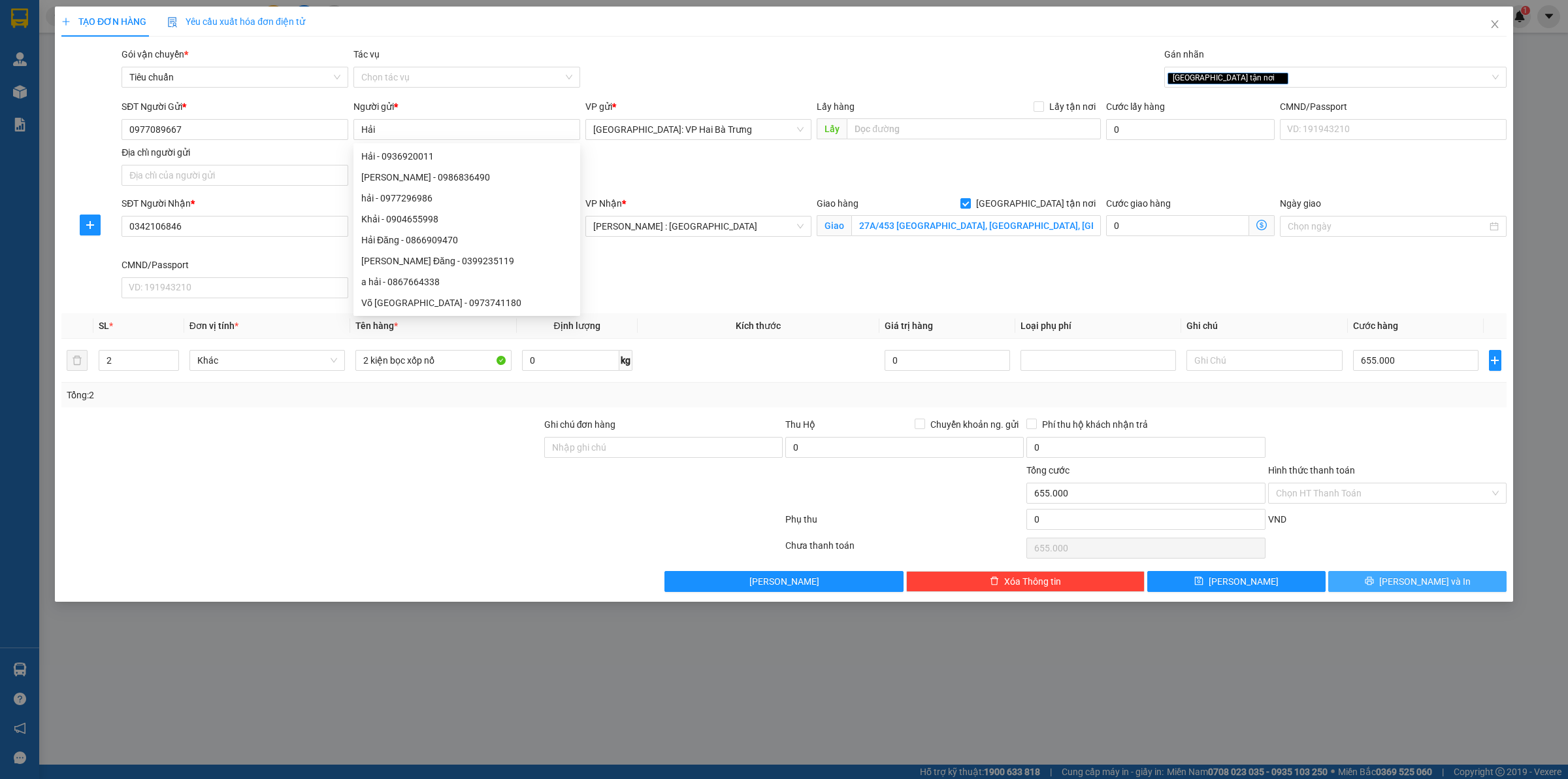
drag, startPoint x: 1387, startPoint y: 584, endPoint x: 1353, endPoint y: 584, distance: 34.0
click at [1387, 583] on button "[PERSON_NAME] và In" at bounding box center [1418, 581] width 178 height 21
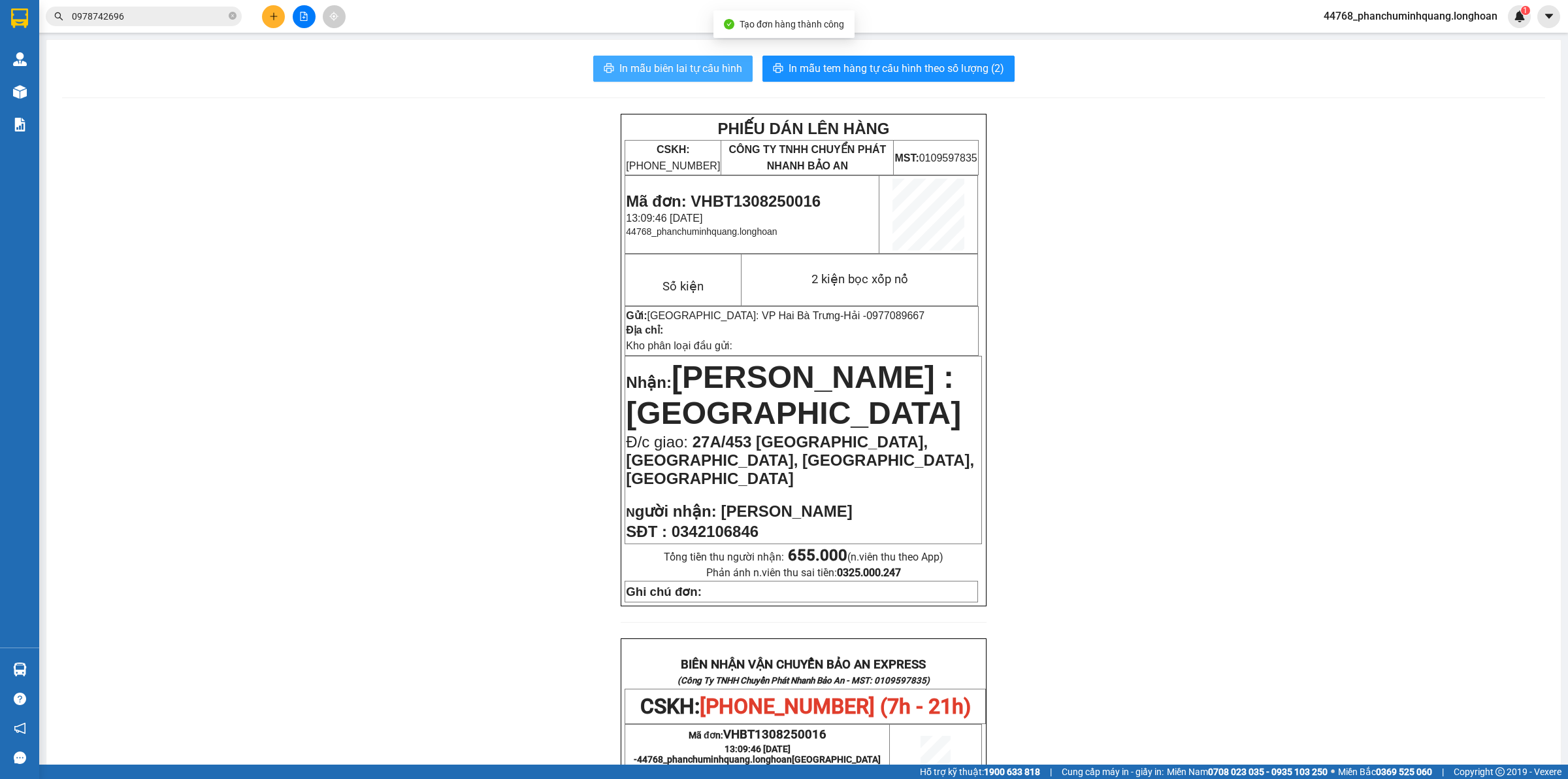
click at [637, 76] on span "In mẫu biên lai tự cấu hình" at bounding box center [681, 68] width 123 height 17
click at [937, 79] on button "In mẫu tem hàng tự cấu hình theo số lượng (2)" at bounding box center [888, 68] width 252 height 26
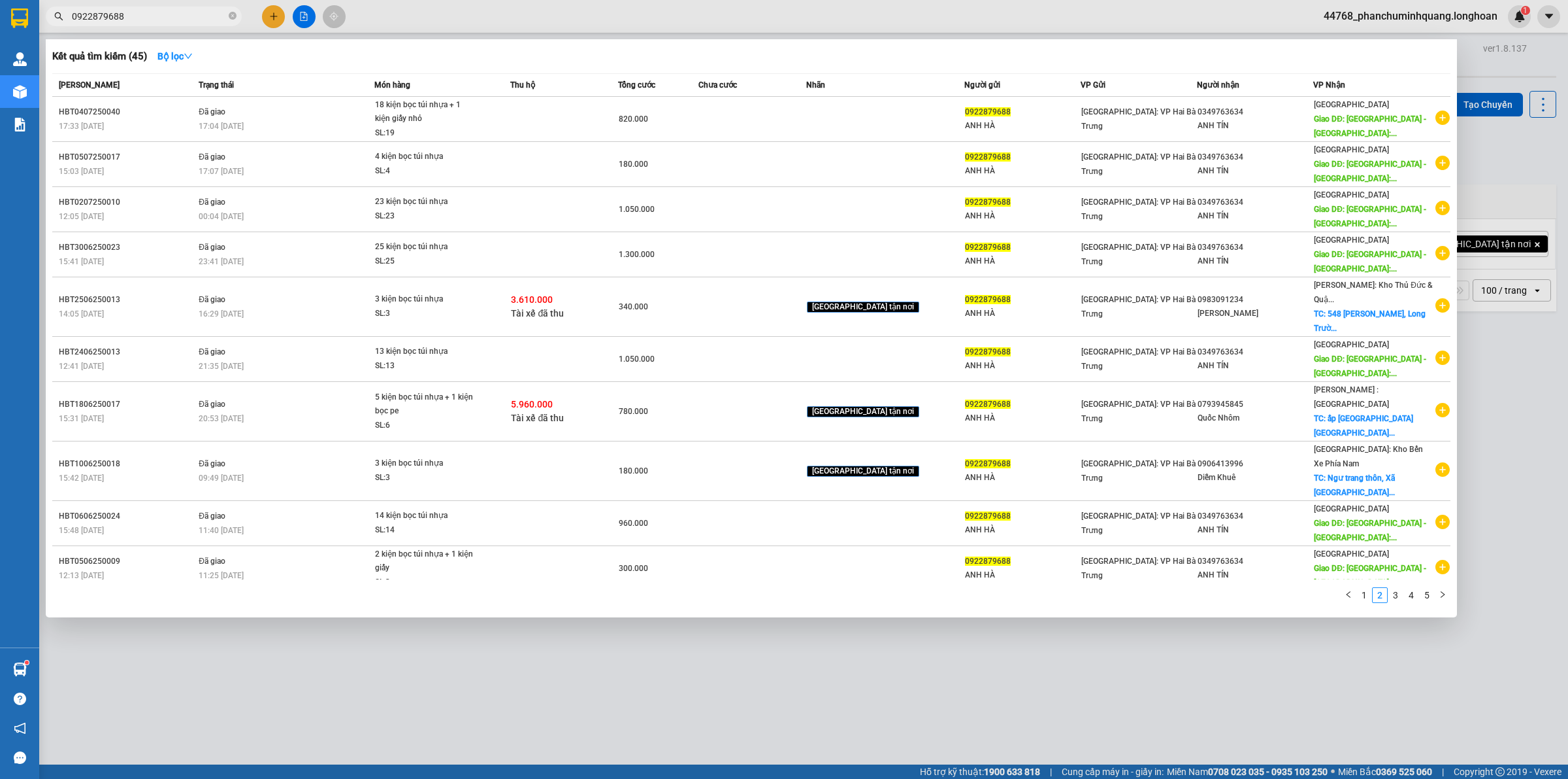
click at [164, 13] on input "0922879688" at bounding box center [149, 16] width 154 height 15
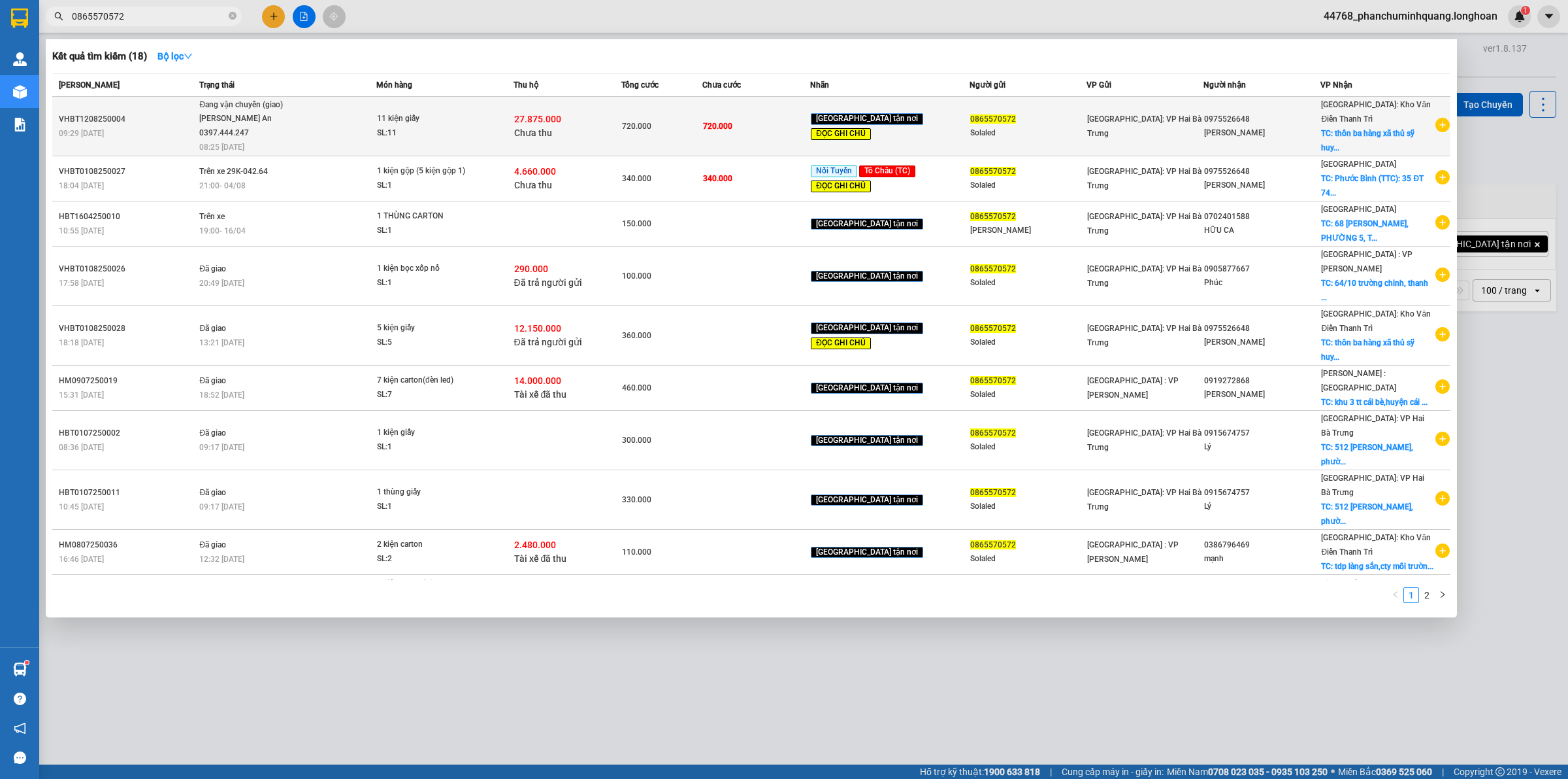
type input "0865570572"
click at [595, 132] on div "27.875.000 Chưa thu" at bounding box center [568, 127] width 107 height 28
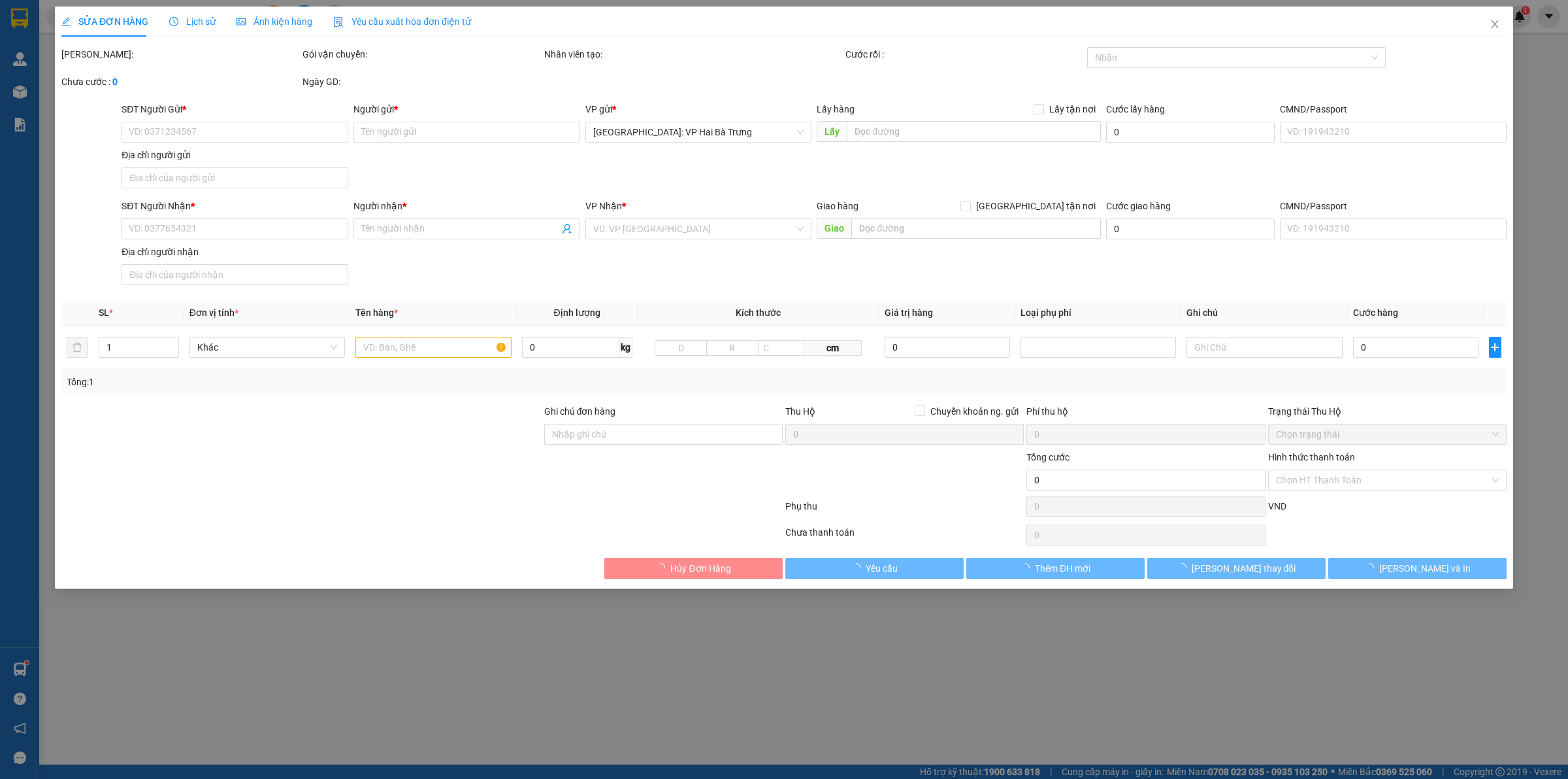
type input "0865570572"
type input "Solaled"
type input "0975526648"
type input "[PERSON_NAME]"
checkbox input "true"
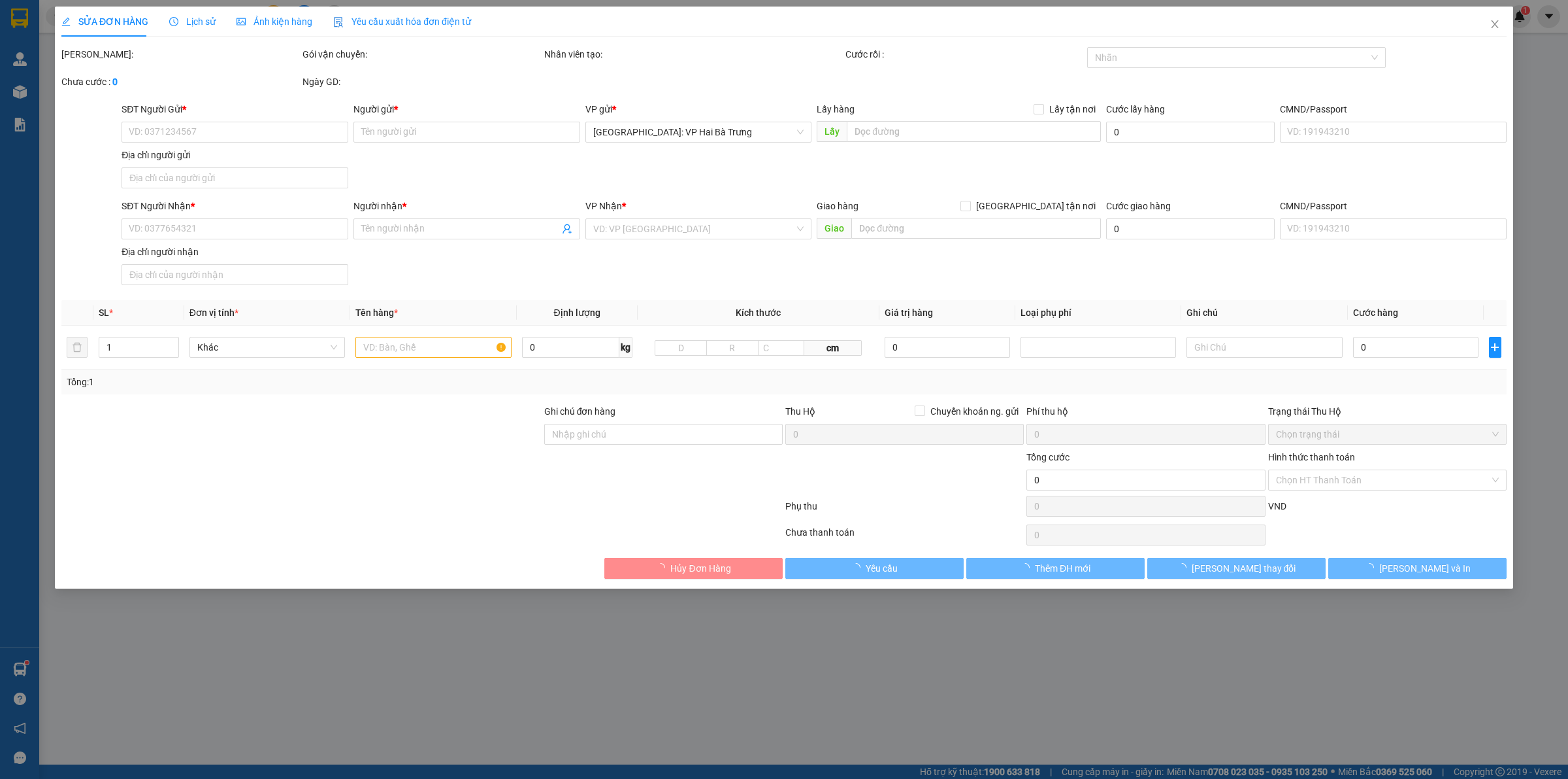
type input "thôn ba hàng xã thủ [GEOGRAPHIC_DATA] tiên lữ [GEOGRAPHIC_DATA]"
type input "Hàng chính sách, giao nguyên kiện hư vỡ không đền"
type input "720.000"
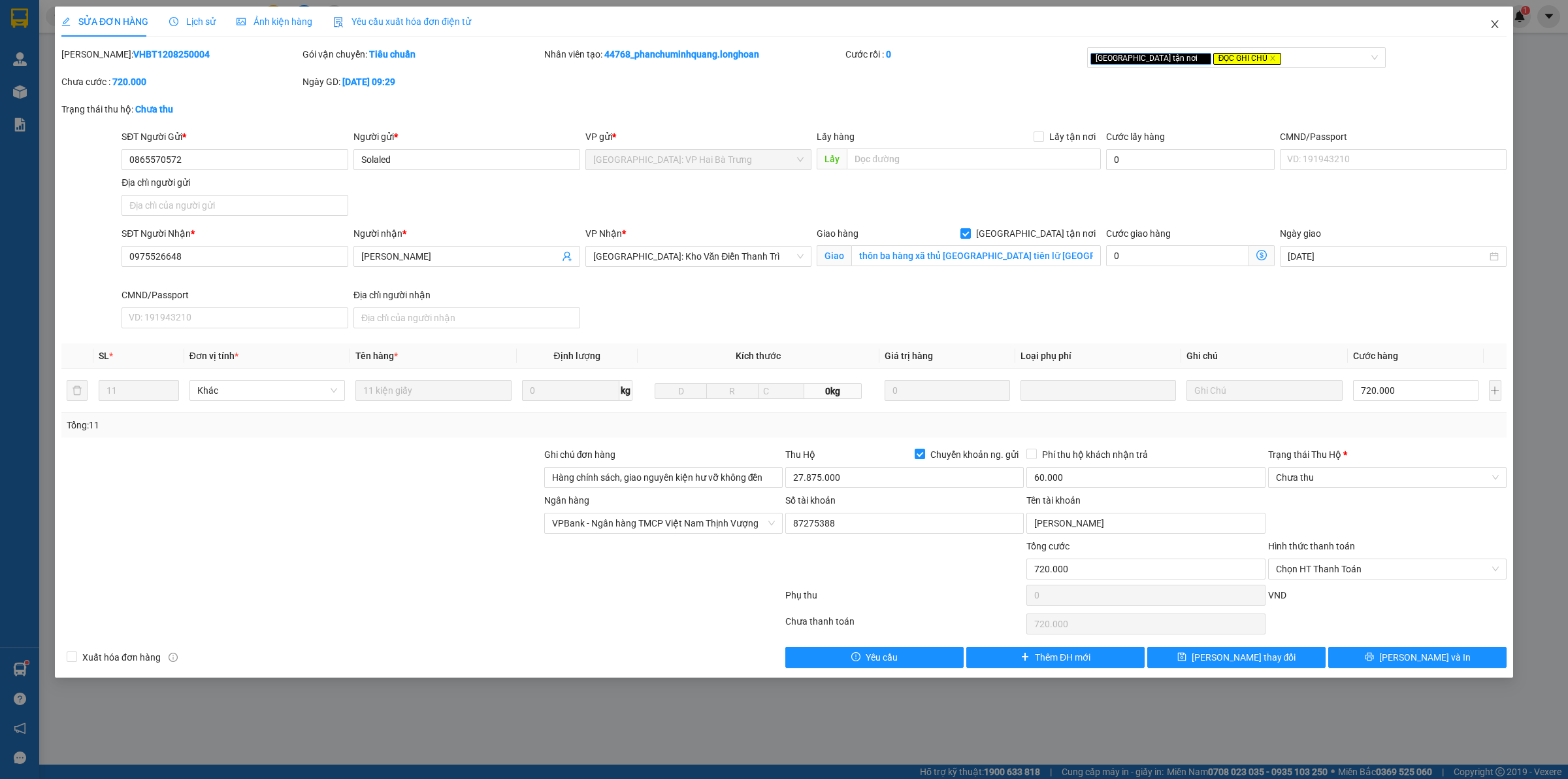
click at [1498, 18] on span "Close" at bounding box center [1495, 25] width 37 height 37
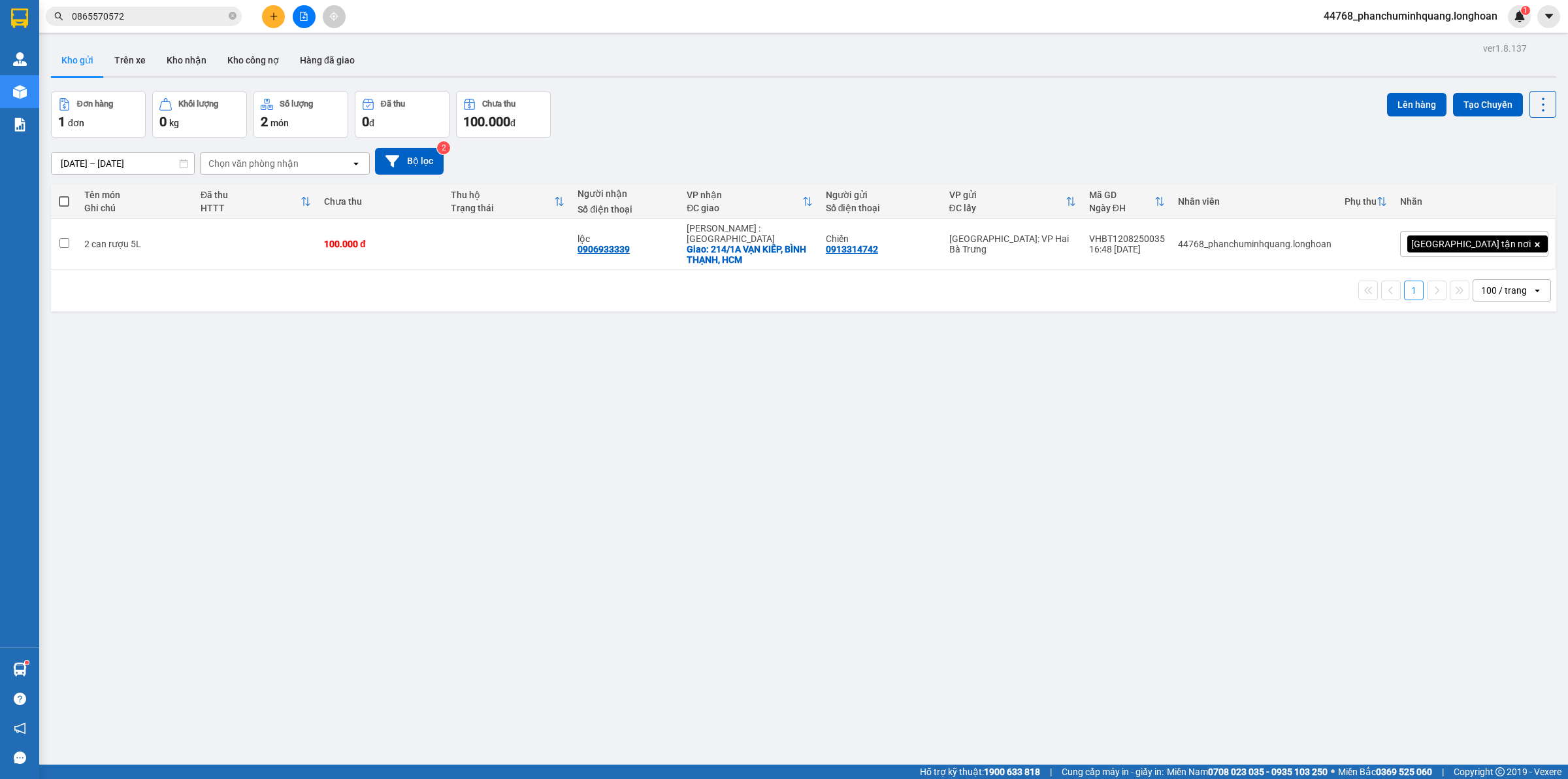
click at [268, 23] on button at bounding box center [273, 16] width 23 height 23
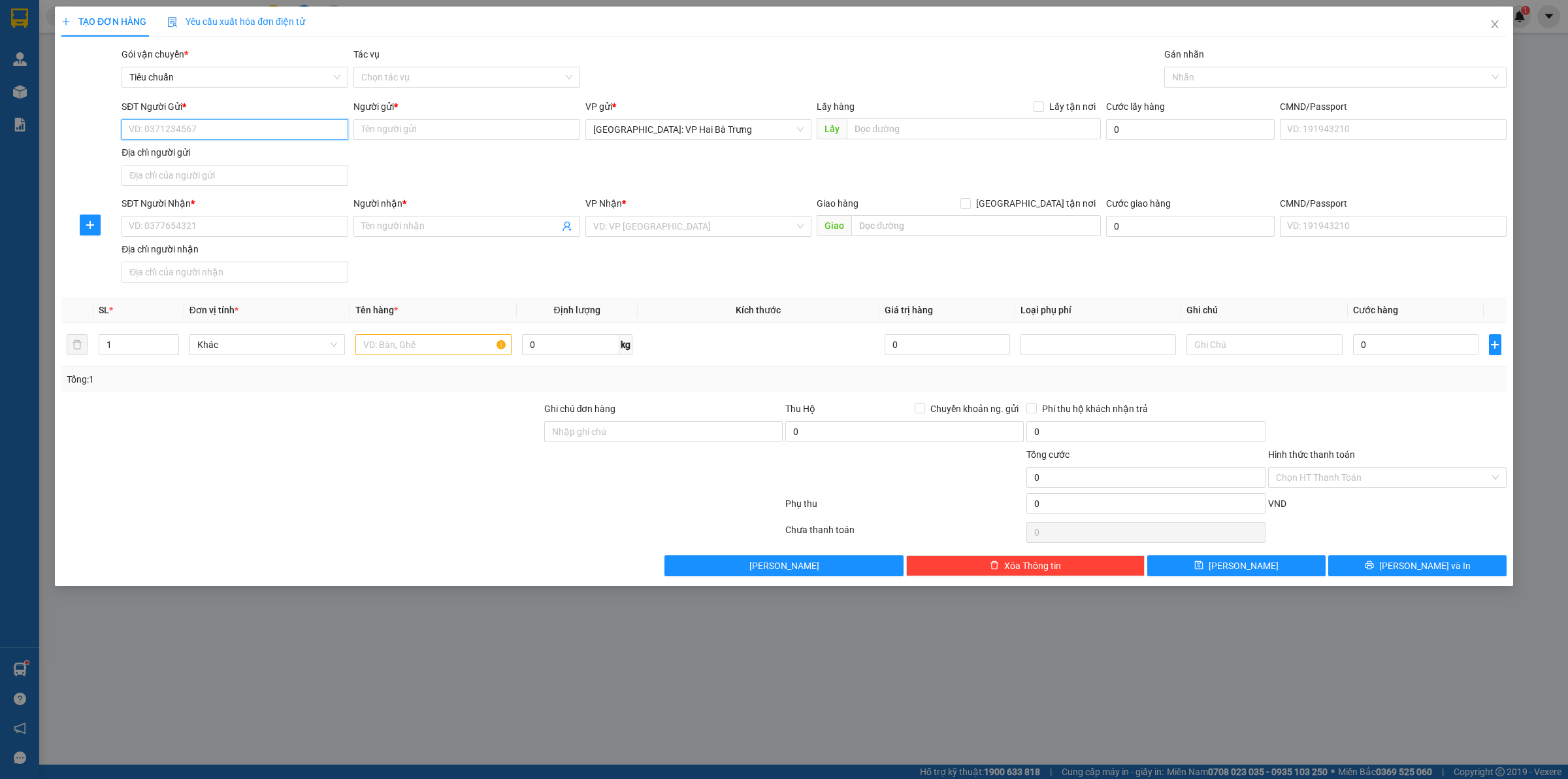
drag, startPoint x: 309, startPoint y: 132, endPoint x: 318, endPoint y: 130, distance: 9.2
click at [309, 130] on input "SĐT Người Gửi *" at bounding box center [234, 129] width 227 height 21
type input "0904376686"
click at [455, 128] on input "Người gửi *" at bounding box center [466, 129] width 227 height 21
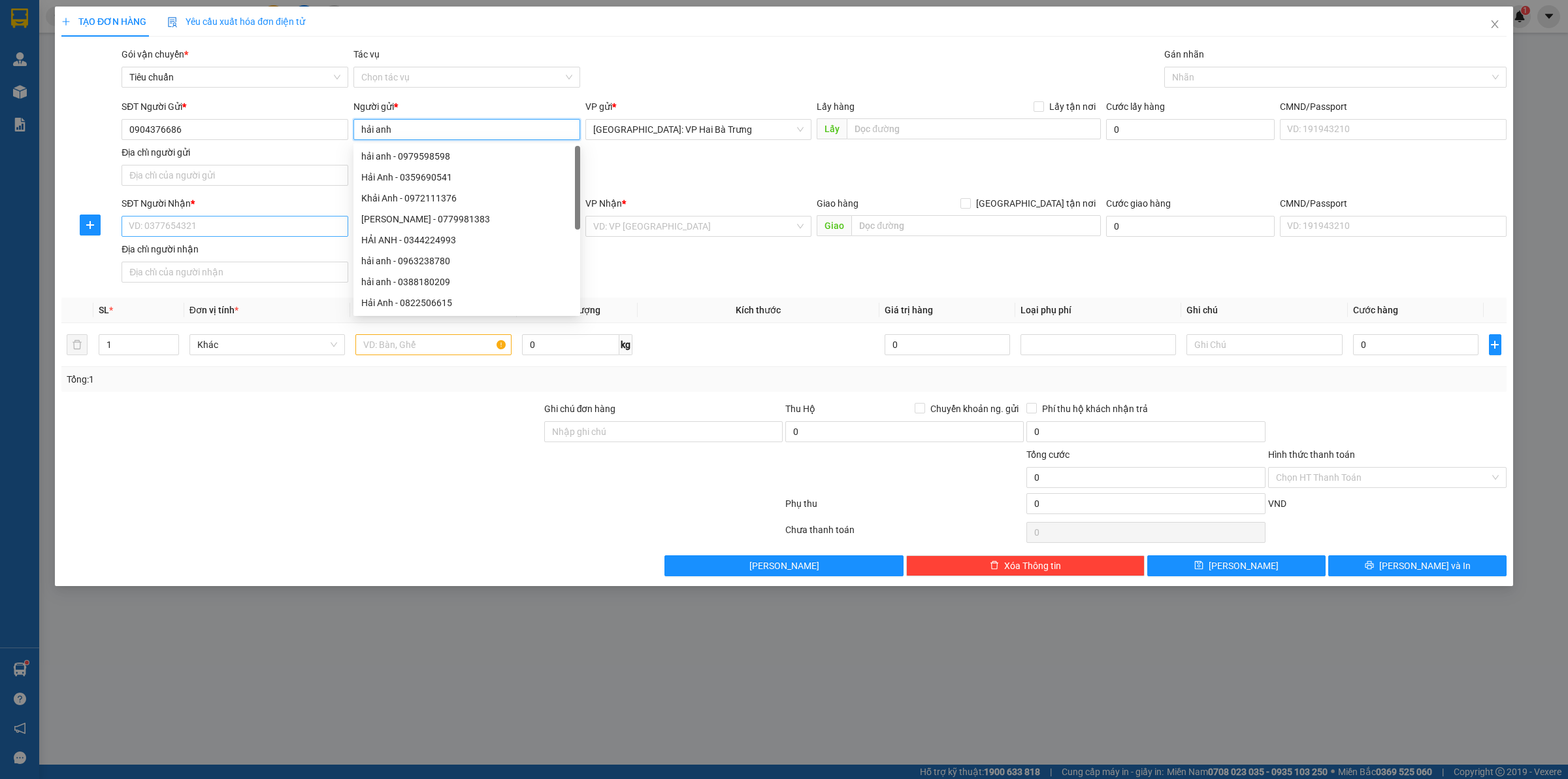
type input "hải anh"
click at [272, 219] on input "SĐT Người Nhận *" at bounding box center [234, 226] width 227 height 21
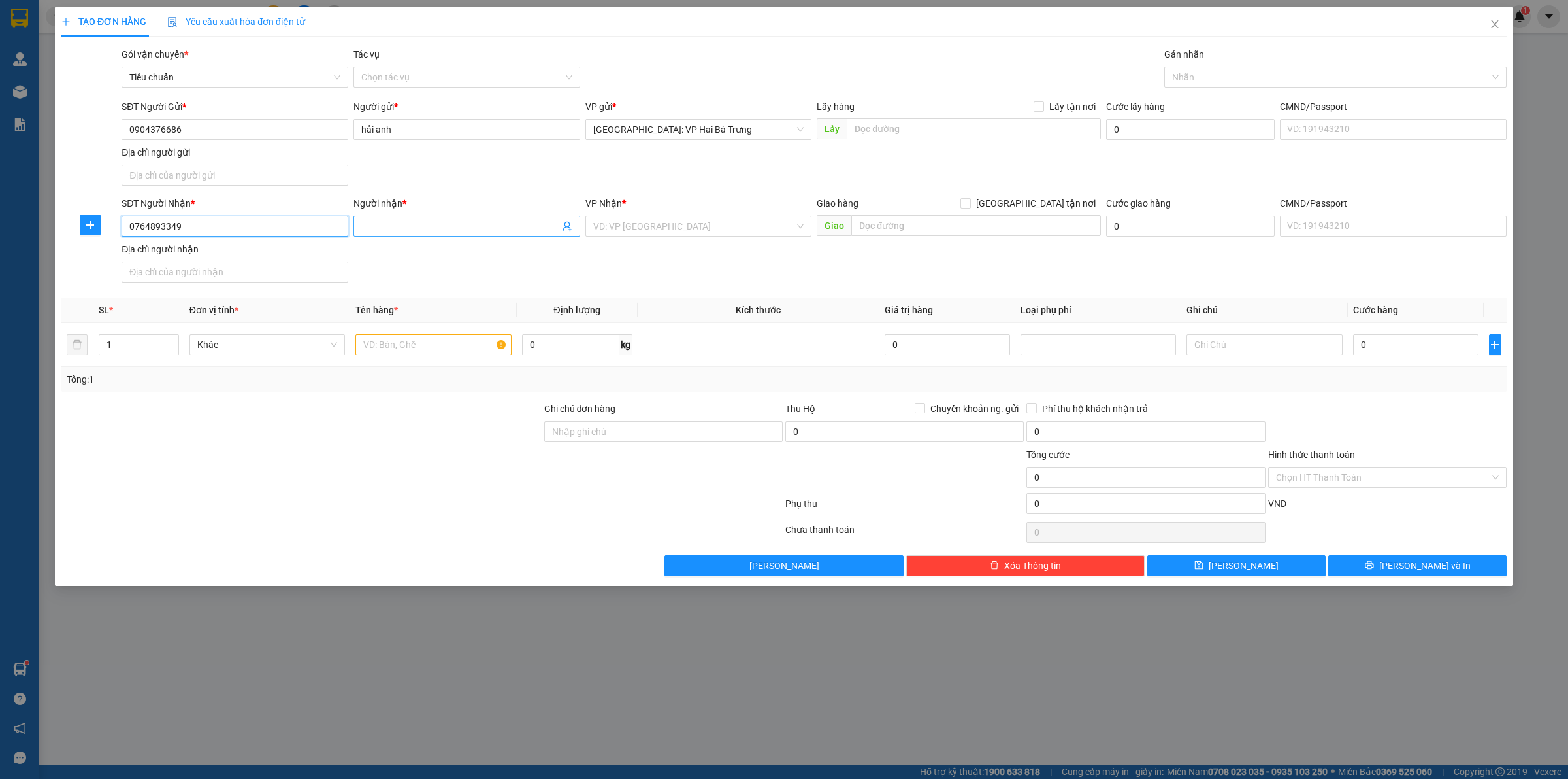
type input "0764893349"
click at [433, 229] on input "Người nhận *" at bounding box center [460, 226] width 198 height 15
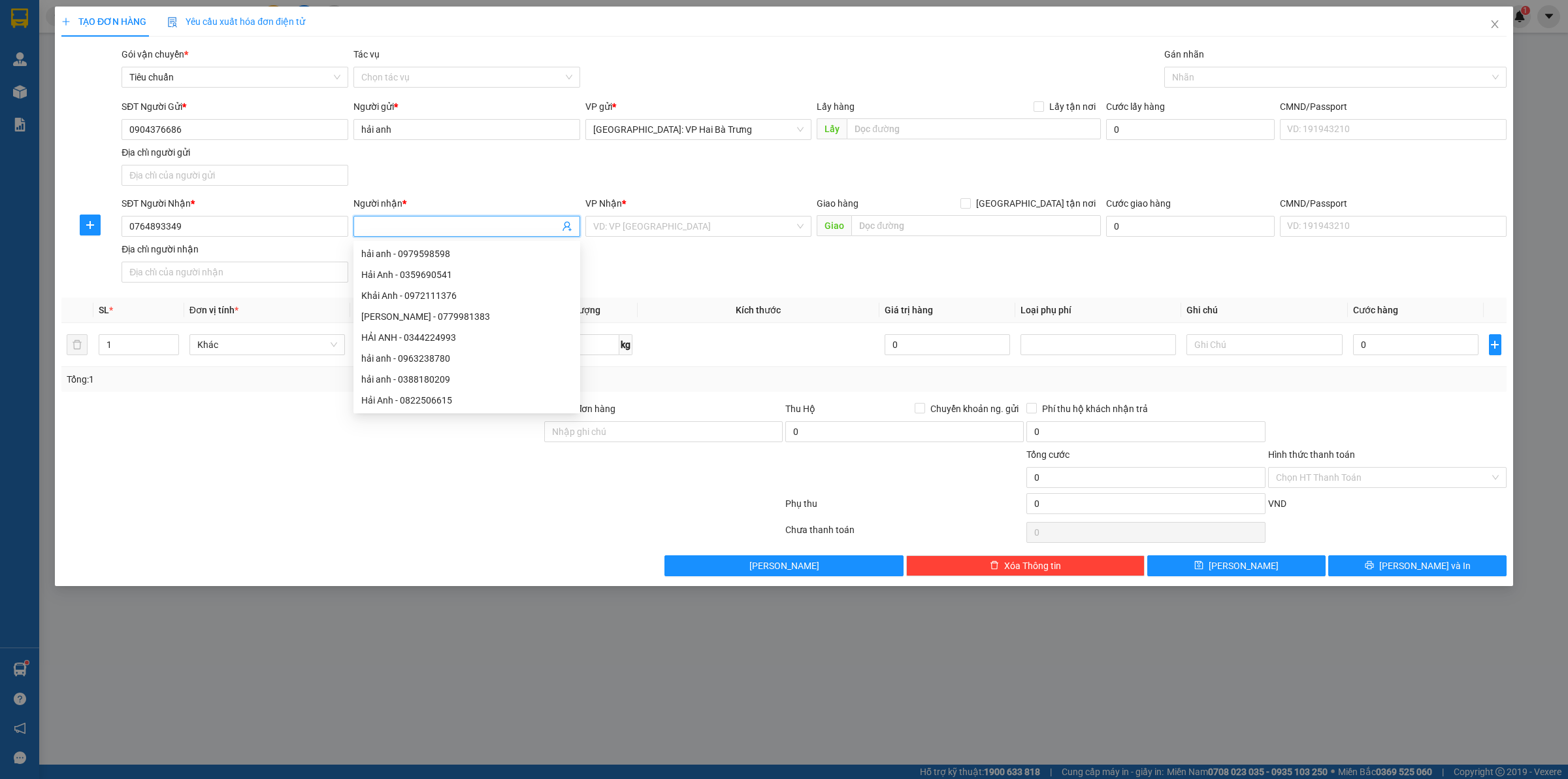
click at [434, 229] on input "Người nhận *" at bounding box center [460, 226] width 198 height 15
click at [462, 224] on input "Người nhận *" at bounding box center [460, 226] width 198 height 15
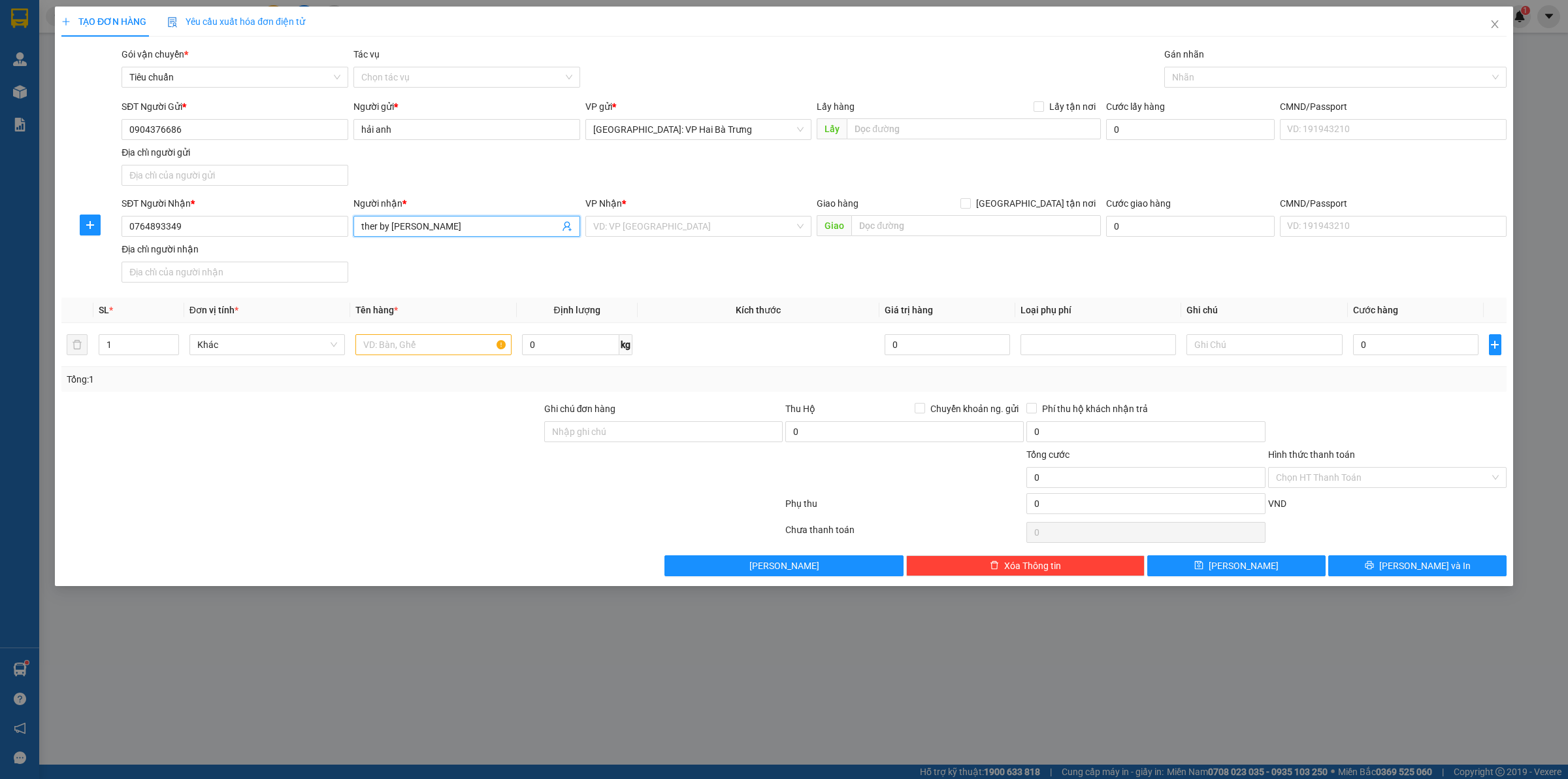
type input "ther by yu"
click at [723, 219] on input "search" at bounding box center [694, 227] width 202 height 20
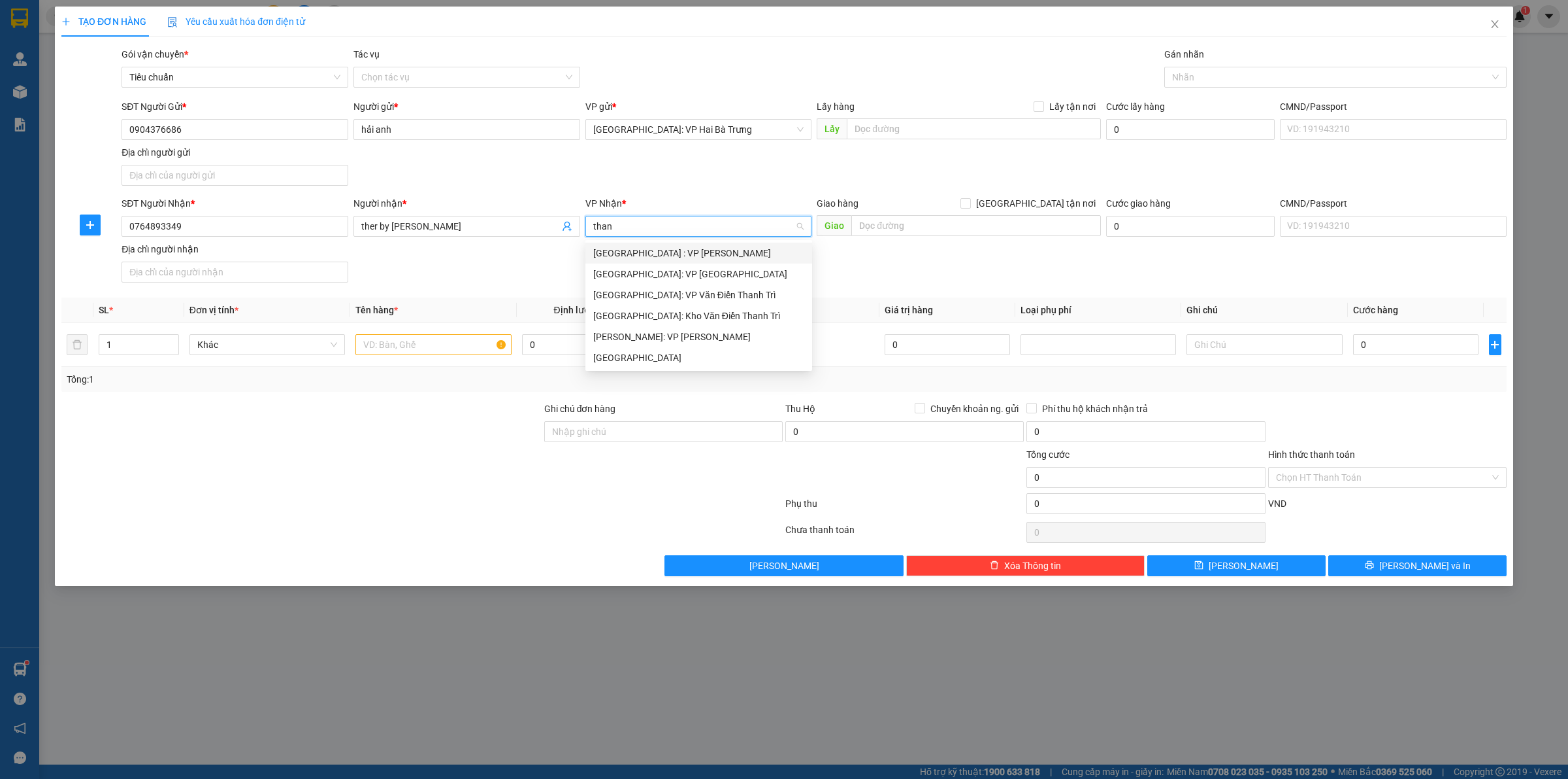
type input "thanh"
click at [734, 251] on div "[GEOGRAPHIC_DATA] : VP [PERSON_NAME]" at bounding box center [698, 252] width 211 height 15
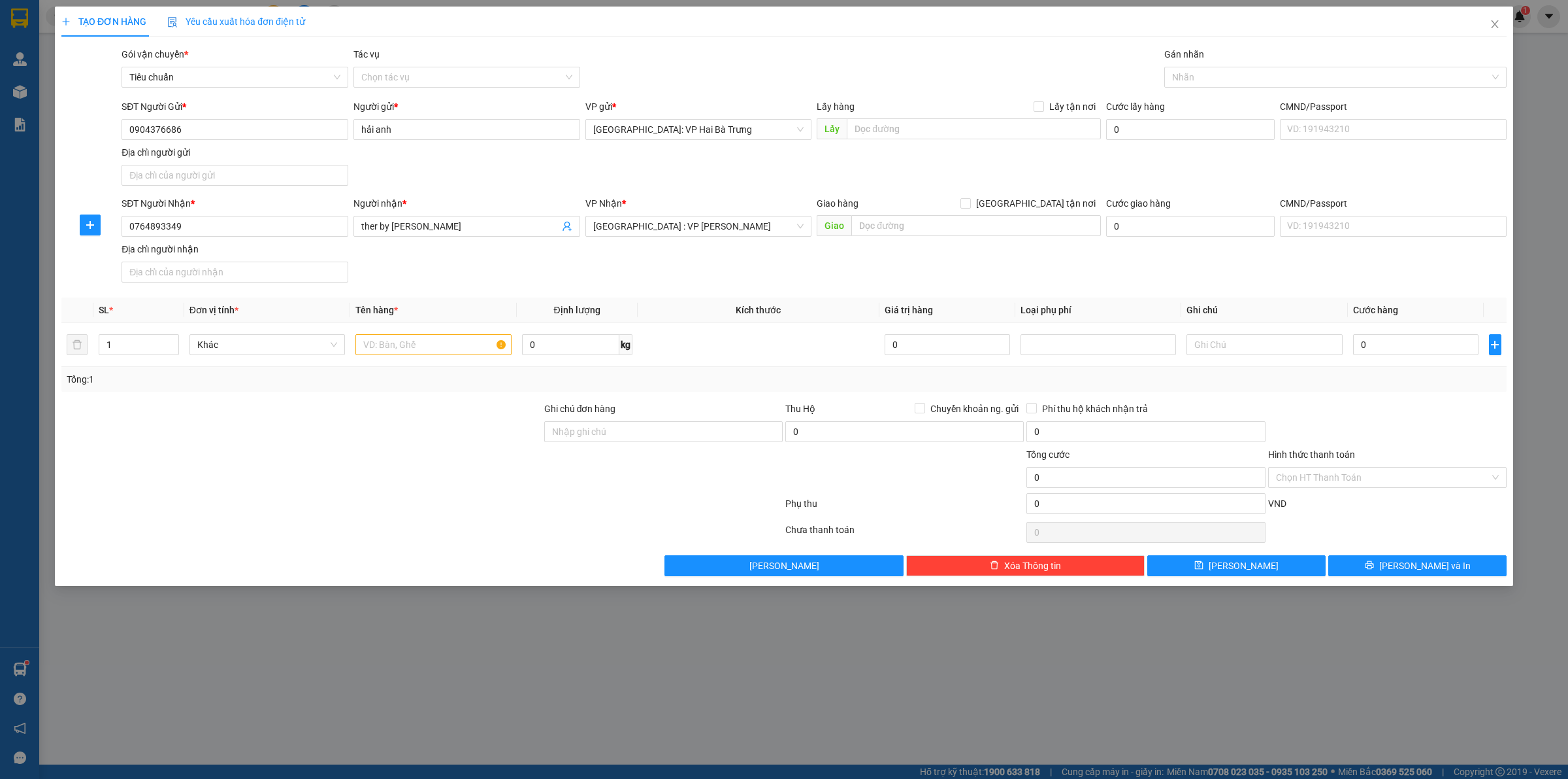
click at [922, 242] on div "Giao hàng [GEOGRAPHIC_DATA] tận nơi [GEOGRAPHIC_DATA]" at bounding box center [959, 219] width 284 height 46
click at [951, 234] on input "text" at bounding box center [976, 225] width 249 height 21
type input "5 nại nam 5, hoà cường, hải châu, đà nẵng"
click at [1067, 207] on span "[GEOGRAPHIC_DATA] tận nơi" at bounding box center [1036, 203] width 130 height 15
click at [969, 207] on input "[GEOGRAPHIC_DATA] tận nơi" at bounding box center [965, 202] width 9 height 9
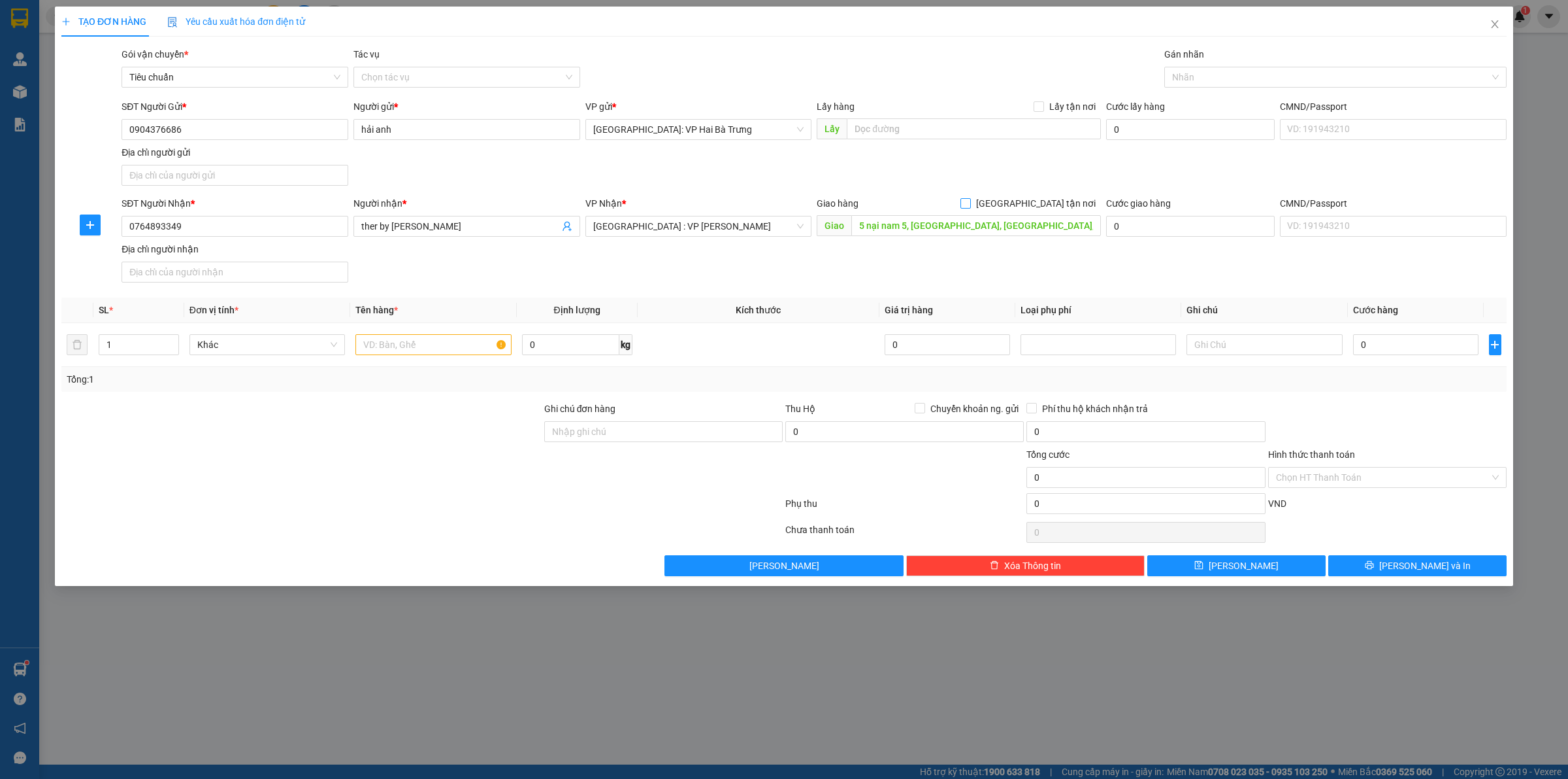
checkbox input "true"
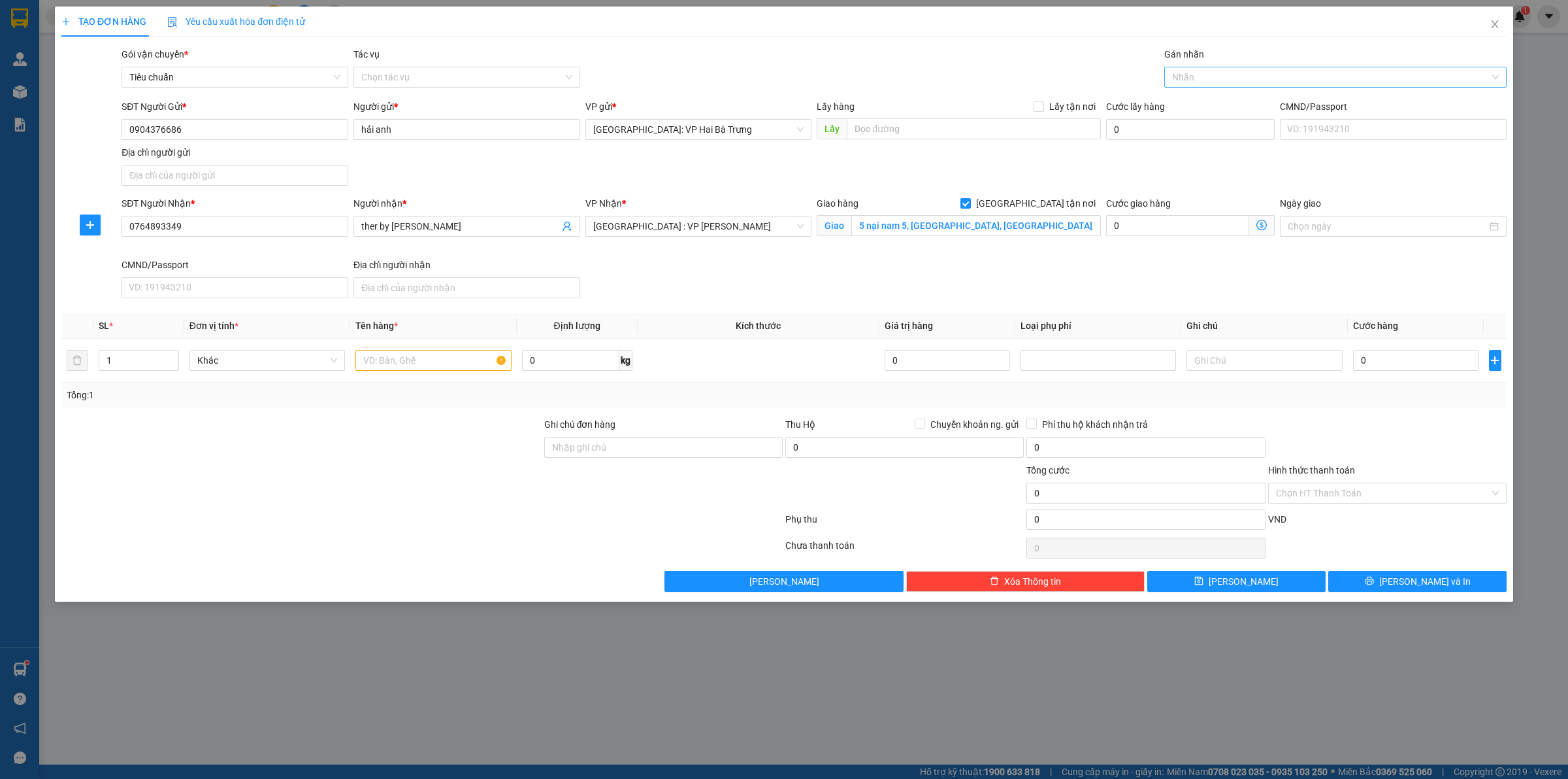
drag, startPoint x: 1217, startPoint y: 80, endPoint x: 1206, endPoint y: 77, distance: 11.4
click at [1213, 80] on div at bounding box center [1329, 77] width 323 height 16
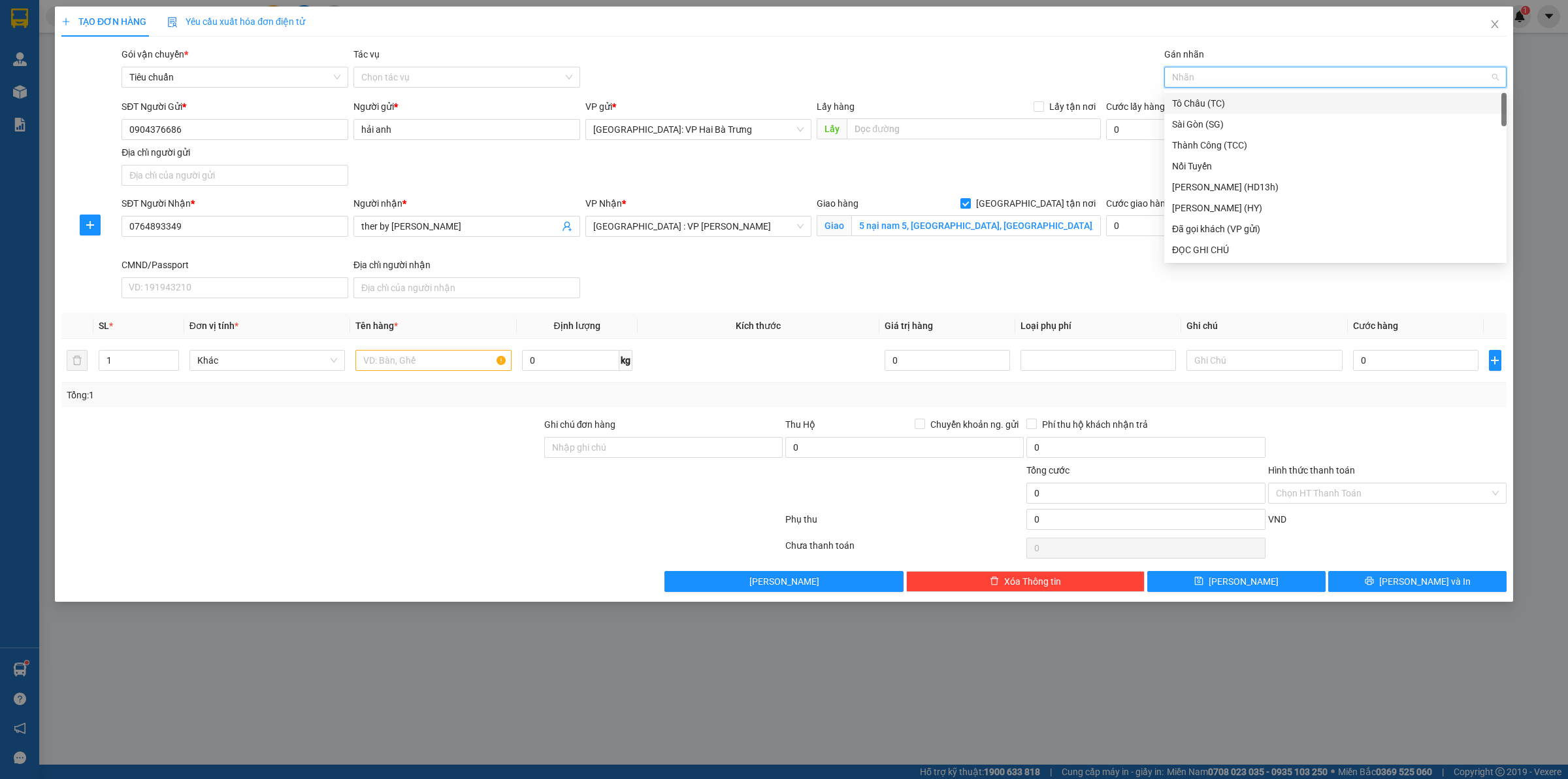
click at [1210, 82] on div at bounding box center [1329, 77] width 323 height 16
type input "G"
drag, startPoint x: 1207, startPoint y: 250, endPoint x: 1145, endPoint y: 243, distance: 62.4
click at [1206, 251] on div "[GEOGRAPHIC_DATA] tận nơi" at bounding box center [1336, 249] width 326 height 15
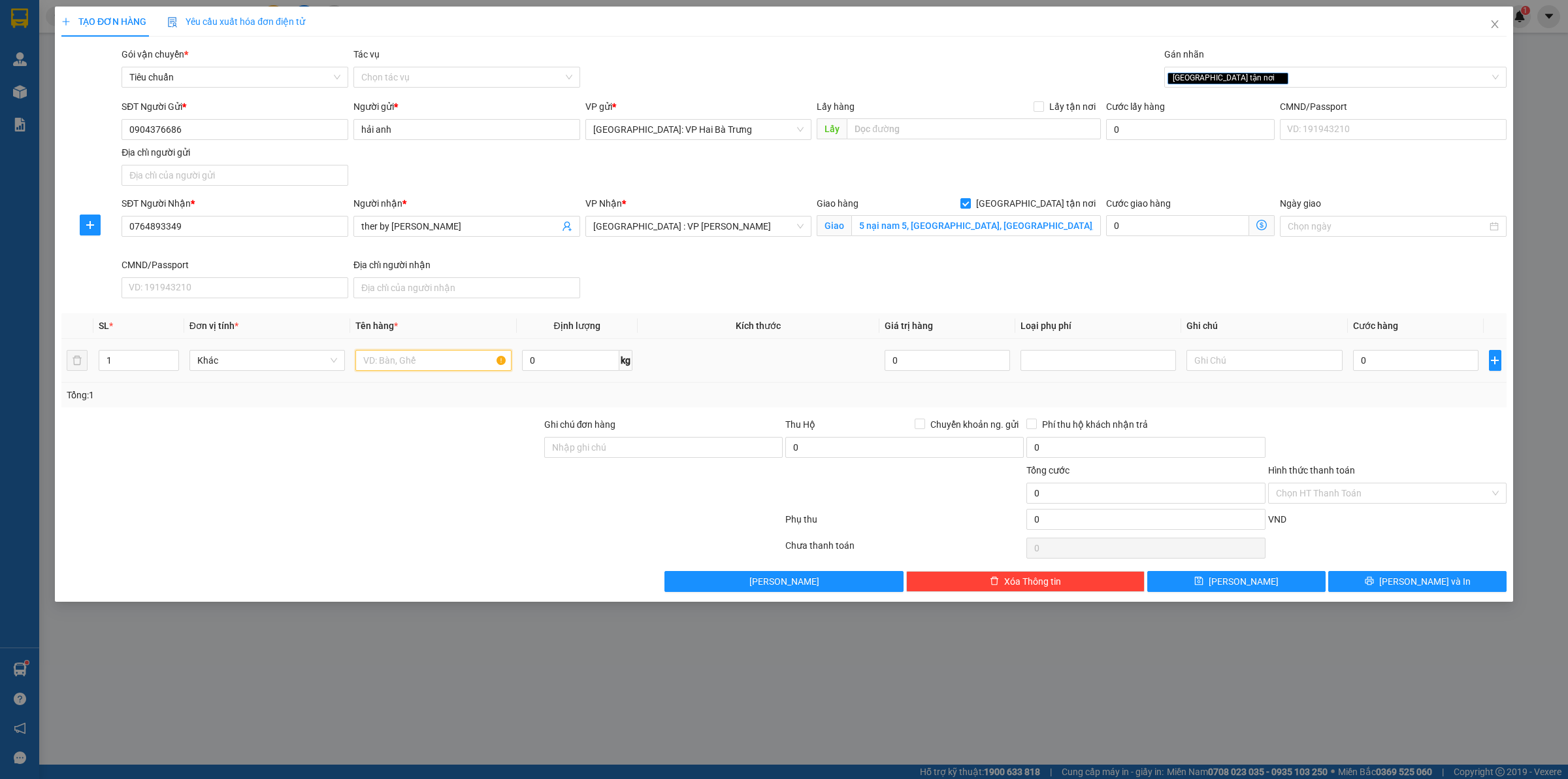
drag, startPoint x: 415, startPoint y: 357, endPoint x: 469, endPoint y: 329, distance: 60.8
click at [443, 332] on table "SL * Đơn vị tính * Tên hàng * Định lượng Kích thước Giá trị hàng Loại phụ phí G…" at bounding box center [784, 347] width 1445 height 69
type input "1 kiện túi màu tím"
click at [892, 217] on input "5 nại nam 5, hoà cường, hải châu, đà nẵng" at bounding box center [976, 225] width 249 height 21
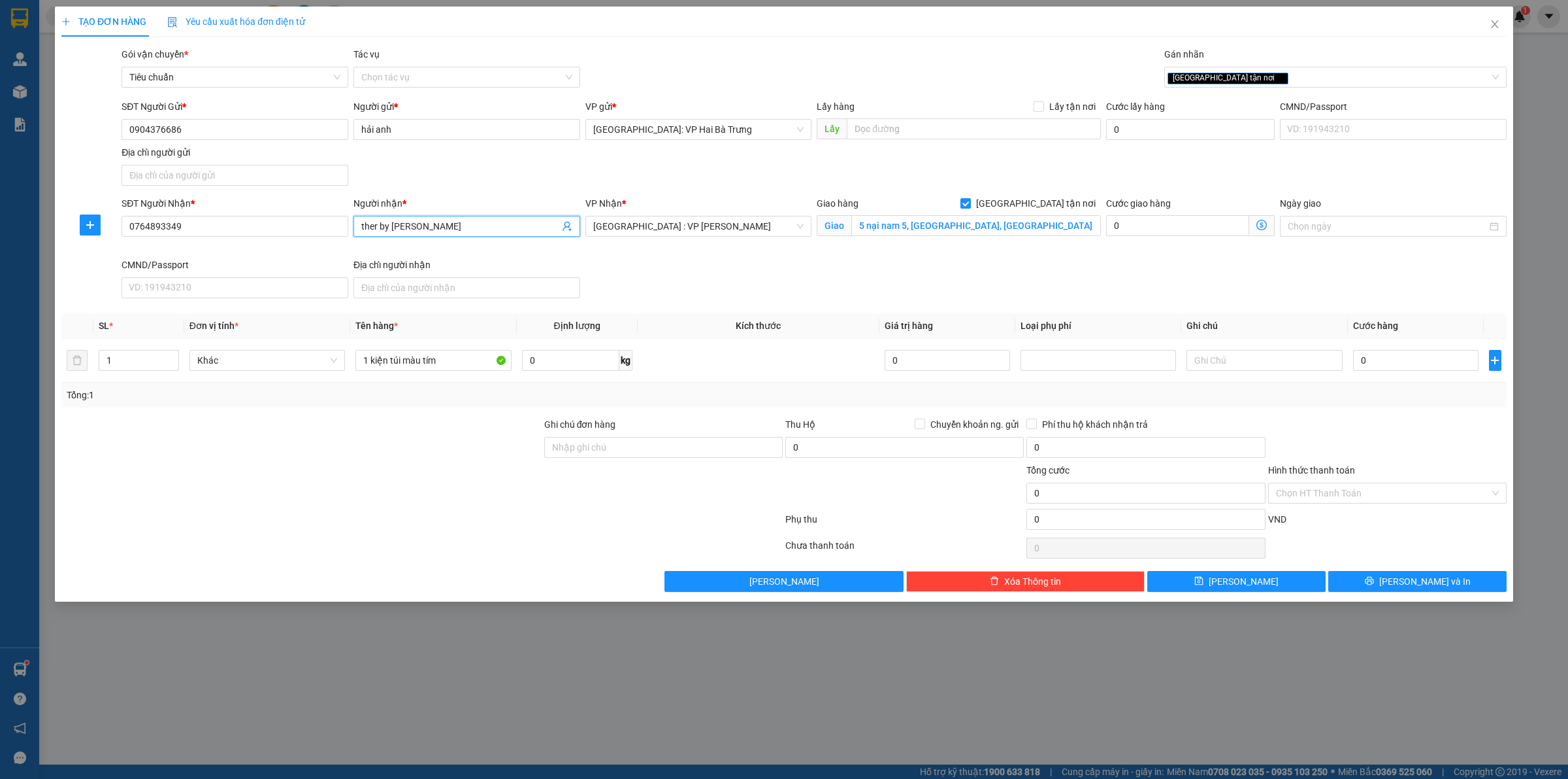
click at [451, 228] on input "ther by yu" at bounding box center [460, 226] width 198 height 15
click at [1428, 360] on input "0" at bounding box center [1416, 359] width 126 height 21
type input "1"
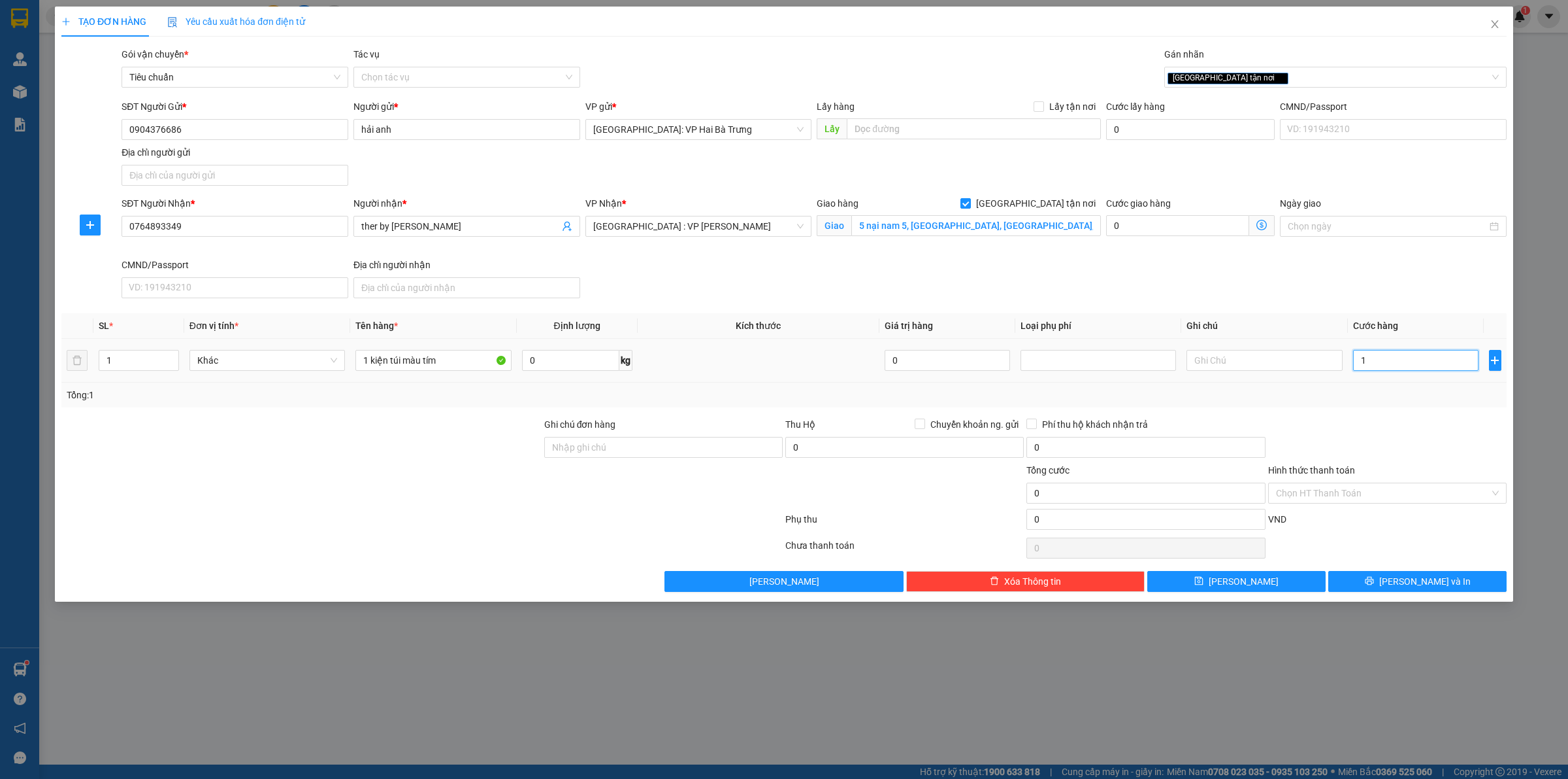
type input "1"
type input "10"
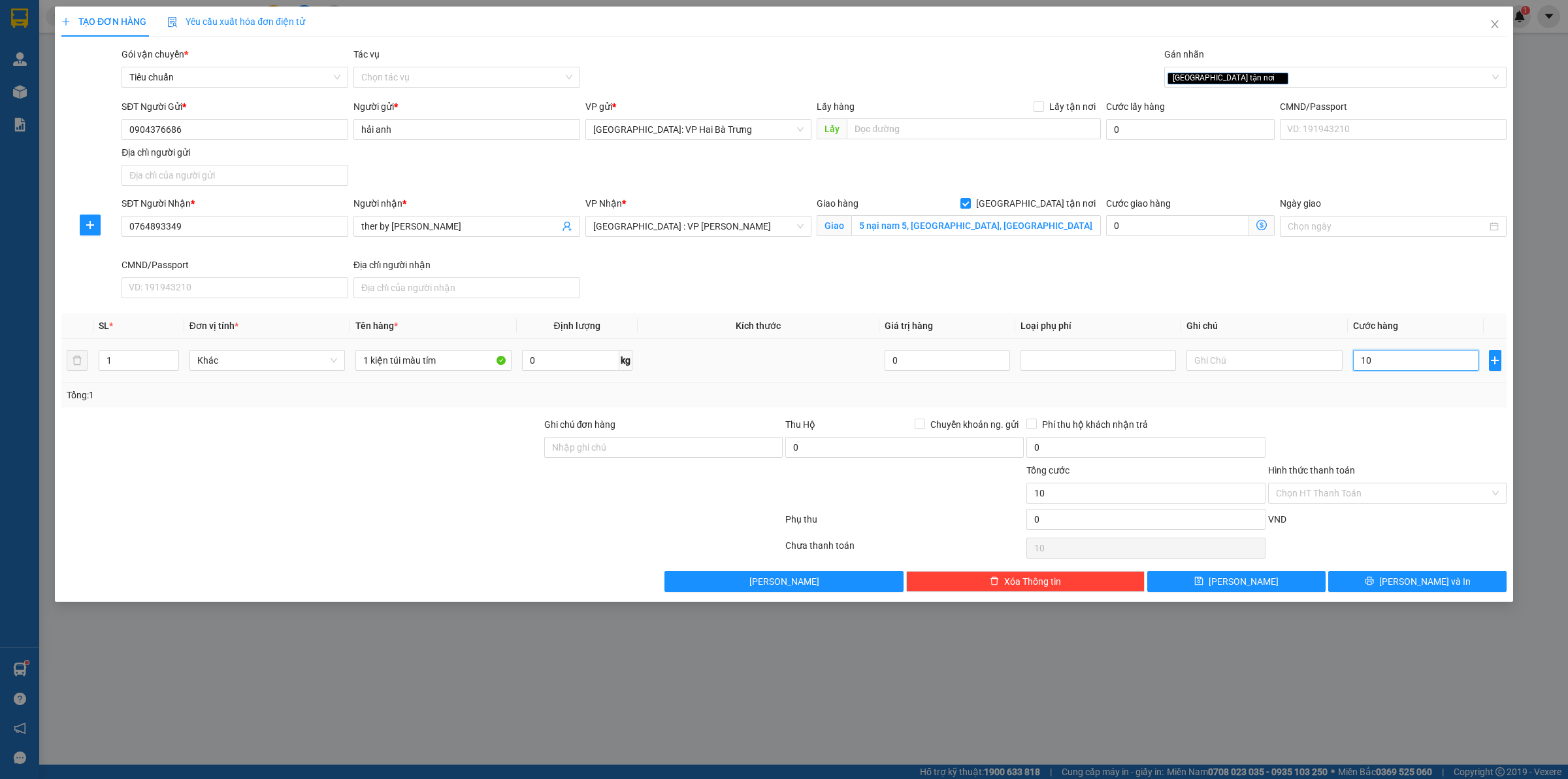
type input "100"
type input "1.000"
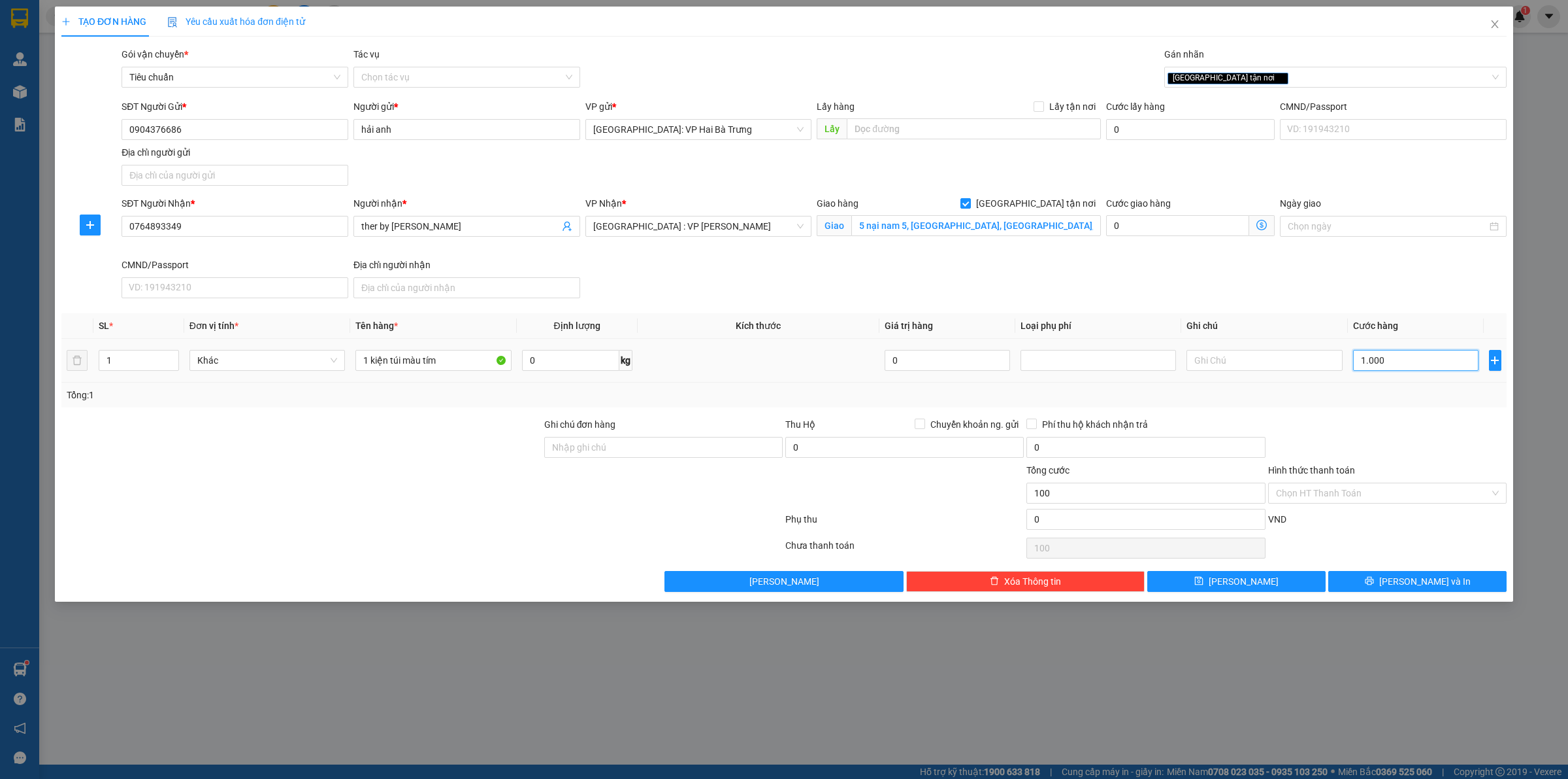
type input "1.000"
type input "10.000"
type input "100.000"
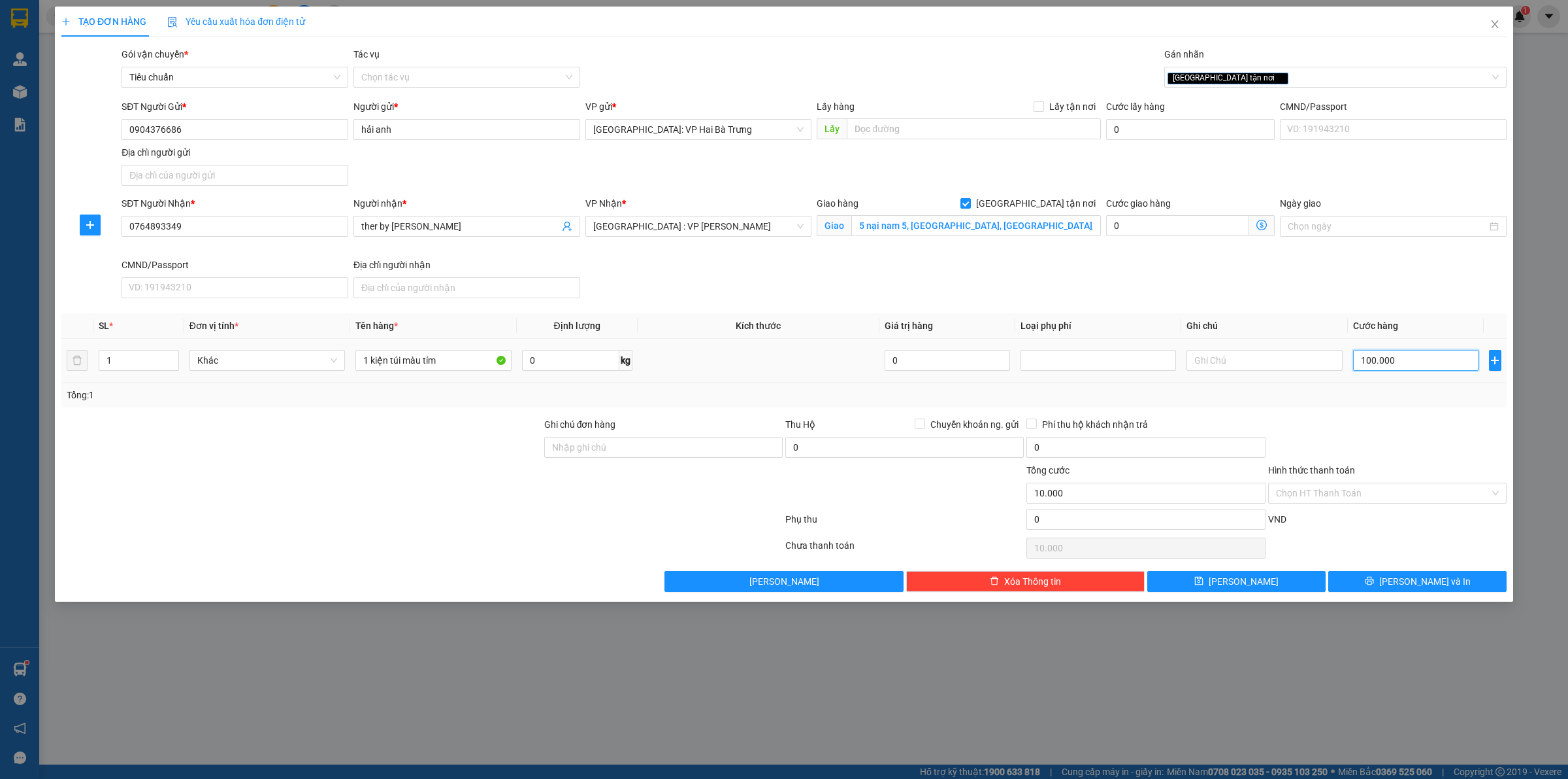
type input "100.000"
click at [442, 228] on input "ther by yu" at bounding box center [460, 226] width 198 height 15
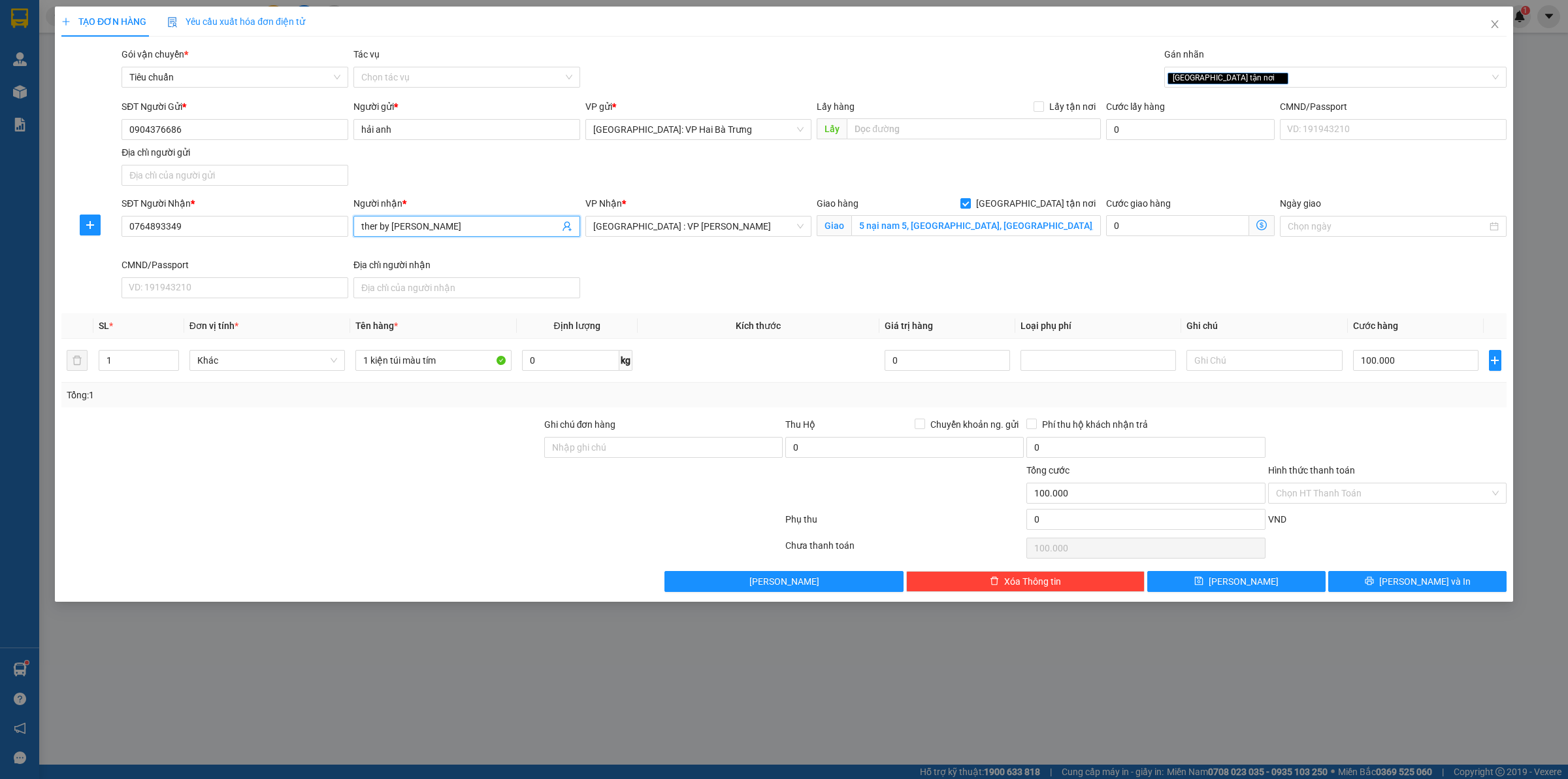
click at [442, 228] on input "ther by yu" at bounding box center [460, 226] width 198 height 15
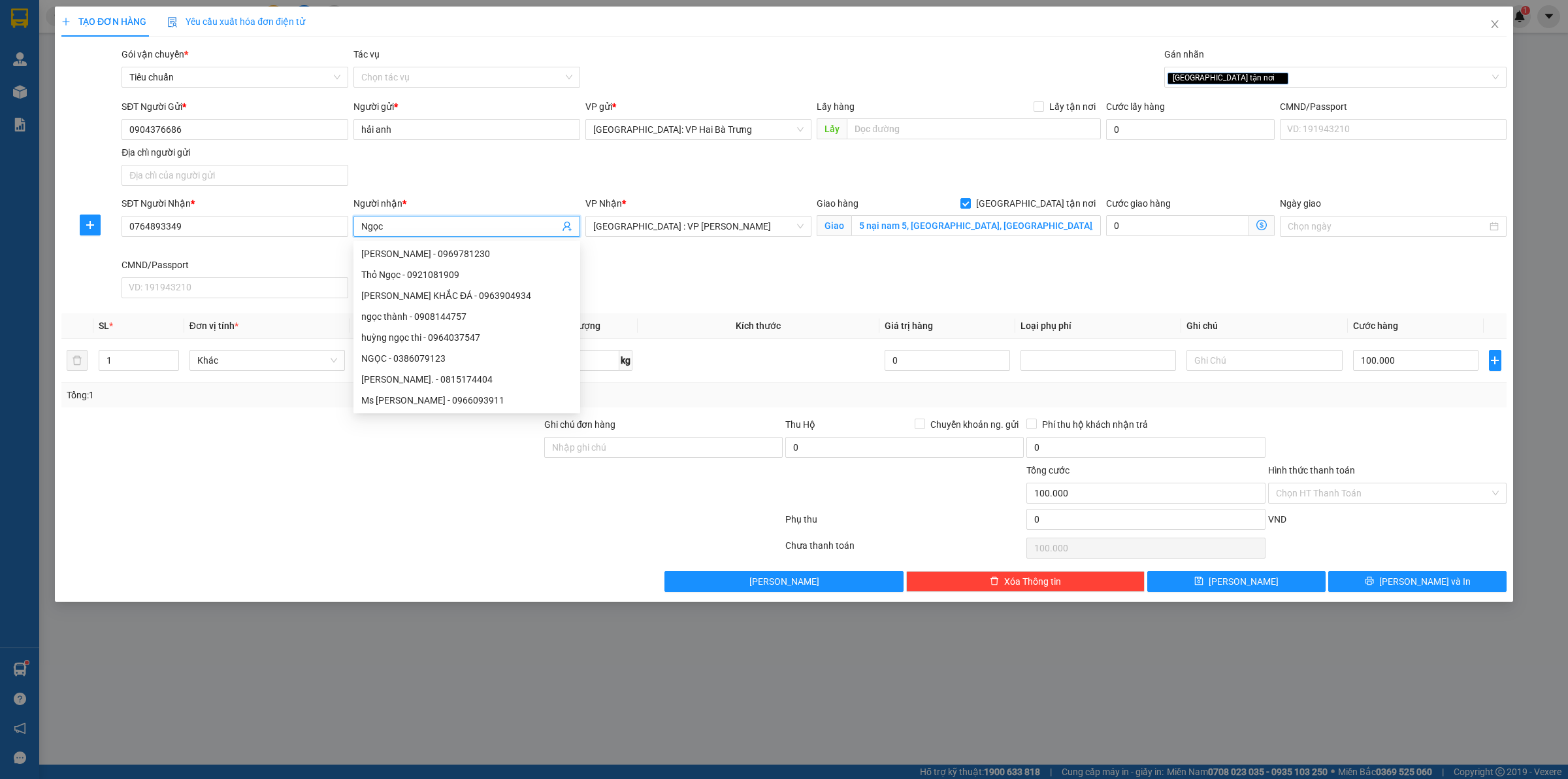
type input "Ngọc"
click at [1489, 9] on span "Close" at bounding box center [1495, 25] width 37 height 37
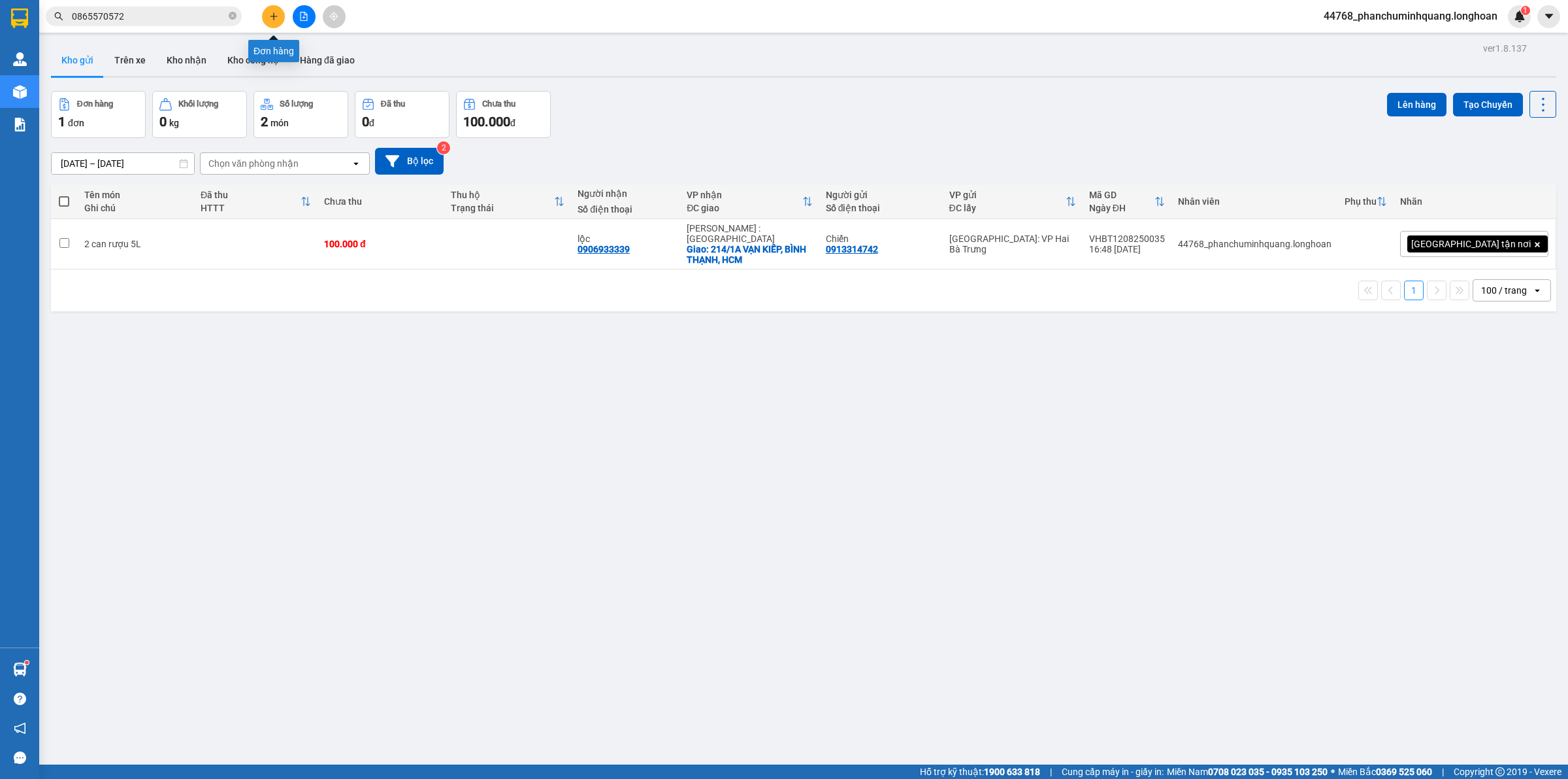
click at [282, 18] on button at bounding box center [273, 16] width 23 height 23
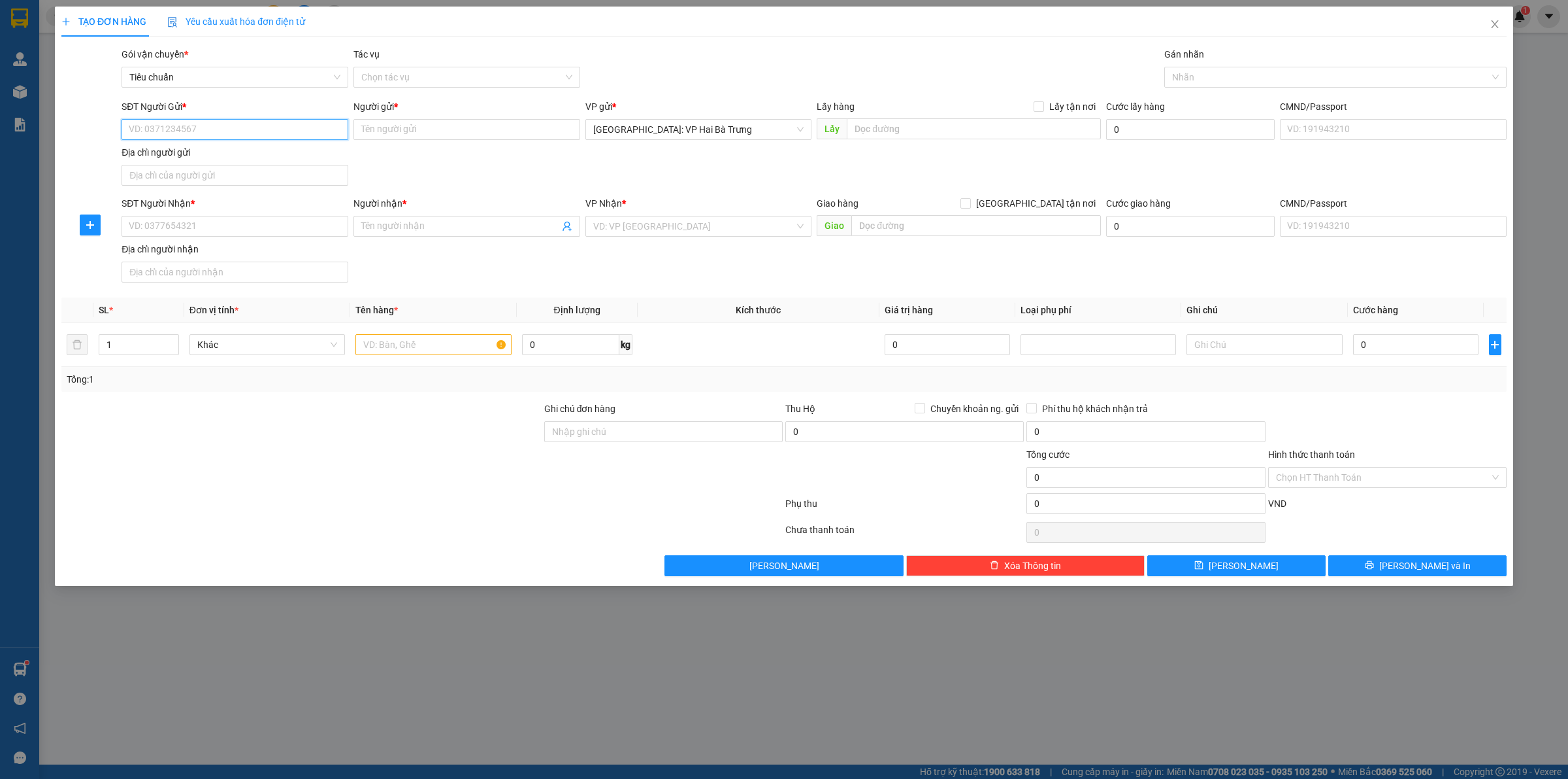
drag, startPoint x: 239, startPoint y: 120, endPoint x: 261, endPoint y: 123, distance: 22.2
click at [243, 121] on input "SĐT Người Gửi *" at bounding box center [234, 129] width 227 height 21
type input "0982295254"
click at [481, 125] on input "Người gửi *" at bounding box center [466, 129] width 227 height 21
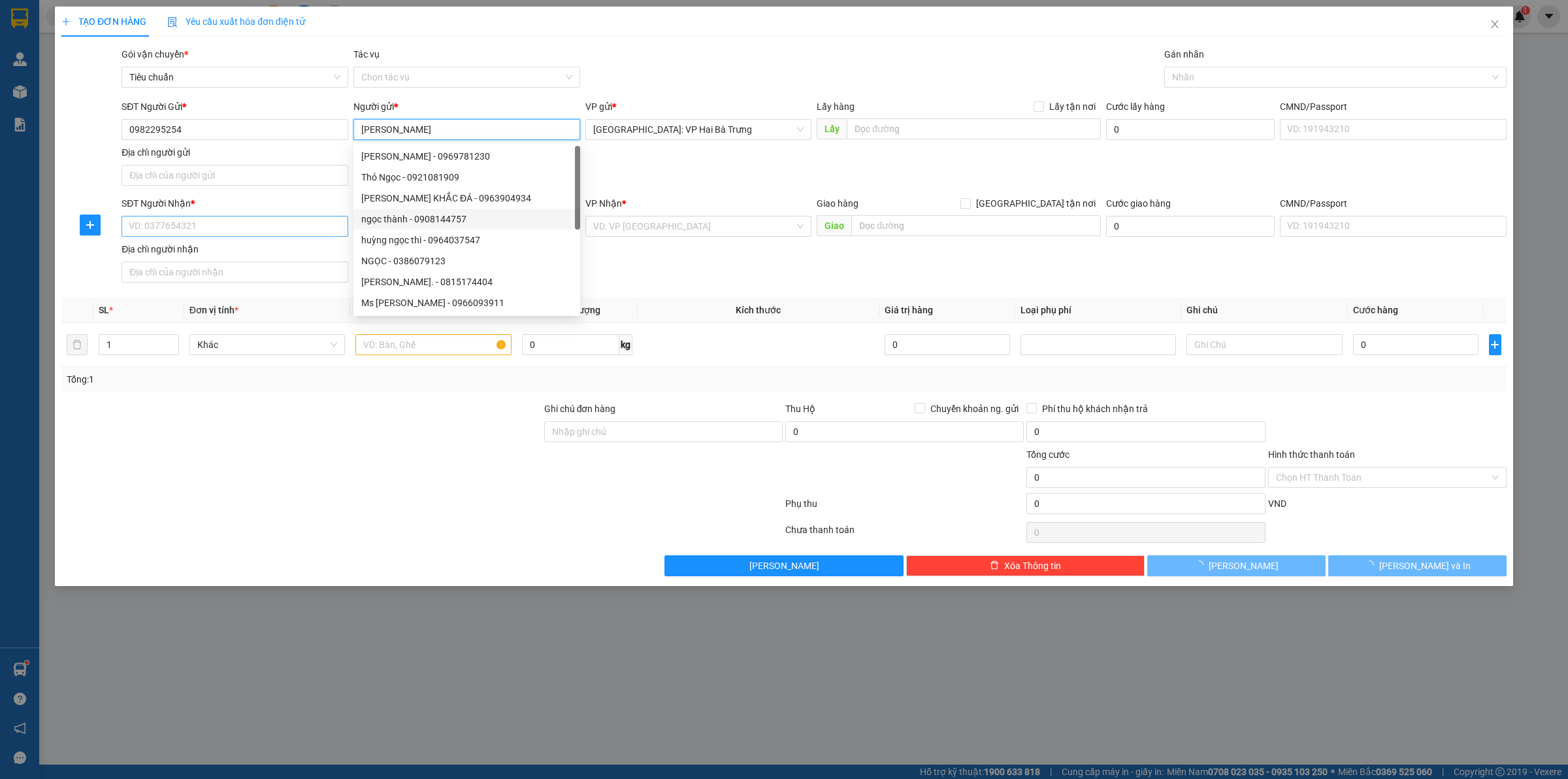
type input "[PERSON_NAME]"
click at [324, 218] on input "SĐT Người Nhận *" at bounding box center [234, 226] width 227 height 21
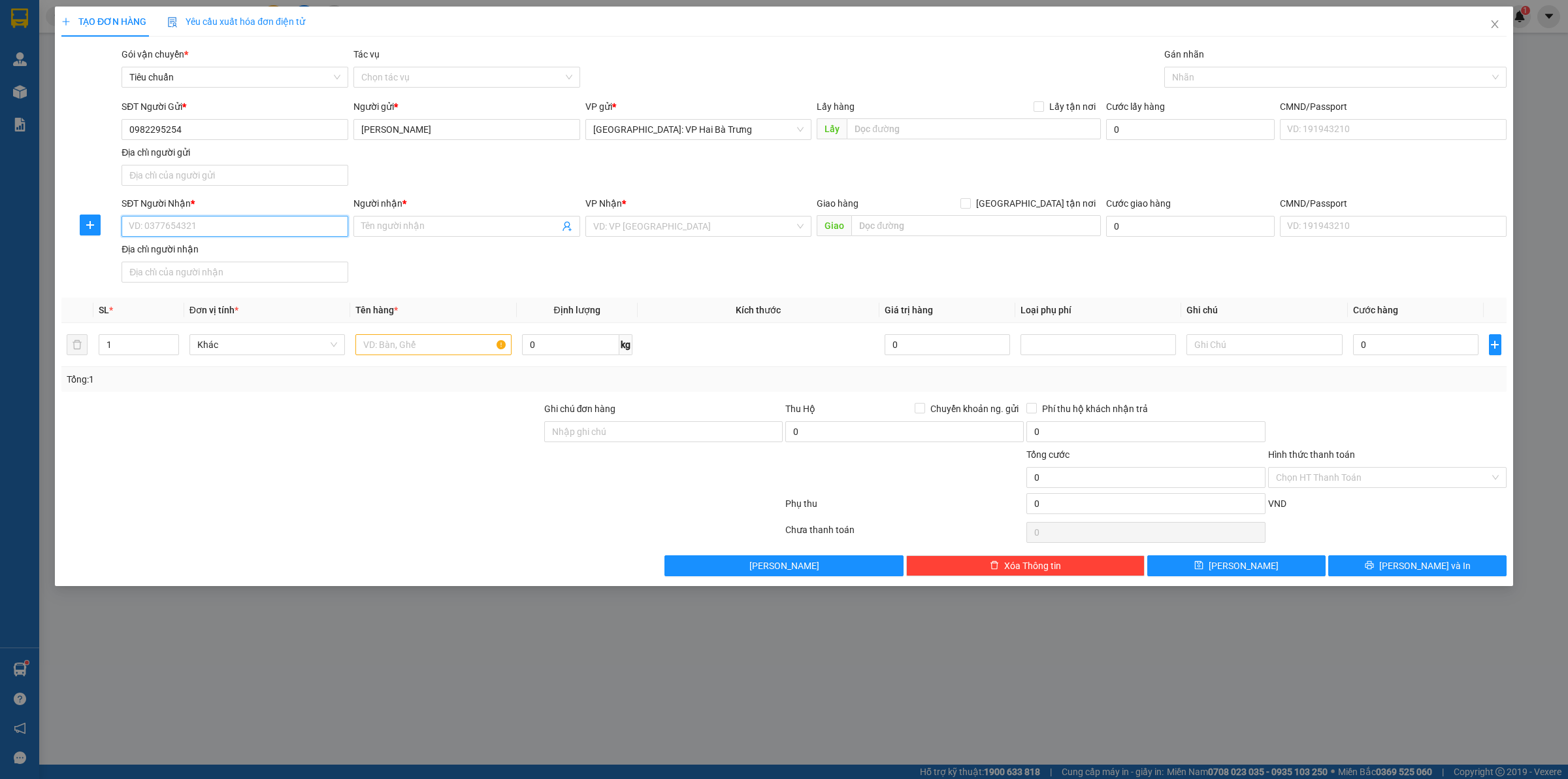
drag, startPoint x: 290, startPoint y: 233, endPoint x: 280, endPoint y: 221, distance: 15.6
click at [288, 231] on input "SĐT Người Nhận *" at bounding box center [234, 226] width 227 height 21
click at [446, 250] on div "SĐT Người Nhận * VD: 0377654321 Người nhận * Tên người nhận VP Nhận * VD: VP [G…" at bounding box center [814, 242] width 1391 height 91
click at [307, 231] on input "SĐT Người Nhận *" at bounding box center [234, 226] width 227 height 21
click at [294, 223] on input "SĐT Người Nhận *" at bounding box center [234, 226] width 227 height 21
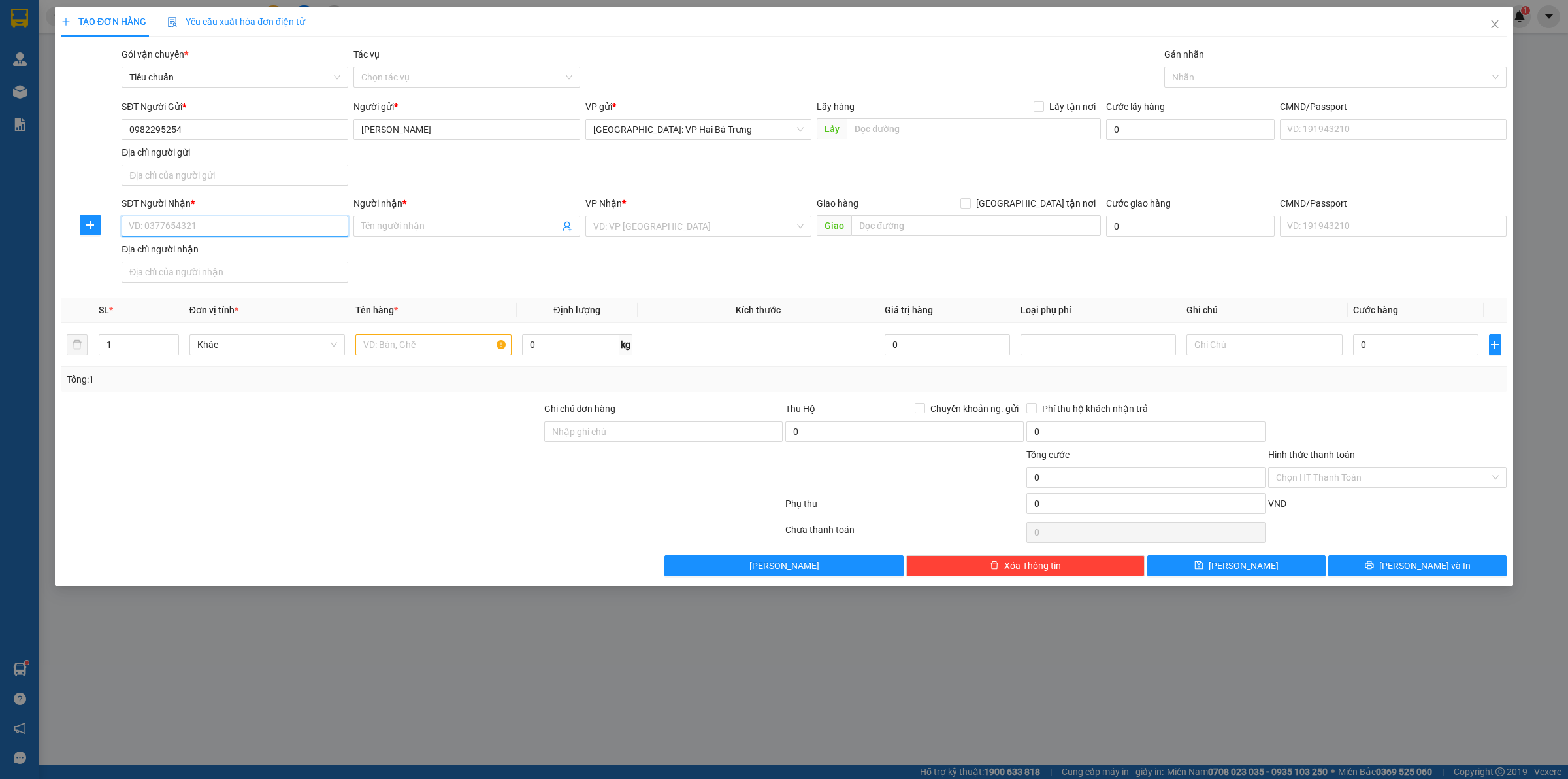
click at [294, 223] on input "SĐT Người Nhận *" at bounding box center [234, 226] width 227 height 21
click at [323, 227] on input "SĐT Người Nhận *" at bounding box center [234, 226] width 227 height 21
click at [262, 217] on input "SĐT Người Nhận *" at bounding box center [234, 226] width 227 height 21
type input "0906861389"
click at [393, 219] on span at bounding box center [466, 226] width 227 height 21
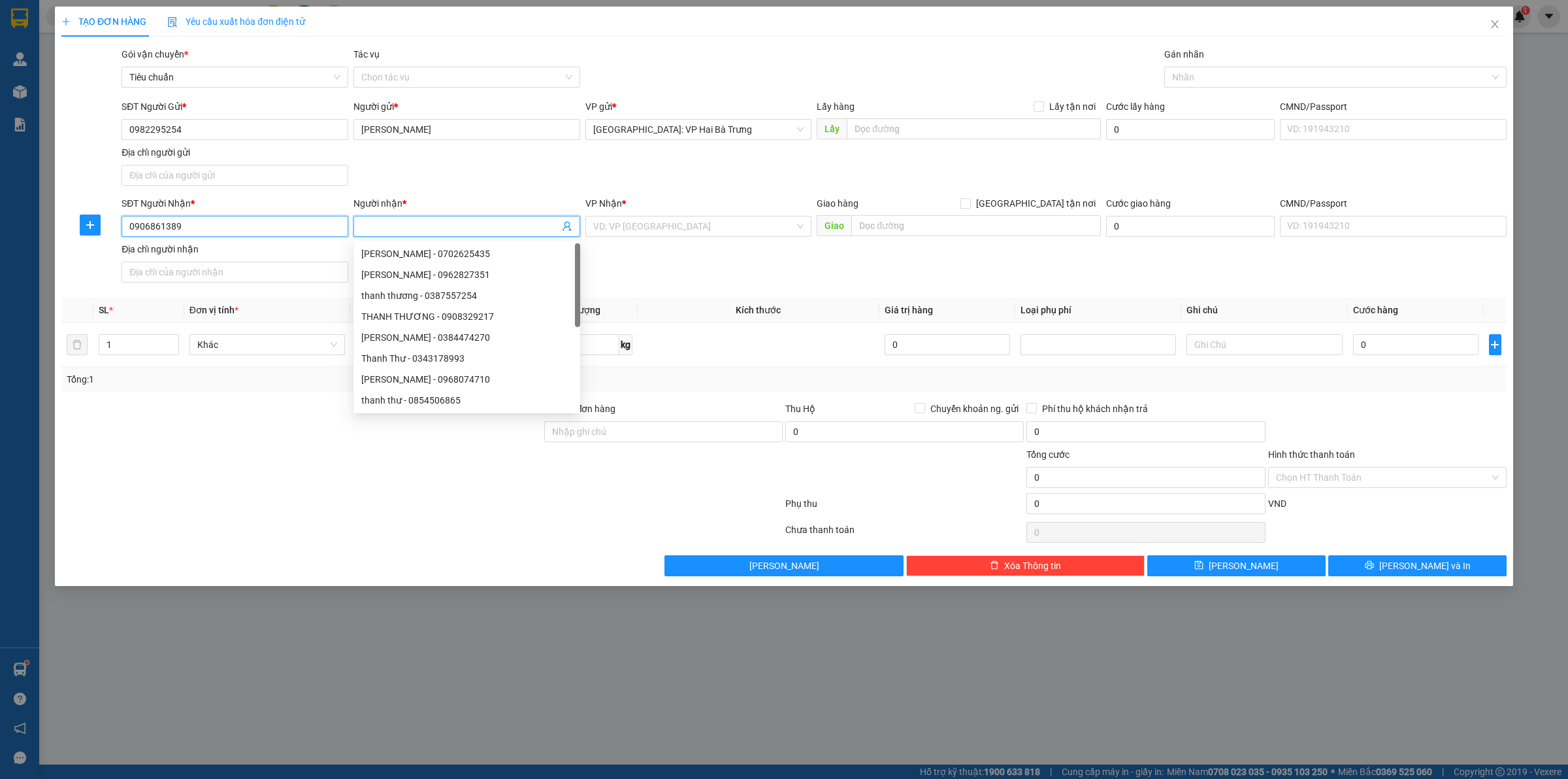
click at [298, 220] on input "0906861389" at bounding box center [234, 226] width 227 height 21
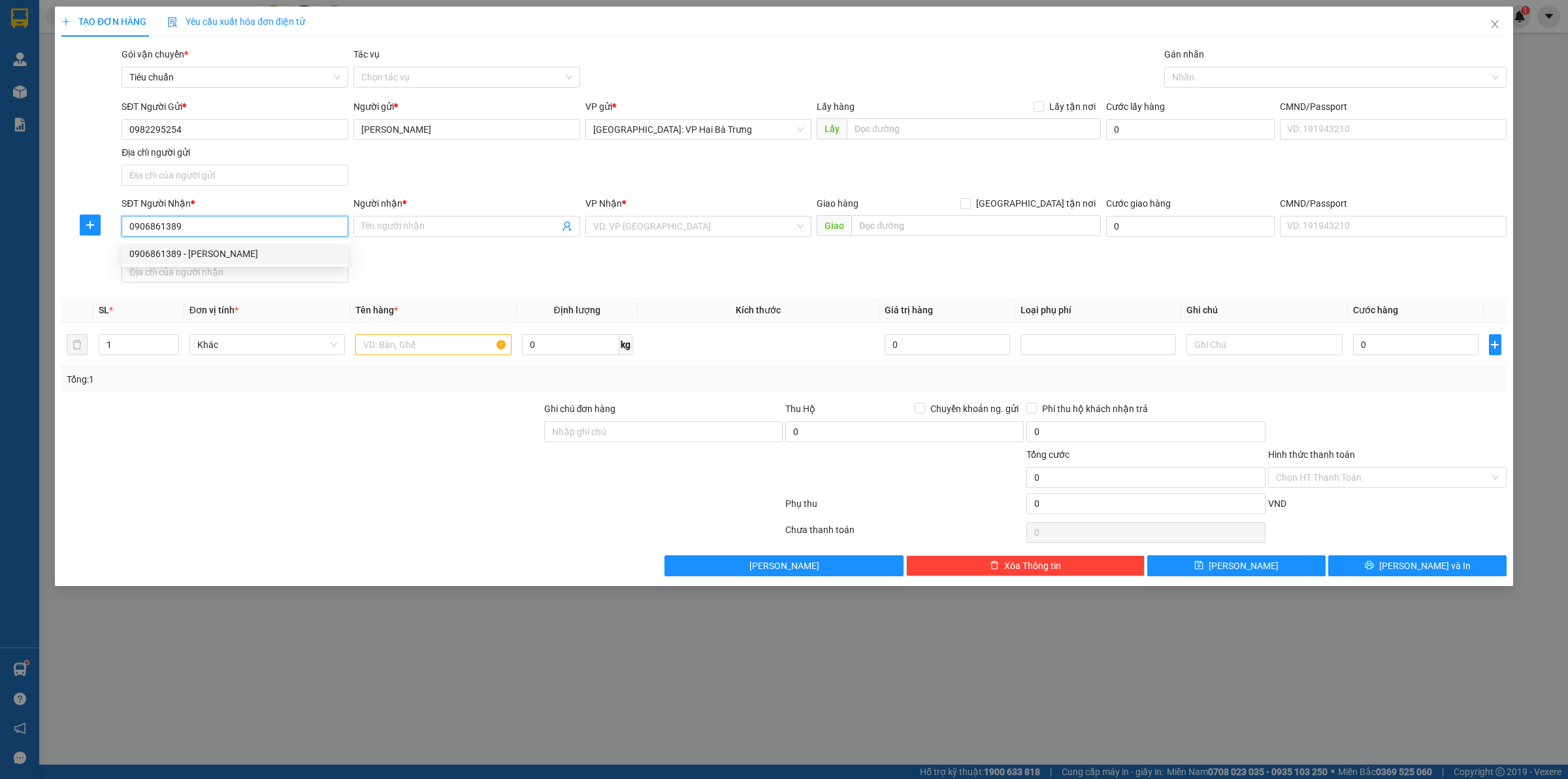
click at [268, 249] on div "0906861389 - Huynh Thi Thu Hong" at bounding box center [234, 253] width 211 height 15
type input "[PERSON_NAME]"
type input "Cần Thơ (AS) - Ninh Kiều (NL): 56 Đường số 6, Lô 56, P.An Khánh, Quận Ninh Kiều…"
click at [750, 223] on span "Cần Thơ" at bounding box center [698, 227] width 211 height 20
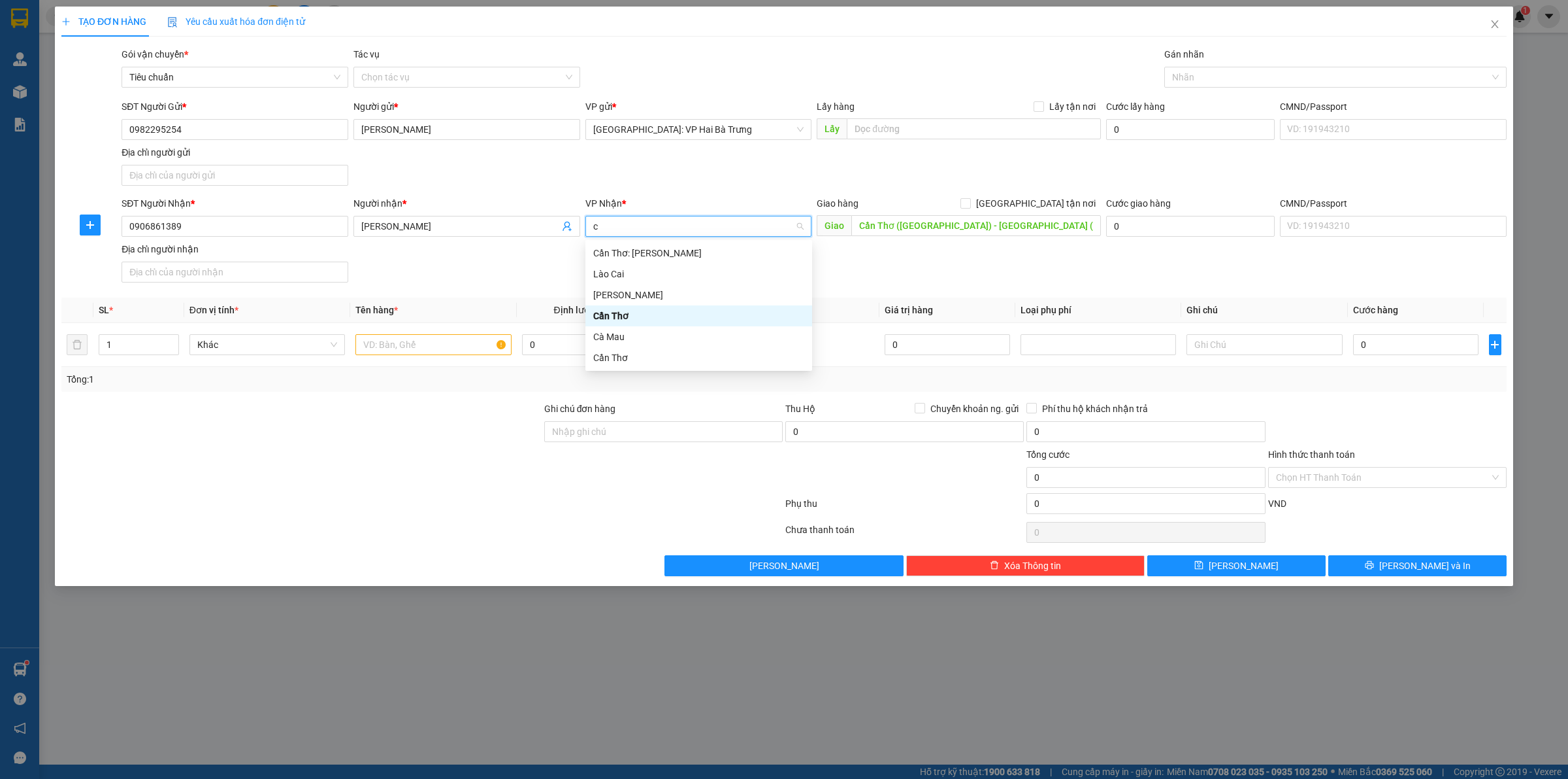
type input "câ"
click at [678, 248] on div "Cần Thơ: [PERSON_NAME]" at bounding box center [698, 252] width 211 height 15
click at [917, 224] on input "Cần Thơ (AS) - Ninh Kiều (NL): 56 Đường số 6, Lô 56, P.An Khánh, Quận Ninh Kiều…" at bounding box center [976, 225] width 249 height 21
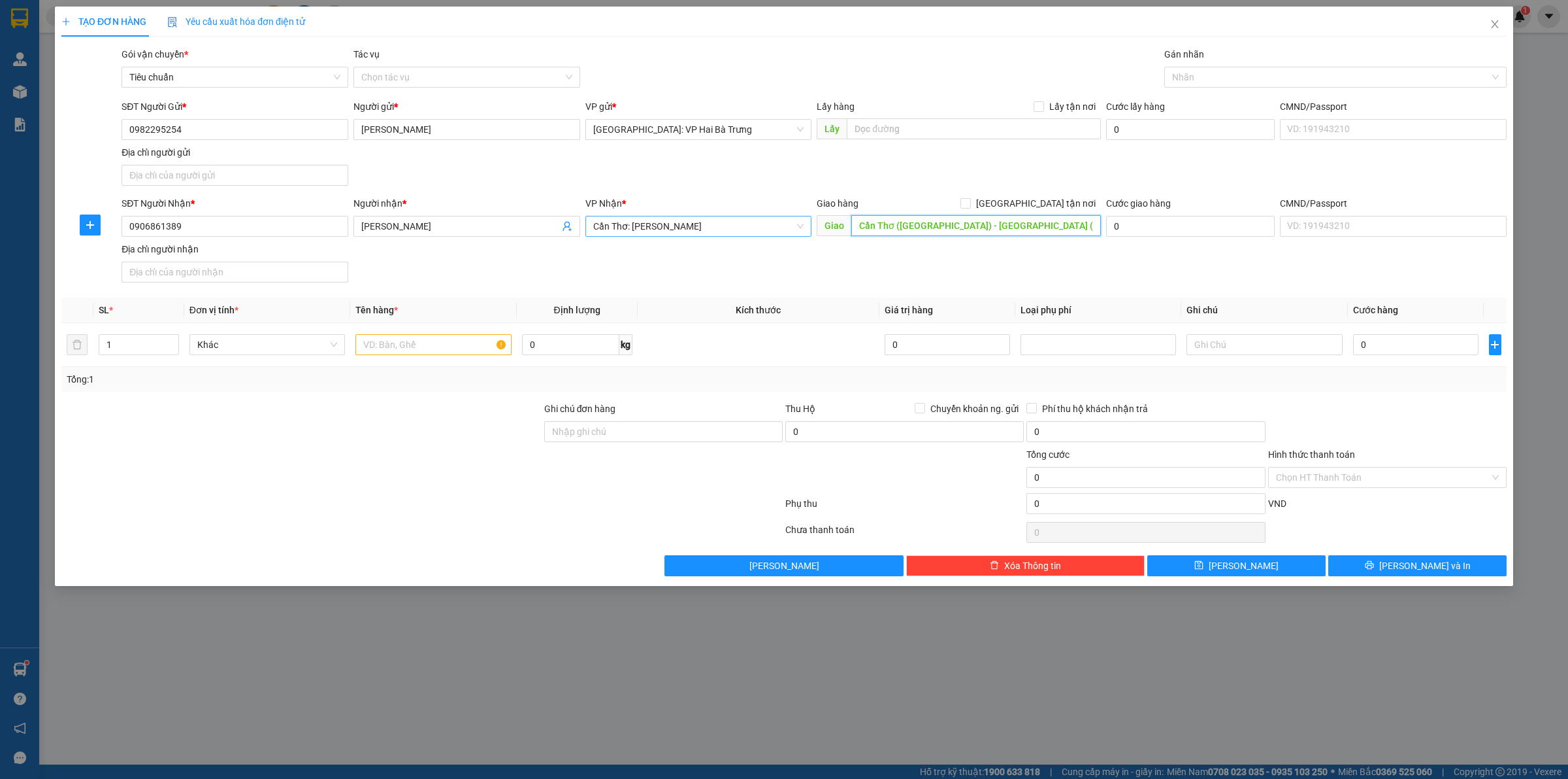
type input "2"
click at [1052, 233] on input "68/28B đường cách mạng tháng 8, cái khế" at bounding box center [976, 225] width 249 height 21
click at [1060, 227] on input "68/28B đường cách mạng tháng 8, cái khế" at bounding box center [976, 225] width 249 height 21
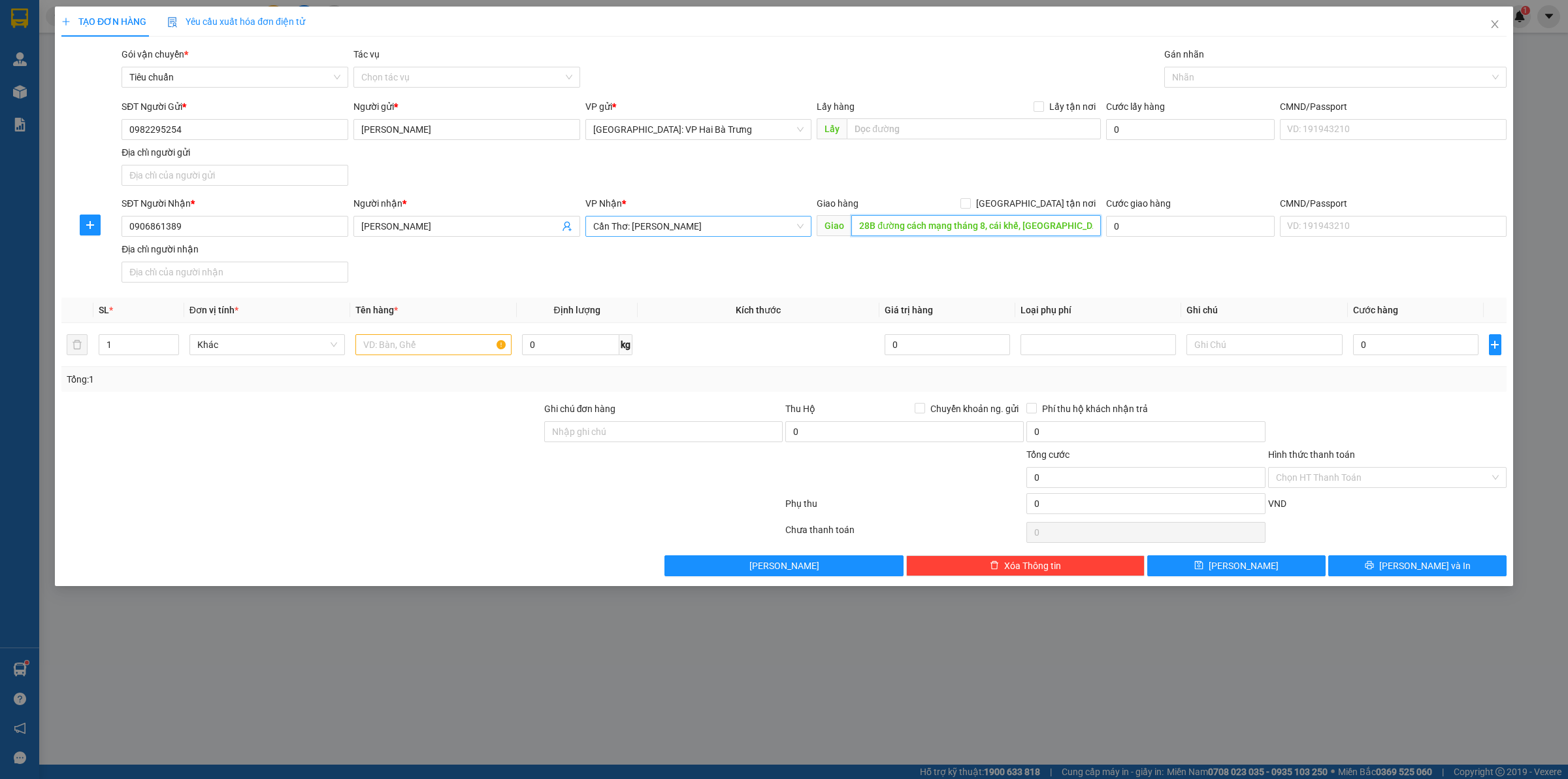
scroll to position [0, 20]
type input "68/28B đường cách mạng tháng 8, cái khế, ninh kiều, cần thơ"
click at [1065, 199] on span "[GEOGRAPHIC_DATA] tận nơi" at bounding box center [1036, 203] width 130 height 15
click at [969, 199] on input "[GEOGRAPHIC_DATA] tận nơi" at bounding box center [965, 202] width 9 height 9
checkbox input "true"
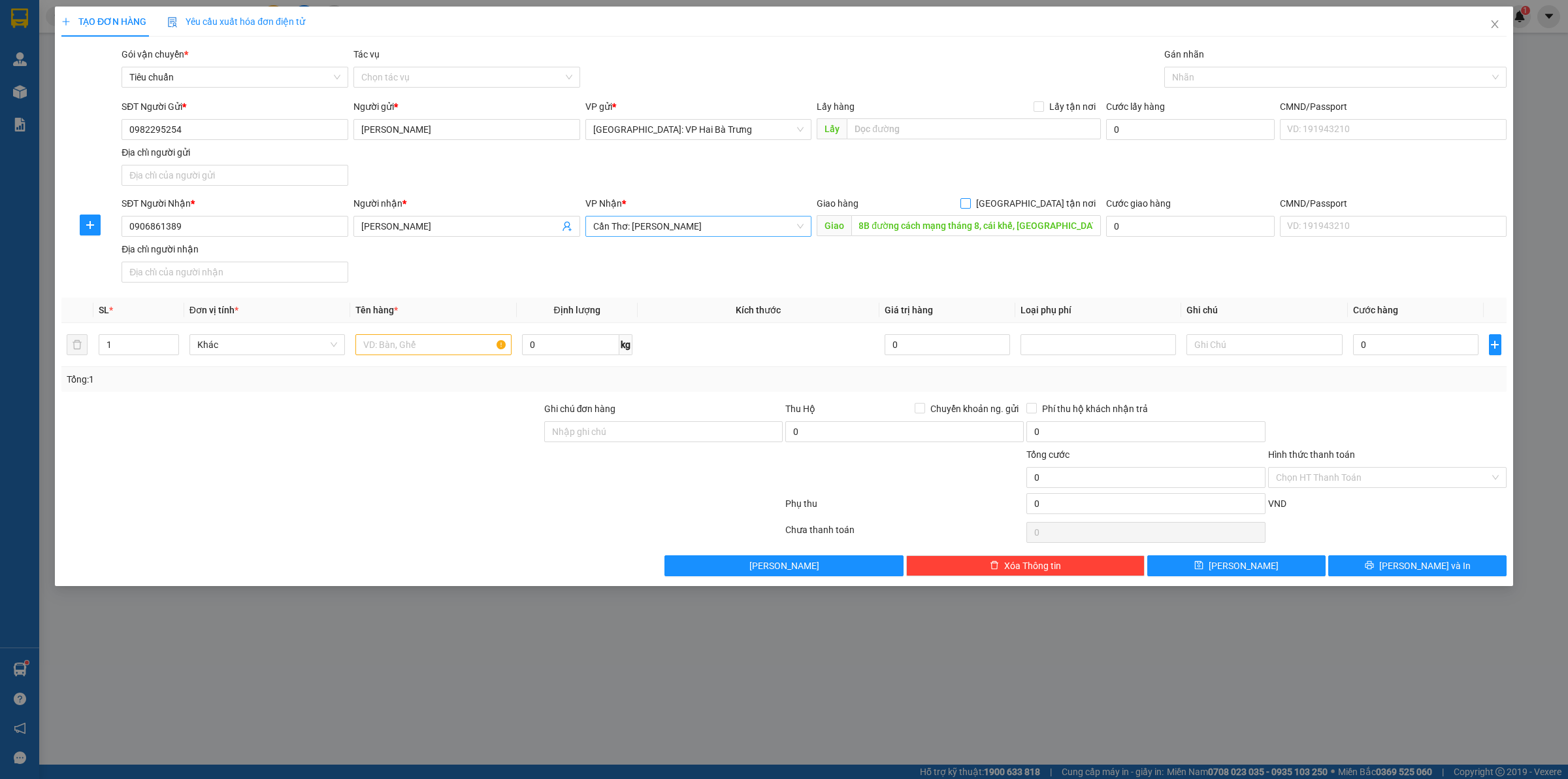
scroll to position [0, 0]
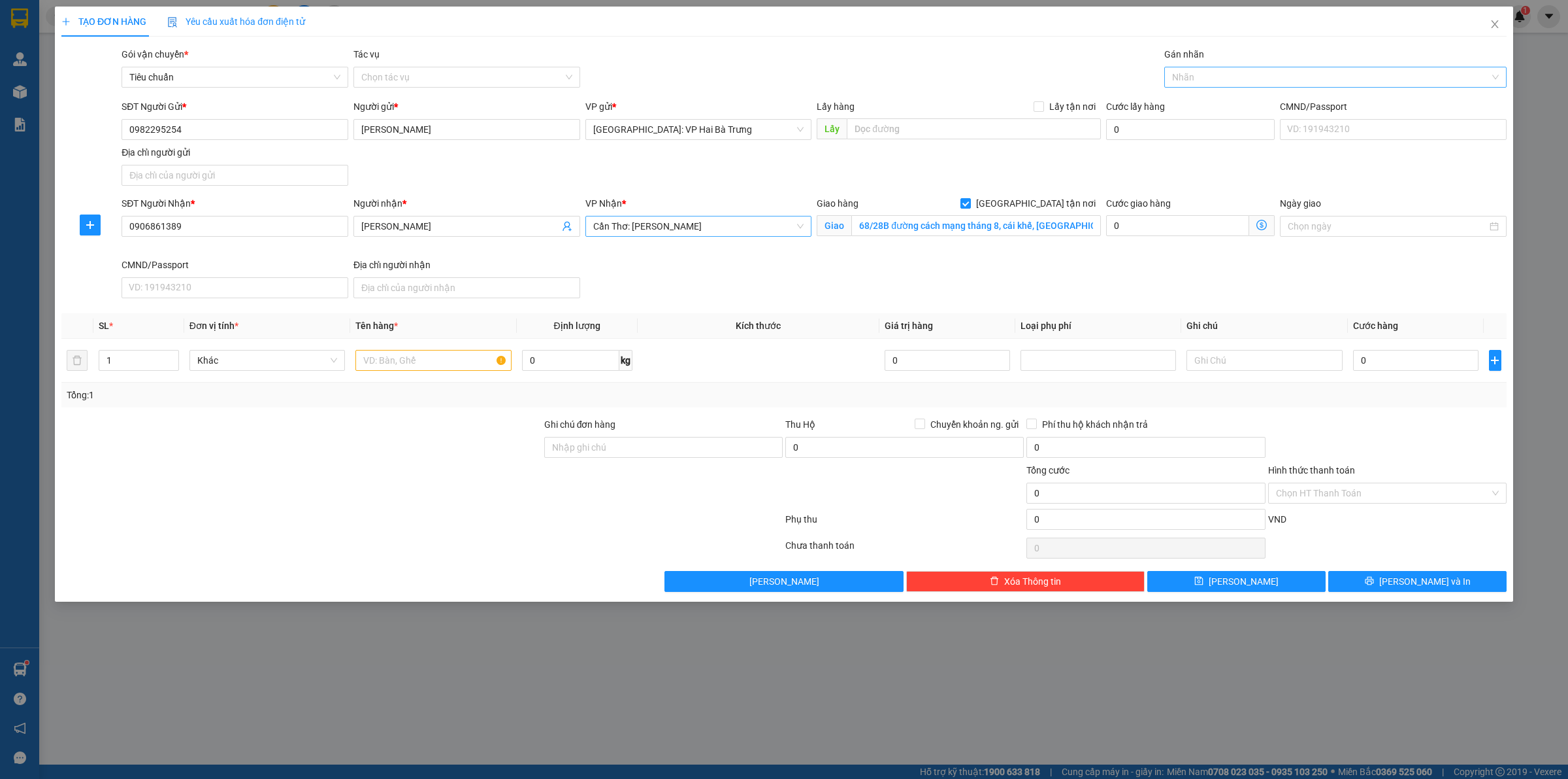
click at [1226, 72] on div at bounding box center [1329, 77] width 323 height 16
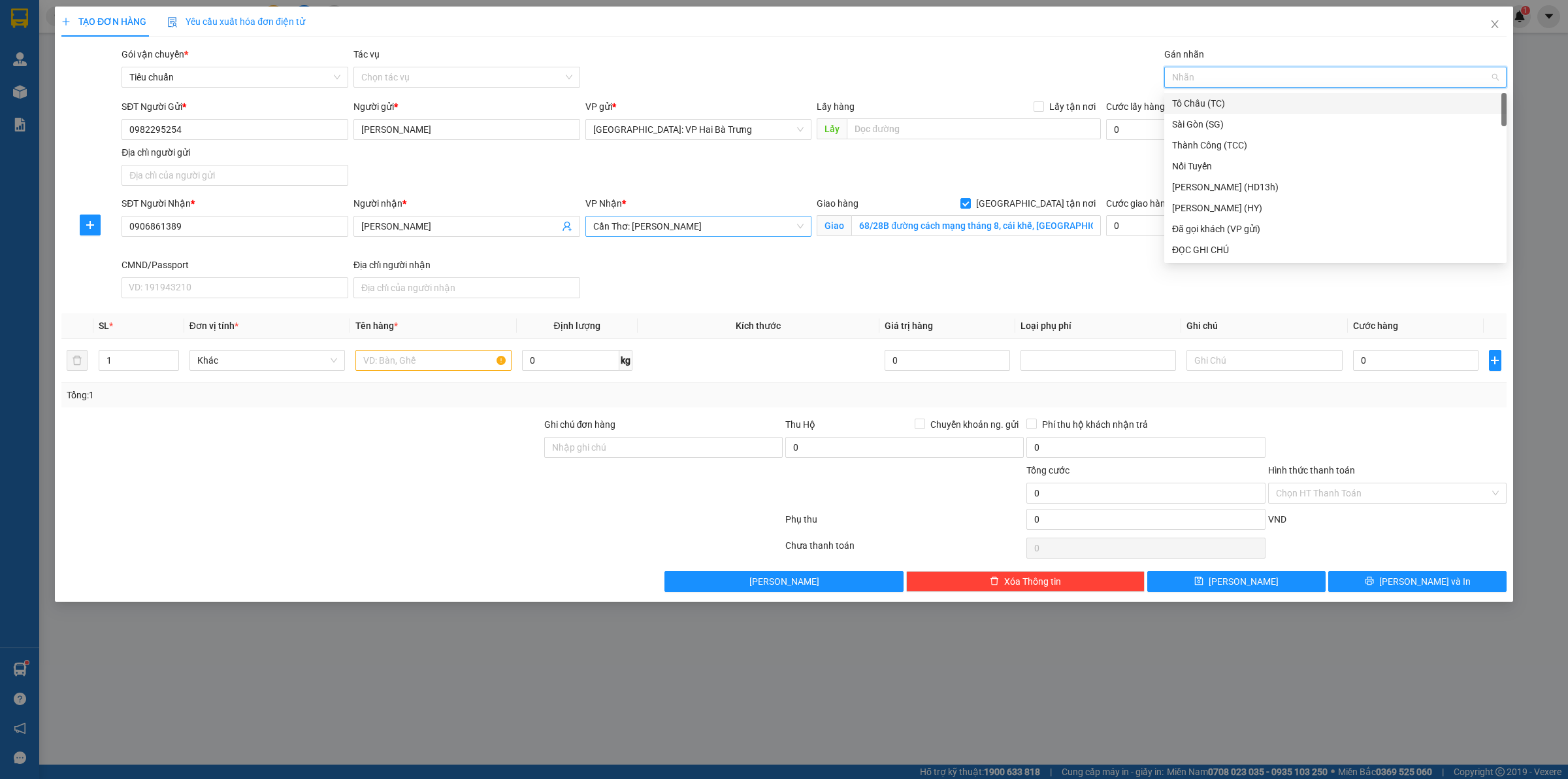
type input "G"
click at [1234, 253] on div "[GEOGRAPHIC_DATA] tận nơi" at bounding box center [1336, 249] width 326 height 15
type input "2"
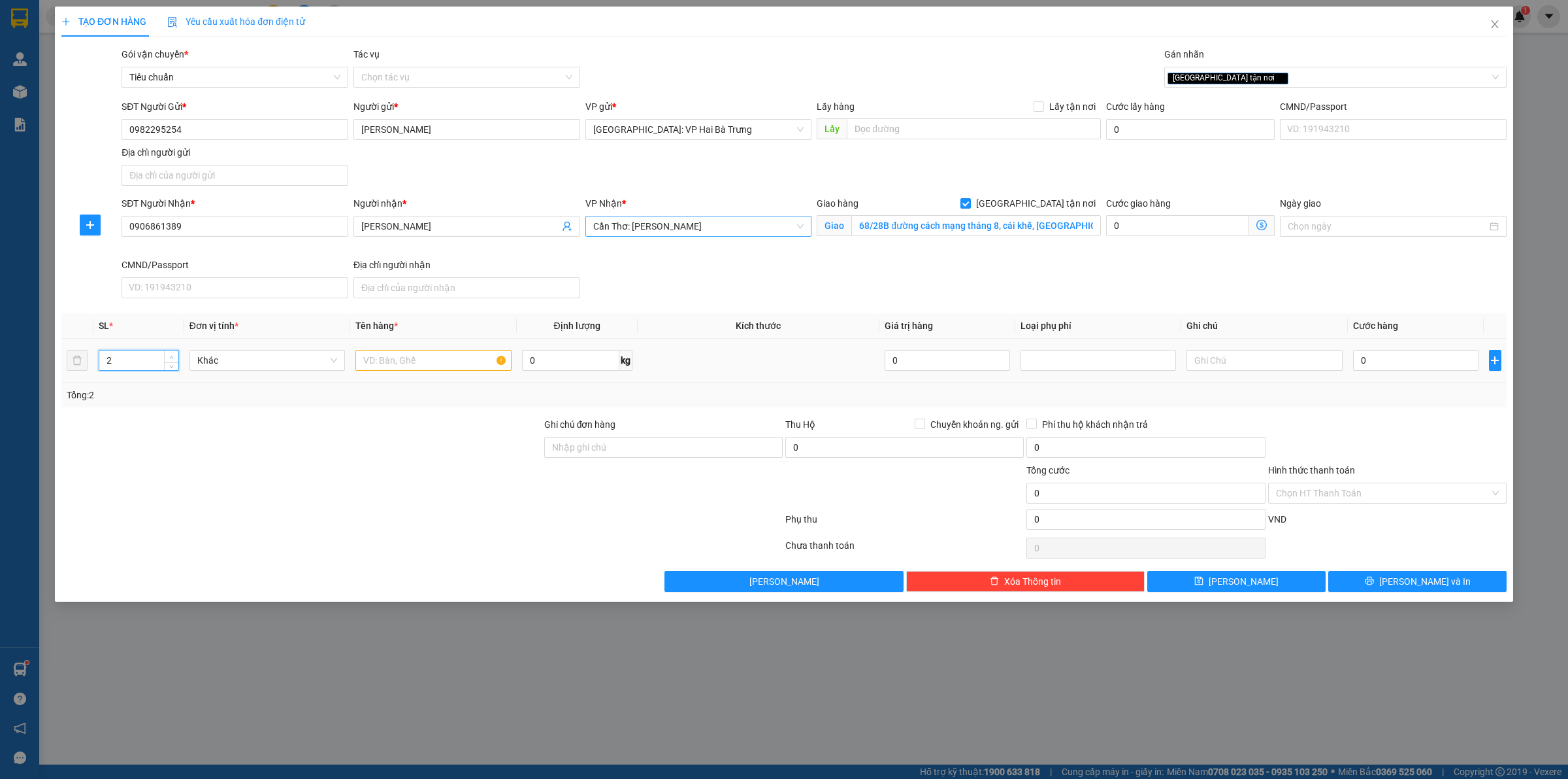
click at [170, 358] on icon "up" at bounding box center [171, 357] width 5 height 5
click at [406, 363] on input "text" at bounding box center [432, 359] width 155 height 21
click at [449, 363] on input "text" at bounding box center [432, 359] width 155 height 21
type input "1 thùng giấy + 1 kiện bọc xốp nổ"
click at [1468, 364] on input "0" at bounding box center [1416, 359] width 126 height 21
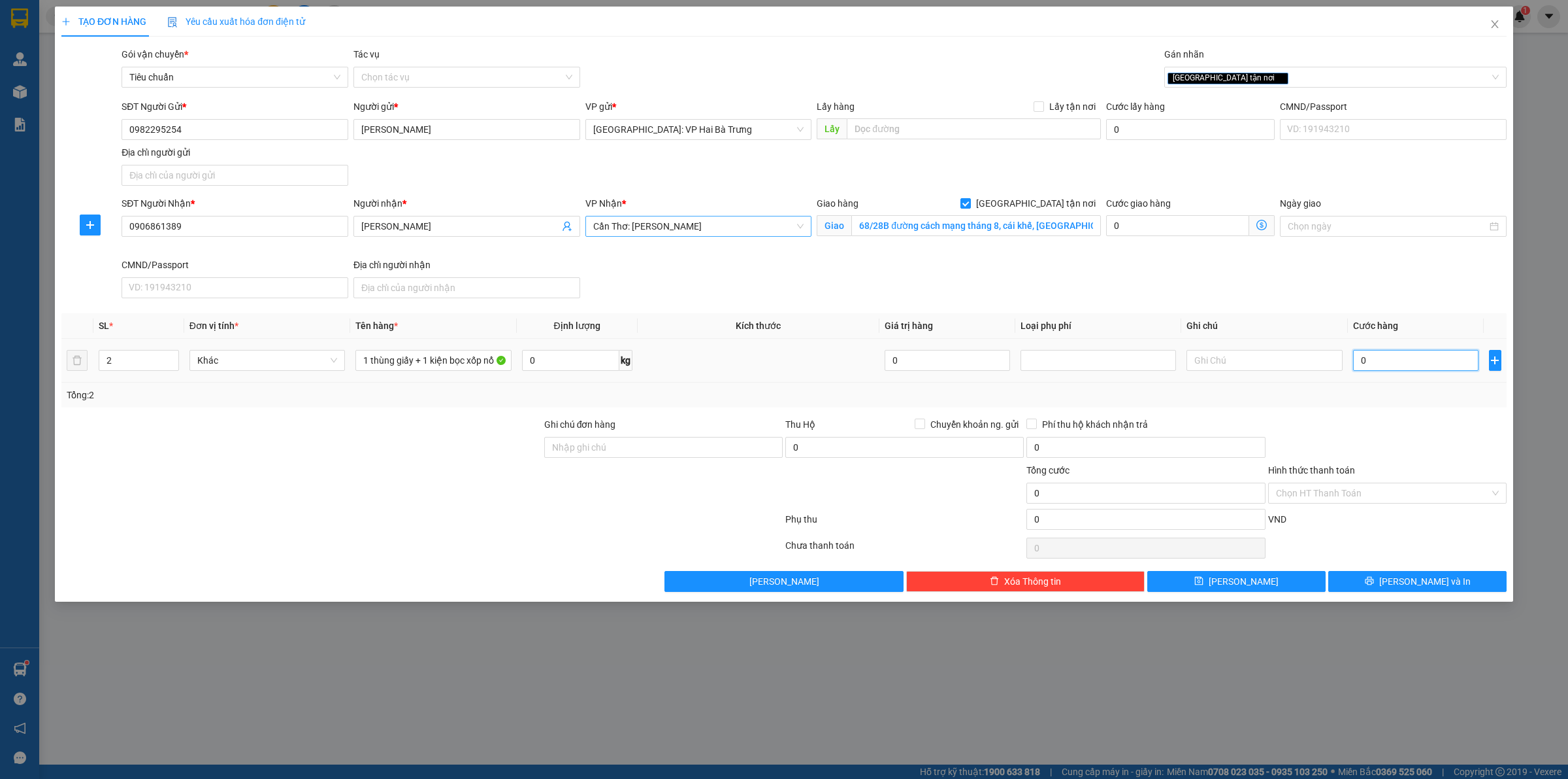
type input "2"
type input "29"
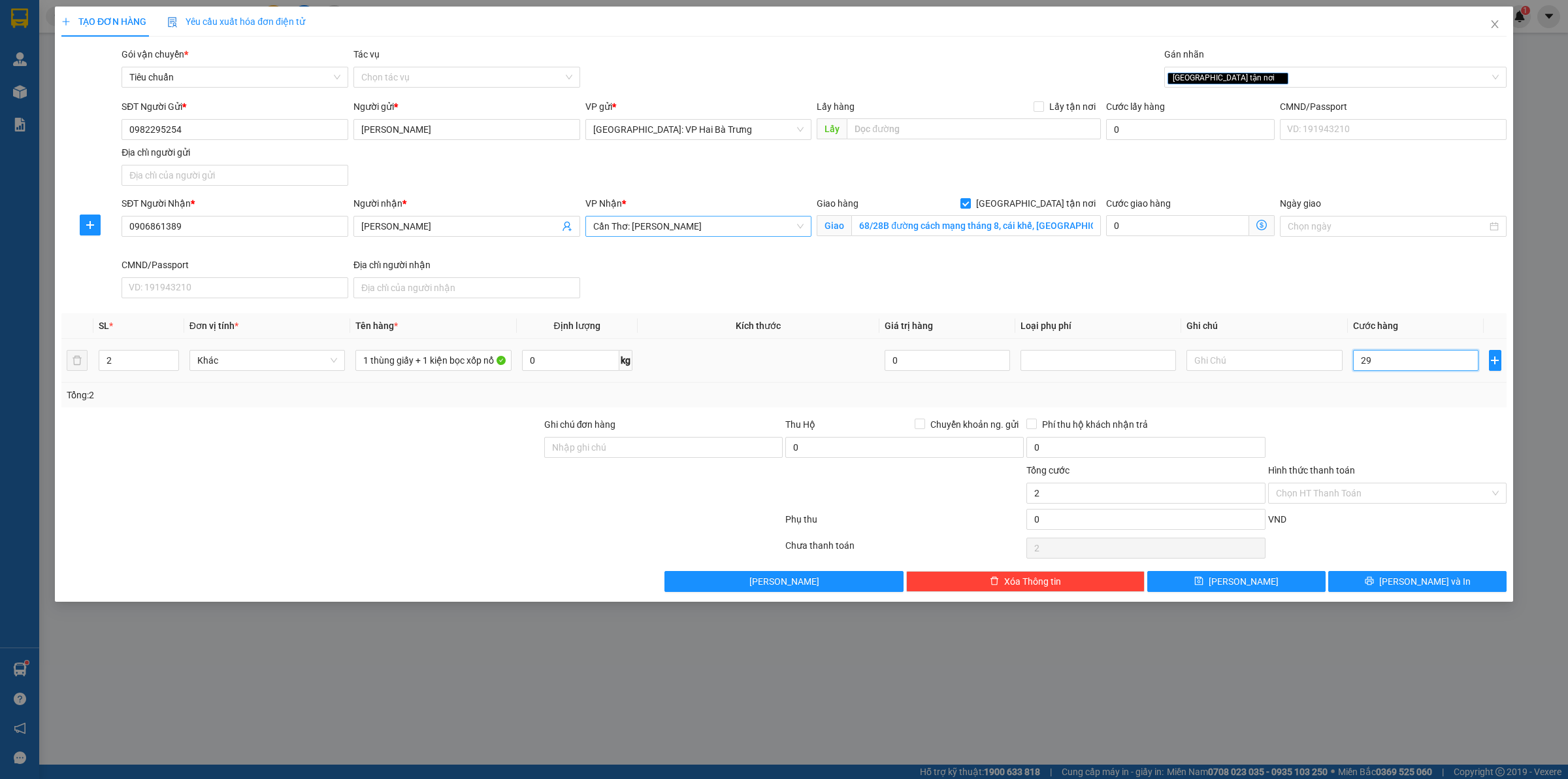
type input "29"
type input "290"
type input "2.900"
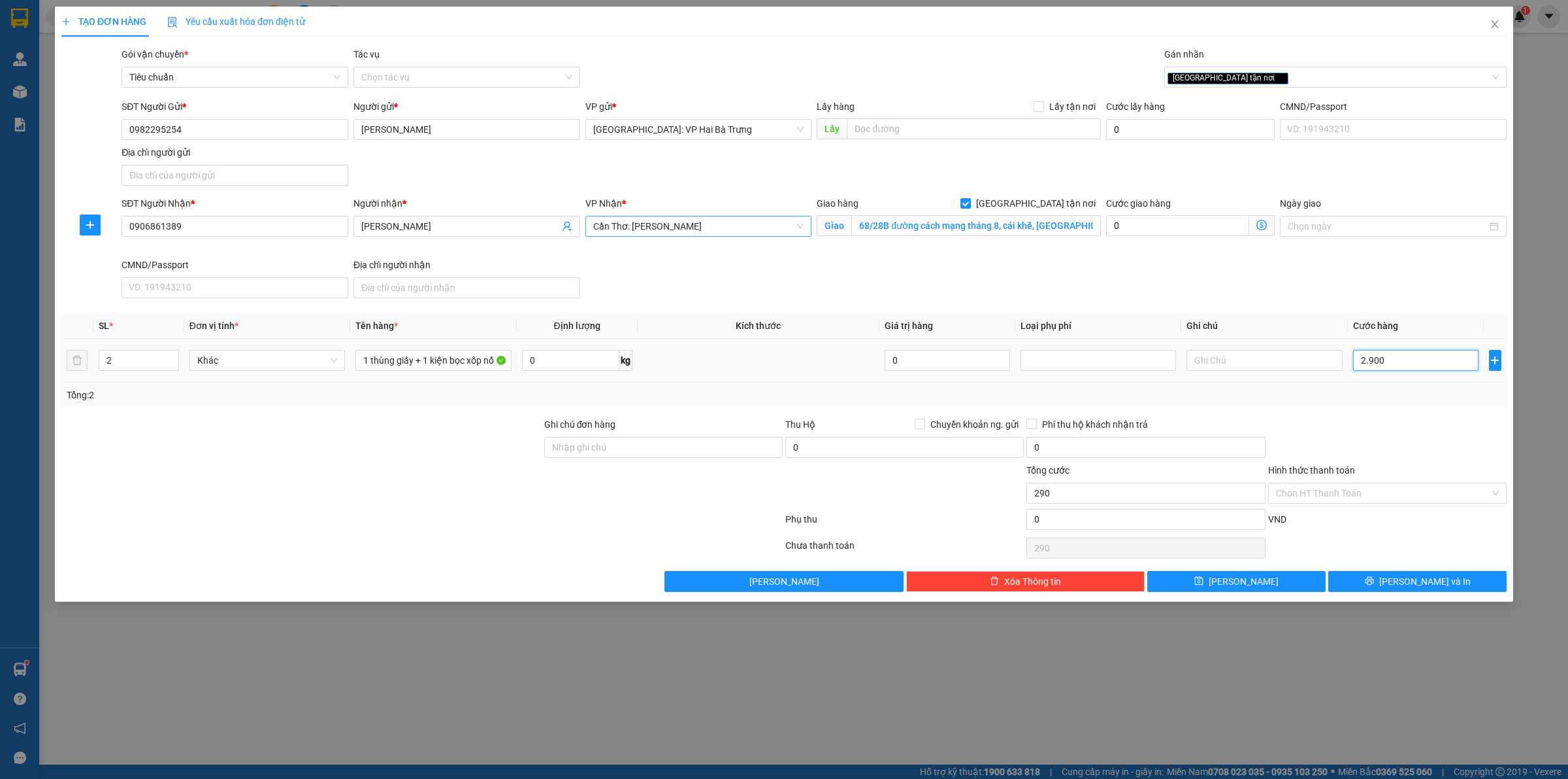
type input "2.900"
type input "29.000"
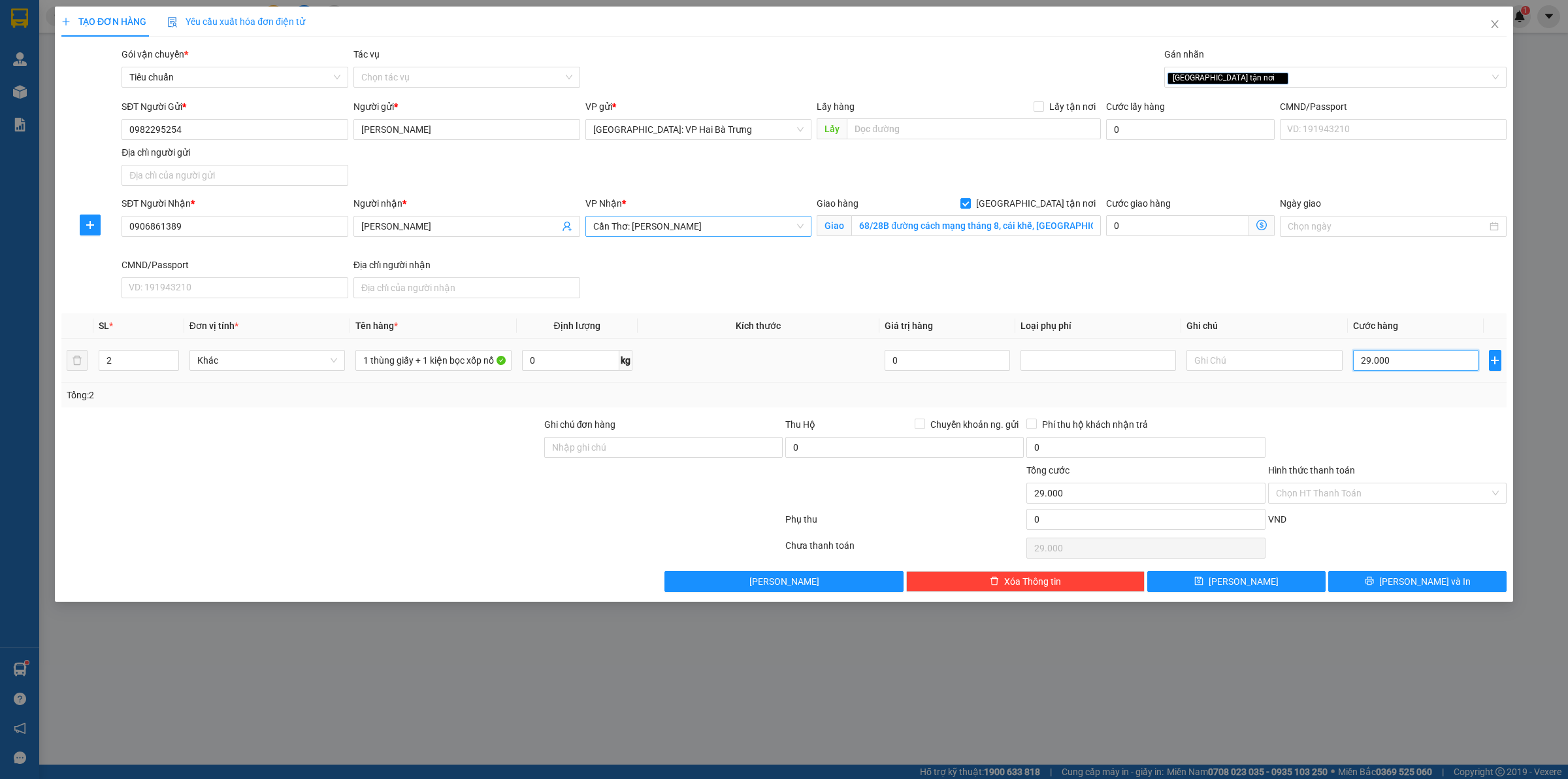
type input "290.000"
click at [1424, 583] on span "[PERSON_NAME] và In" at bounding box center [1425, 581] width 91 height 15
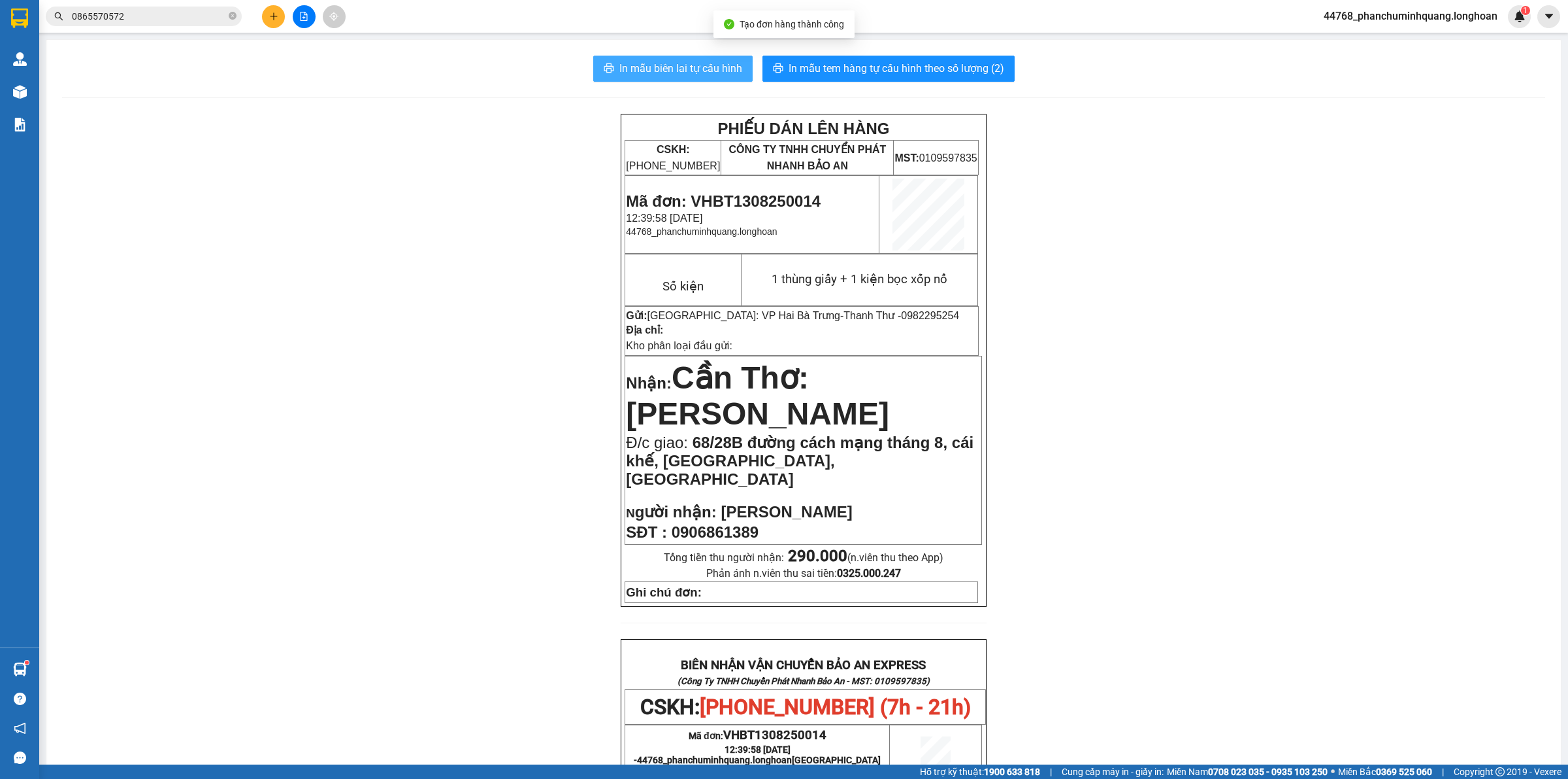
click at [711, 66] on span "In mẫu biên lai tự cấu hình" at bounding box center [681, 68] width 123 height 17
drag, startPoint x: 803, startPoint y: 66, endPoint x: 810, endPoint y: 66, distance: 7.0
click at [805, 66] on span "In mẫu tem hàng tự cấu hình theo số lượng (2)" at bounding box center [896, 68] width 216 height 17
